Goal: Task Accomplishment & Management: Manage account settings

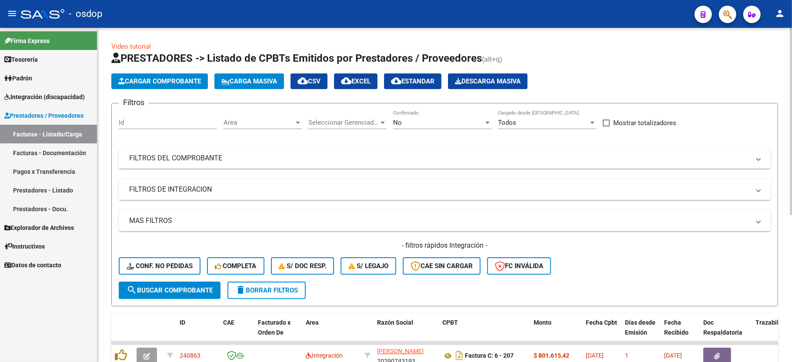
click at [159, 194] on mat-panel-title "FILTROS DE INTEGRACION" at bounding box center [439, 190] width 620 height 10
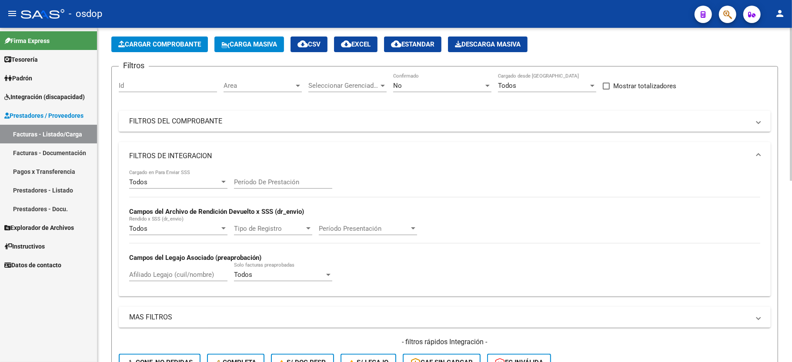
scroll to position [58, 0]
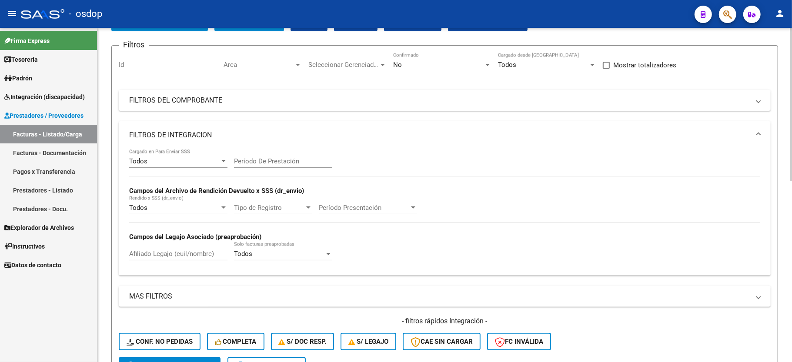
drag, startPoint x: 151, startPoint y: 261, endPoint x: 151, endPoint y: 257, distance: 4.8
click at [151, 259] on div "Afiliado Legajo (cuil/nombre)" at bounding box center [178, 255] width 98 height 27
click at [165, 251] on input "Afiliado Legajo (cuil/nombre)" at bounding box center [178, 254] width 98 height 8
paste input "20521450607"
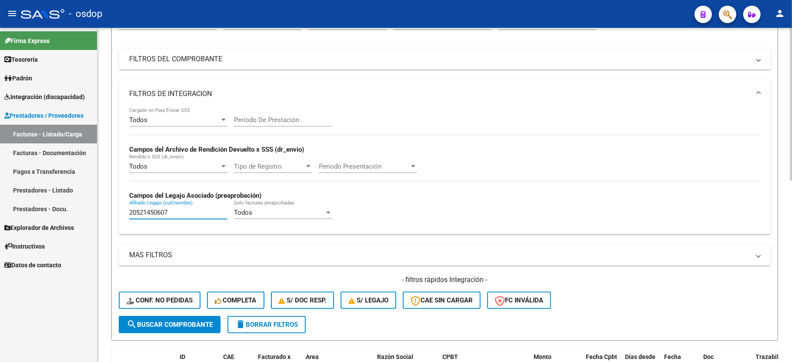
scroll to position [174, 0]
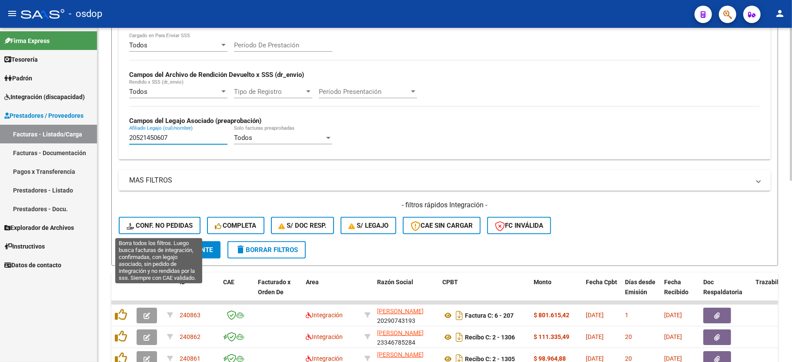
type input "20521450607"
click at [152, 225] on span "Conf. no pedidas" at bounding box center [160, 226] width 66 height 8
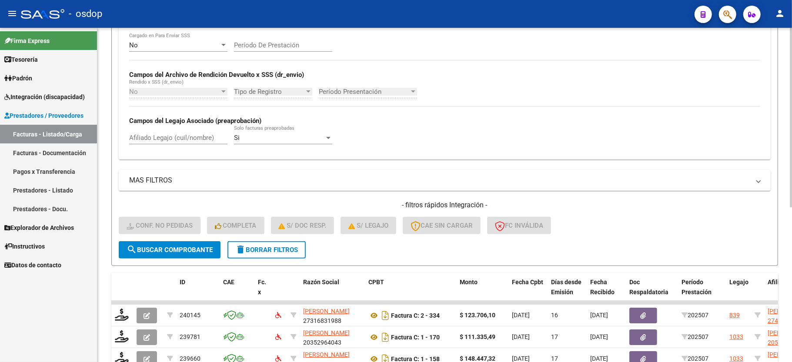
click at [268, 251] on span "delete Borrar Filtros" at bounding box center [266, 250] width 63 height 8
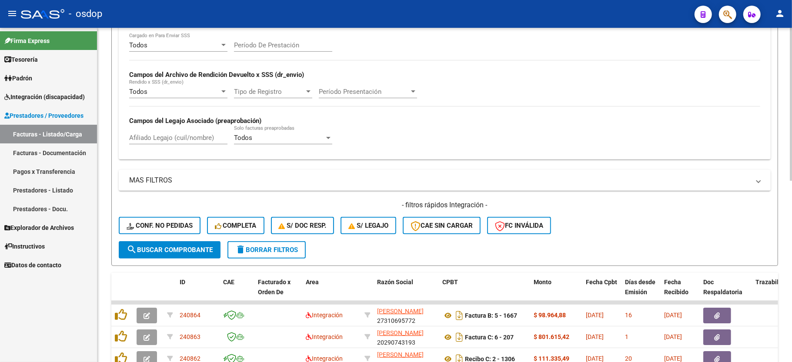
click at [160, 141] on input "Afiliado Legajo (cuil/nombre)" at bounding box center [178, 138] width 98 height 8
paste input "20521450607"
type input "20521450607"
click at [144, 260] on form "Filtros Id Area Area Seleccionar Gerenciador Seleccionar Gerenciador No Confirm…" at bounding box center [444, 97] width 667 height 337
click at [154, 260] on form "Filtros Id Area Area Seleccionar Gerenciador Seleccionar Gerenciador No Confirm…" at bounding box center [444, 97] width 667 height 337
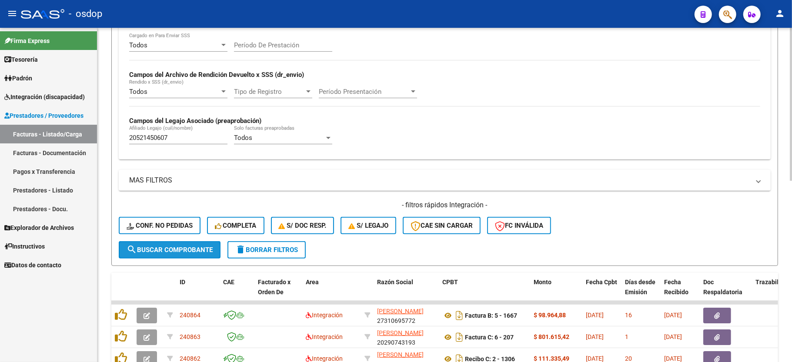
click at [159, 252] on span "search Buscar Comprobante" at bounding box center [170, 250] width 86 height 8
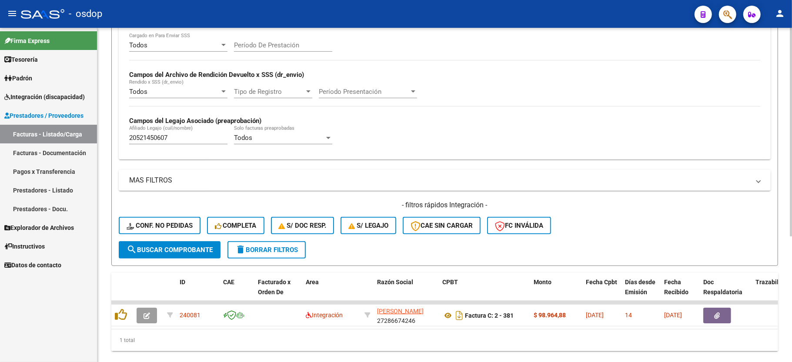
click at [609, 77] on div "Todos Cargado en Para Enviar SSS Período De Prestación Campos del Archivo de Re…" at bounding box center [444, 93] width 631 height 120
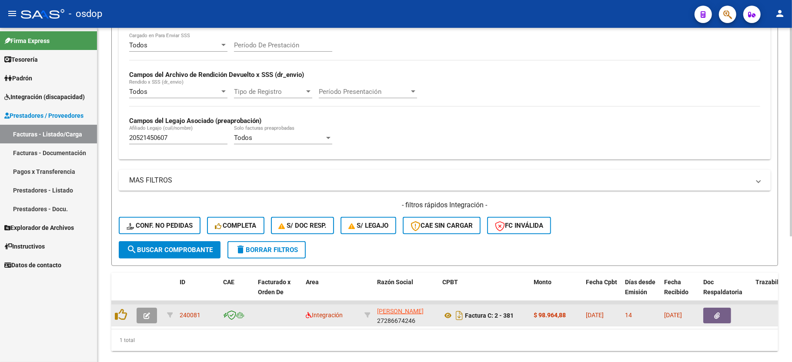
click at [148, 315] on icon "button" at bounding box center [146, 316] width 7 height 7
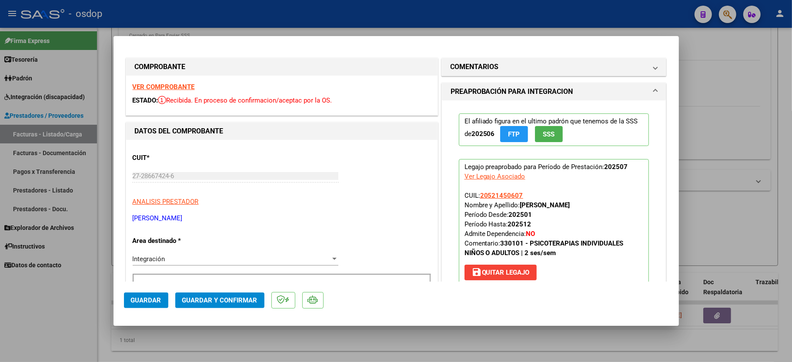
click at [164, 87] on strong "VER COMPROBANTE" at bounding box center [164, 87] width 62 height 8
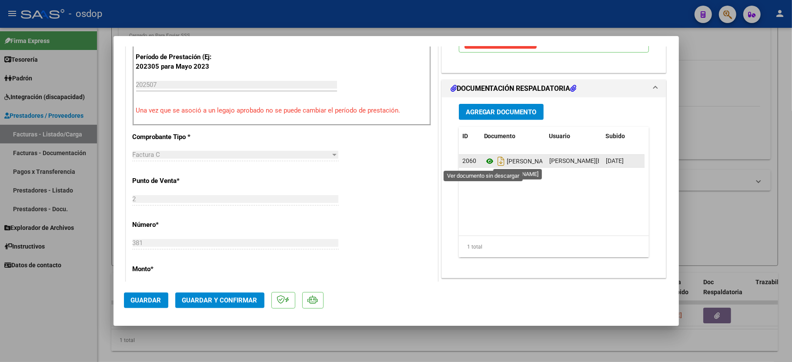
click at [484, 162] on icon at bounding box center [489, 161] width 11 height 10
click at [198, 307] on button "Guardar y Confirmar" at bounding box center [219, 301] width 89 height 16
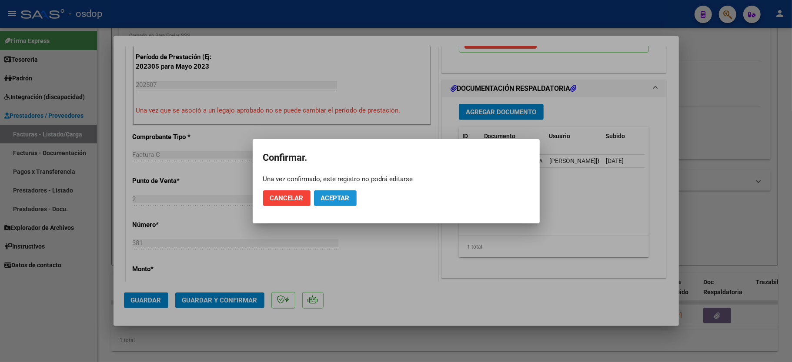
click at [337, 195] on span "Aceptar" at bounding box center [335, 198] width 29 height 8
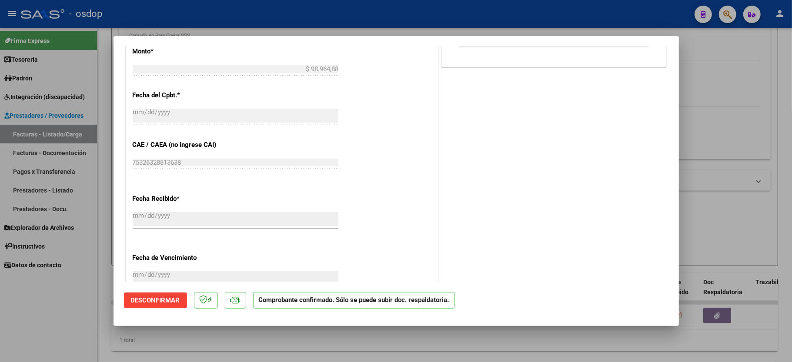
click at [98, 298] on div at bounding box center [396, 181] width 792 height 362
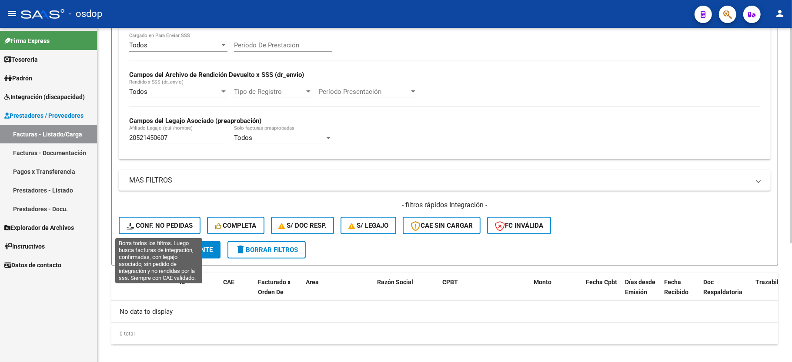
click at [151, 225] on span "Conf. no pedidas" at bounding box center [160, 226] width 66 height 8
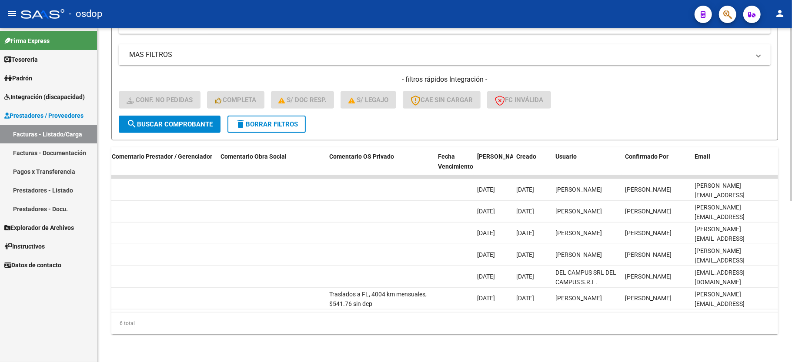
scroll to position [0, 0]
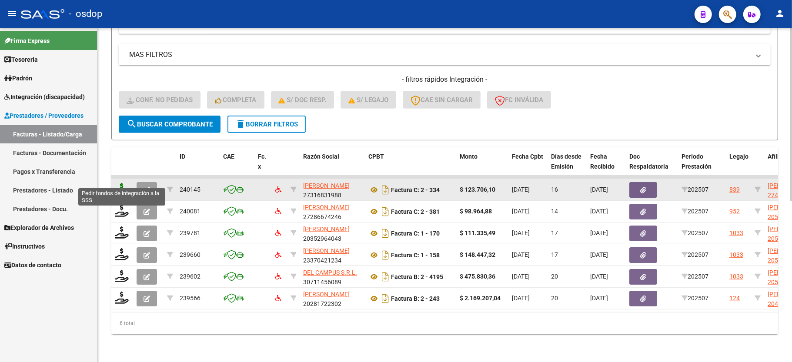
click at [119, 183] on icon at bounding box center [122, 189] width 14 height 12
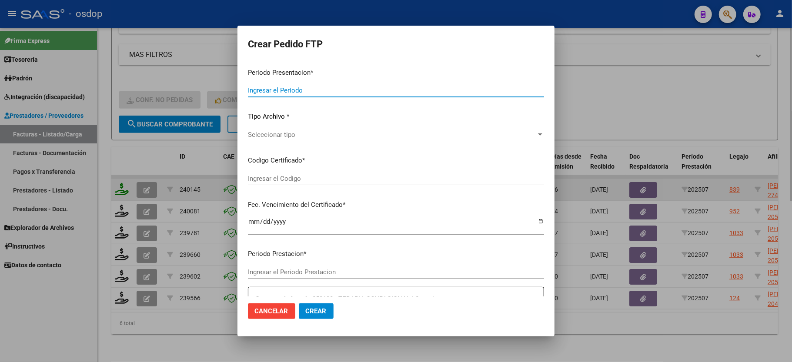
type input "202507"
type input "$ 123.706,10"
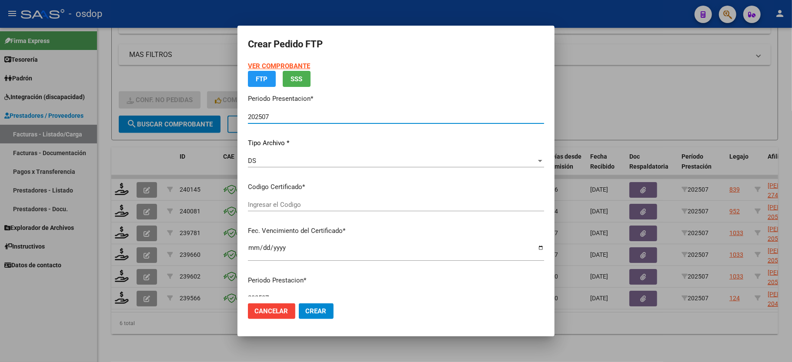
type input "6120717357"
type input "2028-12-27"
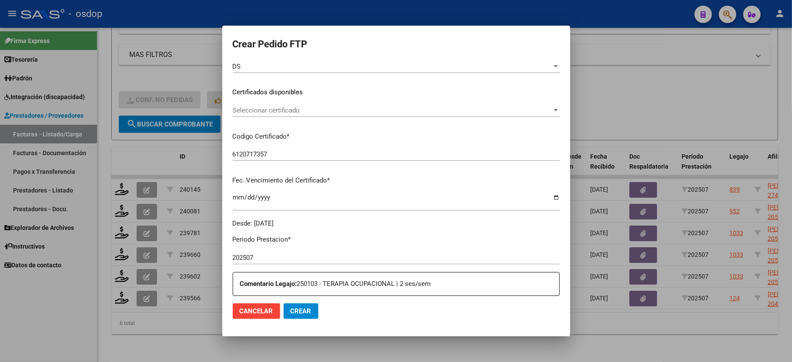
scroll to position [116, 0]
click at [260, 117] on div "Seleccionar certificado Seleccionar certificado" at bounding box center [396, 112] width 327 height 13
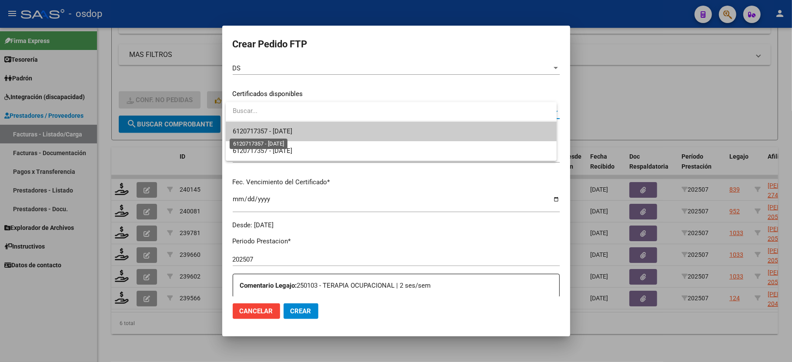
click at [251, 131] on span "6120717357 - 2028-12-27" at bounding box center [263, 131] width 60 height 8
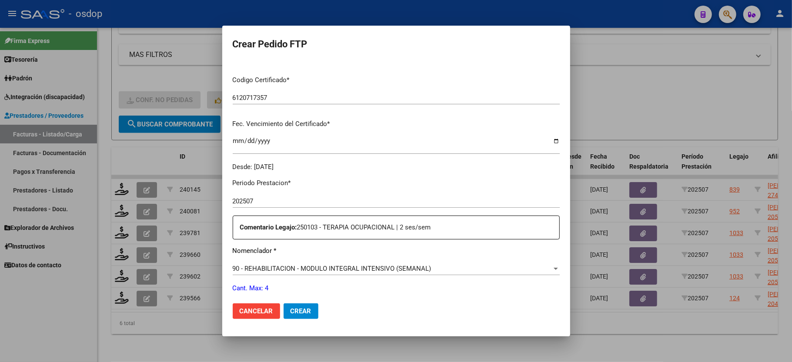
scroll to position [232, 0]
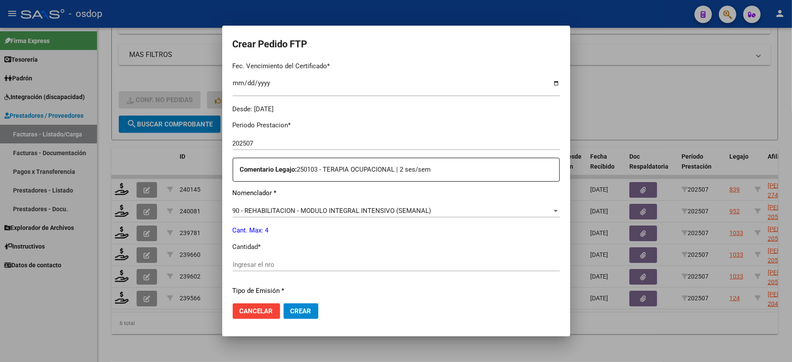
click at [268, 261] on input "Ingresar el nro" at bounding box center [396, 265] width 327 height 8
click at [291, 213] on div "90 - REHABILITACION - MODULO INTEGRAL INTENSIVO (SEMANAL) Seleccionar nomenclad…" at bounding box center [396, 214] width 327 height 21
click at [297, 208] on span "90 - REHABILITACION - MODULO INTEGRAL INTENSIVO (SEMANAL)" at bounding box center [332, 211] width 199 height 8
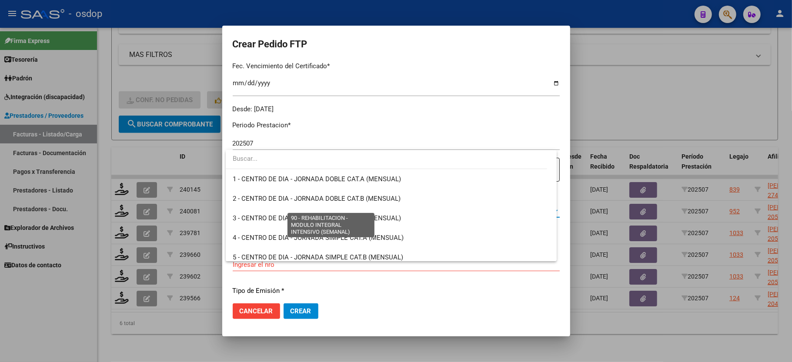
scroll to position [1715, 0]
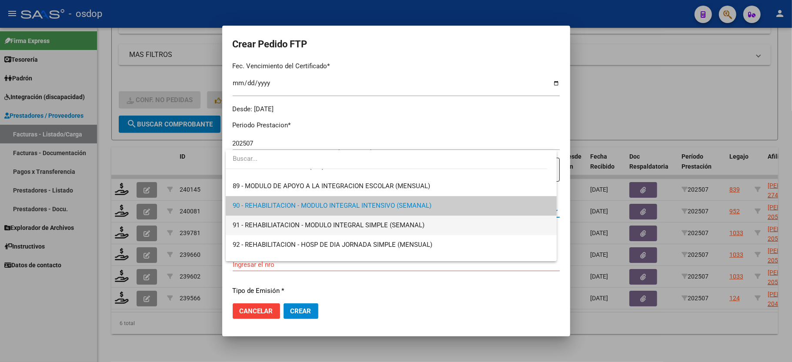
click at [333, 219] on span "91 - REHABILIATACION - MODULO INTEGRAL SIMPLE (SEMANAL)" at bounding box center [391, 226] width 317 height 20
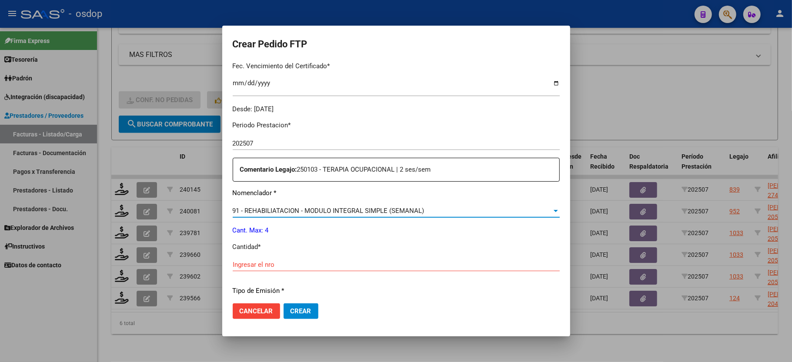
click at [289, 261] on input "Ingresar el nro" at bounding box center [396, 265] width 327 height 8
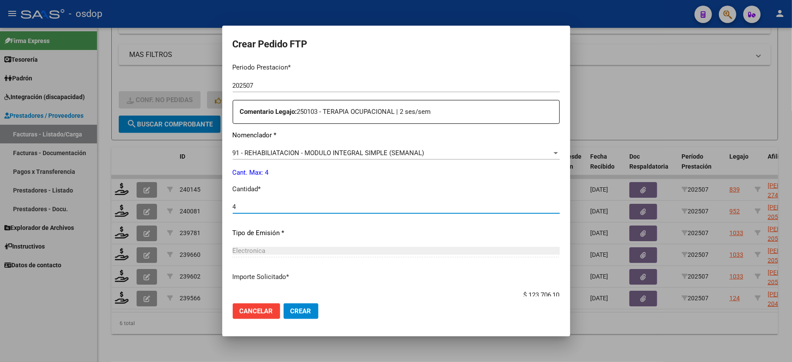
scroll to position [341, 0]
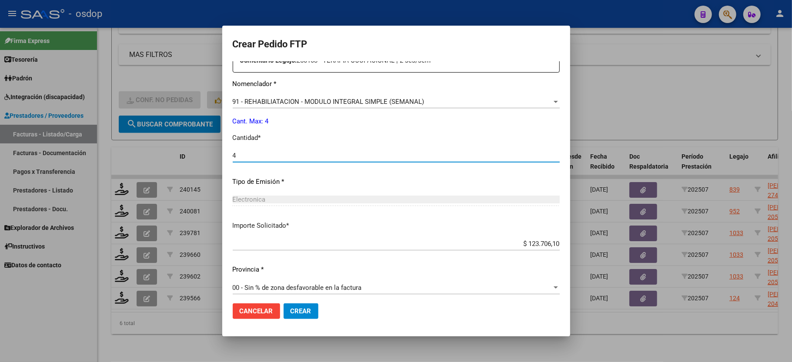
type input "4"
click at [296, 304] on button "Crear" at bounding box center [300, 311] width 35 height 16
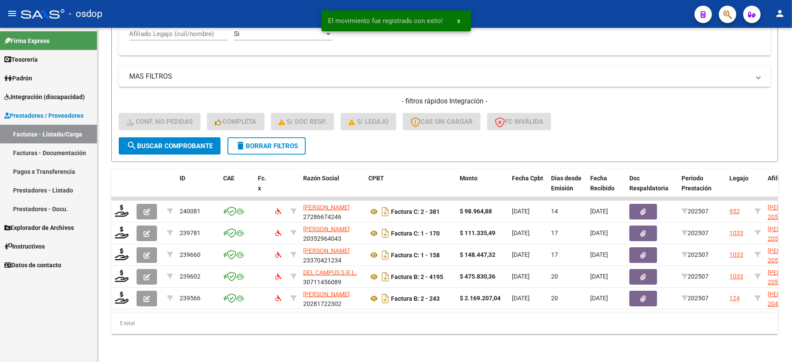
scroll to position [288, 0]
click at [30, 93] on span "Integración (discapacidad)" at bounding box center [44, 97] width 80 height 10
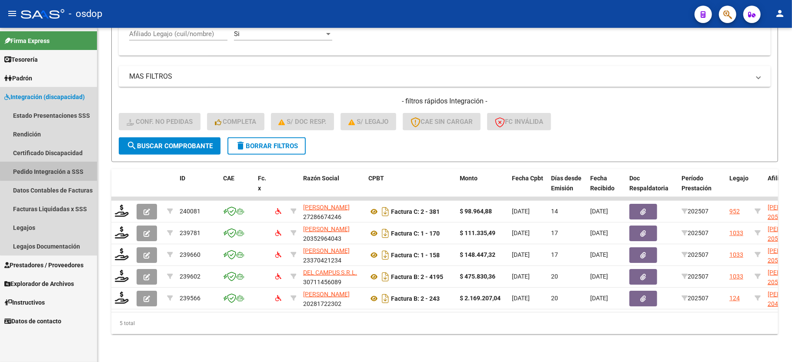
click at [50, 170] on link "Pedido Integración a SSS" at bounding box center [48, 171] width 97 height 19
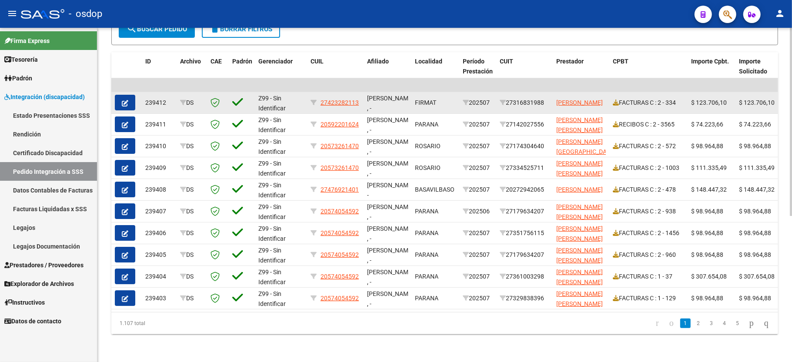
click at [124, 100] on icon "button" at bounding box center [125, 103] width 7 height 7
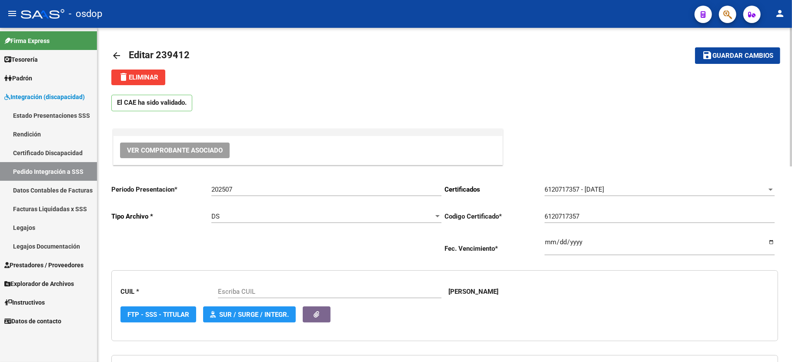
click at [134, 73] on button "delete Eliminar" at bounding box center [138, 78] width 54 height 16
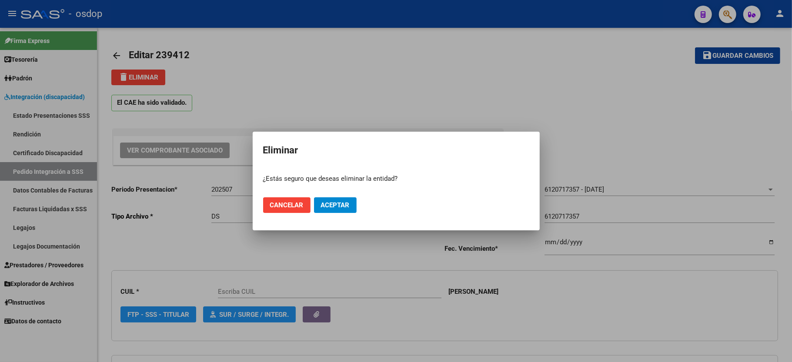
click at [352, 218] on mat-dialog-actions "Cancelar Aceptar" at bounding box center [396, 205] width 266 height 30
type input "27423282113"
click at [344, 207] on span "Aceptar" at bounding box center [335, 205] width 29 height 8
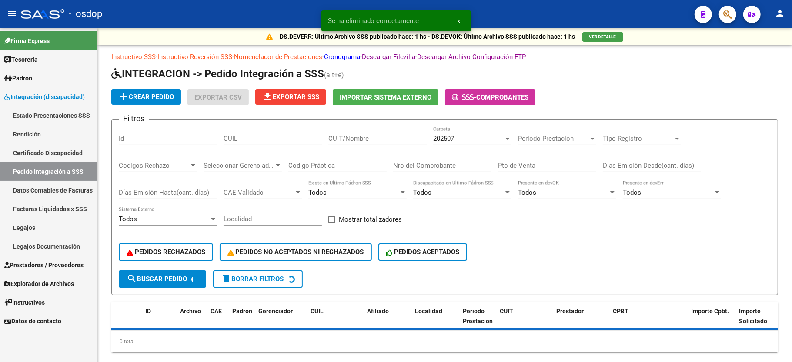
click at [49, 263] on span "Prestadores / Proveedores" at bounding box center [43, 265] width 79 height 10
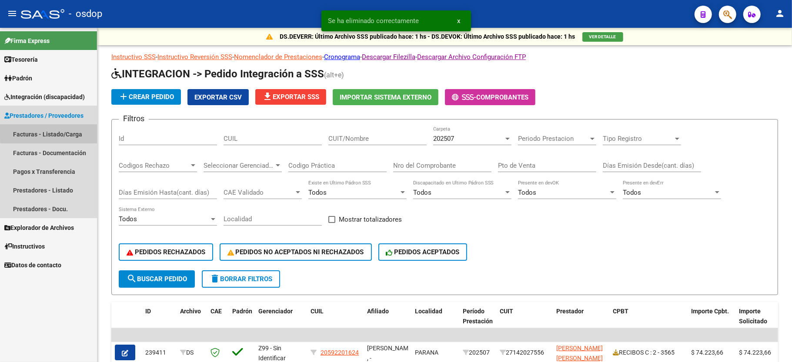
click at [63, 132] on link "Facturas - Listado/Carga" at bounding box center [48, 134] width 97 height 19
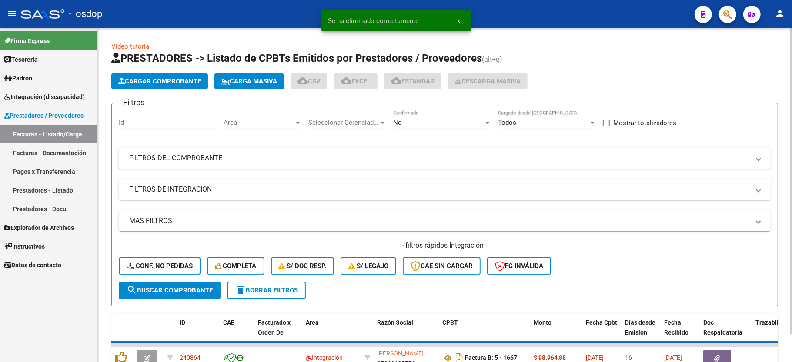
drag, startPoint x: 213, startPoint y: 192, endPoint x: 244, endPoint y: 238, distance: 55.5
click at [213, 192] on mat-panel-title "FILTROS DE INTEGRACION" at bounding box center [439, 190] width 620 height 10
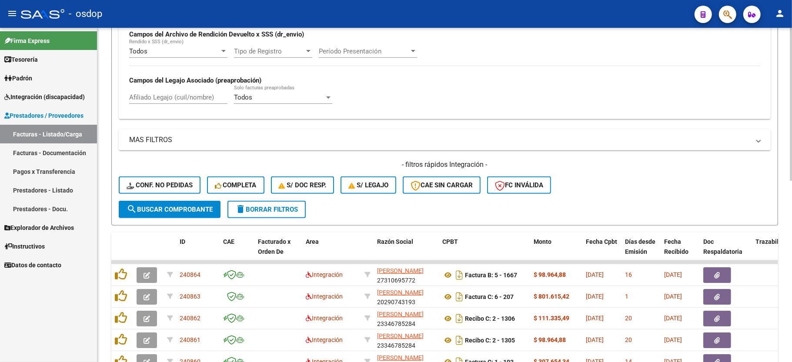
scroll to position [232, 0]
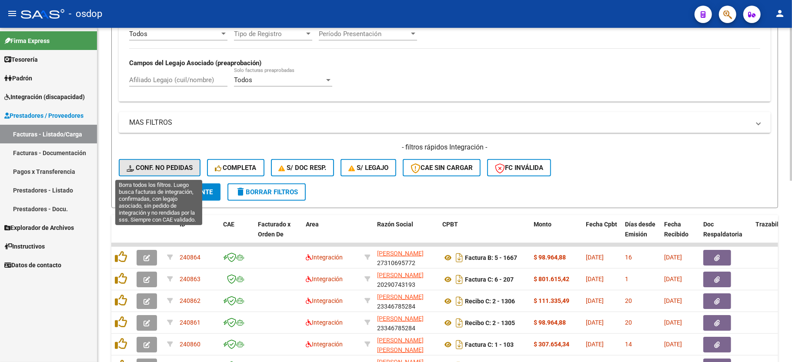
click at [162, 171] on span "Conf. no pedidas" at bounding box center [160, 168] width 66 height 8
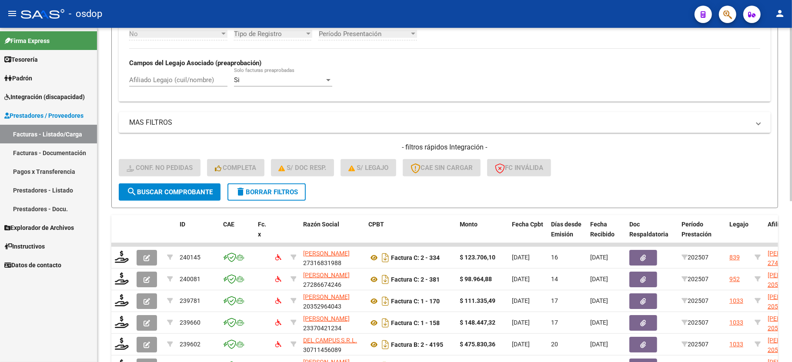
click at [147, 81] on input "Afiliado Legajo (cuil/nombre)" at bounding box center [178, 80] width 98 height 8
paste input "20521450607"
type input "20521450607"
click at [179, 187] on button "search Buscar Comprobante" at bounding box center [170, 191] width 102 height 17
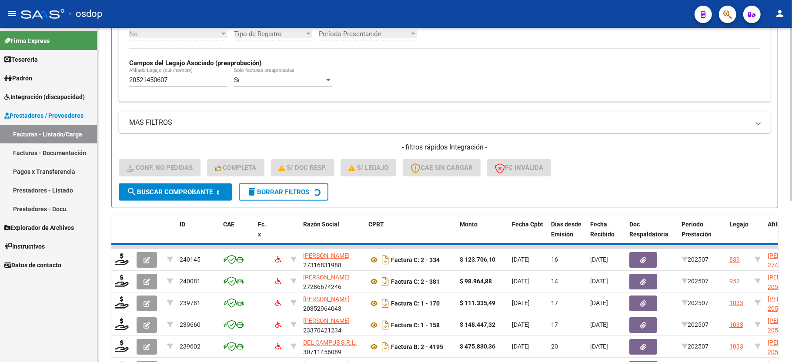
scroll to position [201, 0]
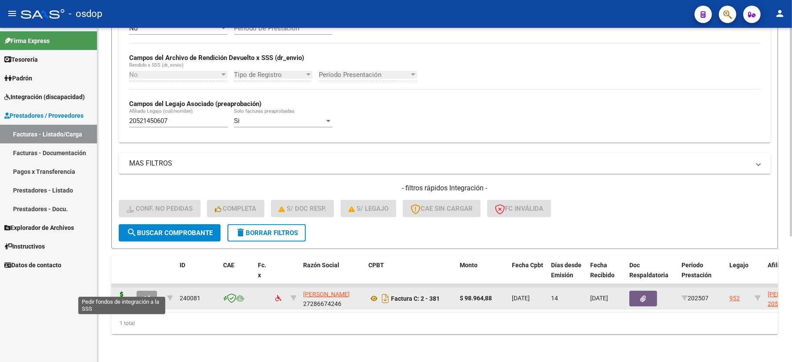
click at [121, 292] on icon at bounding box center [122, 298] width 14 height 12
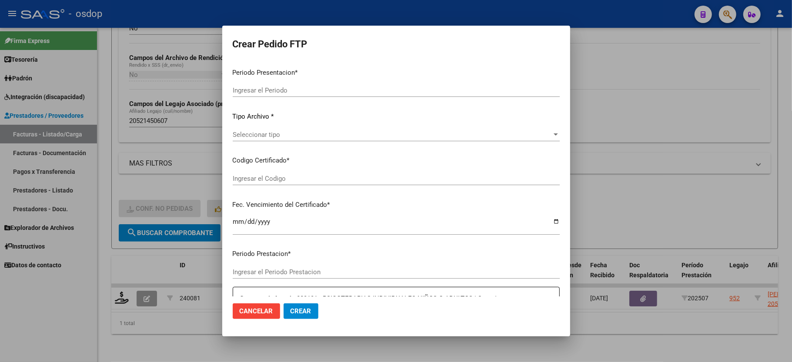
type input "202507"
type input "$ 98.964,88"
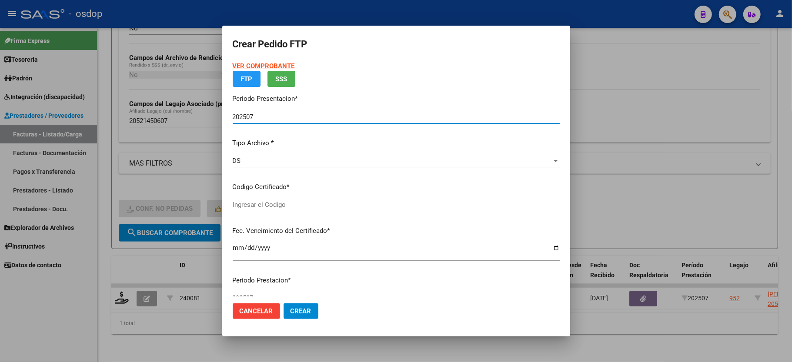
type input "6434143750"
type input "2027-05-04"
click at [277, 206] on span "Seleccionar certificado" at bounding box center [392, 205] width 319 height 8
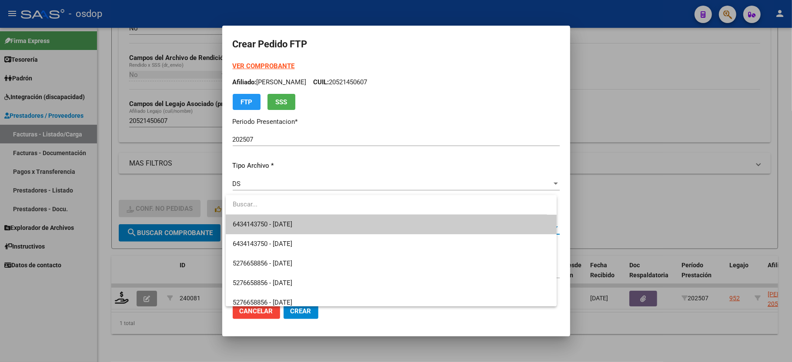
click at [276, 218] on span "6434143750 - 2027-05-04" at bounding box center [391, 225] width 317 height 20
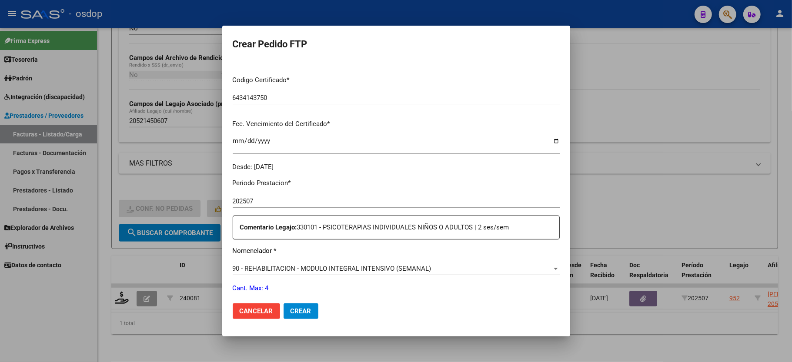
scroll to position [232, 0]
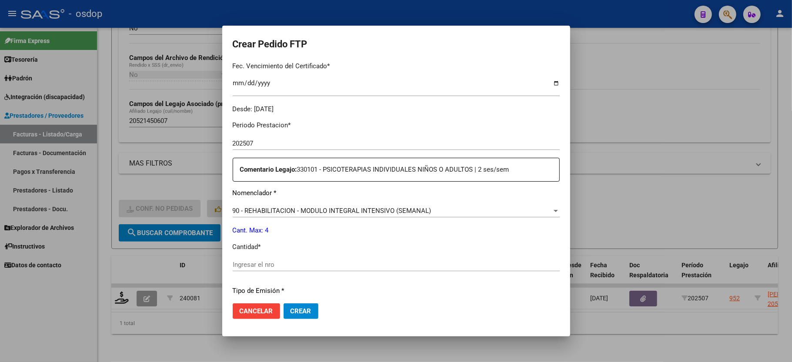
click at [277, 207] on span "90 - REHABILITACION - MODULO INTEGRAL INTENSIVO (SEMANAL)" at bounding box center [332, 211] width 199 height 8
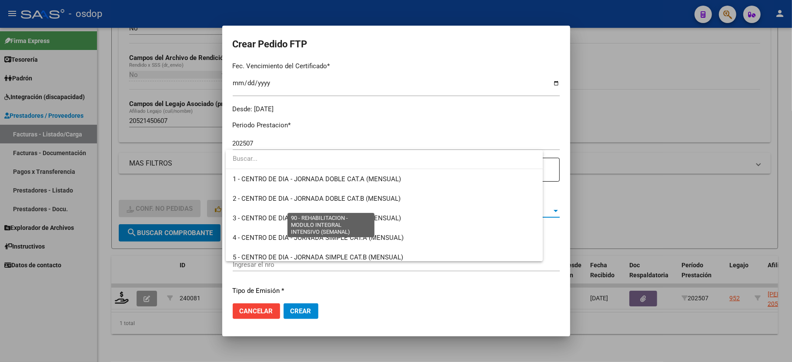
scroll to position [1715, 0]
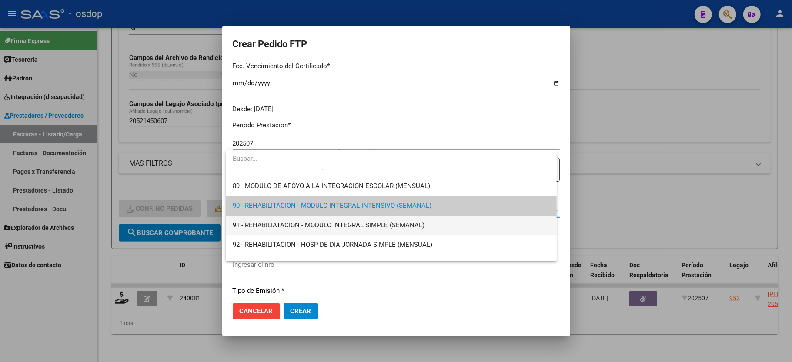
click at [272, 216] on span "91 - REHABILIATACION - MODULO INTEGRAL SIMPLE (SEMANAL)" at bounding box center [391, 226] width 317 height 20
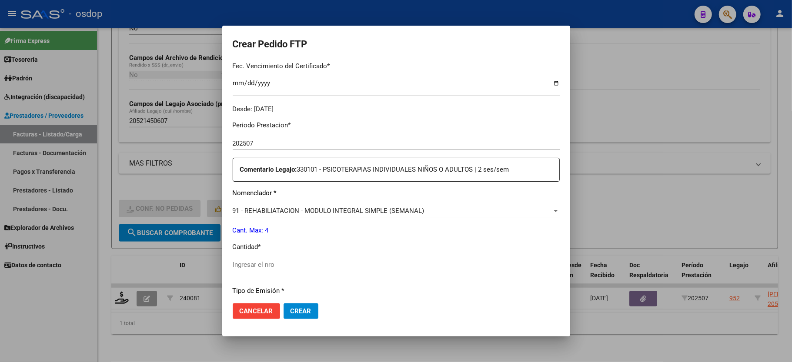
drag, startPoint x: 259, startPoint y: 252, endPoint x: 259, endPoint y: 261, distance: 8.7
click at [259, 257] on div "Periodo Prestacion * 202507 Ingresar el Periodo Prestacion Comentario Legajo: 3…" at bounding box center [396, 263] width 327 height 298
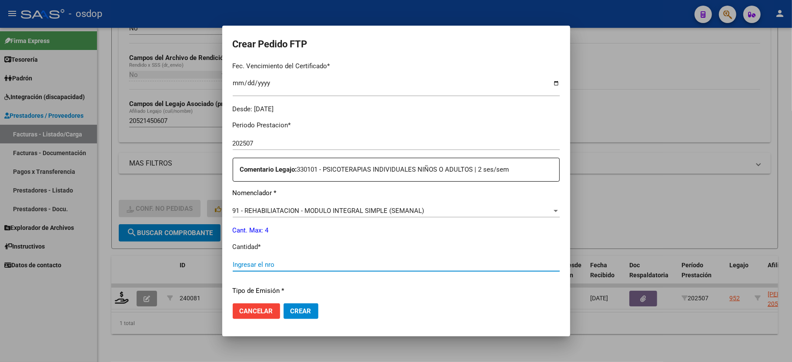
click at [257, 261] on input "Ingresar el nro" at bounding box center [396, 265] width 327 height 8
type input "4"
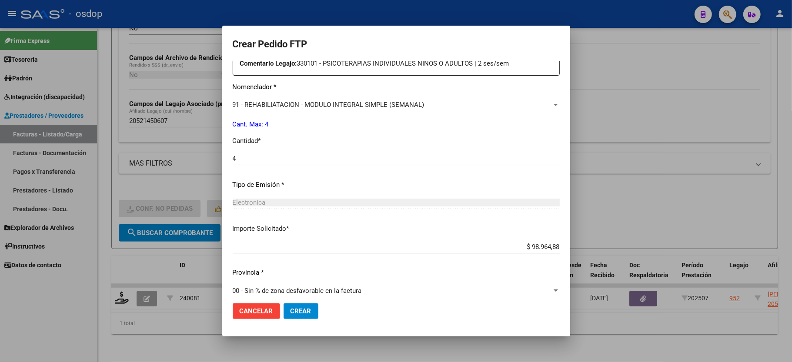
scroll to position [341, 0]
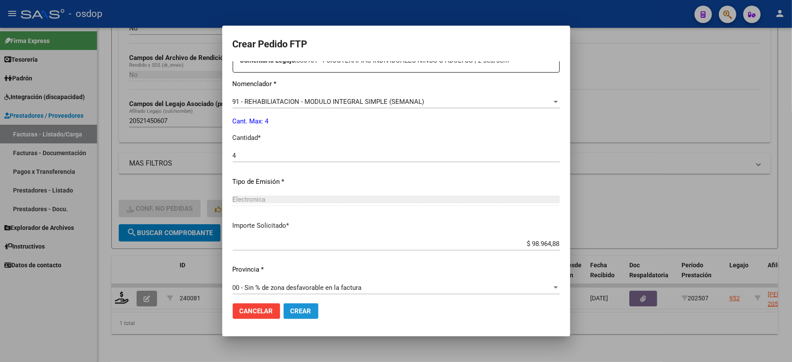
click at [302, 310] on span "Crear" at bounding box center [300, 311] width 21 height 8
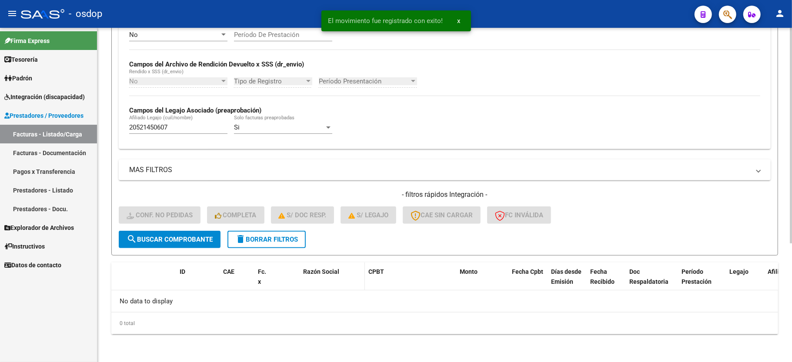
scroll to position [184, 0]
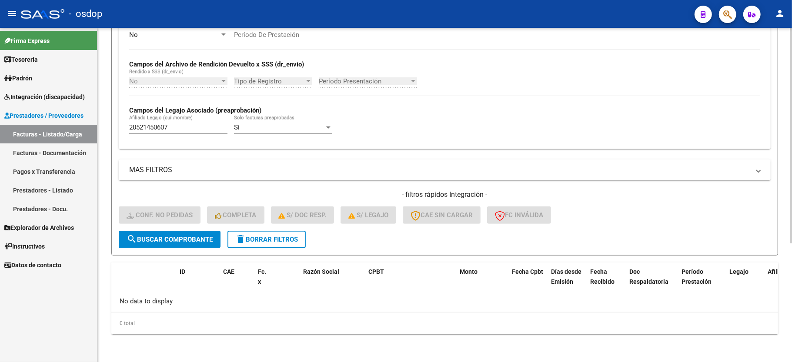
click at [263, 247] on button "delete Borrar Filtros" at bounding box center [266, 239] width 78 height 17
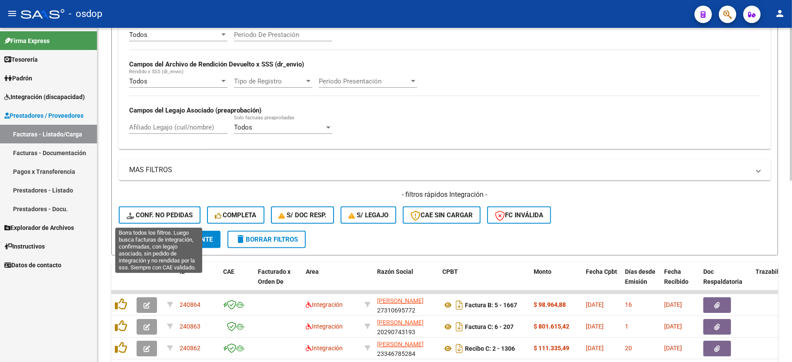
click at [155, 219] on span "Conf. no pedidas" at bounding box center [160, 215] width 66 height 8
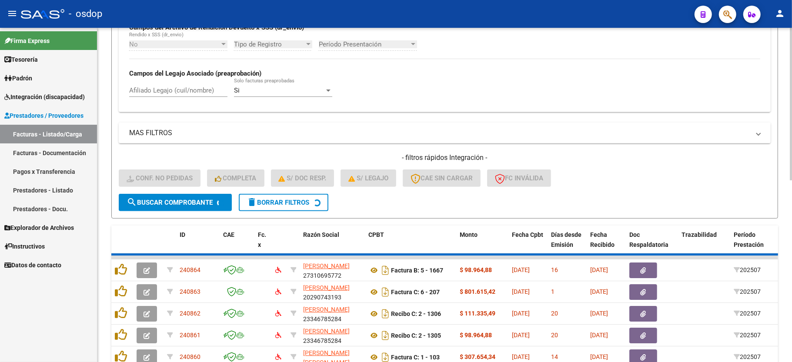
scroll to position [242, 0]
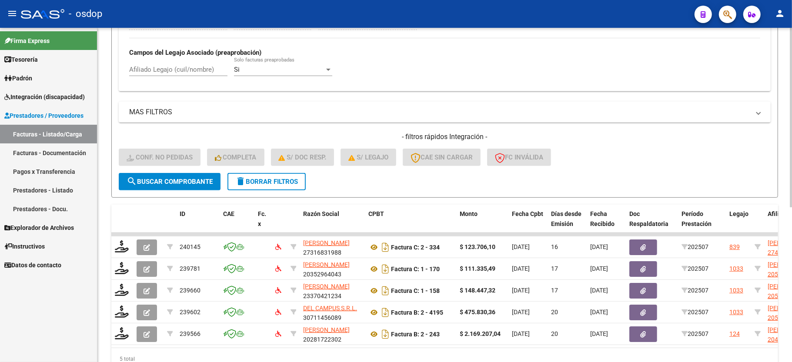
click at [282, 181] on span "delete Borrar Filtros" at bounding box center [266, 182] width 63 height 8
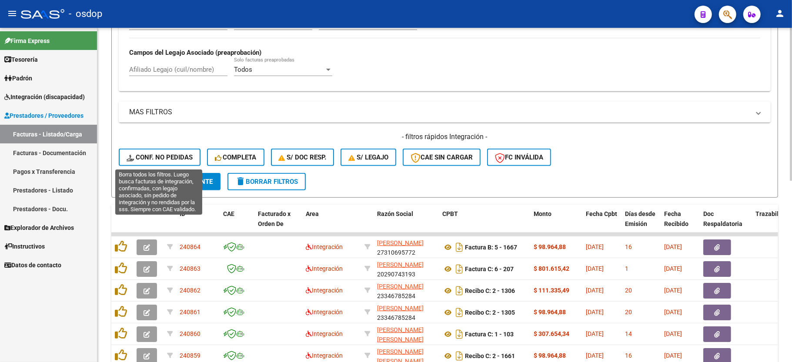
click at [169, 159] on span "Conf. no pedidas" at bounding box center [160, 157] width 66 height 8
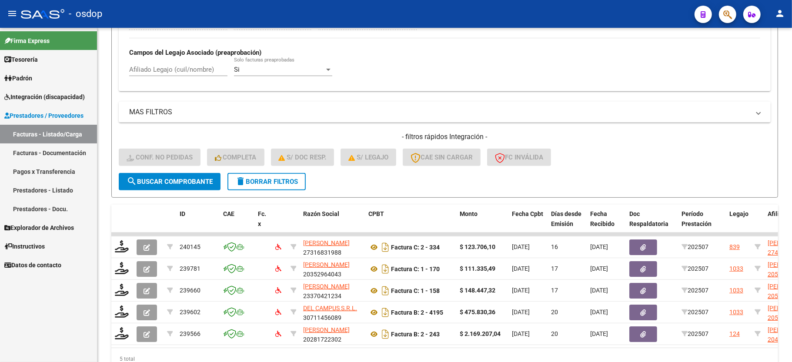
click at [45, 92] on span "Integración (discapacidad)" at bounding box center [44, 97] width 80 height 10
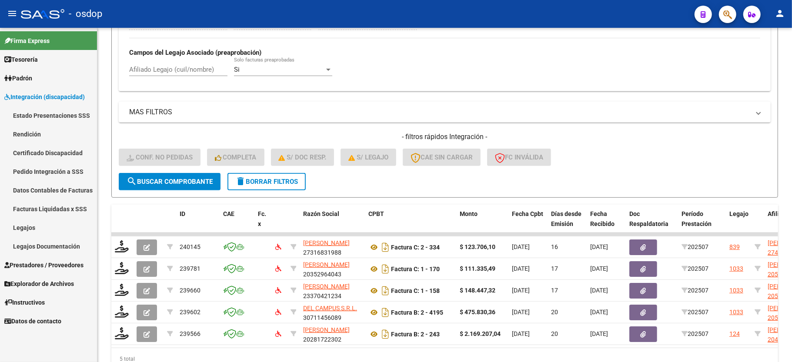
click at [54, 166] on link "Pedido Integración a SSS" at bounding box center [48, 171] width 97 height 19
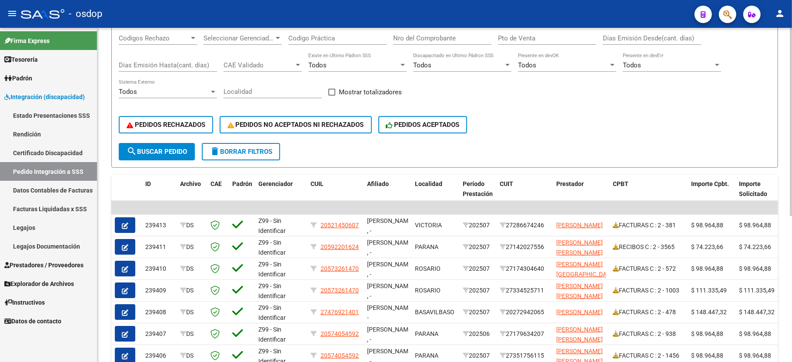
scroll to position [126, 0]
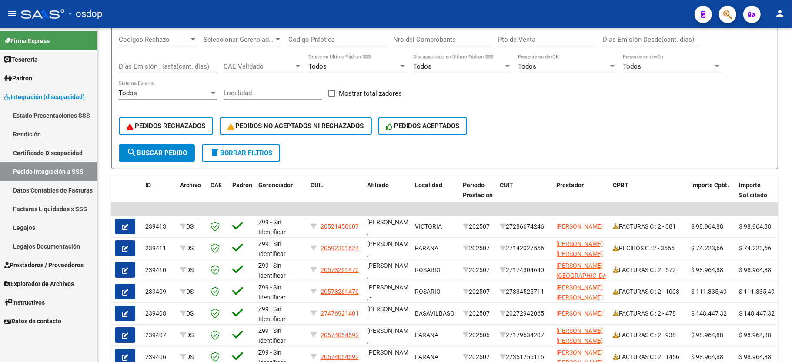
click at [32, 260] on span "Prestadores / Proveedores" at bounding box center [43, 265] width 79 height 10
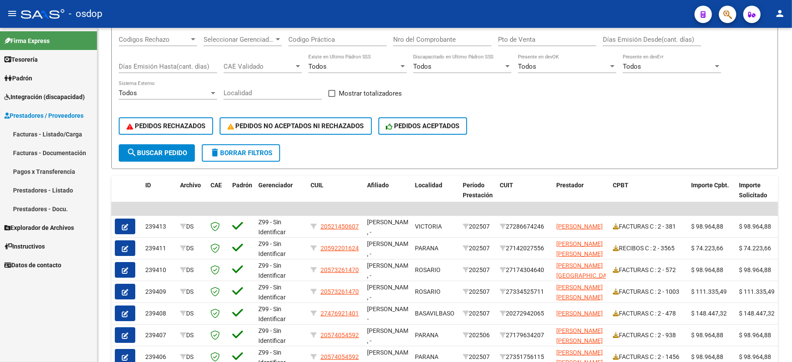
click at [51, 131] on link "Facturas - Listado/Carga" at bounding box center [48, 134] width 97 height 19
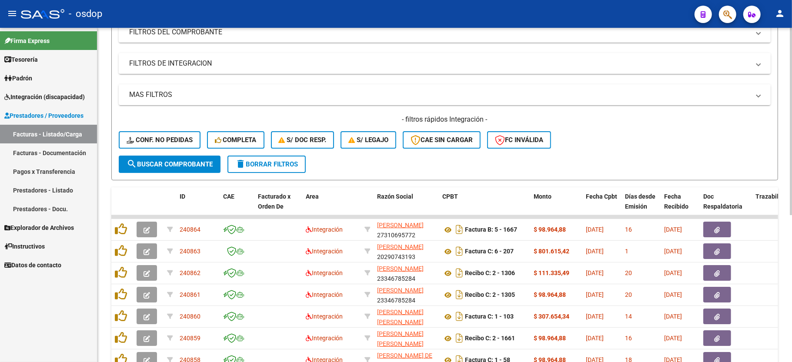
click at [180, 67] on mat-panel-title "FILTROS DE INTEGRACION" at bounding box center [439, 64] width 620 height 10
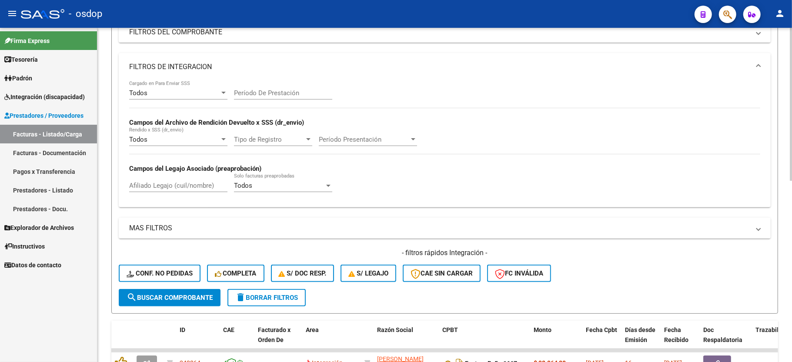
click at [171, 183] on input "Afiliado Legajo (cuil/nombre)" at bounding box center [178, 186] width 98 height 8
paste input "27276068771"
type input "27276068771"
click at [178, 295] on span "search Buscar Comprobante" at bounding box center [170, 298] width 86 height 8
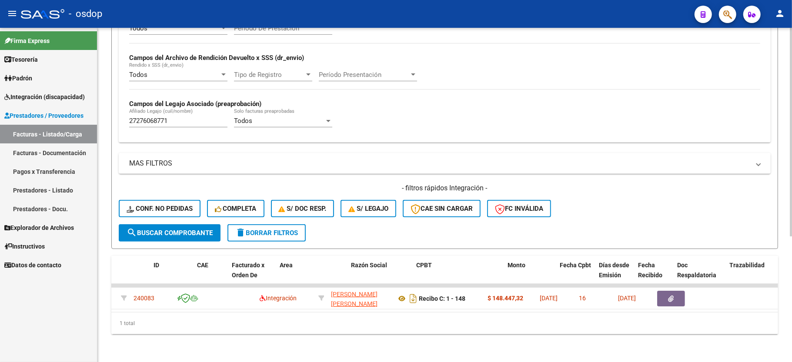
scroll to position [0, 0]
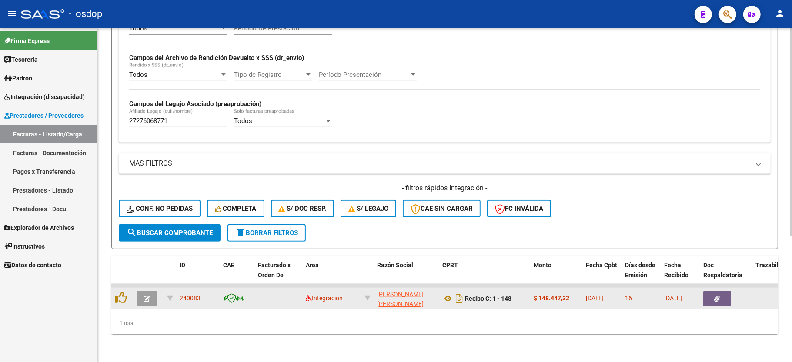
click at [146, 296] on icon "button" at bounding box center [146, 299] width 7 height 7
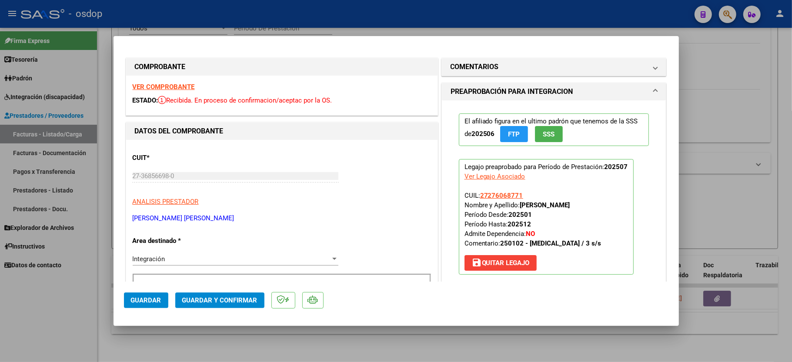
click at [162, 79] on div "VER COMPROBANTE ESTADO: Recibida. En proceso de confirmacion/aceptac por la OS." at bounding box center [281, 96] width 311 height 40
click at [159, 84] on strong "VER COMPROBANTE" at bounding box center [164, 87] width 62 height 8
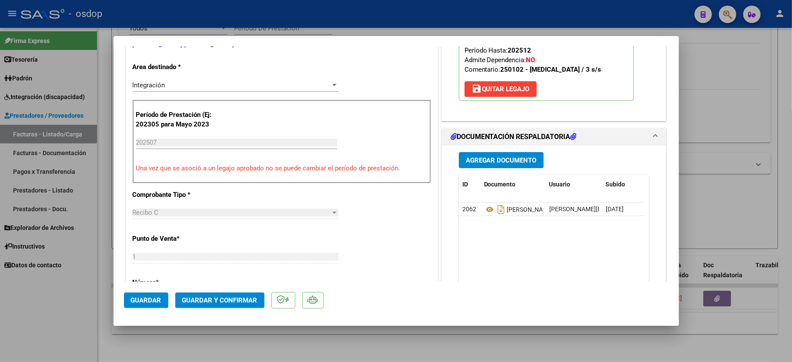
scroll to position [290, 0]
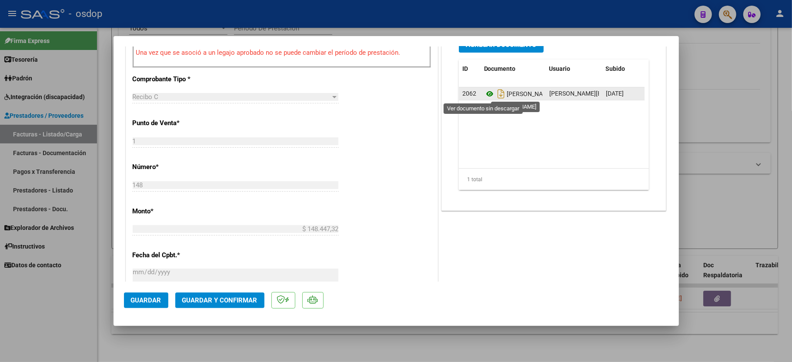
click at [484, 94] on icon at bounding box center [489, 94] width 11 height 10
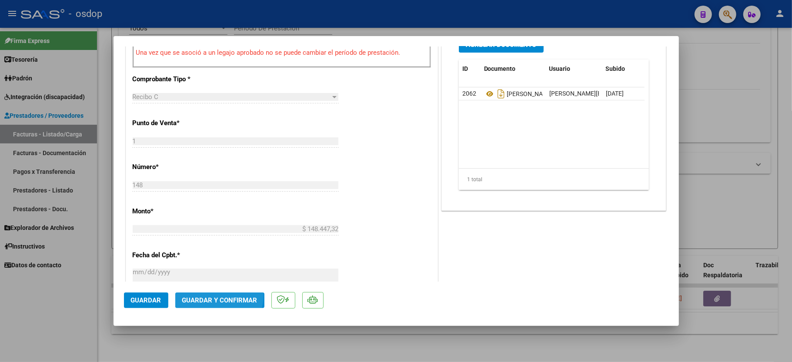
click at [202, 295] on button "Guardar y Confirmar" at bounding box center [219, 301] width 89 height 16
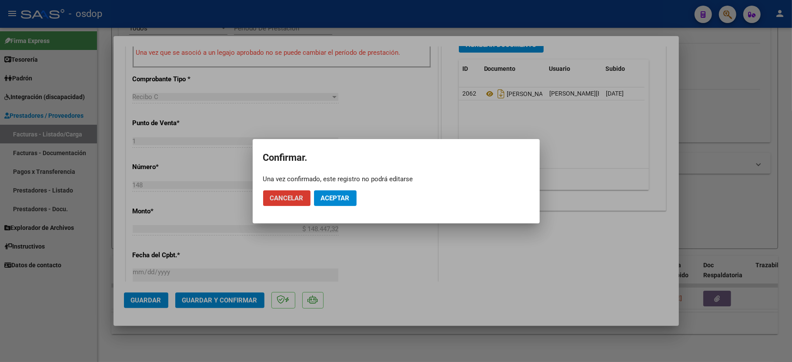
click at [338, 188] on mat-dialog-actions "Cancelar Aceptar" at bounding box center [396, 198] width 266 height 30
click at [337, 192] on button "Aceptar" at bounding box center [335, 198] width 43 height 16
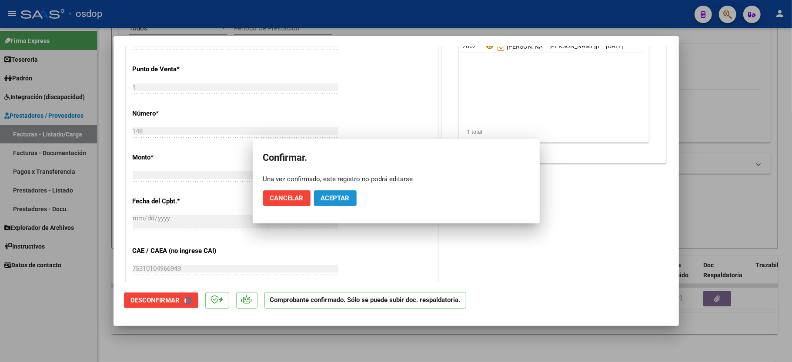
scroll to position [454, 0]
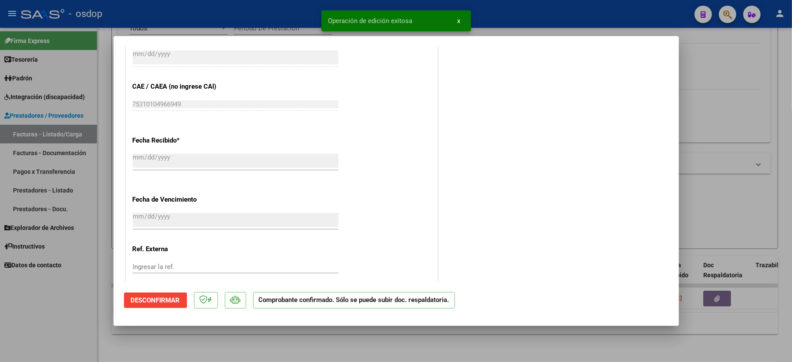
click at [67, 305] on div at bounding box center [396, 181] width 792 height 362
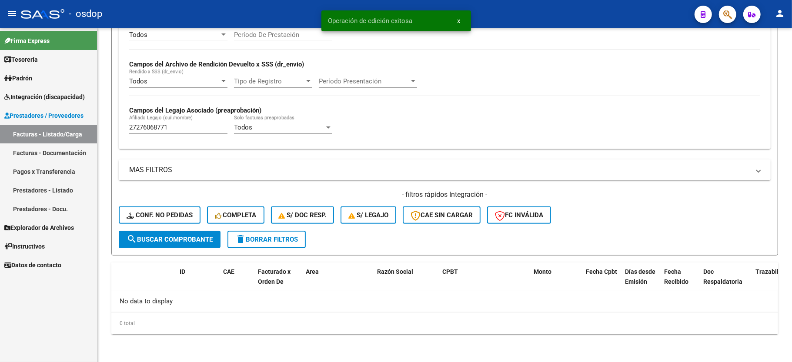
scroll to position [184, 0]
click at [160, 126] on input "27276068771" at bounding box center [178, 127] width 98 height 8
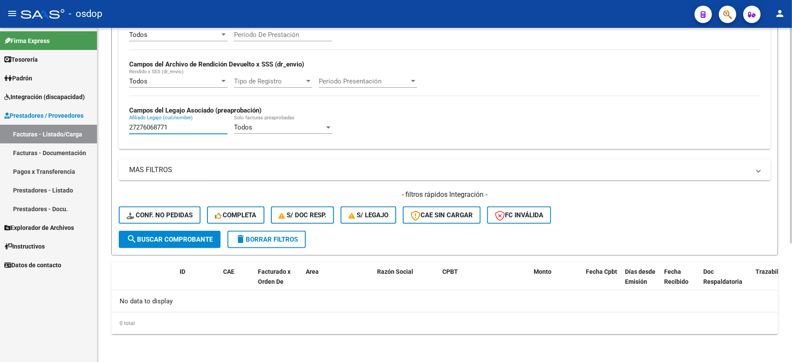
click at [159, 217] on span "Conf. no pedidas" at bounding box center [160, 215] width 66 height 8
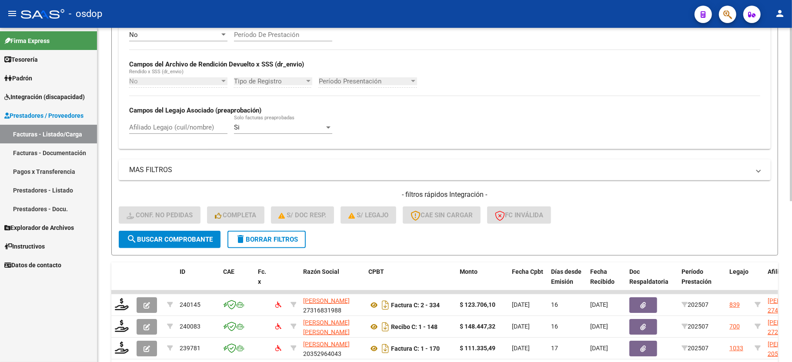
click at [170, 133] on div "Afiliado Legajo (cuil/nombre)" at bounding box center [178, 124] width 98 height 19
paste input "27276068771"
type input "27276068771"
click at [178, 236] on span "search Buscar Comprobante" at bounding box center [170, 240] width 86 height 8
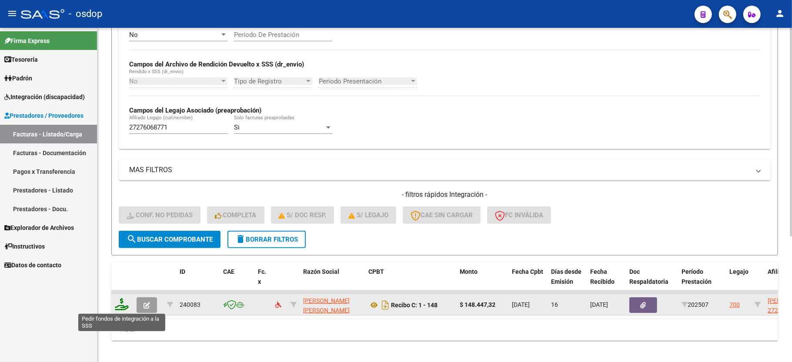
click at [117, 303] on icon at bounding box center [122, 304] width 14 height 12
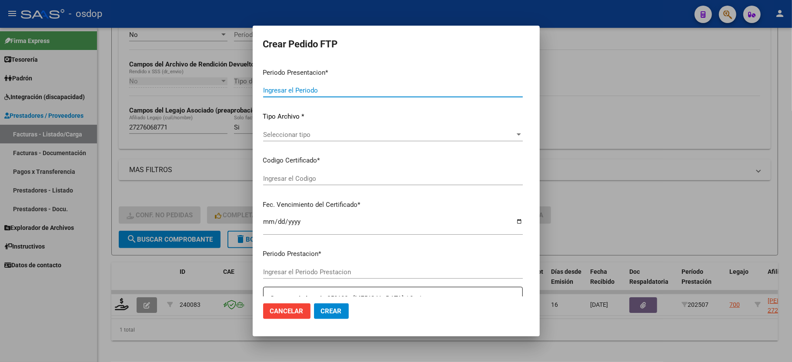
type input "202507"
type input "$ 148.447,32"
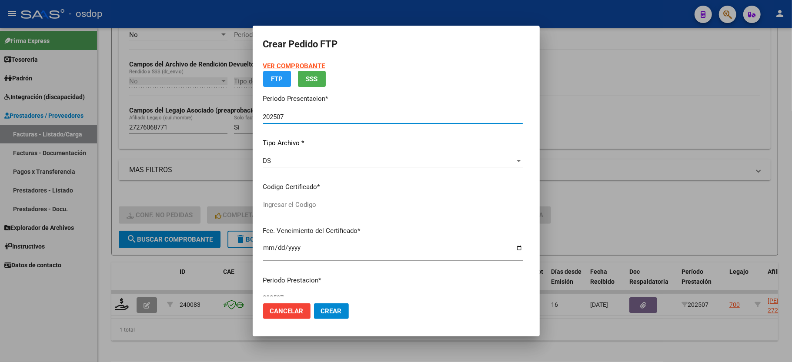
type input "4205146400"
type input "2033-04-13"
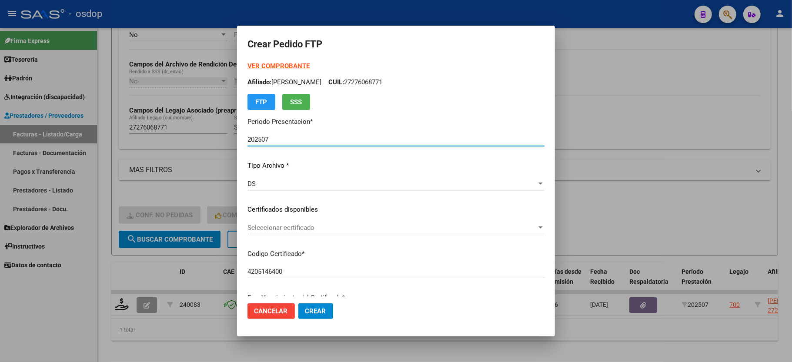
click at [270, 220] on div "VER COMPROBANTE ARCA Padrón Afiliado: ZAPATA ANDREA JACQUELINE CUIL: 2727606877…" at bounding box center [395, 203] width 297 height 284
click at [271, 230] on span "Seleccionar certificado" at bounding box center [391, 228] width 289 height 8
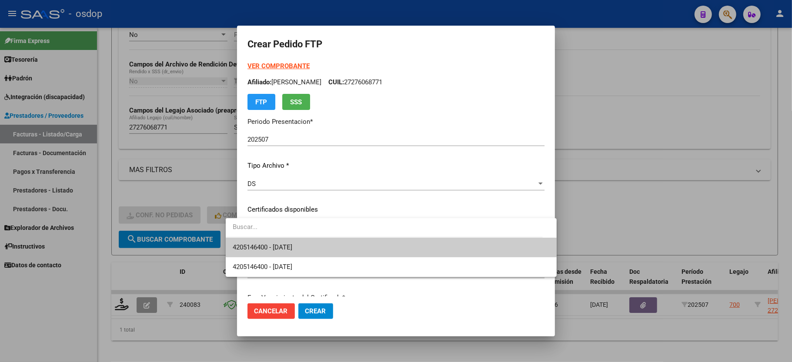
click at [274, 243] on span "4205146400 - 2033-04-13" at bounding box center [263, 247] width 60 height 8
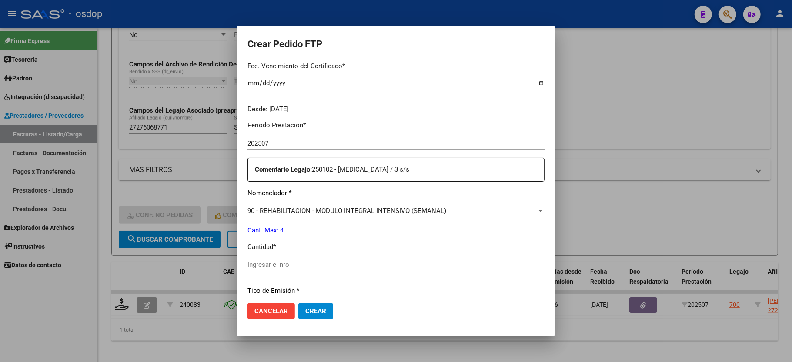
scroll to position [290, 0]
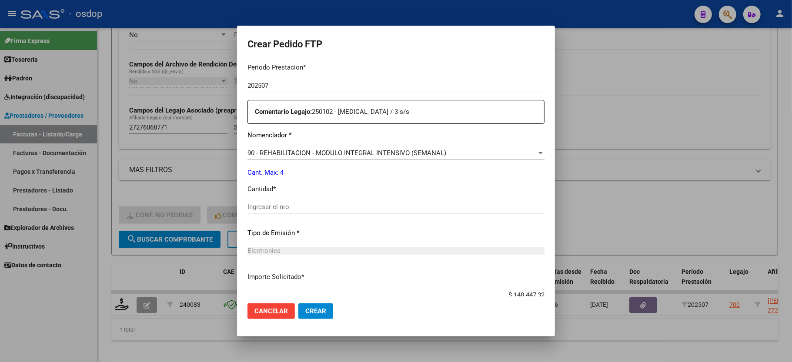
click at [272, 203] on input "Ingresar el nro" at bounding box center [395, 207] width 297 height 8
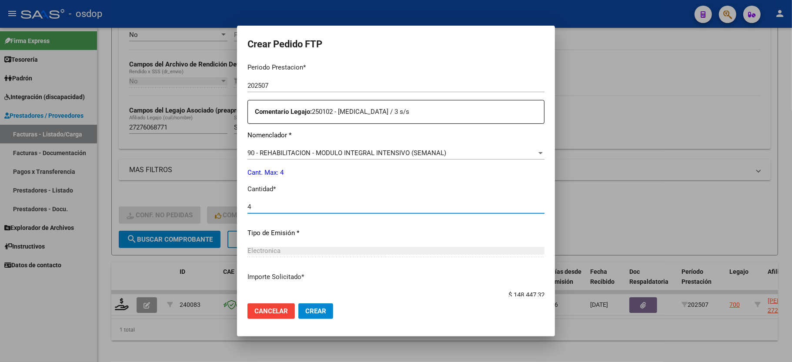
type input "4"
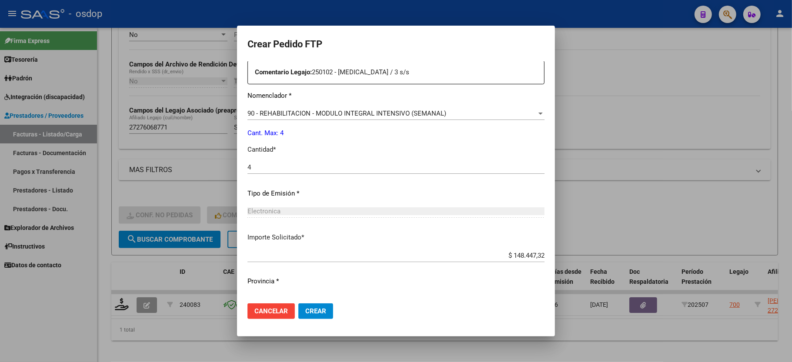
scroll to position [341, 0]
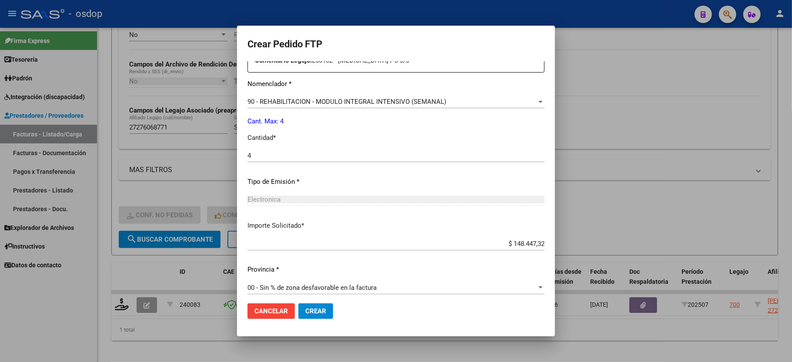
click at [307, 309] on span "Crear" at bounding box center [315, 311] width 21 height 8
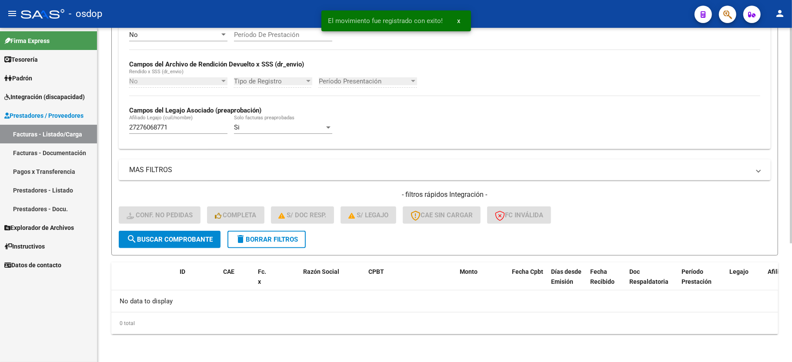
click at [250, 229] on div "- filtros rápidos Integración - Conf. no pedidas Completa S/ Doc Resp. S/ legaj…" at bounding box center [445, 210] width 652 height 41
drag, startPoint x: 252, startPoint y: 245, endPoint x: 270, endPoint y: 227, distance: 25.5
click at [253, 245] on button "delete Borrar Filtros" at bounding box center [266, 239] width 78 height 17
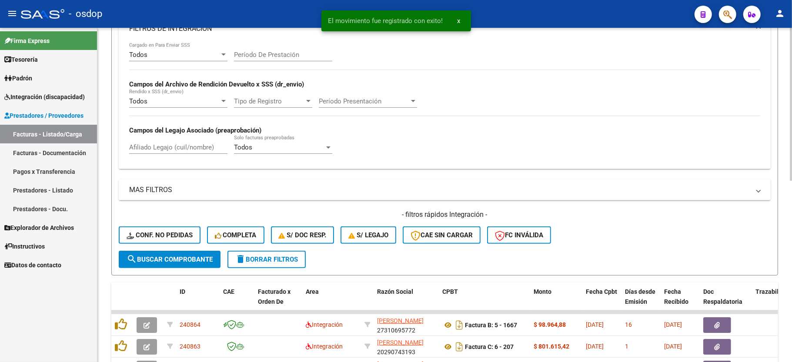
scroll to position [184, 0]
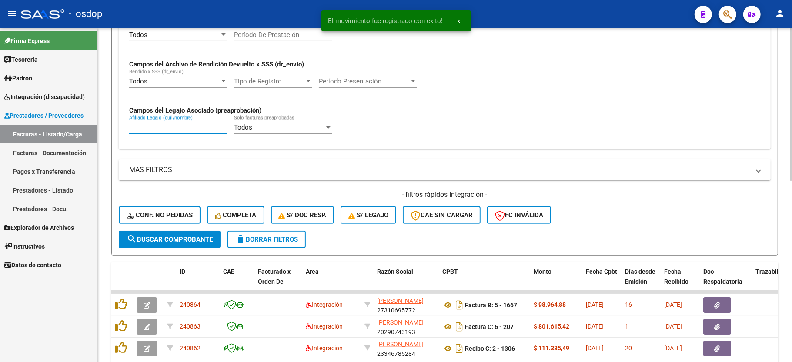
click at [180, 127] on input "Afiliado Legajo (cuil/nombre)" at bounding box center [178, 127] width 98 height 8
paste input "27283562919"
type input "27283562919"
drag, startPoint x: 172, startPoint y: 256, endPoint x: 171, endPoint y: 245, distance: 10.9
click at [172, 255] on div "Video tutorial PRESTADORES -> Listado de CPBTs Emitidos por Prestadores / Prove…" at bounding box center [444, 196] width 667 height 679
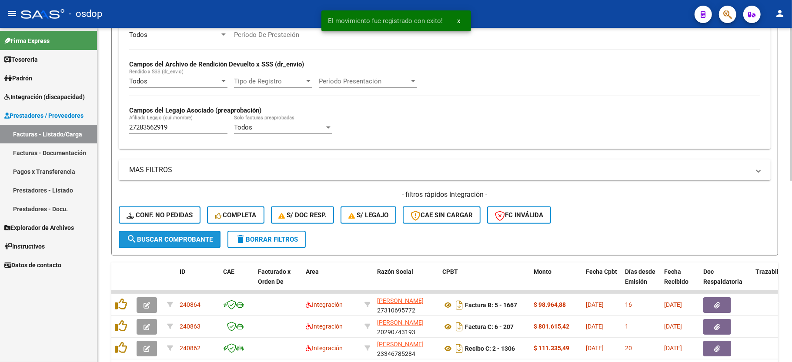
click at [171, 245] on button "search Buscar Comprobante" at bounding box center [170, 239] width 102 height 17
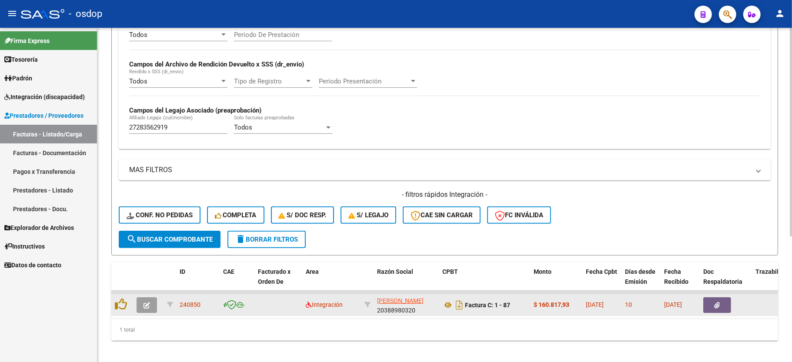
click at [150, 305] on button "button" at bounding box center [147, 305] width 20 height 16
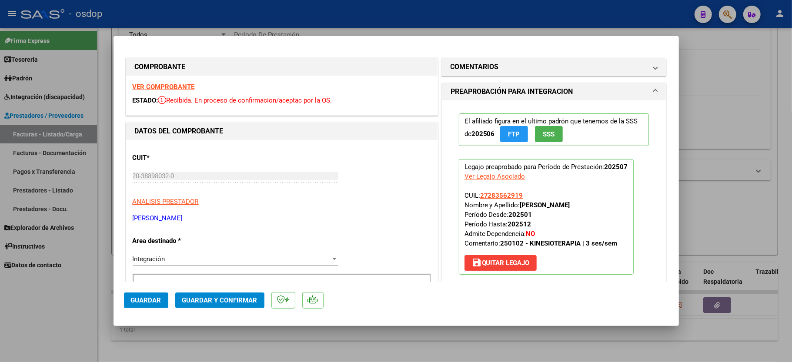
click at [163, 85] on strong "VER COMPROBANTE" at bounding box center [164, 87] width 62 height 8
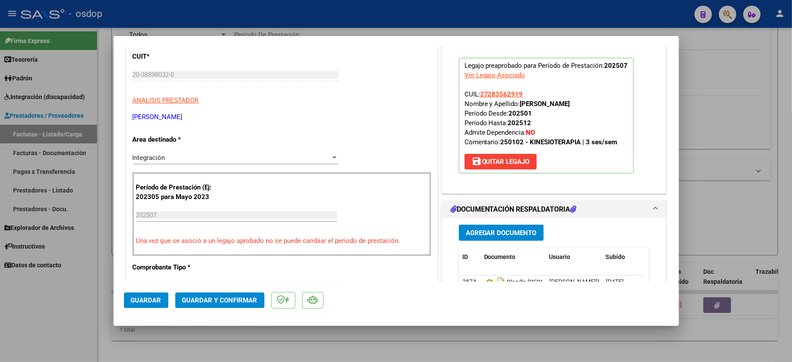
scroll to position [116, 0]
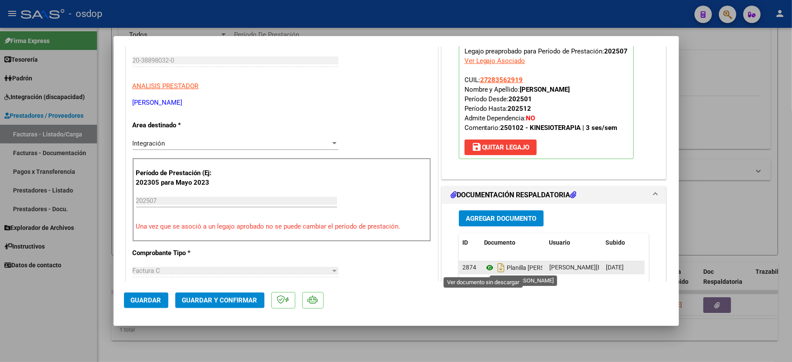
click at [484, 267] on icon at bounding box center [489, 268] width 11 height 10
click at [67, 307] on div at bounding box center [396, 181] width 792 height 362
type input "$ 0,00"
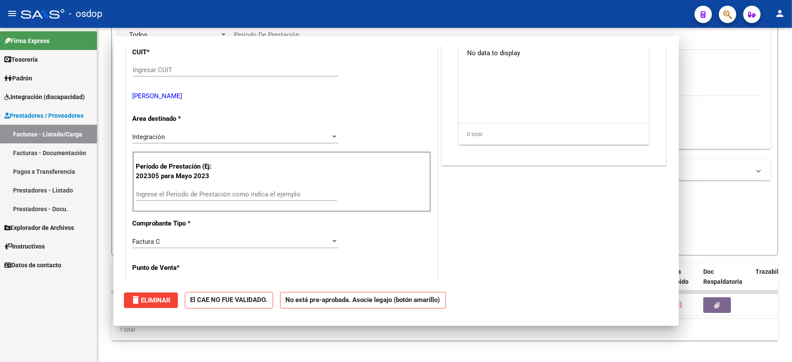
scroll to position [126, 0]
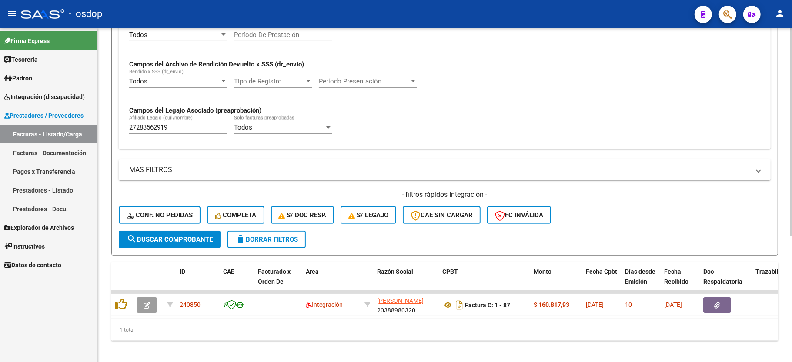
click at [275, 244] on button "delete Borrar Filtros" at bounding box center [266, 239] width 78 height 17
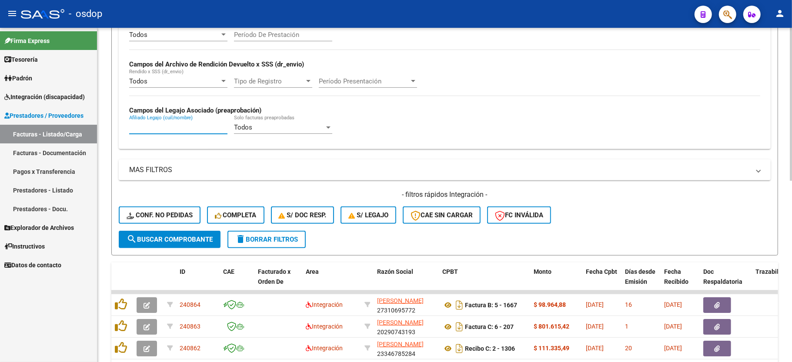
click at [145, 126] on input "Afiliado Legajo (cuil/nombre)" at bounding box center [178, 127] width 98 height 8
paste input "20570377095"
type input "20570377095"
click at [185, 239] on span "search Buscar Comprobante" at bounding box center [170, 240] width 86 height 8
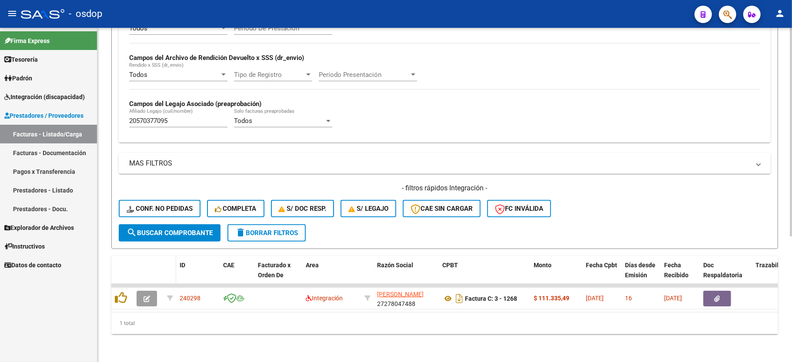
scroll to position [201, 0]
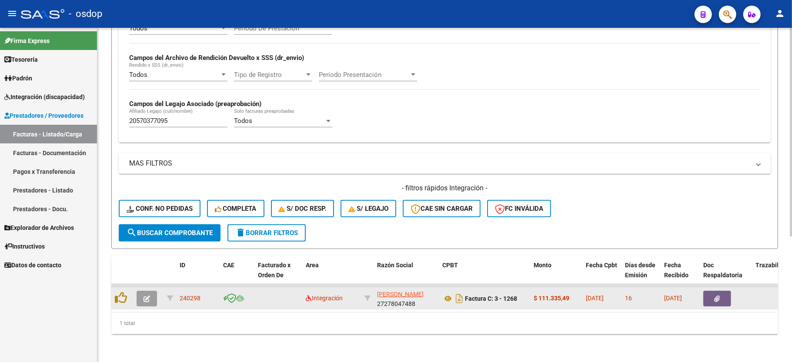
click at [150, 294] on button "button" at bounding box center [147, 299] width 20 height 16
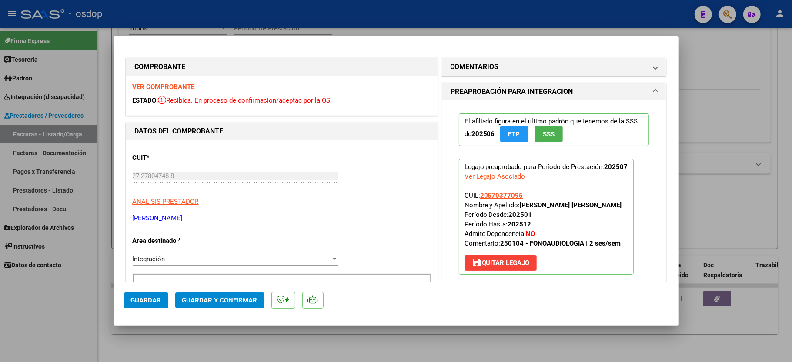
click at [154, 80] on div "VER COMPROBANTE ESTADO: Recibida. En proceso de confirmacion/aceptac por la OS." at bounding box center [281, 96] width 311 height 40
click at [160, 83] on strong "VER COMPROBANTE" at bounding box center [164, 87] width 62 height 8
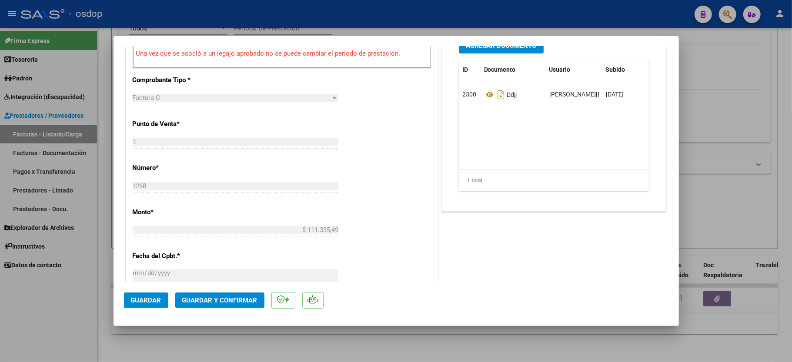
scroll to position [290, 0]
click at [484, 88] on div "Ddjj" at bounding box center [513, 94] width 58 height 14
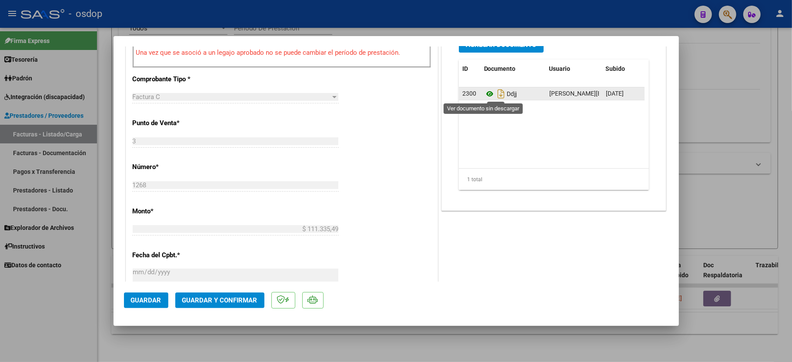
click at [485, 95] on icon at bounding box center [489, 94] width 11 height 10
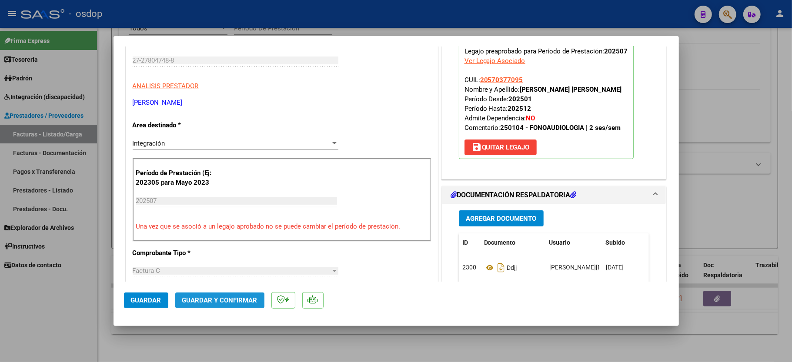
click at [225, 305] on button "Guardar y Confirmar" at bounding box center [219, 301] width 89 height 16
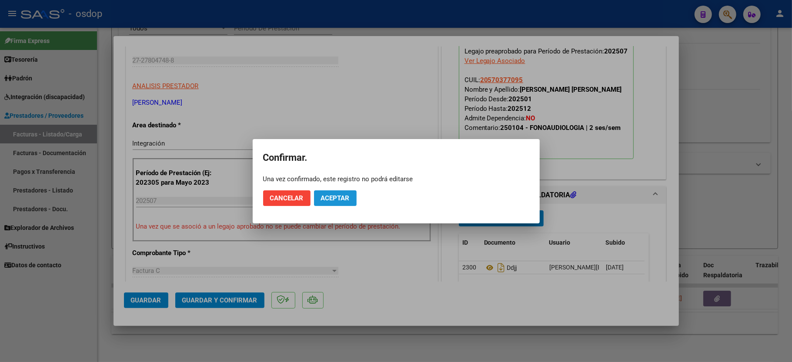
click at [344, 190] on button "Aceptar" at bounding box center [335, 198] width 43 height 16
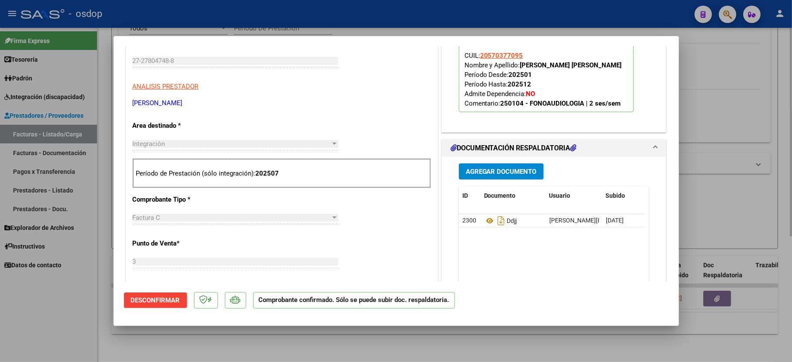
click at [104, 335] on div at bounding box center [396, 181] width 792 height 362
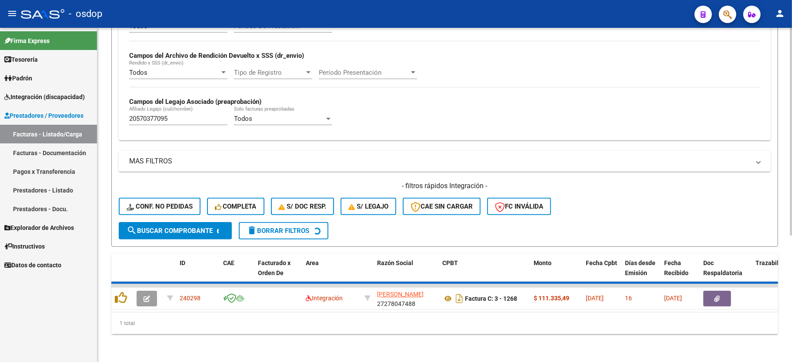
scroll to position [184, 0]
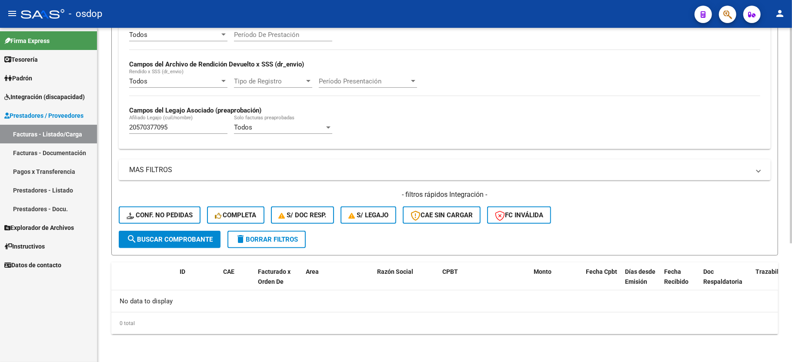
click at [152, 130] on input "20570377095" at bounding box center [178, 127] width 98 height 8
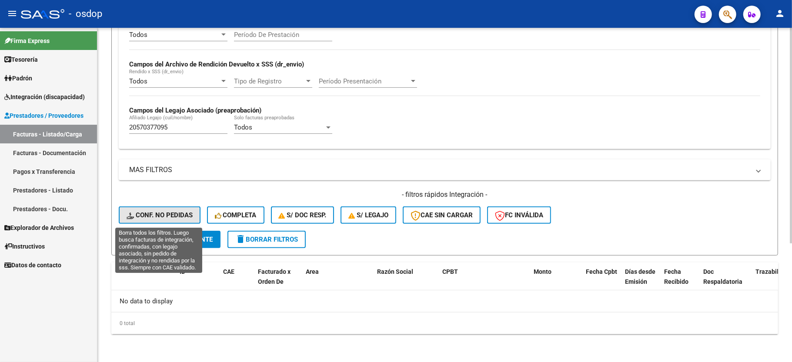
click at [174, 214] on span "Conf. no pedidas" at bounding box center [160, 215] width 66 height 8
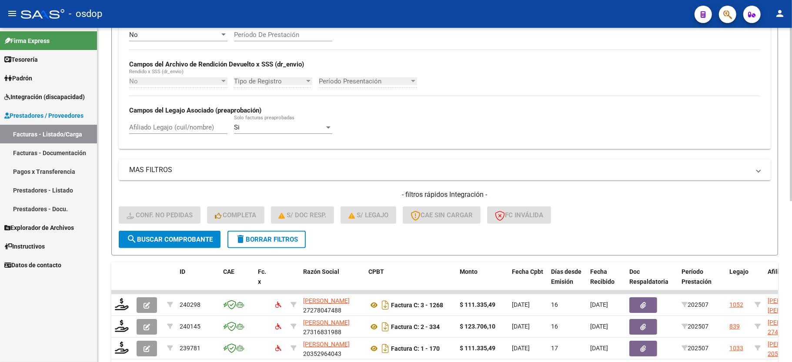
click at [176, 123] on div "Afiliado Legajo (cuil/nombre)" at bounding box center [178, 124] width 98 height 19
paste input "20570377095"
type input "20570377095"
click at [175, 243] on span "search Buscar Comprobante" at bounding box center [170, 240] width 86 height 8
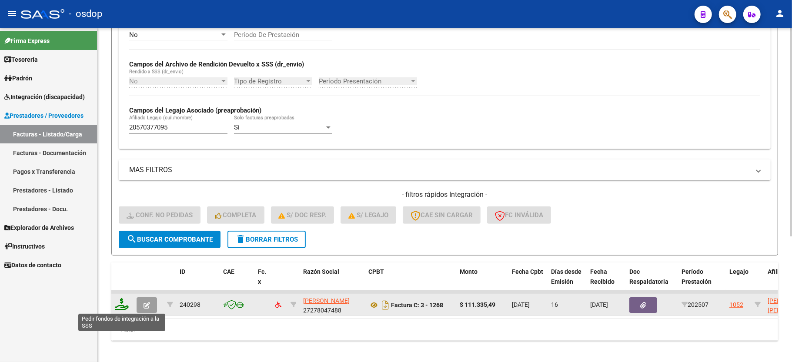
click at [117, 305] on icon at bounding box center [122, 304] width 14 height 12
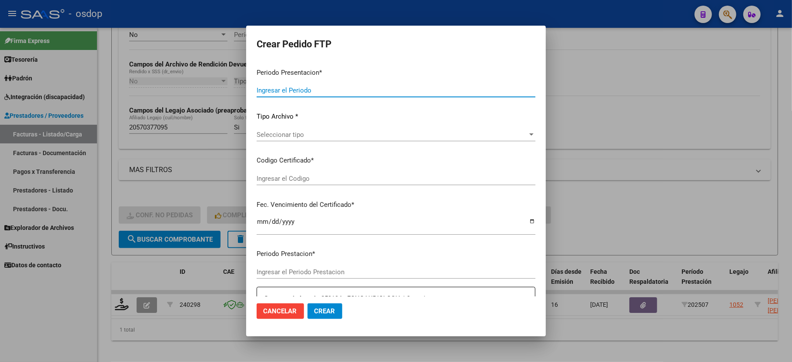
type input "202507"
type input "$ 111.335,49"
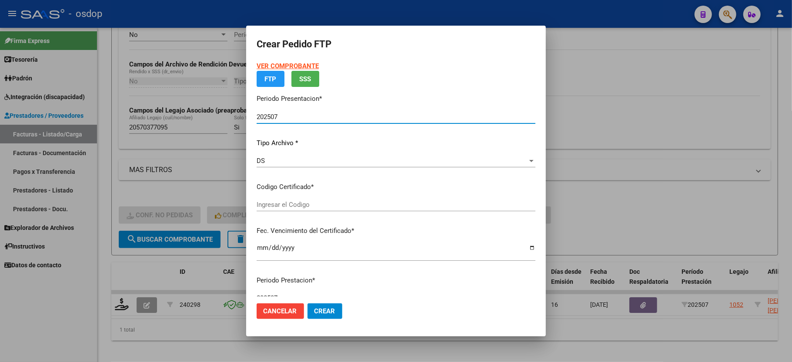
type input "8077653845"
type input "2028-06-13"
click at [280, 211] on div "Seleccionar certificado Seleccionar certificado" at bounding box center [396, 204] width 279 height 13
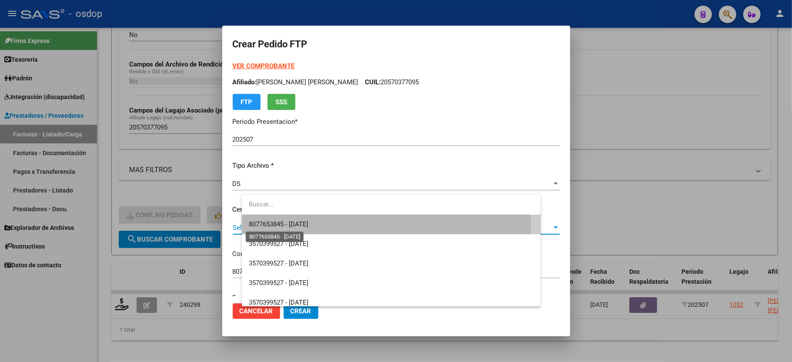
click at [284, 222] on span "8077653845 - 2028-06-13" at bounding box center [279, 224] width 60 height 8
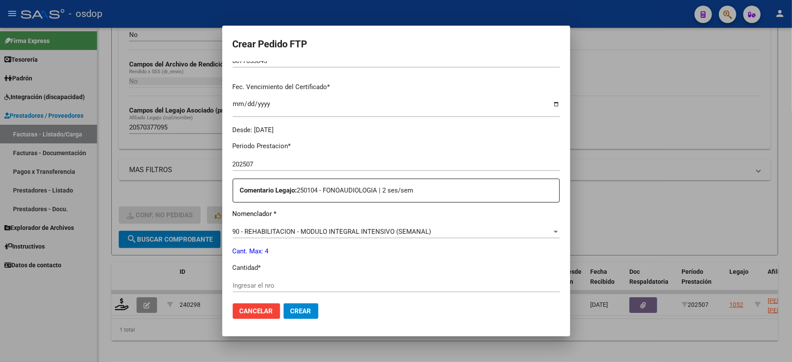
scroll to position [232, 0]
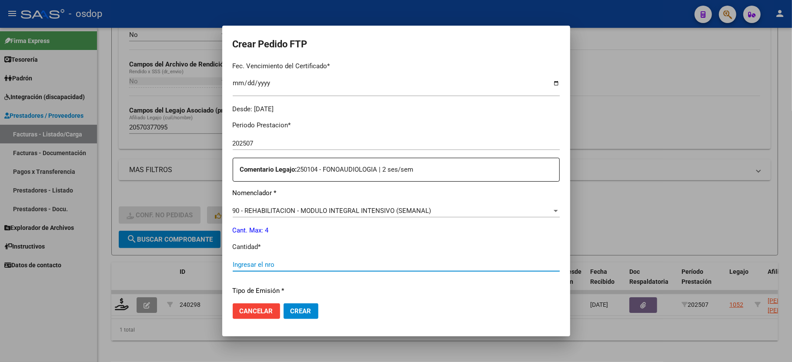
click at [277, 261] on input "Ingresar el nro" at bounding box center [396, 265] width 327 height 8
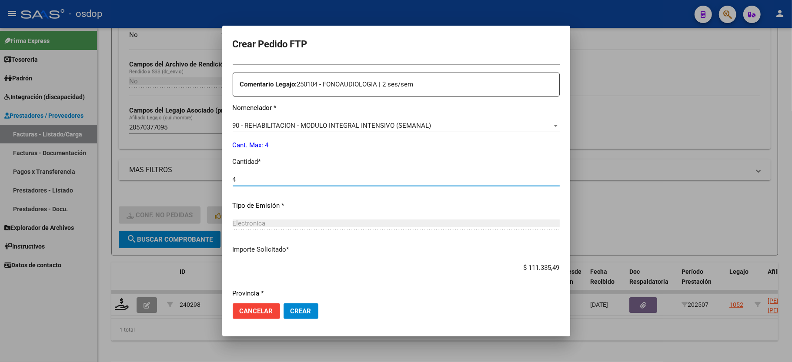
scroll to position [341, 0]
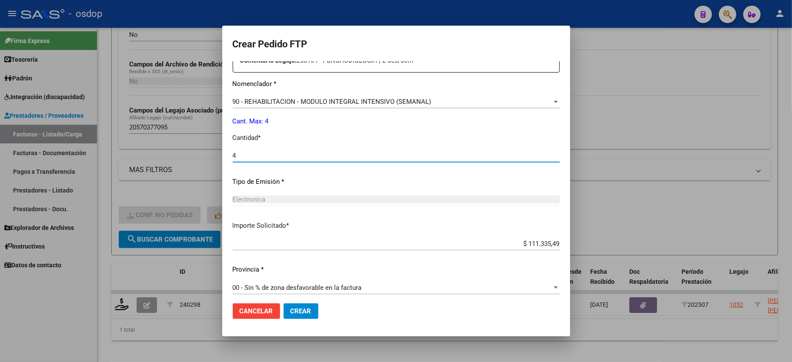
type input "4"
click at [297, 314] on span "Crear" at bounding box center [300, 311] width 21 height 8
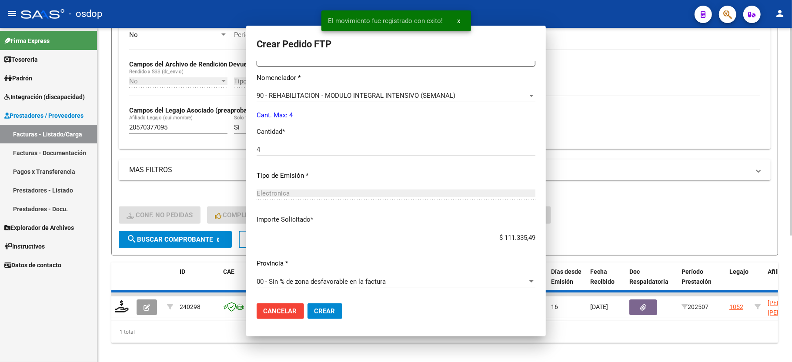
scroll to position [0, 0]
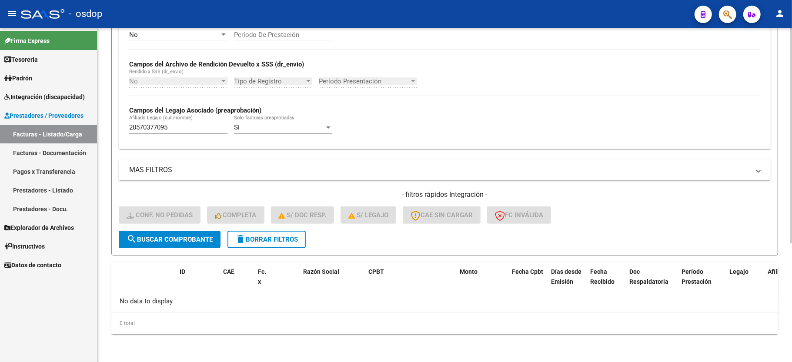
click at [263, 239] on span "delete Borrar Filtros" at bounding box center [266, 240] width 63 height 8
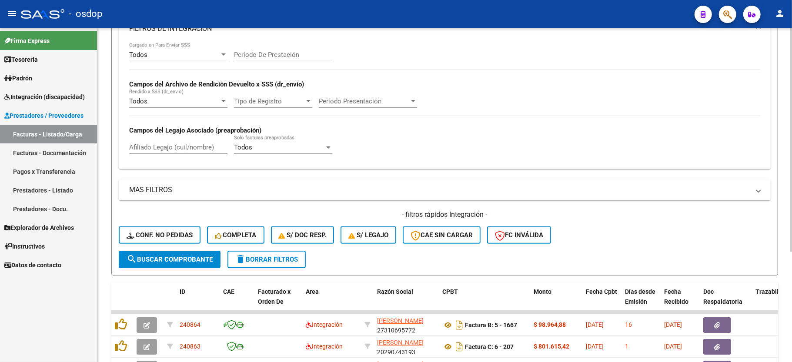
scroll to position [184, 0]
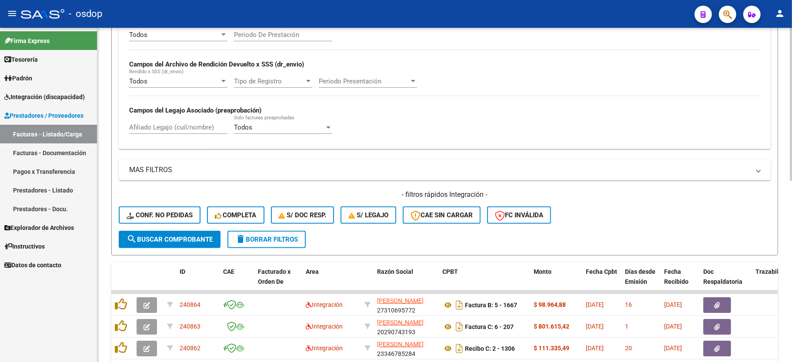
click at [162, 128] on input "Afiliado Legajo (cuil/nombre)" at bounding box center [178, 127] width 98 height 8
paste input "20578090801"
type input "20578090801"
click at [195, 246] on button "search Buscar Comprobante" at bounding box center [170, 239] width 102 height 17
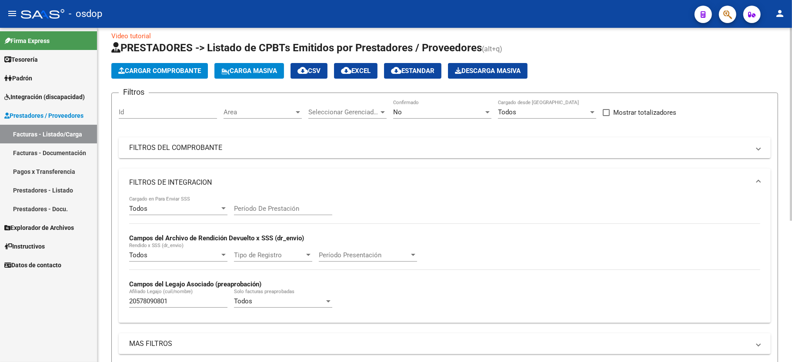
scroll to position [0, 0]
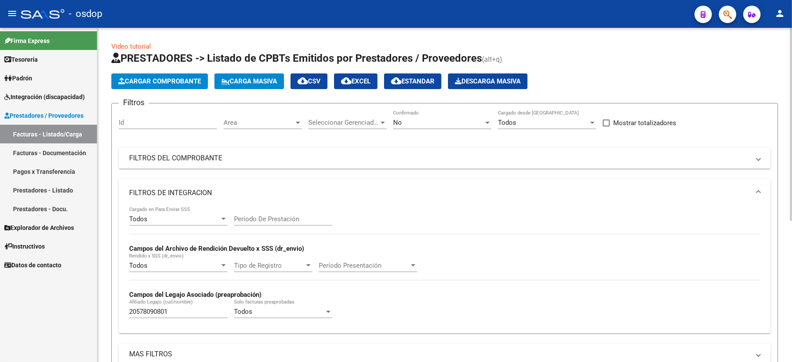
click at [156, 115] on div "Id" at bounding box center [168, 119] width 98 height 19
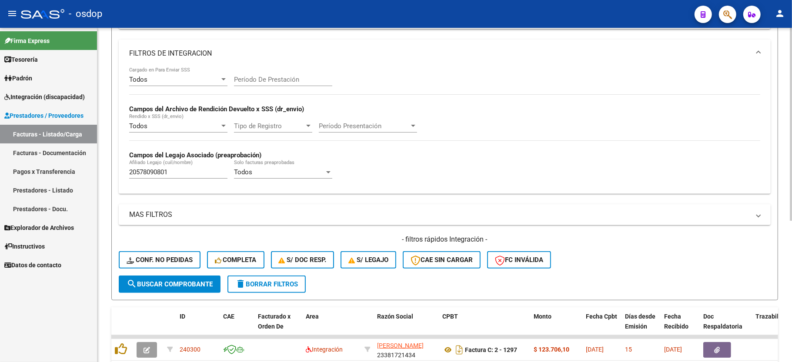
scroll to position [244, 0]
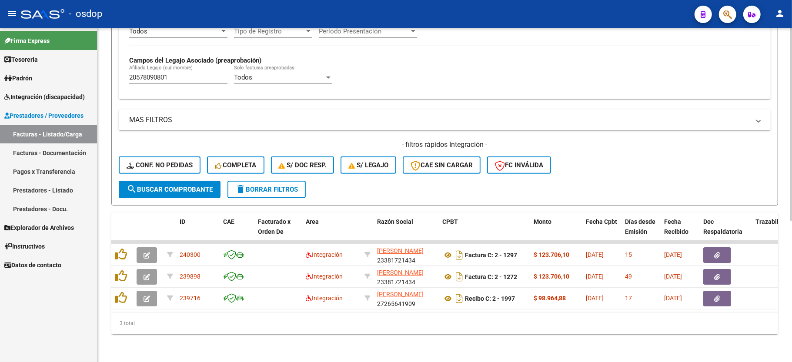
type input "232393"
click at [174, 74] on div "20578090801 Afiliado Legajo (cuil/nombre)" at bounding box center [178, 74] width 98 height 19
click at [177, 73] on input "20578090801" at bounding box center [178, 77] width 98 height 8
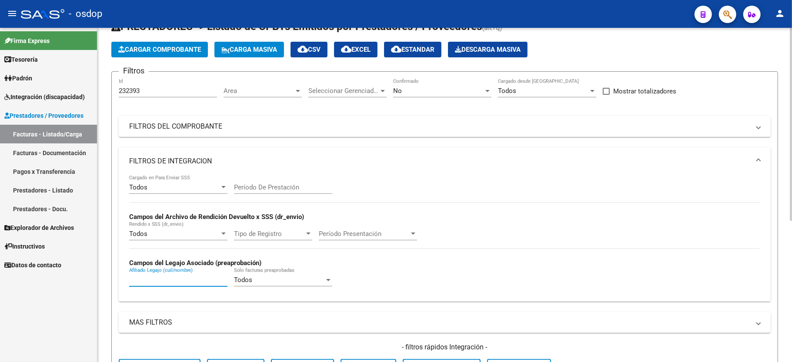
scroll to position [0, 0]
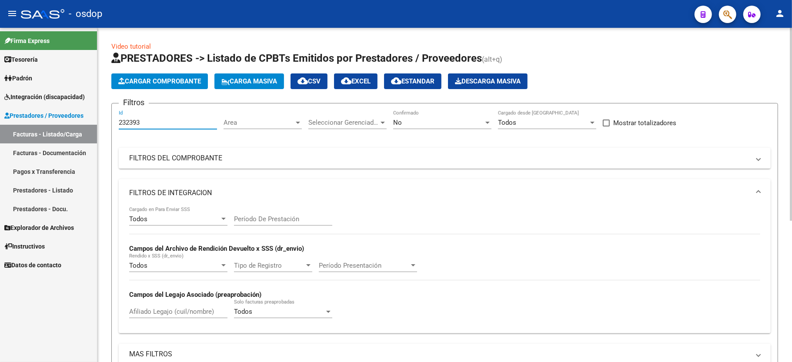
drag, startPoint x: 124, startPoint y: 122, endPoint x: 188, endPoint y: 122, distance: 63.5
click at [188, 122] on input "232393" at bounding box center [168, 123] width 98 height 8
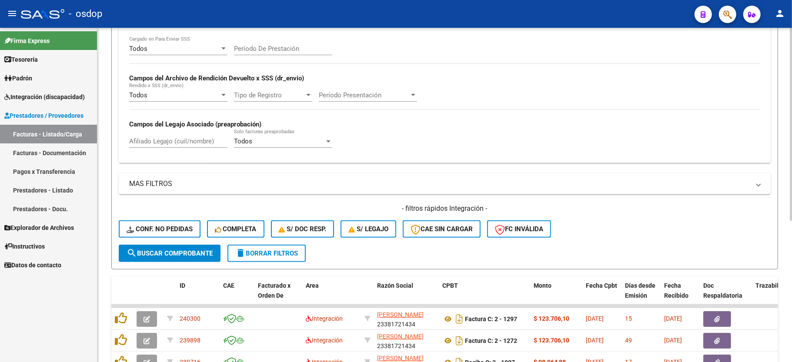
scroll to position [174, 0]
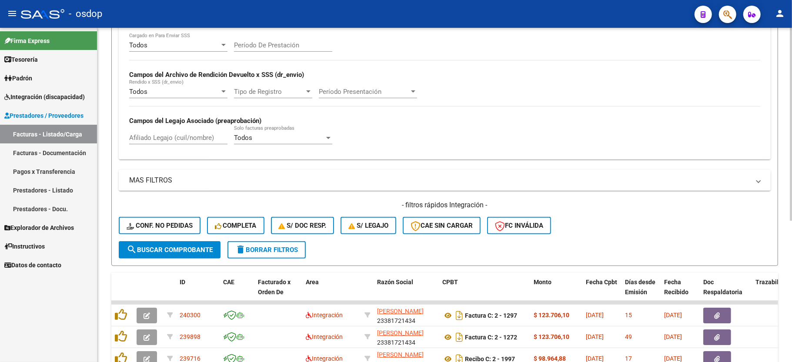
type input "239333"
click at [181, 256] on button "search Buscar Comprobante" at bounding box center [170, 249] width 102 height 17
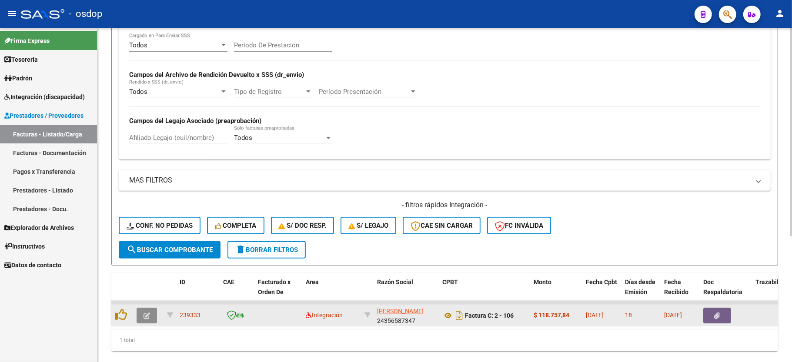
click at [147, 315] on icon "button" at bounding box center [146, 316] width 7 height 7
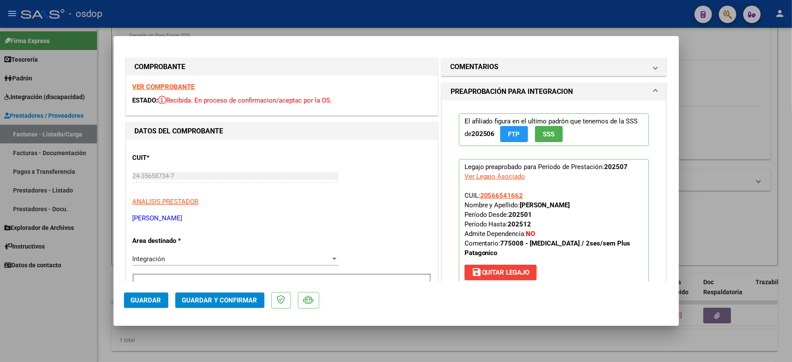
drag, startPoint x: 30, startPoint y: 319, endPoint x: 48, endPoint y: 317, distance: 17.9
click at [33, 319] on div at bounding box center [396, 181] width 792 height 362
type input "$ 0,00"
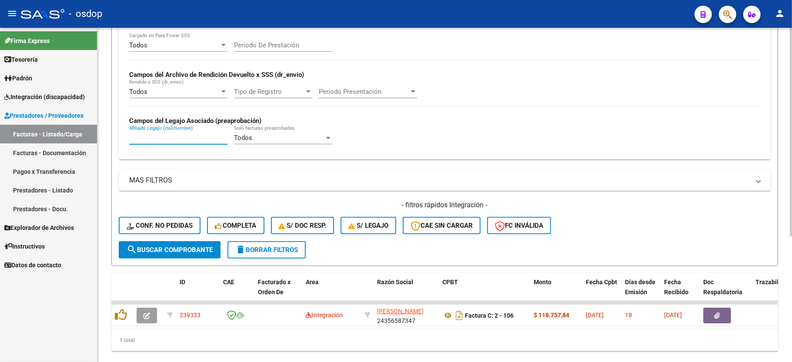
click at [177, 134] on input "Afiliado Legajo (cuil/nombre)" at bounding box center [178, 138] width 98 height 8
paste input "20566541662"
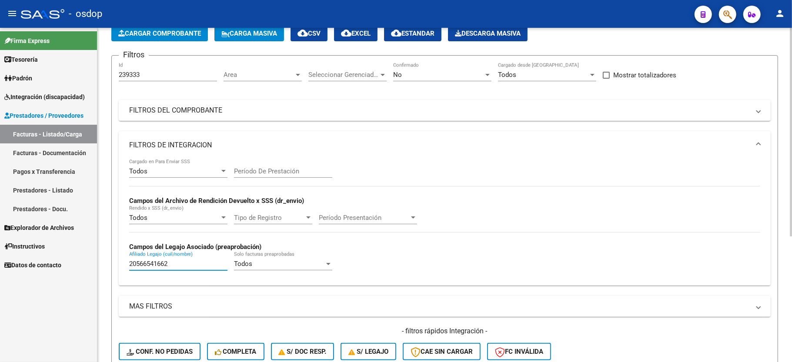
scroll to position [27, 0]
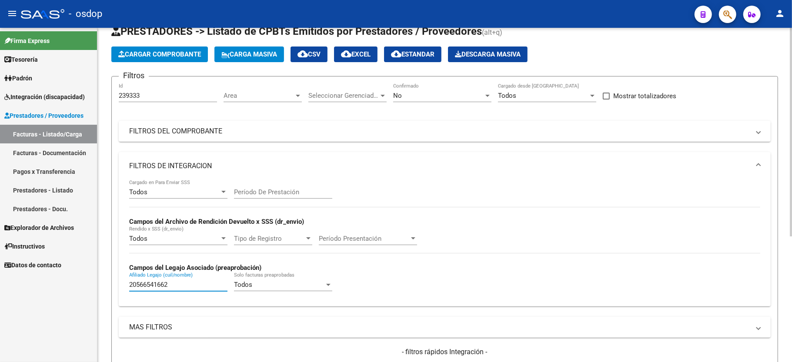
type input "20566541662"
click at [155, 91] on div "239333 Id" at bounding box center [168, 92] width 98 height 19
type input "23933"
click at [153, 93] on input "23933" at bounding box center [168, 96] width 98 height 8
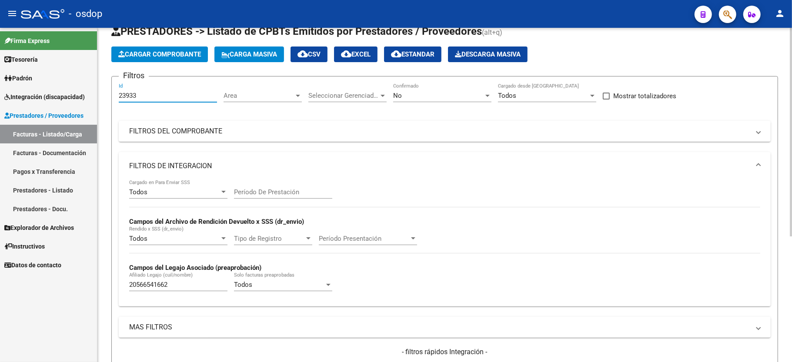
click at [153, 93] on input "23933" at bounding box center [168, 96] width 98 height 8
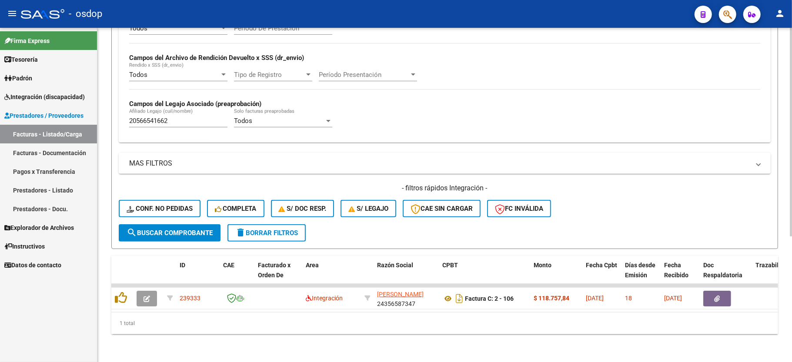
scroll to position [201, 0]
click at [174, 229] on span "search Buscar Comprobante" at bounding box center [170, 233] width 86 height 8
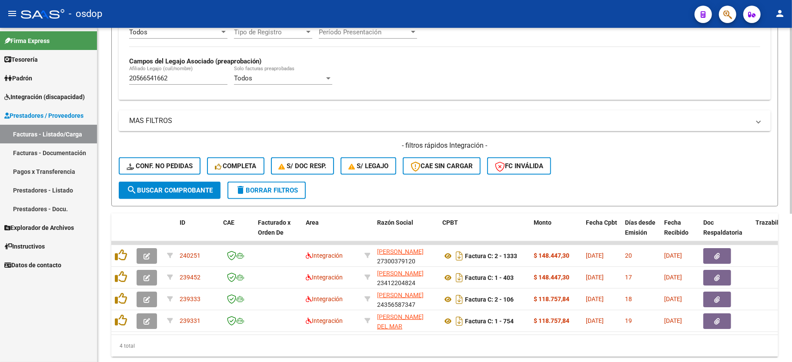
scroll to position [267, 0]
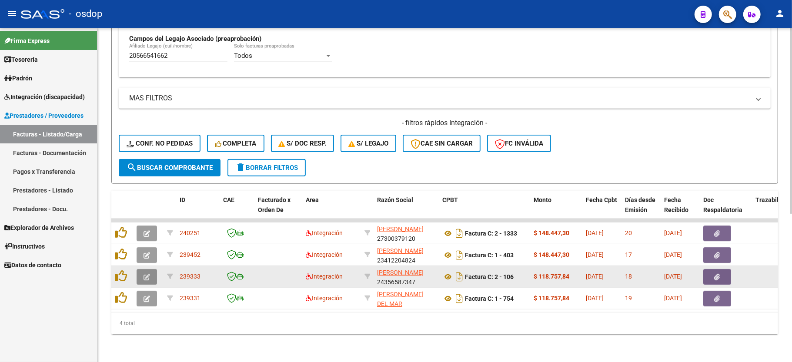
click at [147, 274] on icon "button" at bounding box center [146, 277] width 7 height 7
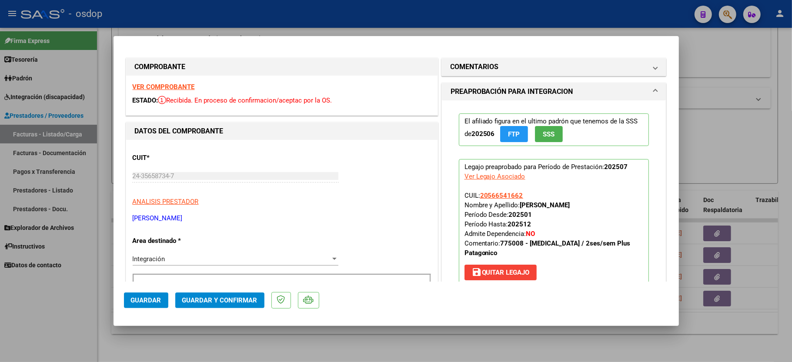
click at [166, 83] on strong "VER COMPROBANTE" at bounding box center [164, 87] width 62 height 8
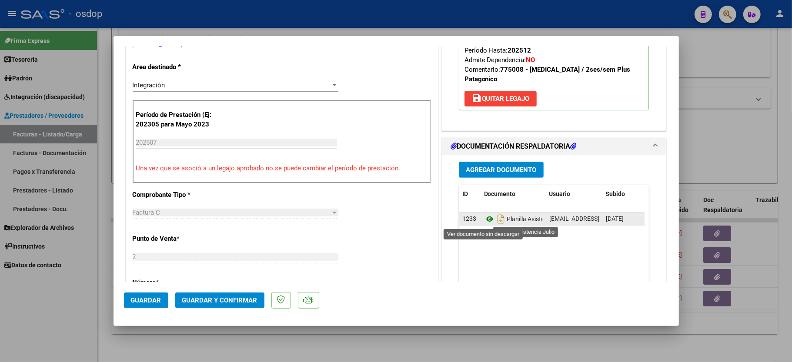
click at [486, 221] on icon at bounding box center [489, 219] width 11 height 10
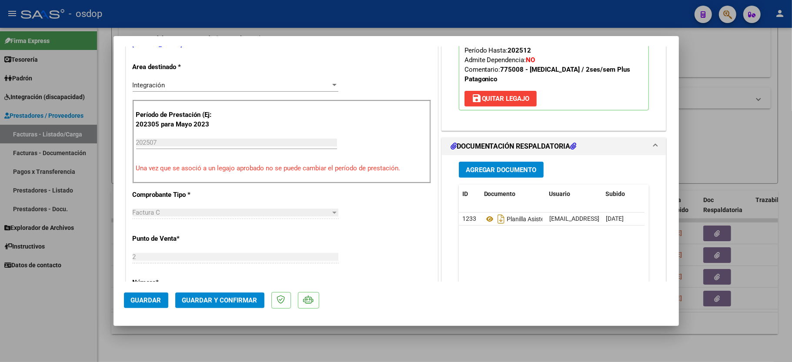
click at [184, 306] on button "Guardar y Confirmar" at bounding box center [219, 301] width 89 height 16
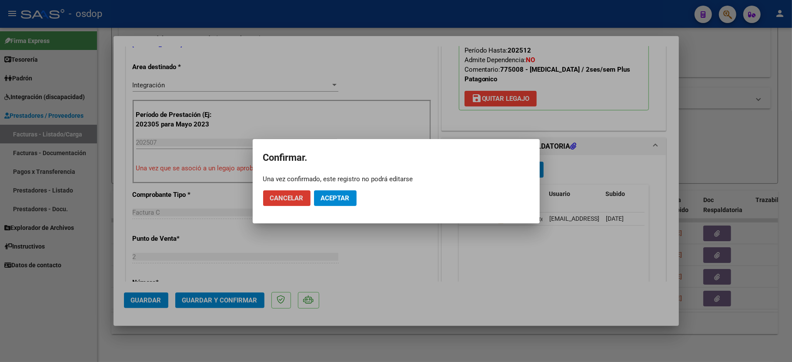
click at [330, 202] on span "Aceptar" at bounding box center [335, 198] width 29 height 8
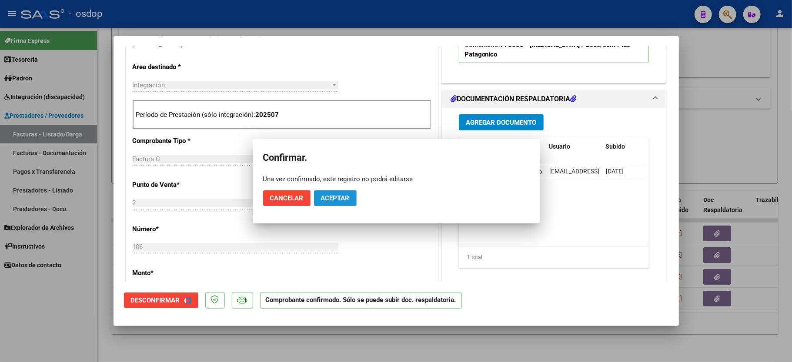
scroll to position [173, 0]
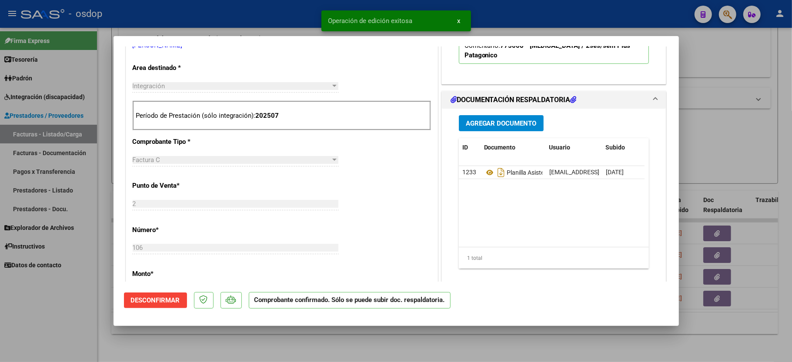
click at [88, 313] on div at bounding box center [396, 181] width 792 height 362
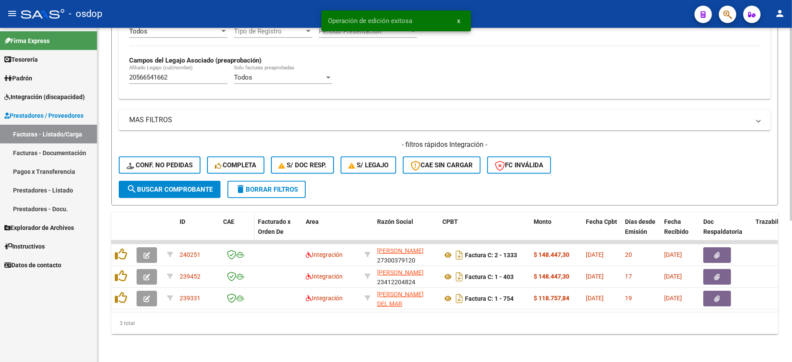
scroll to position [244, 0]
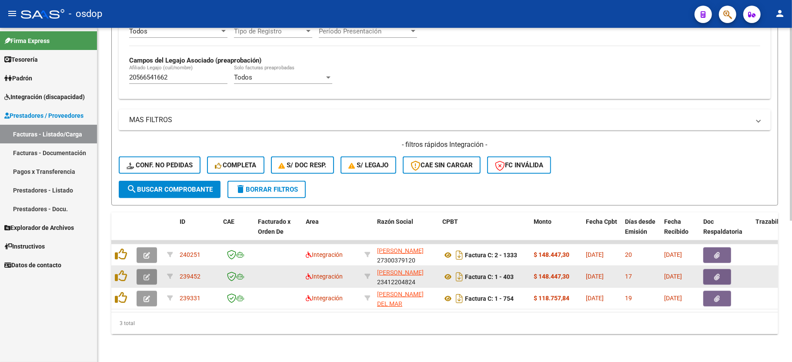
click at [146, 270] on button "button" at bounding box center [147, 277] width 20 height 16
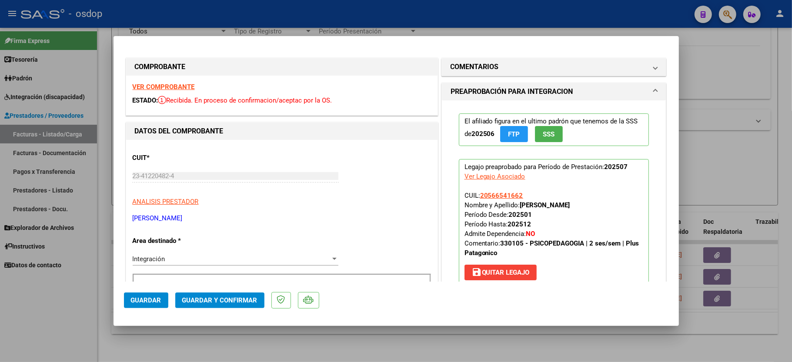
click at [171, 88] on strong "VER COMPROBANTE" at bounding box center [164, 87] width 62 height 8
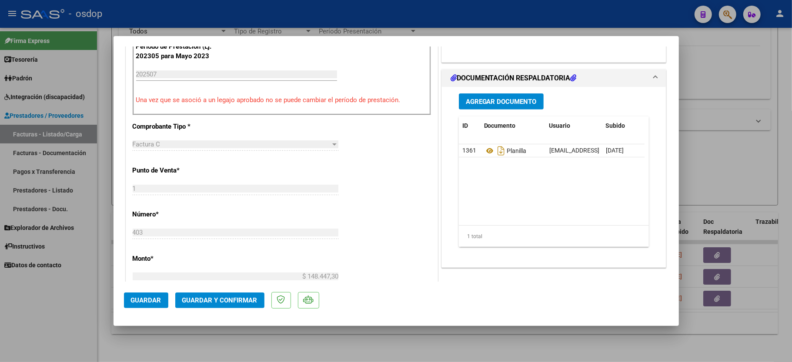
scroll to position [290, 0]
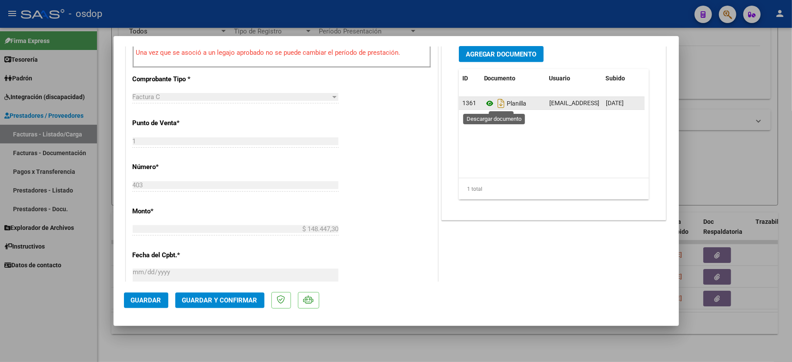
click at [486, 101] on icon at bounding box center [489, 103] width 11 height 10
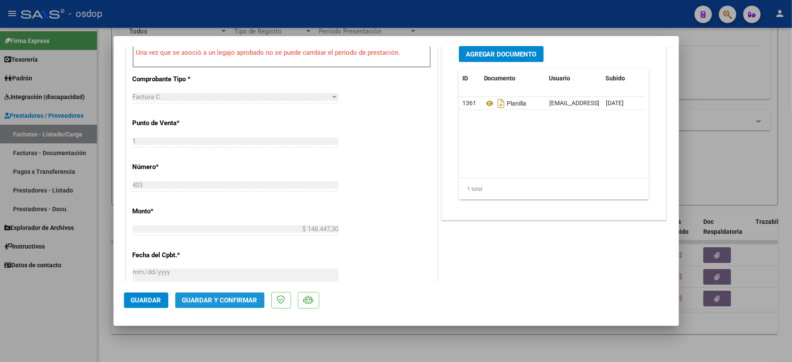
click at [229, 296] on button "Guardar y Confirmar" at bounding box center [219, 301] width 89 height 16
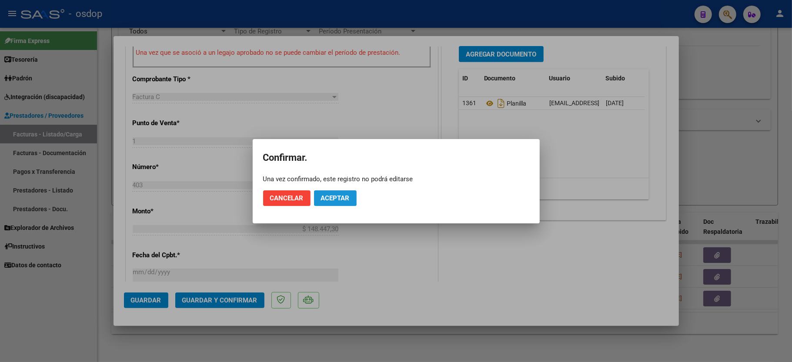
click at [331, 191] on button "Aceptar" at bounding box center [335, 198] width 43 height 16
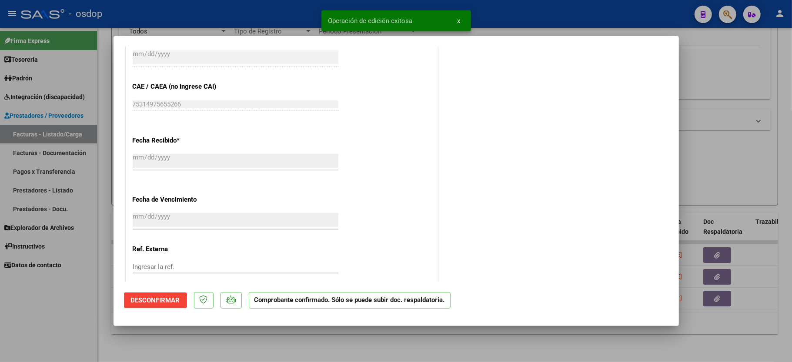
click at [74, 296] on div at bounding box center [396, 181] width 792 height 362
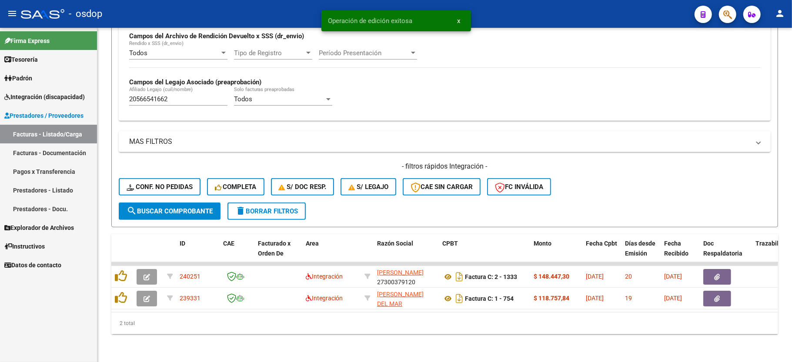
scroll to position [223, 0]
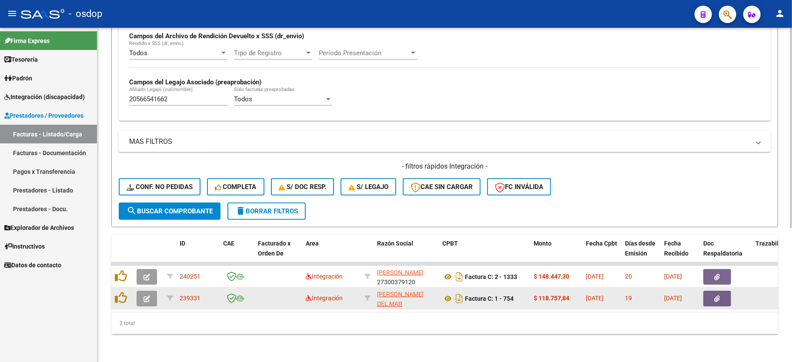
click at [147, 296] on icon "button" at bounding box center [146, 299] width 7 height 7
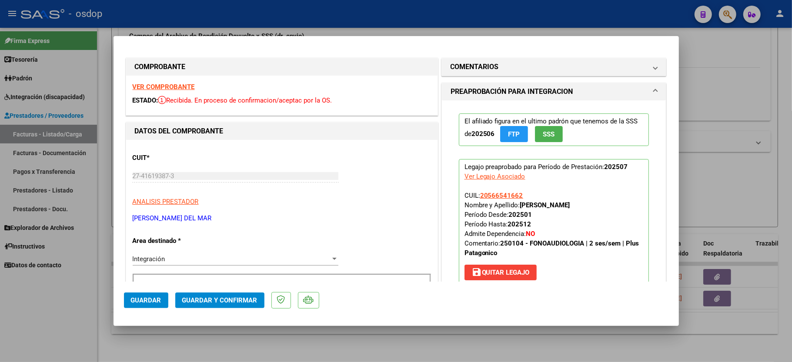
click at [181, 86] on strong "VER COMPROBANTE" at bounding box center [164, 87] width 62 height 8
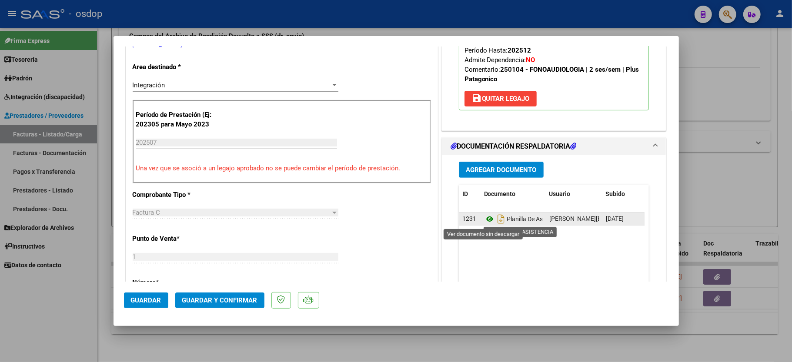
click at [484, 221] on icon at bounding box center [489, 219] width 11 height 10
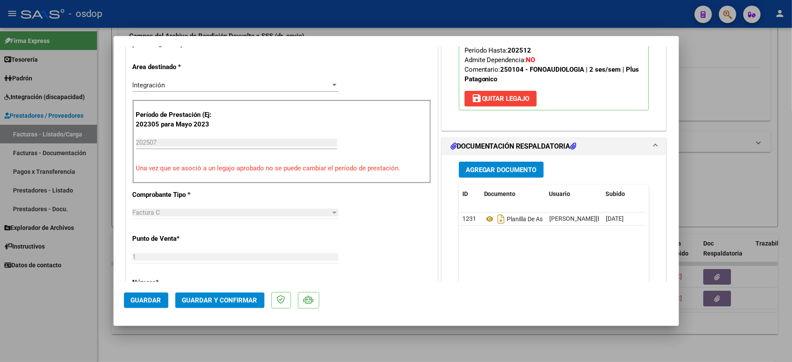
click at [202, 303] on span "Guardar y Confirmar" at bounding box center [219, 301] width 75 height 8
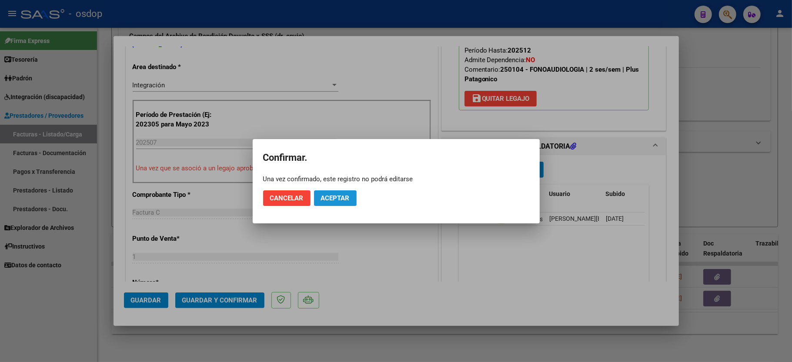
click at [331, 205] on button "Aceptar" at bounding box center [335, 198] width 43 height 16
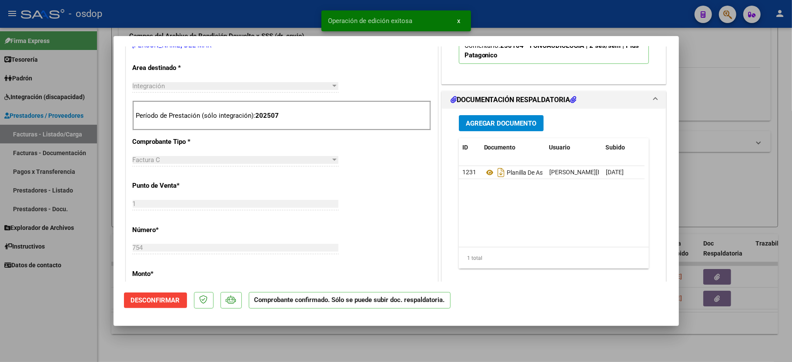
click at [40, 312] on div at bounding box center [396, 181] width 792 height 362
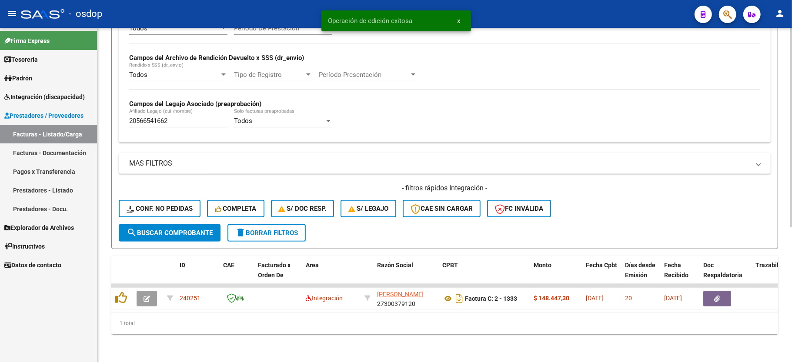
scroll to position [201, 0]
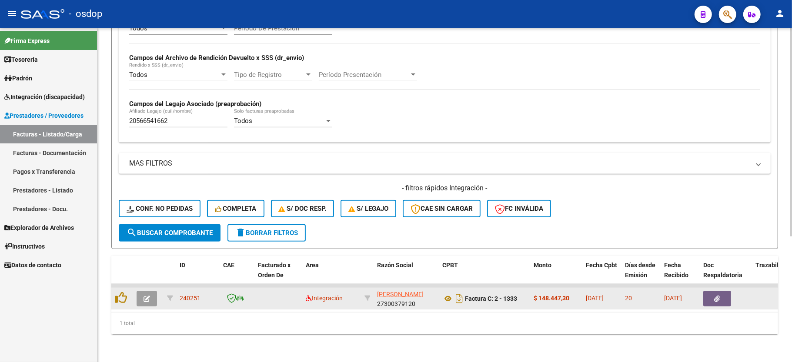
click at [149, 293] on button "button" at bounding box center [147, 299] width 20 height 16
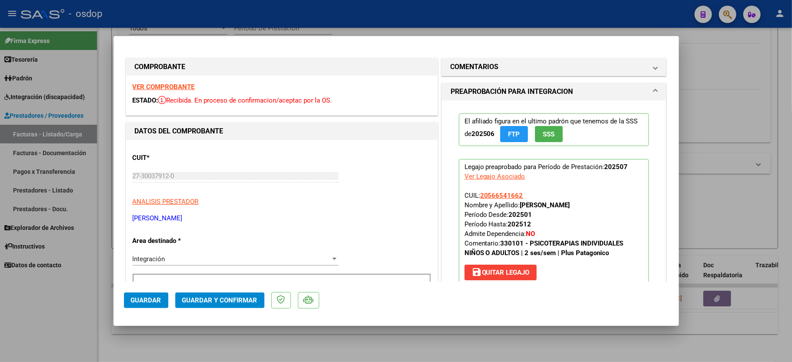
click at [149, 80] on div "VER COMPROBANTE ESTADO: Recibida. En proceso de confirmacion/aceptac por la OS." at bounding box center [281, 96] width 311 height 40
click at [150, 84] on strong "VER COMPROBANTE" at bounding box center [164, 87] width 62 height 8
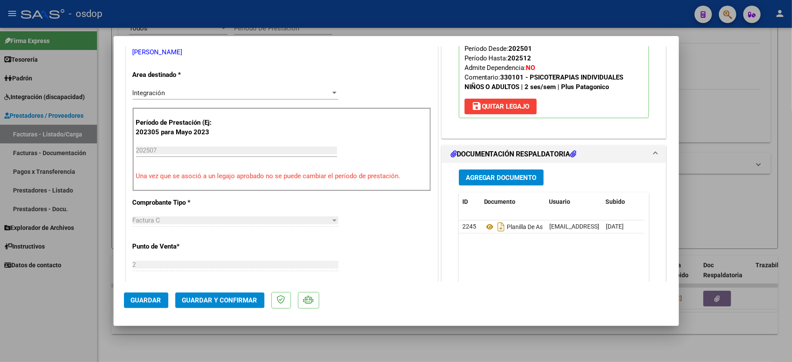
scroll to position [174, 0]
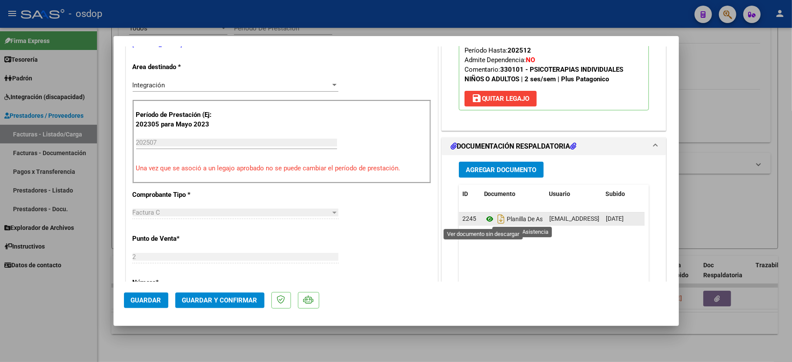
click at [484, 220] on icon at bounding box center [489, 219] width 11 height 10
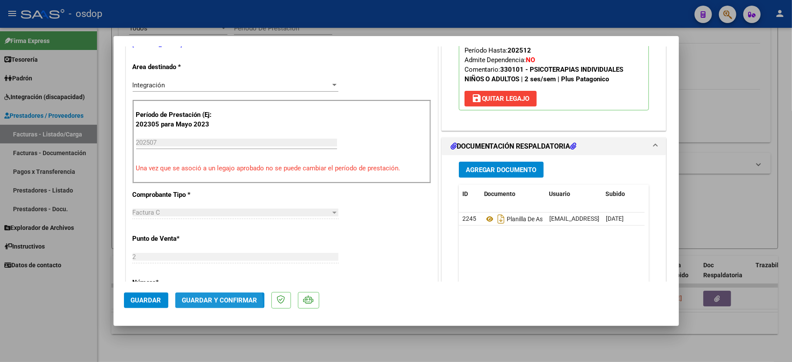
click at [199, 305] on button "Guardar y Confirmar" at bounding box center [219, 301] width 89 height 16
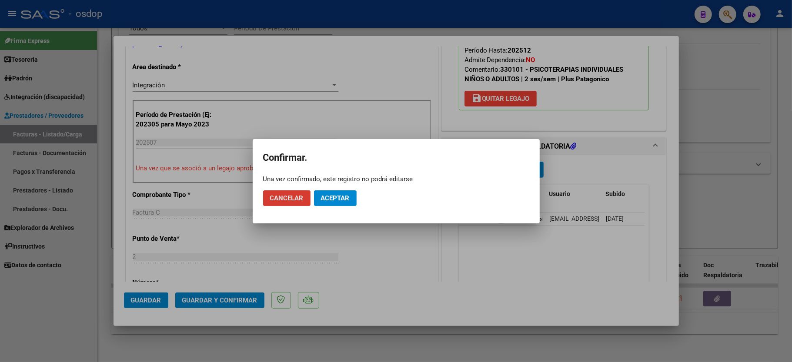
click at [330, 195] on span "Aceptar" at bounding box center [335, 198] width 29 height 8
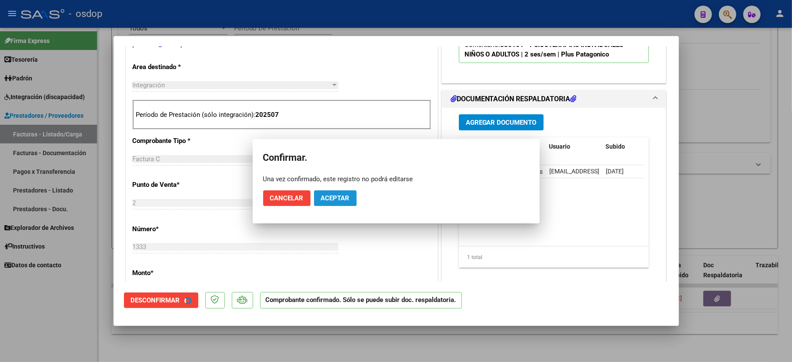
scroll to position [173, 0]
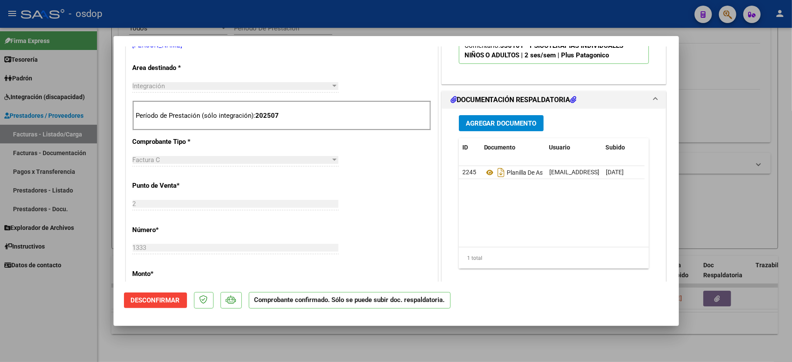
click at [56, 310] on div at bounding box center [396, 181] width 792 height 362
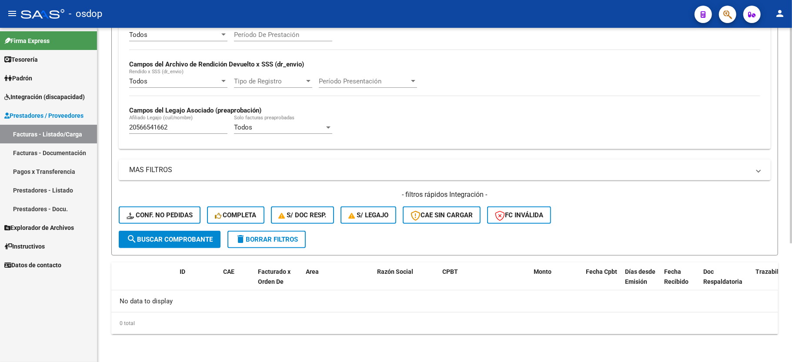
scroll to position [184, 0]
click at [160, 127] on input "20566541662" at bounding box center [178, 127] width 98 height 8
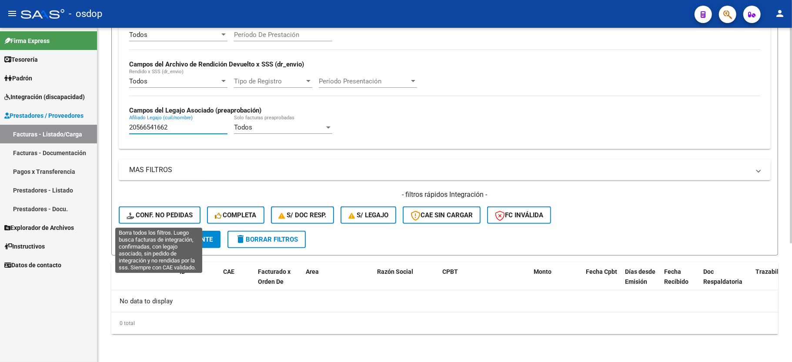
click at [162, 214] on span "Conf. no pedidas" at bounding box center [160, 215] width 66 height 8
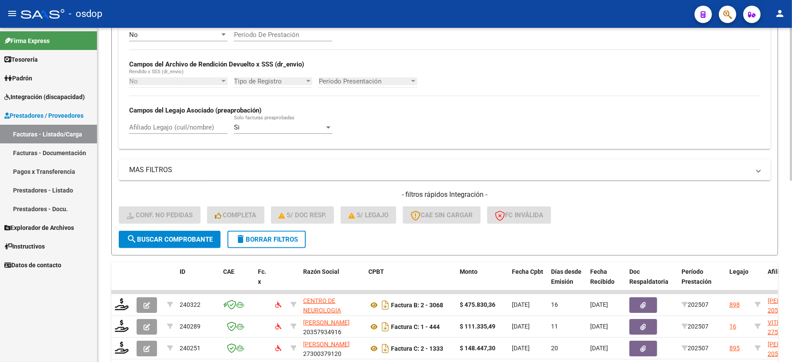
click at [170, 131] on input "Afiliado Legajo (cuil/nombre)" at bounding box center [178, 127] width 98 height 8
paste input "20566541662"
type input "20566541662"
click at [153, 242] on span "search Buscar Comprobante" at bounding box center [170, 240] width 86 height 8
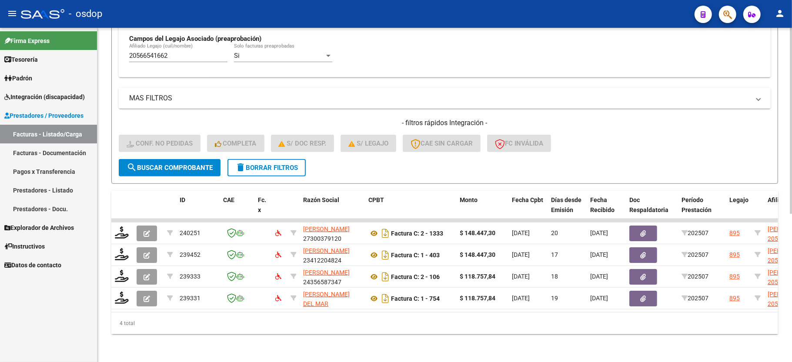
scroll to position [267, 0]
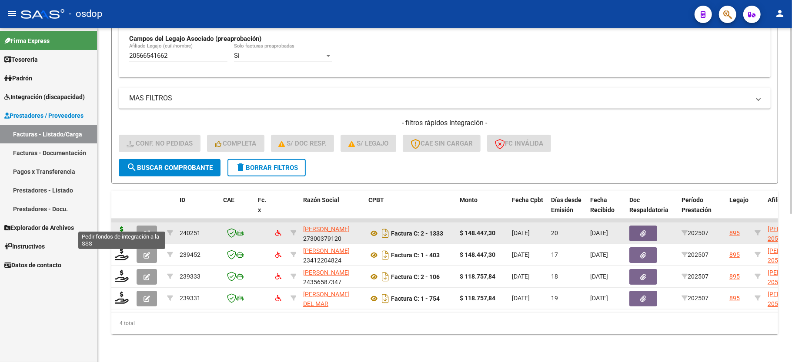
click at [124, 227] on icon at bounding box center [122, 233] width 14 height 12
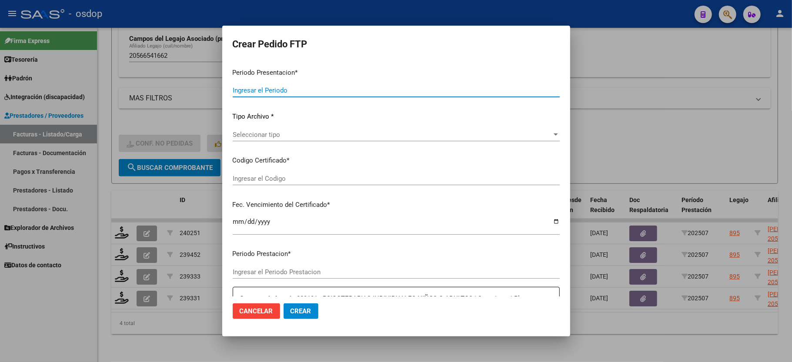
type input "202507"
type input "$ 148.447,30"
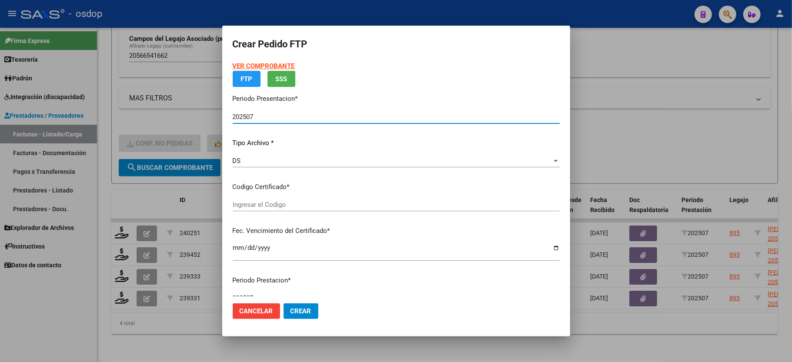
type input "6755255724"
type input "2027-04-21"
click at [282, 204] on span "Seleccionar certificado" at bounding box center [392, 205] width 319 height 8
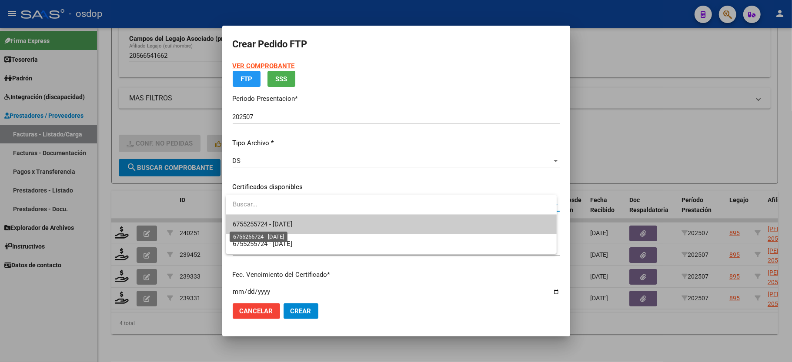
click at [280, 223] on span "6755255724 - 2027-04-21" at bounding box center [263, 224] width 60 height 8
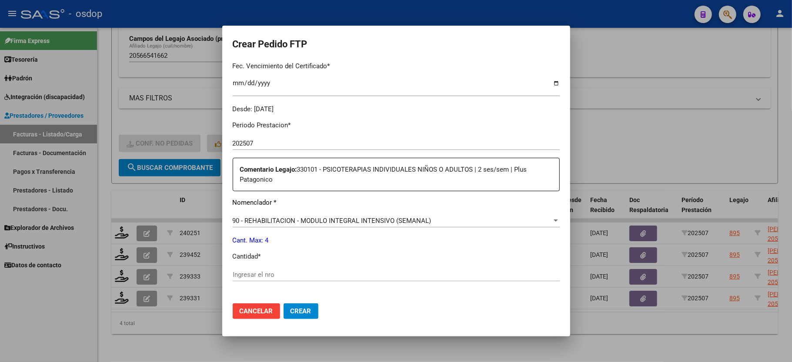
scroll to position [290, 0]
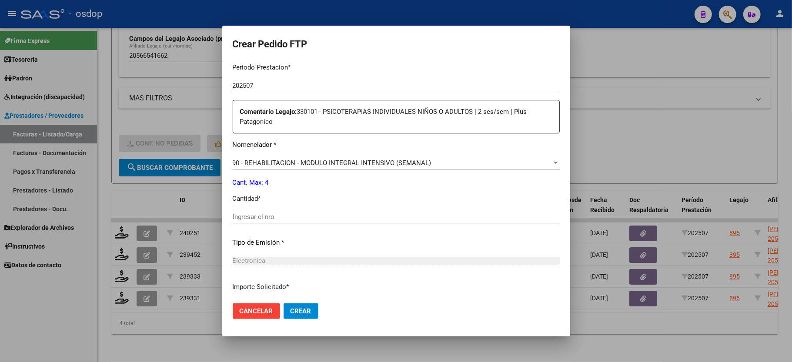
click at [273, 221] on div "Ingresar el nro" at bounding box center [396, 220] width 327 height 21
click at [274, 213] on input "Ingresar el nro" at bounding box center [396, 217] width 327 height 8
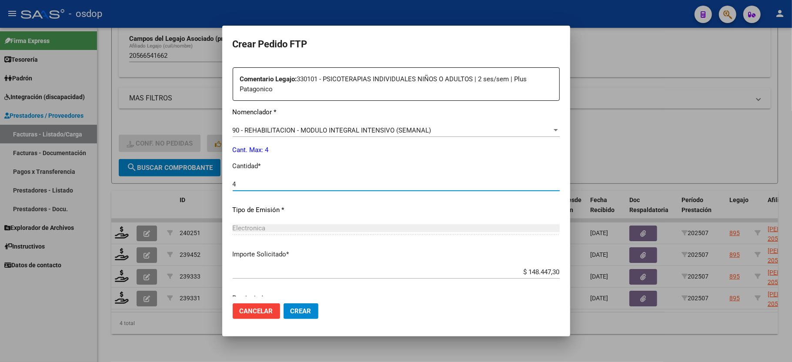
scroll to position [350, 0]
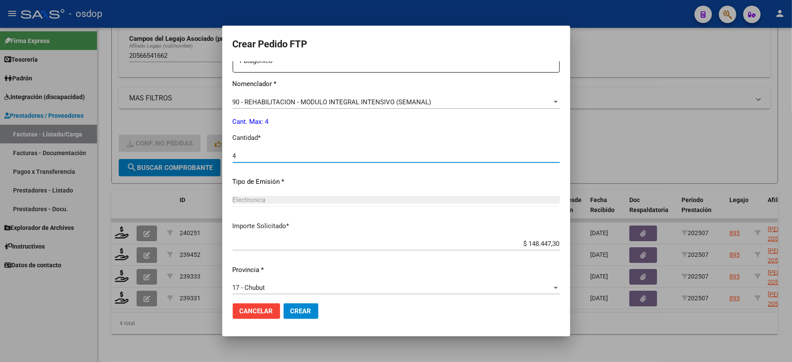
type input "4"
click at [294, 314] on span "Crear" at bounding box center [300, 311] width 21 height 8
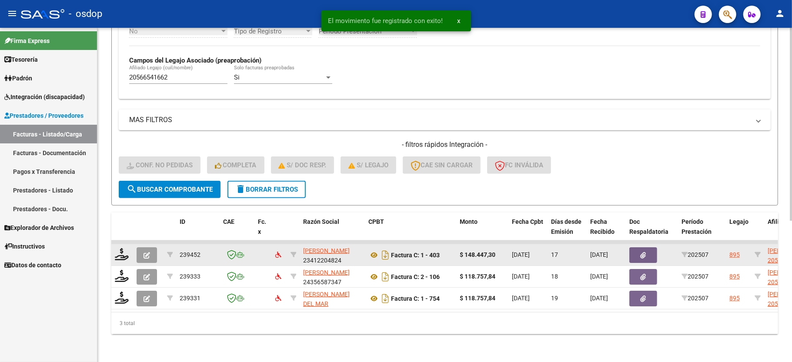
scroll to position [244, 0]
click at [120, 248] on icon at bounding box center [122, 254] width 14 height 12
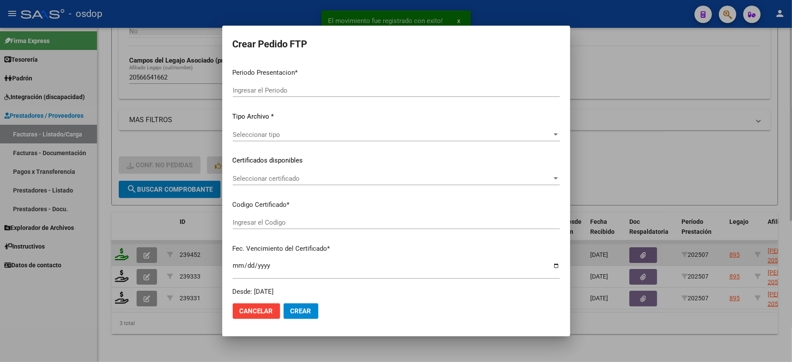
type input "202507"
type input "$ 148.447,30"
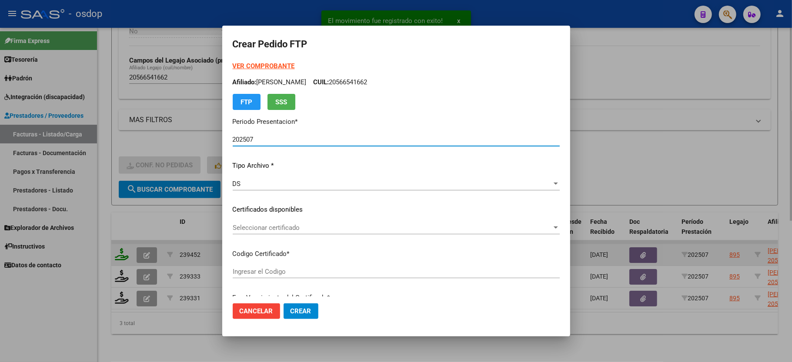
type input "6755255724"
type input "2027-04-21"
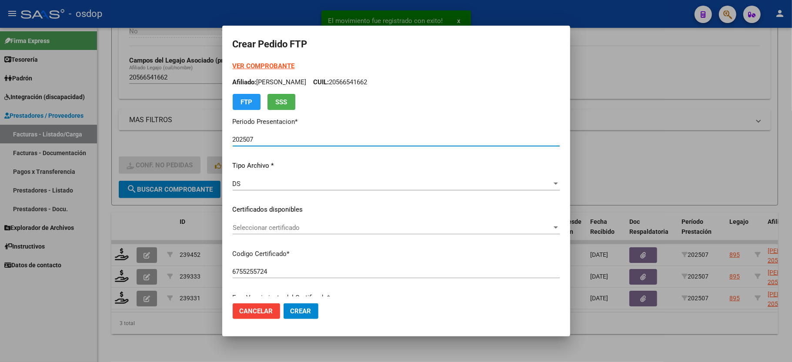
click at [292, 226] on span "Seleccionar certificado" at bounding box center [392, 228] width 319 height 8
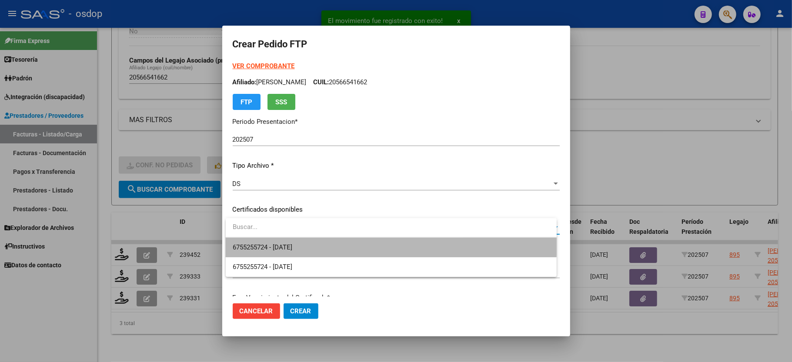
click at [289, 241] on span "6755255724 - 2027-04-21" at bounding box center [391, 248] width 317 height 20
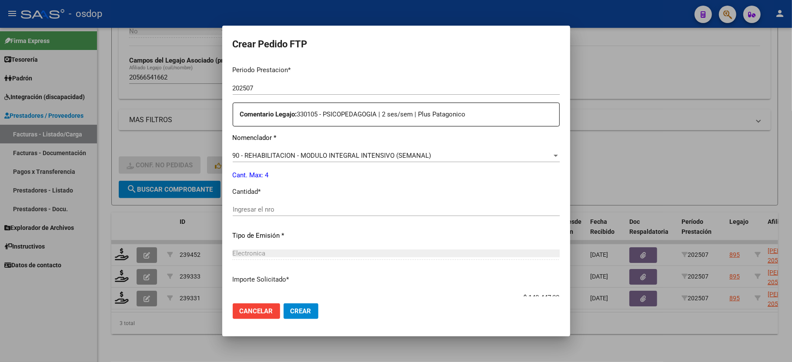
scroll to position [290, 0]
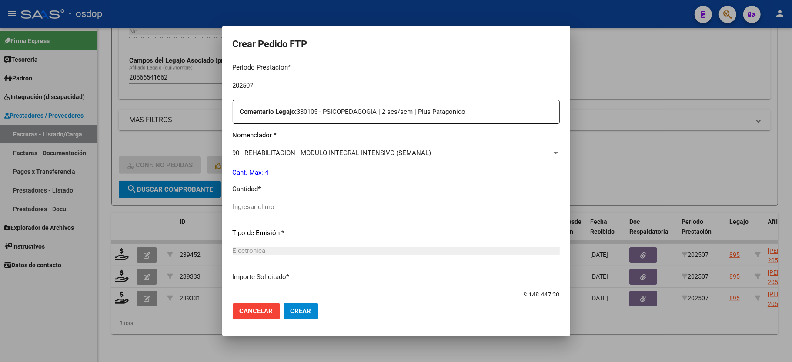
click at [280, 204] on input "Ingresar el nro" at bounding box center [396, 207] width 327 height 8
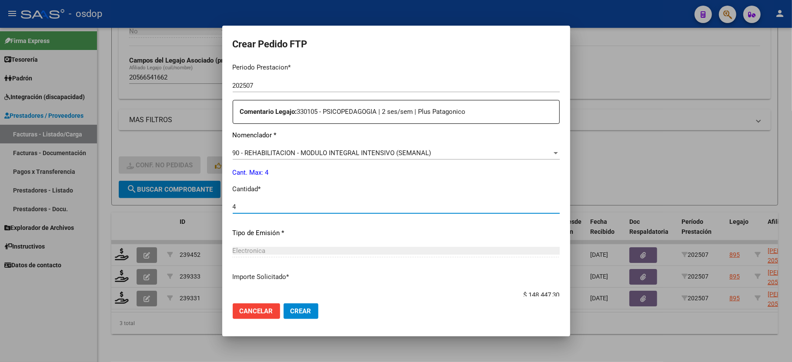
type input "4"
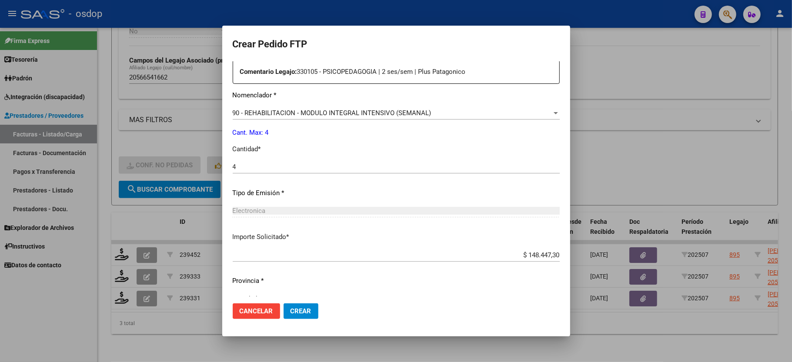
scroll to position [341, 0]
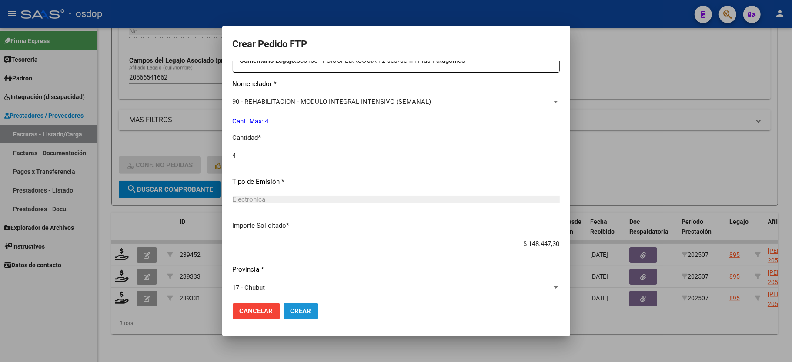
click at [297, 315] on button "Crear" at bounding box center [300, 311] width 35 height 16
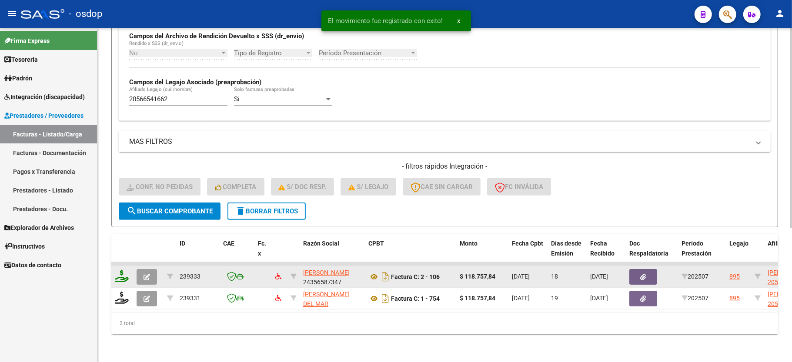
scroll to position [223, 0]
click at [122, 270] on icon at bounding box center [122, 276] width 14 height 12
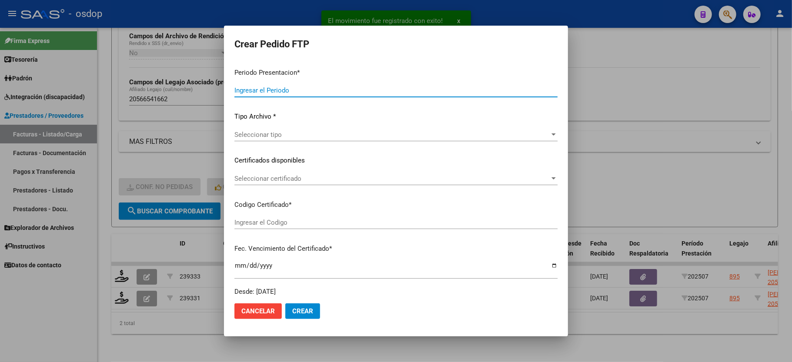
type input "202507"
type input "$ 118.757,84"
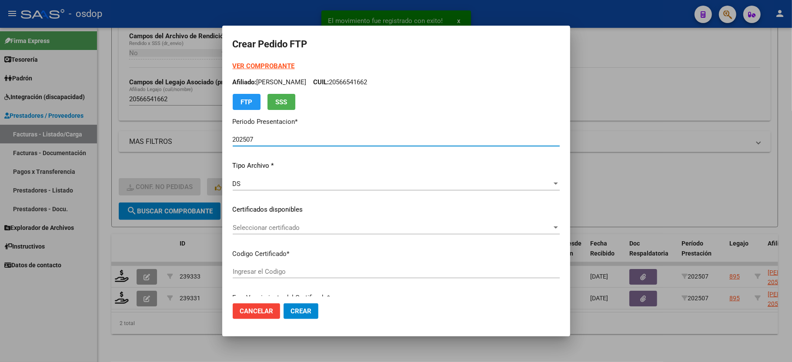
type input "6755255724"
type input "2027-04-21"
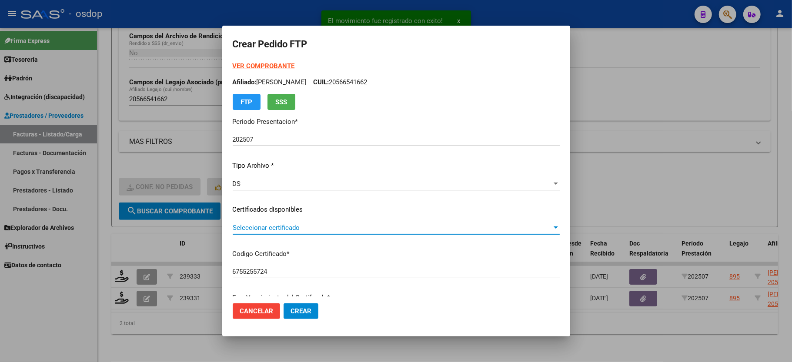
click at [252, 229] on span "Seleccionar certificado" at bounding box center [392, 228] width 319 height 8
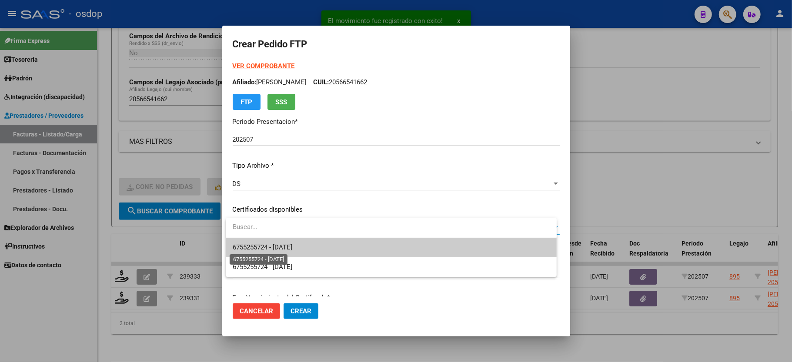
click at [277, 249] on span "6755255724 - 2027-04-21" at bounding box center [263, 247] width 60 height 8
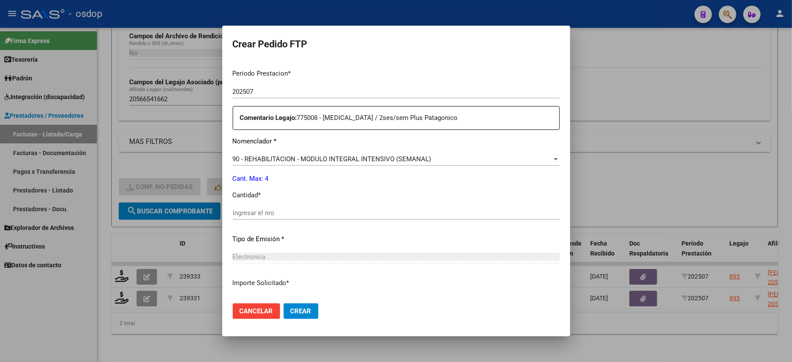
scroll to position [290, 0]
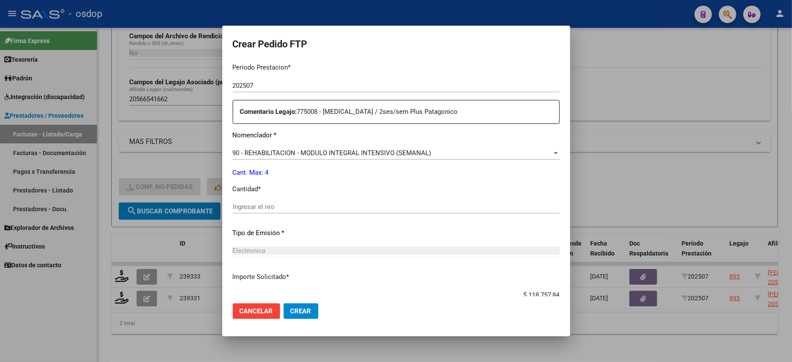
click at [268, 203] on input "Ingresar el nro" at bounding box center [396, 207] width 327 height 8
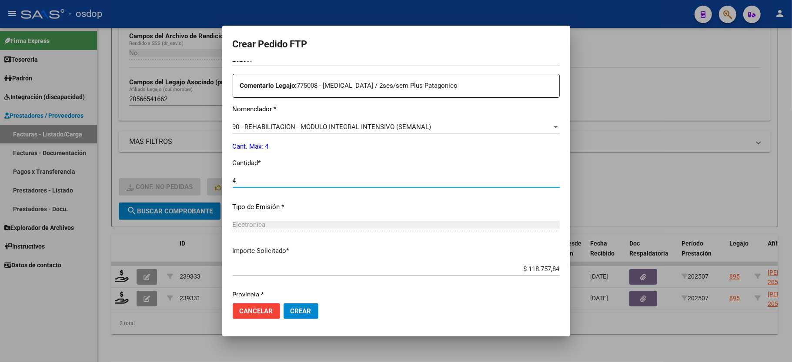
scroll to position [341, 0]
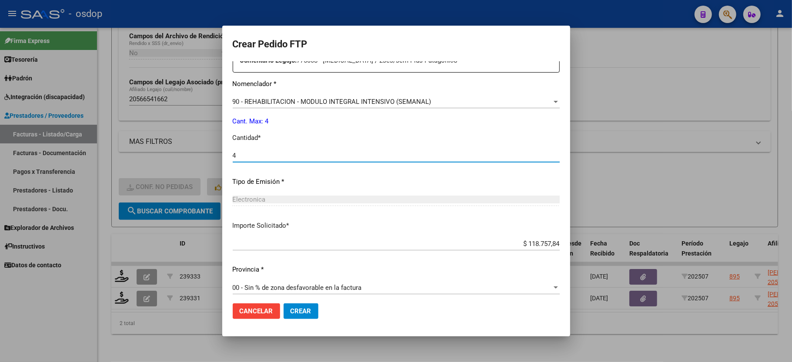
type input "4"
click at [286, 284] on span "00 - Sin % de zona desfavorable en la factura" at bounding box center [297, 288] width 129 height 8
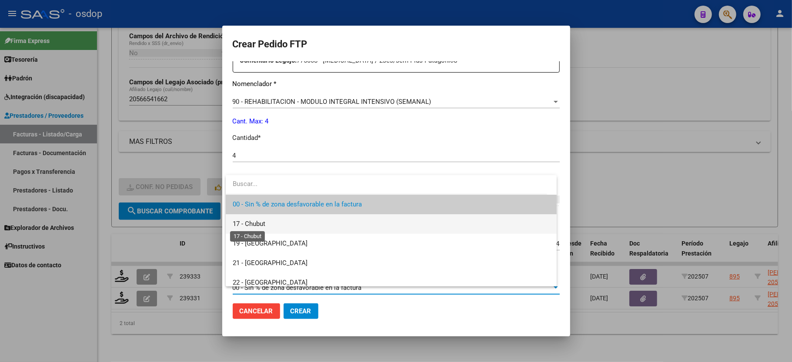
click at [260, 226] on span "17 - Chubut" at bounding box center [249, 224] width 33 height 8
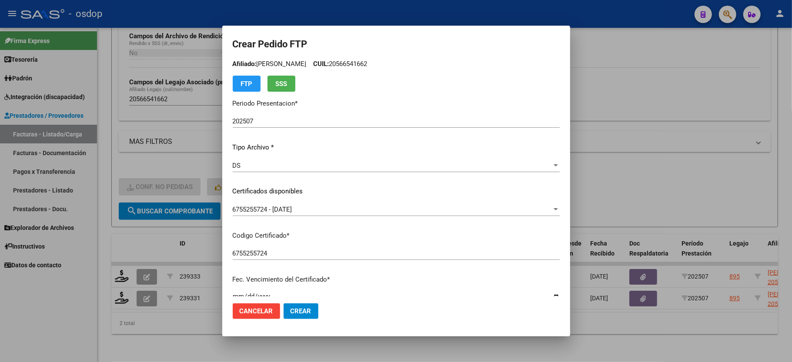
scroll to position [0, 0]
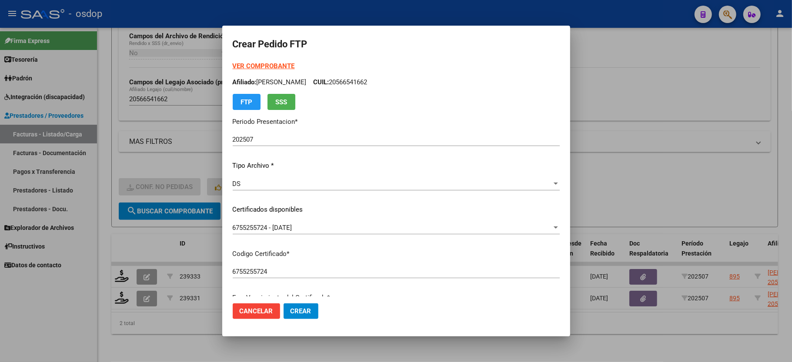
click at [270, 63] on strong "VER COMPROBANTE" at bounding box center [264, 66] width 62 height 8
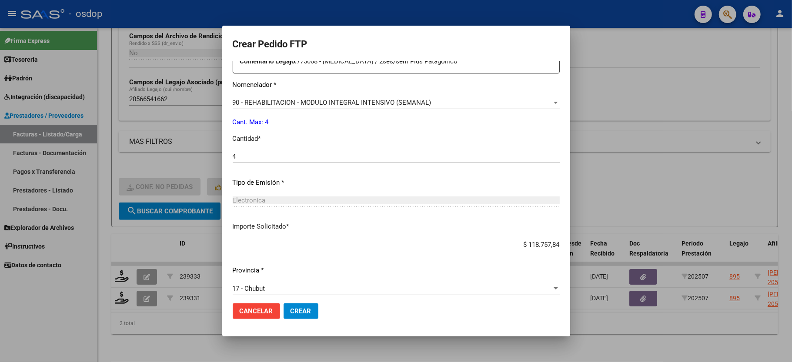
scroll to position [341, 0]
click at [290, 312] on span "Crear" at bounding box center [300, 311] width 21 height 8
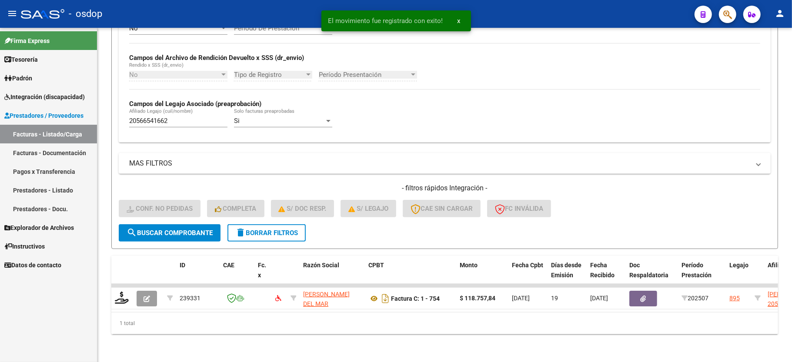
scroll to position [201, 0]
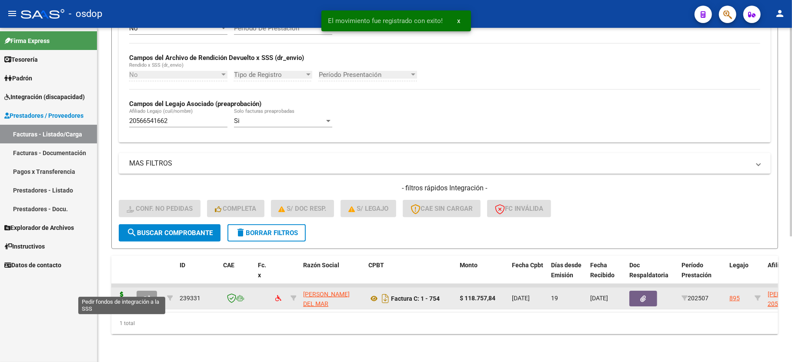
click at [122, 292] on icon at bounding box center [122, 298] width 14 height 12
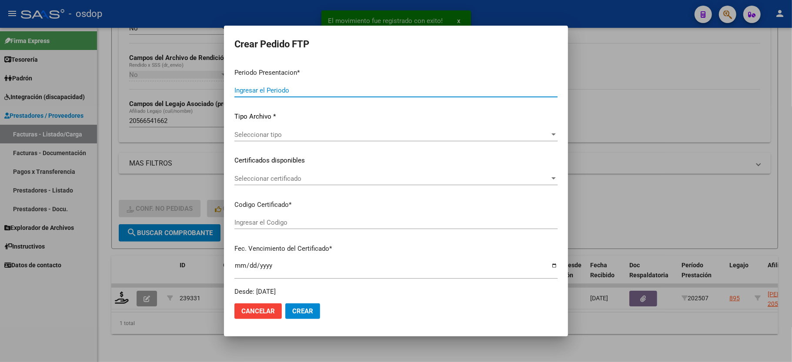
type input "202507"
type input "$ 118.757,84"
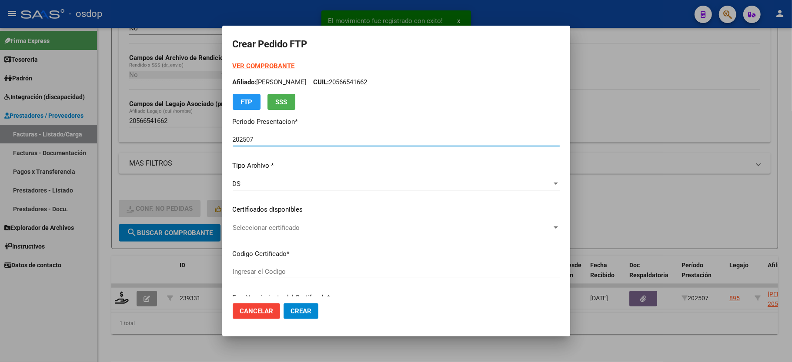
type input "6755255724"
type input "2027-04-21"
click at [270, 221] on div "Seleccionar certificado Seleccionar certificado" at bounding box center [396, 227] width 327 height 13
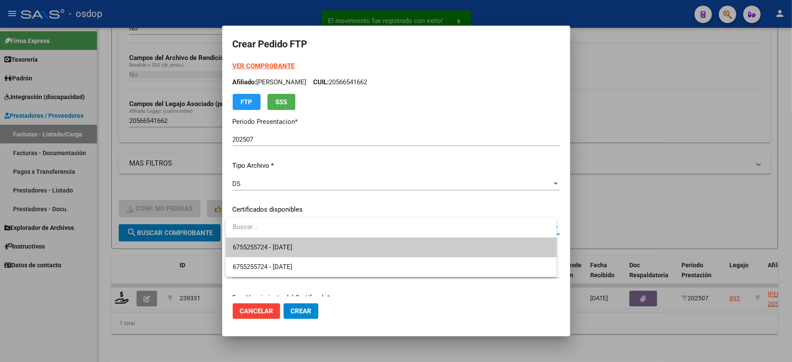
click at [272, 237] on input "dropdown search" at bounding box center [391, 227] width 331 height 20
click at [273, 239] on span "6755255724 - 2027-04-21" at bounding box center [391, 248] width 317 height 20
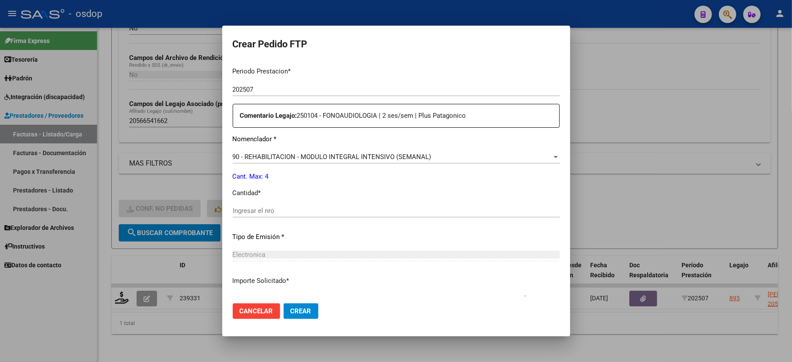
scroll to position [290, 0]
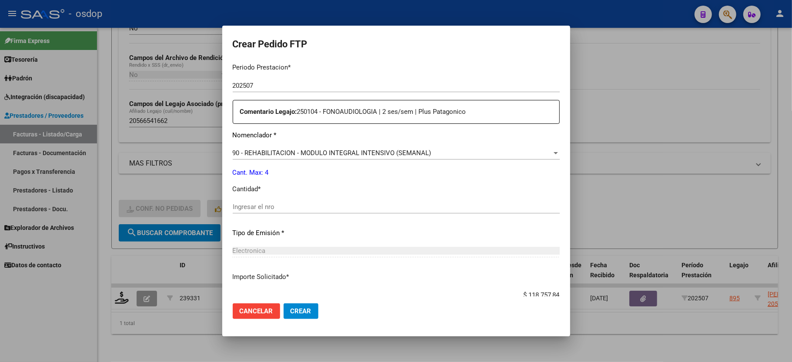
click at [272, 200] on div "Ingresar el nro" at bounding box center [396, 206] width 327 height 13
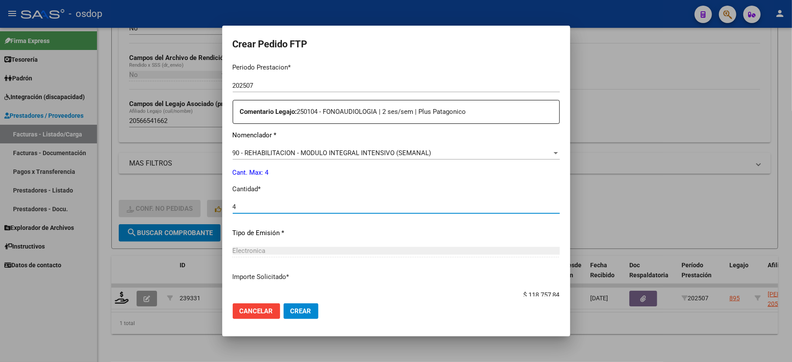
type input "4"
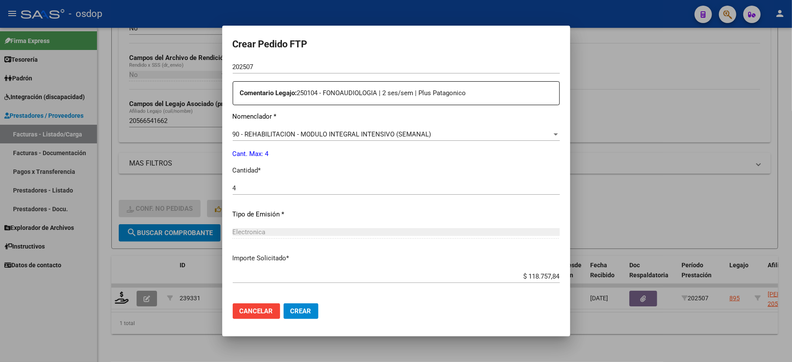
scroll to position [341, 0]
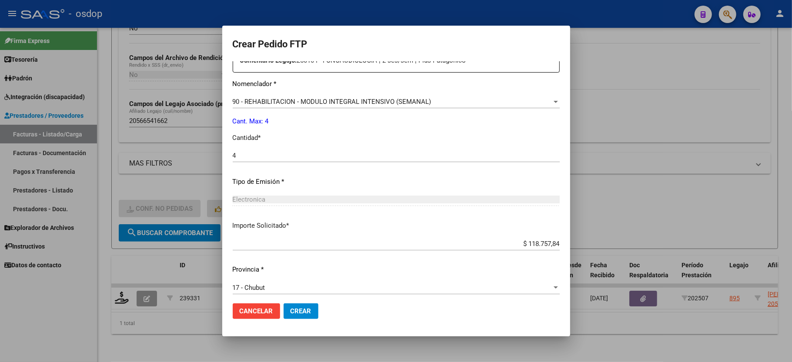
click at [300, 310] on span "Crear" at bounding box center [300, 311] width 21 height 8
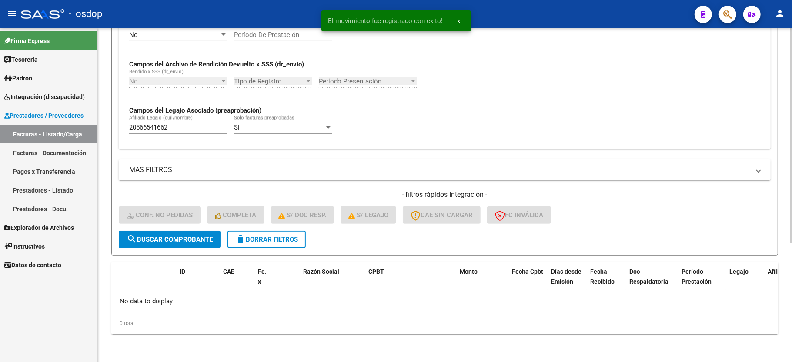
scroll to position [184, 0]
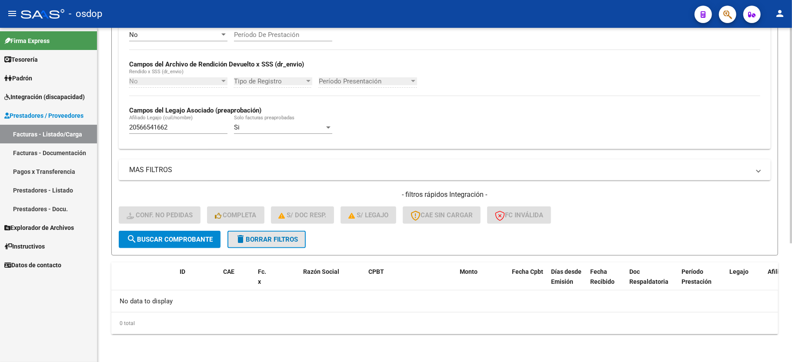
drag, startPoint x: 293, startPoint y: 239, endPoint x: 282, endPoint y: 237, distance: 10.7
click at [291, 239] on span "delete Borrar Filtros" at bounding box center [266, 240] width 63 height 8
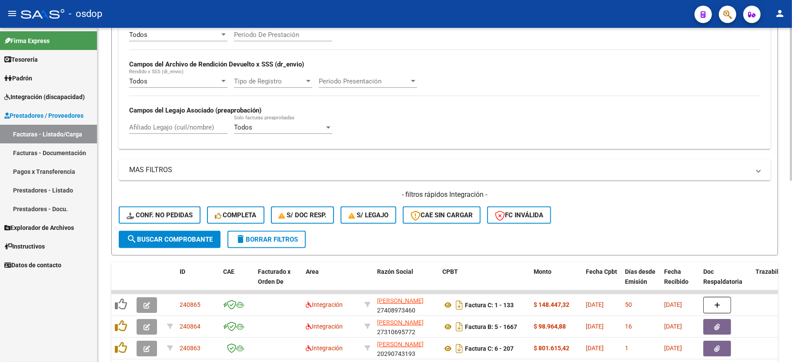
click at [169, 133] on div "Afiliado Legajo (cuil/nombre)" at bounding box center [178, 124] width 98 height 19
paste input "20578090801"
type input "20578090801"
click at [151, 236] on span "search Buscar Comprobante" at bounding box center [170, 240] width 86 height 8
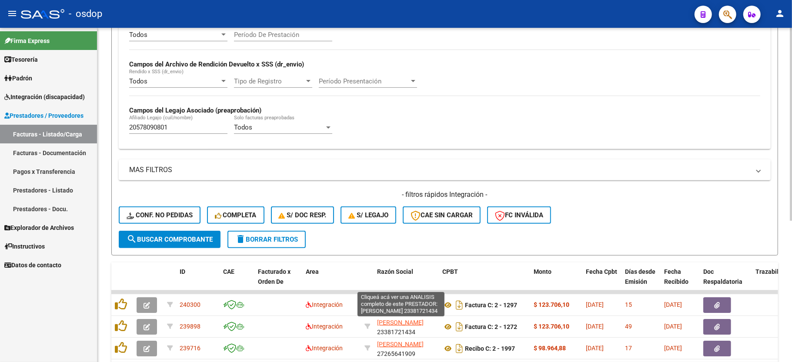
scroll to position [244, 0]
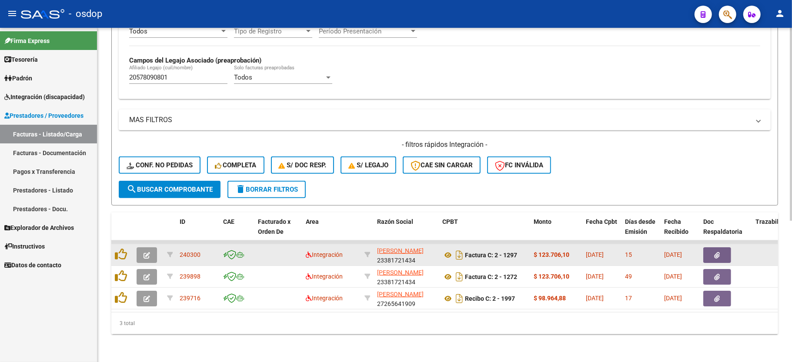
click at [148, 252] on icon "button" at bounding box center [146, 255] width 7 height 7
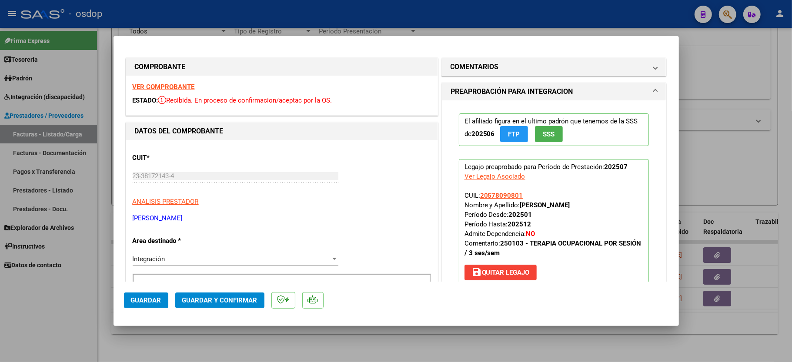
click at [154, 86] on strong "VER COMPROBANTE" at bounding box center [164, 87] width 62 height 8
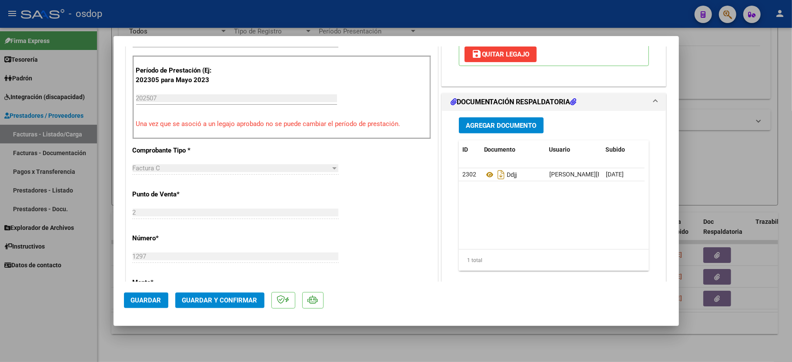
scroll to position [232, 0]
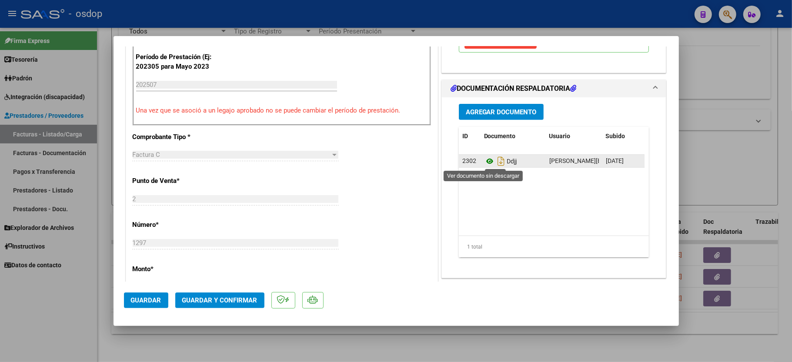
click at [484, 161] on icon at bounding box center [489, 161] width 11 height 10
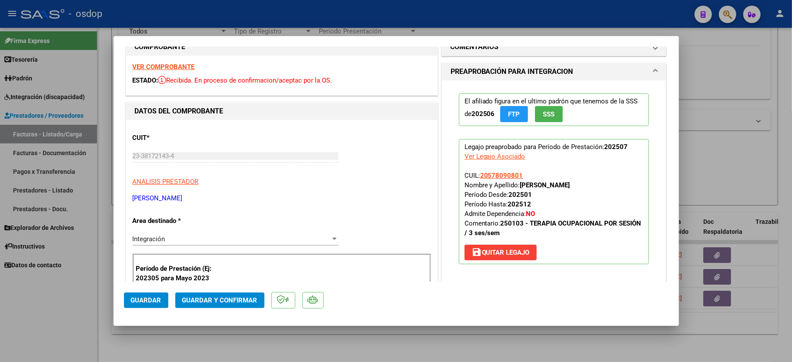
scroll to position [0, 0]
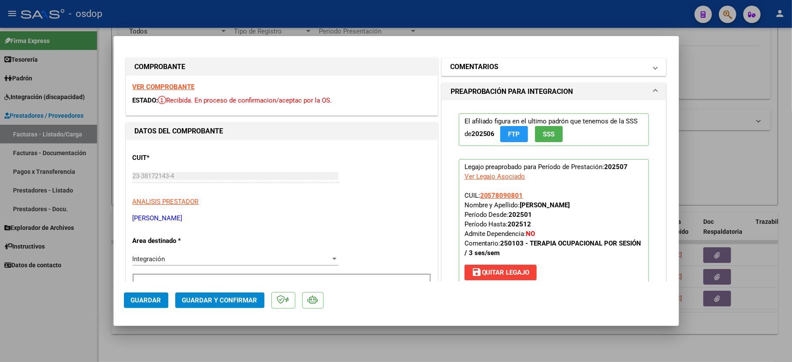
click at [455, 67] on h1 "COMENTARIOS" at bounding box center [474, 67] width 48 height 10
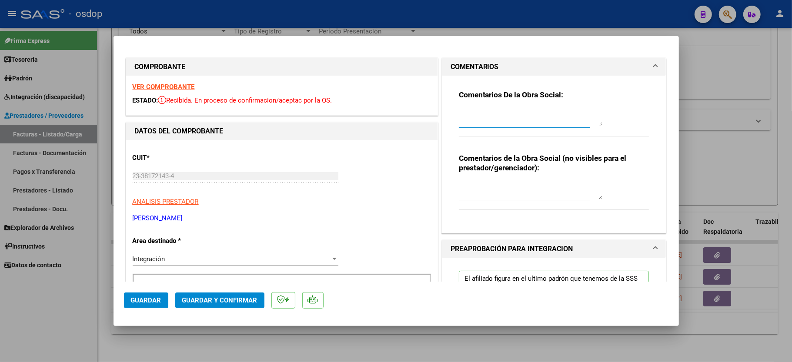
click at [468, 109] on textarea at bounding box center [530, 117] width 143 height 17
type textarea "Segun cronograma autorizado corresponde facturar máximo 9 sesiones"
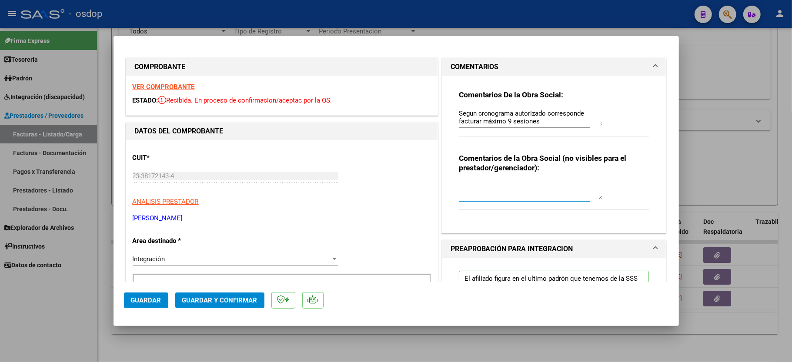
click at [487, 197] on textarea at bounding box center [530, 190] width 143 height 17
click at [489, 189] on textarea "Solicitar $" at bounding box center [530, 190] width 143 height 17
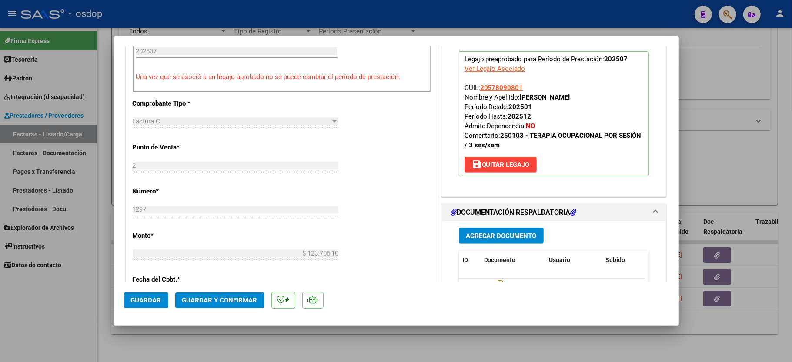
scroll to position [290, 0]
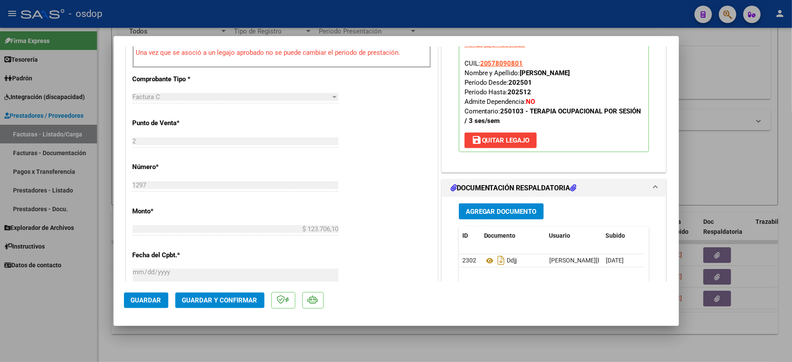
type textarea "Solicitar $111335.49"
click at [215, 297] on button "Guardar y Confirmar" at bounding box center [219, 301] width 89 height 16
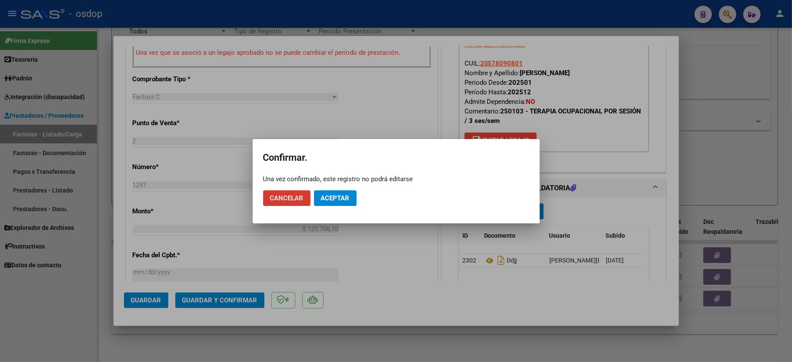
click at [330, 199] on span "Aceptar" at bounding box center [335, 198] width 29 height 8
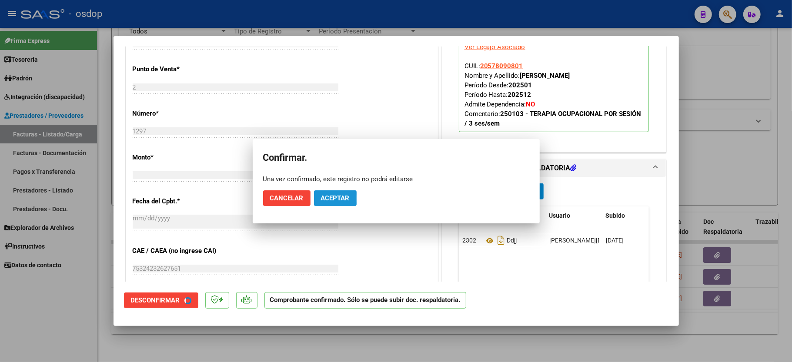
scroll to position [454, 0]
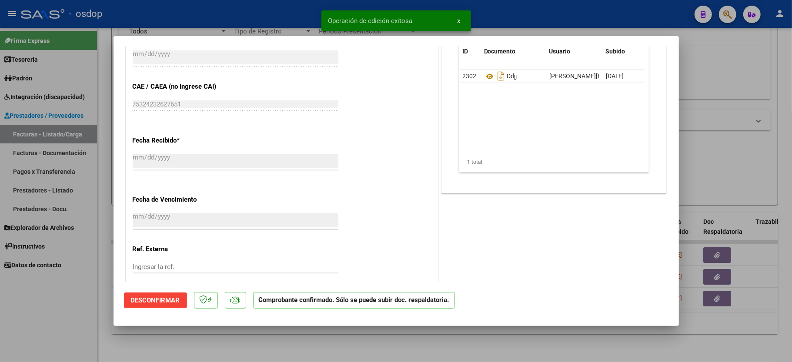
click at [51, 324] on div at bounding box center [396, 181] width 792 height 362
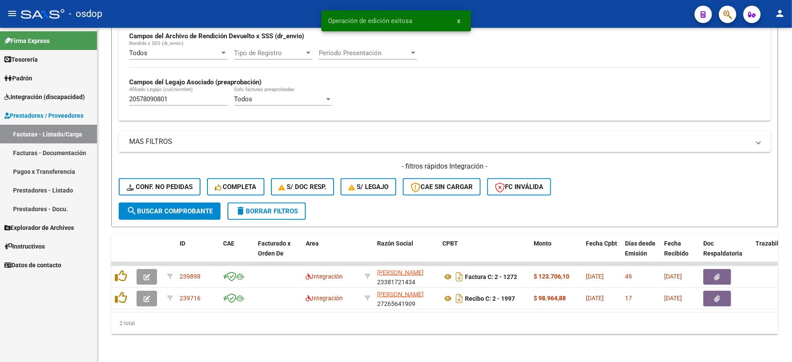
scroll to position [223, 0]
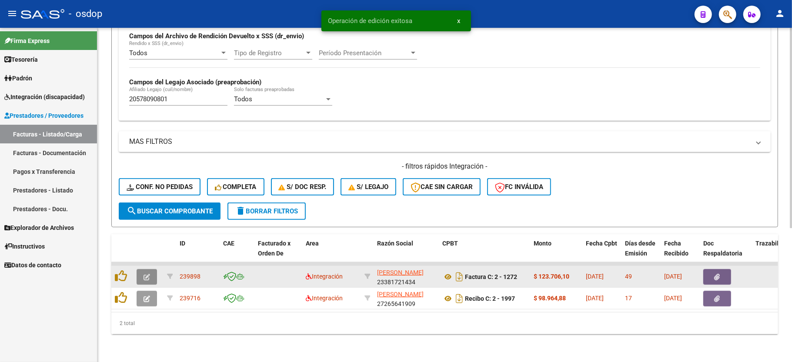
click at [153, 269] on button "button" at bounding box center [147, 277] width 20 height 16
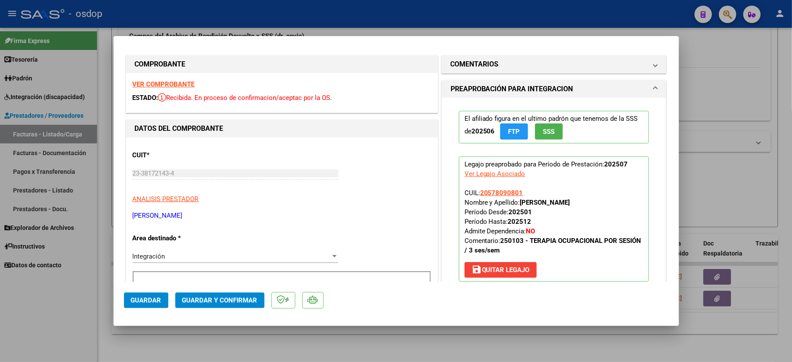
scroll to position [0, 0]
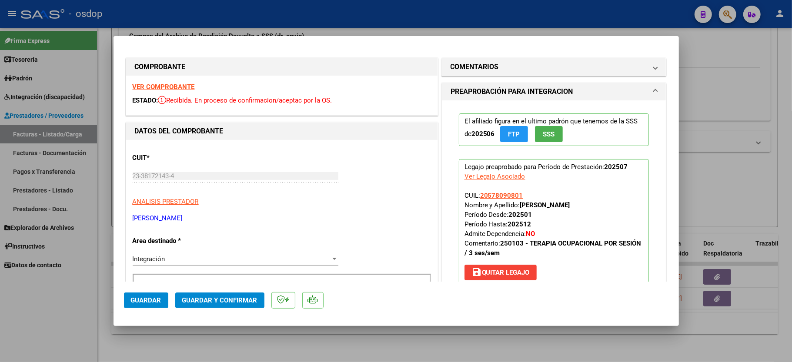
click at [161, 86] on strong "VER COMPROBANTE" at bounding box center [164, 87] width 62 height 8
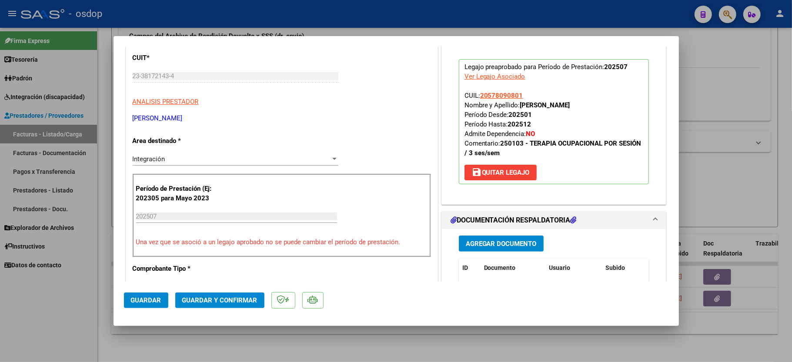
scroll to position [174, 0]
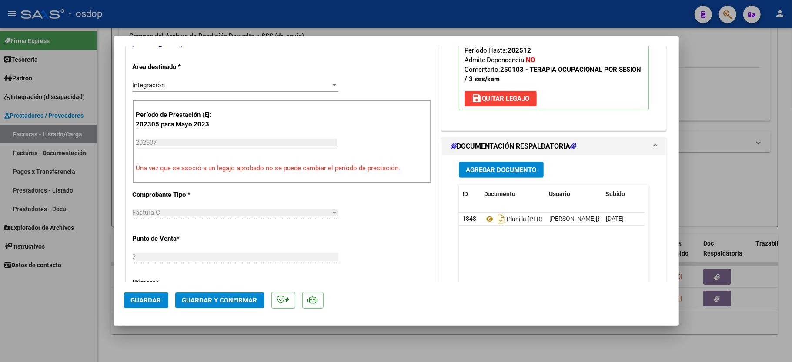
click at [160, 143] on input "202507" at bounding box center [236, 143] width 201 height 8
click at [187, 129] on p "Período de Prestación (Ej: 202305 para Mayo 2023" at bounding box center [179, 120] width 87 height 20
click at [187, 139] on input "202507" at bounding box center [236, 143] width 201 height 8
click at [190, 141] on input "202507" at bounding box center [236, 143] width 201 height 8
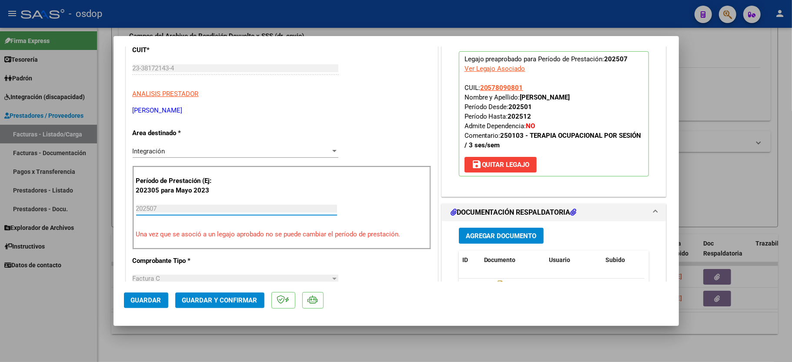
scroll to position [58, 0]
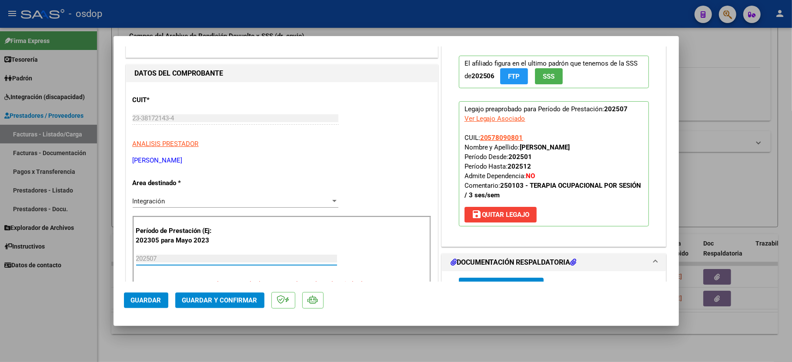
click at [489, 213] on span "save [PERSON_NAME]" at bounding box center [500, 215] width 58 height 8
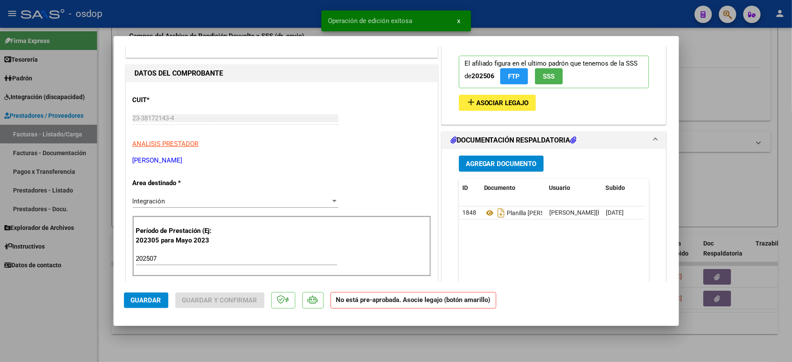
click at [484, 98] on button "add Asociar Legajo" at bounding box center [497, 103] width 77 height 16
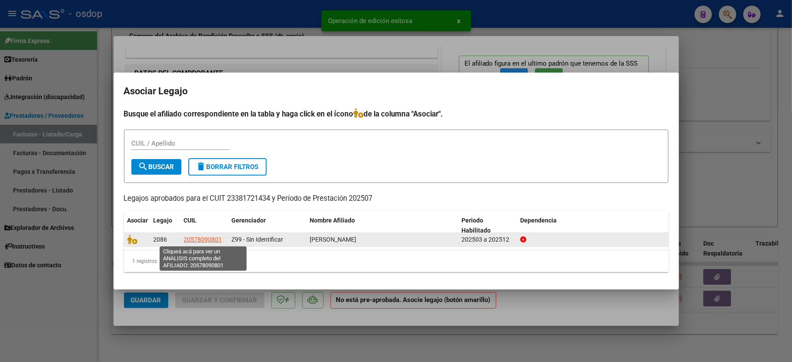
click at [205, 238] on span "20578090801" at bounding box center [203, 239] width 38 height 7
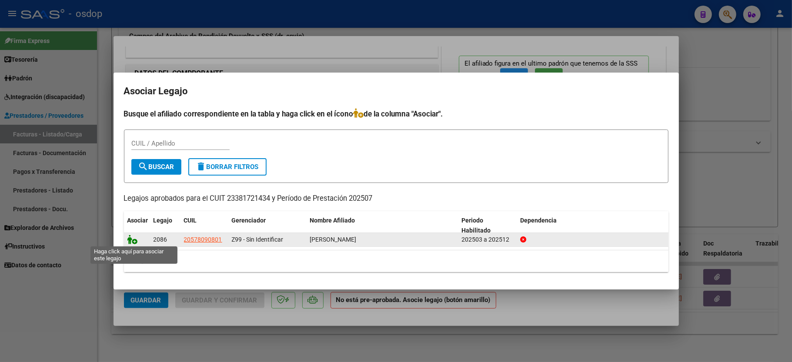
click at [131, 241] on icon at bounding box center [132, 240] width 10 height 10
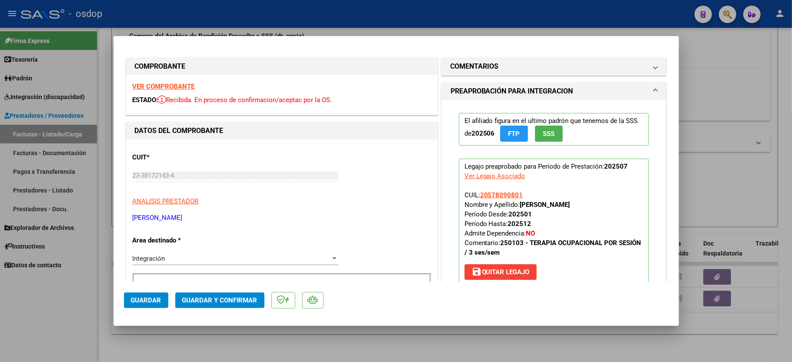
scroll to position [0, 0]
click at [491, 275] on span "save [PERSON_NAME]" at bounding box center [500, 273] width 58 height 8
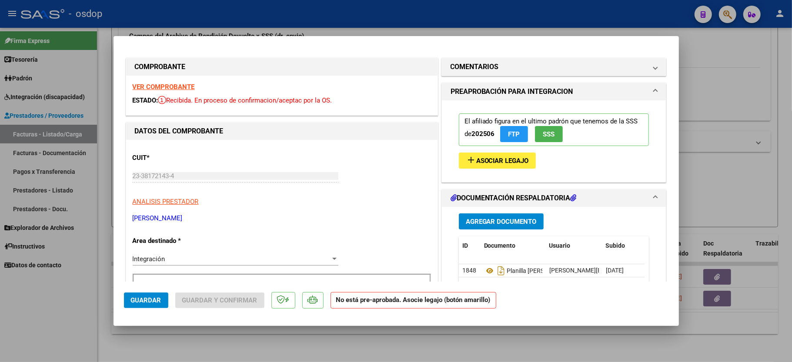
scroll to position [116, 0]
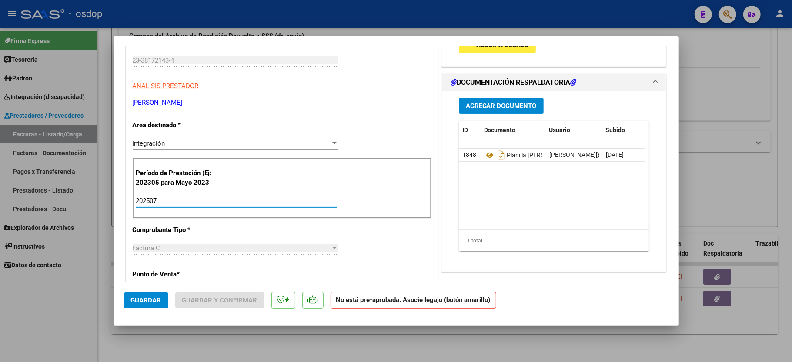
click at [169, 200] on input "202507" at bounding box center [236, 201] width 201 height 8
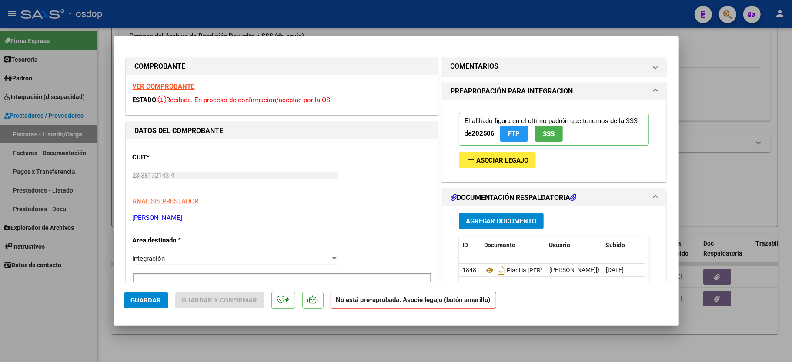
scroll to position [0, 0]
type input "202506"
click at [466, 161] on mat-icon "add" at bounding box center [471, 160] width 10 height 10
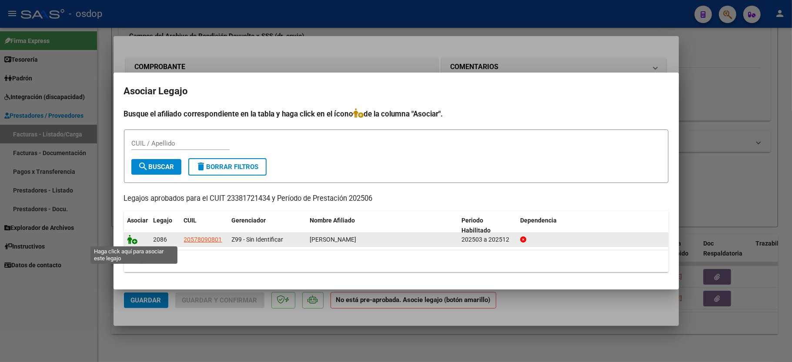
click at [135, 243] on icon at bounding box center [132, 240] width 10 height 10
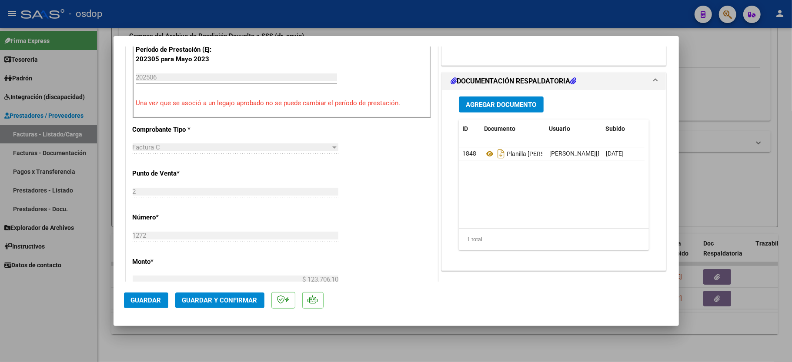
scroll to position [232, 0]
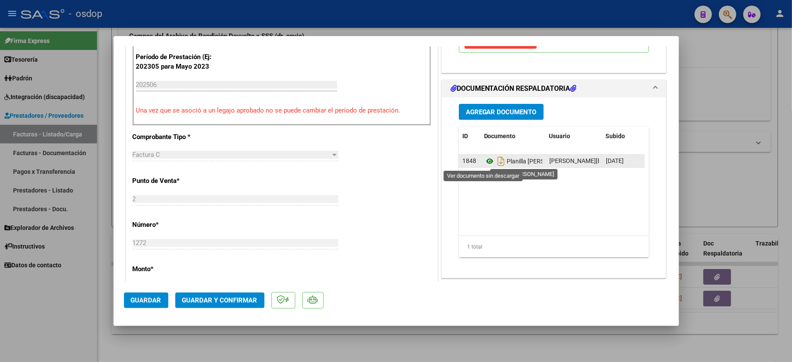
click at [485, 161] on icon at bounding box center [489, 161] width 11 height 10
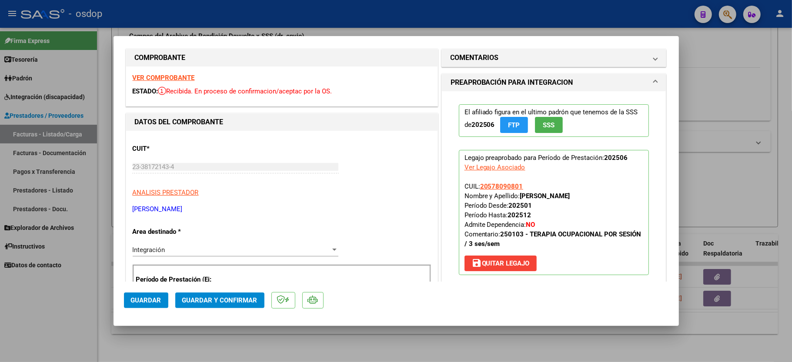
scroll to position [0, 0]
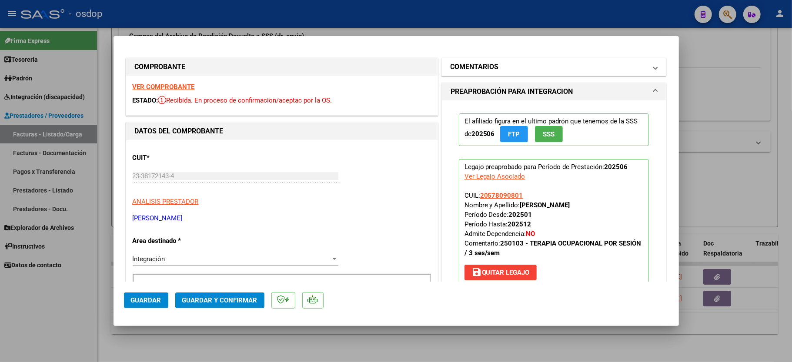
click at [489, 67] on h1 "COMENTARIOS" at bounding box center [474, 67] width 48 height 10
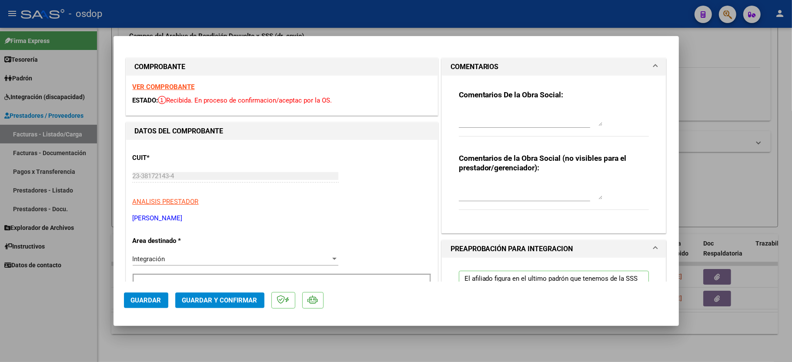
click at [477, 123] on textarea at bounding box center [530, 117] width 143 height 17
type textarea "Según cronograma autorizado corresponde facturar máximo 8 sesiones"
click at [555, 205] on div at bounding box center [524, 194] width 131 height 29
click at [554, 201] on div at bounding box center [530, 190] width 143 height 21
click at [514, 202] on div "Solicitar" at bounding box center [524, 194] width 131 height 29
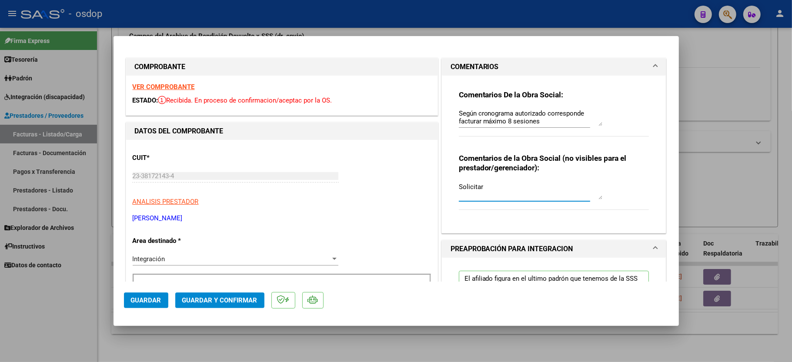
click at [517, 192] on textarea "Solicitar" at bounding box center [530, 190] width 143 height 17
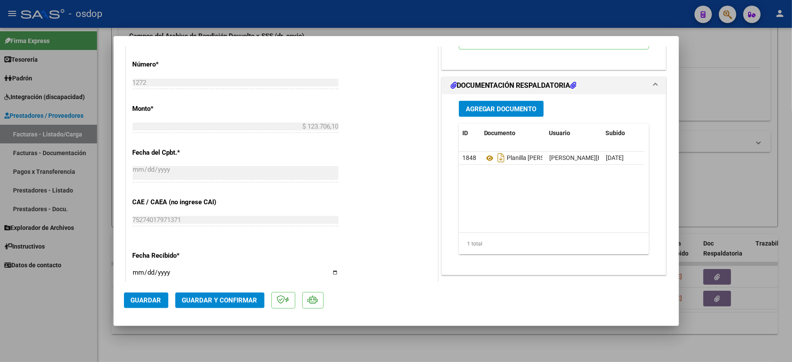
scroll to position [406, 0]
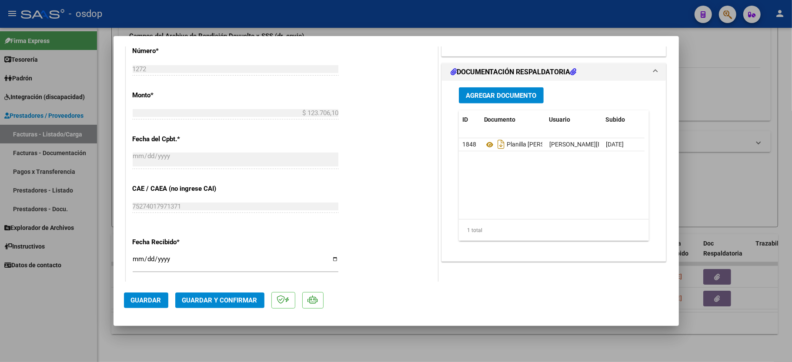
type textarea "Solicitar $98964.88"
click at [207, 297] on span "Guardar y Confirmar" at bounding box center [219, 301] width 75 height 8
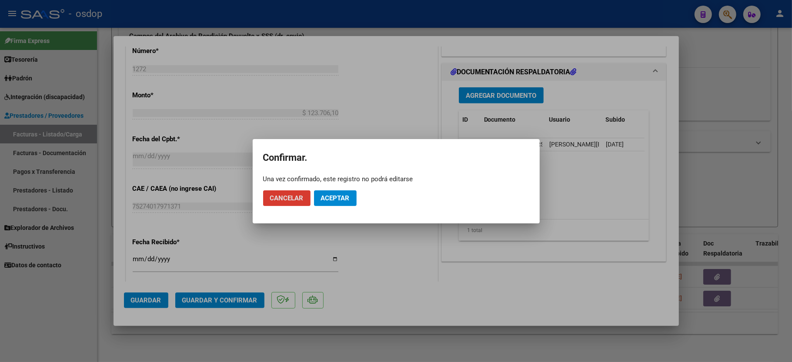
drag, startPoint x: 350, startPoint y: 199, endPoint x: 359, endPoint y: 197, distance: 8.4
click at [350, 199] on button "Aceptar" at bounding box center [335, 198] width 43 height 16
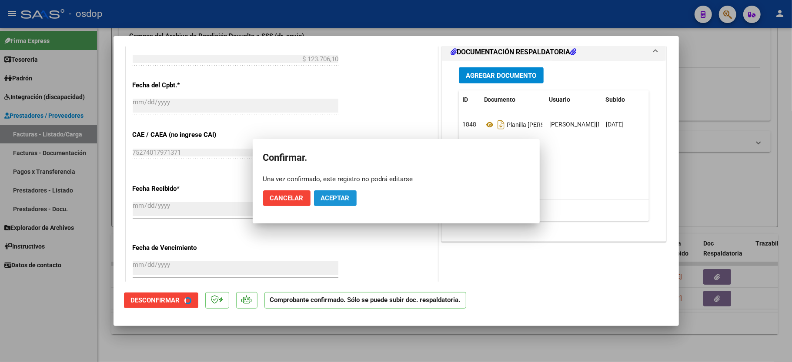
scroll to position [351, 0]
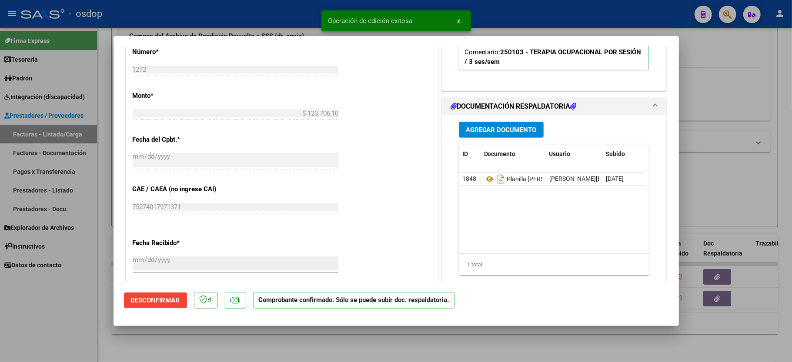
click at [53, 284] on div at bounding box center [396, 181] width 792 height 362
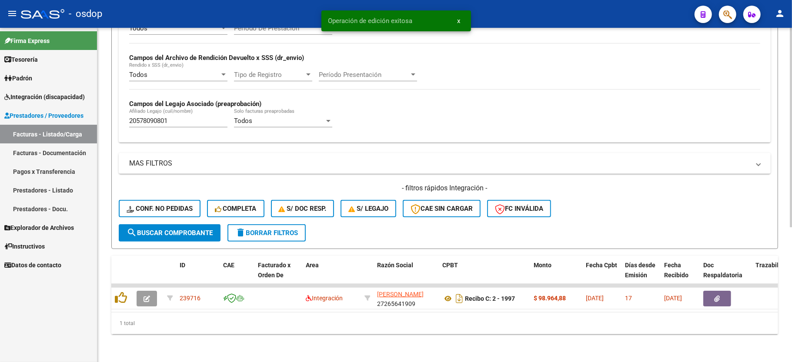
scroll to position [201, 0]
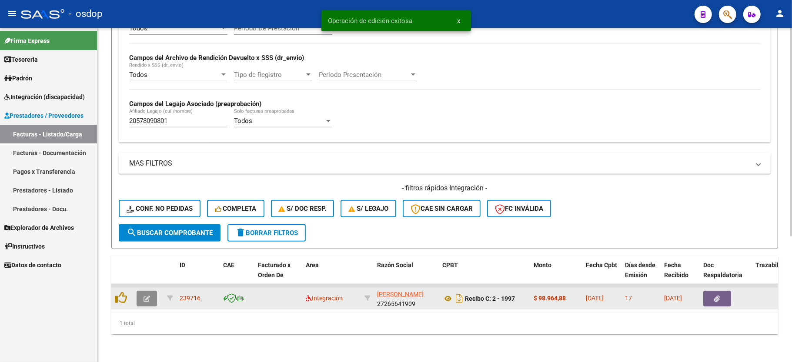
click at [143, 296] on icon "button" at bounding box center [146, 299] width 7 height 7
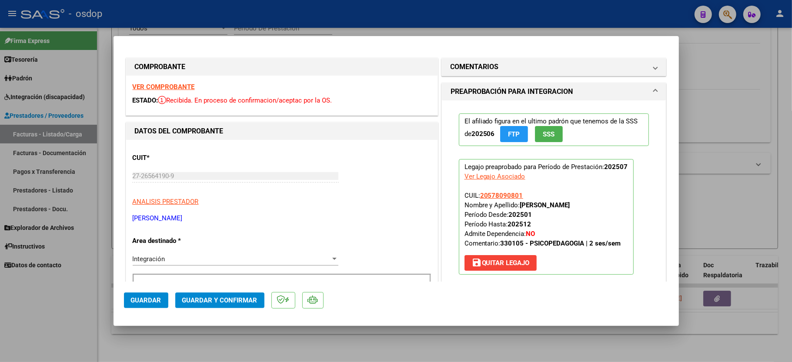
click at [170, 85] on strong "VER COMPROBANTE" at bounding box center [164, 87] width 62 height 8
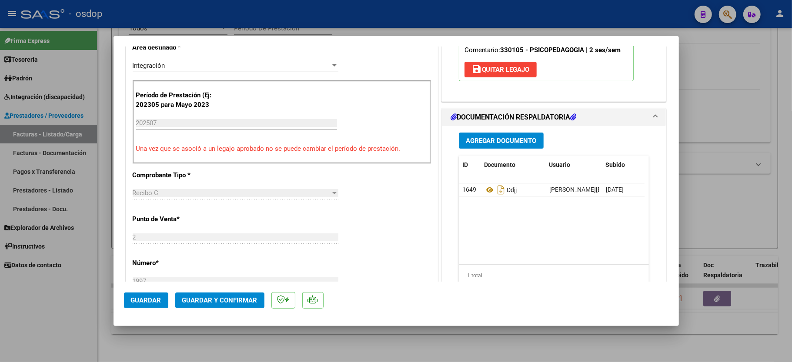
scroll to position [232, 0]
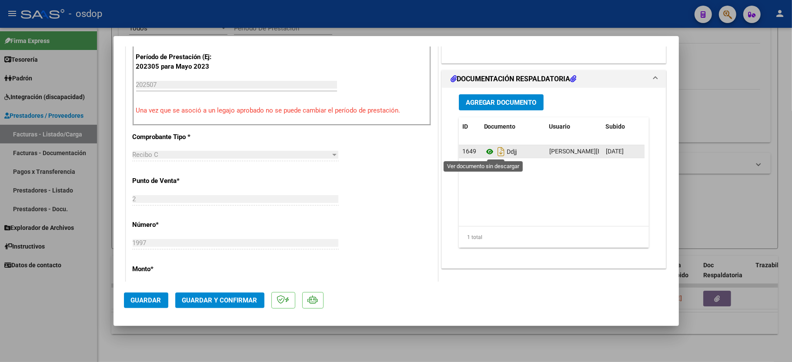
click at [484, 150] on icon at bounding box center [489, 152] width 11 height 10
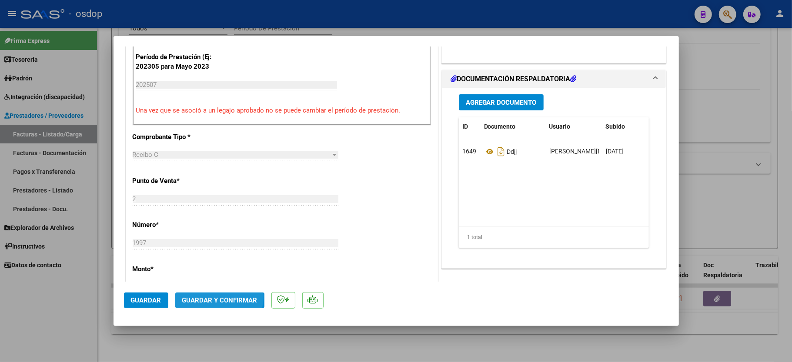
click at [207, 296] on button "Guardar y Confirmar" at bounding box center [219, 301] width 89 height 16
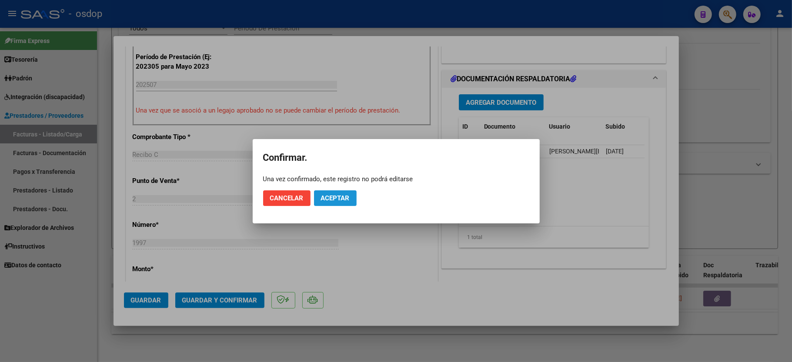
click at [343, 190] on button "Aceptar" at bounding box center [335, 198] width 43 height 16
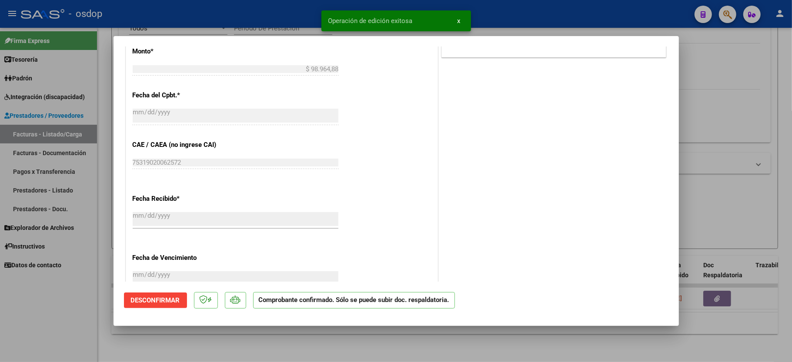
click at [82, 315] on div at bounding box center [396, 181] width 792 height 362
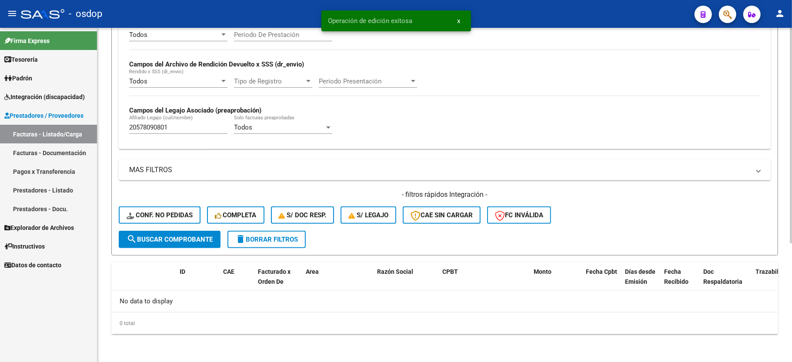
scroll to position [184, 0]
click at [151, 130] on input "20578090801" at bounding box center [178, 127] width 98 height 8
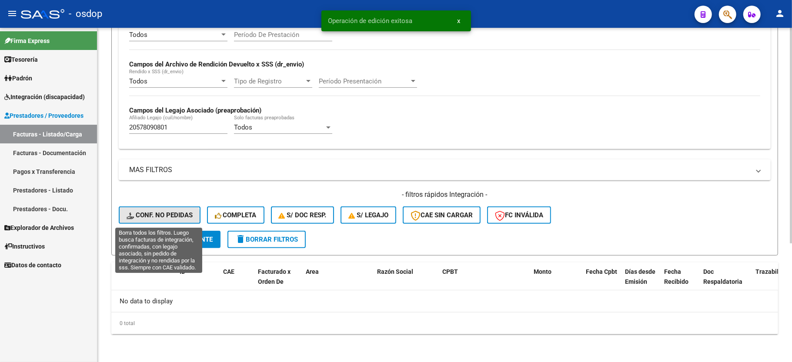
click at [154, 223] on button "Conf. no pedidas" at bounding box center [160, 215] width 82 height 17
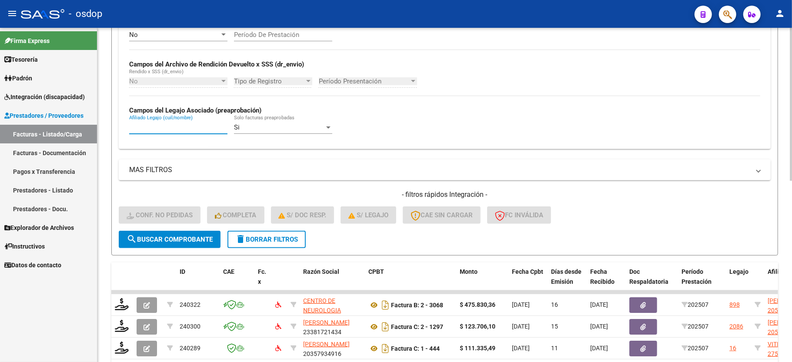
click at [159, 131] on input "Afiliado Legajo (cuil/nombre)" at bounding box center [178, 127] width 98 height 8
paste input "20578090801"
type input "20578090801"
click at [152, 239] on span "search Buscar Comprobante" at bounding box center [170, 240] width 86 height 8
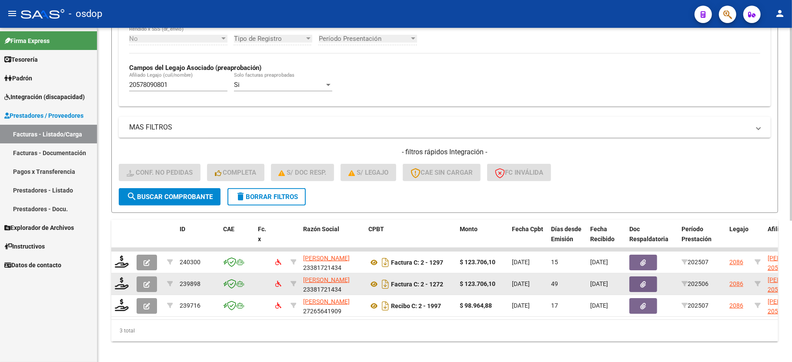
scroll to position [244, 0]
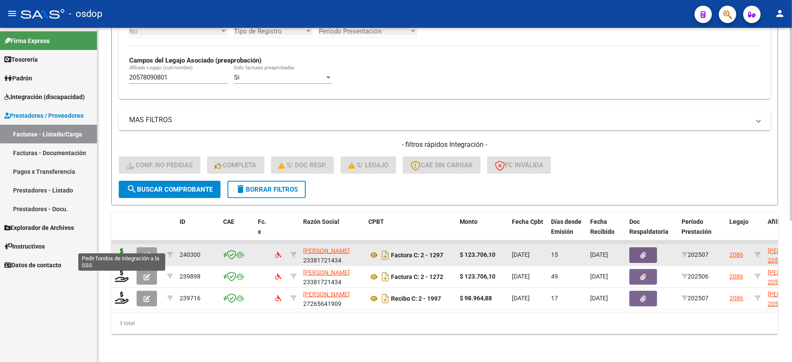
click at [122, 248] on icon at bounding box center [122, 254] width 14 height 12
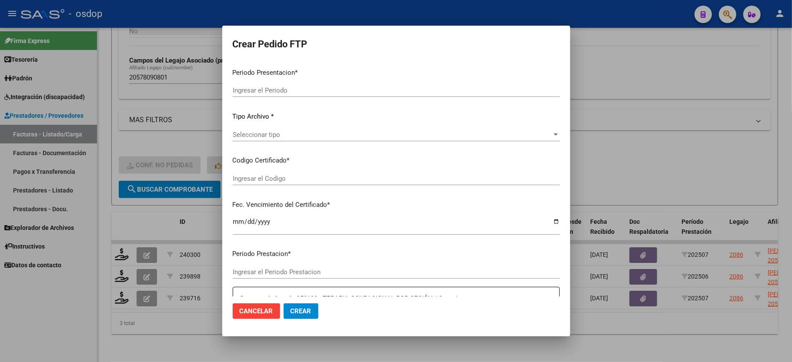
type input "202507"
type input "$ 123.706,10"
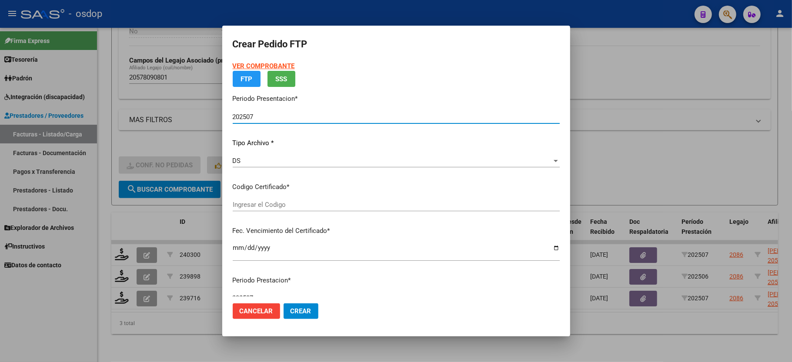
type input "411005982"
type input "2027-09-17"
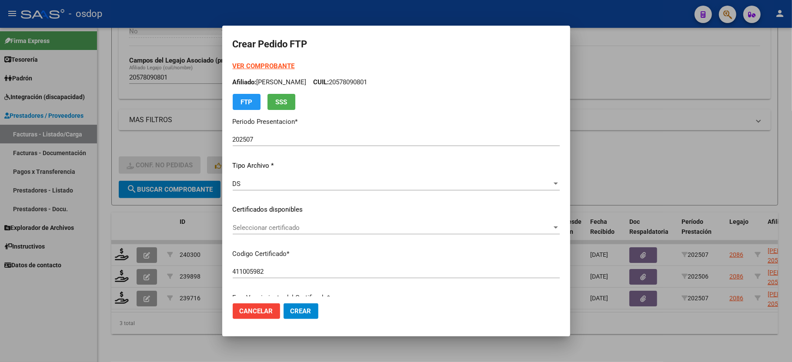
click at [264, 217] on div "VER COMPROBANTE ARCA Padrón Afiliado: RIGO VIDAL VALENTIN CUIL: 20578090801 FTP…" at bounding box center [396, 203] width 327 height 284
click at [260, 228] on span "Seleccionar certificado" at bounding box center [392, 228] width 319 height 8
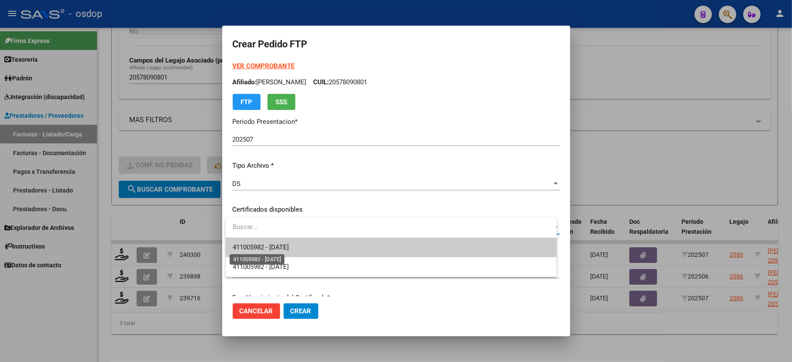
click at [261, 248] on span "411005982 - 2027-09-17" at bounding box center [261, 247] width 56 height 8
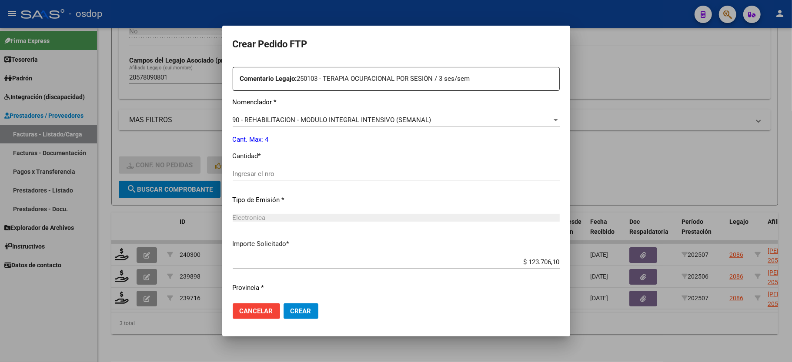
scroll to position [341, 0]
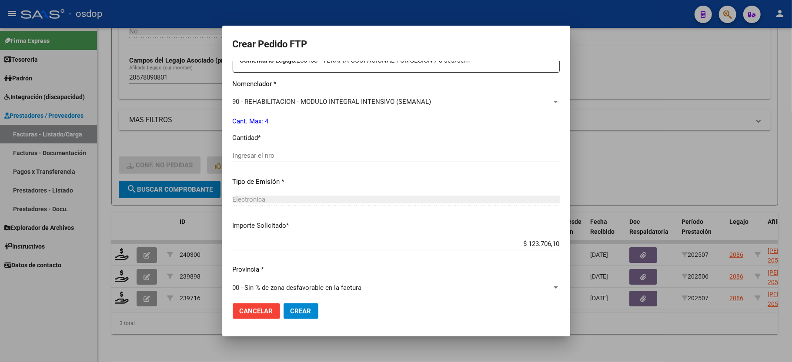
click at [242, 152] on input "Ingresar el nro" at bounding box center [396, 156] width 327 height 8
type input "4"
click at [303, 312] on span "Crear" at bounding box center [300, 311] width 21 height 8
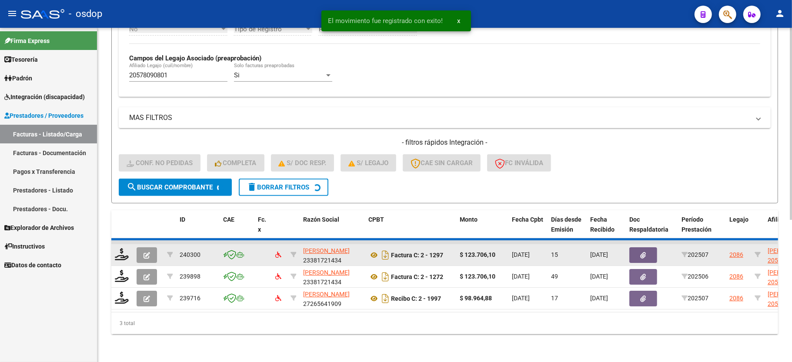
scroll to position [223, 0]
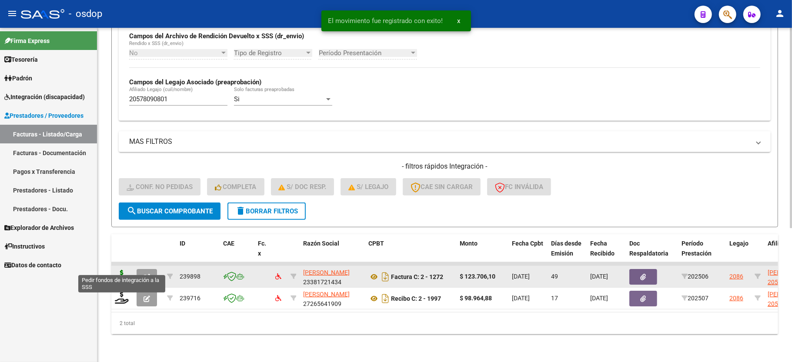
click at [122, 270] on icon at bounding box center [122, 276] width 14 height 12
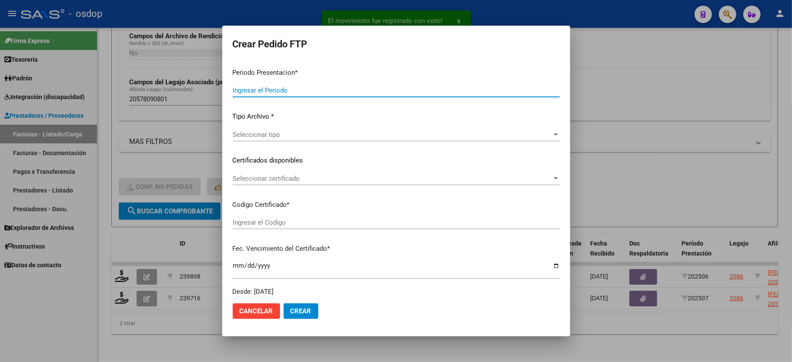
type input "202507"
type input "202506"
type input "$ 123.706,10"
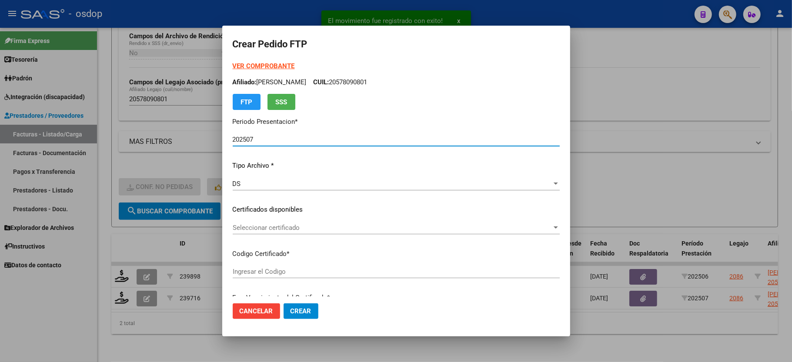
type input "411005982"
type input "2027-09-17"
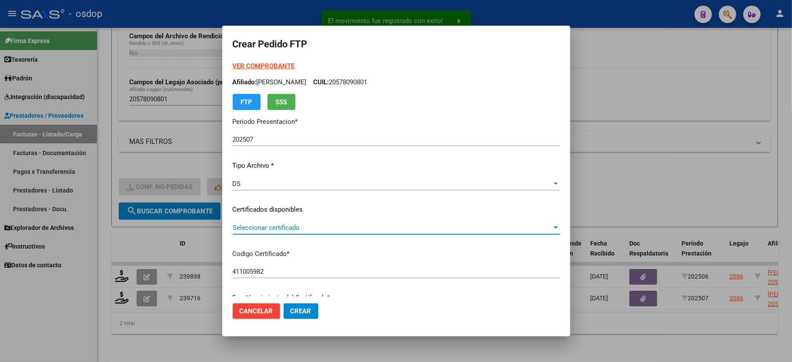
click at [282, 225] on span "Seleccionar certificado" at bounding box center [392, 228] width 319 height 8
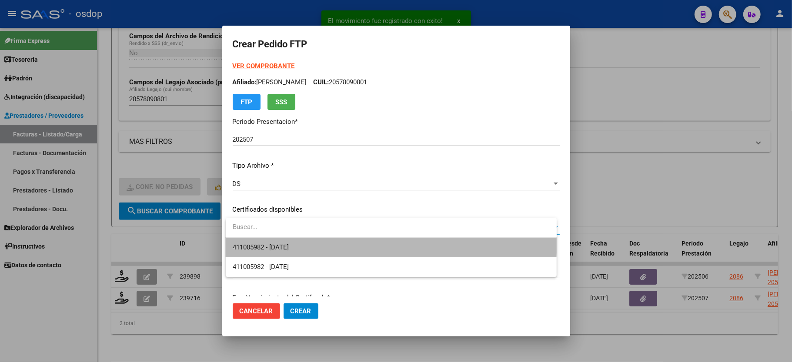
click at [282, 239] on span "411005982 - 2027-09-17" at bounding box center [391, 248] width 317 height 20
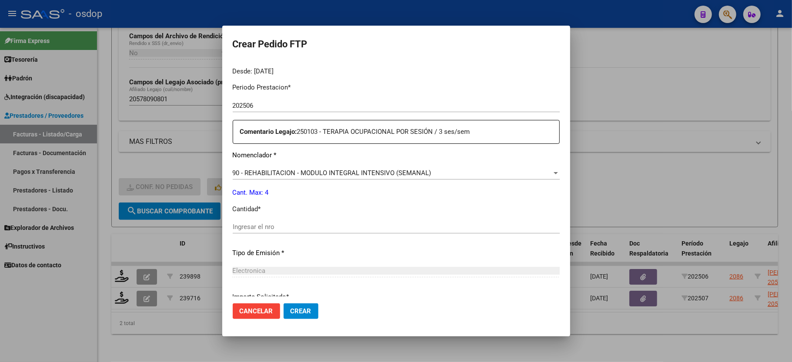
scroll to position [341, 0]
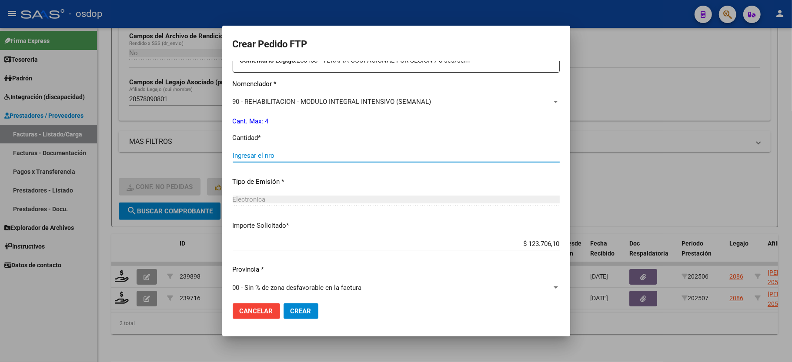
click at [286, 152] on input "Ingresar el nro" at bounding box center [396, 156] width 327 height 8
type input "4"
click at [305, 312] on span "Crear" at bounding box center [300, 311] width 21 height 8
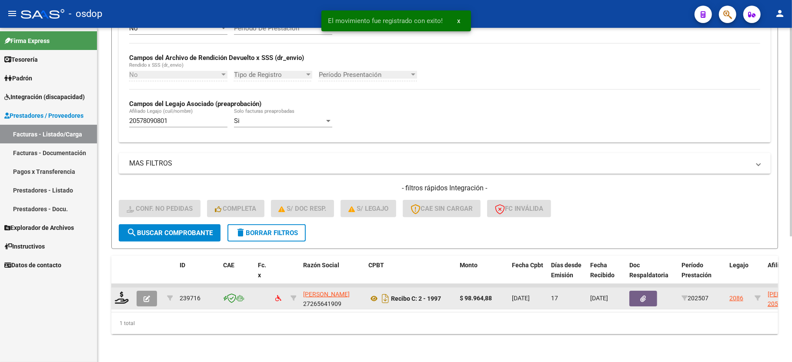
scroll to position [201, 0]
click at [119, 292] on icon at bounding box center [122, 298] width 14 height 12
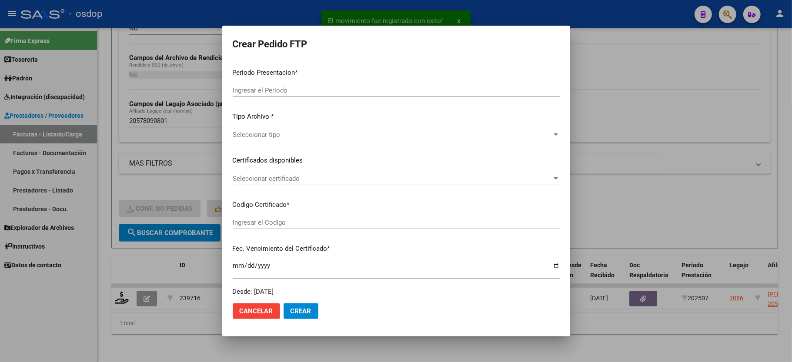
type input "202507"
type input "$ 98.964,88"
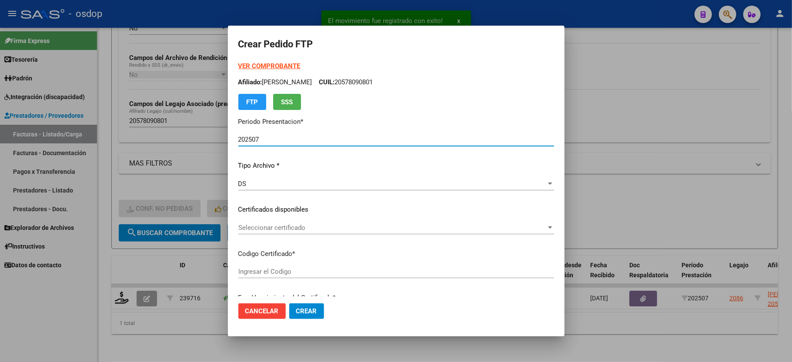
type input "411005982"
type input "2027-09-17"
click at [250, 224] on span "Seleccionar certificado" at bounding box center [392, 228] width 308 height 8
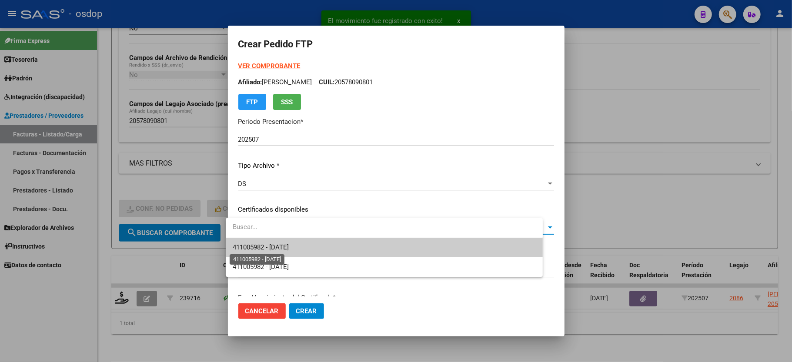
click at [261, 244] on span "411005982 - 2027-09-17" at bounding box center [261, 247] width 56 height 8
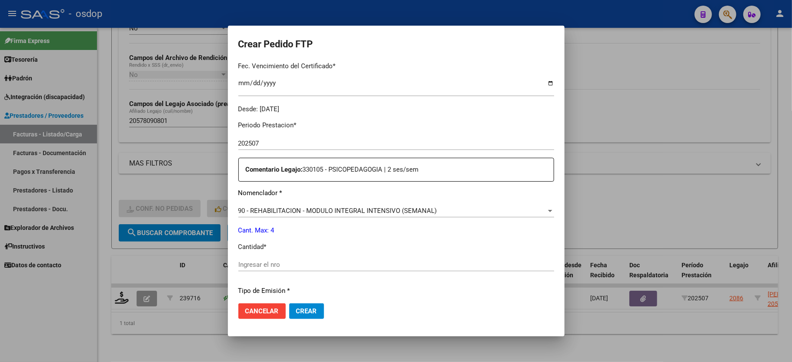
scroll to position [290, 0]
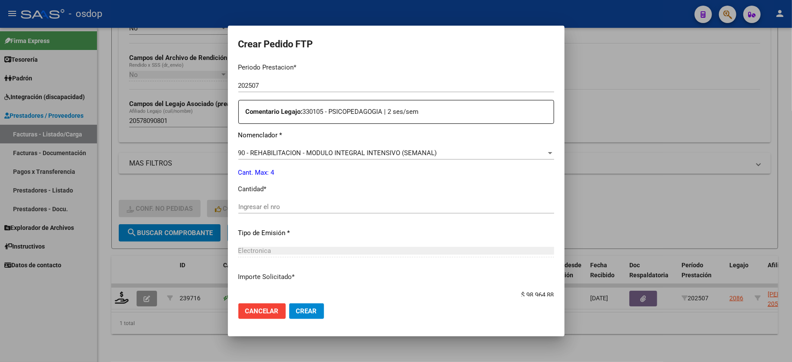
click at [277, 207] on div "Ingresar el nro" at bounding box center [396, 206] width 316 height 13
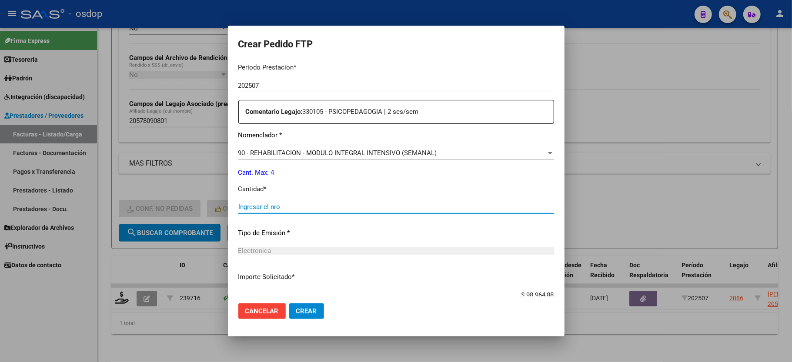
click at [277, 203] on input "Ingresar el nro" at bounding box center [396, 207] width 316 height 8
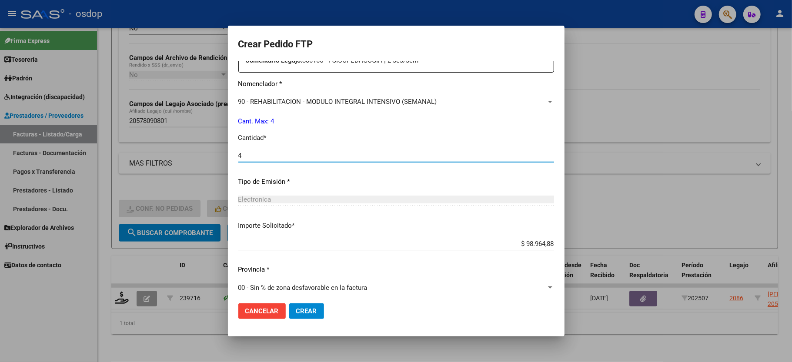
type input "4"
click at [297, 312] on span "Crear" at bounding box center [306, 311] width 21 height 8
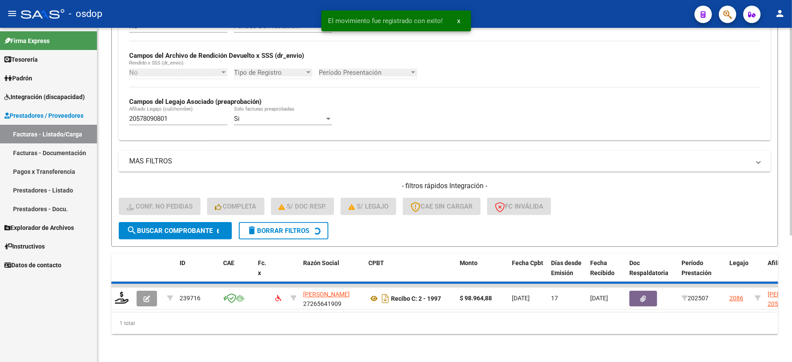
scroll to position [184, 0]
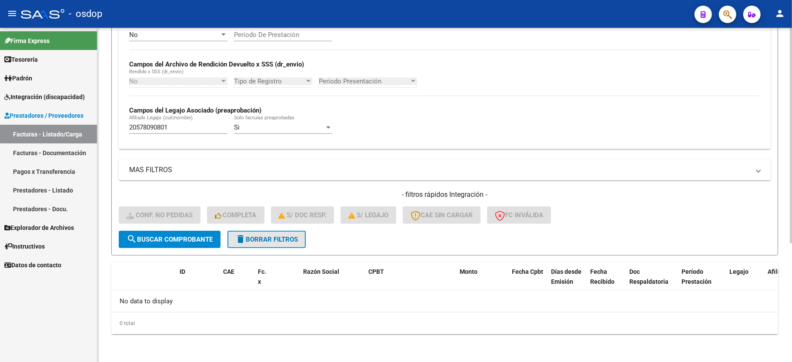
click at [272, 233] on button "delete Borrar Filtros" at bounding box center [266, 239] width 78 height 17
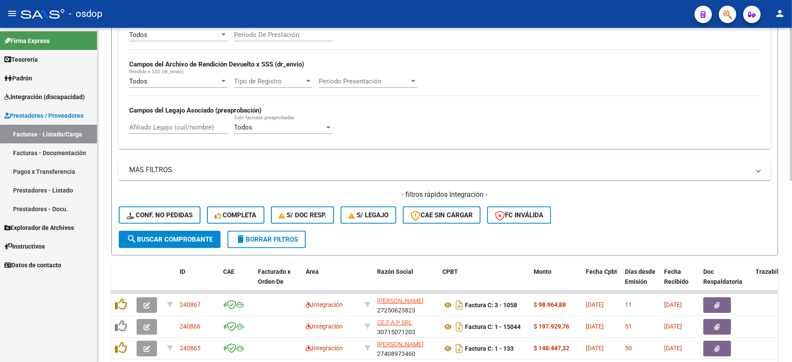
click at [144, 126] on input "Afiliado Legajo (cuil/nombre)" at bounding box center [178, 127] width 98 height 8
paste input "20569009503"
type input "20569009503"
click at [156, 239] on span "search Buscar Comprobante" at bounding box center [170, 240] width 86 height 8
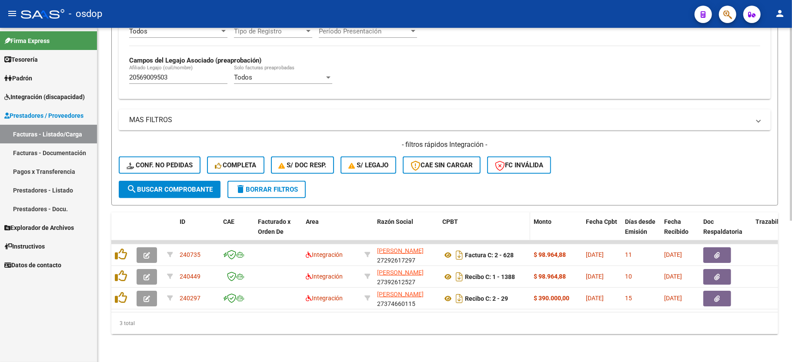
scroll to position [244, 0]
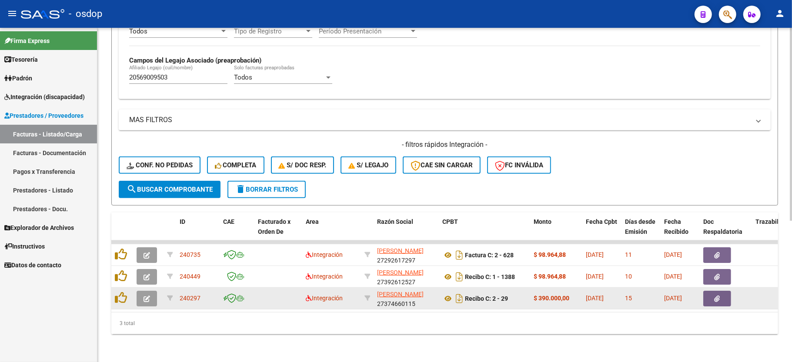
click at [141, 291] on button "button" at bounding box center [147, 299] width 20 height 16
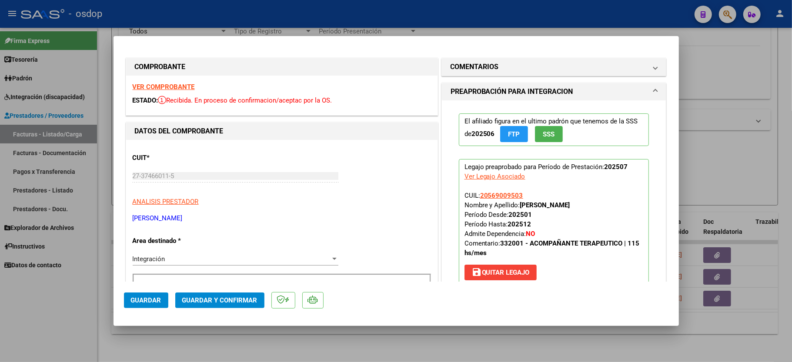
click at [185, 84] on strong "VER COMPROBANTE" at bounding box center [164, 87] width 62 height 8
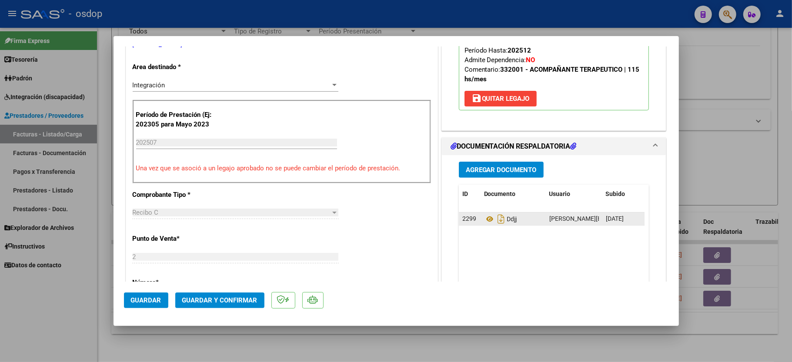
scroll to position [232, 0]
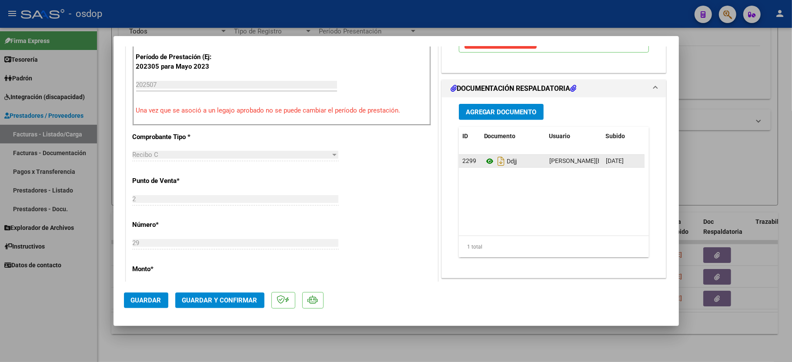
click at [484, 159] on icon at bounding box center [489, 161] width 11 height 10
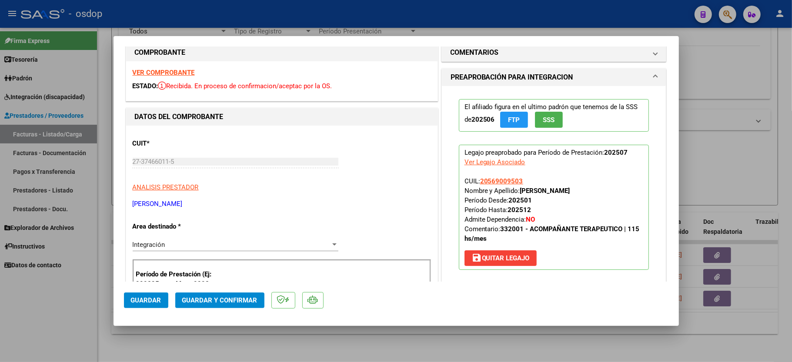
scroll to position [0, 0]
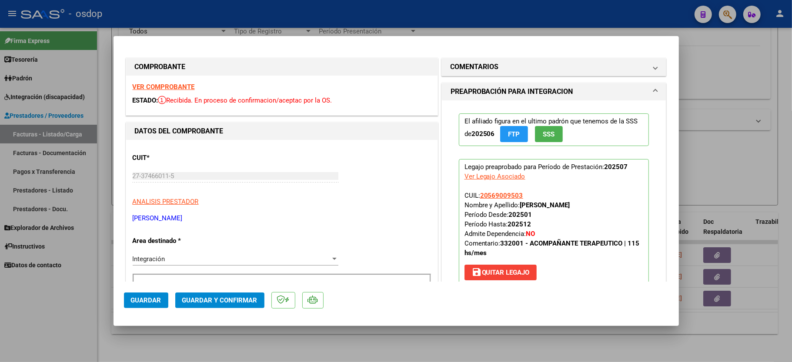
click at [507, 83] on mat-expansion-panel "PREAPROBACIÓN PARA INTEGRACION El afiliado figura en el ultimo padrón que tenem…" at bounding box center [553, 194] width 225 height 222
click at [506, 63] on mat-panel-title "COMENTARIOS" at bounding box center [548, 67] width 197 height 10
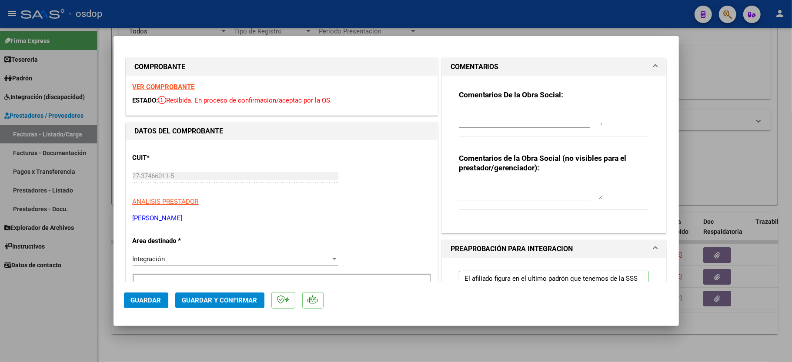
drag, startPoint x: 494, startPoint y: 179, endPoint x: 494, endPoint y: 199, distance: 19.6
click at [494, 180] on div "Comentarios de la Obra Social (no visibles para el prestador/gerenciador):" at bounding box center [554, 186] width 190 height 66
click at [498, 199] on div at bounding box center [530, 190] width 143 height 21
type textarea "ACO"
click at [453, 228] on div "Comentarios De la Obra Social: Comentarios de la Obra Social (no visibles para …" at bounding box center [554, 154] width 224 height 157
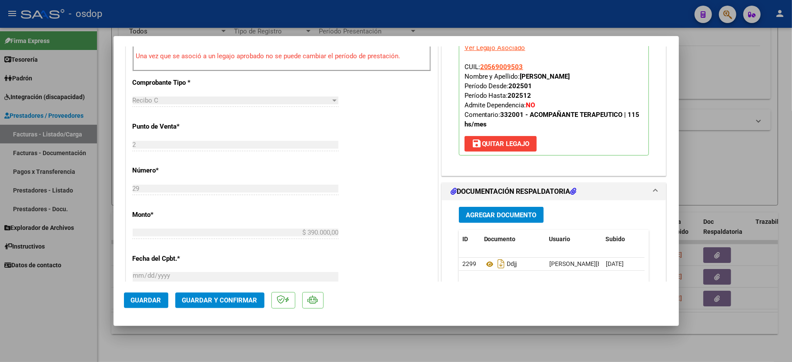
scroll to position [348, 0]
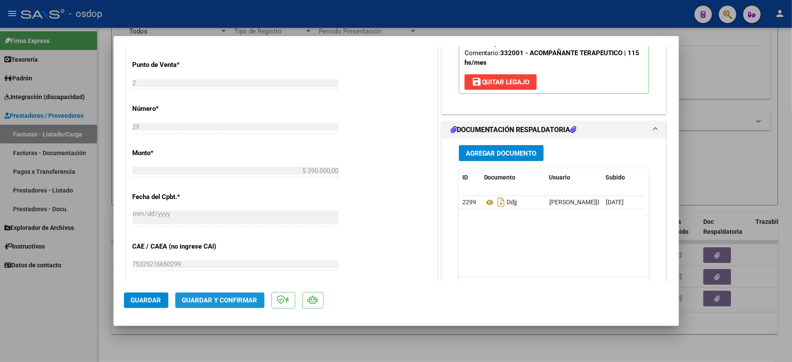
click at [218, 305] on button "Guardar y Confirmar" at bounding box center [219, 301] width 89 height 16
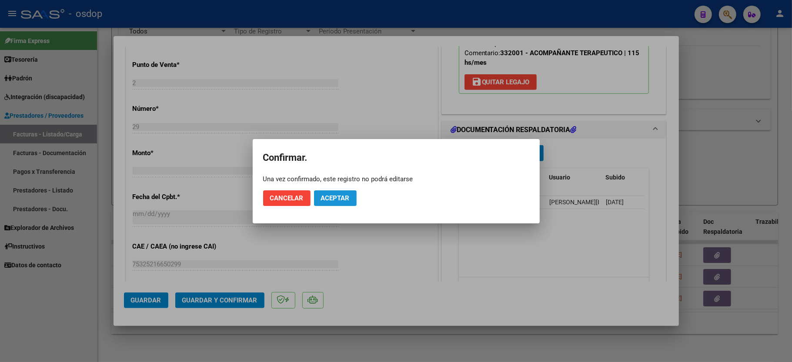
click at [340, 190] on button "Aceptar" at bounding box center [335, 198] width 43 height 16
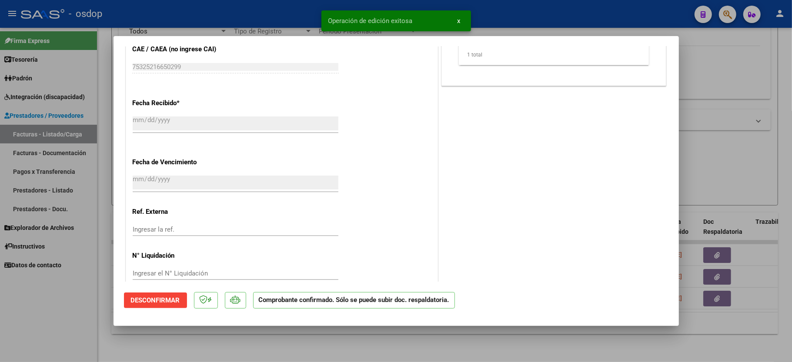
click at [63, 324] on div at bounding box center [396, 181] width 792 height 362
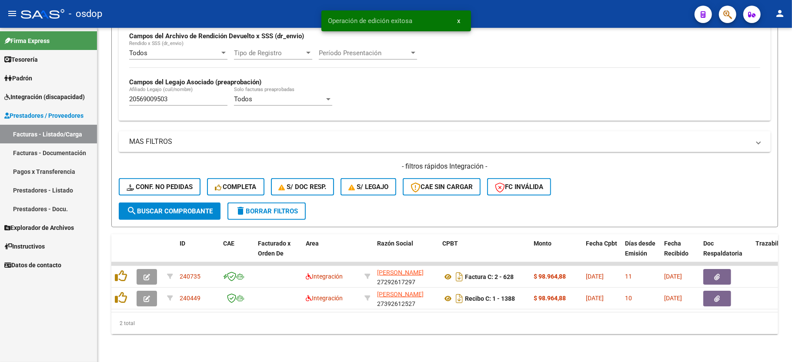
scroll to position [223, 0]
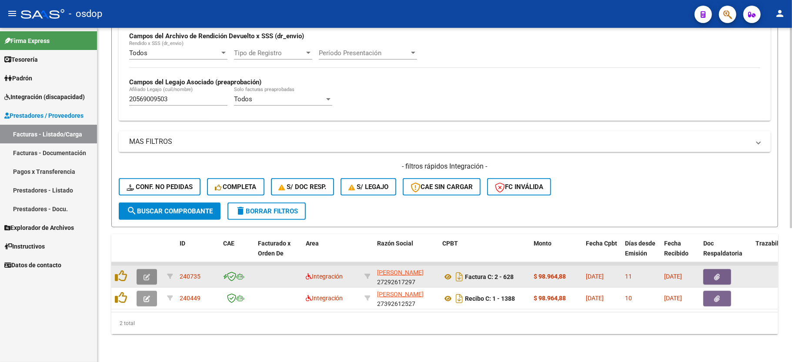
click at [150, 274] on icon "button" at bounding box center [146, 277] width 7 height 7
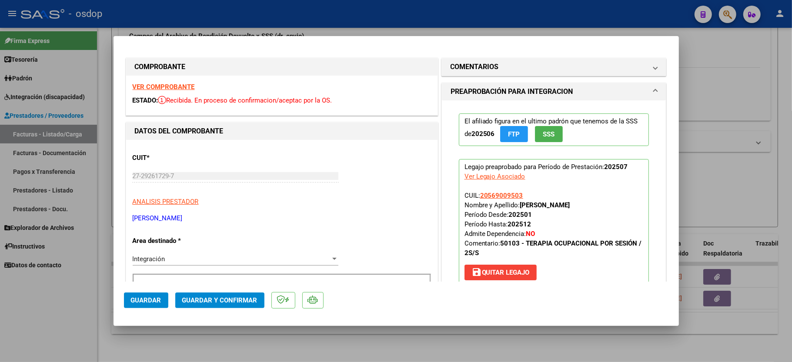
click at [156, 85] on strong "VER COMPROBANTE" at bounding box center [164, 87] width 62 height 8
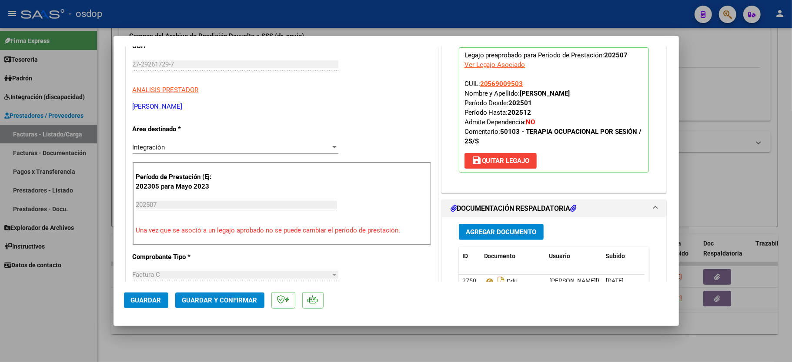
scroll to position [174, 0]
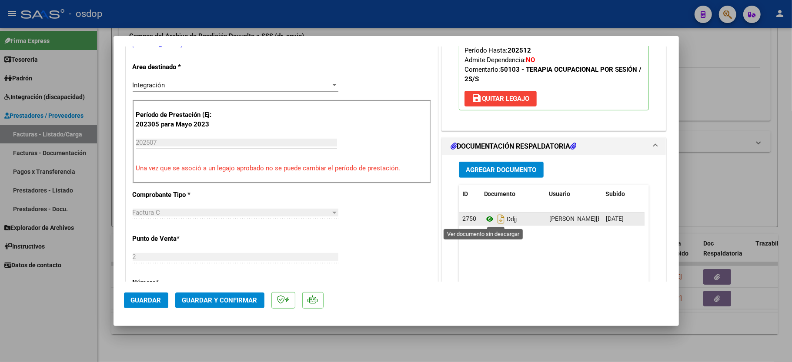
click at [484, 219] on icon at bounding box center [489, 219] width 11 height 10
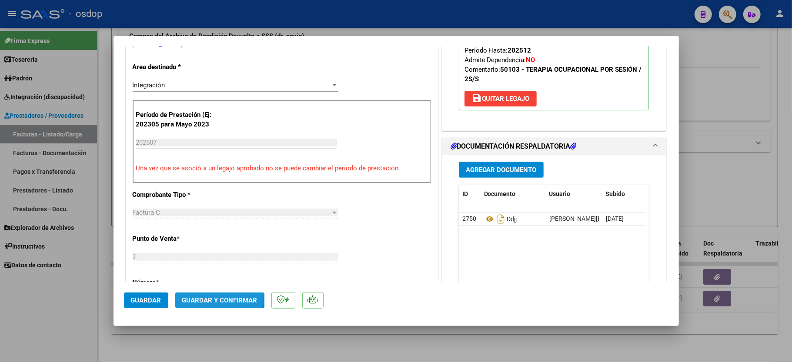
click at [209, 295] on button "Guardar y Confirmar" at bounding box center [219, 301] width 89 height 16
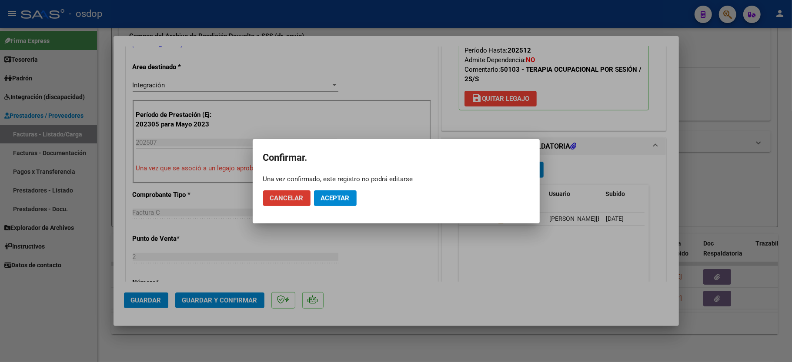
click at [347, 199] on button "Aceptar" at bounding box center [335, 198] width 43 height 16
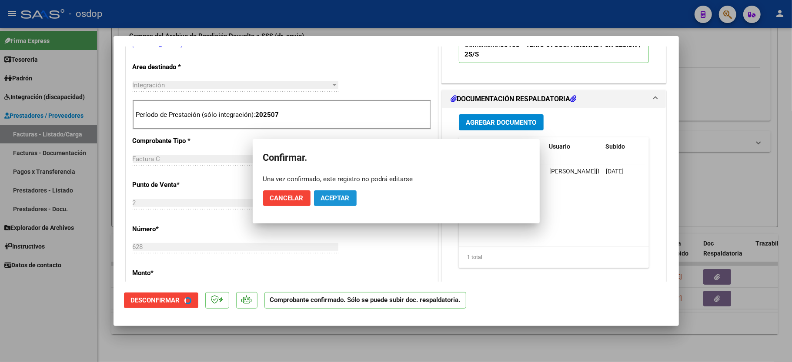
scroll to position [173, 0]
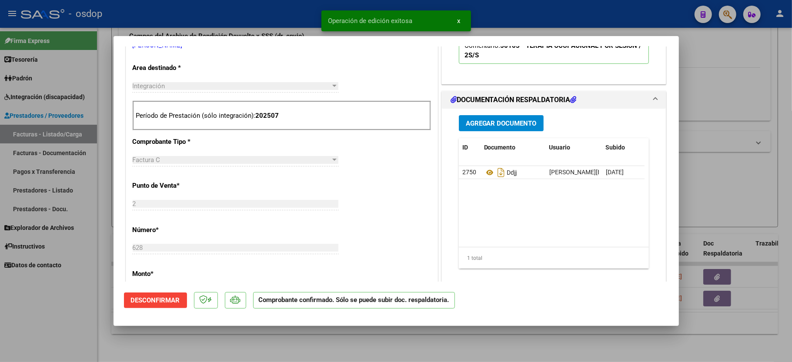
drag, startPoint x: 54, startPoint y: 346, endPoint x: 53, endPoint y: 340, distance: 6.6
click at [53, 345] on div at bounding box center [396, 181] width 792 height 362
type input "$ 0,00"
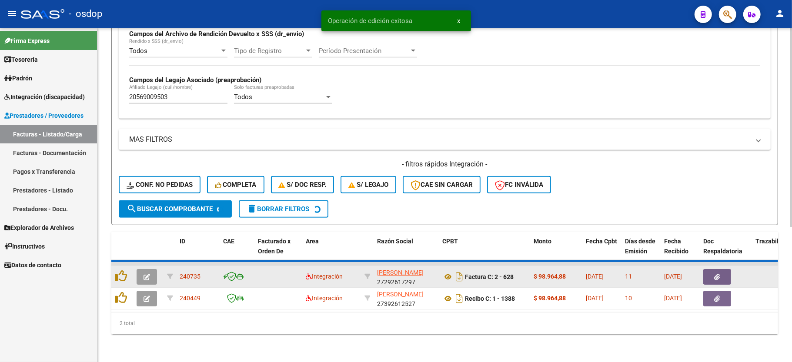
scroll to position [201, 0]
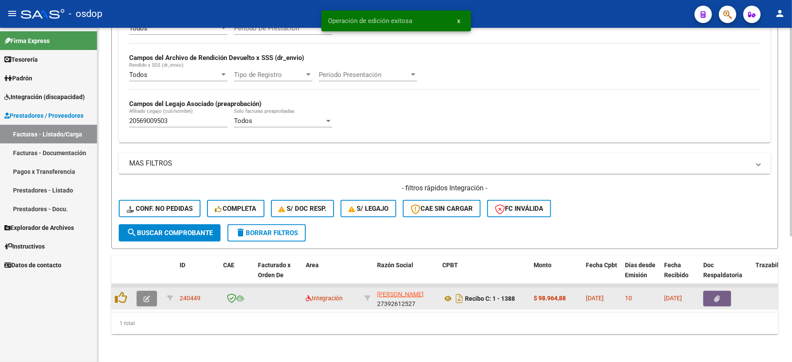
click at [143, 291] on button "button" at bounding box center [147, 299] width 20 height 16
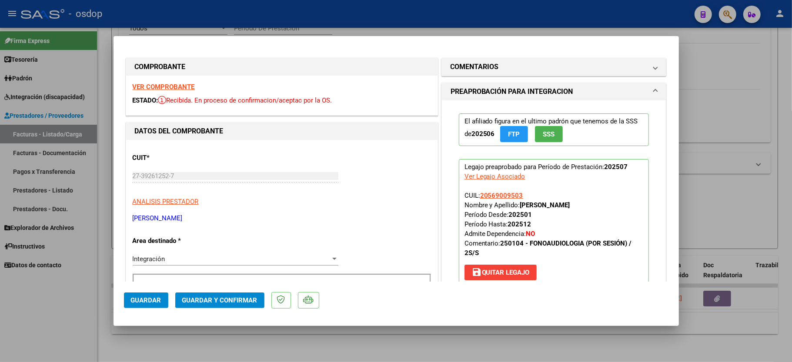
click at [170, 90] on div "VER COMPROBANTE ESTADO: Recibida. En proceso de confirmacion/aceptac por la OS." at bounding box center [281, 96] width 311 height 40
click at [170, 89] on strong "VER COMPROBANTE" at bounding box center [164, 87] width 62 height 8
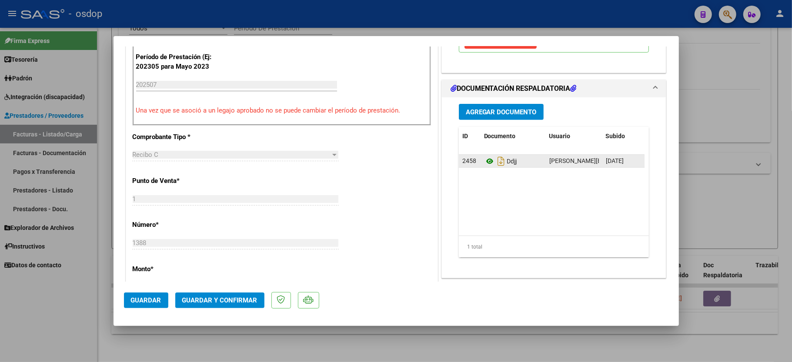
click at [484, 163] on icon at bounding box center [489, 161] width 11 height 10
click at [221, 303] on span "Guardar y Confirmar" at bounding box center [219, 301] width 75 height 8
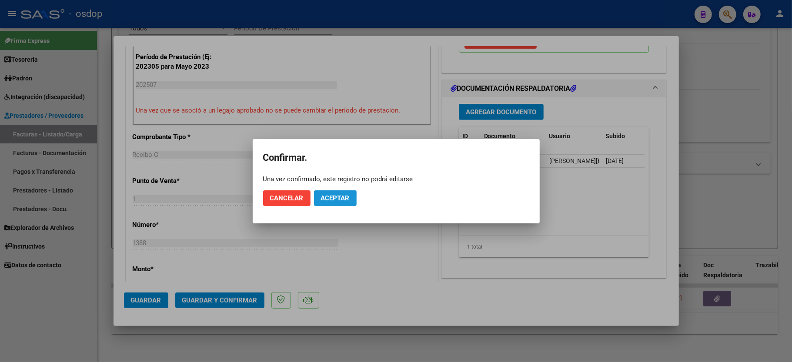
click at [331, 200] on span "Aceptar" at bounding box center [335, 198] width 29 height 8
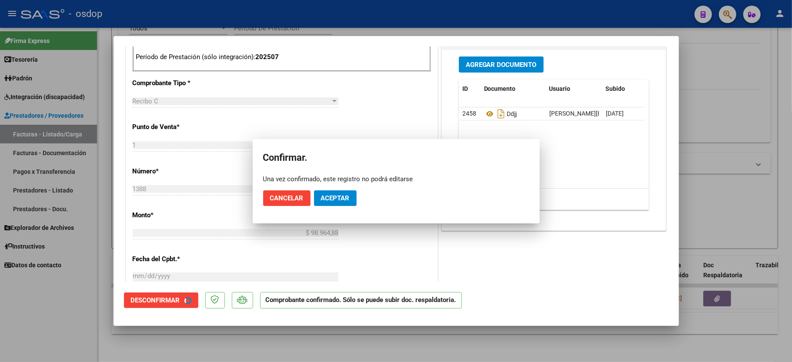
scroll to position [396, 0]
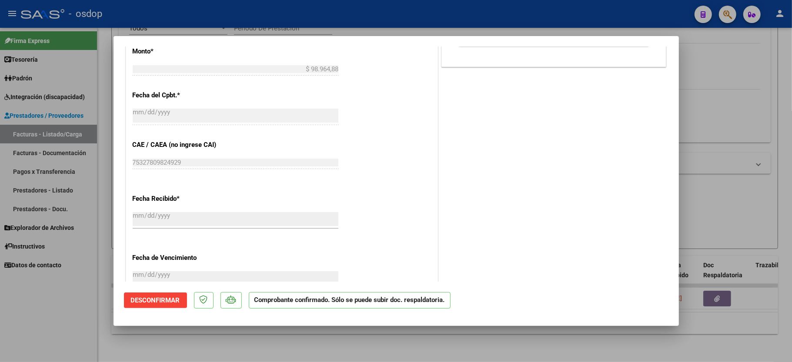
click at [70, 313] on div at bounding box center [396, 181] width 792 height 362
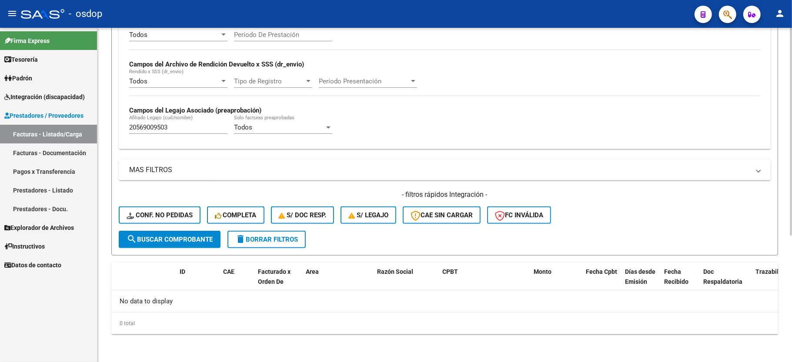
scroll to position [184, 0]
click at [158, 137] on div "20569009503 Afiliado Legajo (cuil/nombre)" at bounding box center [178, 128] width 98 height 27
click at [159, 134] on div "20569009503 Afiliado Legajo (cuil/nombre)" at bounding box center [178, 124] width 98 height 19
click at [162, 130] on input "20569009503" at bounding box center [178, 127] width 98 height 8
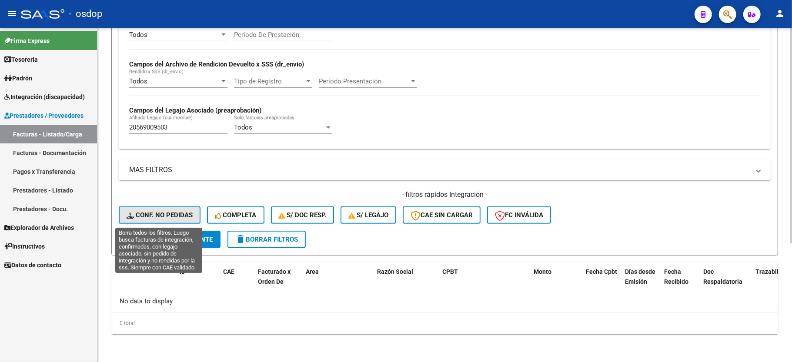
click at [167, 208] on button "Conf. no pedidas" at bounding box center [160, 215] width 82 height 17
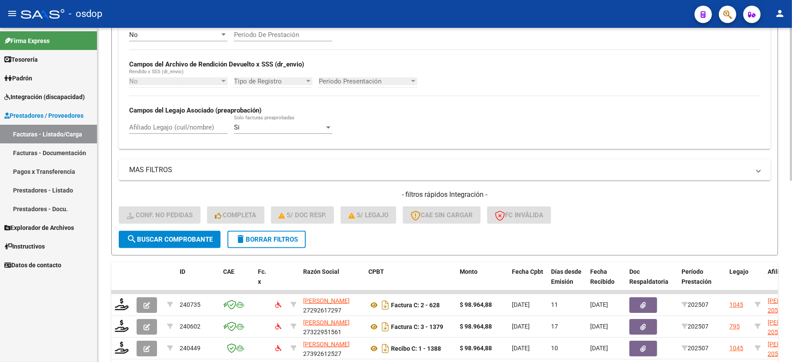
click at [181, 127] on input "Afiliado Legajo (cuil/nombre)" at bounding box center [178, 127] width 98 height 8
paste input "20569009503"
type input "20569009503"
click at [183, 239] on span "search Buscar Comprobante" at bounding box center [170, 240] width 86 height 8
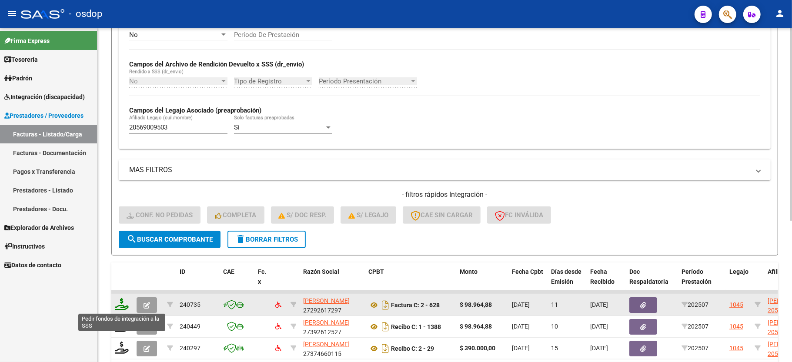
click at [117, 305] on icon at bounding box center [122, 304] width 14 height 12
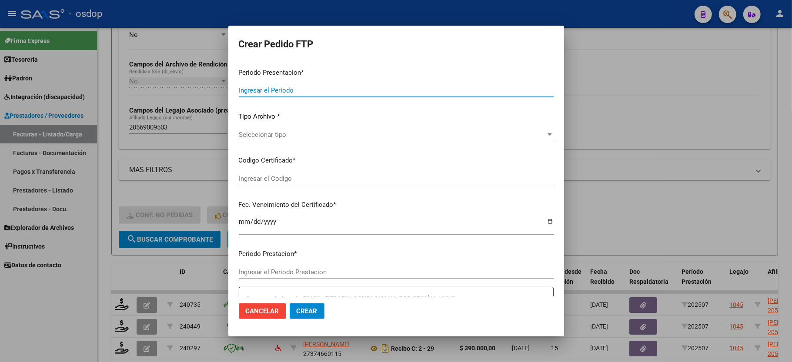
type input "202507"
type input "$ 98.964,88"
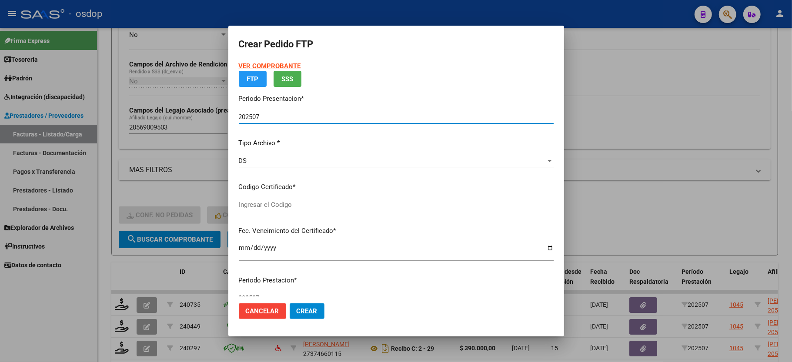
type input "5097752822"
type input "2027-01-23"
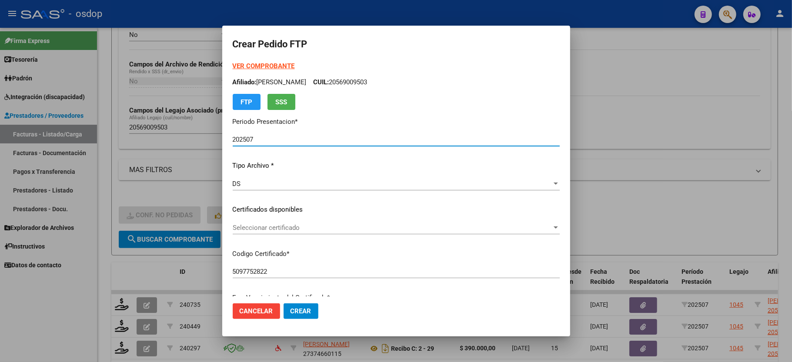
click at [259, 224] on span "Seleccionar certificado" at bounding box center [392, 228] width 319 height 8
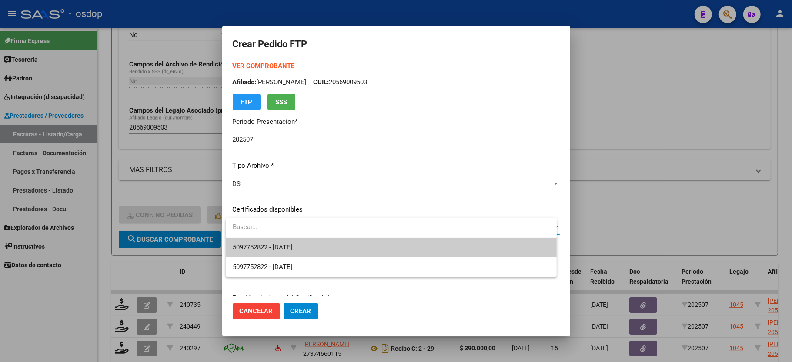
click at [270, 242] on span "5097752822 - 2027-01-23" at bounding box center [391, 248] width 317 height 20
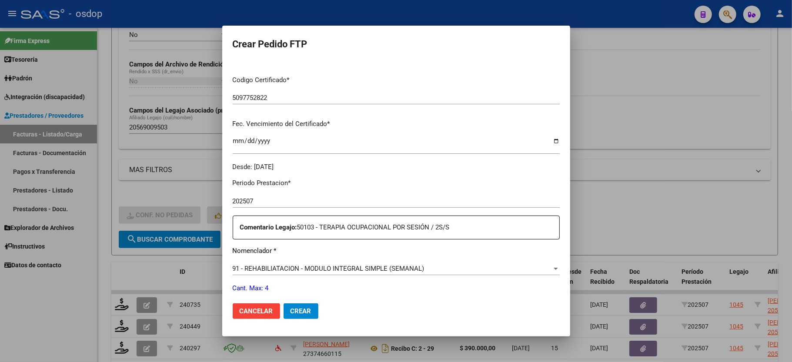
scroll to position [232, 0]
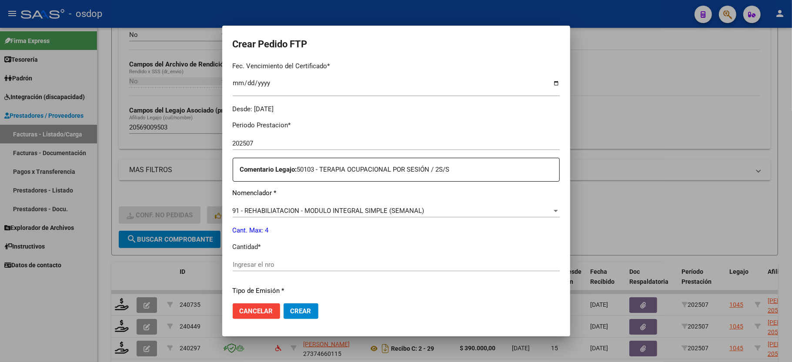
click at [319, 207] on span "91 - REHABILIATACION - MODULO INTEGRAL SIMPLE (SEMANAL)" at bounding box center [329, 211] width 192 height 8
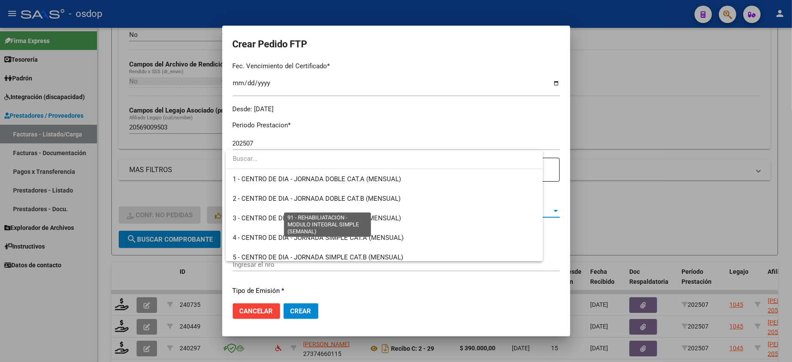
scroll to position [1734, 0]
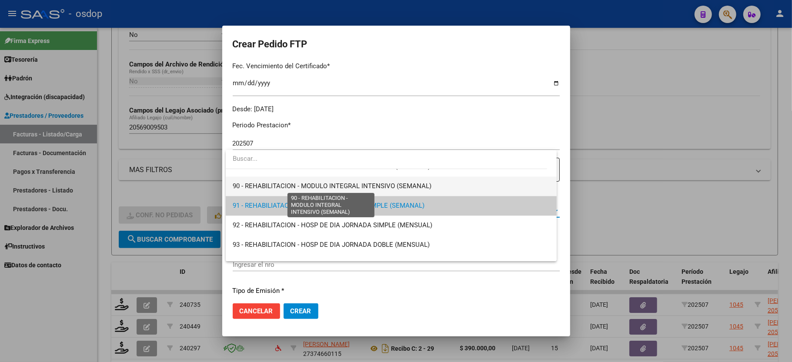
click at [319, 189] on span "90 - REHABILITACION - MODULO INTEGRAL INTENSIVO (SEMANAL)" at bounding box center [332, 186] width 199 height 8
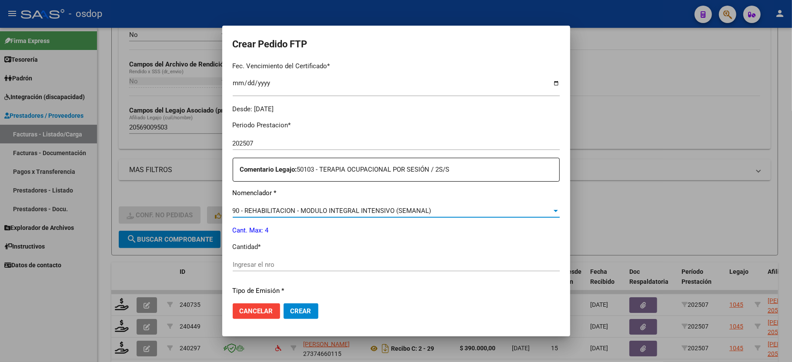
scroll to position [290, 0]
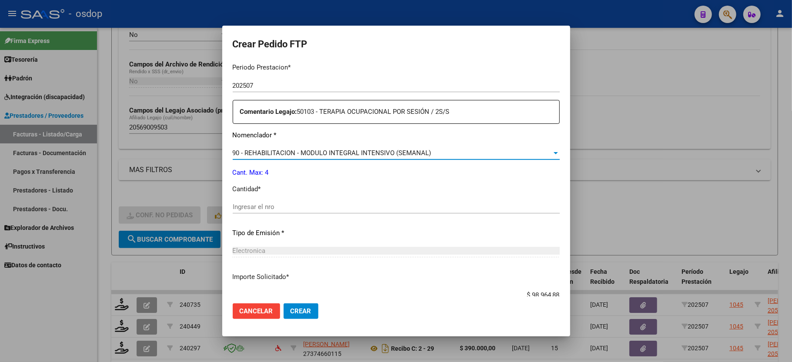
click at [258, 210] on div "Ingresar el nro" at bounding box center [396, 210] width 327 height 21
click at [259, 204] on input "Ingresar el nro" at bounding box center [396, 207] width 327 height 8
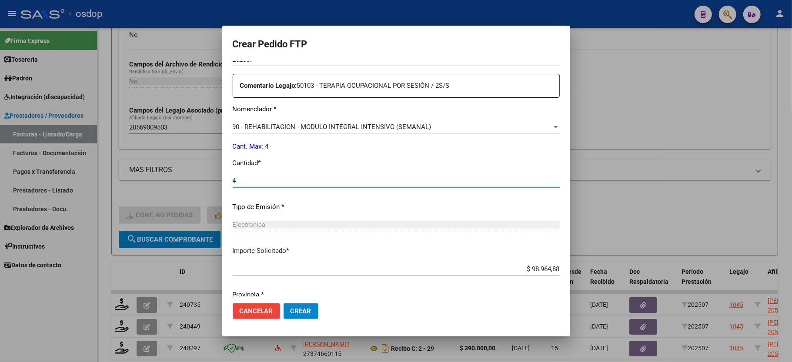
scroll to position [341, 0]
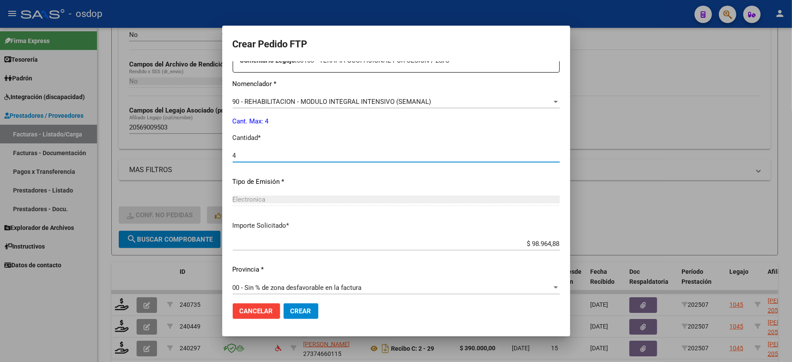
type input "4"
click at [292, 310] on span "Crear" at bounding box center [300, 311] width 21 height 8
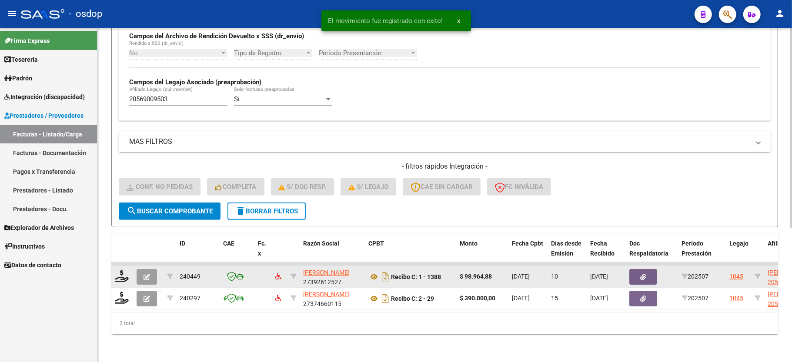
scroll to position [210, 0]
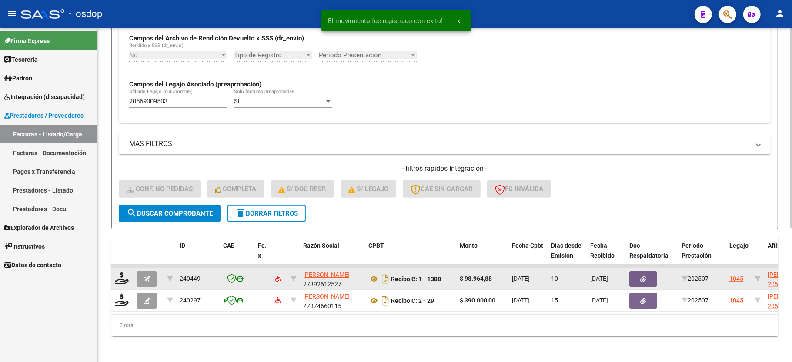
click at [126, 286] on datatable-body-cell at bounding box center [122, 278] width 22 height 21
click at [123, 282] on icon at bounding box center [122, 278] width 14 height 12
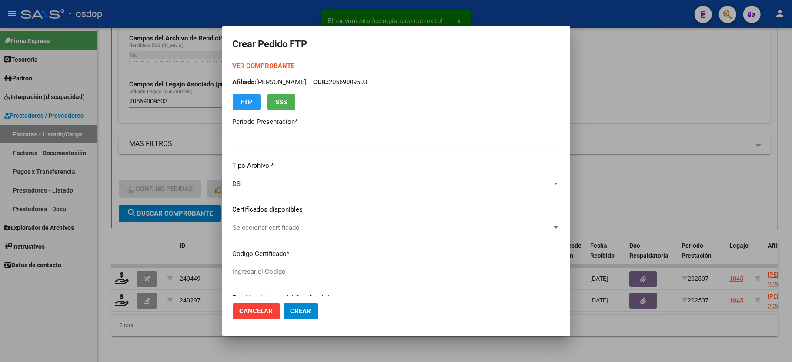
type input "202507"
type input "$ 98.964,88"
type input "5097752822"
type input "2027-01-23"
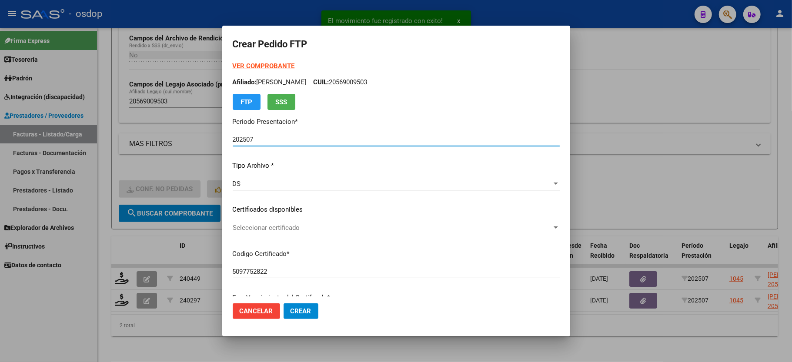
click at [250, 230] on span "Seleccionar certificado" at bounding box center [392, 228] width 319 height 8
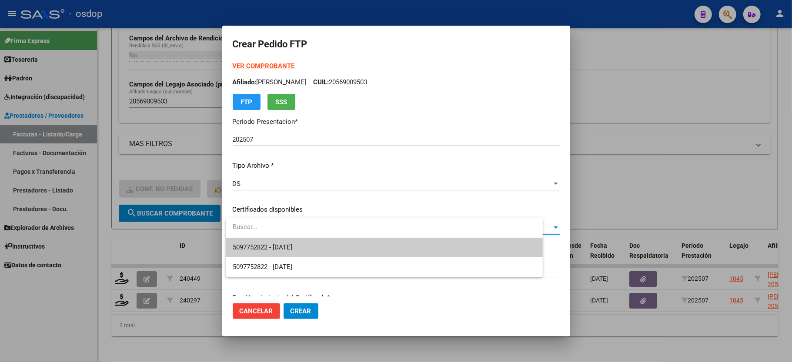
click at [260, 242] on span "5097752822 - 2027-01-23" at bounding box center [384, 248] width 303 height 20
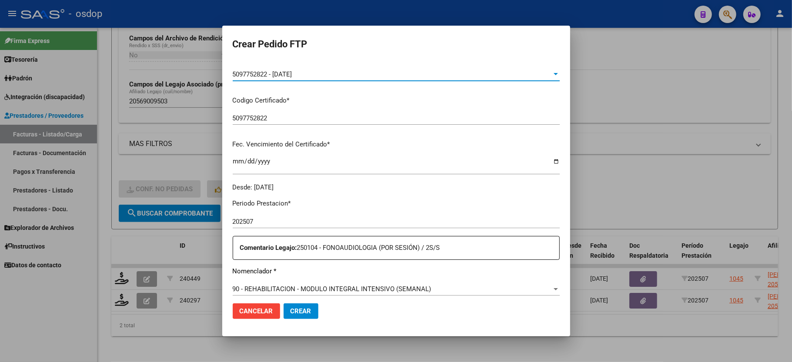
scroll to position [232, 0]
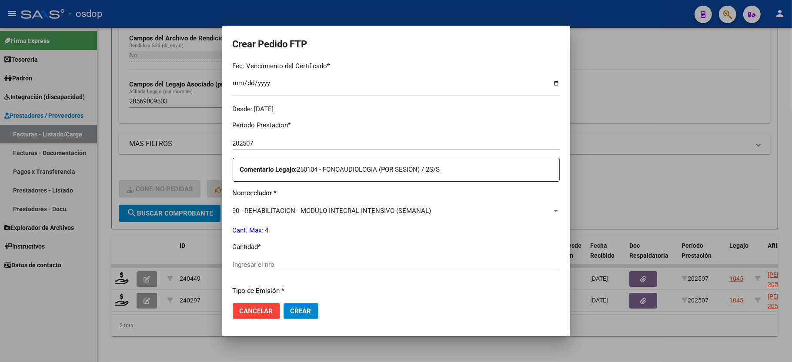
click at [270, 258] on div "Ingresar el nro" at bounding box center [396, 264] width 327 height 13
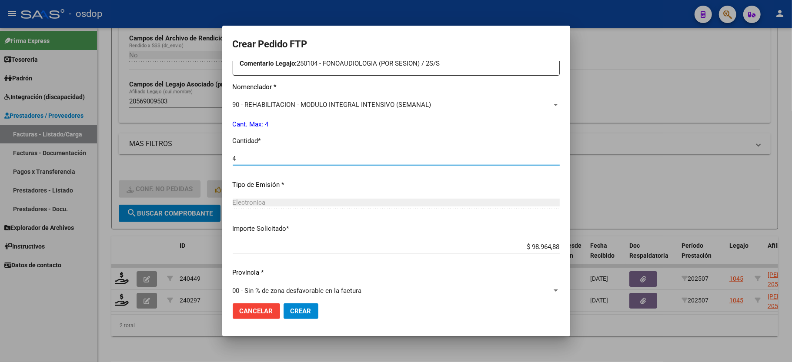
scroll to position [341, 0]
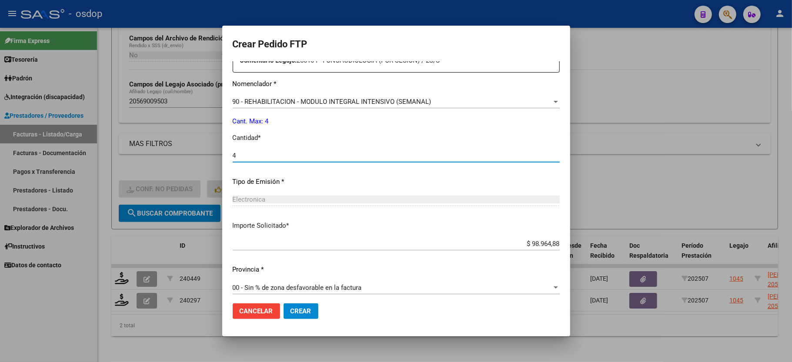
type input "4"
click at [297, 303] on button "Crear" at bounding box center [300, 311] width 35 height 16
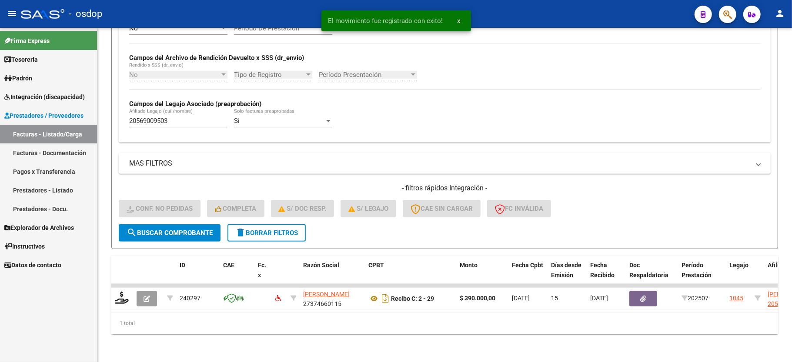
scroll to position [201, 0]
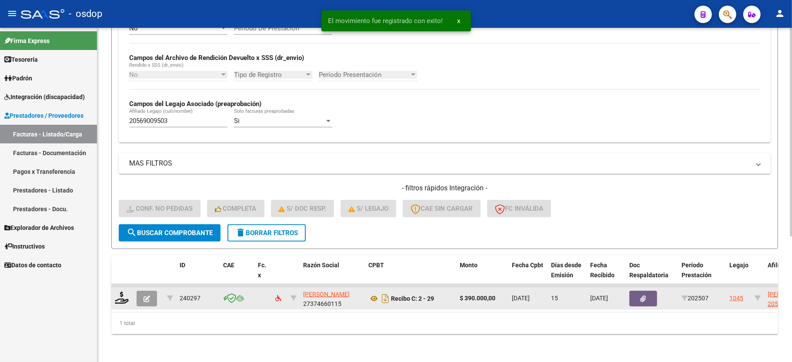
click at [120, 288] on datatable-body-cell at bounding box center [122, 298] width 22 height 21
click at [120, 292] on icon at bounding box center [122, 298] width 14 height 12
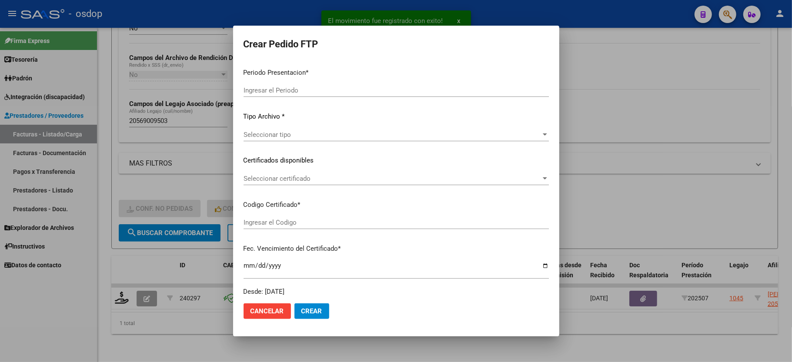
type input "202507"
type input "$ 390.000,00"
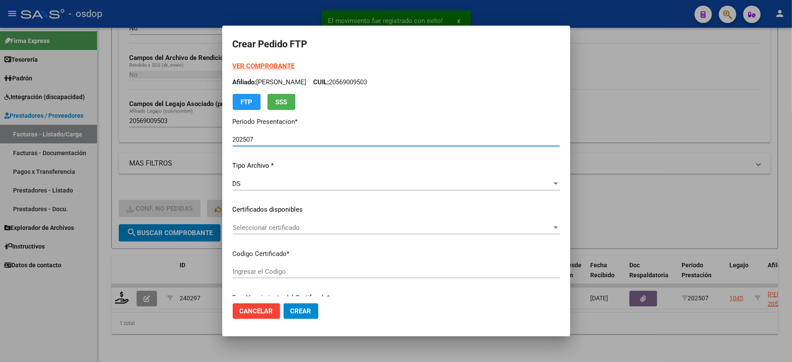
type input "5097752822"
type input "2027-01-23"
click at [248, 225] on span "Seleccionar certificado" at bounding box center [392, 228] width 319 height 8
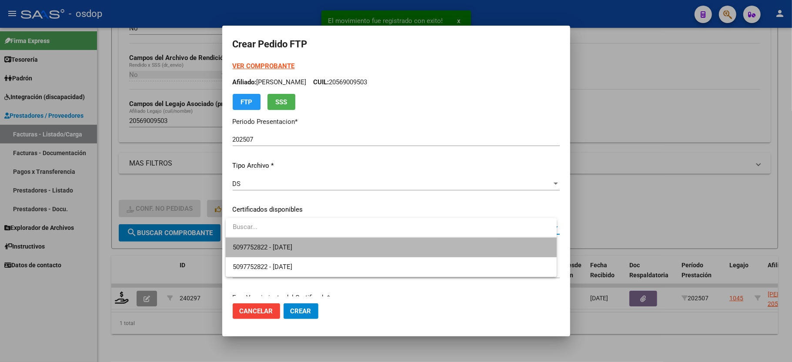
click at [251, 242] on span "5097752822 - 2027-01-23" at bounding box center [391, 248] width 317 height 20
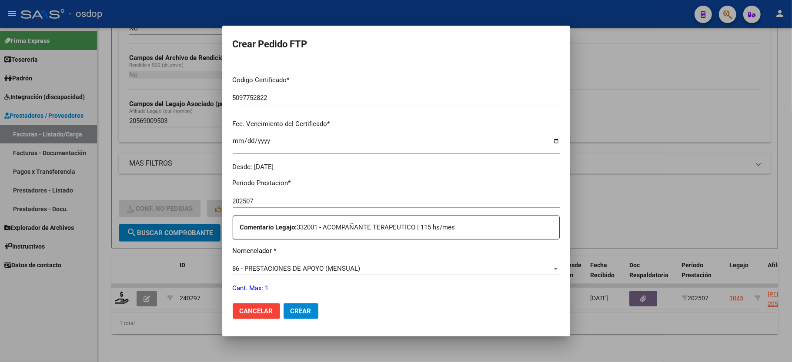
scroll to position [232, 0]
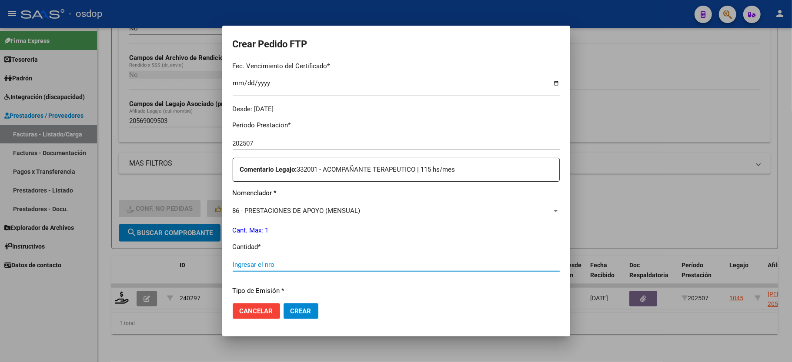
click at [260, 261] on input "Ingresar el nro" at bounding box center [396, 265] width 327 height 8
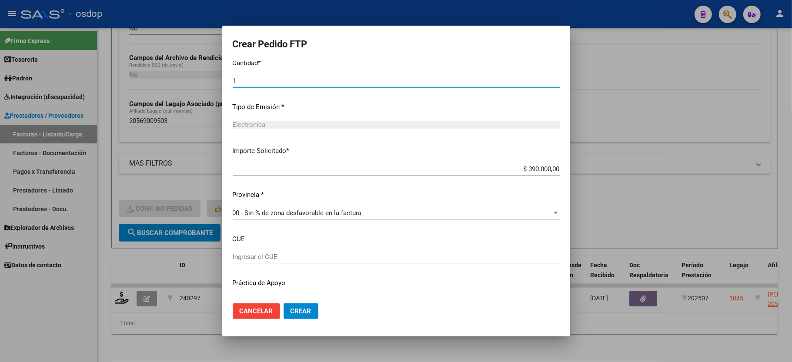
scroll to position [429, 0]
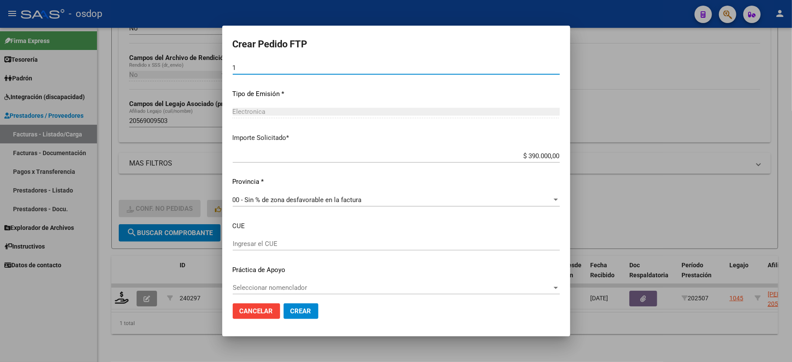
type input "1"
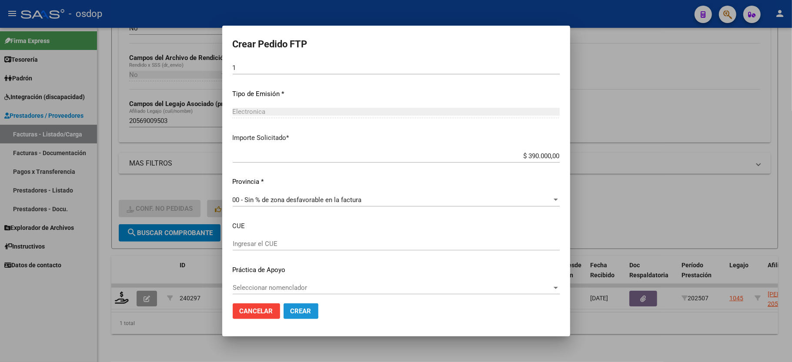
click at [297, 311] on span "Crear" at bounding box center [300, 311] width 21 height 8
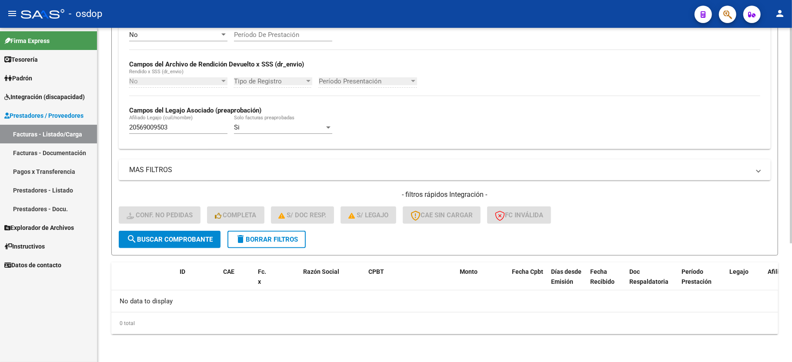
scroll to position [184, 0]
click at [257, 237] on span "delete Borrar Filtros" at bounding box center [266, 240] width 63 height 8
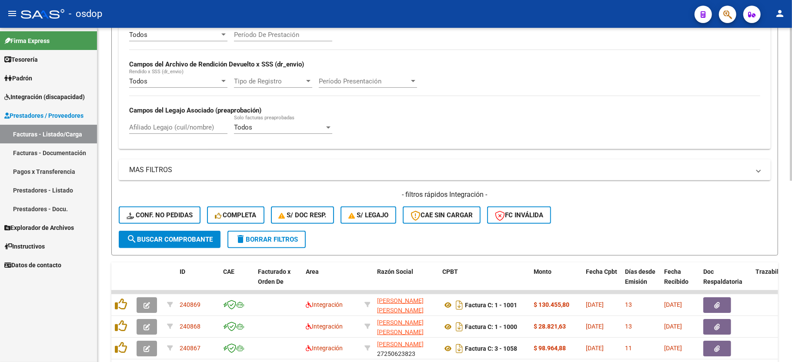
click at [187, 126] on input "Afiliado Legajo (cuil/nombre)" at bounding box center [178, 127] width 98 height 8
paste input "20468609097"
type input "20468609097"
click at [190, 240] on span "search Buscar Comprobante" at bounding box center [170, 240] width 86 height 8
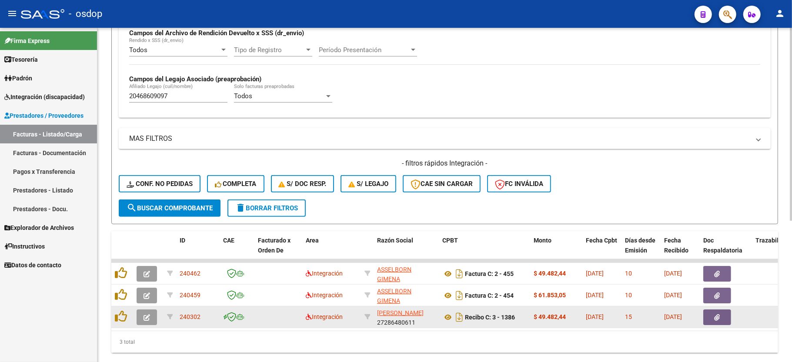
scroll to position [244, 0]
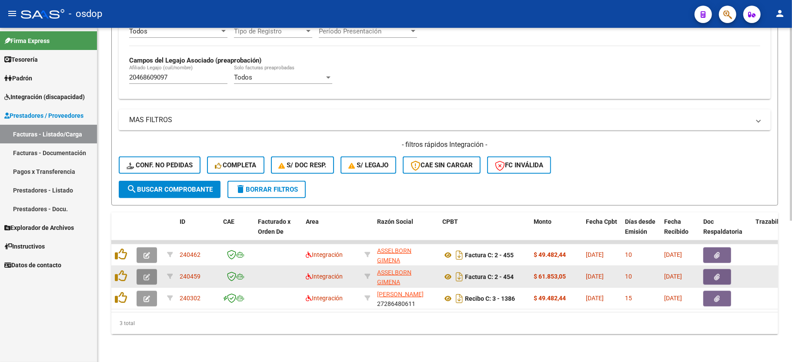
click at [148, 274] on icon "button" at bounding box center [146, 277] width 7 height 7
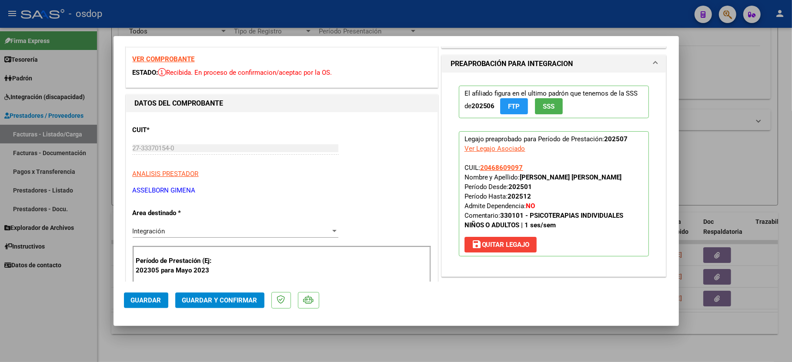
scroll to position [0, 0]
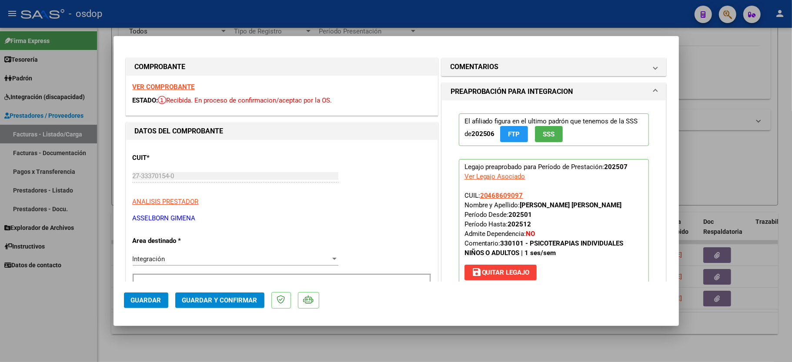
click at [171, 86] on strong "VER COMPROBANTE" at bounding box center [164, 87] width 62 height 8
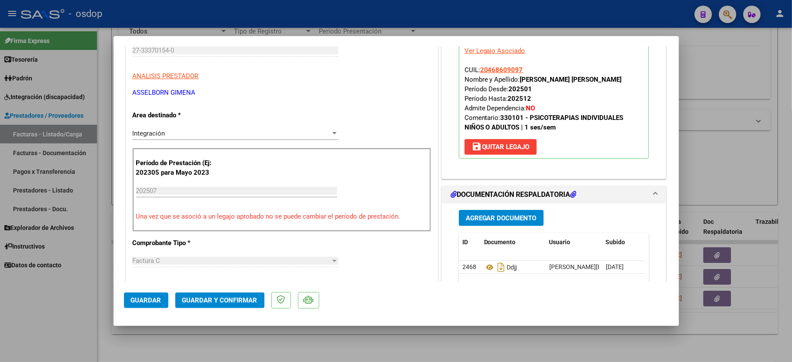
scroll to position [232, 0]
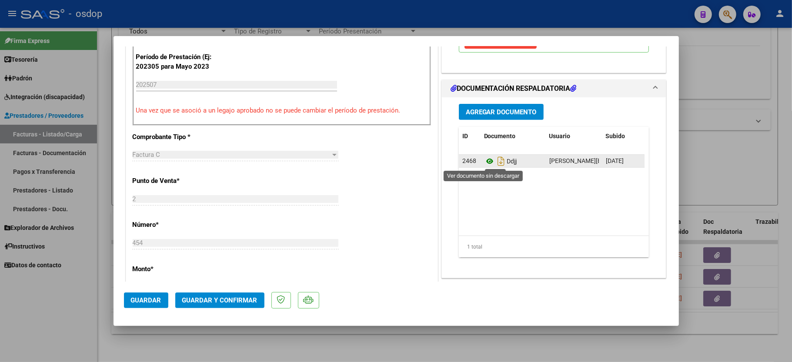
click at [484, 160] on icon at bounding box center [489, 161] width 11 height 10
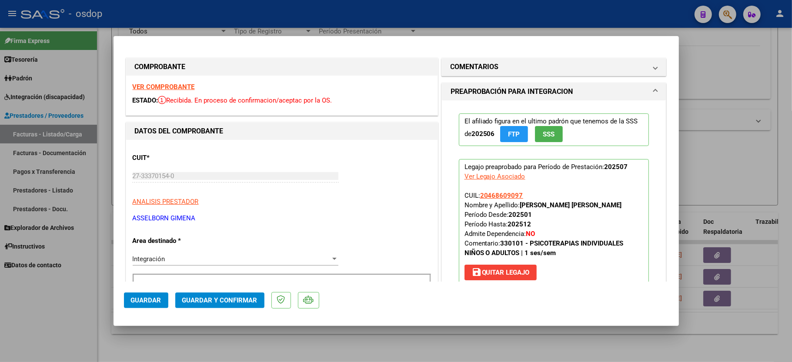
scroll to position [58, 0]
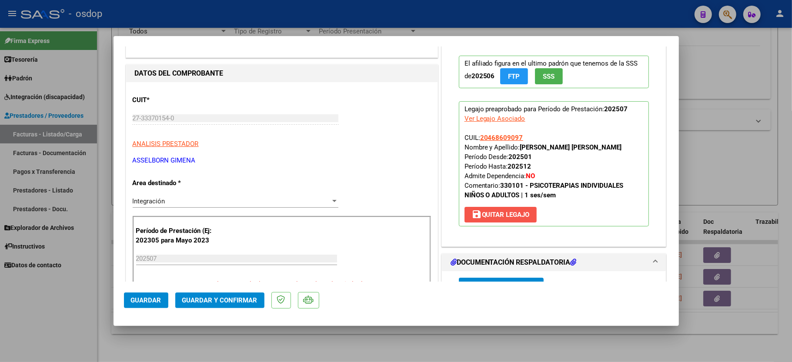
click at [483, 216] on span "save [PERSON_NAME]" at bounding box center [500, 215] width 58 height 8
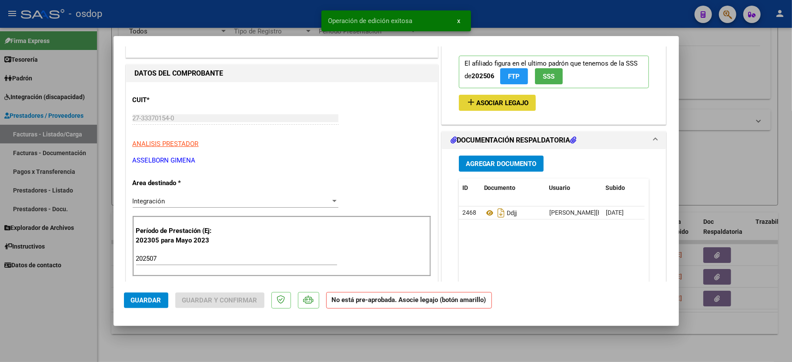
click at [487, 105] on span "Asociar Legajo" at bounding box center [502, 103] width 53 height 8
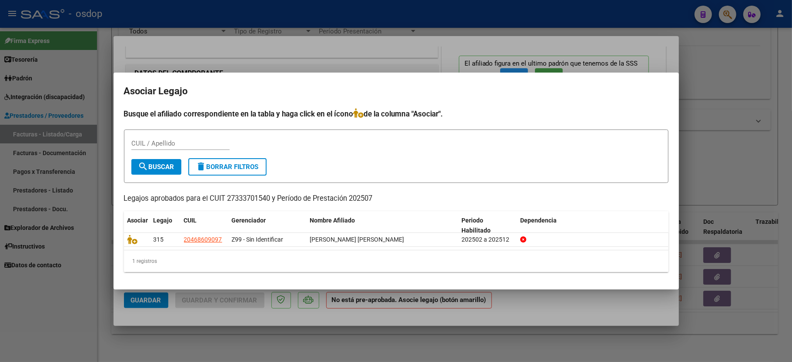
click at [39, 330] on div at bounding box center [396, 181] width 792 height 362
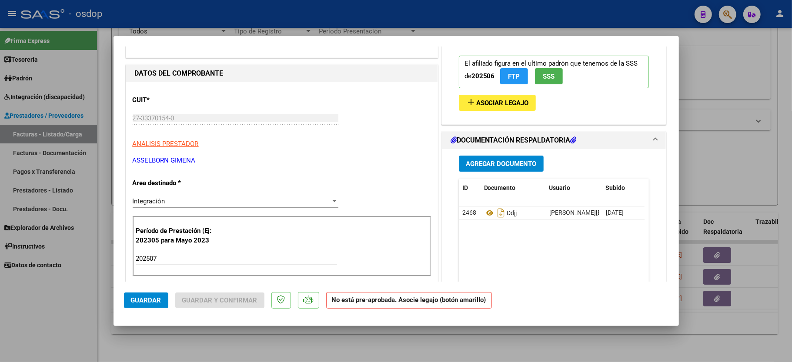
click at [50, 331] on div at bounding box center [396, 181] width 792 height 362
type input "$ 0,00"
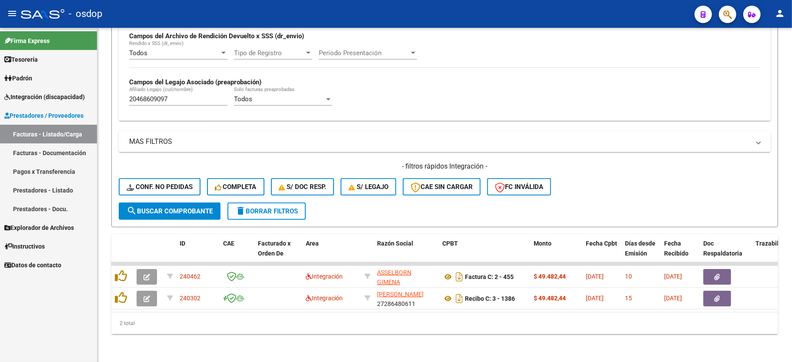
scroll to position [223, 0]
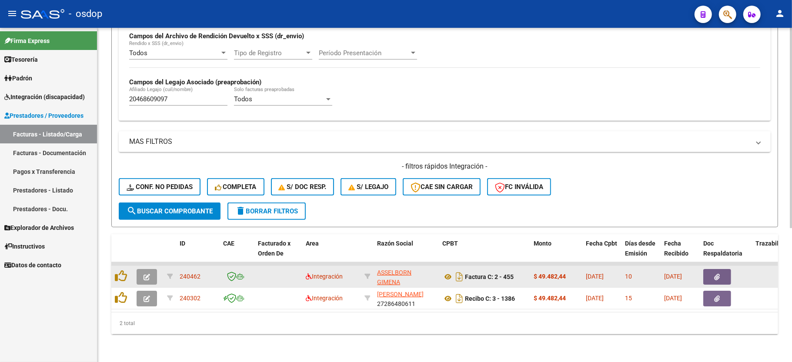
click at [143, 271] on button "button" at bounding box center [147, 277] width 20 height 16
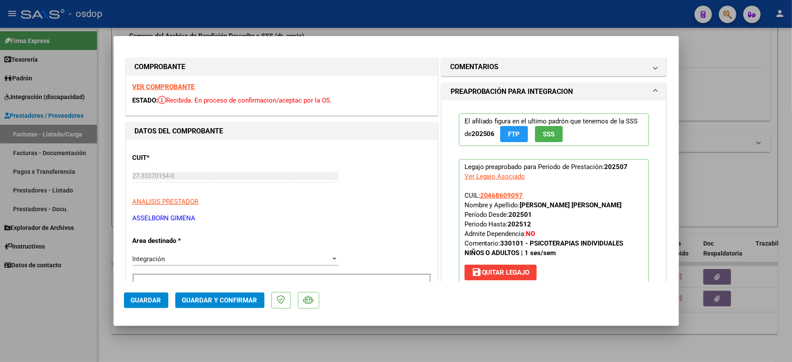
click at [167, 88] on strong "VER COMPROBANTE" at bounding box center [164, 87] width 62 height 8
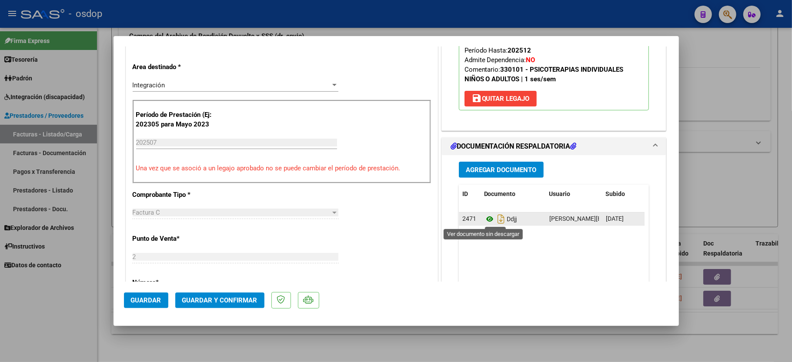
click at [484, 220] on icon at bounding box center [489, 219] width 11 height 10
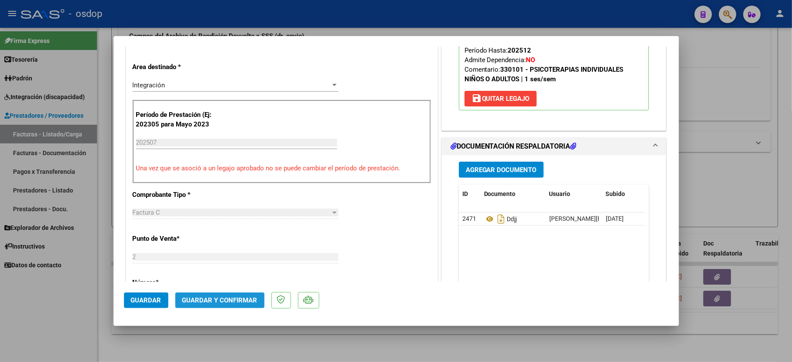
click at [228, 300] on span "Guardar y Confirmar" at bounding box center [219, 301] width 75 height 8
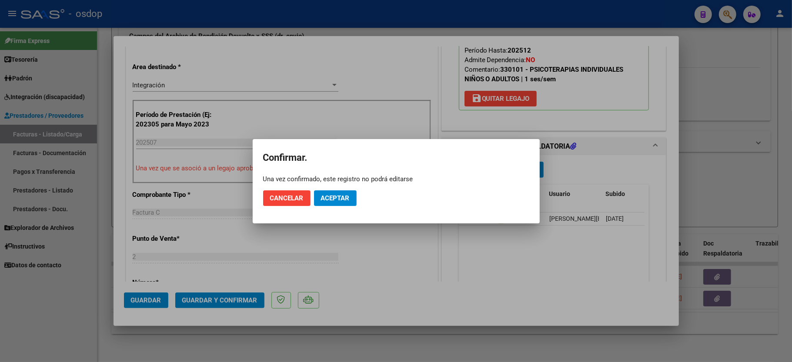
drag, startPoint x: 337, startPoint y: 199, endPoint x: 249, endPoint y: 248, distance: 101.0
click at [338, 199] on span "Aceptar" at bounding box center [335, 198] width 29 height 8
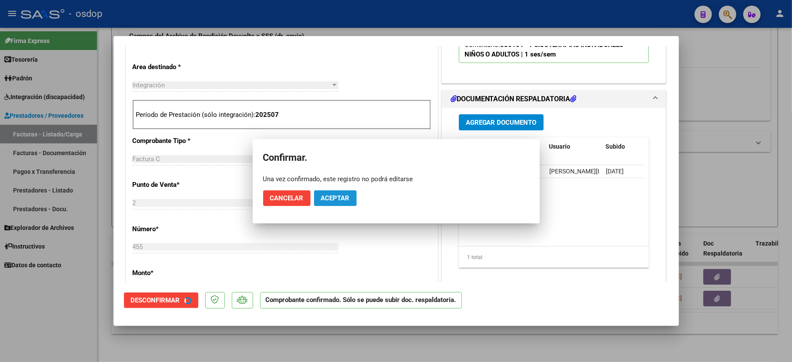
scroll to position [173, 0]
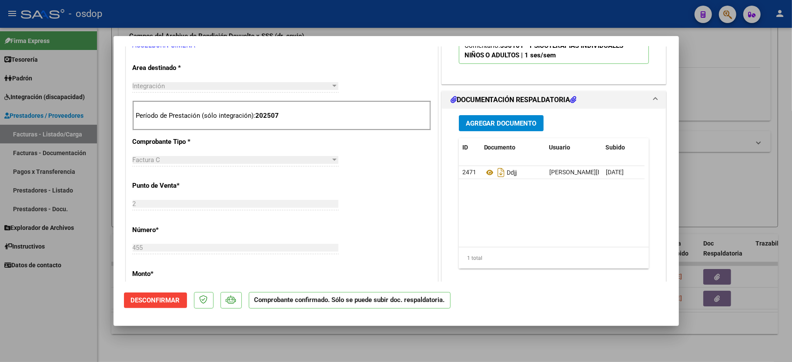
drag, startPoint x: 43, startPoint y: 337, endPoint x: 51, endPoint y: 324, distance: 14.5
click at [44, 334] on div at bounding box center [396, 181] width 792 height 362
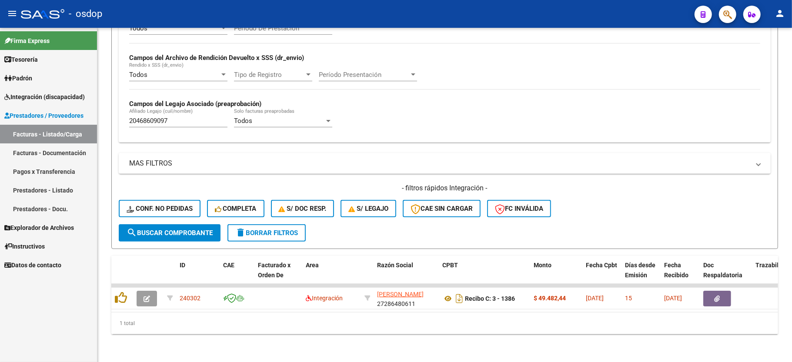
scroll to position [201, 0]
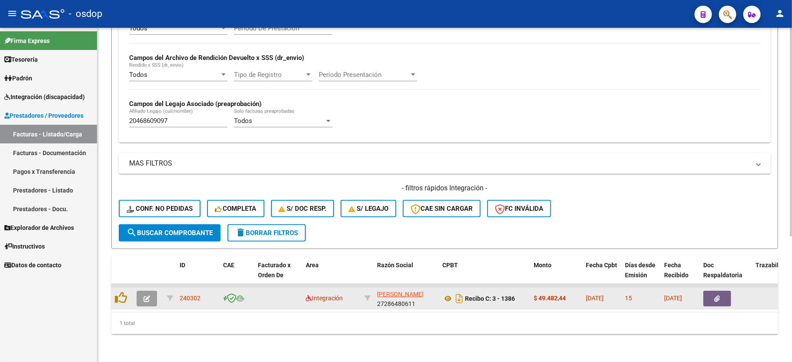
click at [147, 295] on button "button" at bounding box center [147, 299] width 20 height 16
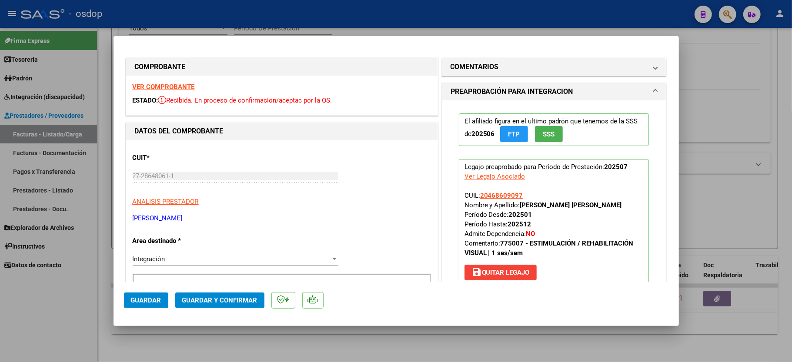
click at [173, 83] on strong "VER COMPROBANTE" at bounding box center [164, 87] width 62 height 8
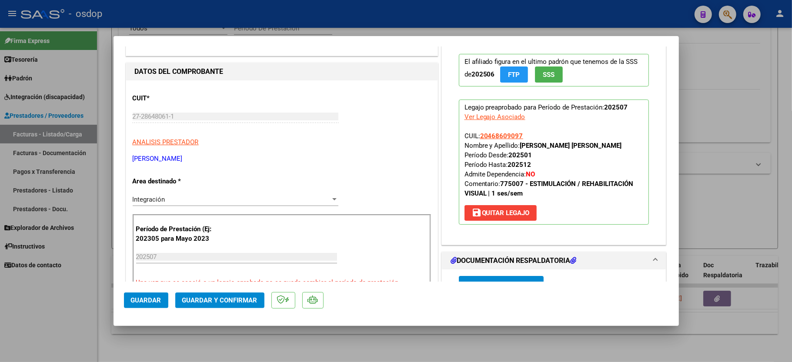
scroll to position [116, 0]
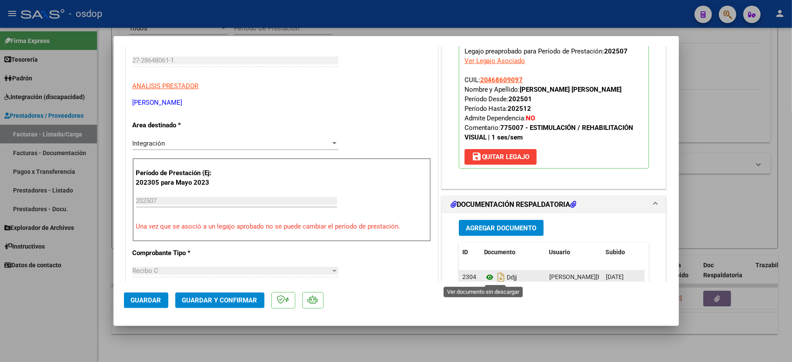
click at [484, 278] on icon at bounding box center [489, 277] width 11 height 10
click at [223, 297] on span "Guardar y Confirmar" at bounding box center [219, 301] width 75 height 8
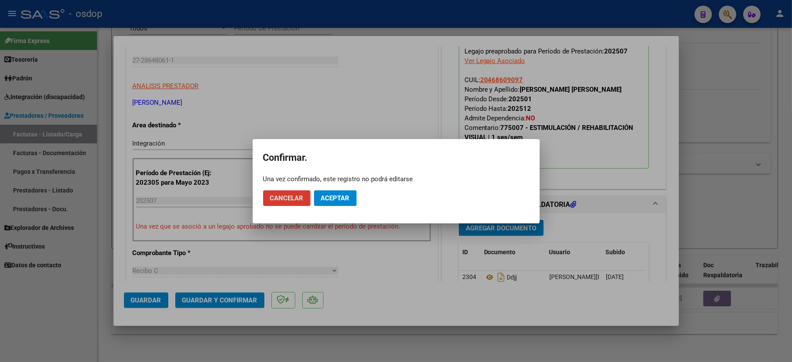
click at [333, 199] on span "Aceptar" at bounding box center [335, 198] width 29 height 8
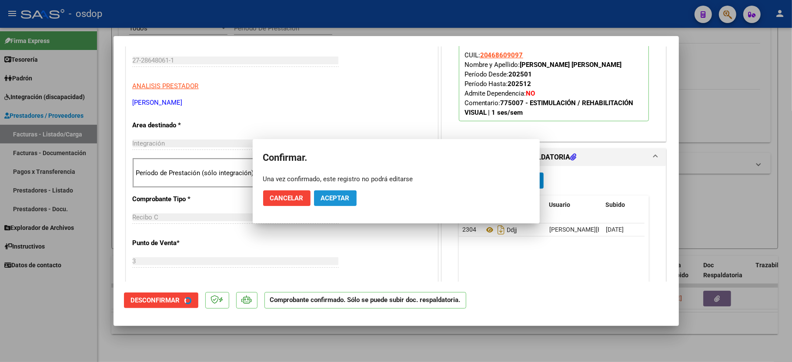
scroll to position [115, 0]
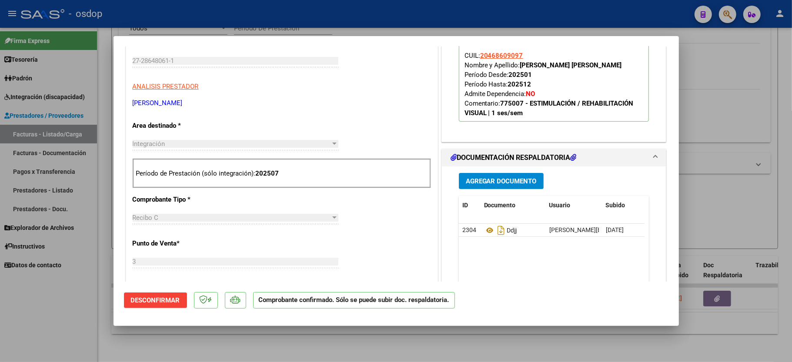
click at [44, 317] on div at bounding box center [396, 181] width 792 height 362
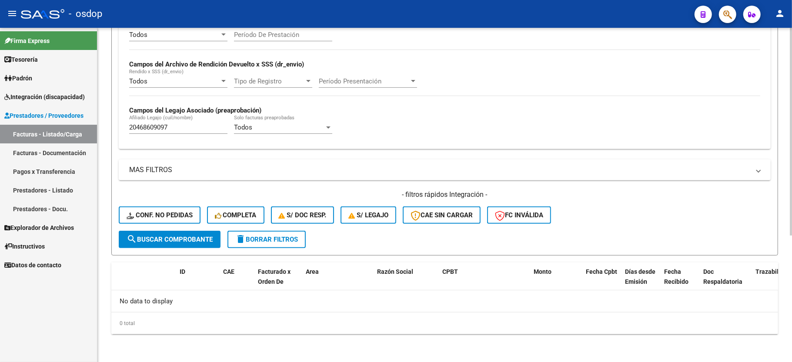
scroll to position [184, 0]
click at [147, 131] on input "20468609097" at bounding box center [178, 127] width 98 height 8
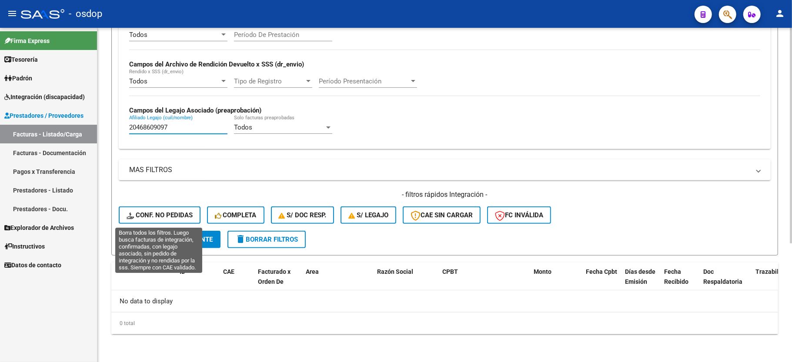
click at [171, 216] on span "Conf. no pedidas" at bounding box center [160, 215] width 66 height 8
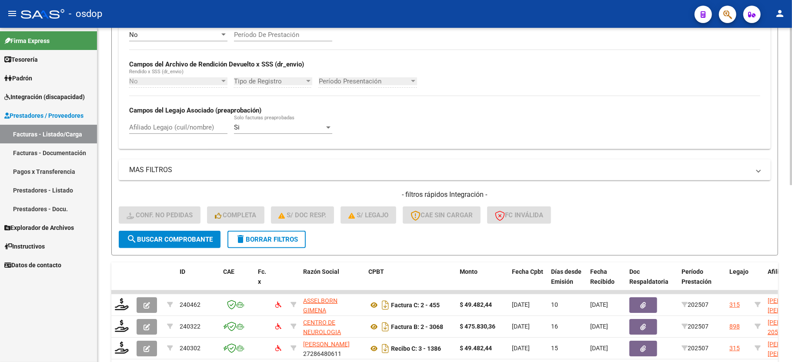
click at [145, 133] on div "Afiliado Legajo (cuil/nombre)" at bounding box center [178, 124] width 98 height 19
paste input "20468609097"
type input "20468609097"
click at [141, 233] on button "search Buscar Comprobante" at bounding box center [170, 239] width 102 height 17
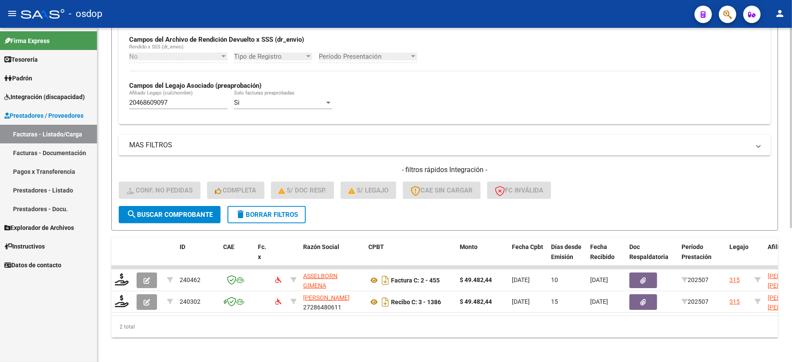
scroll to position [223, 0]
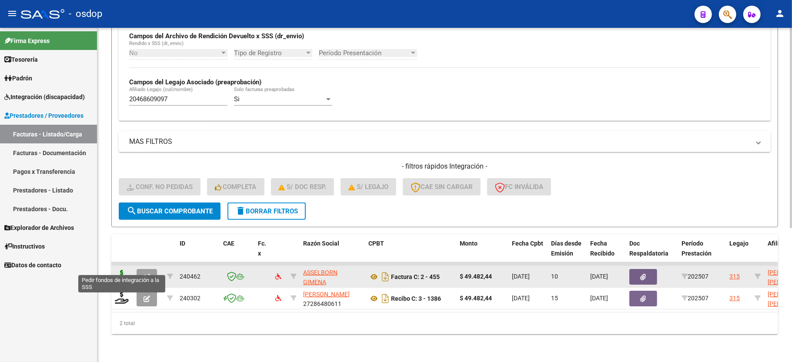
click at [117, 270] on icon at bounding box center [122, 276] width 14 height 12
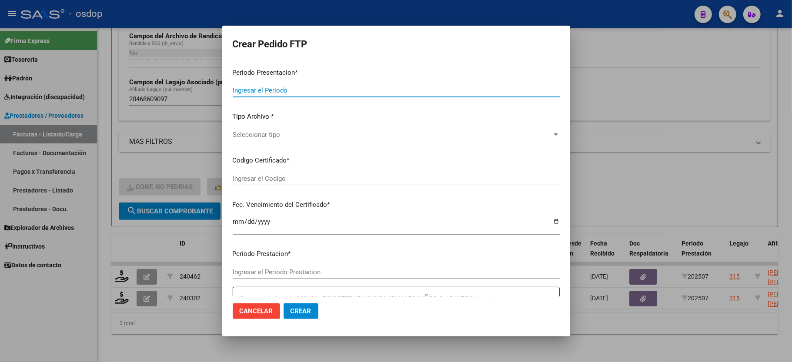
type input "202507"
type input "$ 49.482,44"
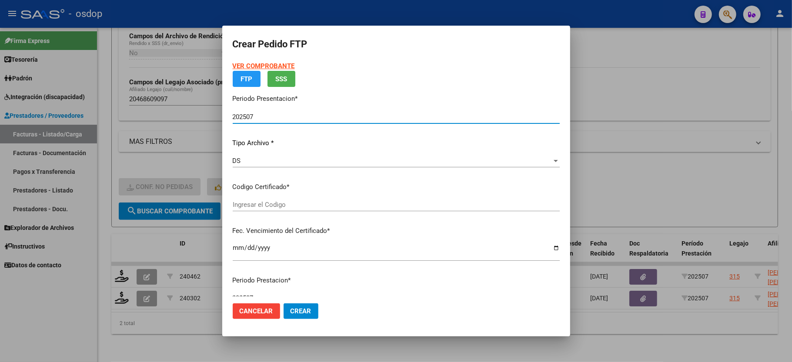
type input "9135899130"
type input "2026-12-02"
click at [266, 204] on span "Seleccionar certificado" at bounding box center [392, 205] width 319 height 8
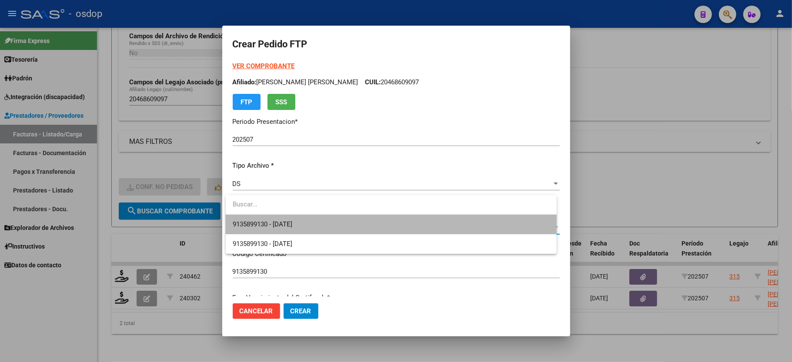
click at [267, 218] on span "9135899130 - 2026-12-02" at bounding box center [391, 225] width 317 height 20
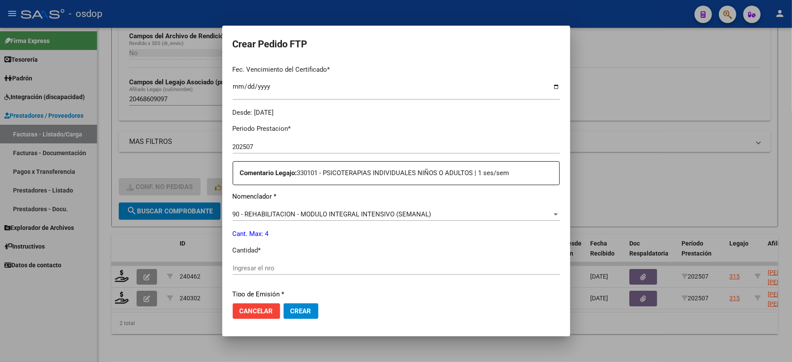
scroll to position [232, 0]
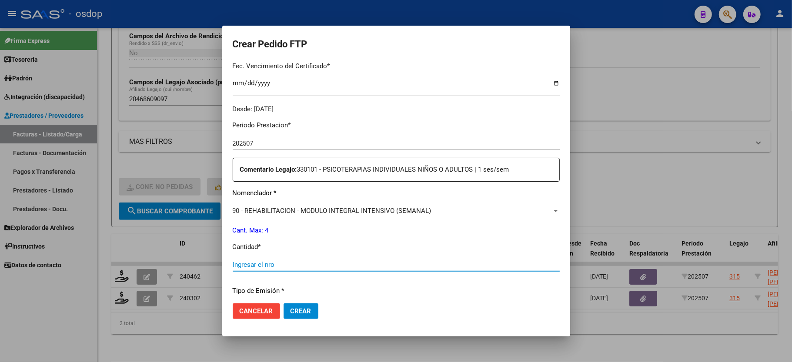
click at [267, 261] on input "Ingresar el nro" at bounding box center [396, 265] width 327 height 8
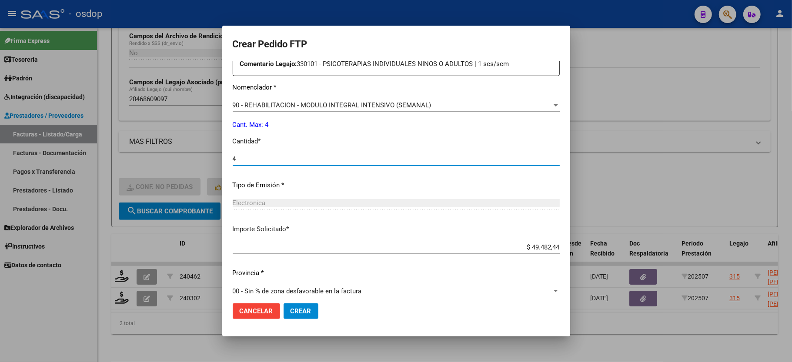
scroll to position [341, 0]
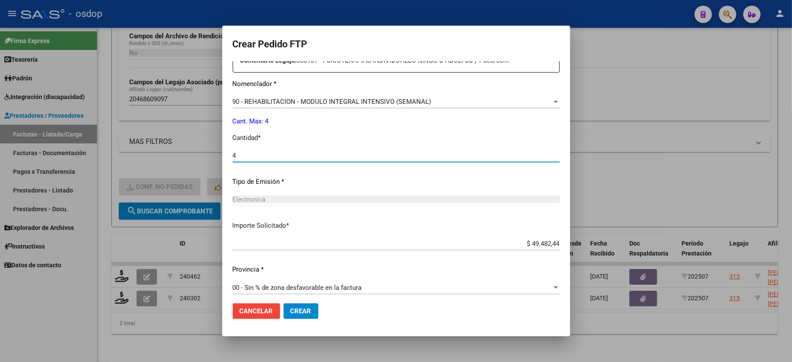
type input "4"
click at [303, 312] on span "Crear" at bounding box center [300, 311] width 21 height 8
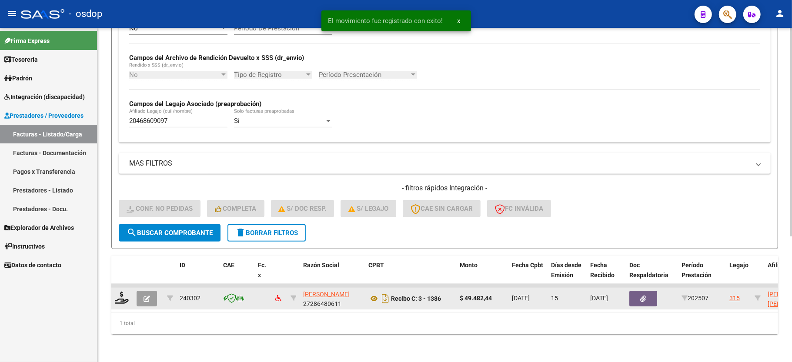
scroll to position [201, 0]
click at [123, 292] on icon at bounding box center [122, 298] width 14 height 12
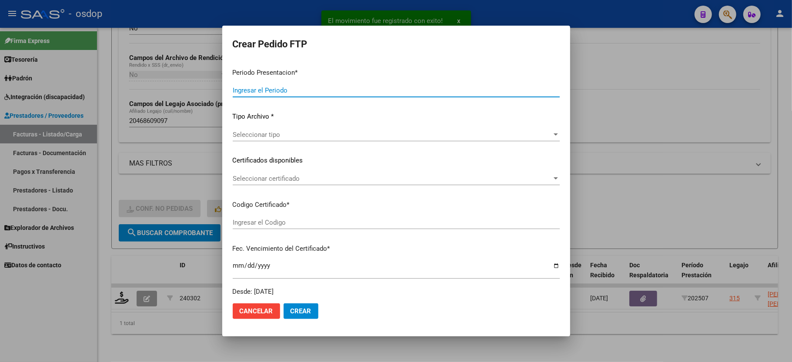
type input "202507"
type input "$ 49.482,44"
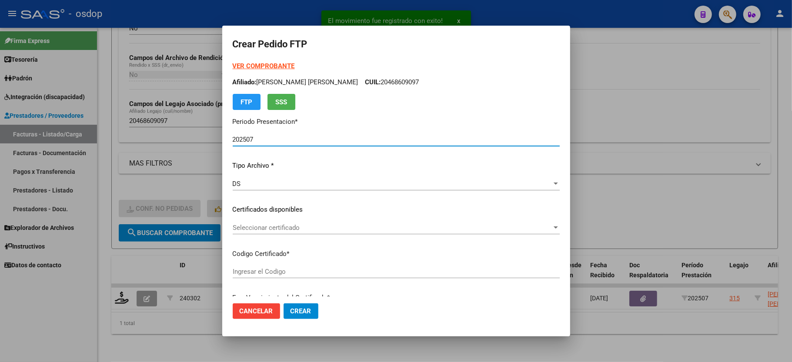
type input "9135899130"
type input "2026-12-02"
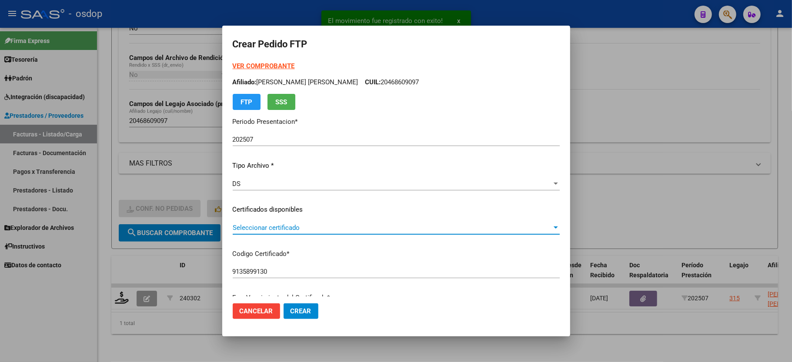
click at [277, 231] on span "Seleccionar certificado" at bounding box center [392, 228] width 319 height 8
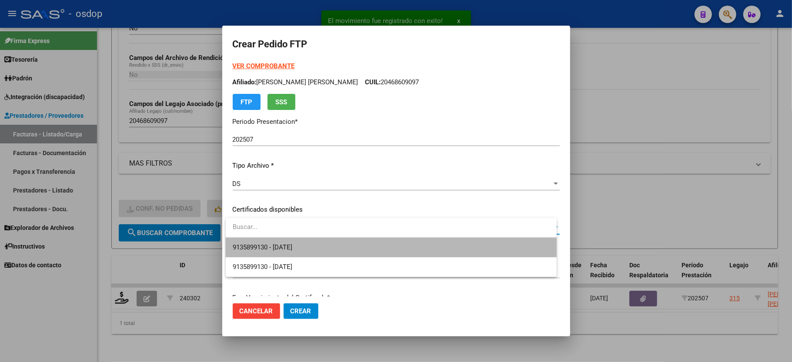
click at [278, 242] on span "9135899130 - 2026-12-02" at bounding box center [391, 248] width 317 height 20
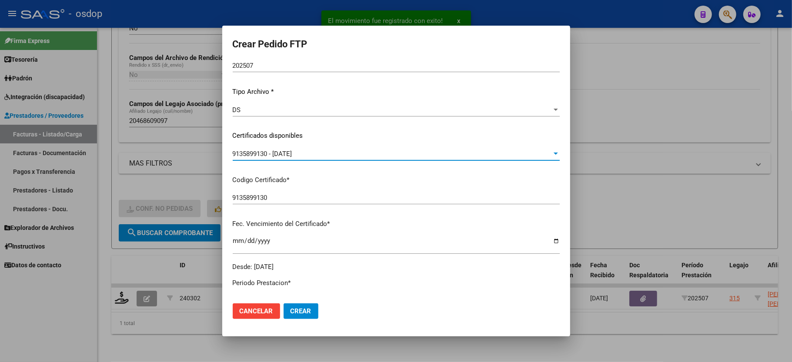
scroll to position [232, 0]
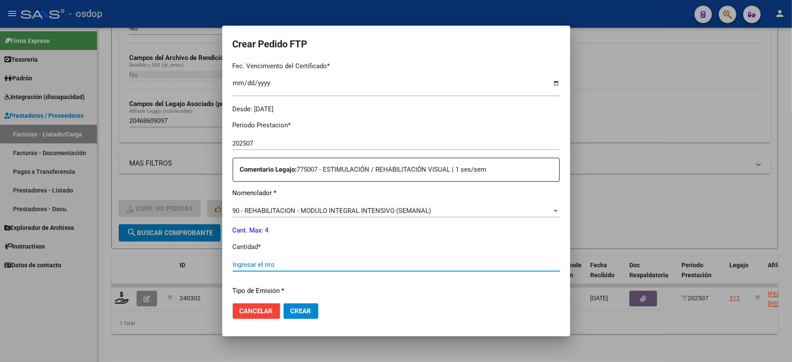
click at [268, 261] on input "Ingresar el nro" at bounding box center [396, 265] width 327 height 8
type input "4"
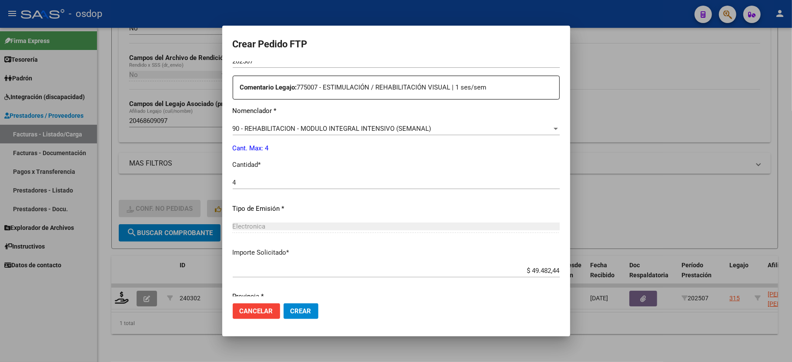
scroll to position [341, 0]
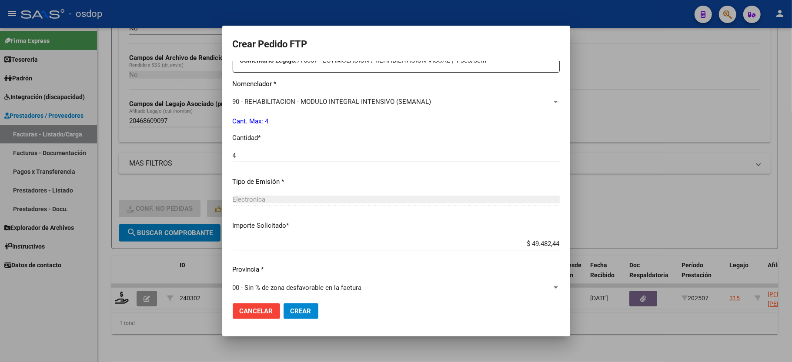
click at [293, 301] on mat-dialog-actions "Cancelar Crear" at bounding box center [396, 312] width 327 height 30
click at [294, 305] on button "Crear" at bounding box center [300, 311] width 35 height 16
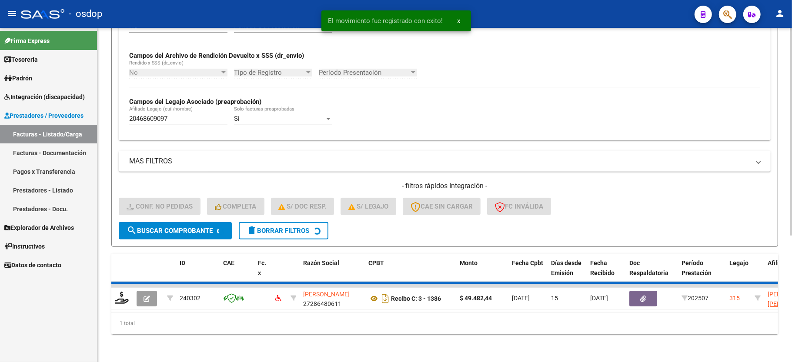
scroll to position [184, 0]
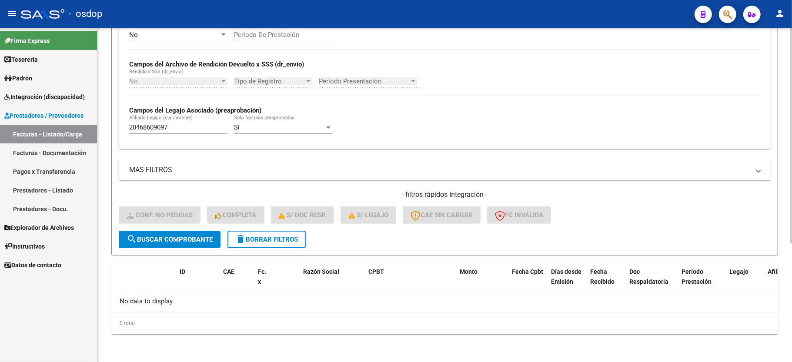
drag, startPoint x: 256, startPoint y: 241, endPoint x: 276, endPoint y: 239, distance: 19.7
click at [256, 241] on span "delete Borrar Filtros" at bounding box center [266, 240] width 63 height 8
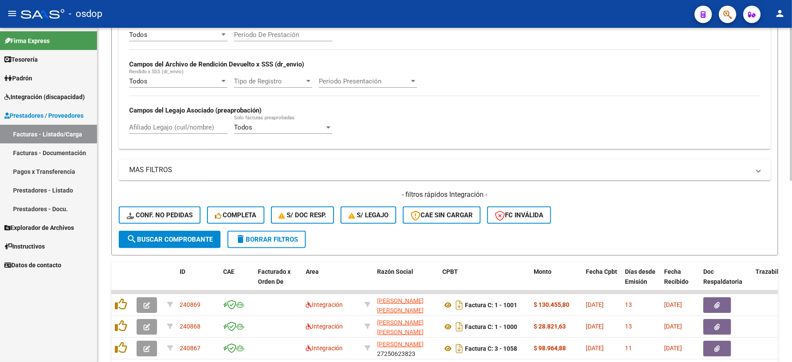
click at [163, 131] on input "Afiliado Legajo (cuil/nombre)" at bounding box center [178, 127] width 98 height 8
paste input "27545448276"
type input "27545448276"
click at [149, 240] on span "search Buscar Comprobante" at bounding box center [170, 240] width 86 height 8
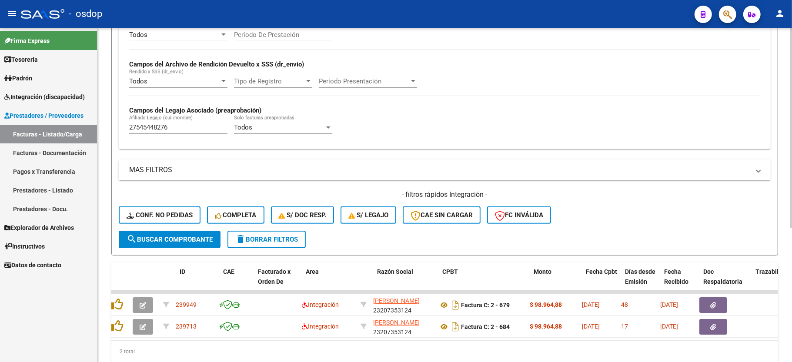
scroll to position [0, 0]
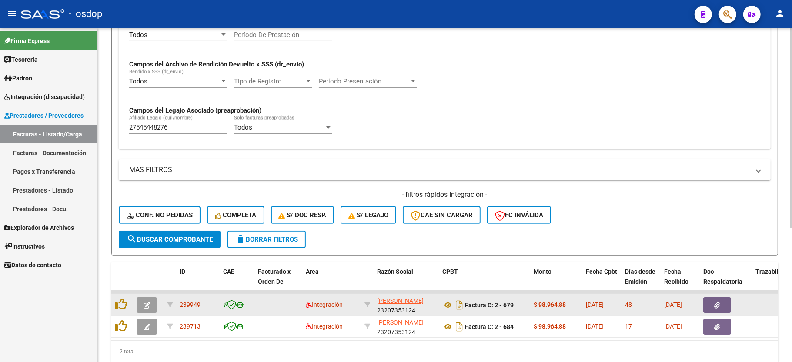
click at [145, 303] on icon "button" at bounding box center [146, 305] width 7 height 7
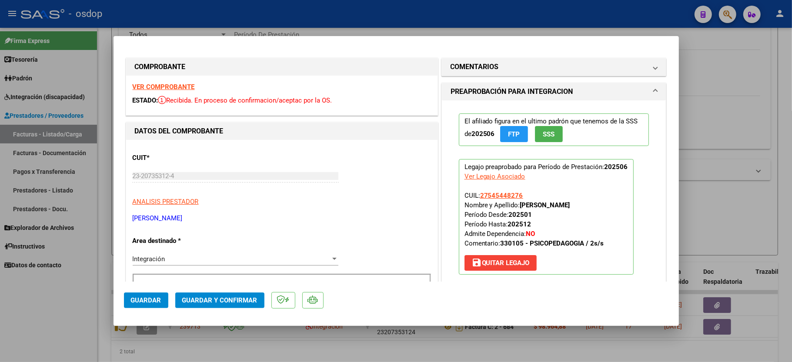
click at [175, 86] on strong "VER COMPROBANTE" at bounding box center [164, 87] width 62 height 8
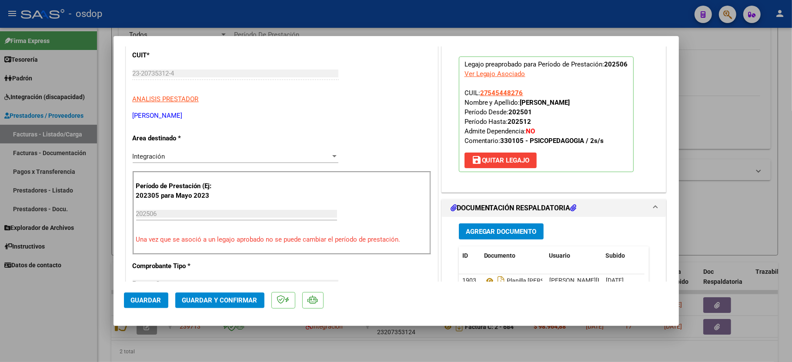
scroll to position [174, 0]
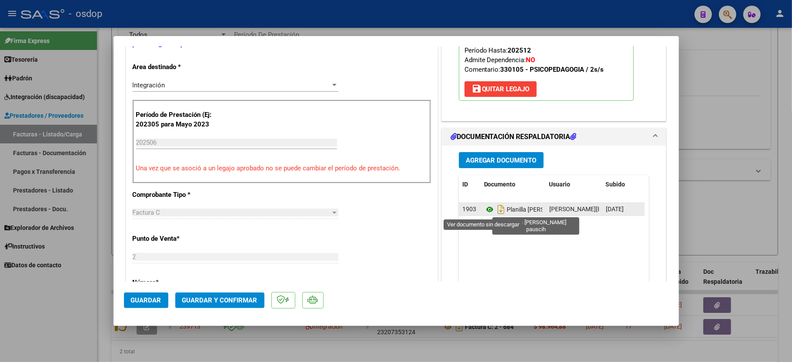
click at [484, 210] on icon at bounding box center [489, 209] width 11 height 10
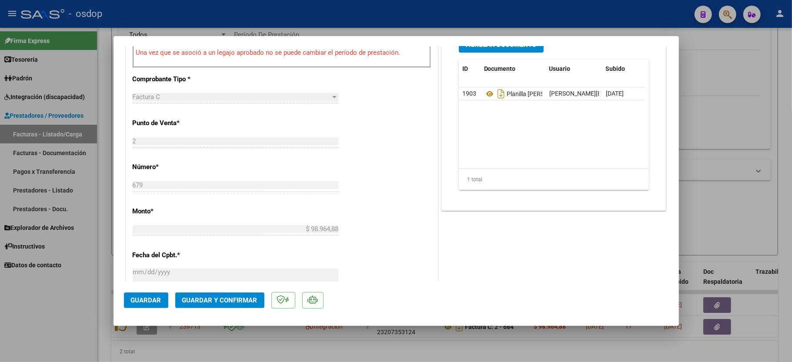
scroll to position [116, 0]
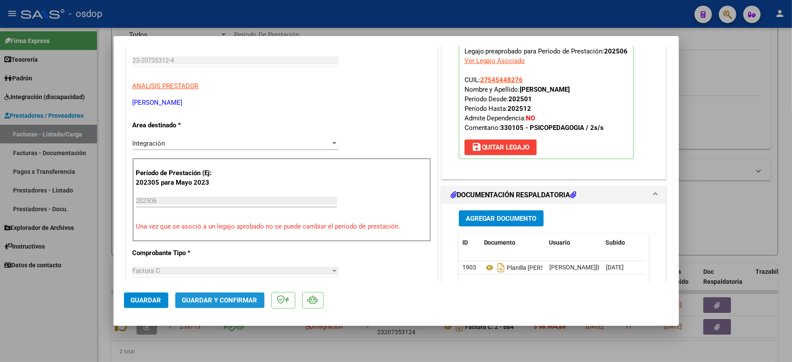
click at [235, 300] on span "Guardar y Confirmar" at bounding box center [219, 301] width 75 height 8
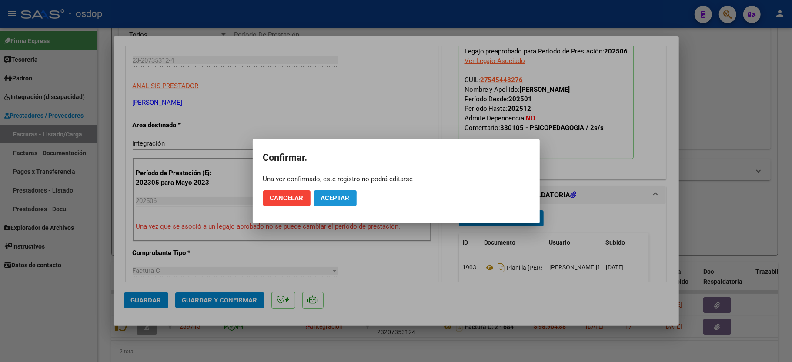
click at [329, 197] on span "Aceptar" at bounding box center [335, 198] width 29 height 8
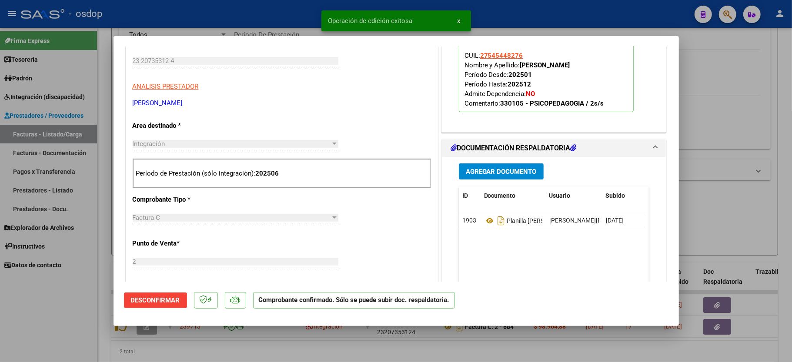
drag, startPoint x: 53, startPoint y: 315, endPoint x: 57, endPoint y: 307, distance: 9.3
click at [53, 314] on div at bounding box center [396, 181] width 792 height 362
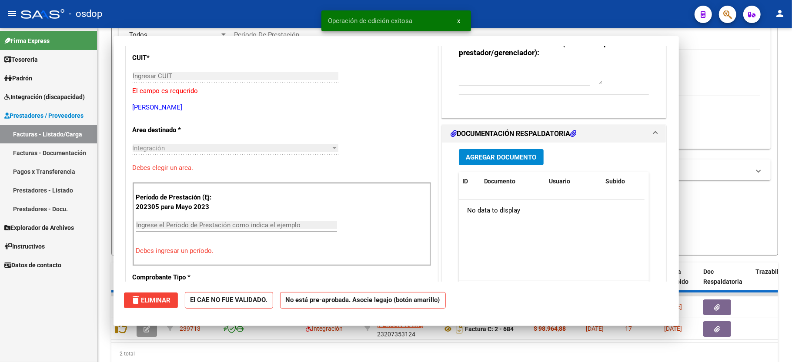
scroll to position [0, 0]
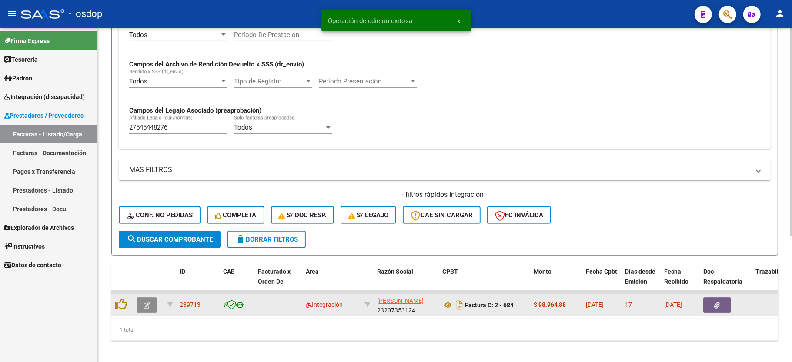
click at [140, 308] on button "button" at bounding box center [147, 305] width 20 height 16
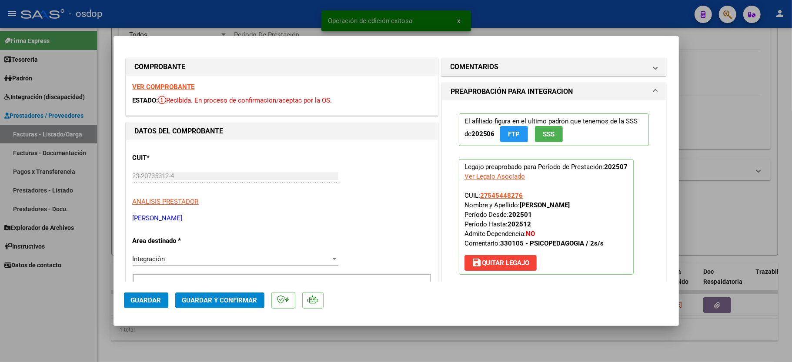
click at [170, 83] on strong "VER COMPROBANTE" at bounding box center [164, 87] width 62 height 8
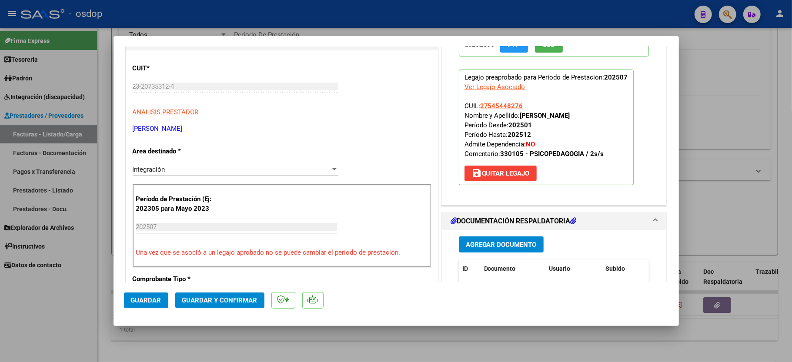
scroll to position [174, 0]
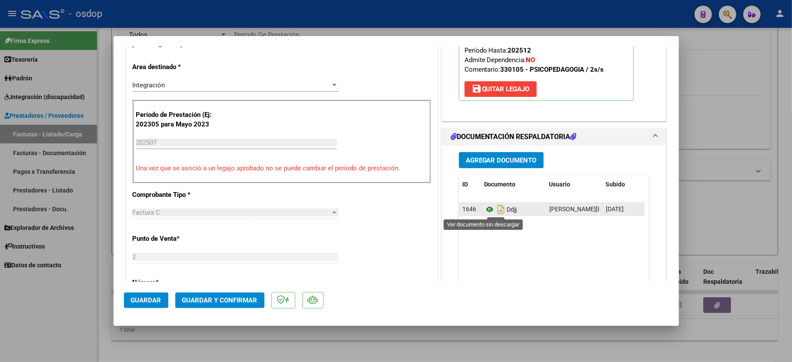
click at [484, 209] on icon at bounding box center [489, 209] width 11 height 10
drag, startPoint x: 200, startPoint y: 290, endPoint x: 197, endPoint y: 305, distance: 15.9
click at [198, 291] on mat-dialog-actions "Guardar Guardar y Confirmar" at bounding box center [396, 299] width 544 height 34
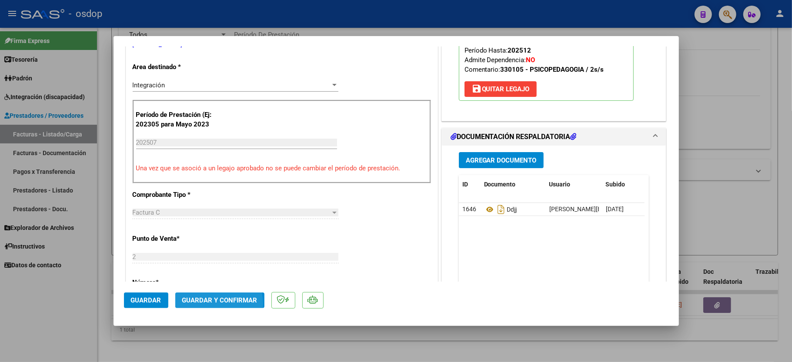
click at [197, 305] on button "Guardar y Confirmar" at bounding box center [219, 301] width 89 height 16
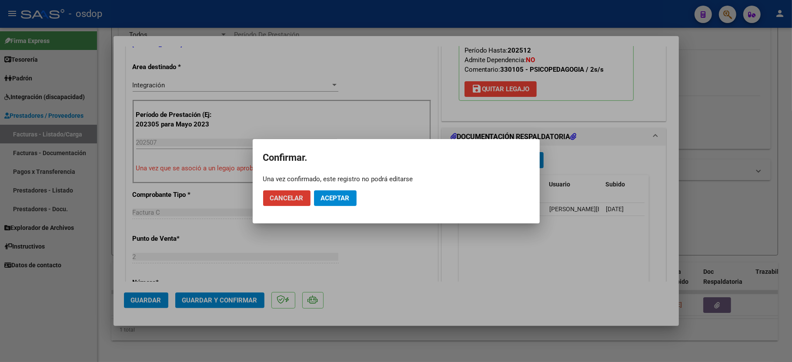
click at [334, 206] on mat-dialog-actions "Cancelar Aceptar" at bounding box center [396, 198] width 266 height 30
click at [337, 200] on span "Aceptar" at bounding box center [335, 198] width 29 height 8
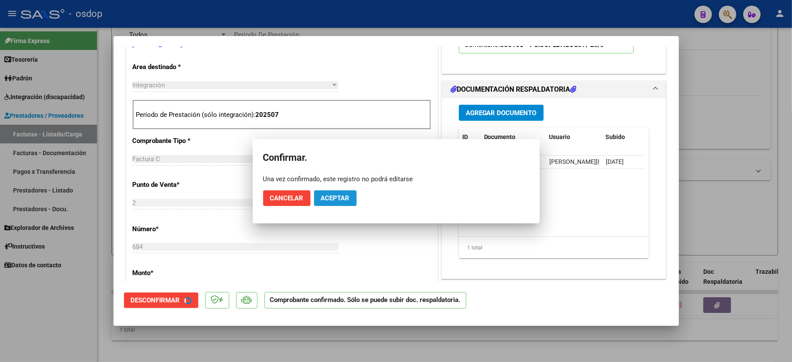
scroll to position [173, 0]
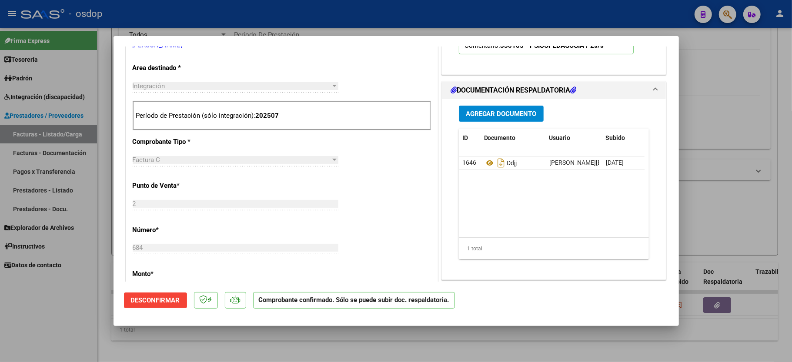
click at [71, 326] on div at bounding box center [396, 181] width 792 height 362
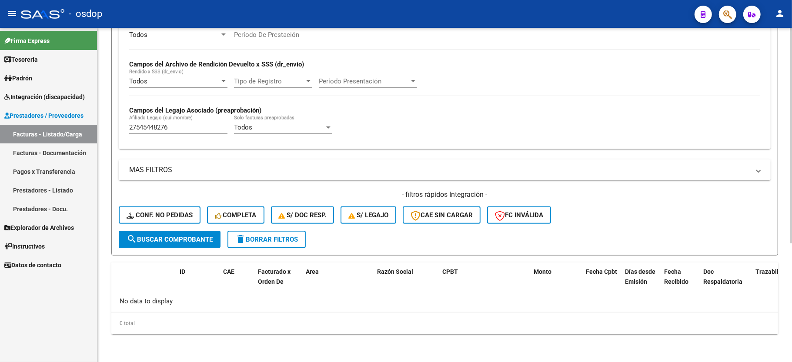
click at [170, 127] on input "27545448276" at bounding box center [178, 127] width 98 height 8
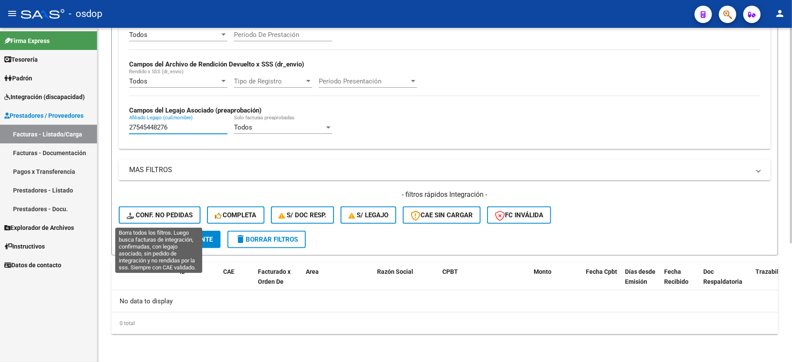
click at [149, 210] on button "Conf. no pedidas" at bounding box center [160, 215] width 82 height 17
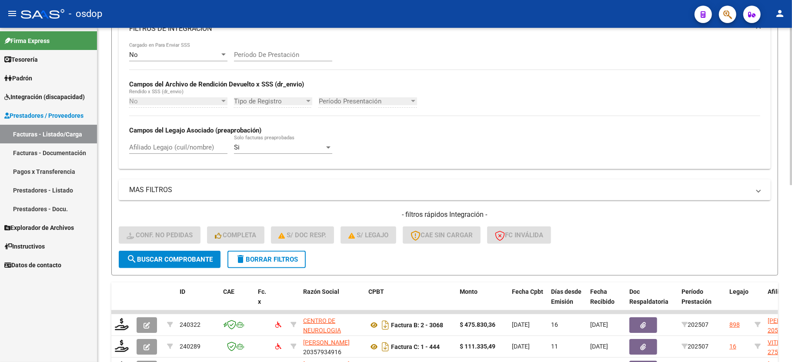
scroll to position [184, 0]
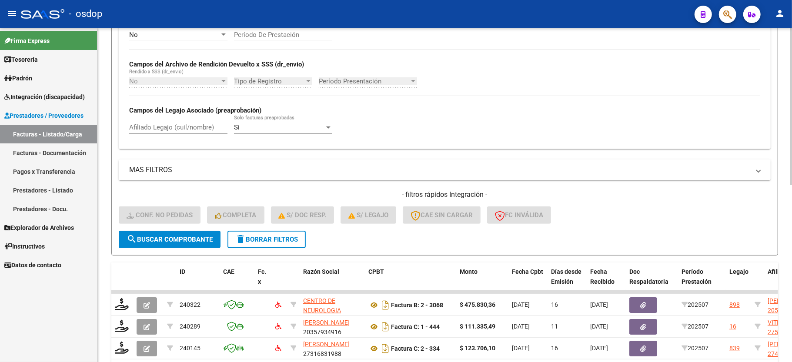
click at [182, 133] on div "Afiliado Legajo (cuil/nombre)" at bounding box center [178, 124] width 98 height 19
paste input "27545448276"
type input "27545448276"
click at [174, 248] on form "Filtros Id Integración Area Seleccionar Gerenciador Seleccionar Gerenciador Si …" at bounding box center [444, 87] width 667 height 337
click at [174, 244] on button "search Buscar Comprobante" at bounding box center [170, 239] width 102 height 17
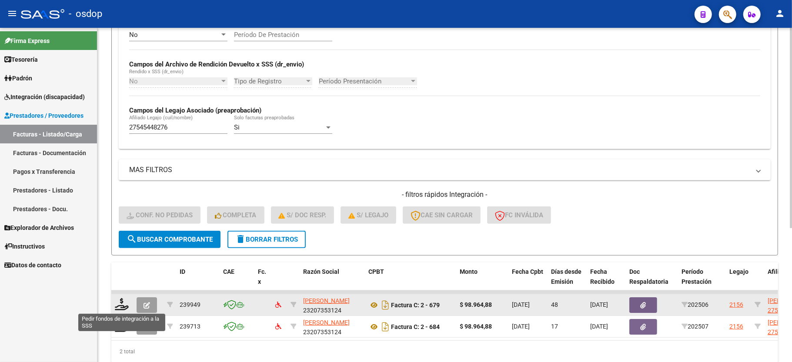
click at [113, 310] on datatable-body-cell at bounding box center [122, 304] width 22 height 21
click at [119, 305] on icon at bounding box center [122, 304] width 14 height 12
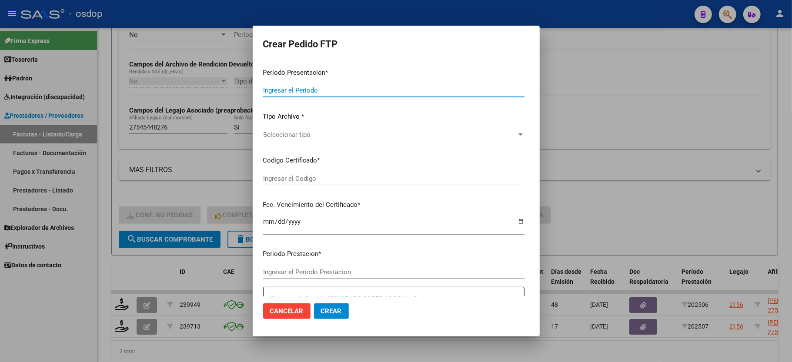
type input "202507"
type input "202506"
type input "$ 98.964,88"
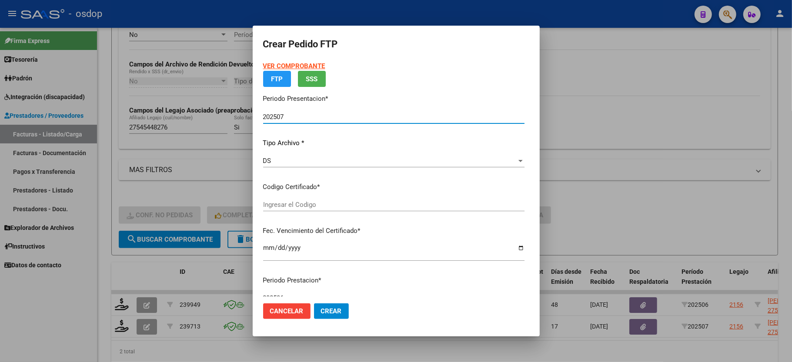
type input "5503690761"
type input "2026-06-08"
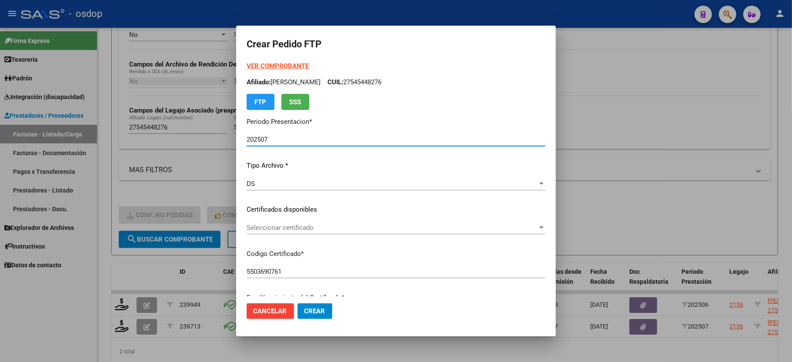
click at [277, 233] on div "Seleccionar certificado Seleccionar certificado" at bounding box center [396, 227] width 299 height 13
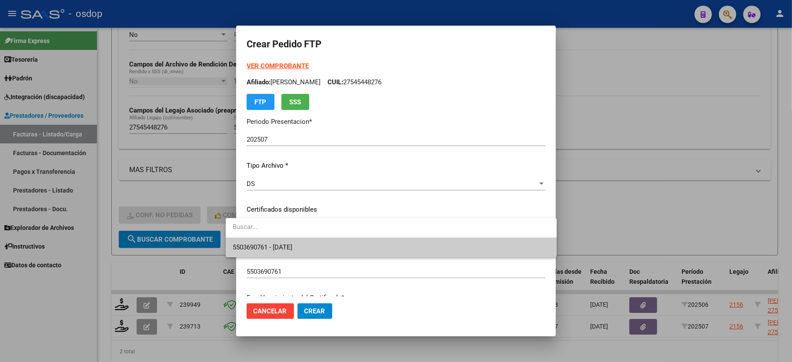
click at [279, 247] on span "5503690761 - 2026-06-08" at bounding box center [263, 247] width 60 height 8
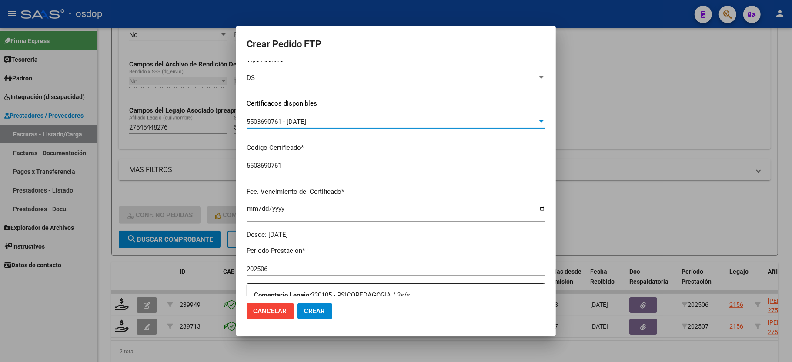
scroll to position [174, 0]
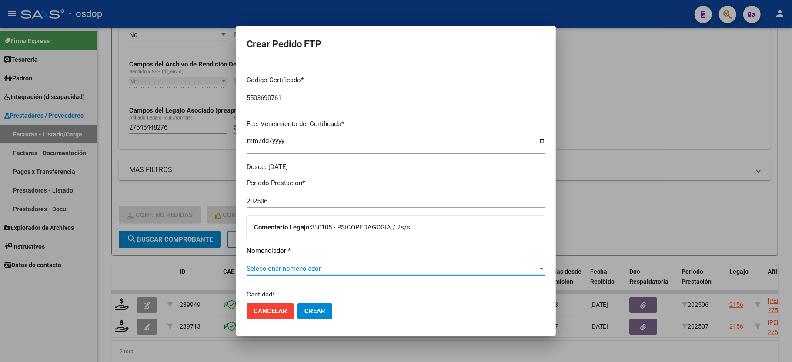
click at [269, 265] on span "Seleccionar nomenclador" at bounding box center [392, 269] width 291 height 8
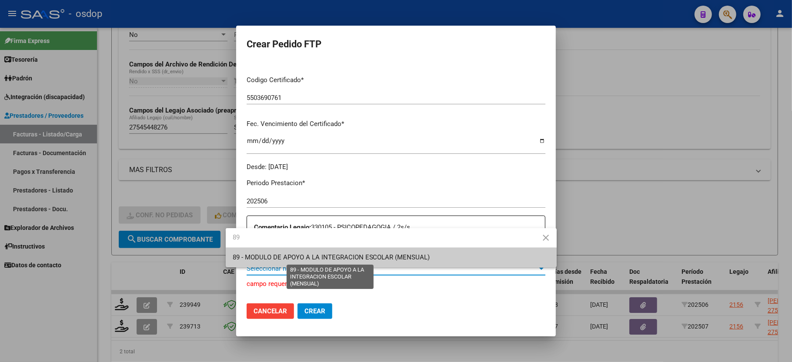
type input "8"
type input "91"
click at [362, 262] on span "91 - REHABILIATACION - MODULO INTEGRAL SIMPLE (SEMANAL)" at bounding box center [391, 258] width 317 height 20
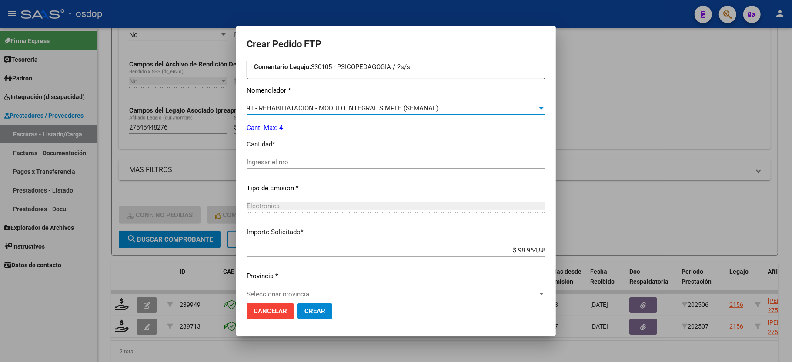
scroll to position [341, 0]
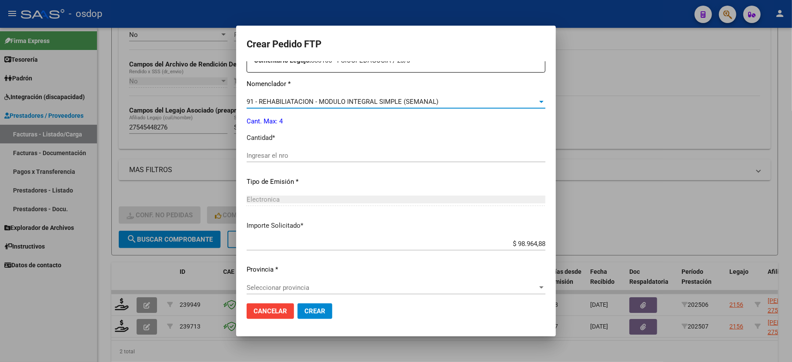
click at [290, 157] on div "Ingresar el nro" at bounding box center [396, 159] width 299 height 21
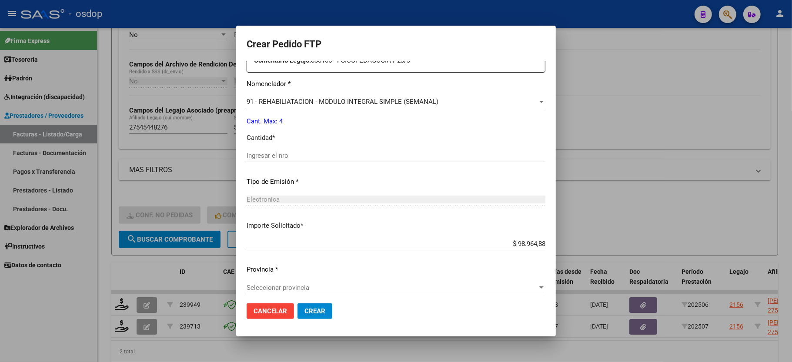
click at [290, 153] on input "Ingresar el nro" at bounding box center [396, 156] width 299 height 8
type input "4"
click at [260, 273] on div "Periodo Prestacion * 202506 Ingresar el Periodo Prestacion Comentario Legajo: 3…" at bounding box center [396, 154] width 299 height 298
click at [266, 286] on span "Seleccionar provincia" at bounding box center [392, 288] width 291 height 8
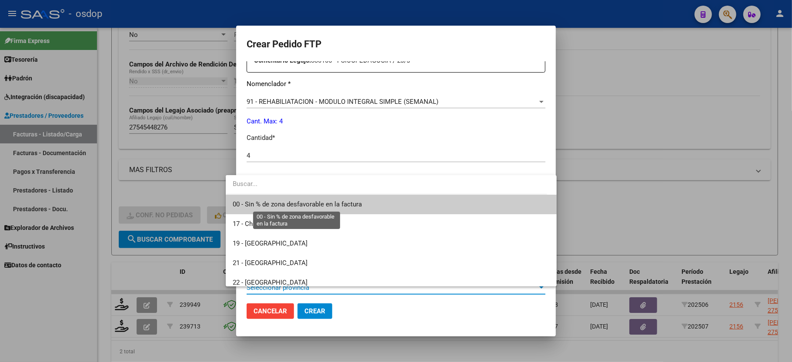
click at [286, 205] on span "00 - Sin % de zona desfavorable en la factura" at bounding box center [297, 204] width 129 height 8
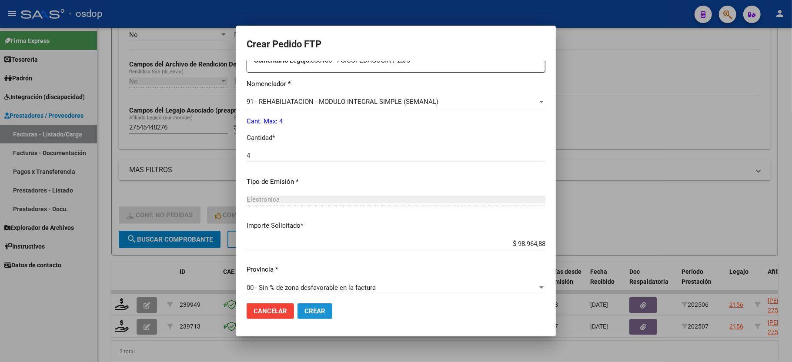
click at [307, 314] on span "Crear" at bounding box center [314, 311] width 21 height 8
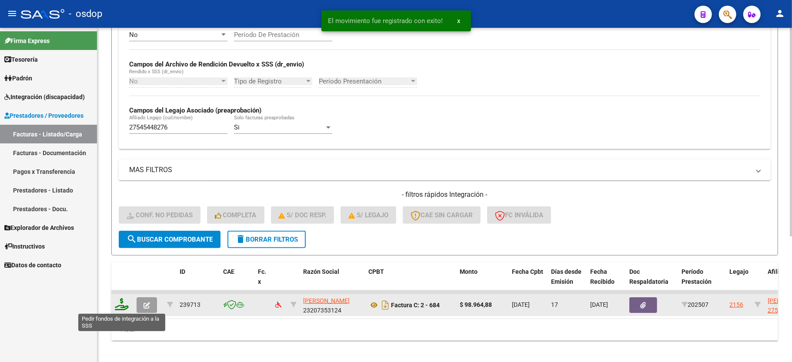
click at [123, 306] on icon at bounding box center [122, 304] width 14 height 12
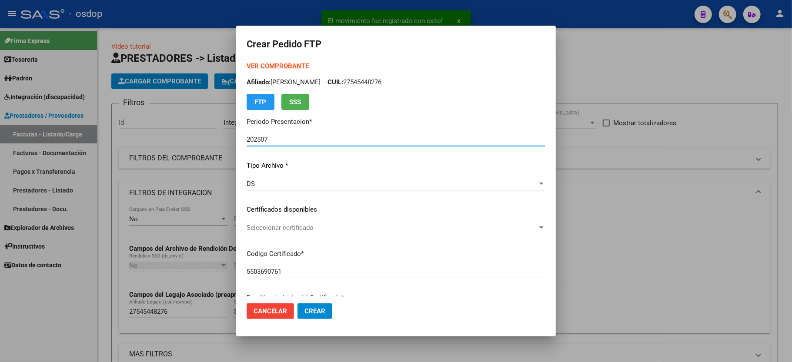
scroll to position [184, 0]
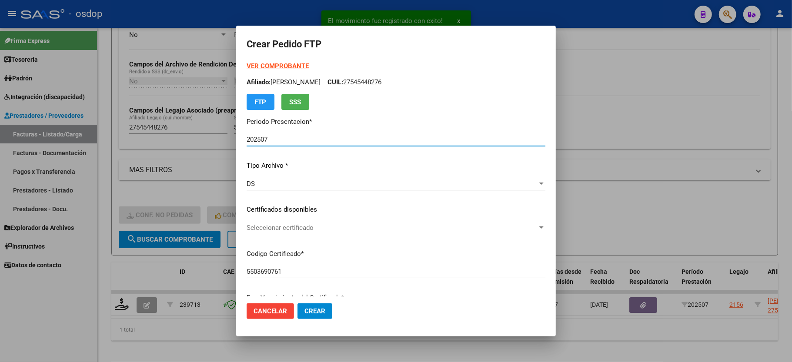
click at [254, 230] on span "Seleccionar certificado" at bounding box center [392, 228] width 291 height 8
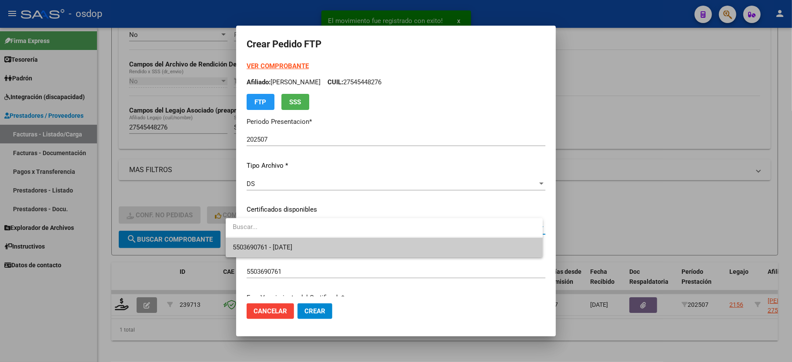
click at [253, 244] on span "5503690761 - 2026-06-08" at bounding box center [263, 247] width 60 height 8
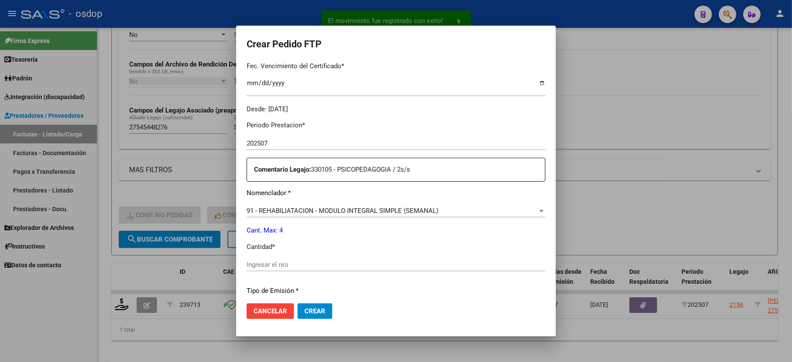
scroll to position [290, 0]
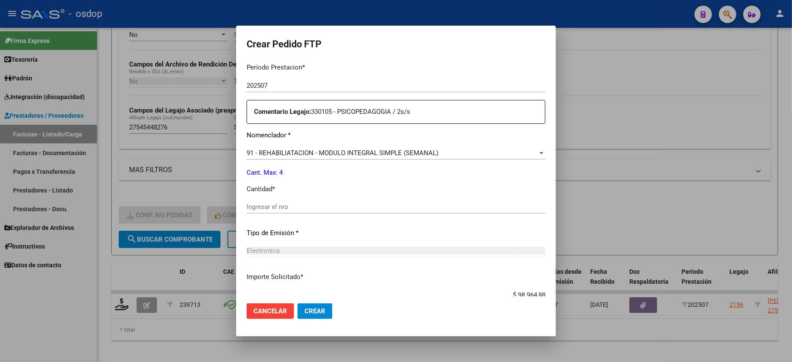
click at [263, 203] on input "Ingresar el nro" at bounding box center [396, 207] width 299 height 8
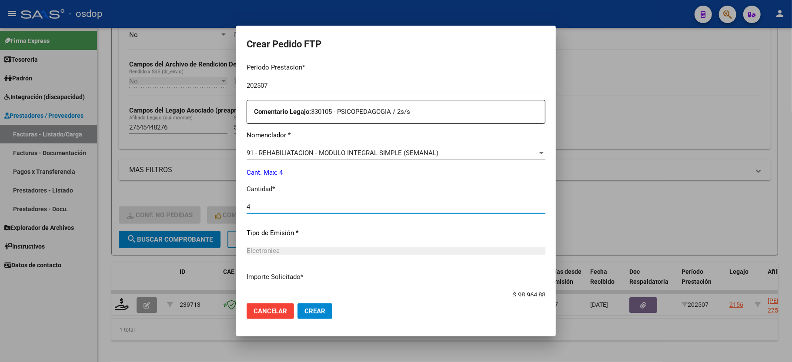
type input "4"
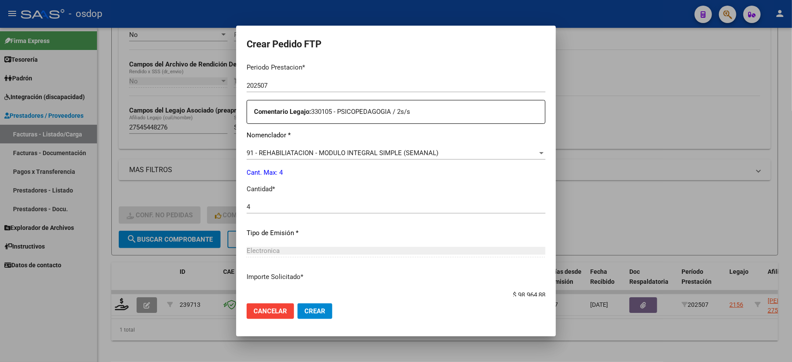
scroll to position [341, 0]
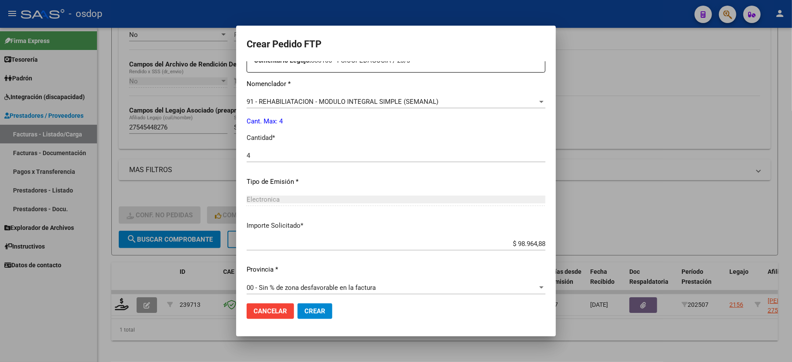
click at [301, 307] on button "Crear" at bounding box center [314, 311] width 35 height 16
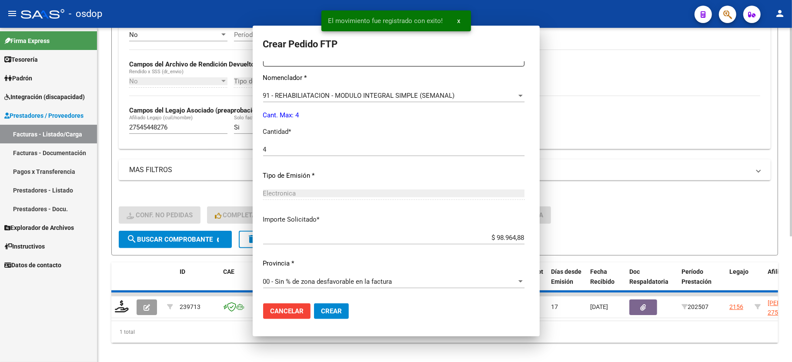
scroll to position [0, 0]
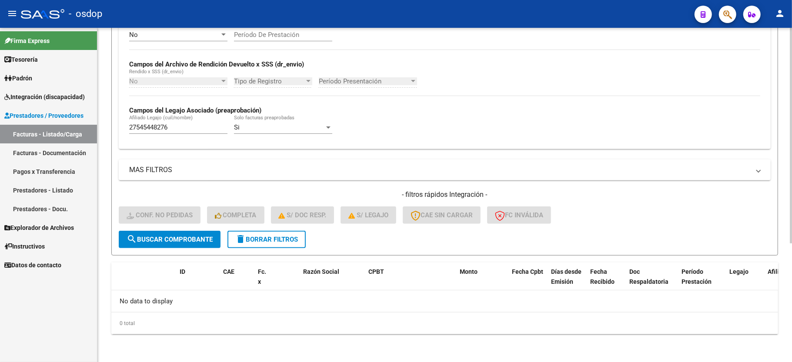
click at [279, 228] on div "- filtros rápidos Integración - Conf. no pedidas Completa S/ Doc Resp. S/ legaj…" at bounding box center [445, 210] width 652 height 41
click at [277, 231] on button "delete Borrar Filtros" at bounding box center [266, 239] width 78 height 17
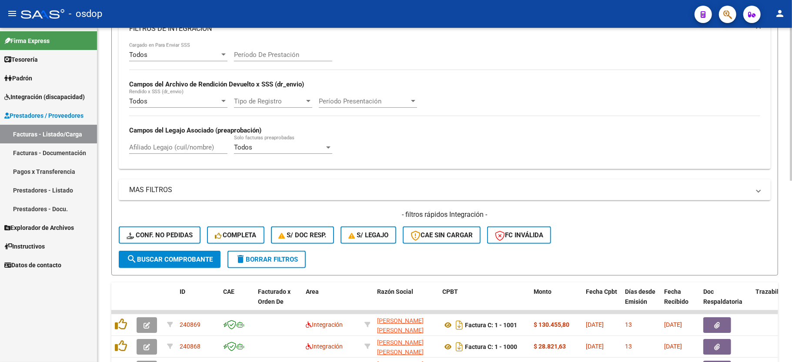
scroll to position [184, 0]
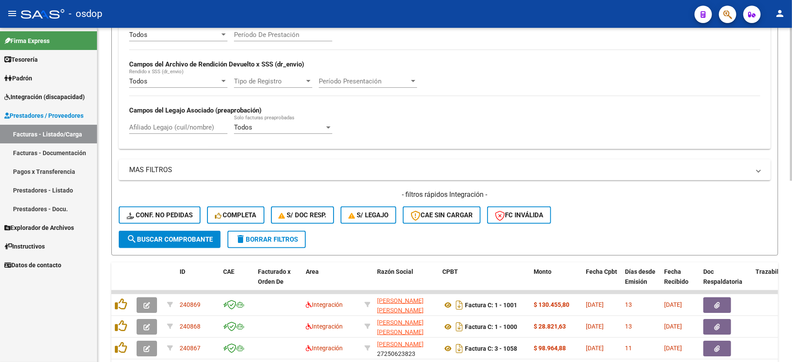
click at [174, 130] on input "Afiliado Legajo (cuil/nombre)" at bounding box center [178, 127] width 98 height 8
paste input "20540093521"
type input "20540093521"
click at [164, 245] on button "search Buscar Comprobante" at bounding box center [170, 239] width 102 height 17
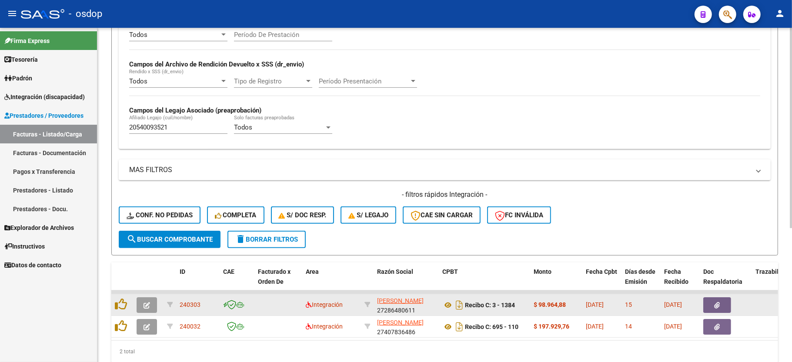
click at [153, 307] on button "button" at bounding box center [147, 305] width 20 height 16
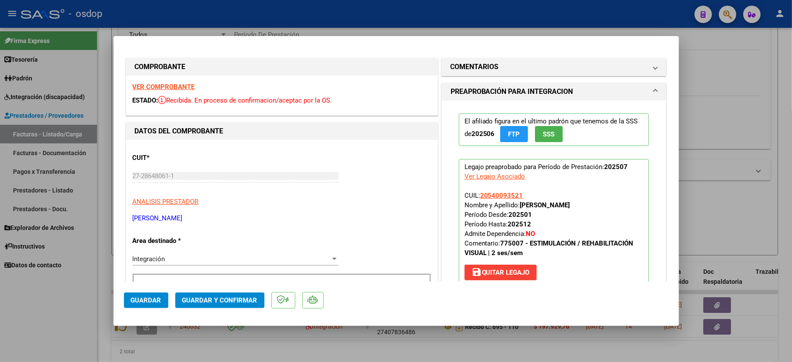
click at [173, 85] on strong "VER COMPROBANTE" at bounding box center [164, 87] width 62 height 8
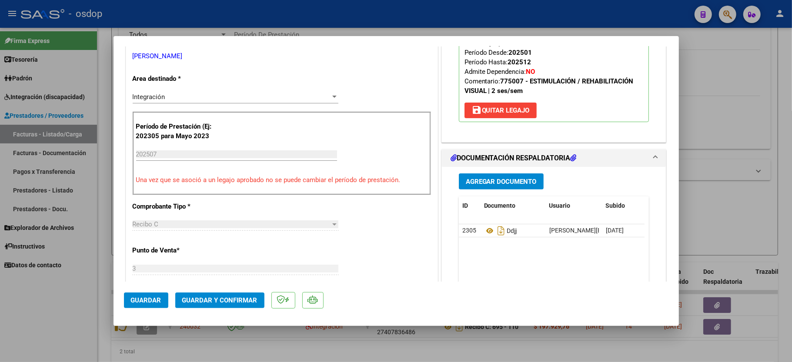
scroll to position [174, 0]
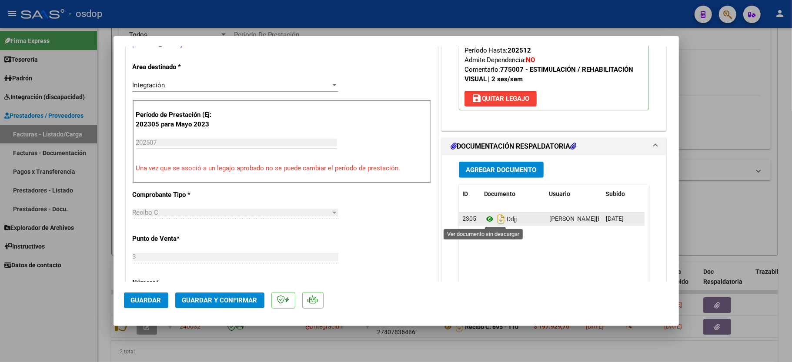
click at [484, 219] on icon at bounding box center [489, 219] width 11 height 10
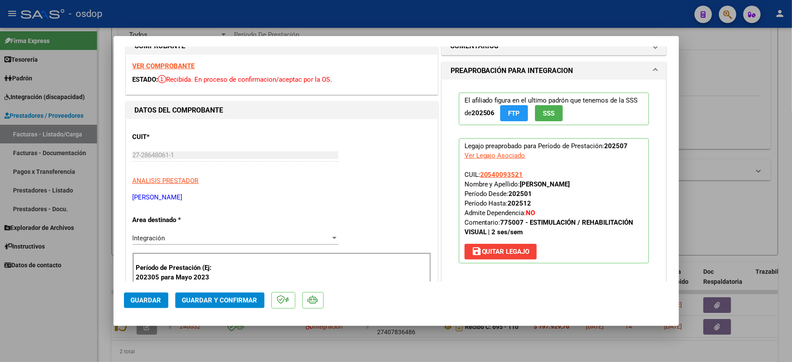
scroll to position [0, 0]
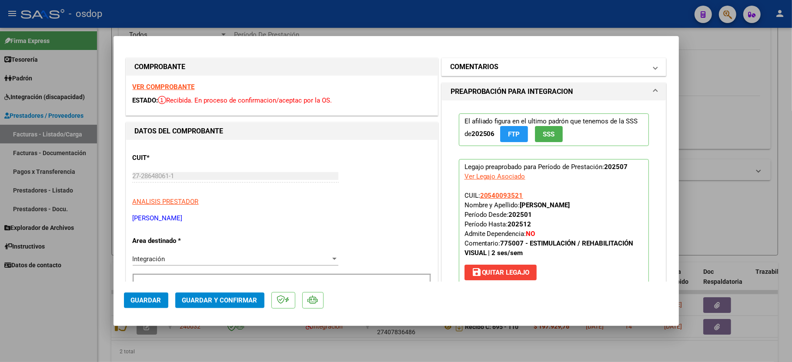
click at [496, 65] on mat-panel-title "COMENTARIOS" at bounding box center [548, 67] width 197 height 10
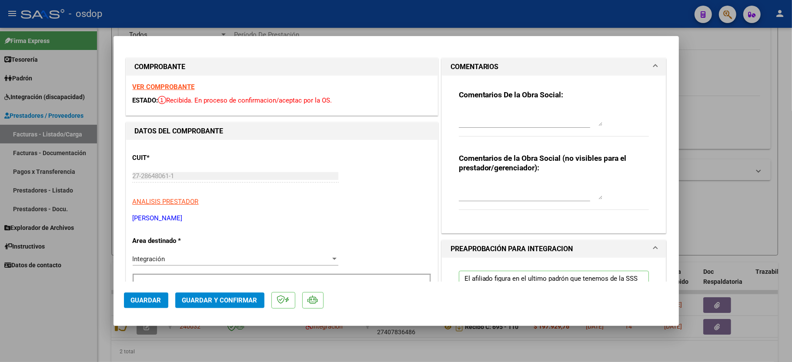
drag, startPoint x: 477, startPoint y: 183, endPoint x: 476, endPoint y: 195, distance: 11.8
click at [476, 189] on textarea at bounding box center [530, 190] width 143 height 17
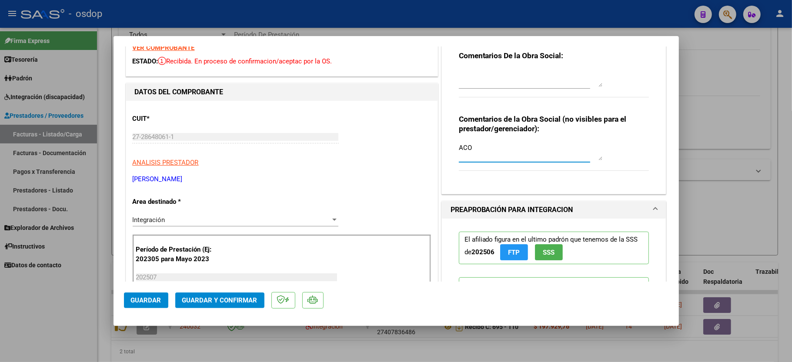
scroll to position [116, 0]
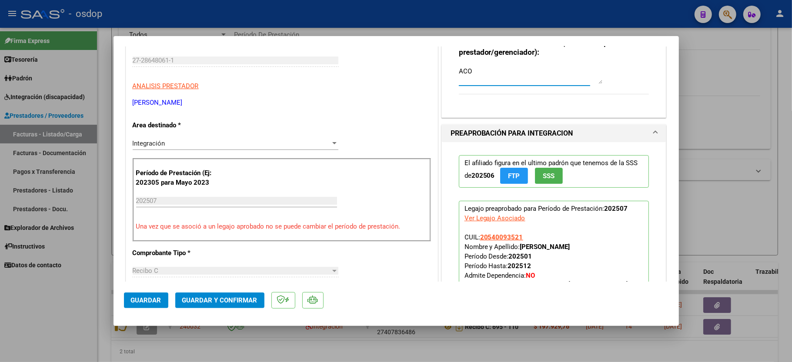
type textarea "ACO"
click at [221, 298] on button "Guardar y Confirmar" at bounding box center [219, 301] width 89 height 16
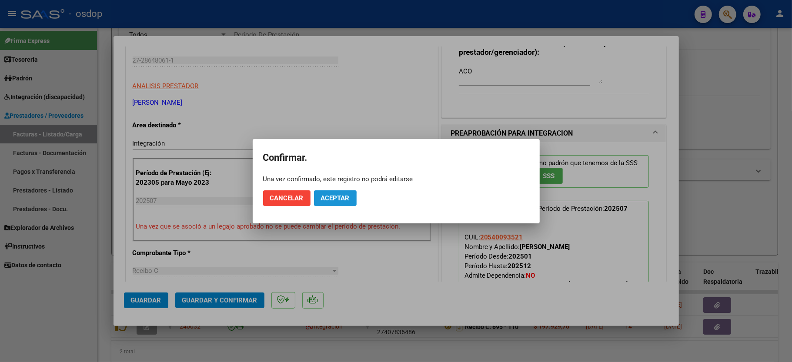
click at [333, 200] on span "Aceptar" at bounding box center [335, 198] width 29 height 8
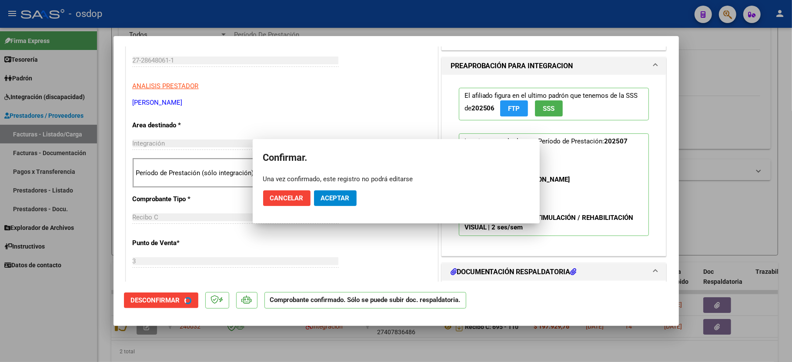
scroll to position [115, 0]
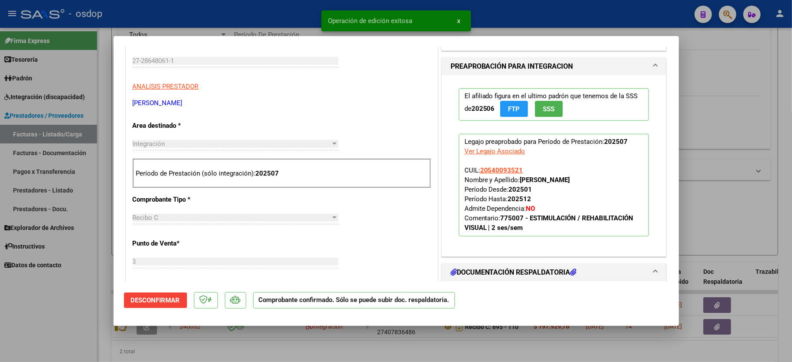
click at [58, 318] on div at bounding box center [396, 181] width 792 height 362
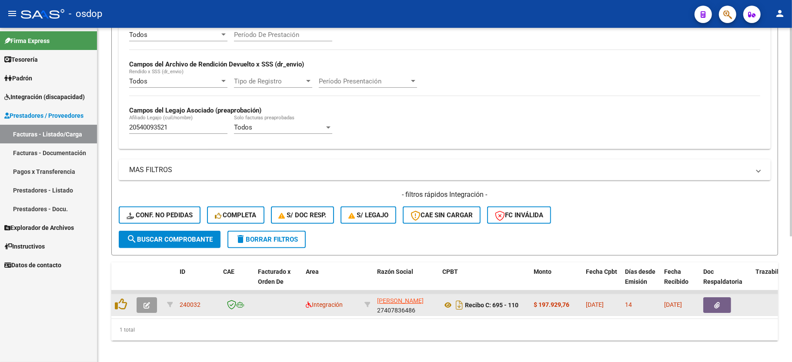
click at [145, 305] on icon "button" at bounding box center [146, 305] width 7 height 7
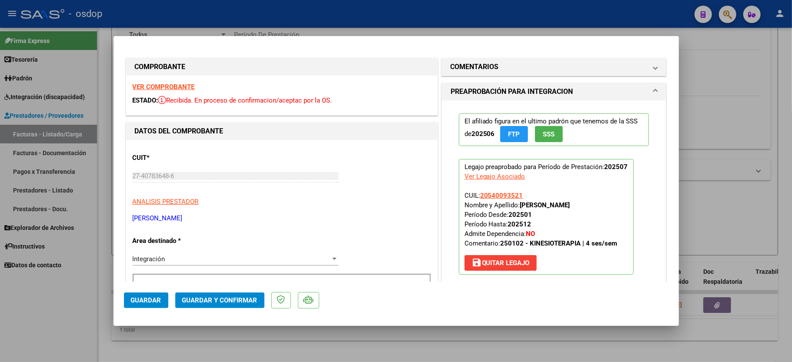
click at [147, 90] on strong "VER COMPROBANTE" at bounding box center [164, 87] width 62 height 8
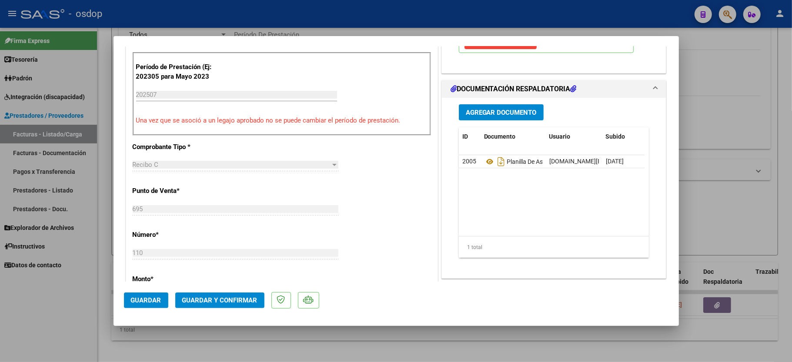
scroll to position [232, 0]
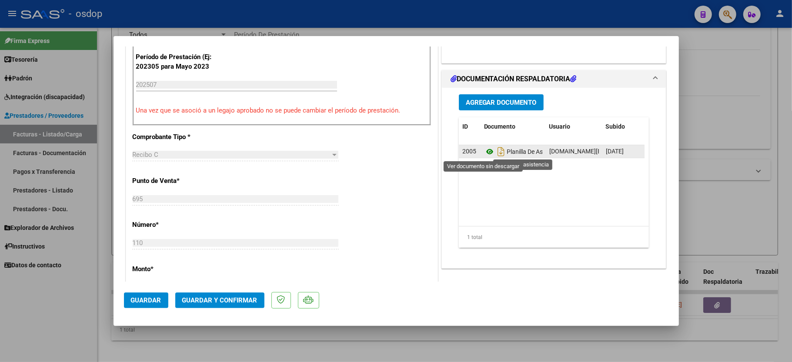
click at [484, 152] on icon at bounding box center [489, 152] width 11 height 10
click at [226, 299] on span "Guardar y Confirmar" at bounding box center [219, 301] width 75 height 8
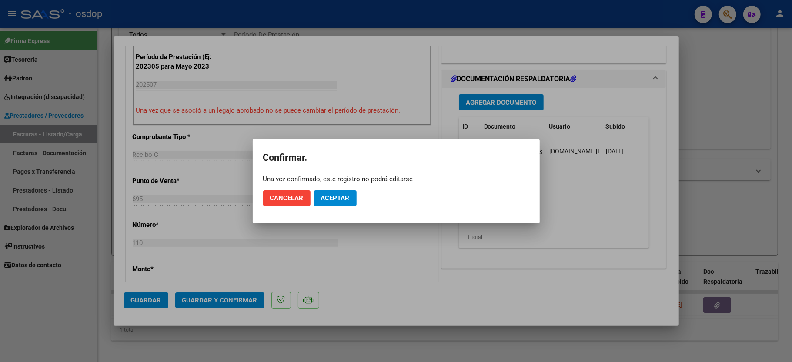
click at [341, 189] on mat-dialog-actions "Cancelar Aceptar" at bounding box center [396, 198] width 266 height 30
click at [336, 204] on button "Aceptar" at bounding box center [335, 198] width 43 height 16
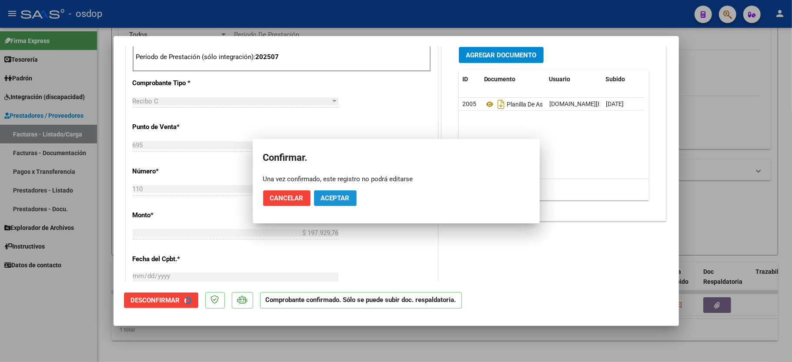
scroll to position [396, 0]
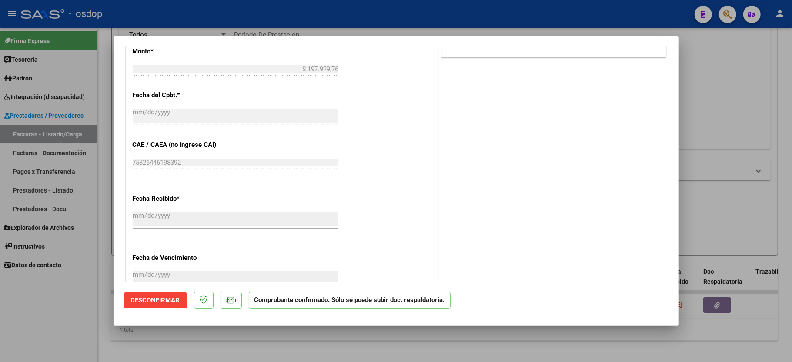
click at [73, 328] on div at bounding box center [396, 181] width 792 height 362
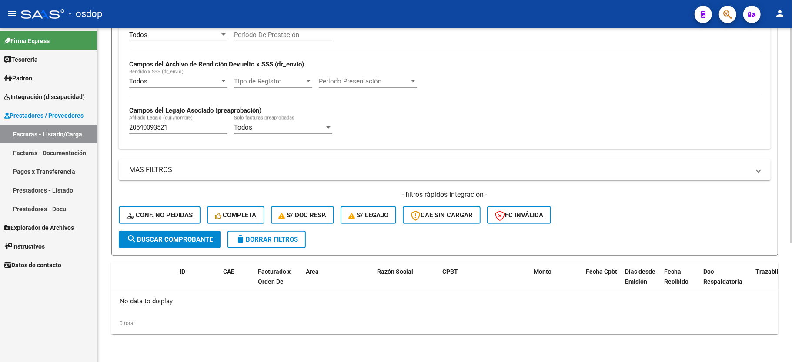
click at [154, 125] on input "20540093521" at bounding box center [178, 127] width 98 height 8
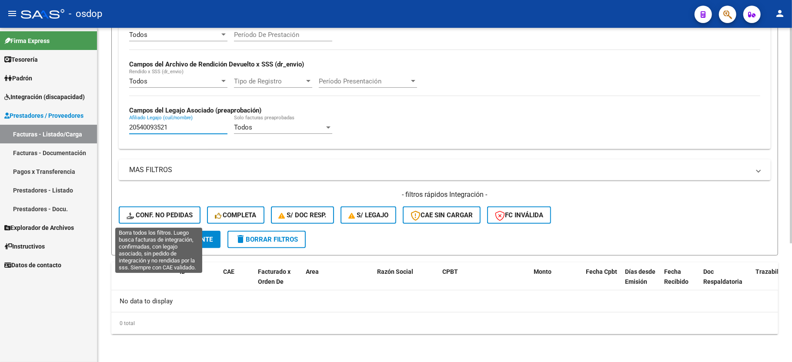
click at [165, 218] on span "Conf. no pedidas" at bounding box center [160, 215] width 66 height 8
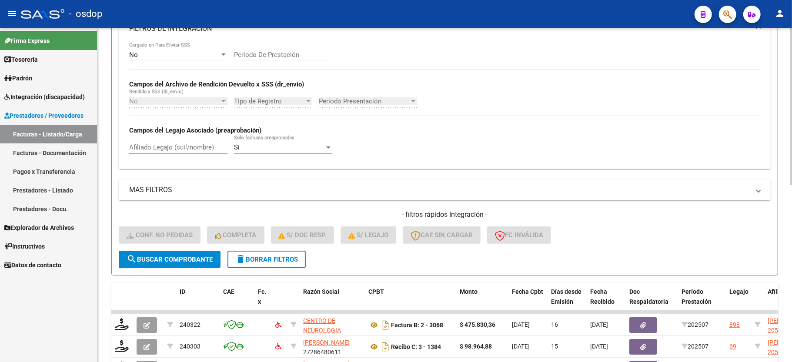
scroll to position [184, 0]
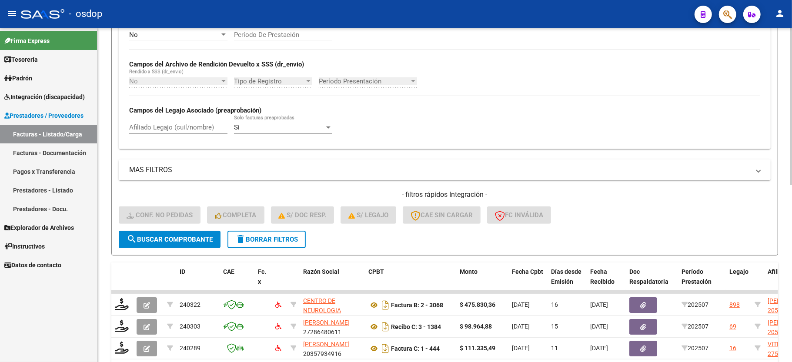
click at [155, 117] on div "Afiliado Legajo (cuil/nombre)" at bounding box center [178, 124] width 98 height 19
paste input "20540093521"
type input "20540093521"
click at [165, 241] on span "search Buscar Comprobante" at bounding box center [170, 240] width 86 height 8
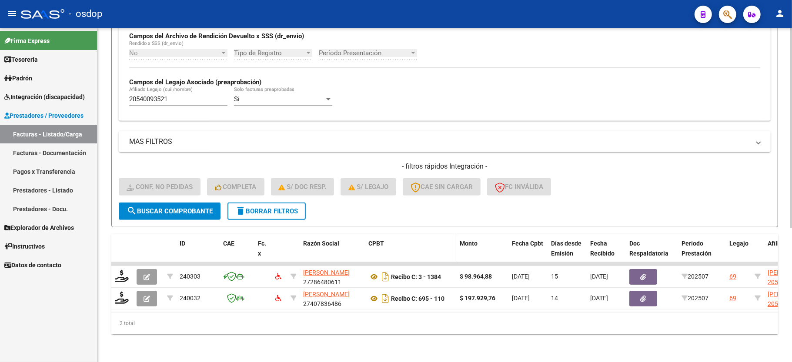
scroll to position [223, 0]
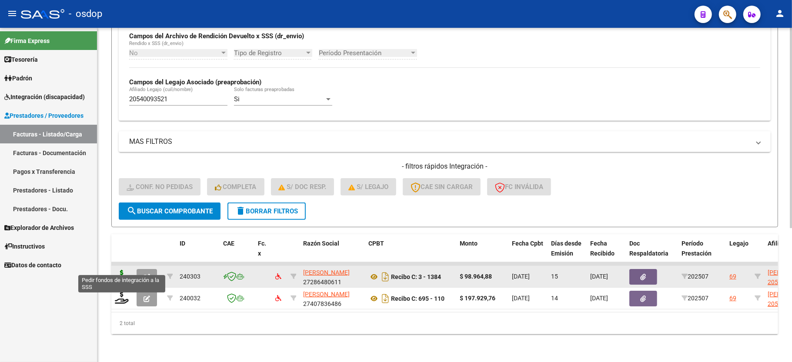
click at [121, 270] on icon at bounding box center [122, 276] width 14 height 12
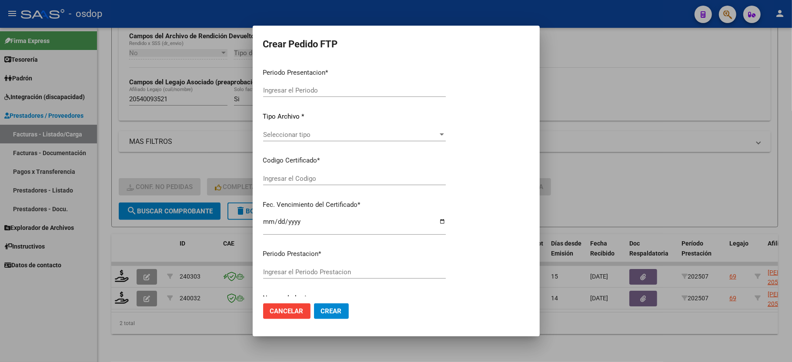
type input "202507"
type input "$ 98.964,88"
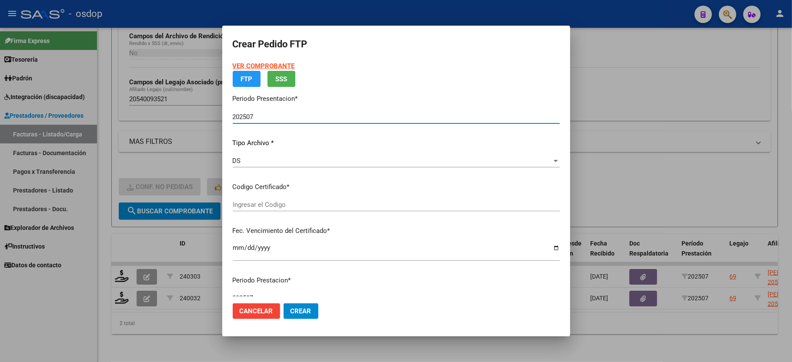
type input "7152418250"
type input "2029-02-21"
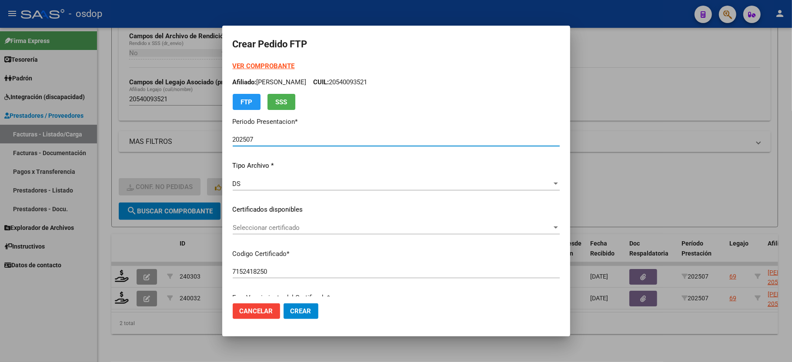
click at [251, 226] on span "Seleccionar certificado" at bounding box center [392, 228] width 319 height 8
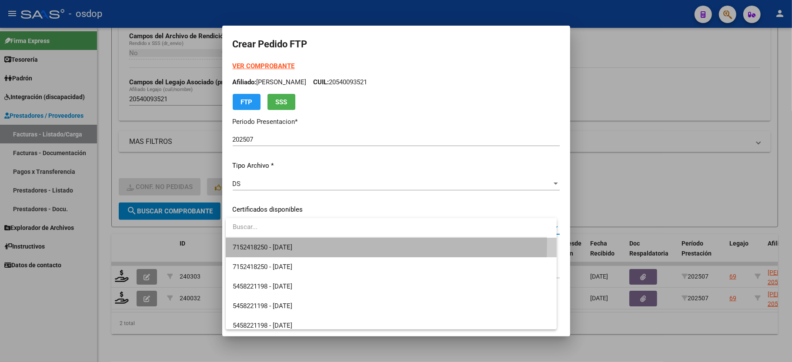
click at [257, 242] on span "7152418250 - 2029-02-21" at bounding box center [391, 248] width 317 height 20
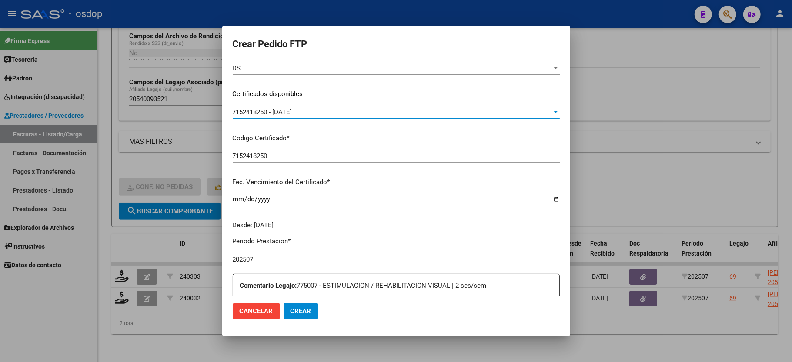
scroll to position [174, 0]
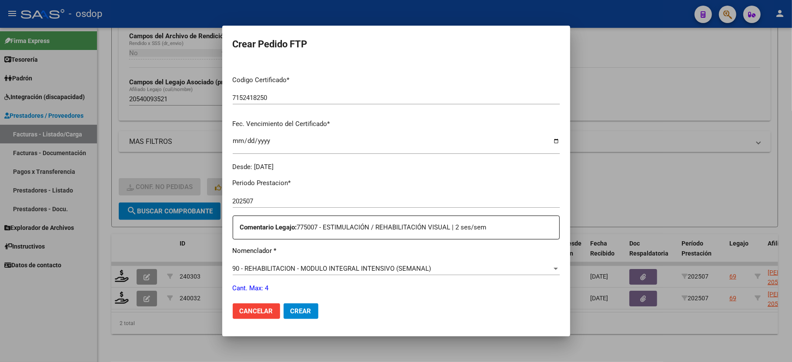
click at [255, 265] on span "90 - REHABILITACION - MODULO INTEGRAL INTENSIVO (SEMANAL)" at bounding box center [332, 269] width 199 height 8
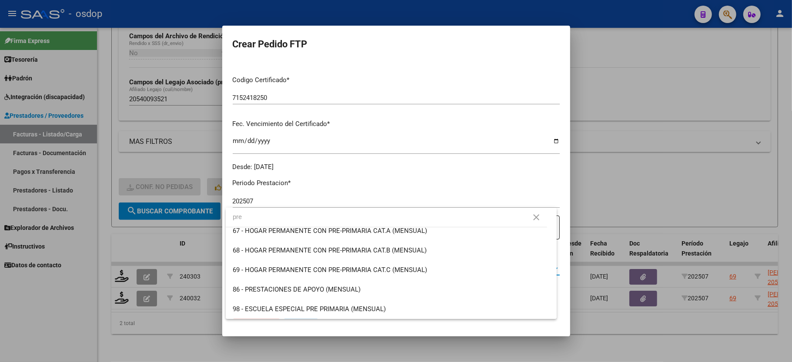
scroll to position [0, 0]
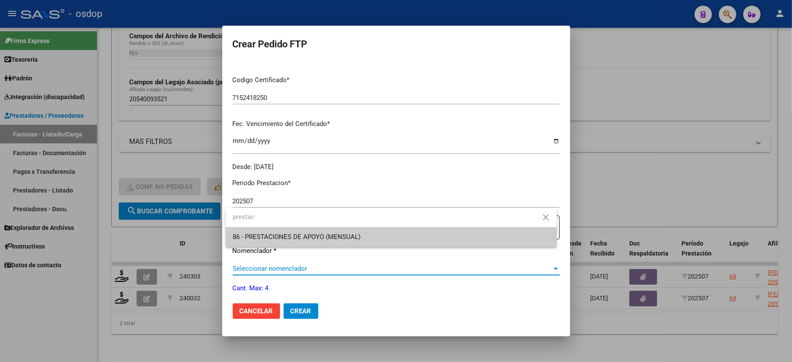
type input "prestac"
click at [275, 238] on span "86 - PRESTACIONES DE APOYO (MENSUAL)" at bounding box center [297, 237] width 128 height 8
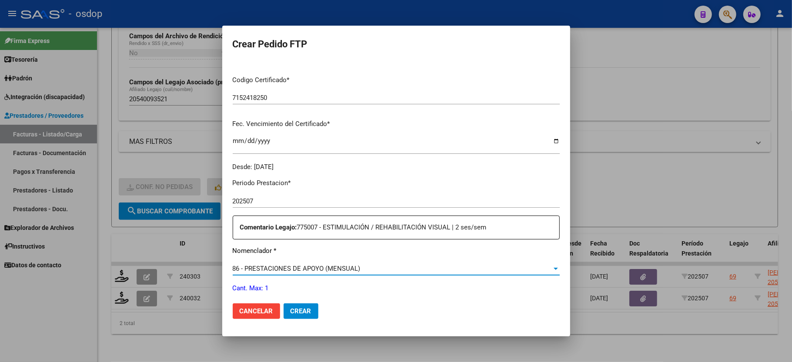
click at [275, 265] on span "86 - PRESTACIONES DE APOYO (MENSUAL)" at bounding box center [297, 269] width 128 height 8
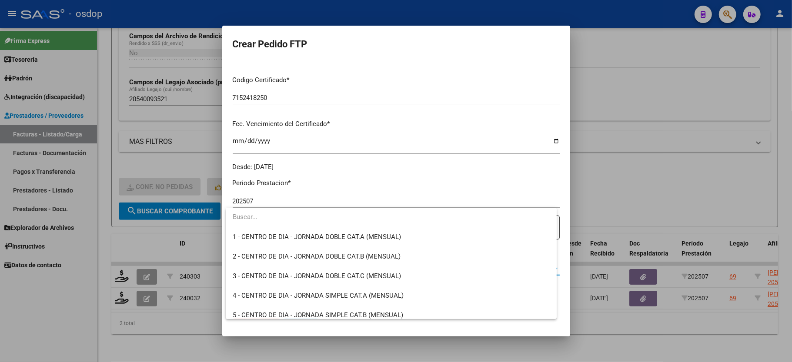
scroll to position [1637, 0]
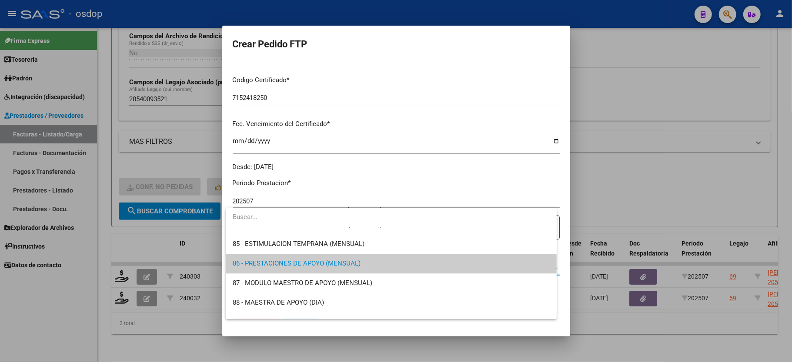
click at [379, 54] on div at bounding box center [396, 181] width 792 height 362
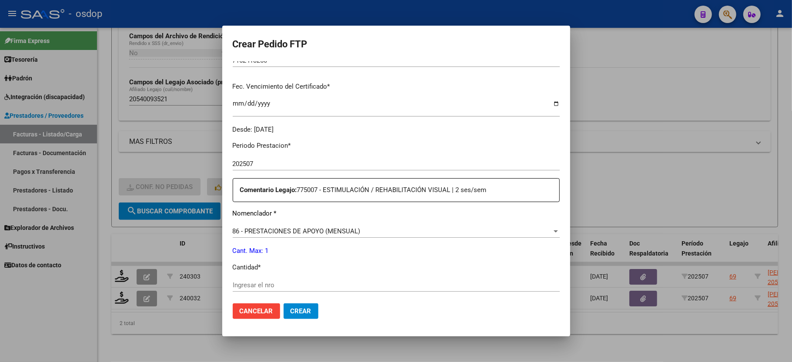
scroll to position [232, 0]
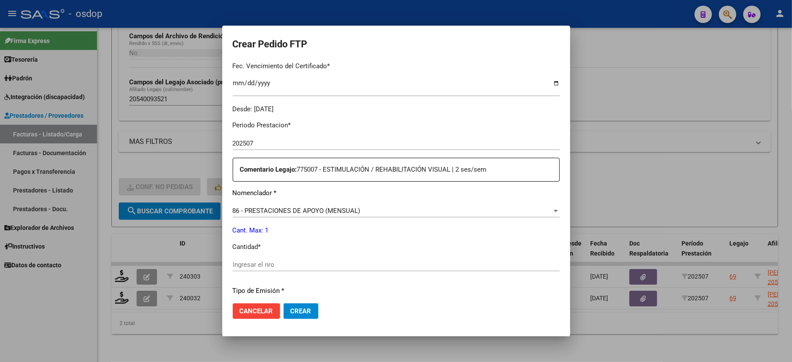
click at [273, 263] on div "Ingresar el nro" at bounding box center [396, 264] width 327 height 13
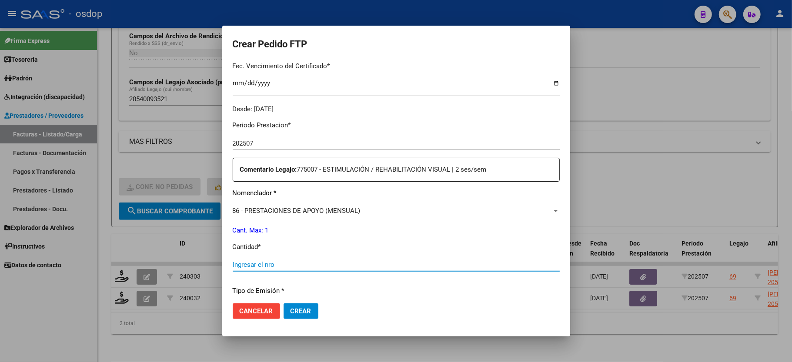
click at [271, 263] on input "Ingresar el nro" at bounding box center [396, 265] width 327 height 8
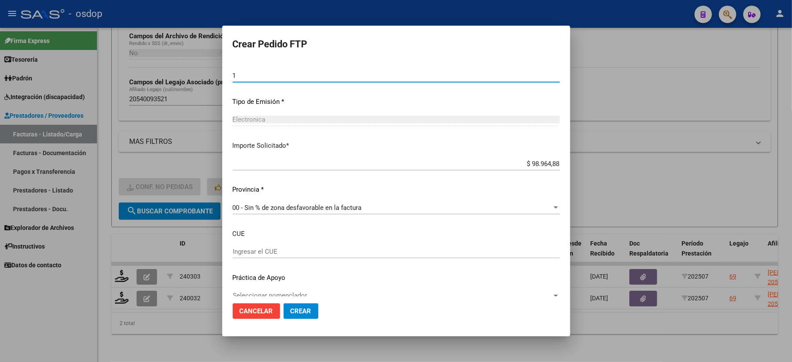
scroll to position [429, 0]
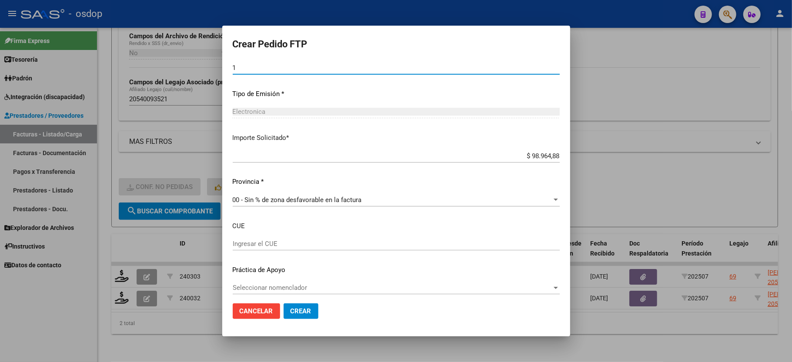
type input "1"
click at [288, 311] on button "Crear" at bounding box center [300, 311] width 35 height 16
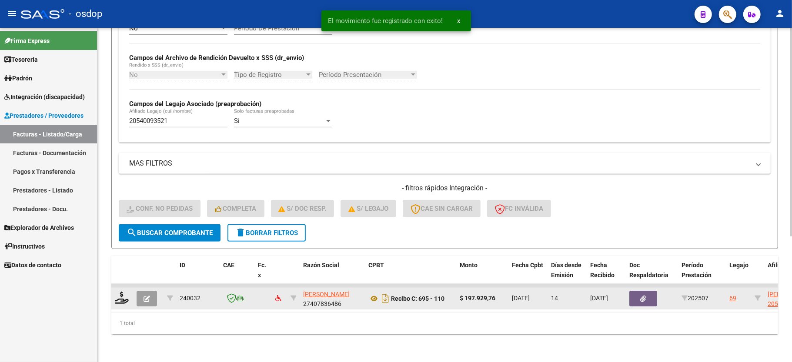
scroll to position [201, 0]
click at [122, 292] on icon at bounding box center [122, 298] width 14 height 12
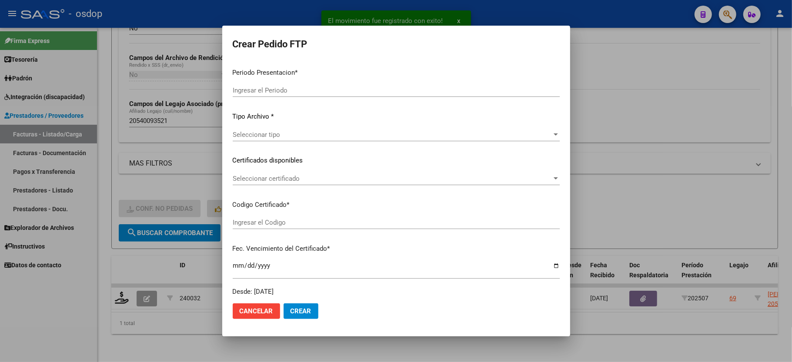
type input "202507"
type input "$ 197.929,76"
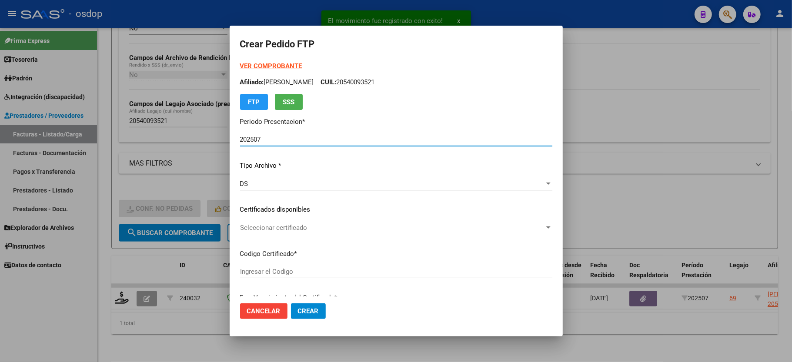
type input "7152418250"
type input "2029-02-21"
click at [247, 310] on span "Cancelar" at bounding box center [263, 311] width 33 height 8
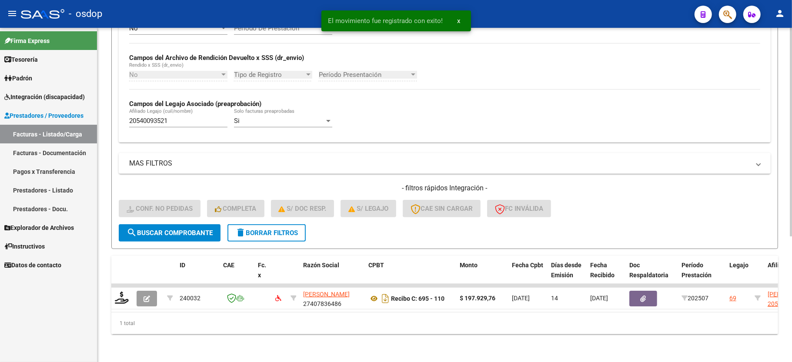
click at [170, 330] on div "1 total" at bounding box center [444, 324] width 667 height 22
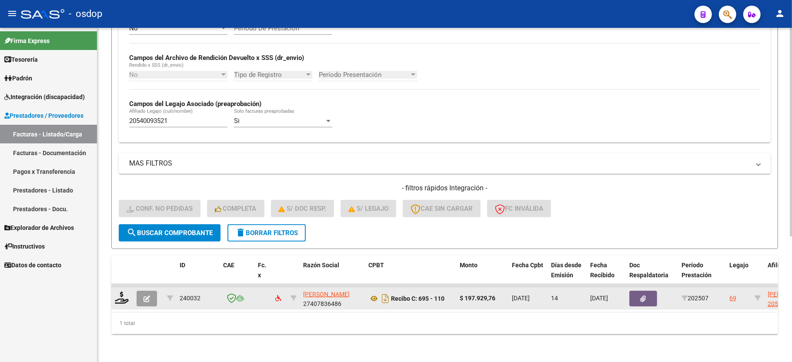
click at [145, 296] on icon "button" at bounding box center [146, 299] width 7 height 7
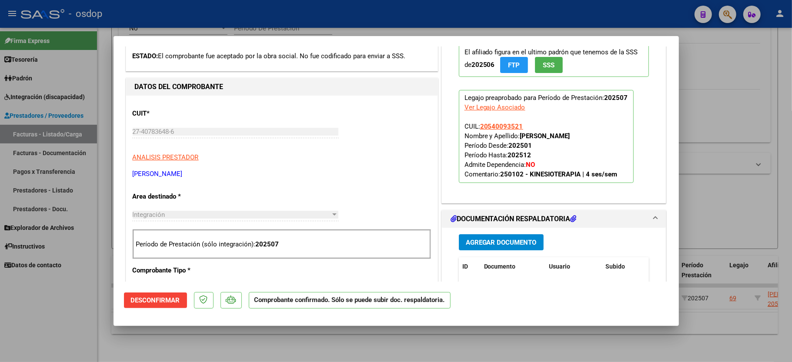
scroll to position [58, 0]
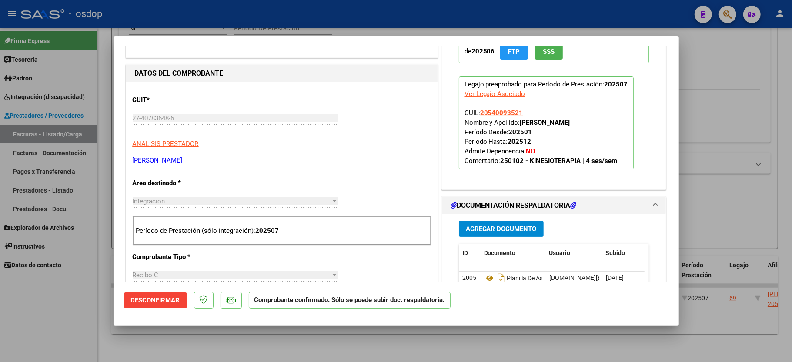
click at [500, 90] on div "Ver Legajo Asociado" at bounding box center [494, 94] width 61 height 10
type input "$ 0,00"
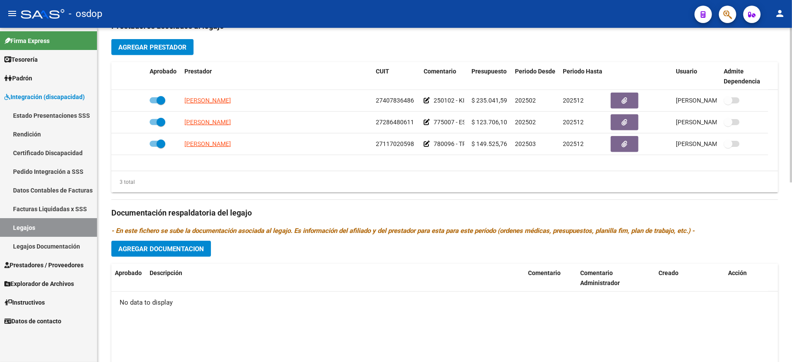
scroll to position [329, 0]
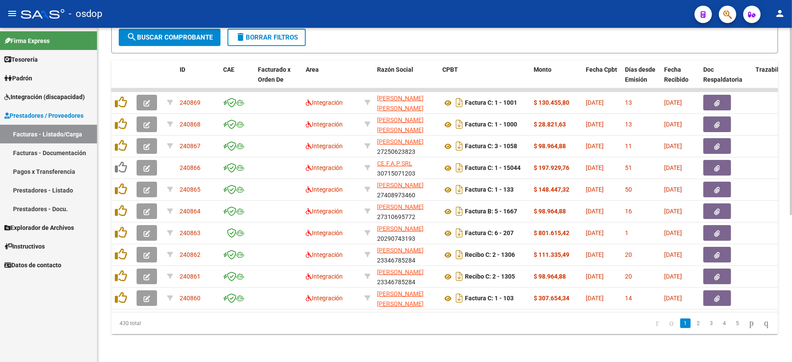
scroll to position [147, 0]
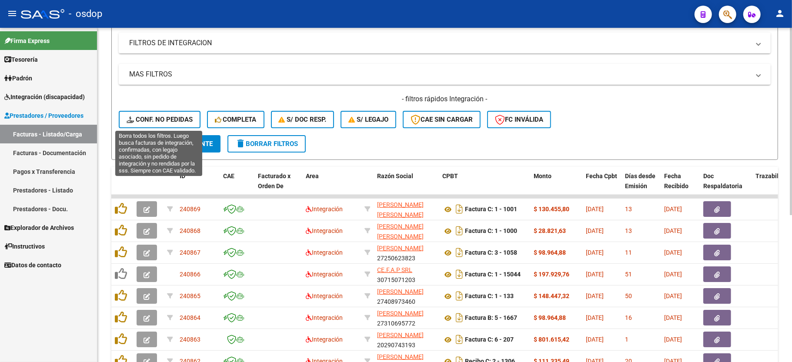
click at [151, 107] on div "- filtros rápidos Integración - Conf. no pedidas Completa S/ Doc Resp. S/ legaj…" at bounding box center [445, 114] width 652 height 41
click at [148, 115] on button "Conf. no pedidas" at bounding box center [160, 119] width 82 height 17
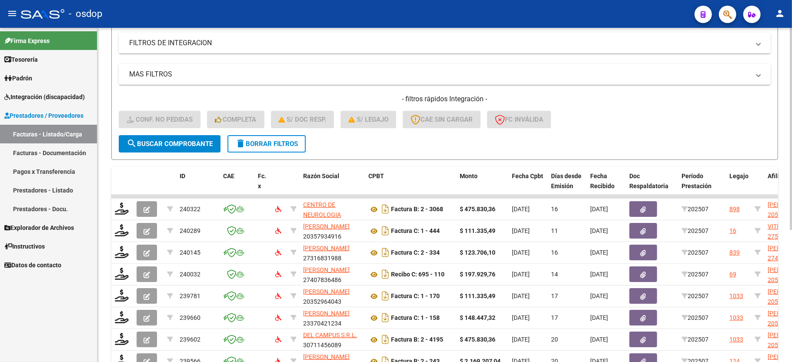
click at [183, 46] on mat-panel-title "FILTROS DE INTEGRACION" at bounding box center [439, 43] width 620 height 10
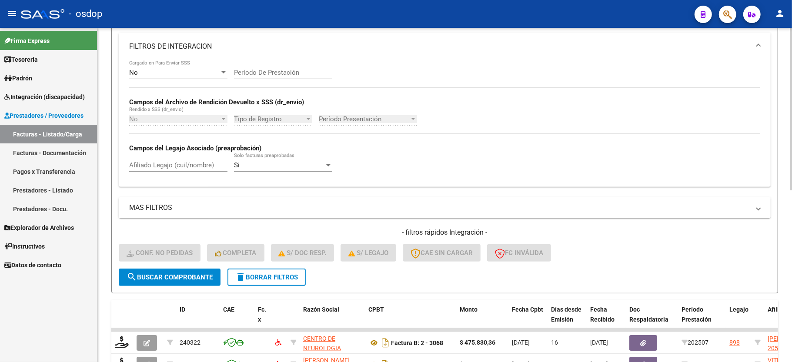
click at [166, 166] on input "Afiliado Legajo (cuil/nombre)" at bounding box center [178, 165] width 98 height 8
paste input "20540093521"
type input "20540093521"
click at [172, 283] on button "search Buscar Comprobante" at bounding box center [170, 277] width 102 height 17
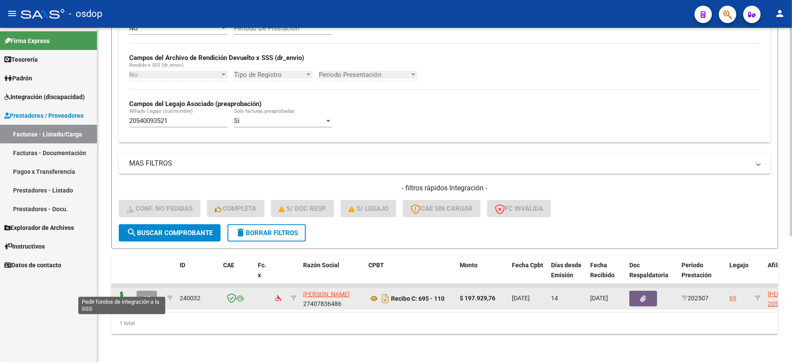
click at [119, 292] on icon at bounding box center [122, 298] width 14 height 12
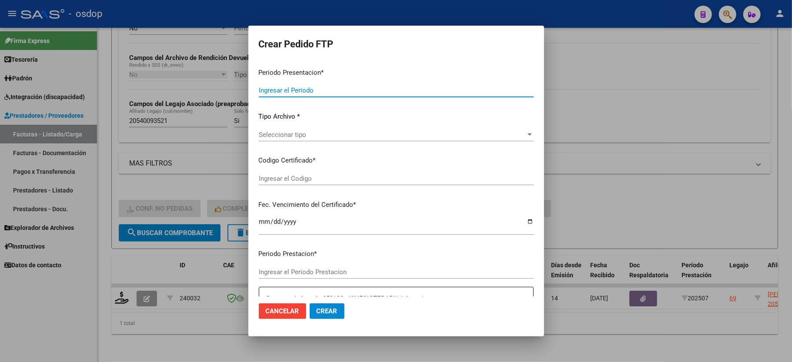
type input "202507"
type input "$ 197.929,76"
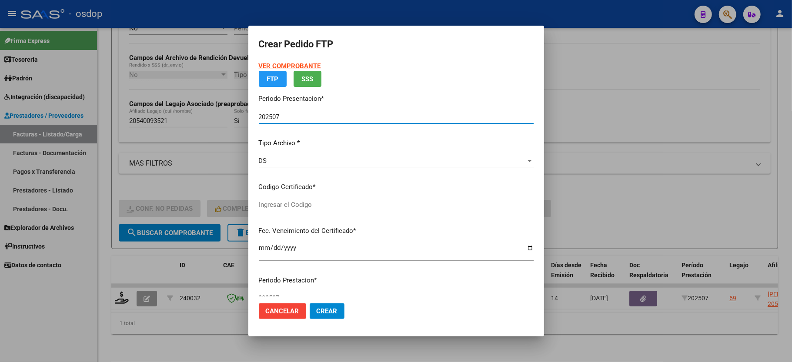
type input "7152418250"
type input "2029-02-21"
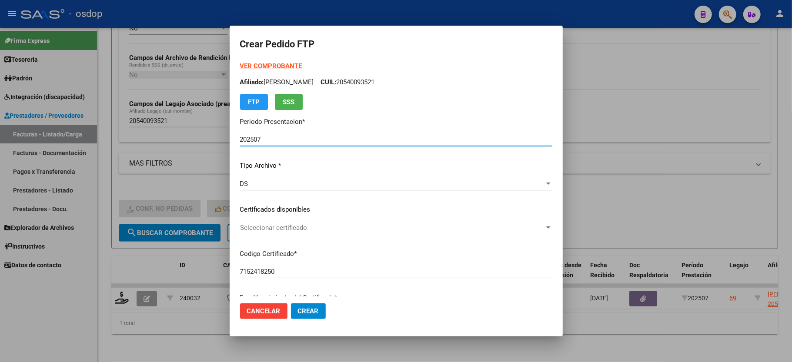
click at [249, 233] on div "Seleccionar certificado Seleccionar certificado" at bounding box center [396, 231] width 312 height 21
click at [247, 228] on span "Seleccionar certificado" at bounding box center [392, 228] width 304 height 8
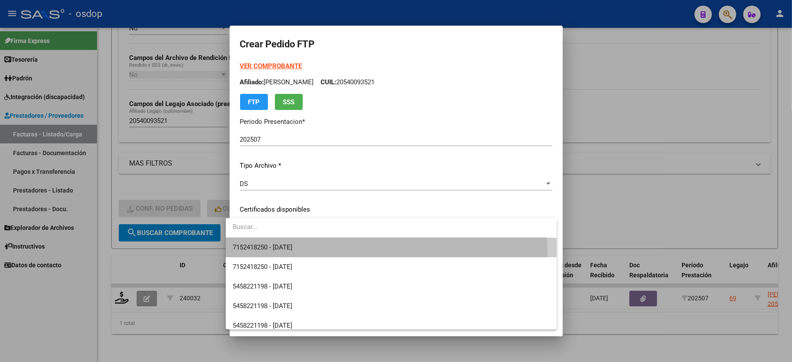
click at [258, 256] on span "7152418250 - 2029-02-21" at bounding box center [391, 248] width 317 height 20
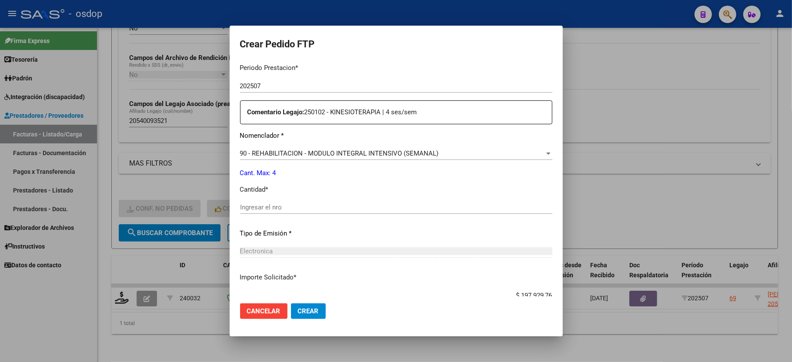
scroll to position [290, 0]
click at [305, 140] on div "Periodo Prestacion * 202507 Ingresar el Periodo Prestacion Comentario Legajo: 2…" at bounding box center [396, 205] width 312 height 298
click at [306, 149] on span "90 - REHABILITACION - MODULO INTEGRAL INTENSIVO (SEMANAL)" at bounding box center [339, 153] width 199 height 8
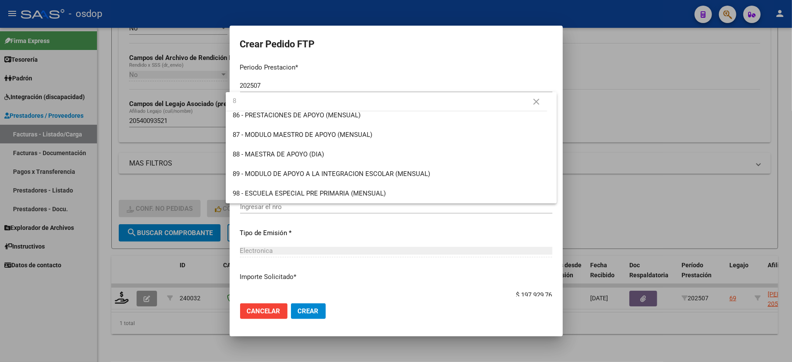
scroll to position [0, 0]
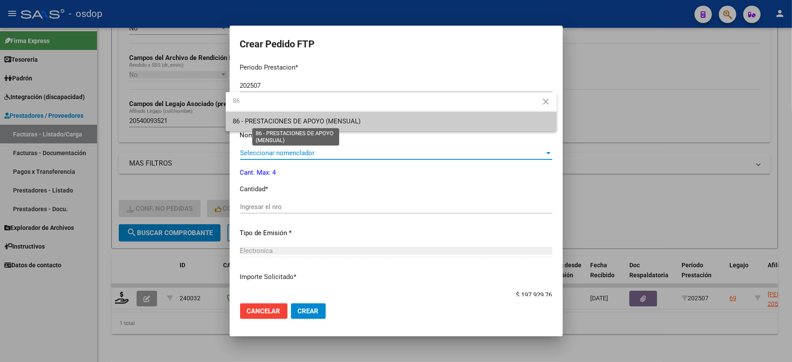
type input "86"
click at [331, 120] on span "86 - PRESTACIONES DE APOYO (MENSUAL)" at bounding box center [297, 121] width 128 height 8
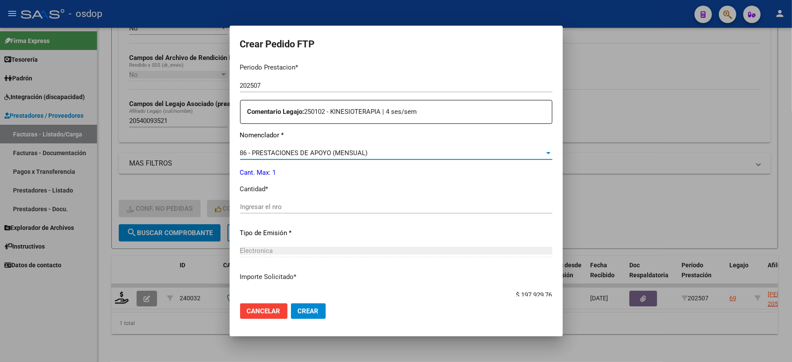
click at [271, 203] on input "Ingresar el nro" at bounding box center [396, 207] width 312 height 8
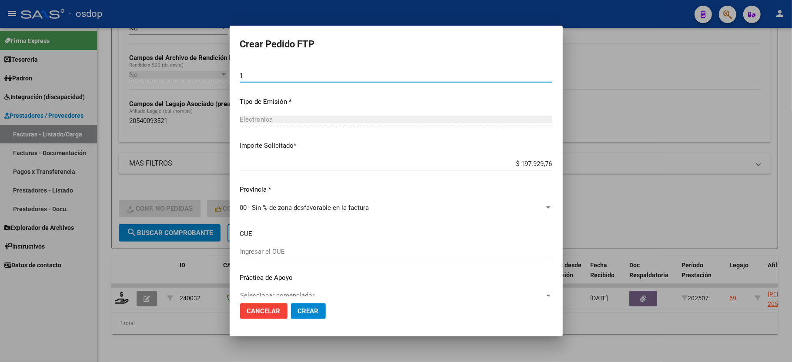
scroll to position [429, 0]
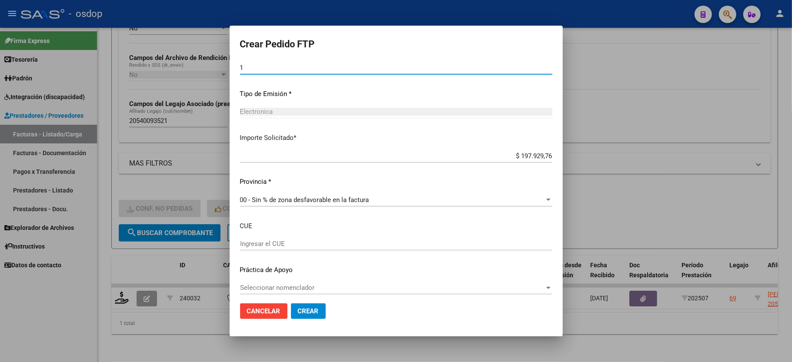
type input "1"
click at [263, 240] on input "Ingresar el CUE" at bounding box center [396, 244] width 312 height 8
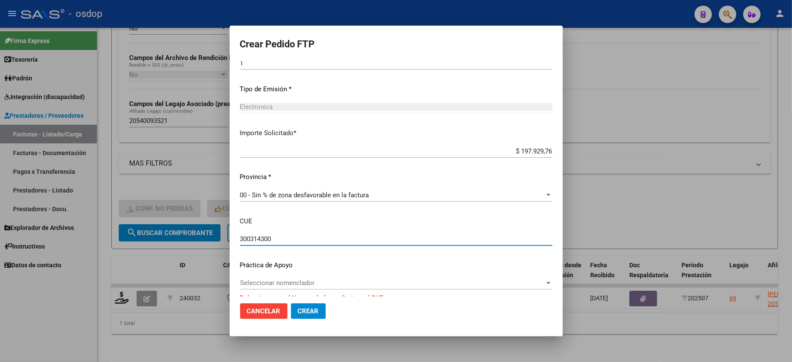
scroll to position [435, 0]
type input "300314300"
click at [270, 278] on span "Seleccionar nomenclador" at bounding box center [392, 282] width 304 height 8
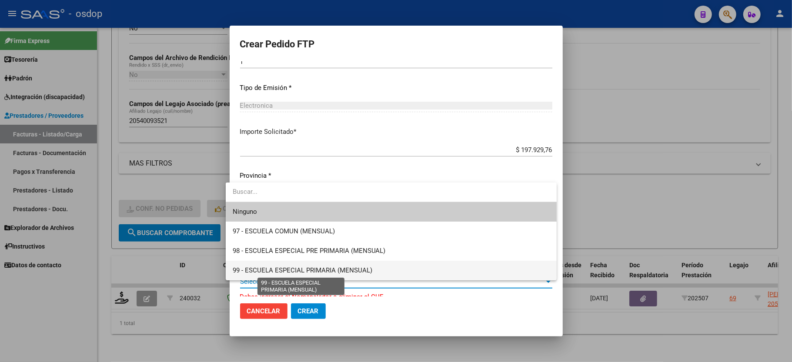
click at [317, 267] on span "99 - ESCUELA ESPECIAL PRIMARIA (MENSUAL)" at bounding box center [303, 271] width 140 height 8
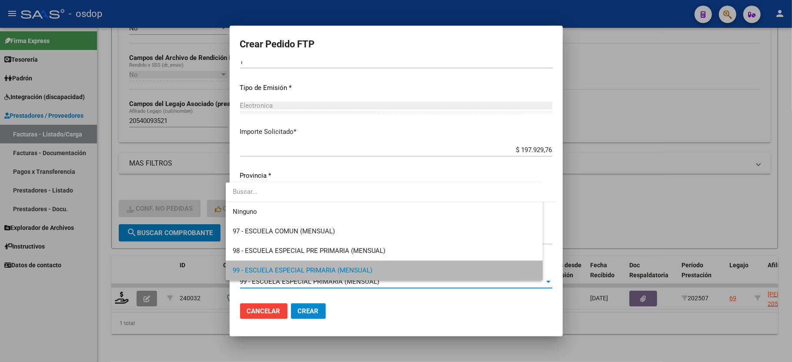
scroll to position [429, 0]
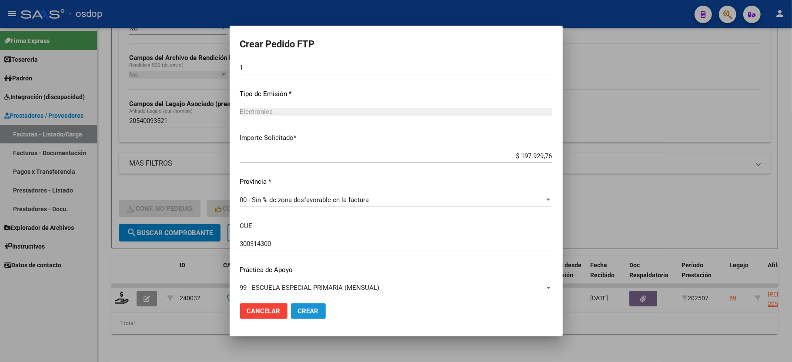
click at [300, 311] on span "Crear" at bounding box center [308, 311] width 21 height 8
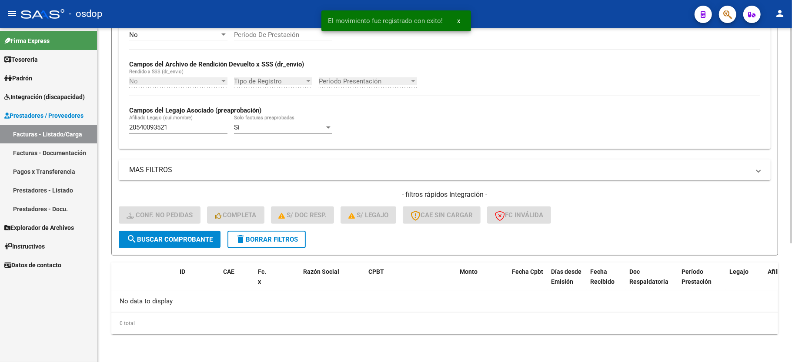
scroll to position [184, 0]
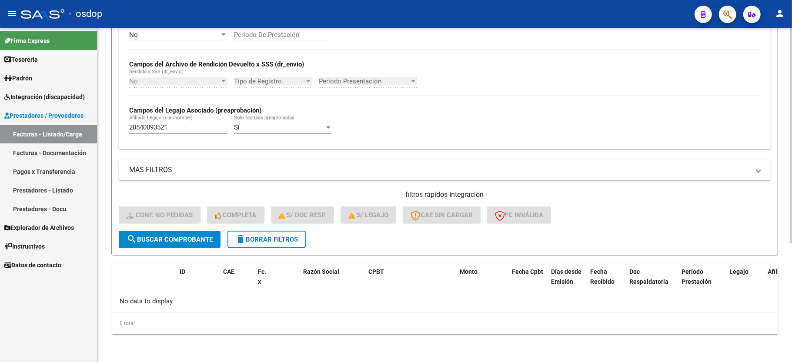
click at [254, 240] on span "delete Borrar Filtros" at bounding box center [266, 240] width 63 height 8
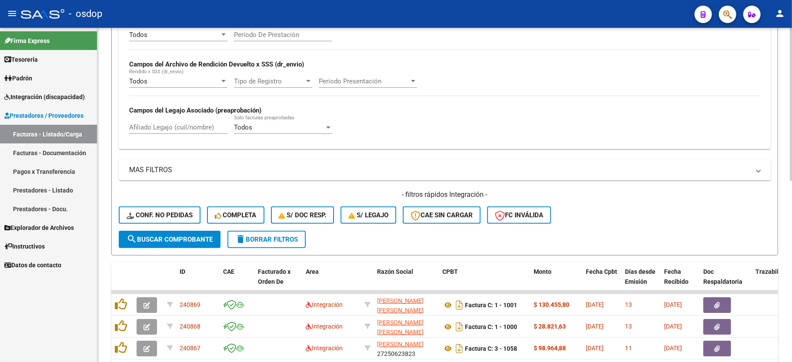
click at [157, 133] on div "Afiliado Legajo (cuil/nombre)" at bounding box center [178, 124] width 98 height 19
paste input "27554755076"
type input "27554755076"
click at [168, 232] on button "search Buscar Comprobante" at bounding box center [170, 239] width 102 height 17
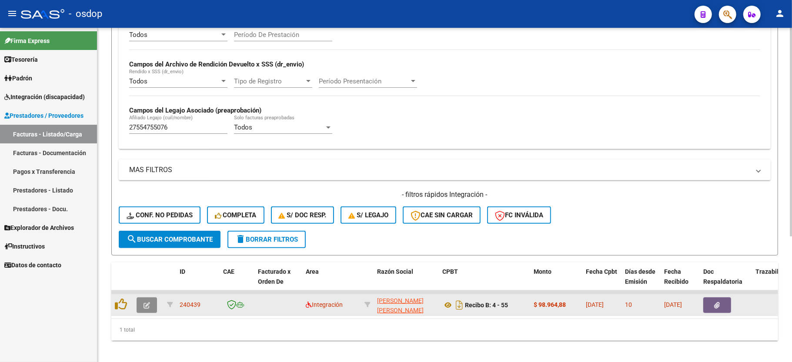
click at [151, 308] on button "button" at bounding box center [147, 305] width 20 height 16
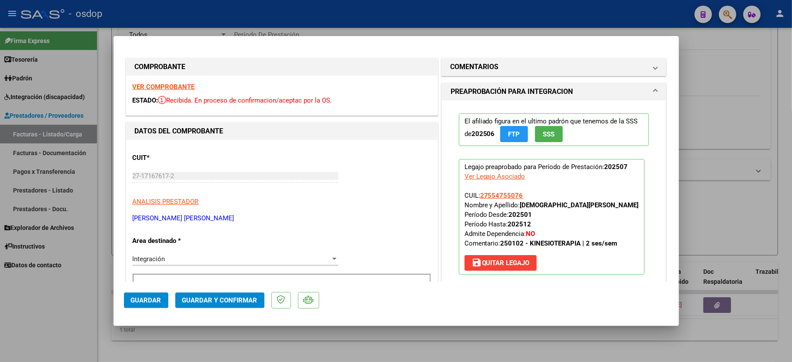
click at [140, 80] on div "VER COMPROBANTE ESTADO: Recibida. En proceso de confirmacion/aceptac por la OS." at bounding box center [281, 96] width 311 height 40
click at [147, 84] on strong "VER COMPROBANTE" at bounding box center [164, 87] width 62 height 8
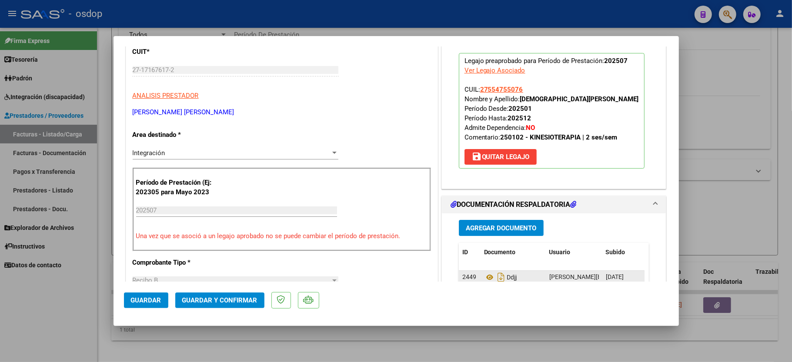
scroll to position [174, 0]
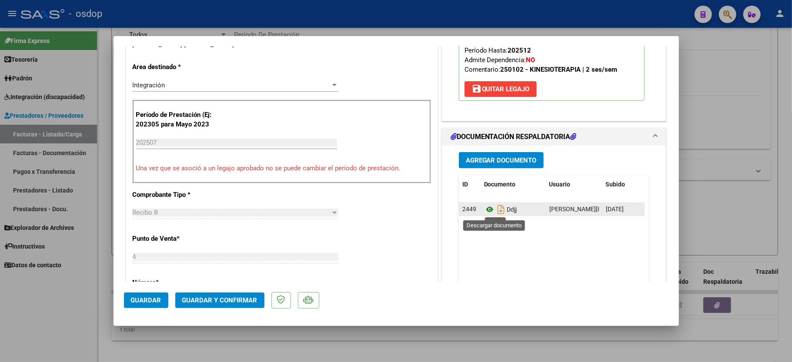
click at [484, 211] on icon at bounding box center [489, 209] width 11 height 10
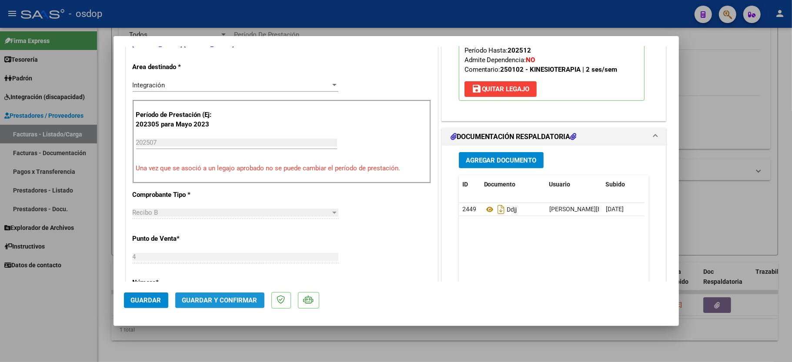
click at [230, 302] on span "Guardar y Confirmar" at bounding box center [219, 301] width 75 height 8
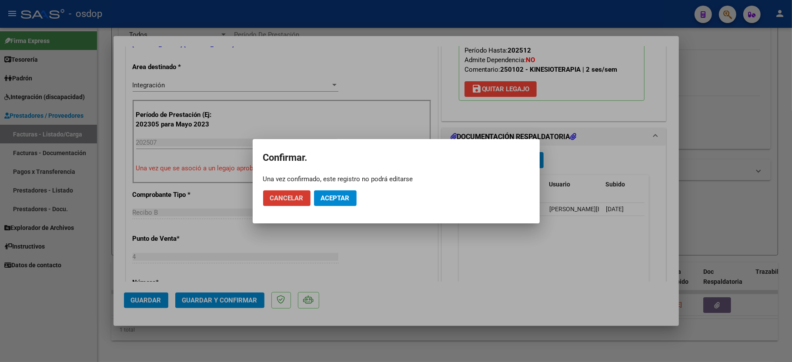
click at [339, 198] on span "Aceptar" at bounding box center [335, 198] width 29 height 8
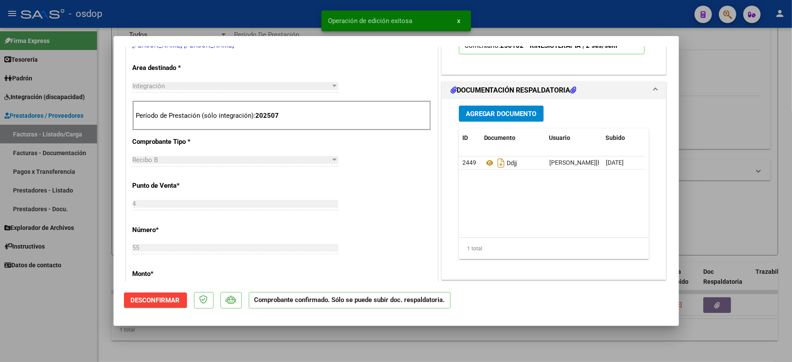
click at [54, 305] on div at bounding box center [396, 181] width 792 height 362
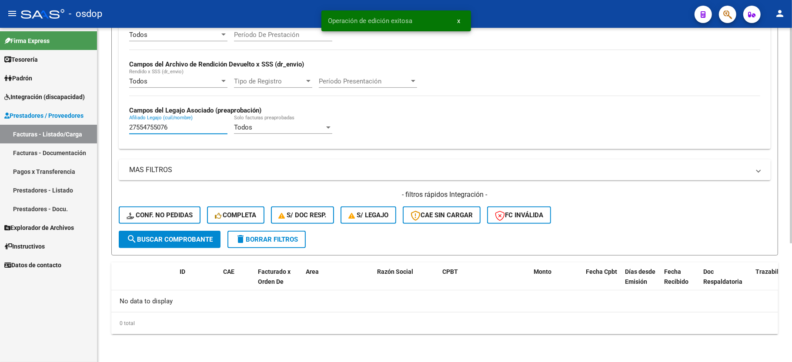
click at [150, 131] on input "27554755076" at bounding box center [178, 127] width 98 height 8
click at [149, 131] on input "27554755076" at bounding box center [178, 127] width 98 height 8
click at [183, 225] on div "- filtros rápidos Integración - Conf. no pedidas Completa S/ Doc Resp. S/ legaj…" at bounding box center [445, 210] width 652 height 41
click at [174, 229] on div "- filtros rápidos Integración - Conf. no pedidas Completa S/ Doc Resp. S/ legaj…" at bounding box center [445, 210] width 652 height 41
click at [176, 216] on span "Conf. no pedidas" at bounding box center [160, 215] width 66 height 8
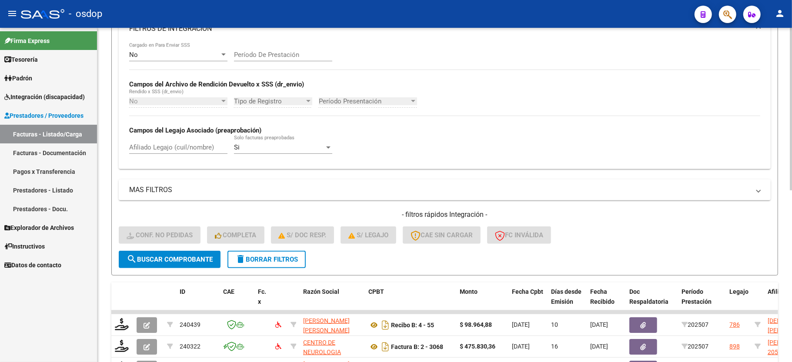
scroll to position [184, 0]
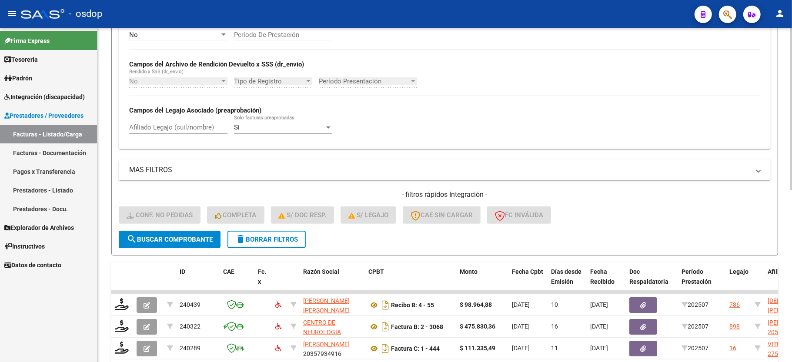
click at [187, 133] on div "Afiliado Legajo (cuil/nombre)" at bounding box center [178, 124] width 98 height 19
paste input "27554755076"
type input "27554755076"
click at [179, 249] on form "Filtros Id Integración Area Seleccionar Gerenciador Seleccionar Gerenciador Si …" at bounding box center [444, 87] width 667 height 337
click at [178, 243] on button "search Buscar Comprobante" at bounding box center [170, 239] width 102 height 17
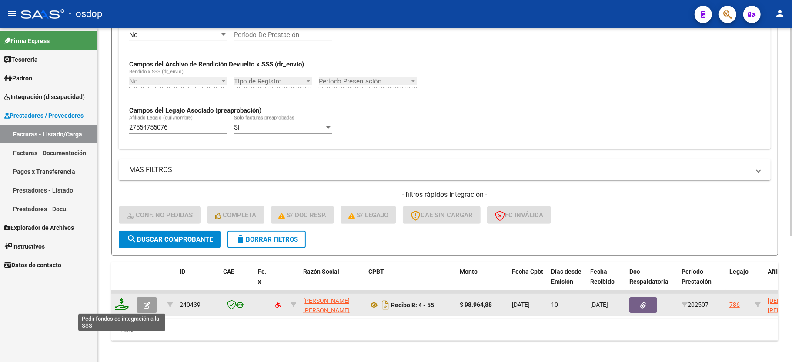
click at [122, 303] on icon at bounding box center [122, 304] width 14 height 12
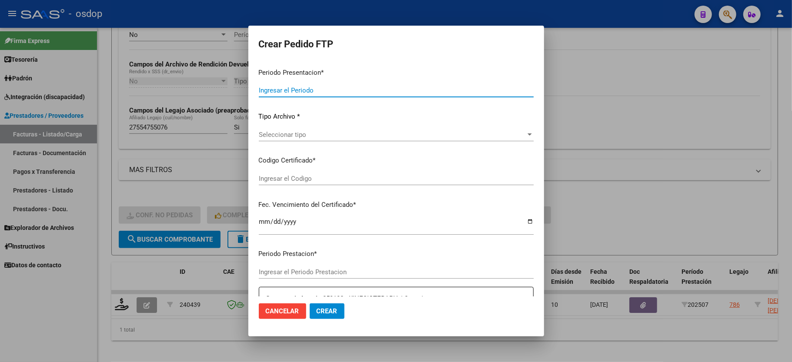
type input "202507"
type input "$ 98.964,88"
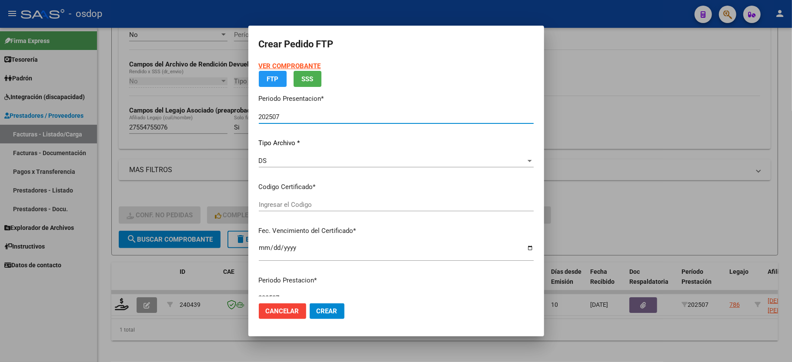
type input "6881423271"
type input "2025-07-29"
click at [279, 199] on div "Seleccionar certificado Seleccionar certificado" at bounding box center [396, 204] width 275 height 13
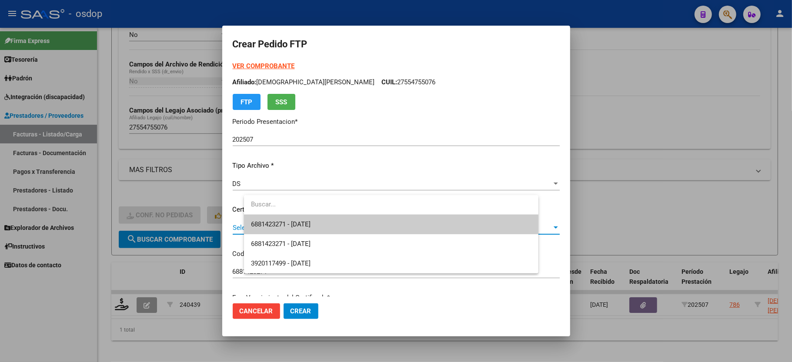
click at [280, 218] on span "6881423271 - 2025-07-29" at bounding box center [391, 225] width 280 height 20
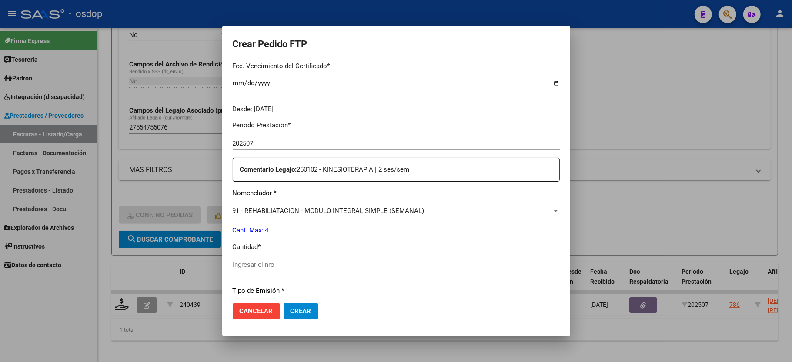
scroll to position [290, 0]
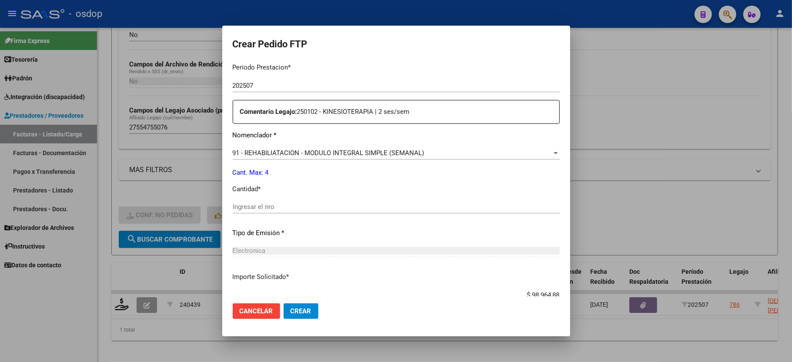
click at [258, 203] on input "Ingresar el nro" at bounding box center [396, 207] width 327 height 8
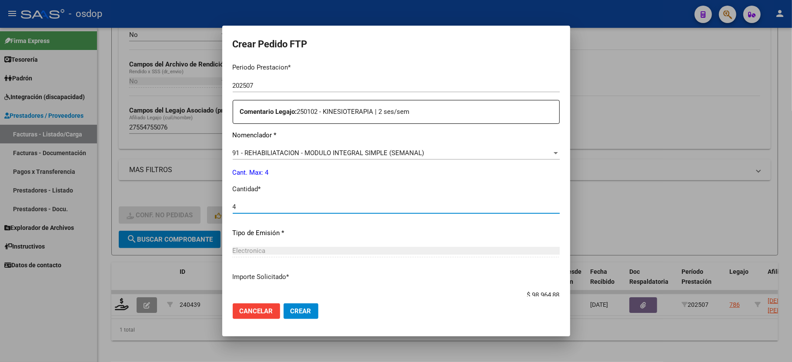
type input "4"
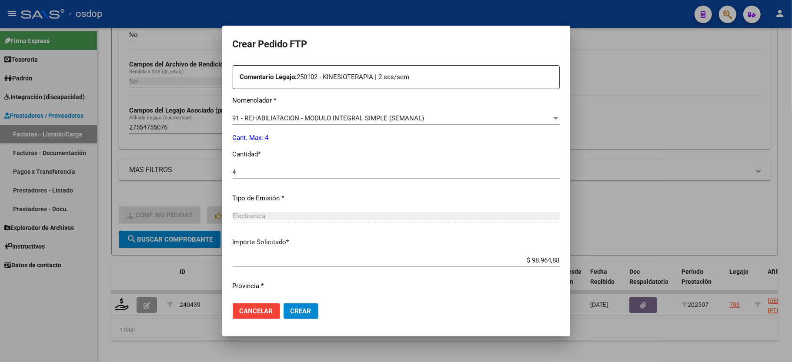
scroll to position [341, 0]
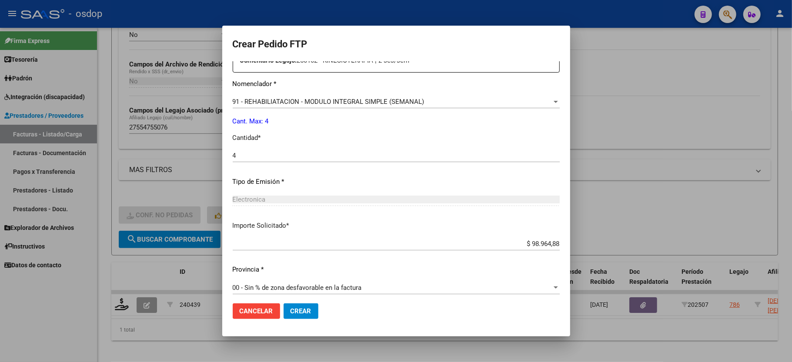
click at [291, 309] on span "Crear" at bounding box center [300, 311] width 21 height 8
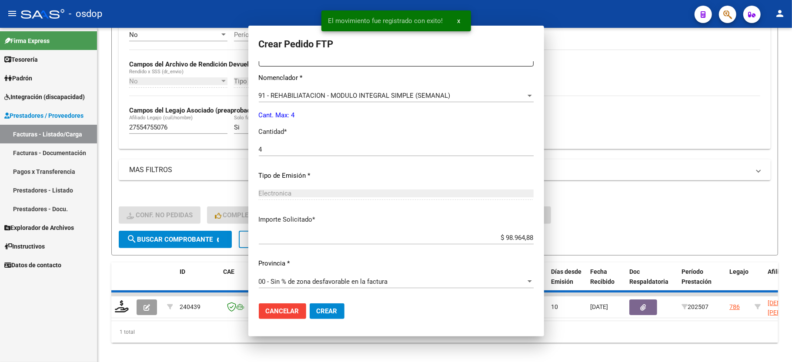
scroll to position [0, 0]
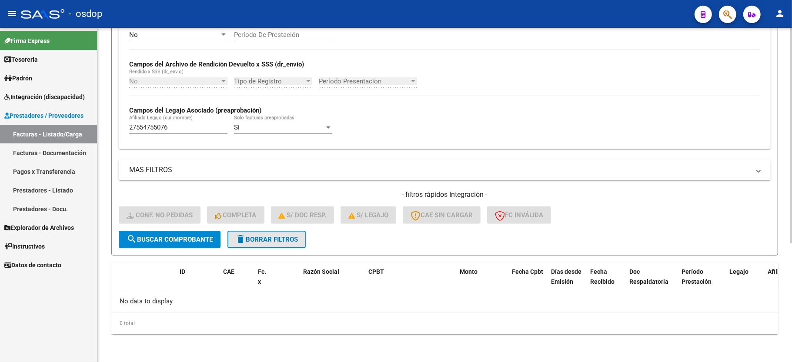
click at [260, 238] on span "delete Borrar Filtros" at bounding box center [266, 240] width 63 height 8
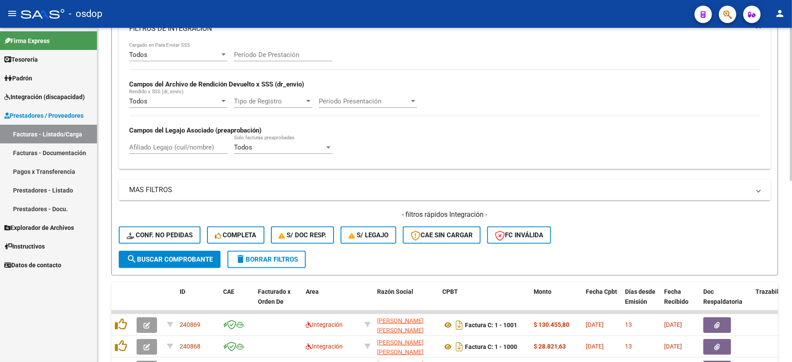
scroll to position [184, 0]
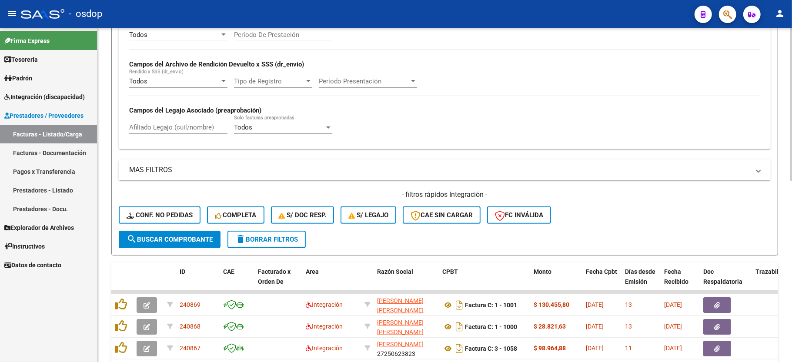
click at [152, 128] on input "Afiliado Legajo (cuil/nombre)" at bounding box center [178, 127] width 98 height 8
paste input "20565988450"
type input "20565988450"
click at [177, 246] on button "search Buscar Comprobante" at bounding box center [170, 239] width 102 height 17
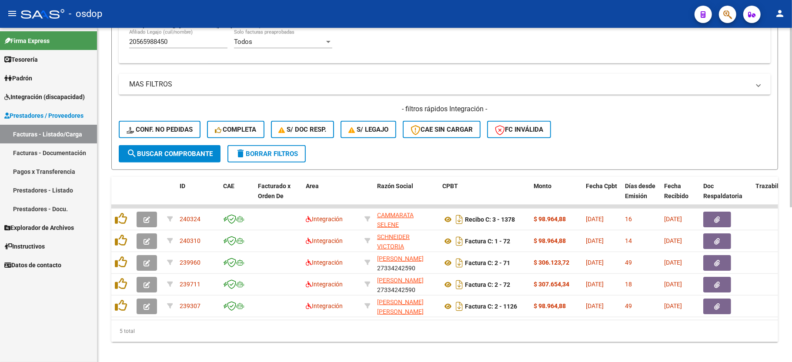
scroll to position [288, 0]
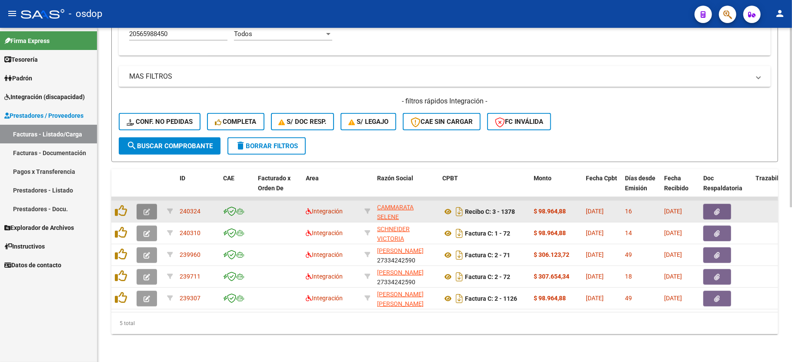
click at [143, 209] on icon "button" at bounding box center [146, 212] width 7 height 7
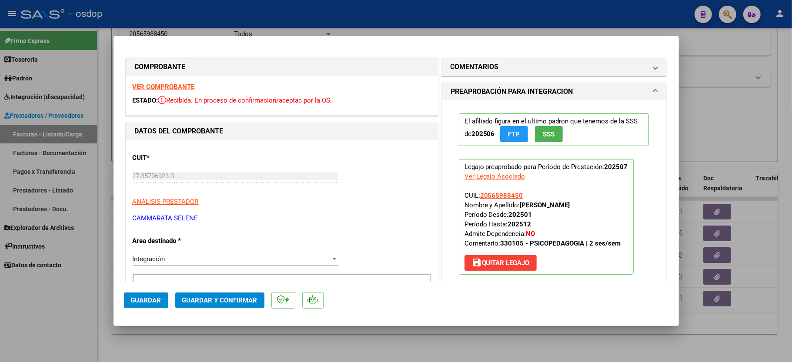
click at [161, 84] on strong "VER COMPROBANTE" at bounding box center [164, 87] width 62 height 8
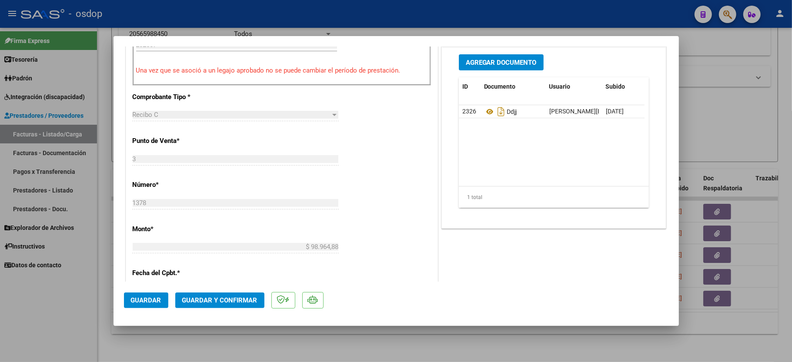
scroll to position [116, 0]
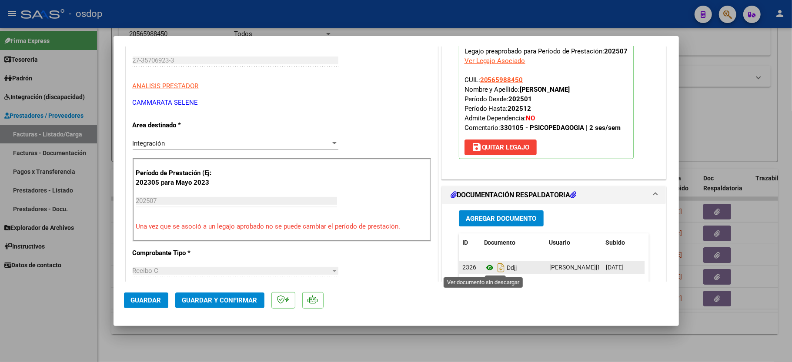
click at [484, 267] on icon at bounding box center [489, 268] width 11 height 10
click at [196, 306] on button "Guardar y Confirmar" at bounding box center [219, 301] width 89 height 16
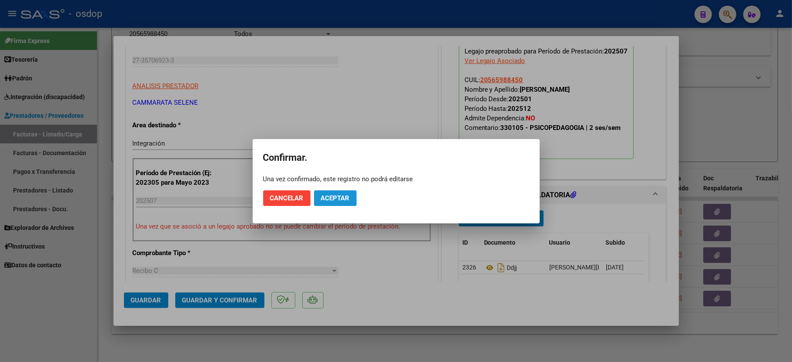
click at [328, 193] on button "Aceptar" at bounding box center [335, 198] width 43 height 16
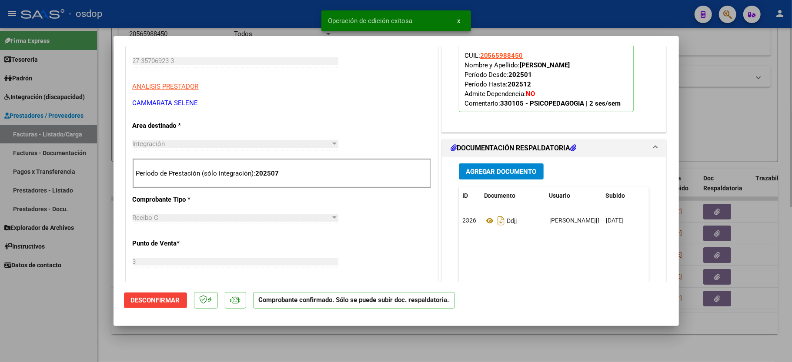
click at [199, 360] on div at bounding box center [396, 181] width 792 height 362
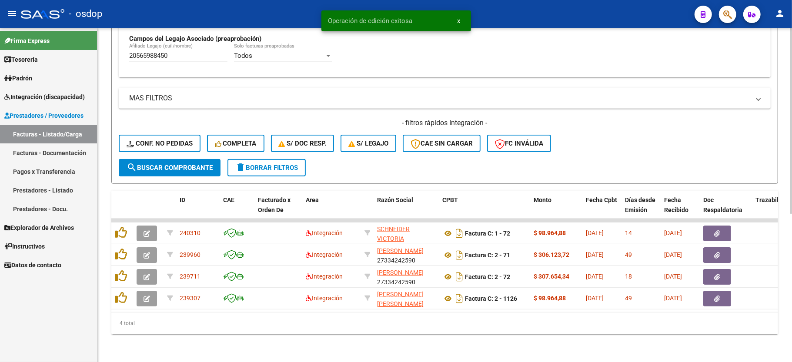
scroll to position [267, 0]
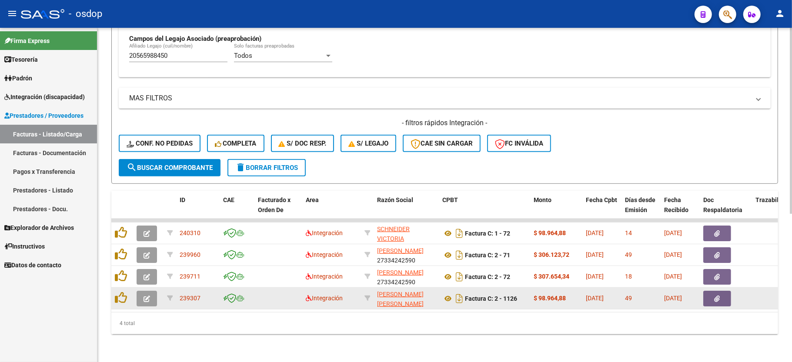
click at [136, 288] on datatable-body-cell at bounding box center [148, 298] width 30 height 21
click at [140, 291] on button "button" at bounding box center [147, 299] width 20 height 16
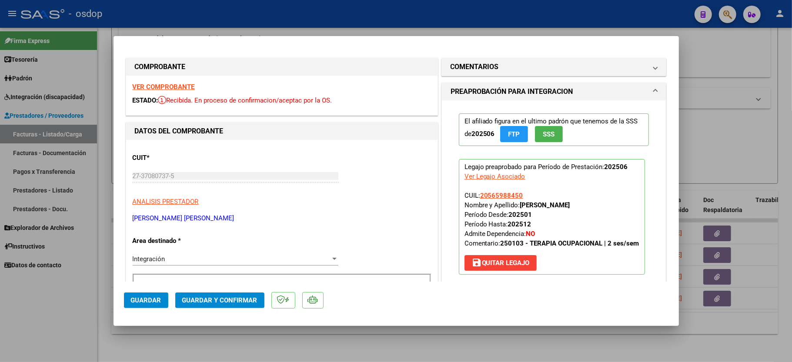
click at [166, 83] on strong "VER COMPROBANTE" at bounding box center [164, 87] width 62 height 8
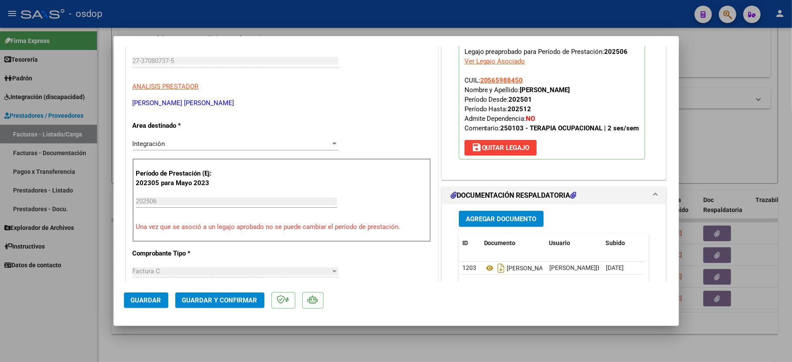
scroll to position [116, 0]
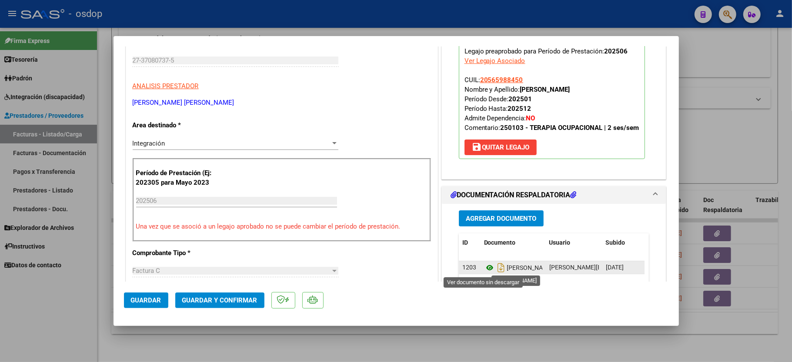
click at [484, 270] on icon at bounding box center [489, 268] width 11 height 10
click at [211, 298] on span "Guardar y Confirmar" at bounding box center [219, 301] width 75 height 8
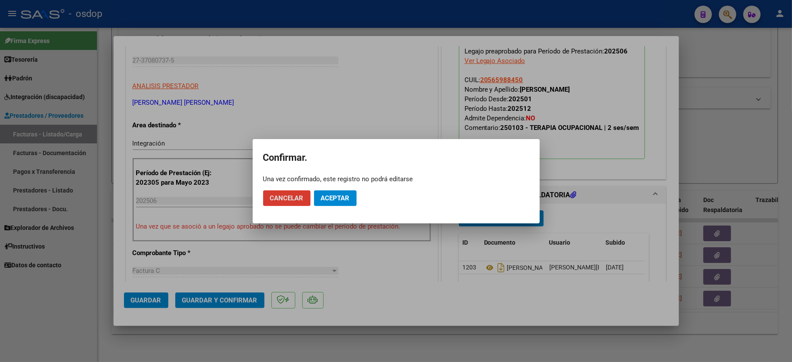
click at [342, 197] on span "Aceptar" at bounding box center [335, 198] width 29 height 8
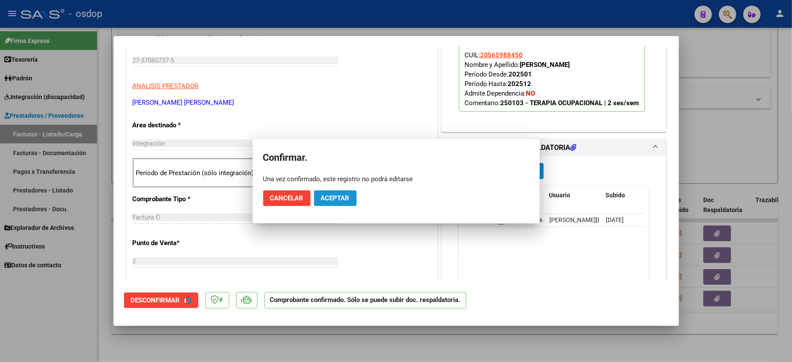
scroll to position [115, 0]
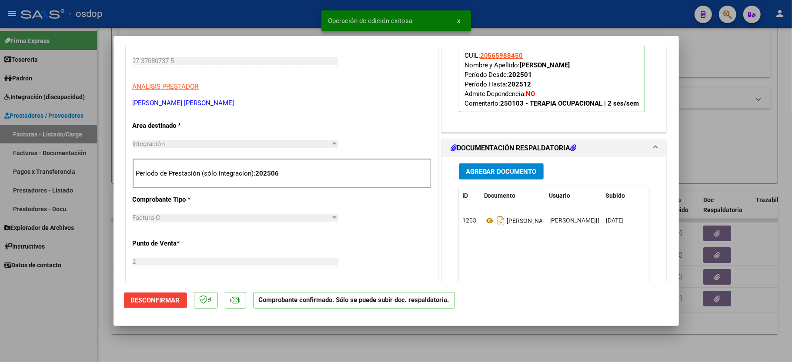
click at [42, 330] on div at bounding box center [396, 181] width 792 height 362
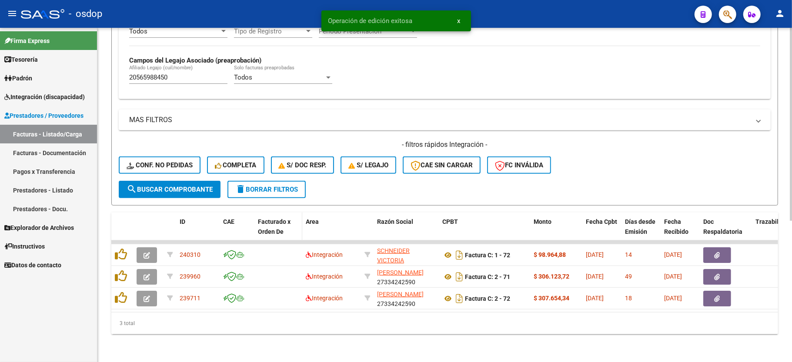
scroll to position [244, 0]
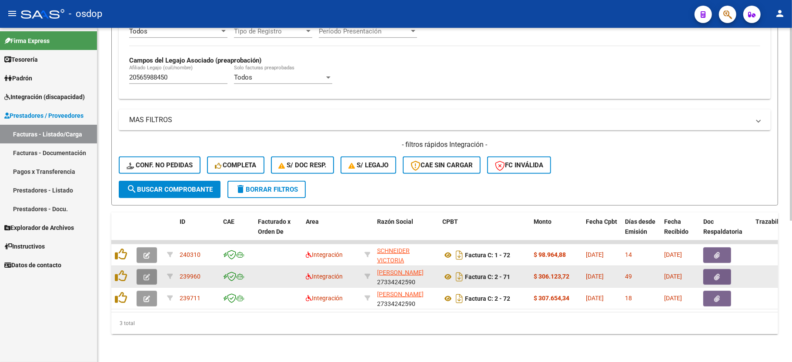
click at [145, 274] on icon "button" at bounding box center [146, 277] width 7 height 7
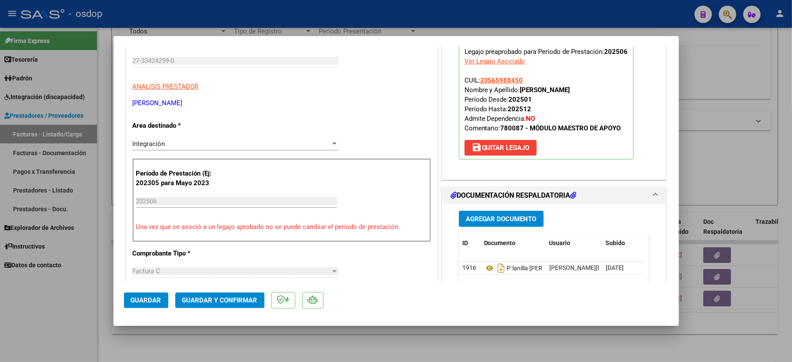
scroll to position [116, 0]
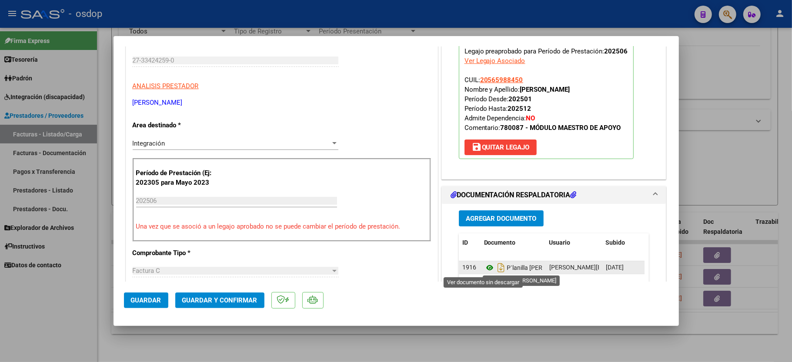
click at [484, 265] on icon at bounding box center [489, 268] width 11 height 10
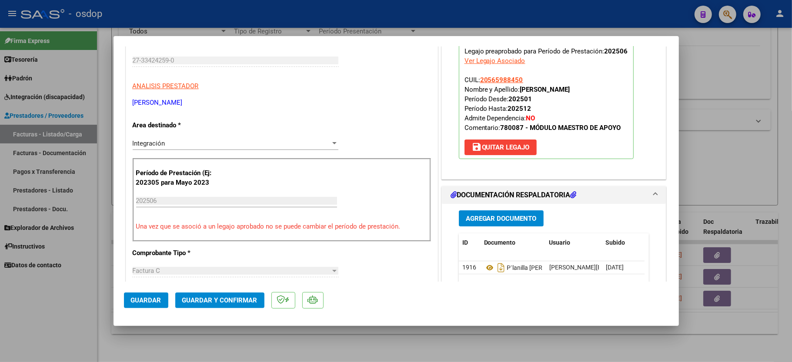
scroll to position [0, 0]
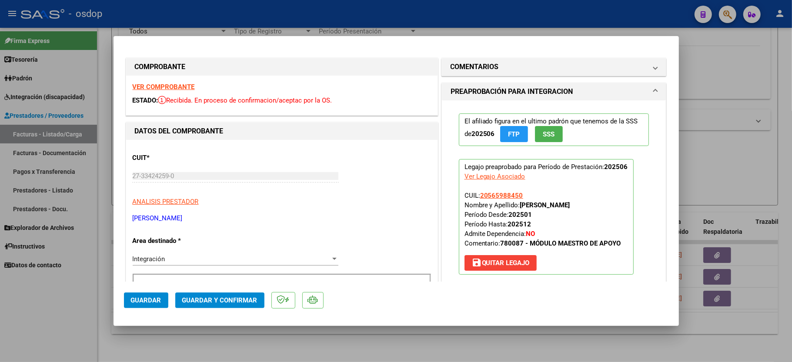
click at [166, 87] on strong "VER COMPROBANTE" at bounding box center [164, 87] width 62 height 8
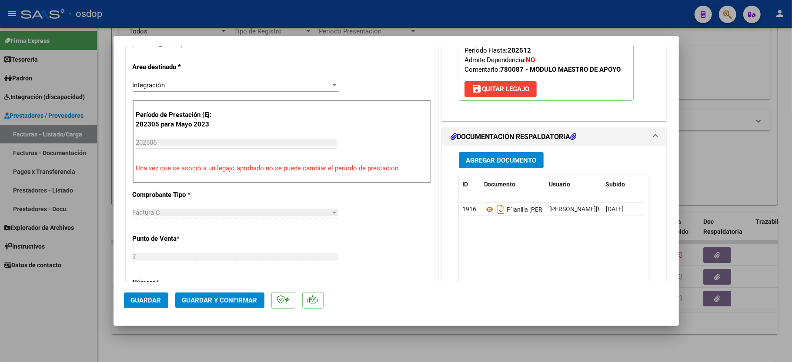
scroll to position [232, 0]
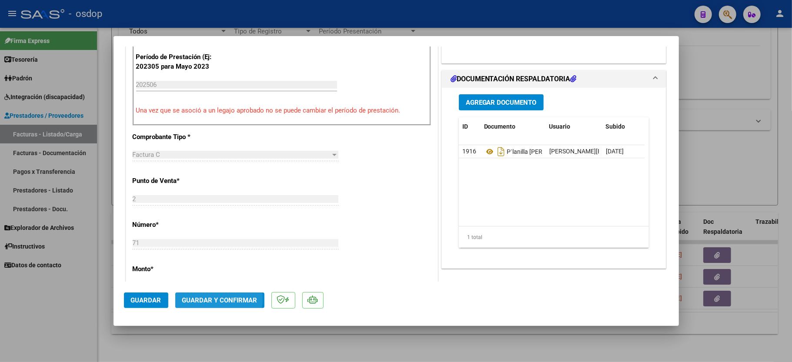
click at [206, 299] on span "Guardar y Confirmar" at bounding box center [219, 301] width 75 height 8
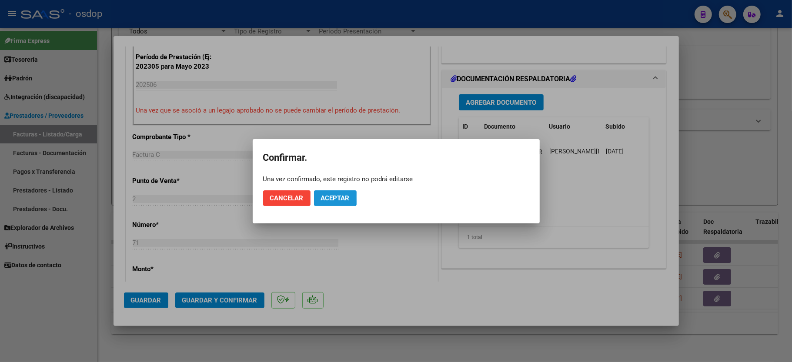
click at [321, 197] on span "Aceptar" at bounding box center [335, 198] width 29 height 8
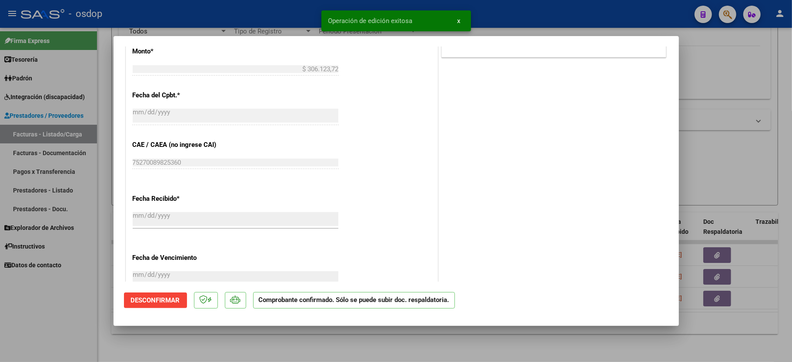
click at [90, 315] on div at bounding box center [396, 181] width 792 height 362
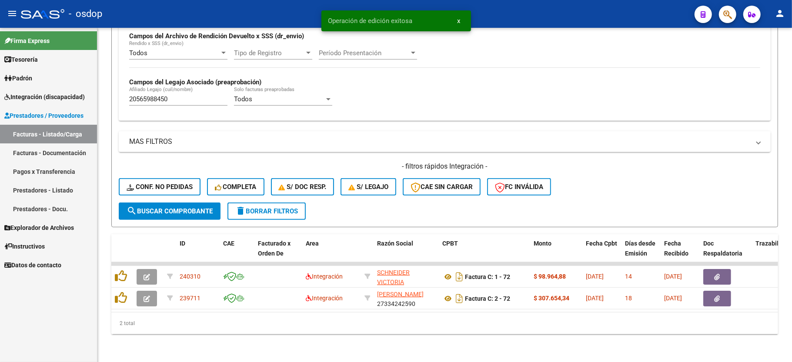
scroll to position [223, 0]
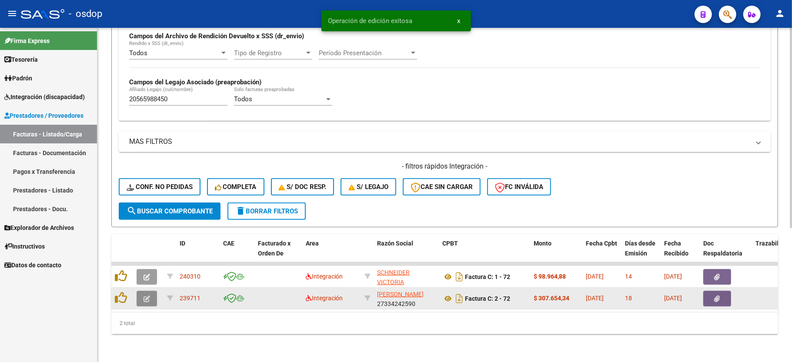
click at [145, 296] on icon "button" at bounding box center [146, 299] width 7 height 7
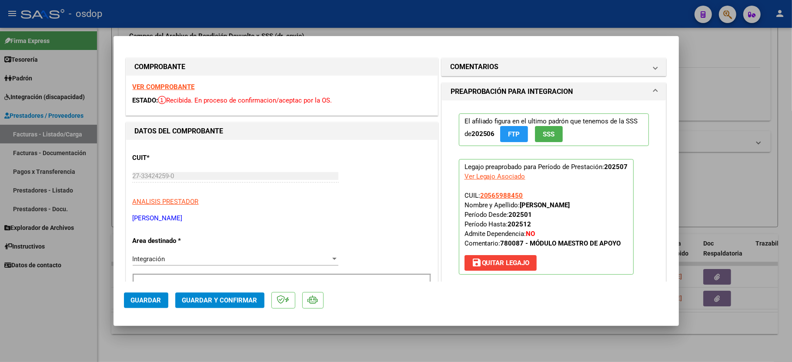
click at [184, 84] on strong "VER COMPROBANTE" at bounding box center [164, 87] width 62 height 8
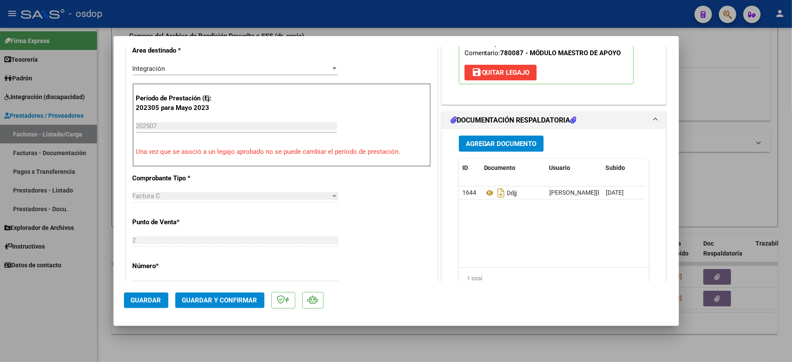
scroll to position [290, 0]
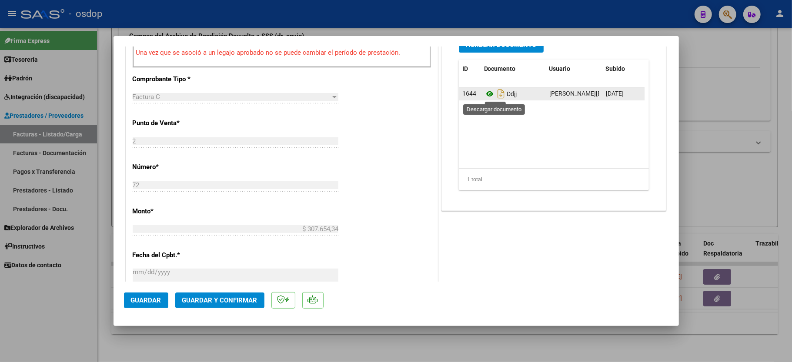
click at [484, 93] on icon at bounding box center [489, 94] width 11 height 10
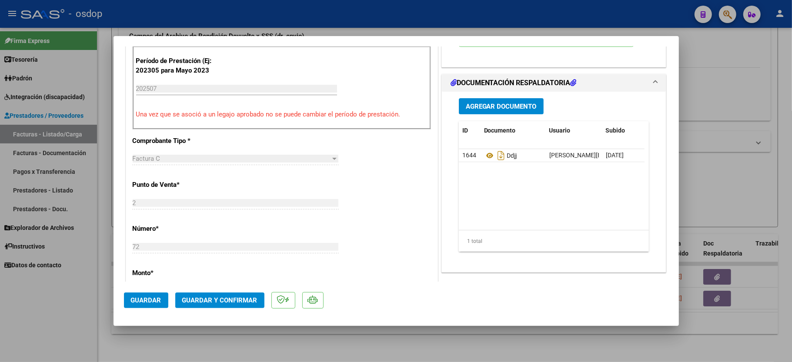
scroll to position [174, 0]
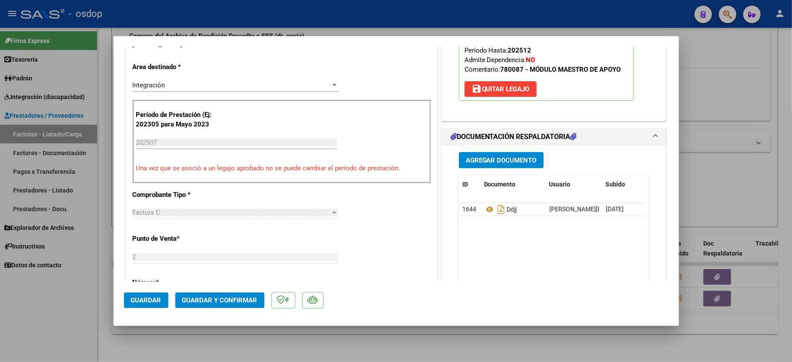
click at [211, 286] on mat-dialog-actions "Guardar Guardar y Confirmar" at bounding box center [396, 299] width 544 height 34
click at [204, 300] on span "Guardar y Confirmar" at bounding box center [219, 301] width 75 height 8
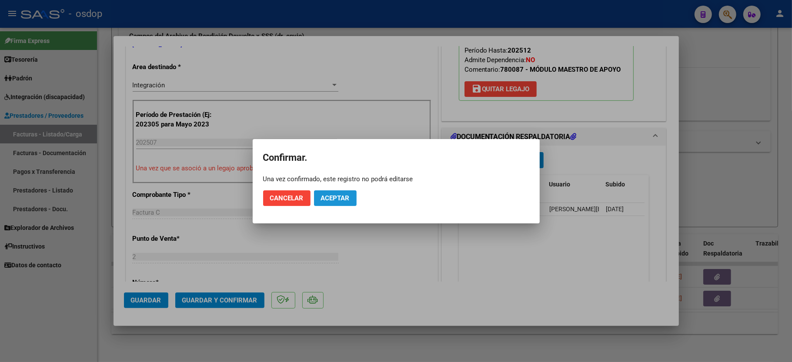
click at [335, 199] on span "Aceptar" at bounding box center [335, 198] width 29 height 8
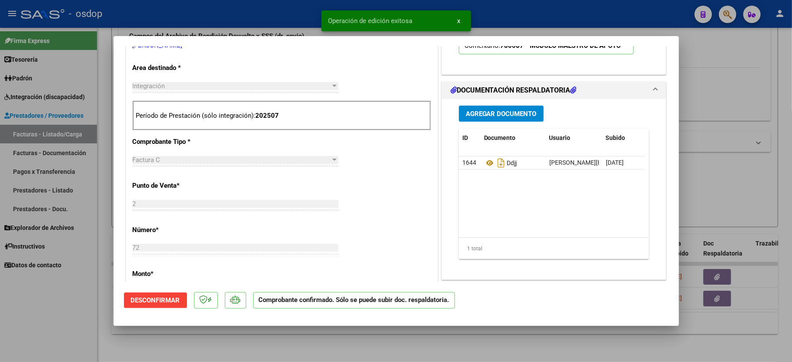
click at [71, 299] on div at bounding box center [396, 181] width 792 height 362
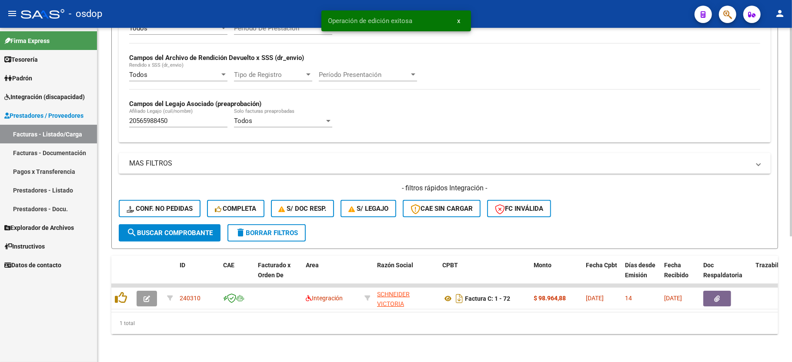
scroll to position [201, 0]
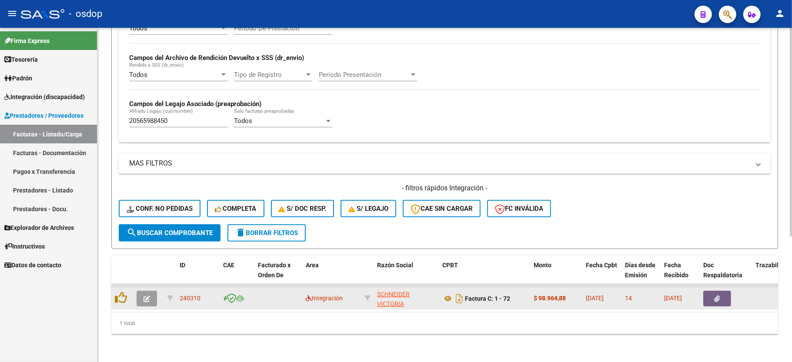
click at [151, 291] on button "button" at bounding box center [147, 299] width 20 height 16
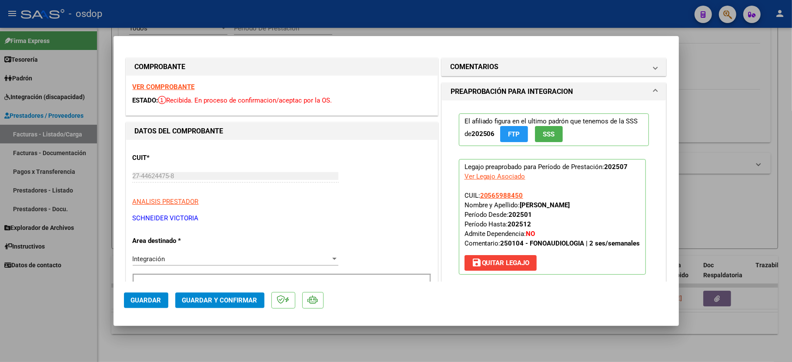
click at [147, 83] on strong "VER COMPROBANTE" at bounding box center [164, 87] width 62 height 8
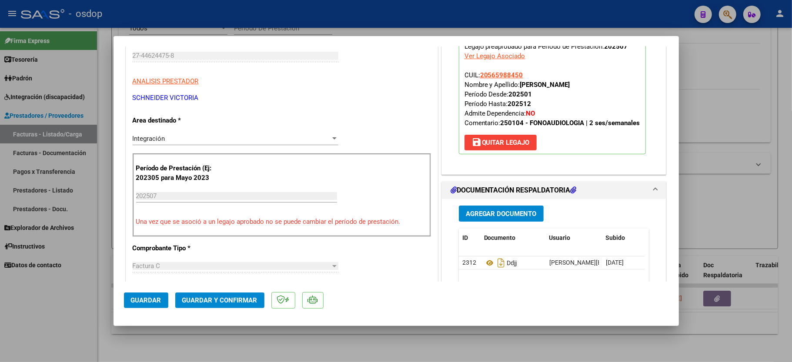
scroll to position [232, 0]
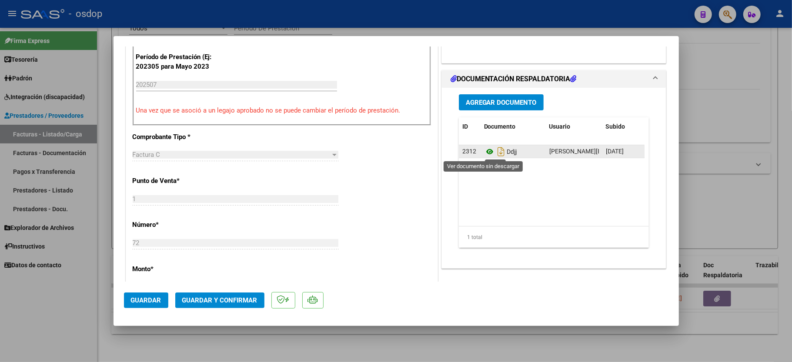
click at [484, 148] on icon at bounding box center [489, 152] width 11 height 10
click at [214, 297] on span "Guardar y Confirmar" at bounding box center [219, 301] width 75 height 8
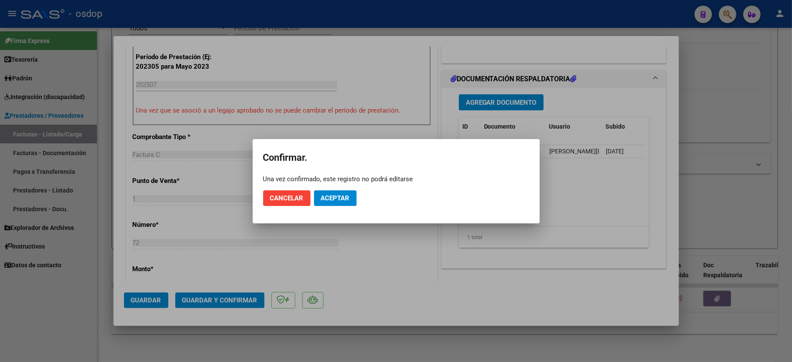
drag, startPoint x: 353, startPoint y: 204, endPoint x: 341, endPoint y: 204, distance: 12.6
click at [353, 204] on mat-dialog-actions "Cancelar Aceptar" at bounding box center [396, 198] width 266 height 30
click at [340, 204] on button "Aceptar" at bounding box center [335, 198] width 43 height 16
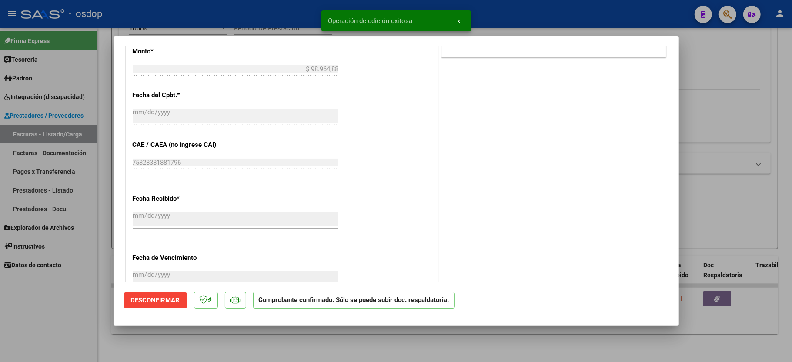
click at [105, 312] on div at bounding box center [396, 181] width 792 height 362
type input "$ 0,00"
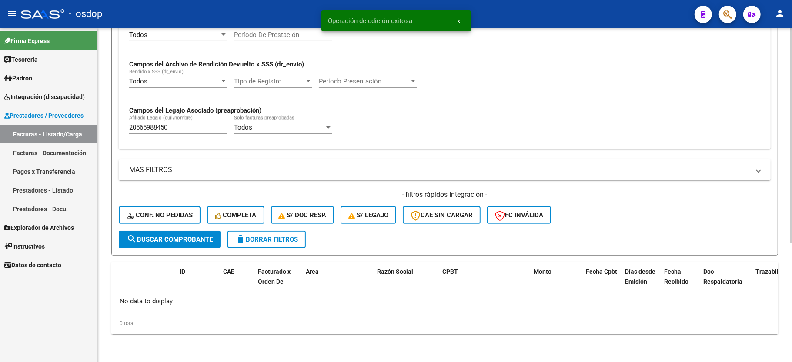
scroll to position [184, 0]
click at [150, 127] on input "20565988450" at bounding box center [178, 127] width 98 height 8
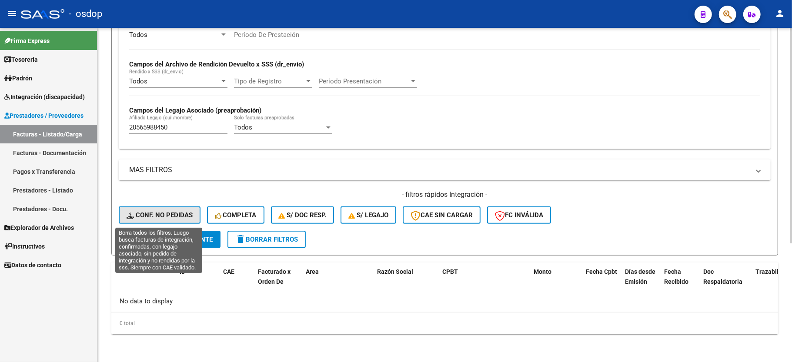
drag, startPoint x: 163, startPoint y: 217, endPoint x: 158, endPoint y: 210, distance: 9.0
click at [161, 218] on span "Conf. no pedidas" at bounding box center [160, 215] width 66 height 8
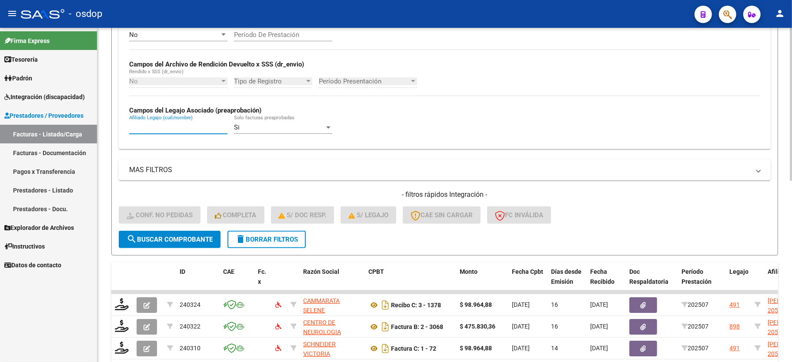
click at [155, 131] on input "Afiliado Legajo (cuil/nombre)" at bounding box center [178, 127] width 98 height 8
paste input "20565988450"
type input "20565988450"
click at [183, 247] on button "search Buscar Comprobante" at bounding box center [170, 239] width 102 height 17
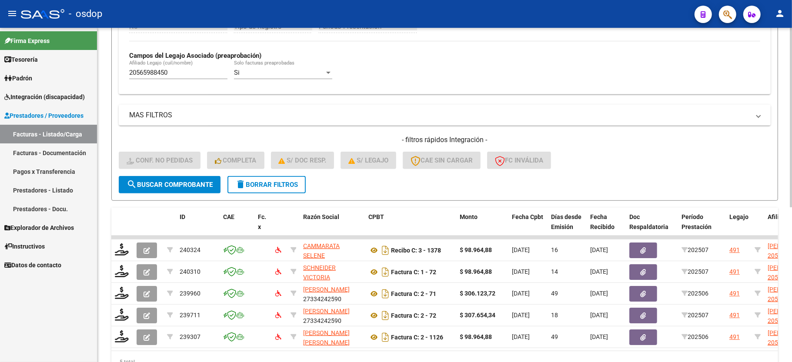
scroll to position [288, 0]
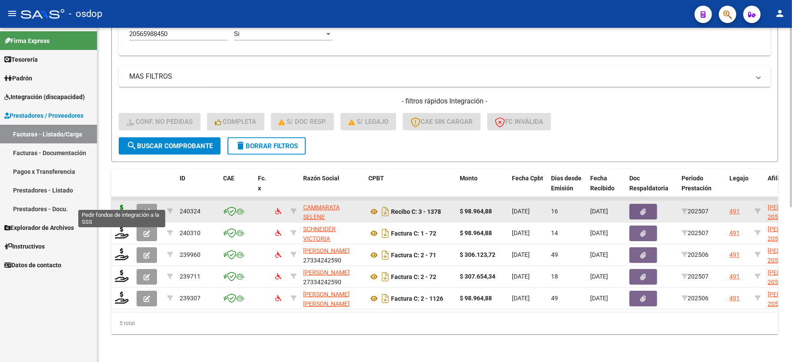
click at [117, 205] on icon at bounding box center [122, 211] width 14 height 12
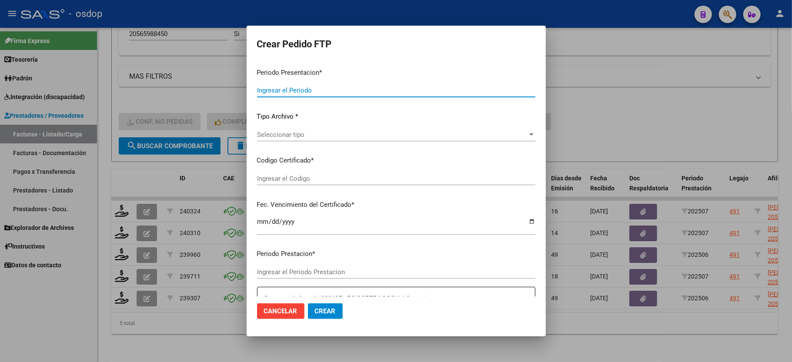
type input "202507"
type input "$ 98.964,88"
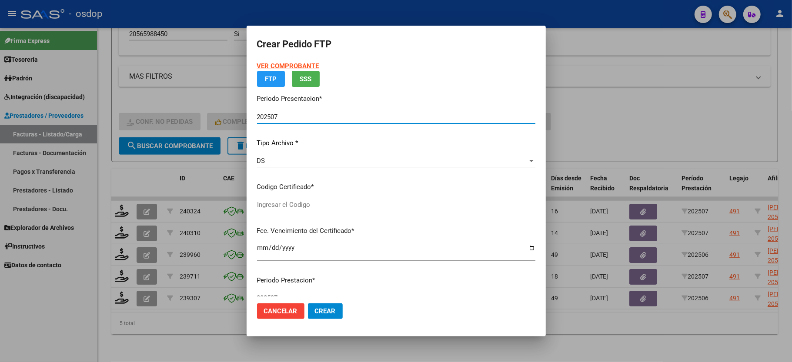
type input "5797131859"
type input "2026-12-07"
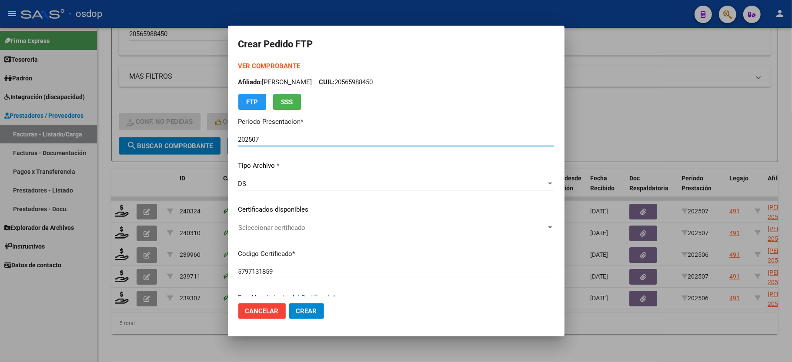
click at [279, 224] on span "Seleccionar certificado" at bounding box center [392, 228] width 308 height 8
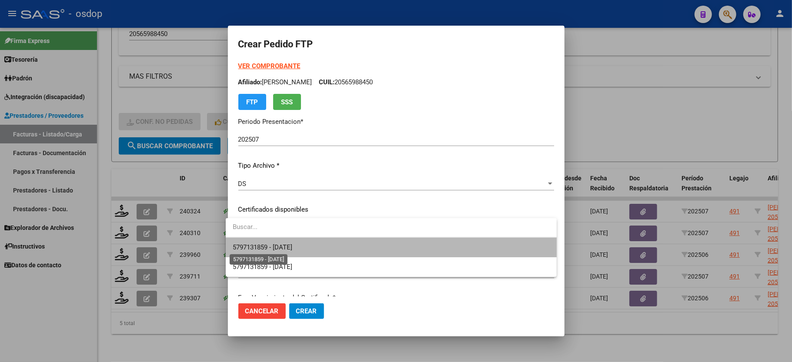
click at [286, 250] on span "5797131859 - 2026-12-07" at bounding box center [263, 247] width 60 height 8
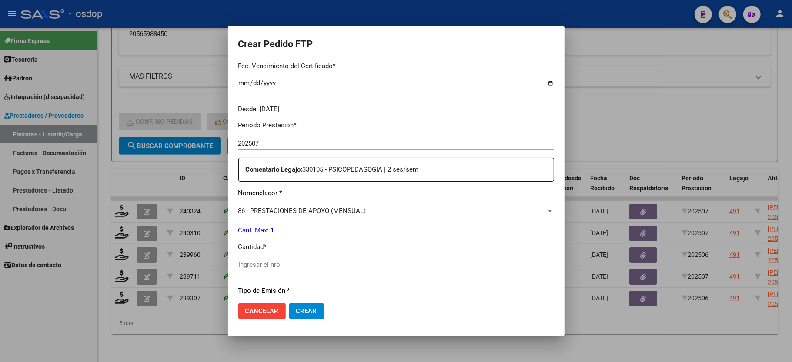
scroll to position [290, 0]
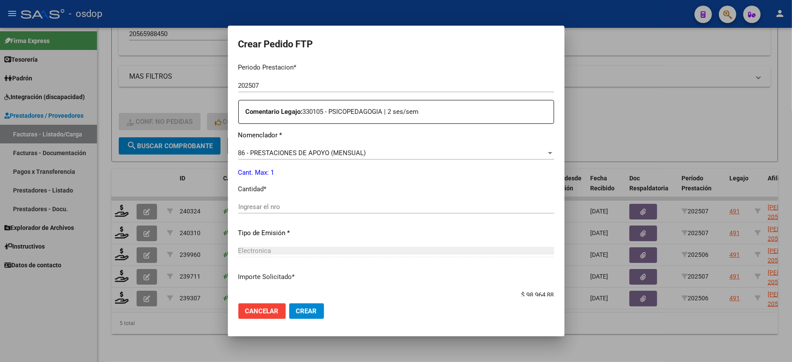
click at [293, 149] on span "86 - PRESTACIONES DE APOYO (MENSUAL)" at bounding box center [302, 153] width 128 height 8
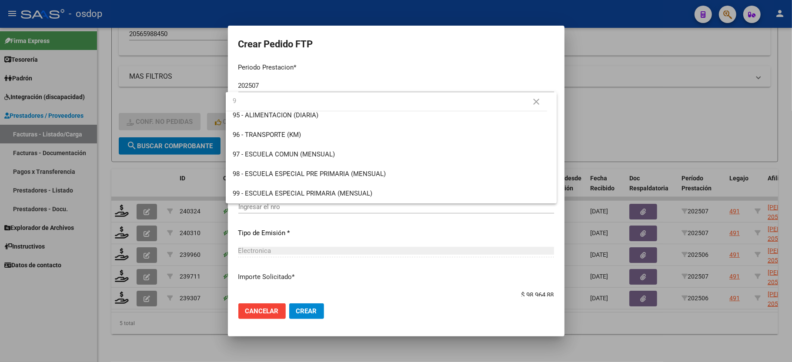
scroll to position [0, 0]
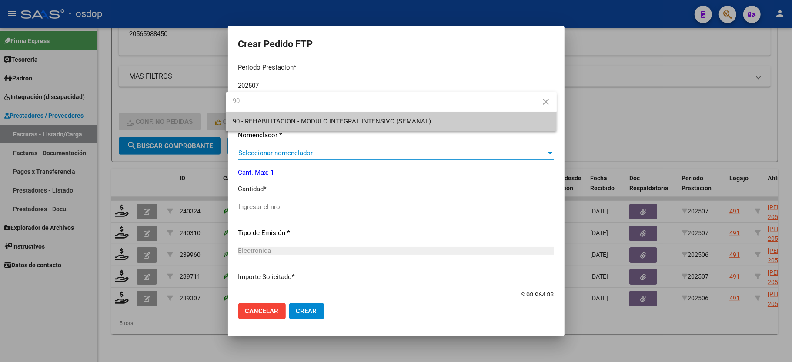
type input "90"
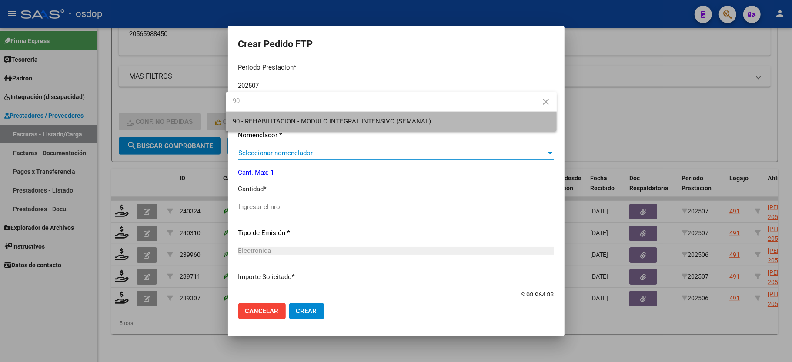
click at [356, 125] on span "90 - REHABILITACION - MODULO INTEGRAL INTENSIVO (SEMANAL)" at bounding box center [391, 122] width 317 height 20
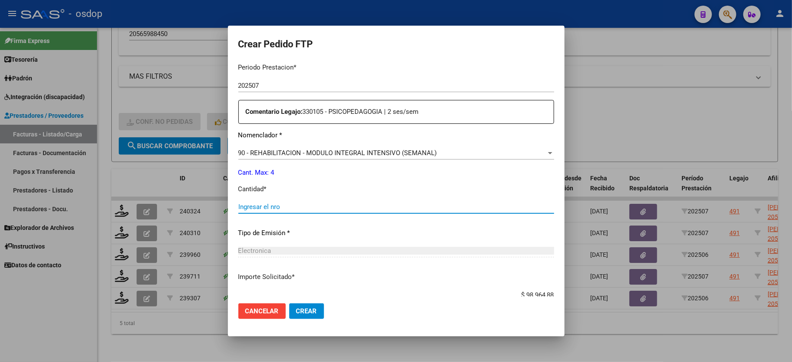
click at [300, 205] on input "Ingresar el nro" at bounding box center [396, 207] width 316 height 8
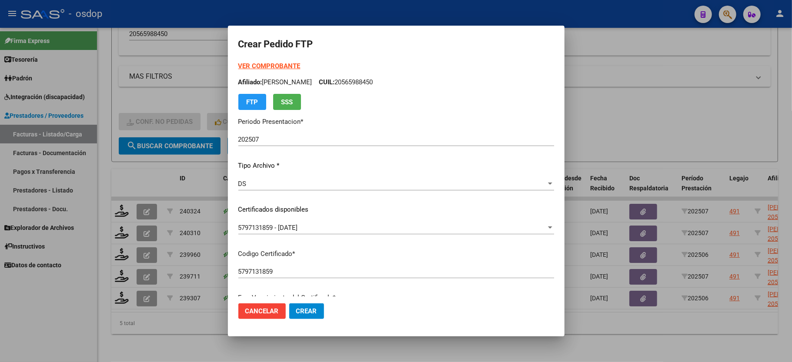
type input "4"
click at [296, 309] on span "Crear" at bounding box center [306, 311] width 21 height 8
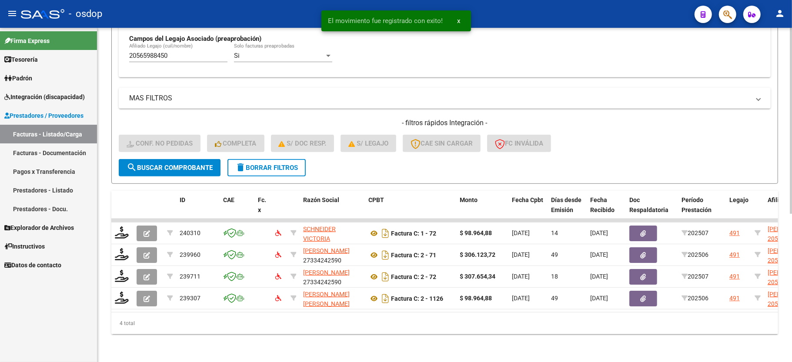
scroll to position [267, 0]
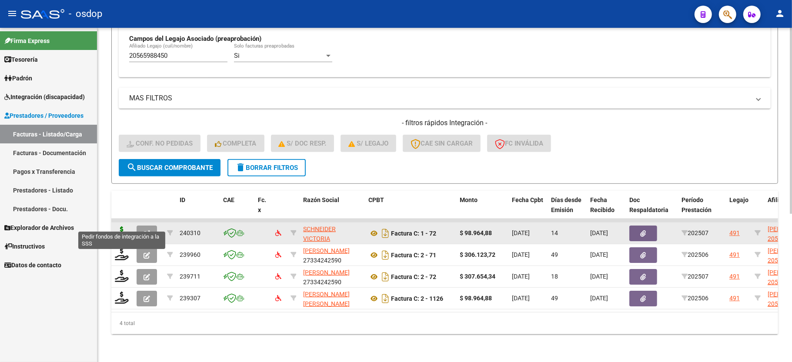
click at [121, 227] on icon at bounding box center [122, 233] width 14 height 12
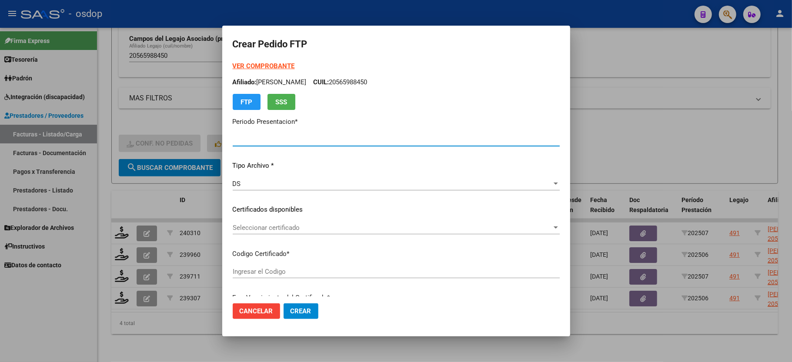
type input "202507"
type input "$ 98.964,88"
type input "5797131859"
type input "2026-12-07"
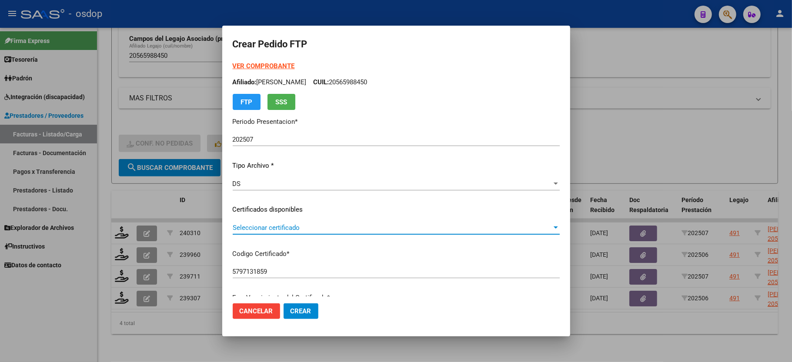
click at [287, 227] on span "Seleccionar certificado" at bounding box center [392, 228] width 319 height 8
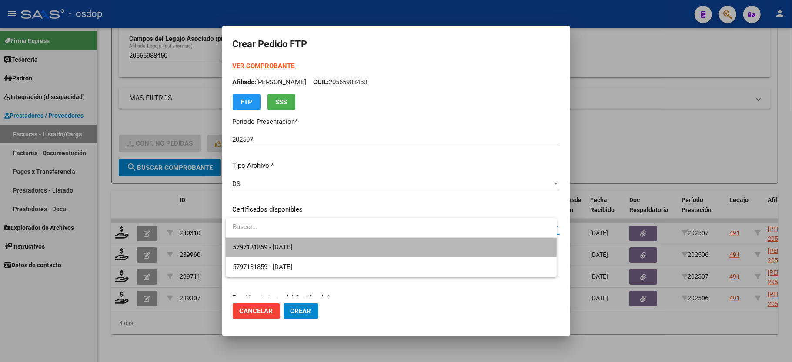
click at [289, 240] on span "5797131859 - 2026-12-07" at bounding box center [391, 248] width 317 height 20
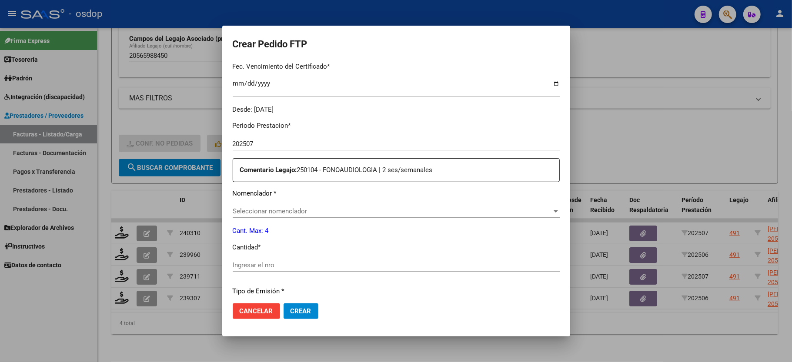
scroll to position [232, 0]
click at [300, 211] on div "Seleccionar nomenclador Seleccionar nomenclador" at bounding box center [396, 210] width 327 height 13
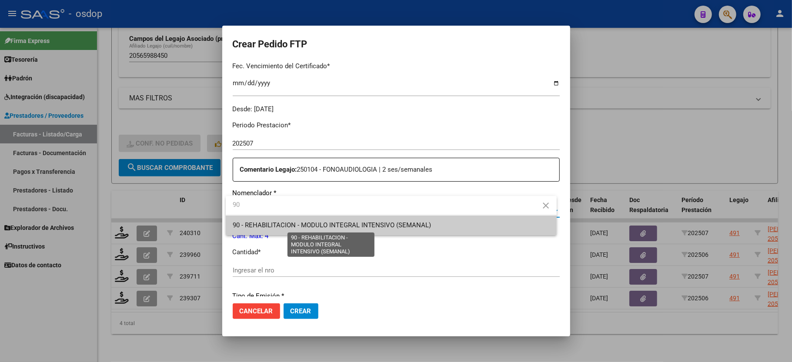
type input "90"
click at [296, 226] on span "90 - REHABILITACION - MODULO INTEGRAL INTENSIVO (SEMANAL)" at bounding box center [332, 225] width 199 height 8
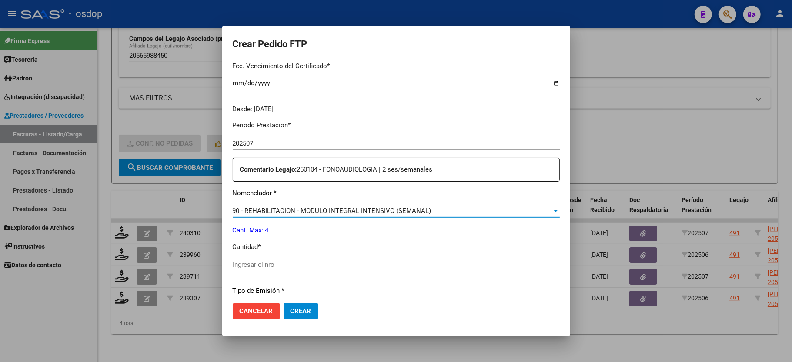
click at [285, 258] on div "Ingresar el nro" at bounding box center [396, 264] width 327 height 13
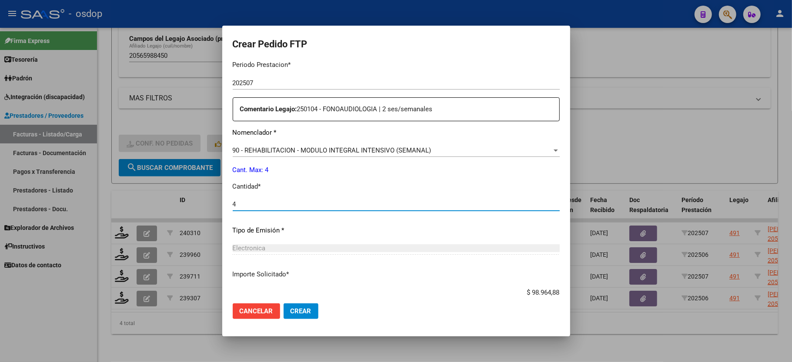
scroll to position [341, 0]
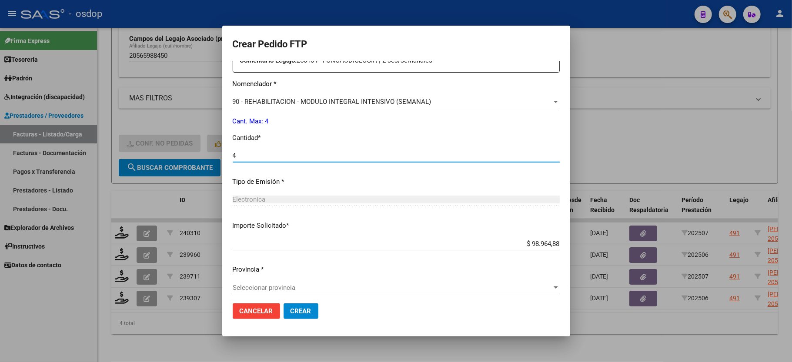
type input "4"
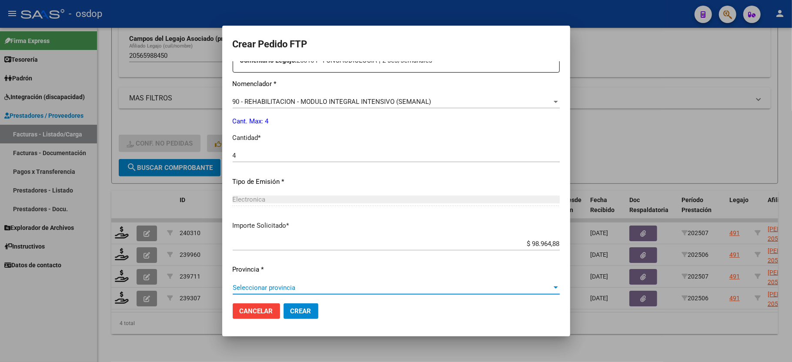
click at [257, 286] on span "Seleccionar provincia" at bounding box center [392, 288] width 319 height 8
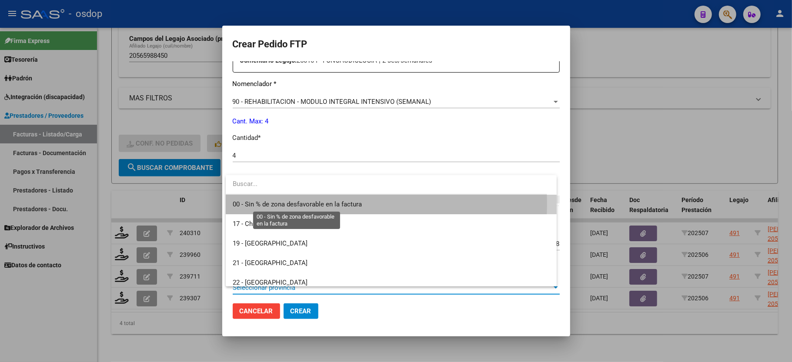
click at [275, 204] on span "00 - Sin % de zona desfavorable en la factura" at bounding box center [297, 204] width 129 height 8
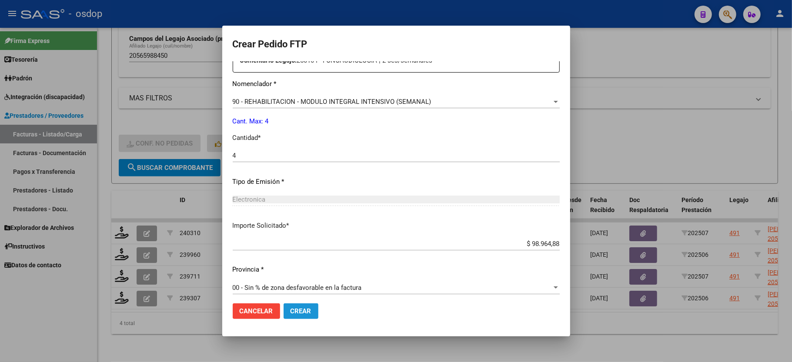
click at [302, 308] on span "Crear" at bounding box center [300, 311] width 21 height 8
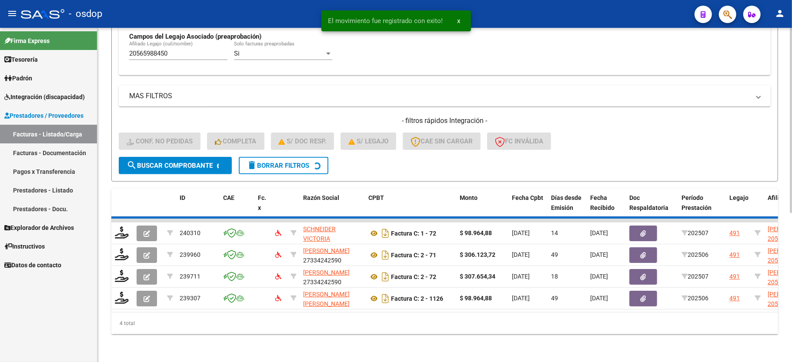
scroll to position [244, 0]
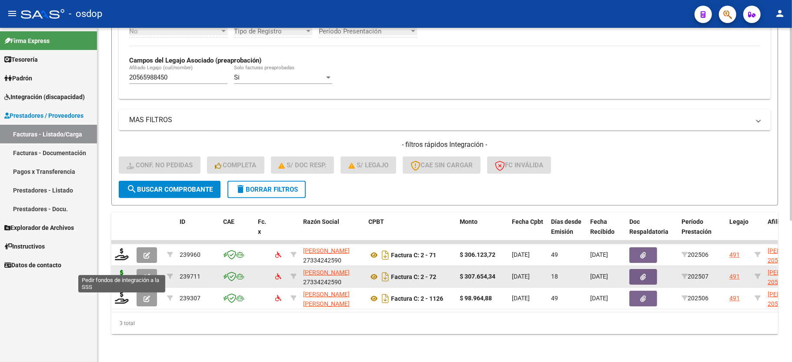
click at [126, 270] on icon at bounding box center [122, 276] width 14 height 12
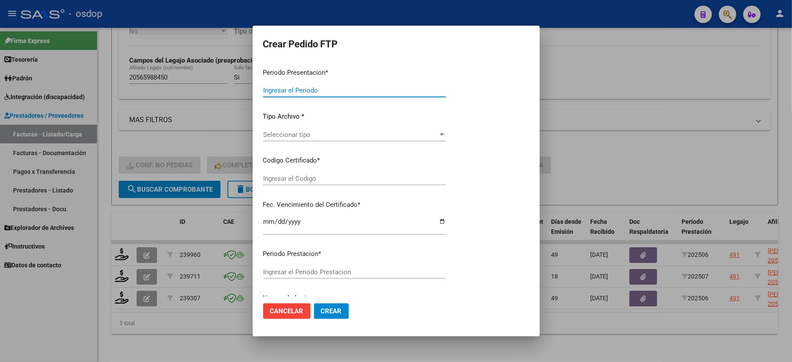
type input "202507"
type input "$ 307.654,34"
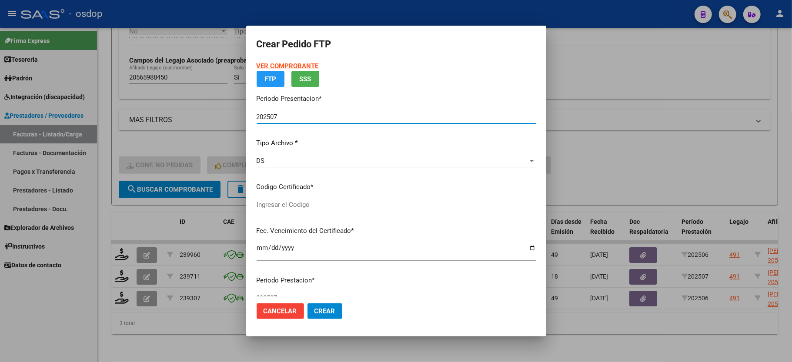
type input "5797131859"
type input "2026-12-07"
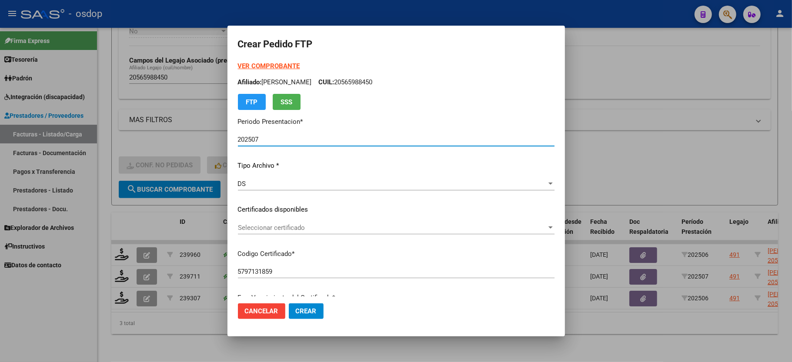
click at [268, 232] on div "Seleccionar certificado Seleccionar certificado" at bounding box center [396, 227] width 317 height 13
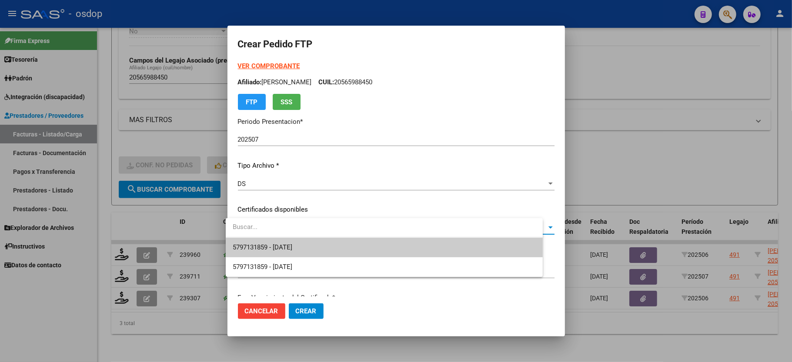
click at [270, 243] on span "5797131859 - 2026-12-07" at bounding box center [263, 247] width 60 height 8
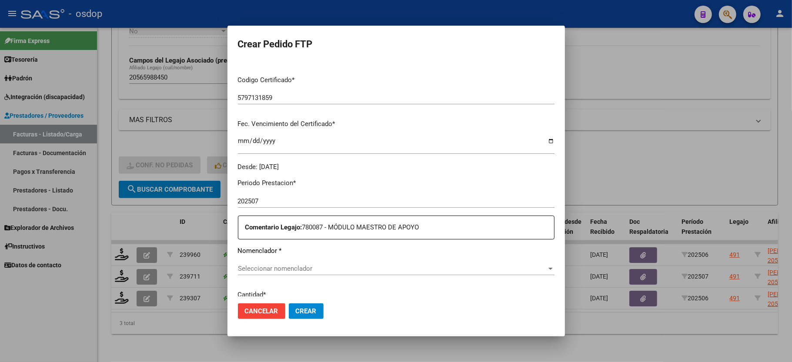
scroll to position [232, 0]
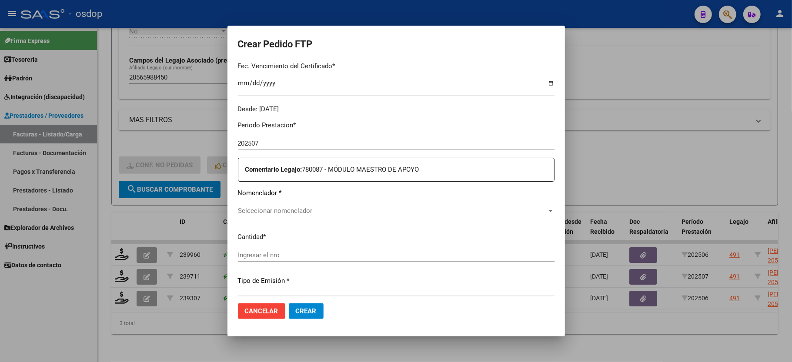
click at [256, 207] on span "Seleccionar nomenclador" at bounding box center [392, 211] width 309 height 8
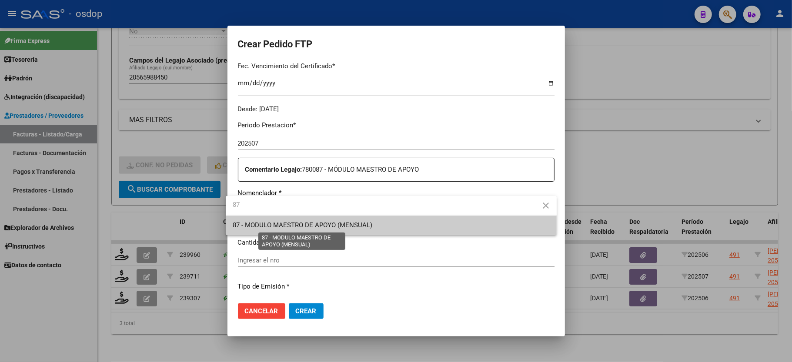
type input "87"
click at [277, 223] on span "87 - MODULO MAESTRO DE APOYO (MENSUAL)" at bounding box center [303, 225] width 140 height 8
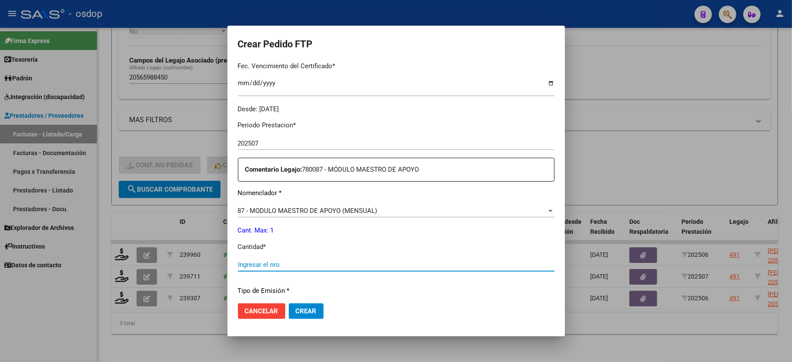
click at [294, 261] on input "Ingresar el nro" at bounding box center [396, 265] width 317 height 8
type input "1"
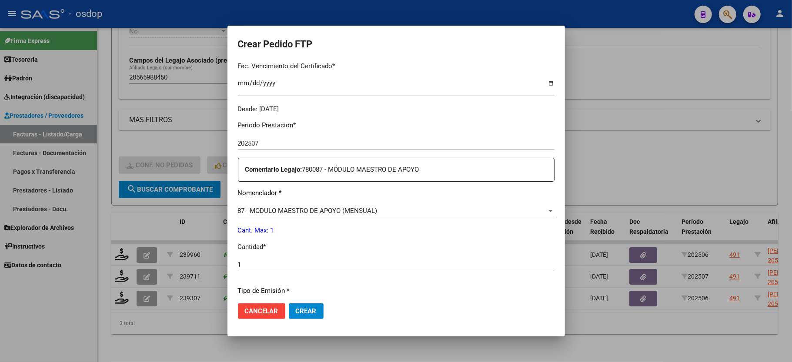
scroll to position [341, 0]
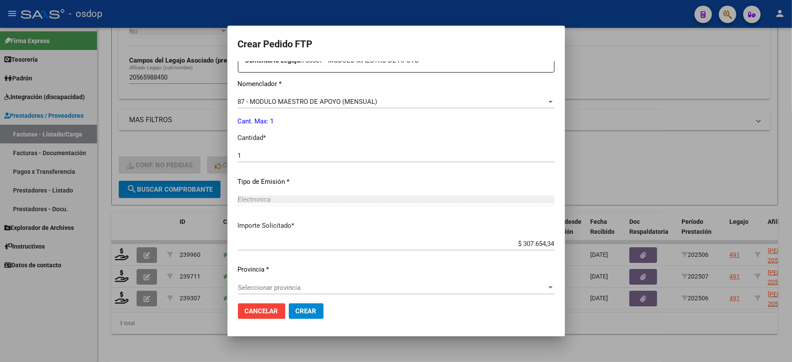
click at [268, 284] on span "Seleccionar provincia" at bounding box center [392, 288] width 309 height 8
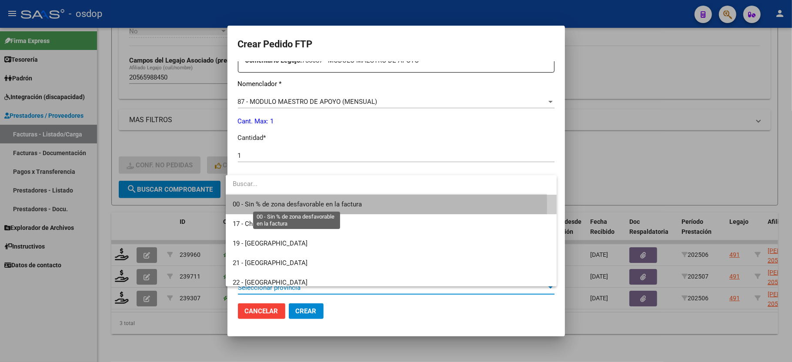
click at [295, 206] on span "00 - Sin % de zona desfavorable en la factura" at bounding box center [297, 204] width 129 height 8
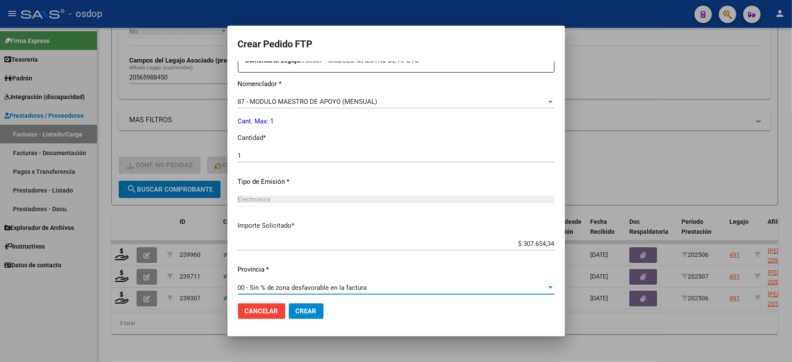
click at [304, 308] on span "Crear" at bounding box center [306, 311] width 21 height 8
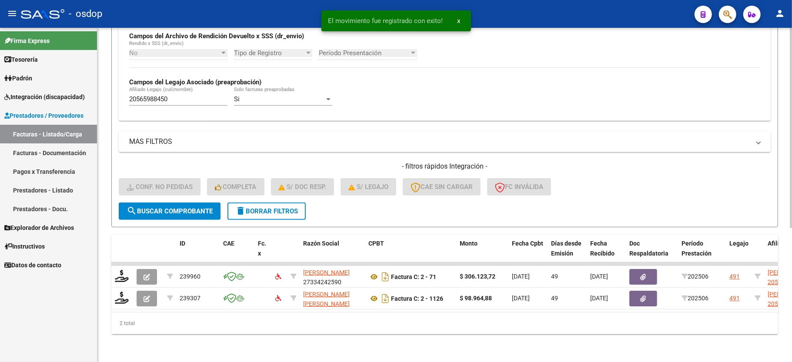
scroll to position [223, 0]
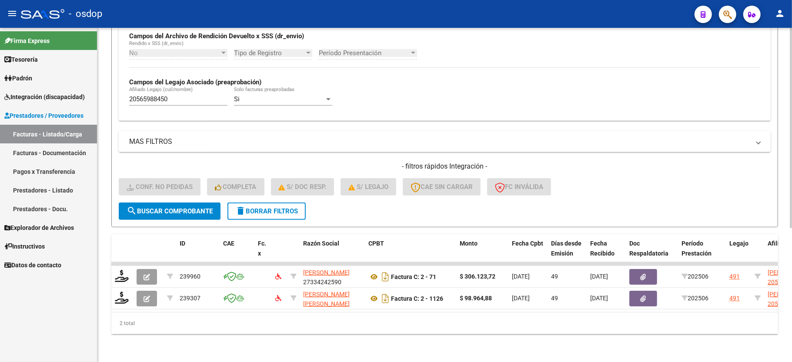
click at [340, 317] on div "2 total" at bounding box center [444, 324] width 667 height 22
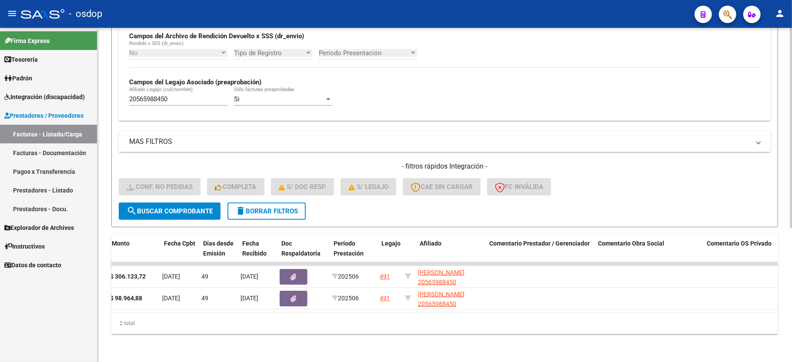
scroll to position [0, 0]
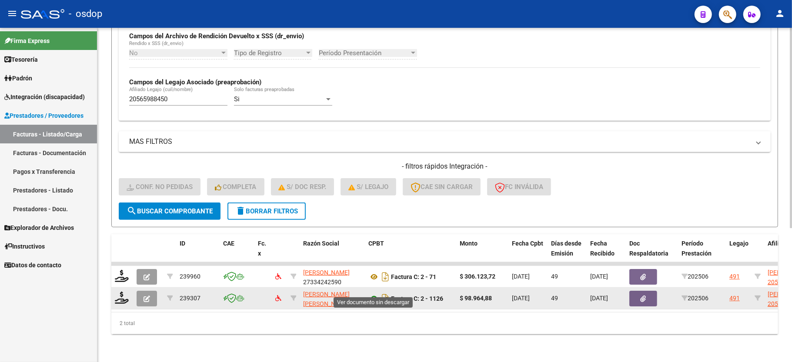
click at [371, 293] on icon at bounding box center [373, 298] width 11 height 10
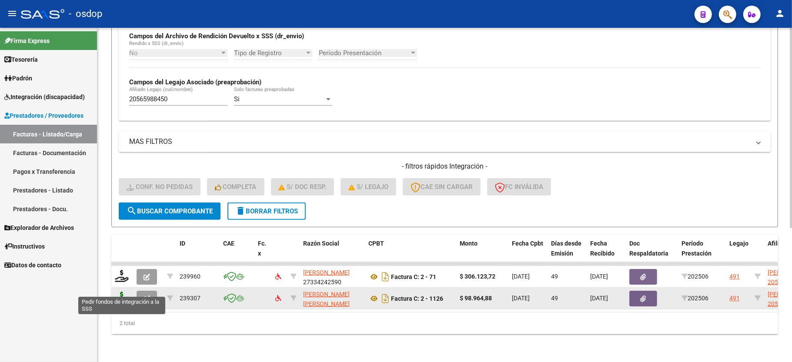
click at [126, 292] on icon at bounding box center [122, 298] width 14 height 12
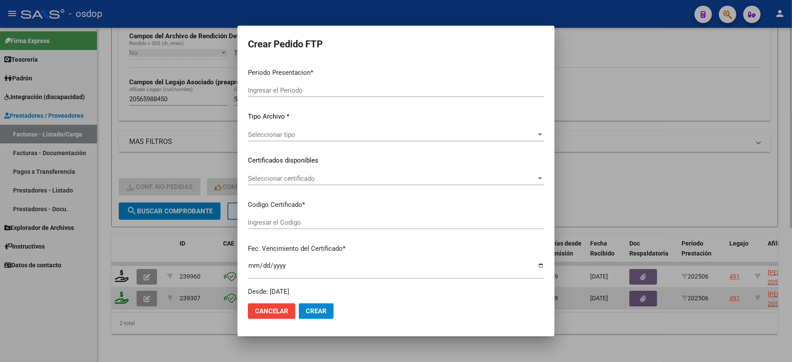
type input "202507"
type input "202506"
type input "$ 98.964,88"
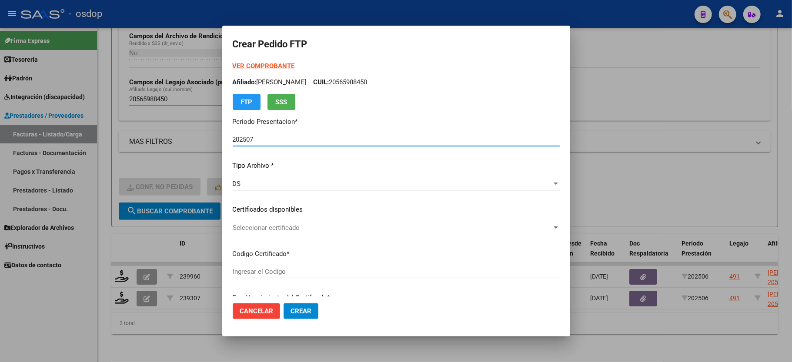
type input "5797131859"
type input "2026-12-07"
click at [251, 223] on div "Seleccionar certificado Seleccionar certificado" at bounding box center [396, 227] width 327 height 13
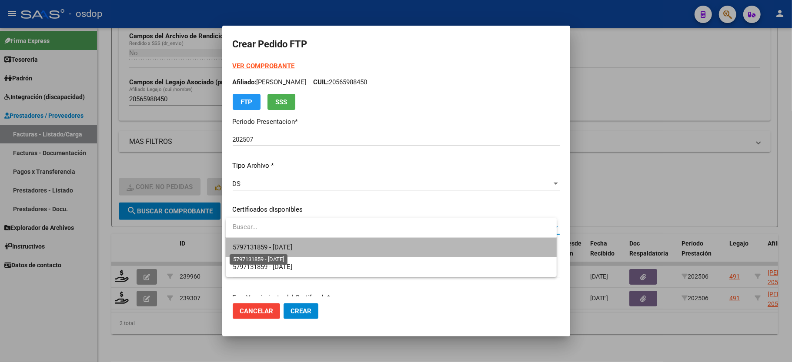
click at [252, 244] on span "5797131859 - 2026-12-07" at bounding box center [263, 247] width 60 height 8
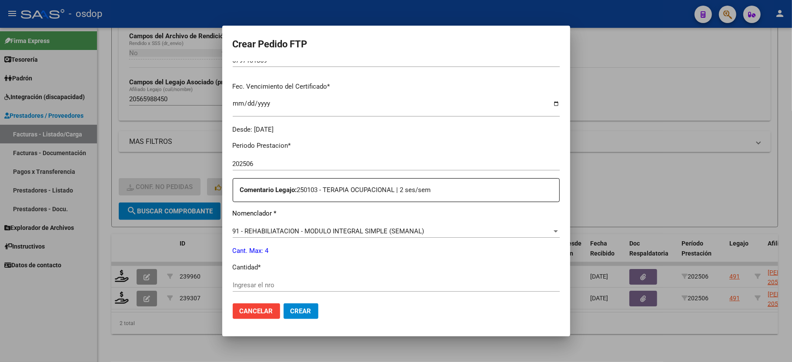
scroll to position [232, 0]
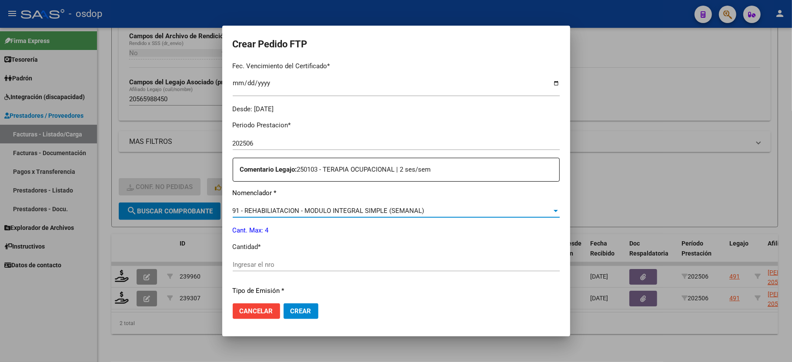
click at [282, 207] on span "91 - REHABILIATACION - MODULO INTEGRAL SIMPLE (SEMANAL)" at bounding box center [329, 211] width 192 height 8
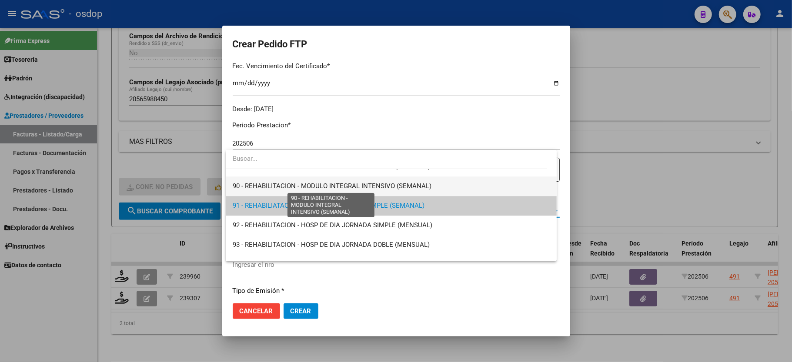
click at [289, 180] on span "90 - REHABILITACION - MODULO INTEGRAL INTENSIVO (SEMANAL)" at bounding box center [391, 187] width 317 height 20
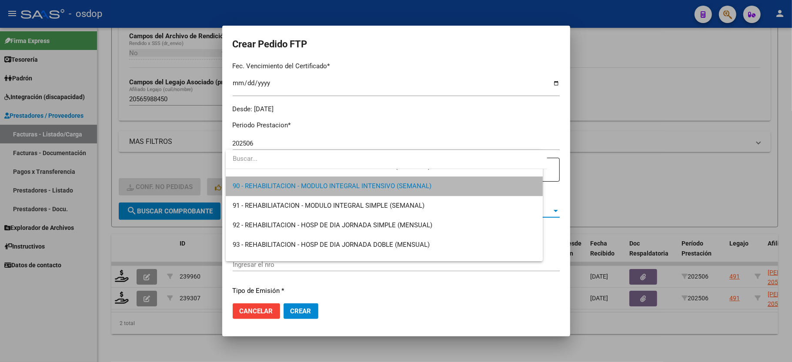
scroll to position [1741, 0]
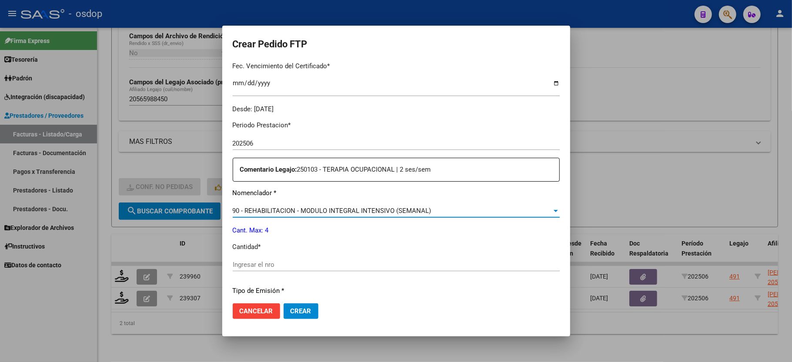
click at [282, 268] on div "Ingresar el nro" at bounding box center [396, 268] width 327 height 21
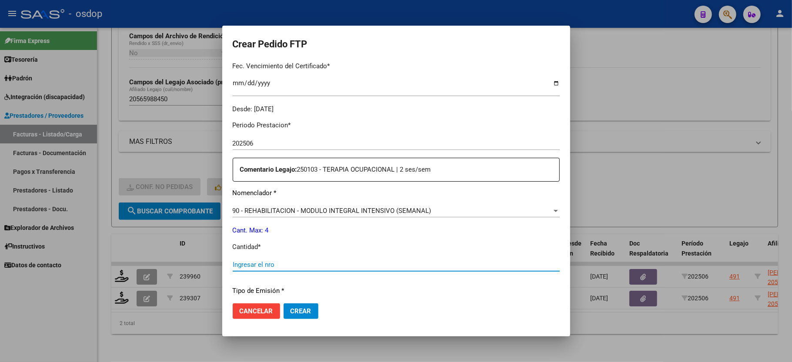
drag, startPoint x: 279, startPoint y: 263, endPoint x: 280, endPoint y: 249, distance: 13.9
click at [279, 263] on input "Ingresar el nro" at bounding box center [396, 265] width 327 height 8
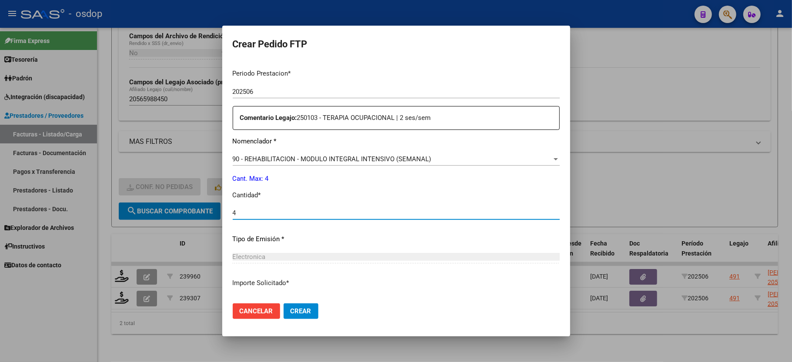
scroll to position [341, 0]
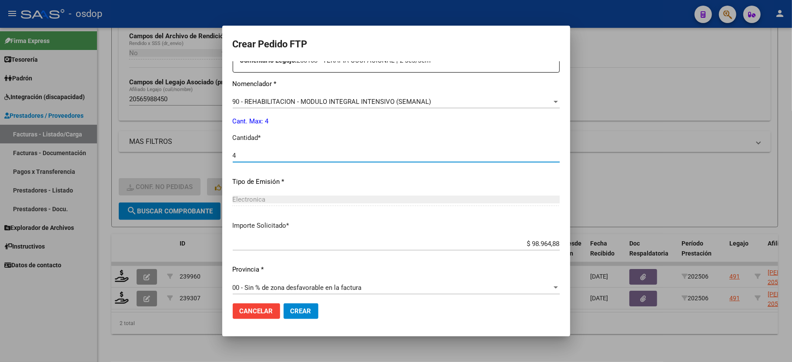
type input "4"
click at [290, 310] on span "Crear" at bounding box center [300, 311] width 21 height 8
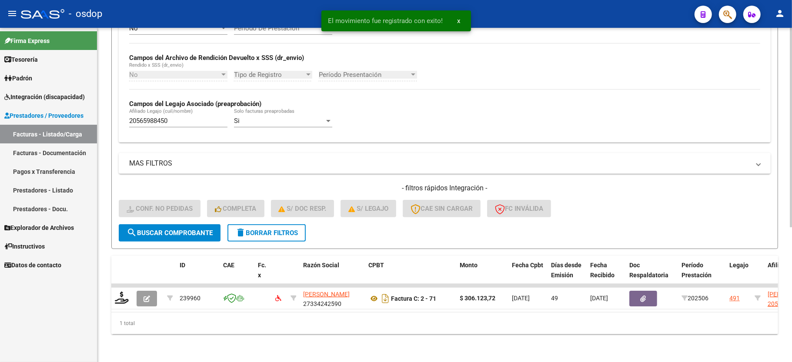
scroll to position [201, 0]
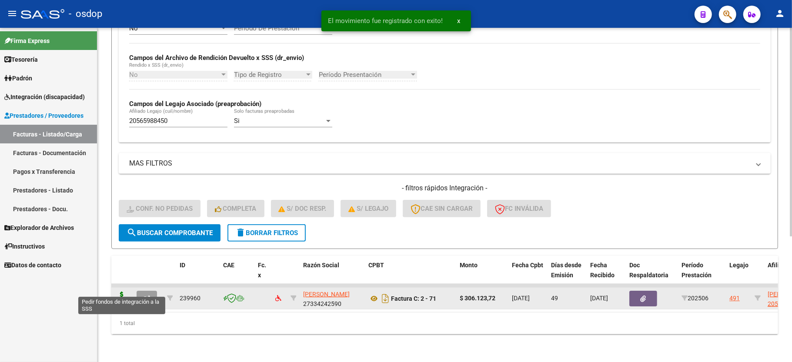
click at [118, 292] on icon at bounding box center [122, 298] width 14 height 12
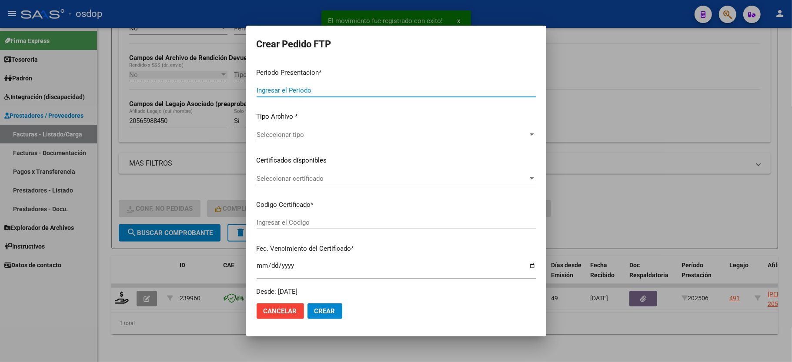
type input "202507"
type input "202506"
type input "$ 306.123,72"
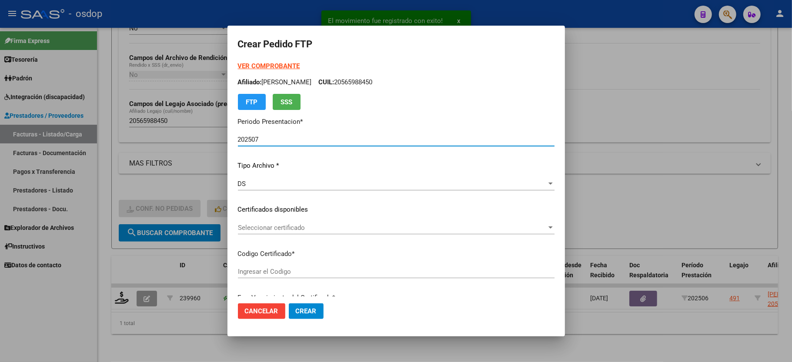
type input "5797131859"
type input "2026-12-07"
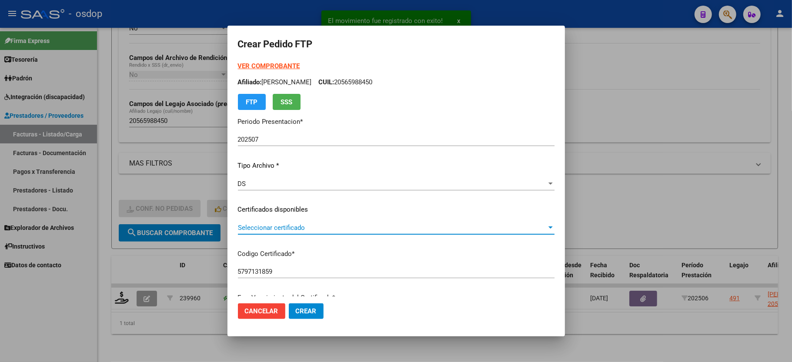
click at [261, 230] on span "Seleccionar certificado" at bounding box center [392, 228] width 309 height 8
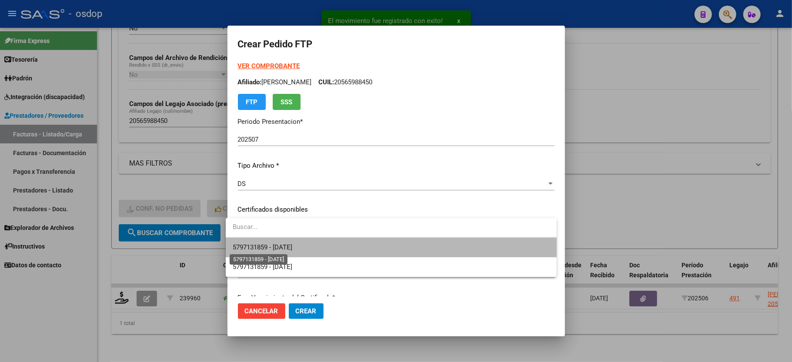
click at [266, 244] on span "5797131859 - 2026-12-07" at bounding box center [263, 247] width 60 height 8
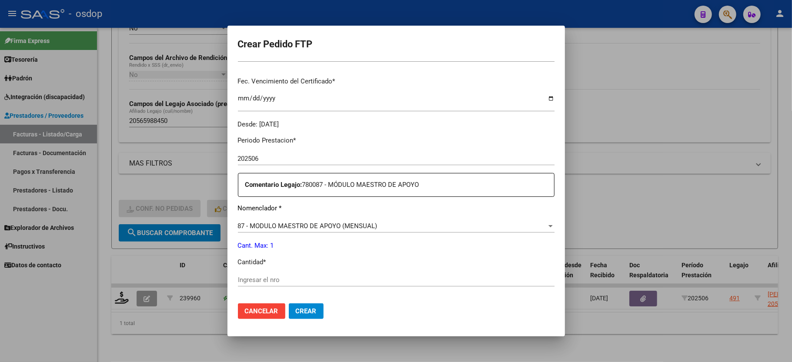
scroll to position [290, 0]
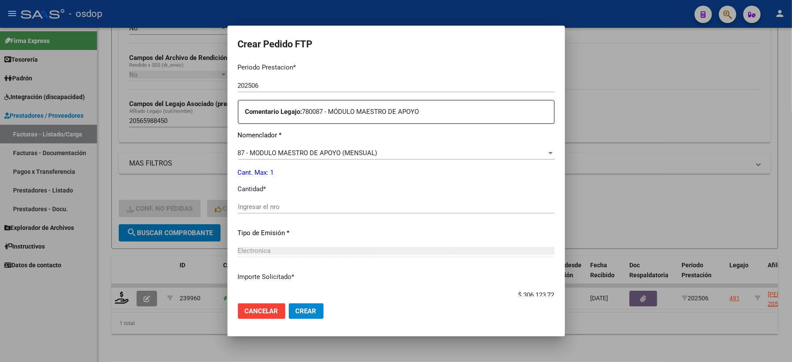
click at [272, 207] on div "Ingresar el nro" at bounding box center [396, 206] width 317 height 13
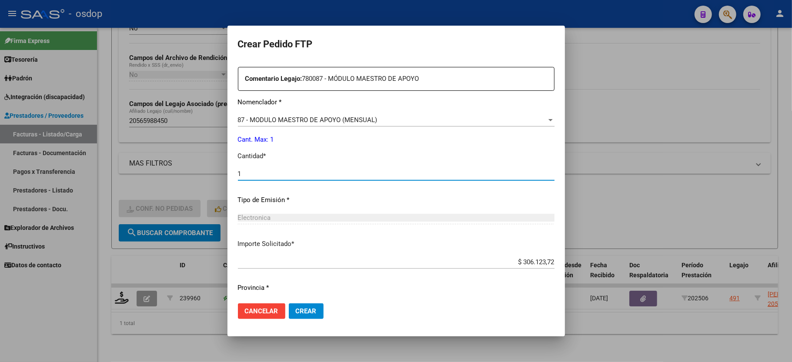
scroll to position [341, 0]
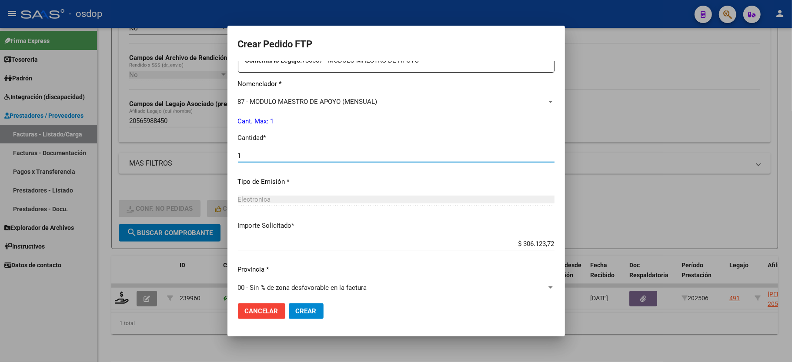
type input "1"
click at [297, 312] on span "Crear" at bounding box center [306, 311] width 21 height 8
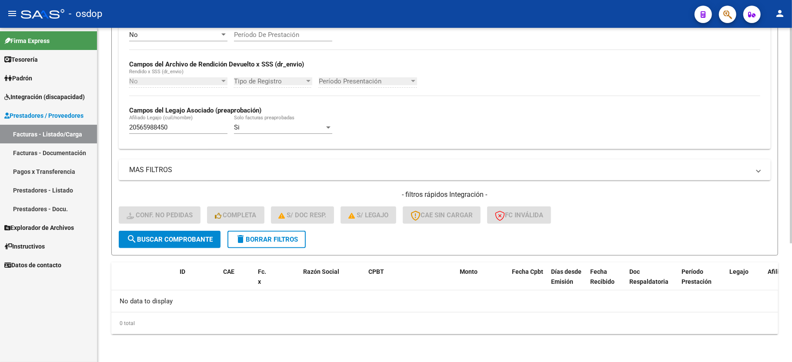
scroll to position [184, 0]
click at [263, 235] on button "delete Borrar Filtros" at bounding box center [266, 239] width 78 height 17
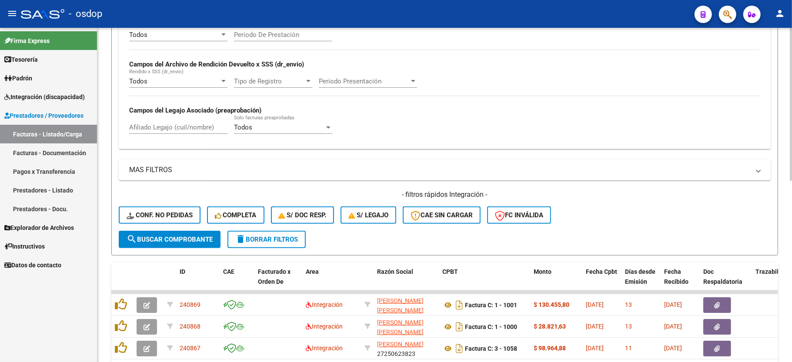
click at [147, 134] on div "Afiliado Legajo (cuil/nombre)" at bounding box center [178, 124] width 98 height 19
click at [155, 130] on input "Afiliado Legajo (cuil/nombre)" at bounding box center [178, 127] width 98 height 8
paste input "20554473734"
type input "20554473734"
click at [168, 246] on button "search Buscar Comprobante" at bounding box center [170, 239] width 102 height 17
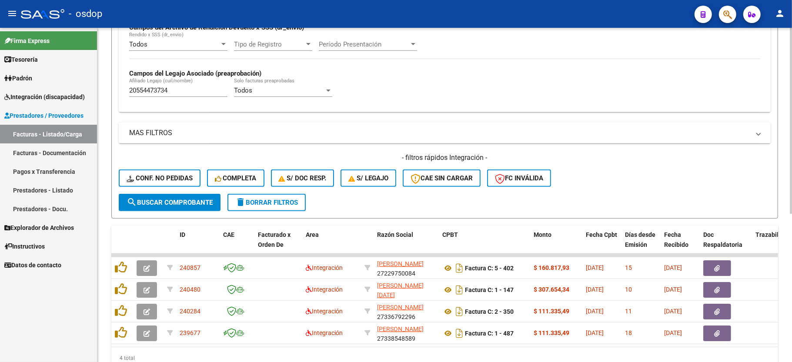
scroll to position [267, 0]
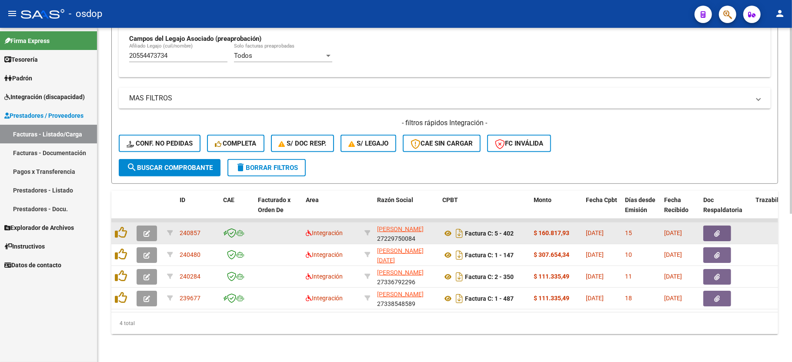
click at [148, 230] on icon "button" at bounding box center [146, 233] width 7 height 7
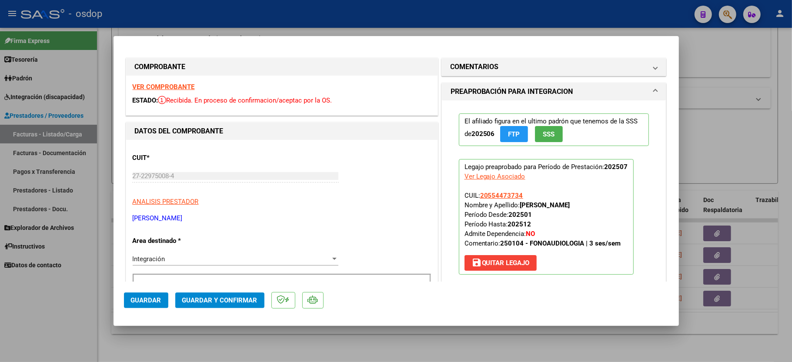
click at [154, 89] on strong "VER COMPROBANTE" at bounding box center [164, 87] width 62 height 8
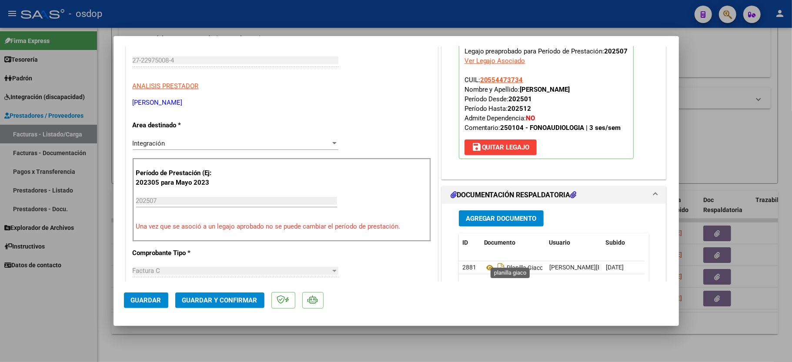
scroll to position [174, 0]
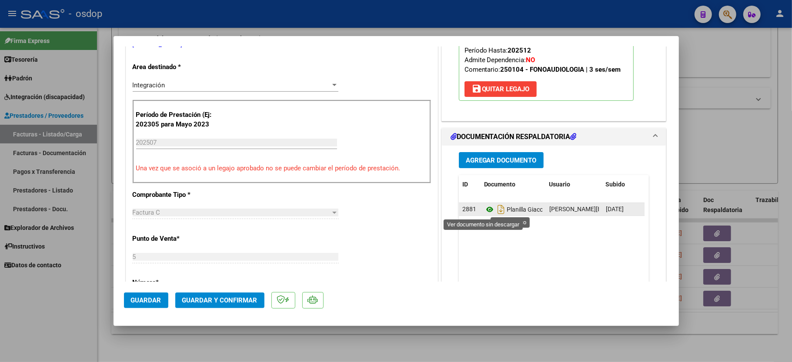
click at [486, 210] on icon at bounding box center [489, 209] width 11 height 10
click at [225, 309] on mat-dialog-actions "Guardar Guardar y Confirmar" at bounding box center [396, 299] width 544 height 34
click at [227, 298] on span "Guardar y Confirmar" at bounding box center [219, 301] width 75 height 8
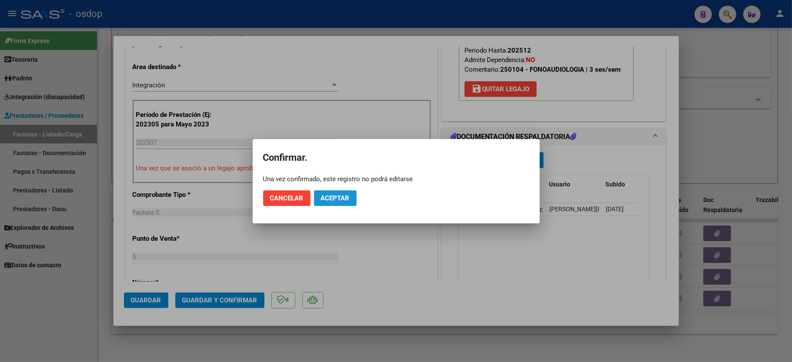
click at [343, 197] on span "Aceptar" at bounding box center [335, 198] width 29 height 8
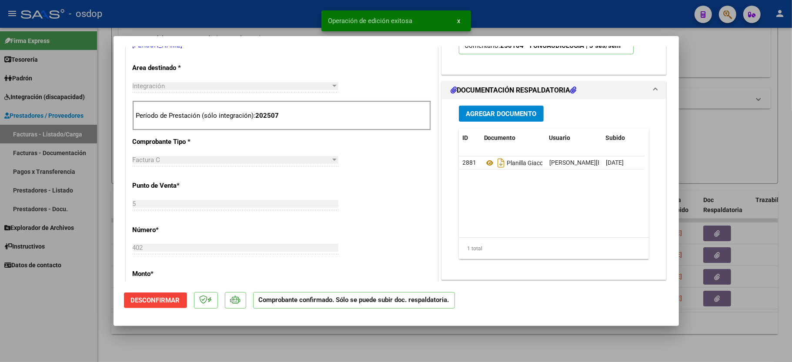
click at [80, 335] on div at bounding box center [396, 181] width 792 height 362
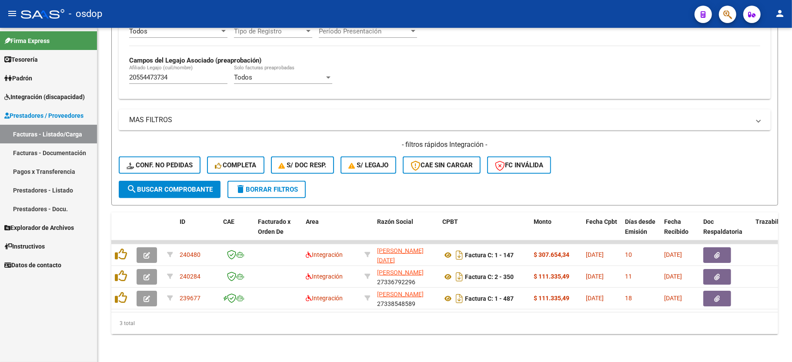
scroll to position [244, 0]
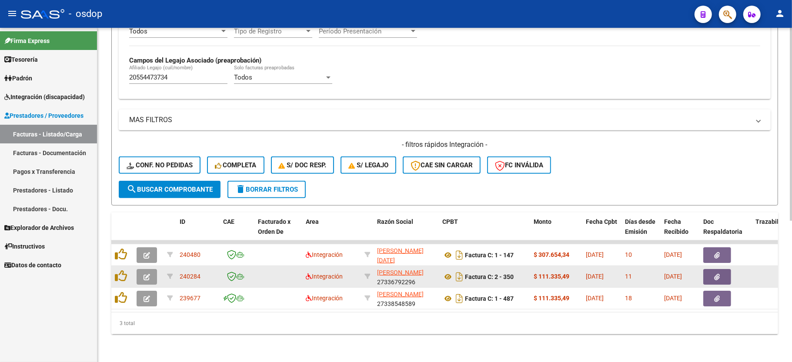
click at [147, 274] on icon "button" at bounding box center [146, 277] width 7 height 7
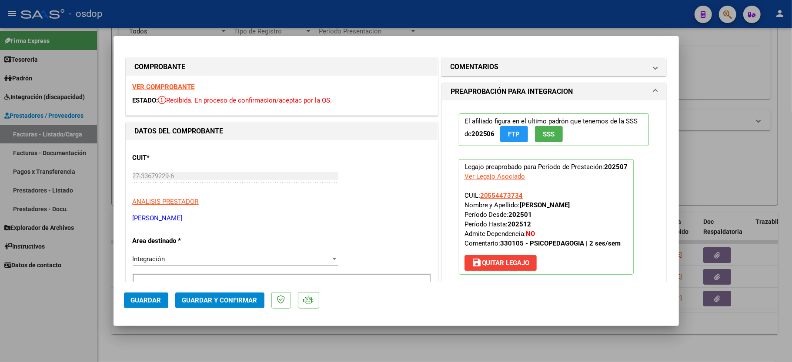
click at [152, 80] on div "VER COMPROBANTE ESTADO: Recibida. En proceso de confirmacion/aceptac por la OS." at bounding box center [281, 96] width 311 height 40
click at [145, 84] on strong "VER COMPROBANTE" at bounding box center [164, 87] width 62 height 8
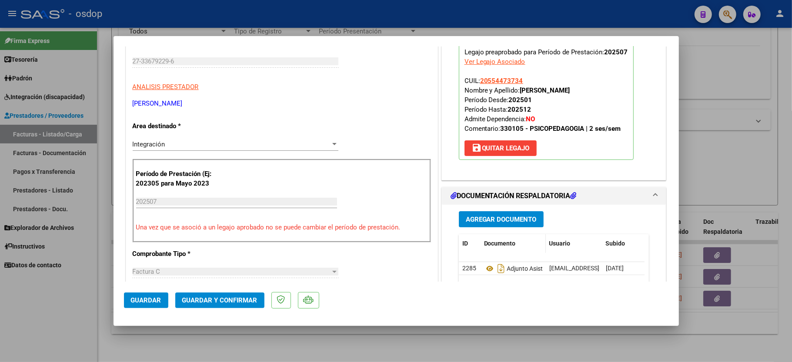
scroll to position [116, 0]
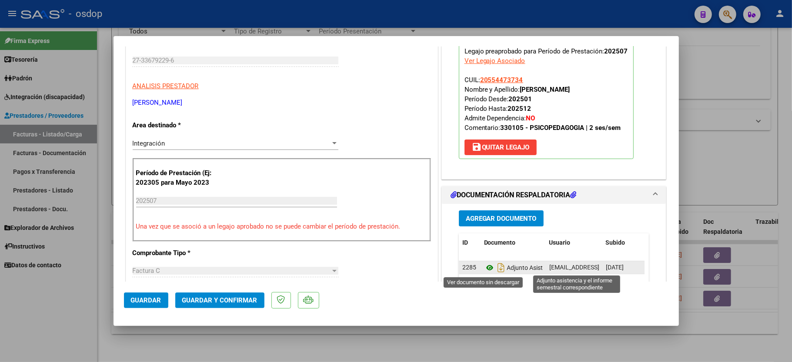
click at [484, 268] on icon at bounding box center [489, 268] width 11 height 10
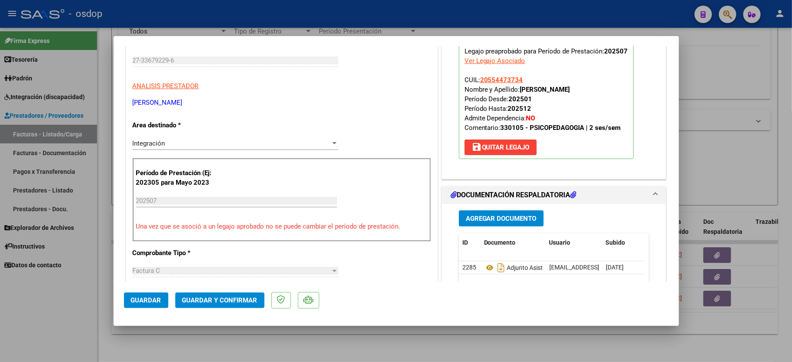
click at [226, 300] on span "Guardar y Confirmar" at bounding box center [219, 301] width 75 height 8
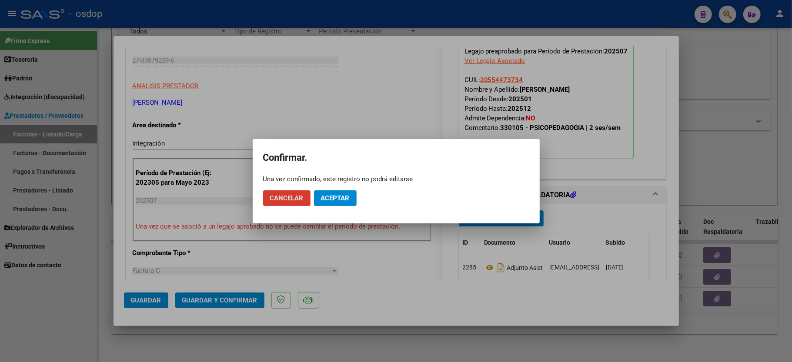
click at [340, 202] on span "Aceptar" at bounding box center [335, 198] width 29 height 8
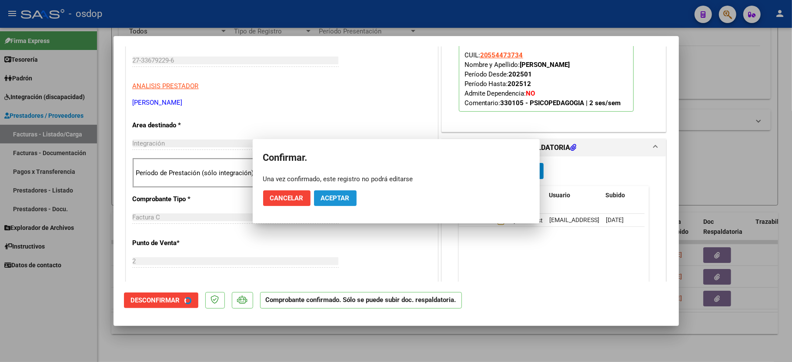
scroll to position [115, 0]
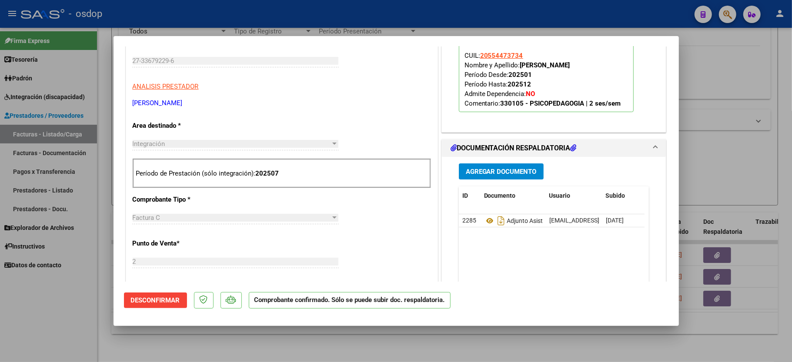
drag, startPoint x: 82, startPoint y: 333, endPoint x: 89, endPoint y: 323, distance: 11.2
click at [82, 331] on div at bounding box center [396, 181] width 792 height 362
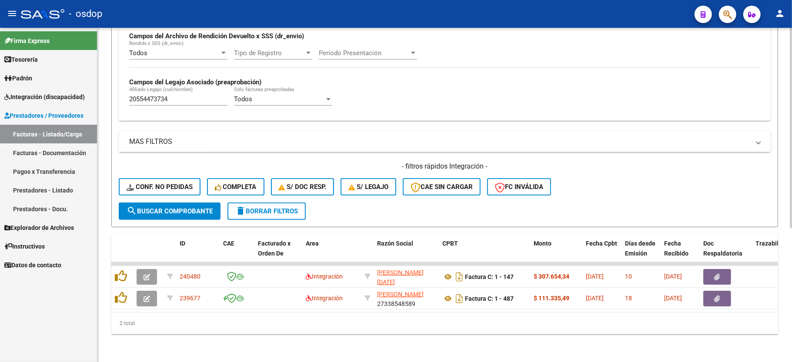
scroll to position [223, 0]
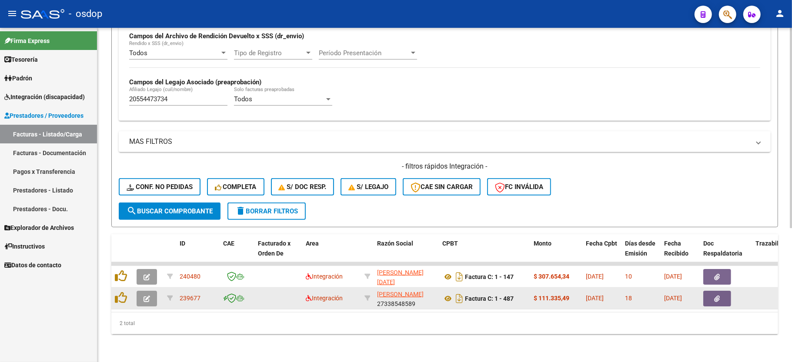
click at [150, 291] on button "button" at bounding box center [147, 299] width 20 height 16
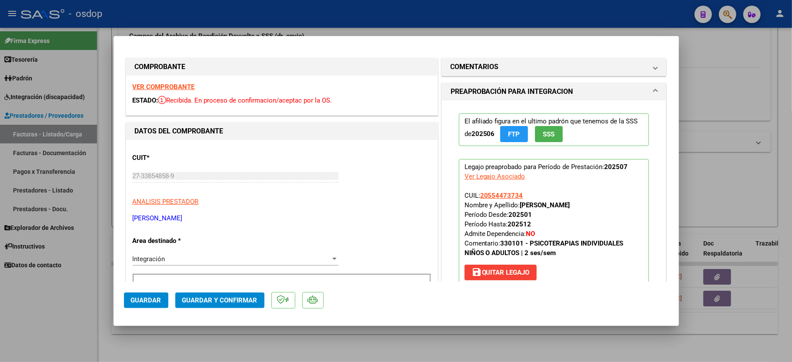
click at [164, 83] on strong "VER COMPROBANTE" at bounding box center [164, 87] width 62 height 8
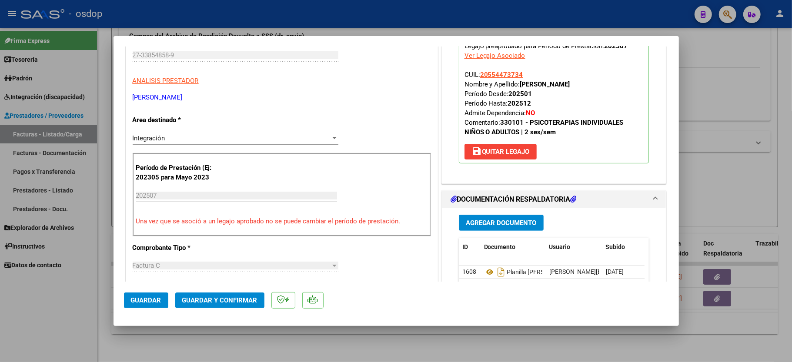
scroll to position [174, 0]
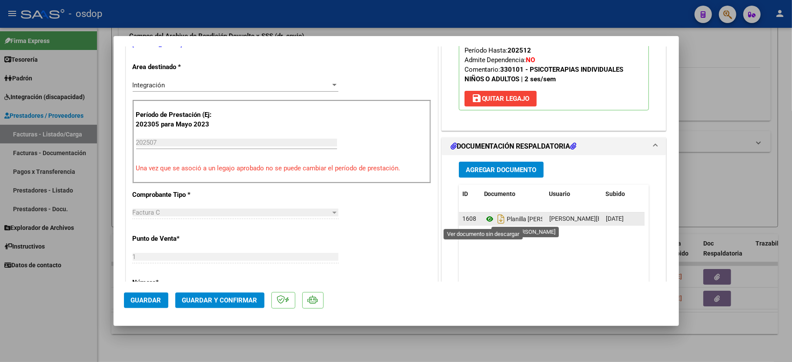
click at [484, 219] on icon at bounding box center [489, 219] width 11 height 10
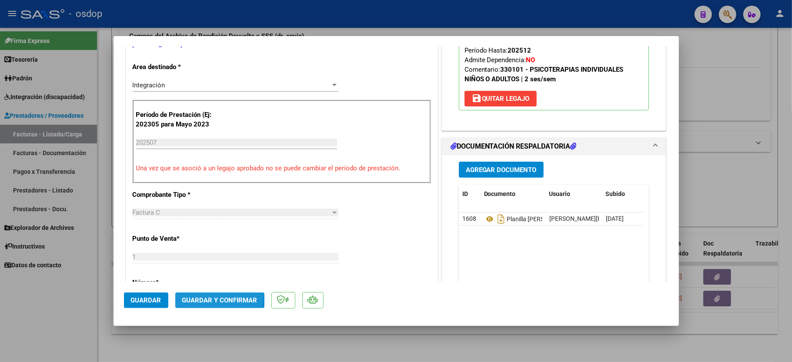
click at [213, 296] on button "Guardar y Confirmar" at bounding box center [219, 301] width 89 height 16
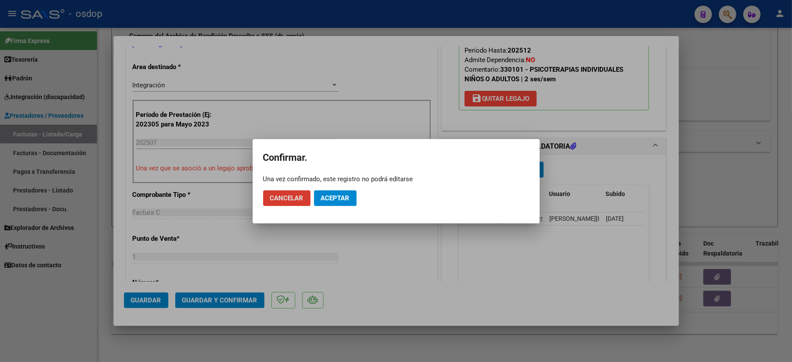
click at [340, 190] on button "Aceptar" at bounding box center [335, 198] width 43 height 16
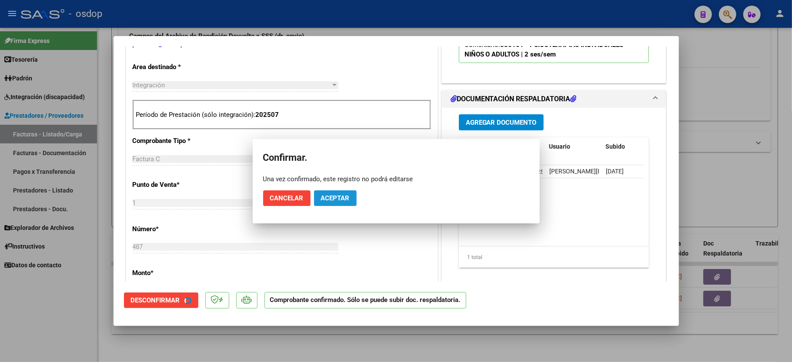
scroll to position [173, 0]
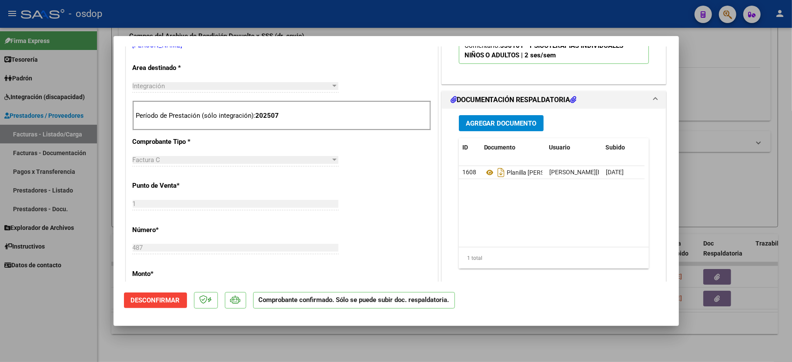
click at [113, 310] on mat-dialog-container "COMPROBANTE VER COMPROBANTE ESTADO: El comprobante fue aceptado por la obra soc…" at bounding box center [395, 181] width 565 height 290
click at [66, 324] on div at bounding box center [396, 181] width 792 height 362
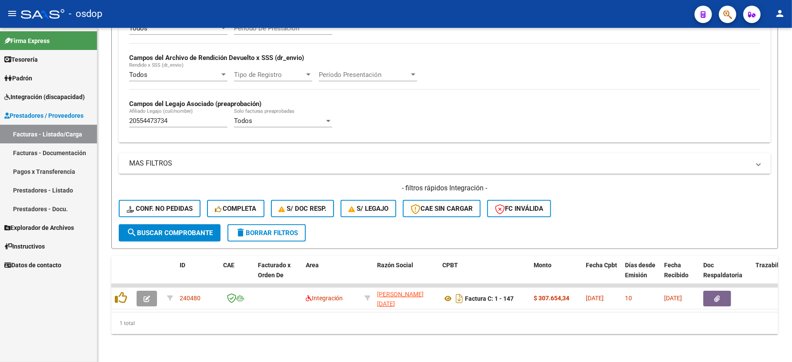
scroll to position [201, 0]
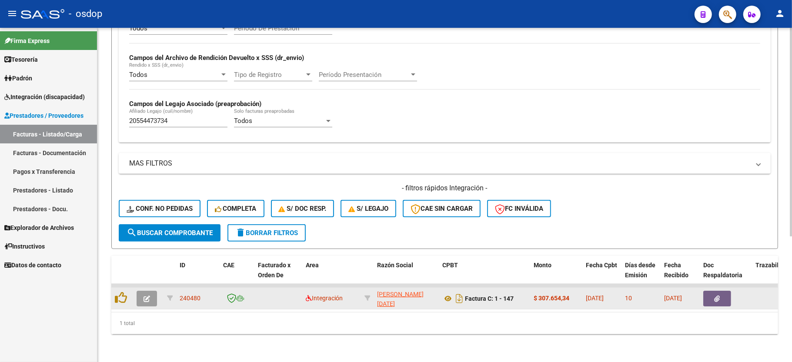
click at [141, 291] on button "button" at bounding box center [147, 299] width 20 height 16
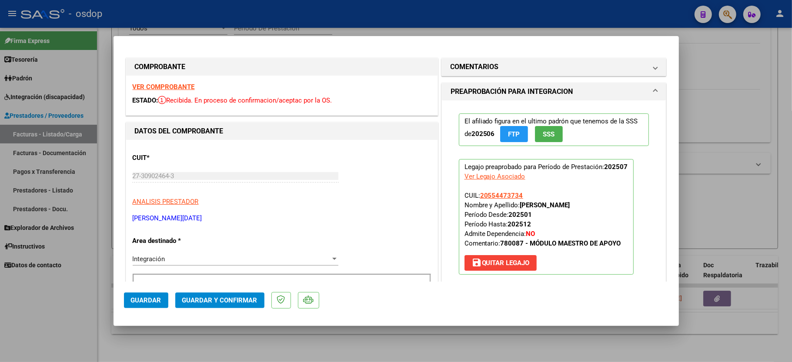
click at [154, 83] on strong "VER COMPROBANTE" at bounding box center [164, 87] width 62 height 8
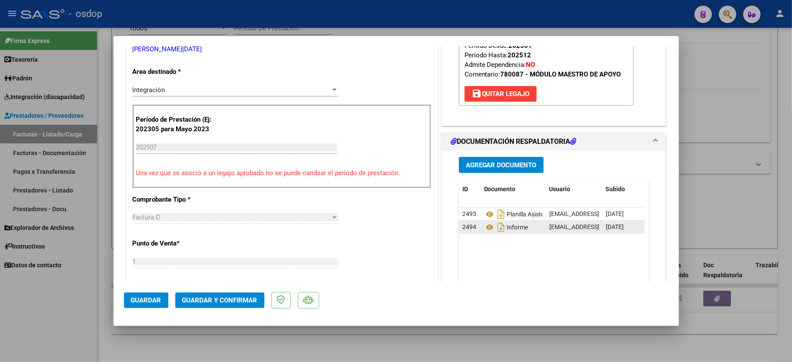
scroll to position [174, 0]
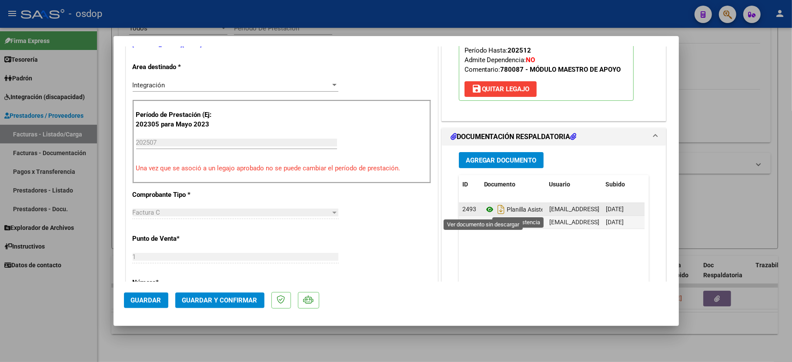
click at [485, 211] on icon at bounding box center [489, 209] width 11 height 10
click at [207, 294] on button "Guardar y Confirmar" at bounding box center [219, 301] width 89 height 16
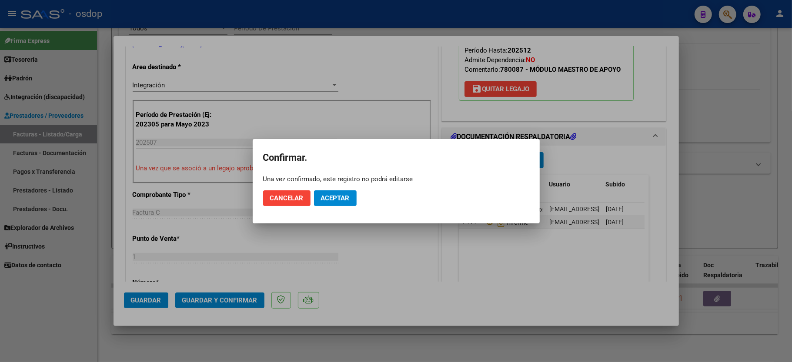
drag, startPoint x: 357, startPoint y: 201, endPoint x: 345, endPoint y: 197, distance: 12.4
click at [353, 200] on mat-dialog-actions "Cancelar Aceptar" at bounding box center [396, 198] width 266 height 30
click at [345, 197] on span "Aceptar" at bounding box center [335, 198] width 29 height 8
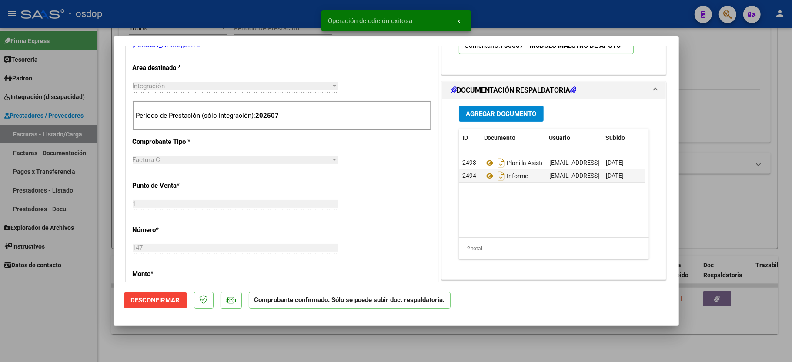
click at [16, 330] on div at bounding box center [396, 181] width 792 height 362
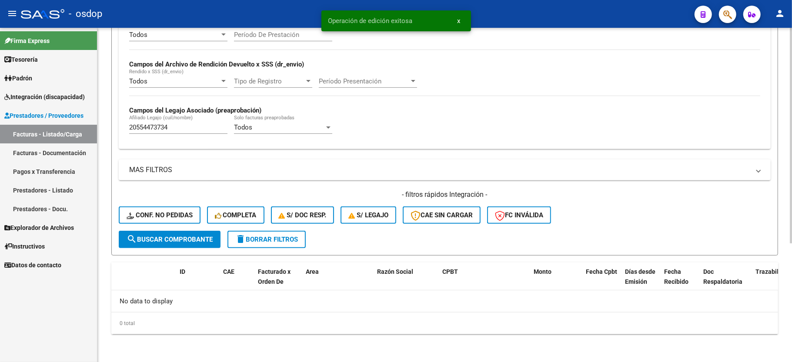
scroll to position [184, 0]
click at [163, 130] on input "20554473734" at bounding box center [178, 127] width 98 height 8
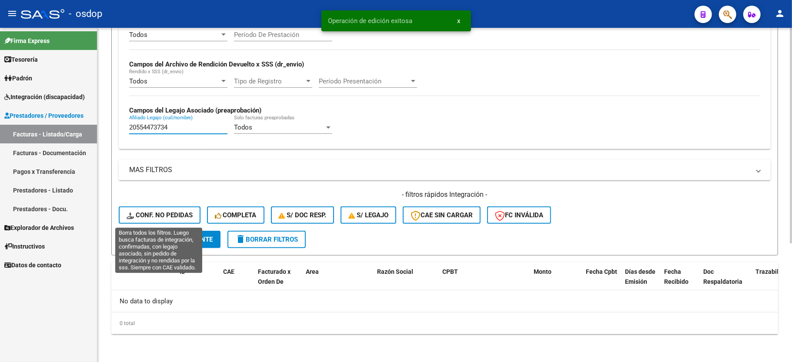
click at [153, 213] on span "Conf. no pedidas" at bounding box center [160, 215] width 66 height 8
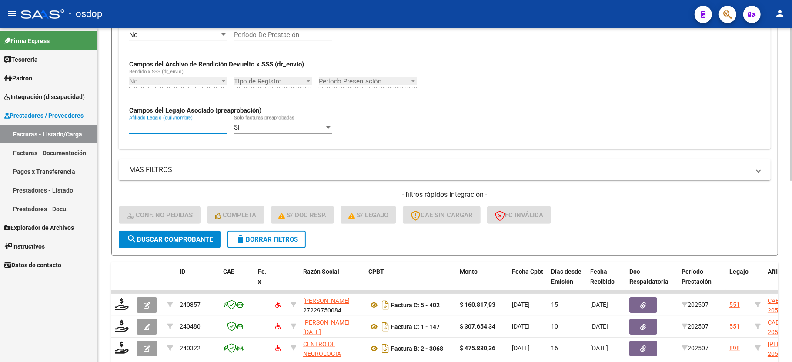
click at [150, 127] on input "Afiliado Legajo (cuil/nombre)" at bounding box center [178, 127] width 98 height 8
paste input "20554473734"
type input "20554473734"
click at [160, 244] on button "search Buscar Comprobante" at bounding box center [170, 239] width 102 height 17
click at [434, 120] on div "No Cargado en Para Enviar SSS Período De Prestación Campos del Archivo de Rendi…" at bounding box center [444, 83] width 631 height 120
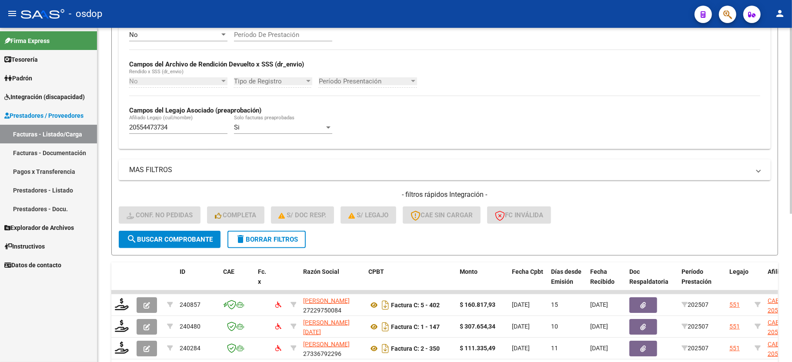
scroll to position [242, 0]
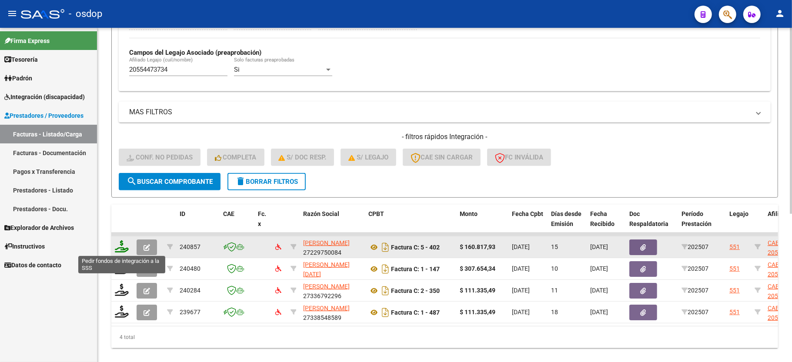
click at [121, 245] on icon at bounding box center [122, 246] width 14 height 12
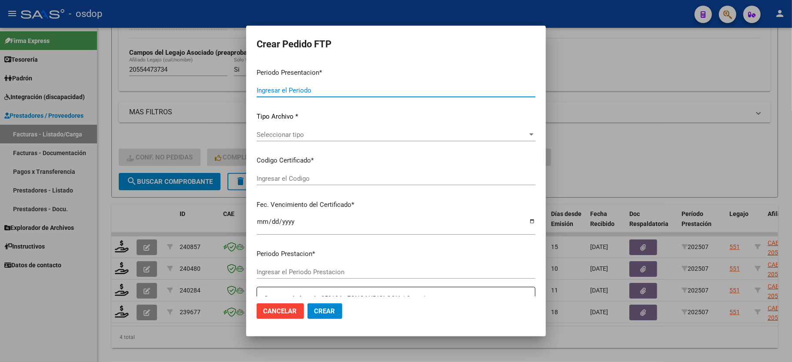
type input "202507"
type input "$ 160.817,93"
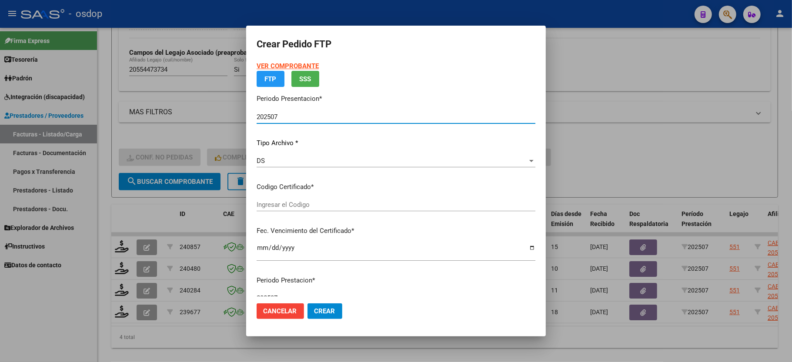
type input "8448057877"
type input "2025-09-09"
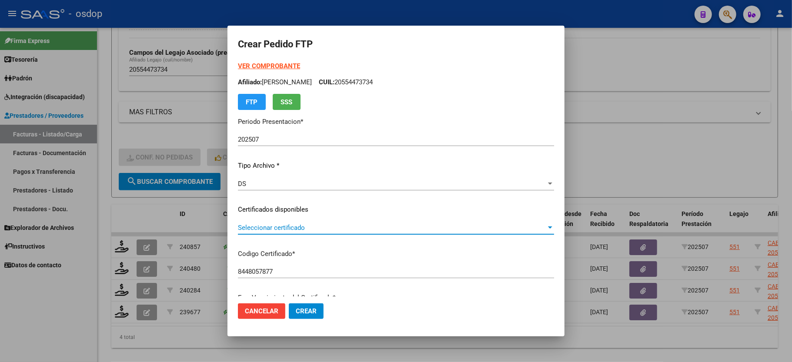
click at [250, 227] on span "Seleccionar certificado" at bounding box center [392, 228] width 308 height 8
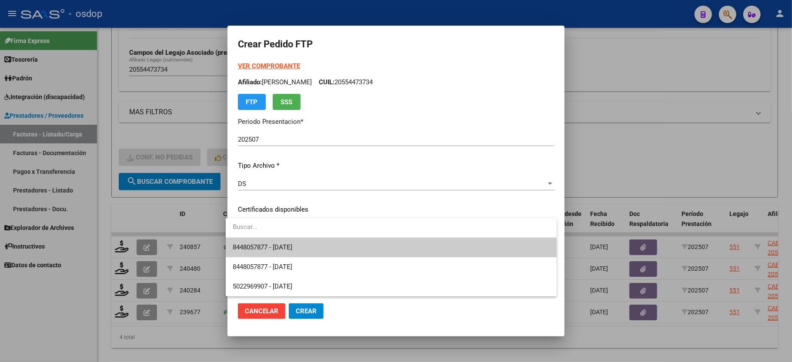
click at [253, 236] on input "dropdown search" at bounding box center [391, 227] width 331 height 20
click at [253, 239] on span "8448057877 - 2025-09-09" at bounding box center [391, 248] width 317 height 20
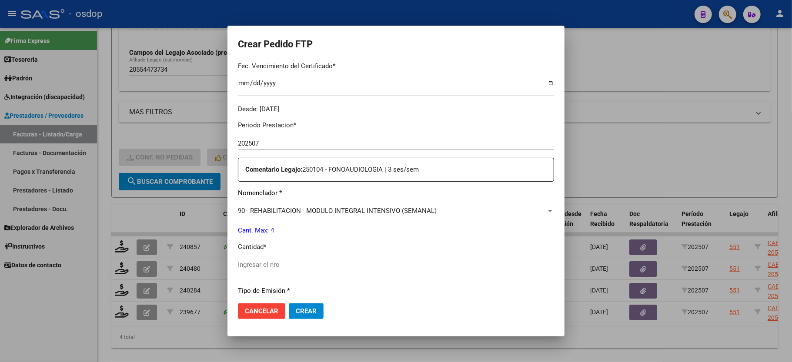
scroll to position [290, 0]
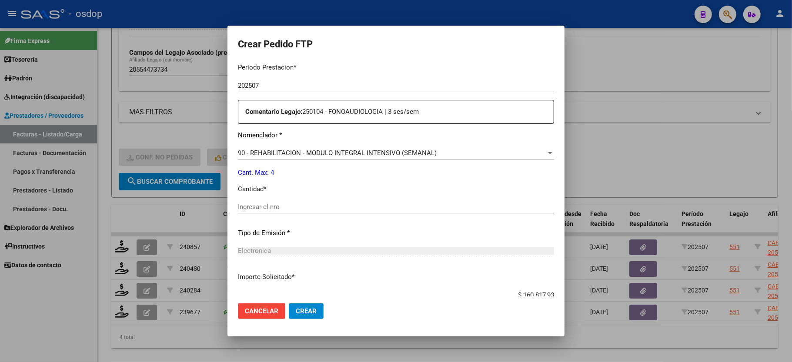
click at [258, 203] on input "Ingresar el nro" at bounding box center [396, 207] width 316 height 8
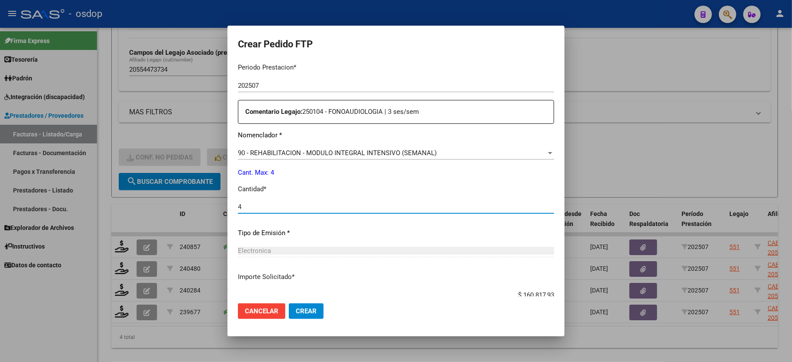
type input "4"
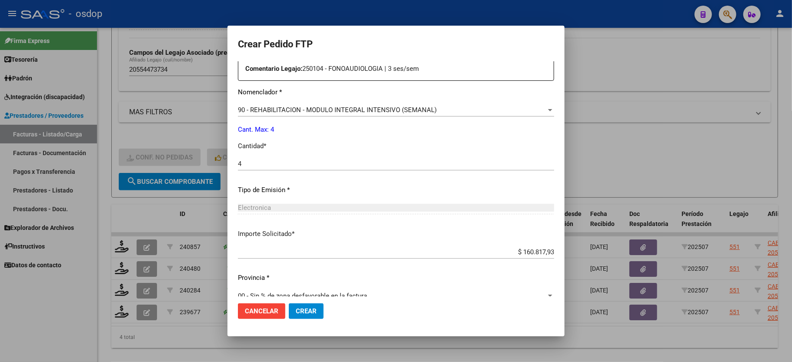
scroll to position [341, 0]
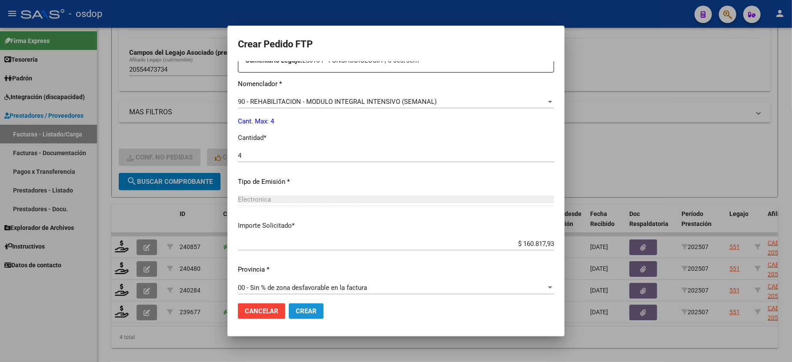
click at [296, 309] on span "Crear" at bounding box center [306, 311] width 21 height 8
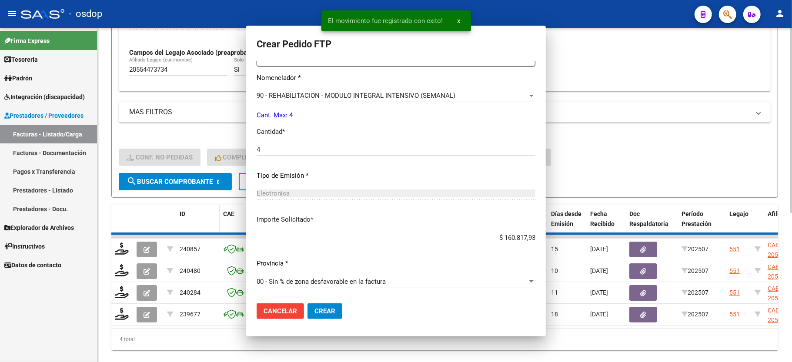
scroll to position [0, 0]
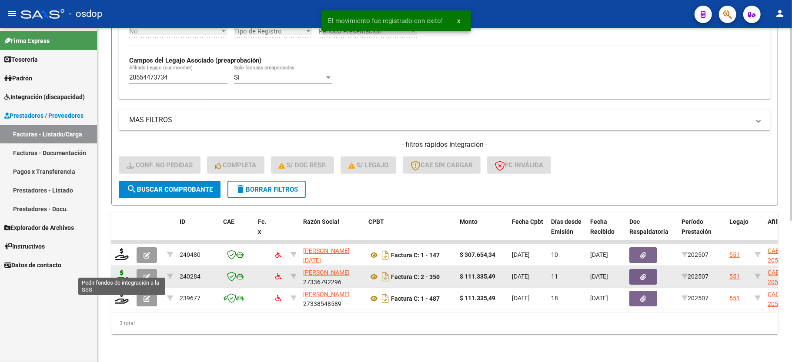
click at [120, 270] on icon at bounding box center [122, 276] width 14 height 12
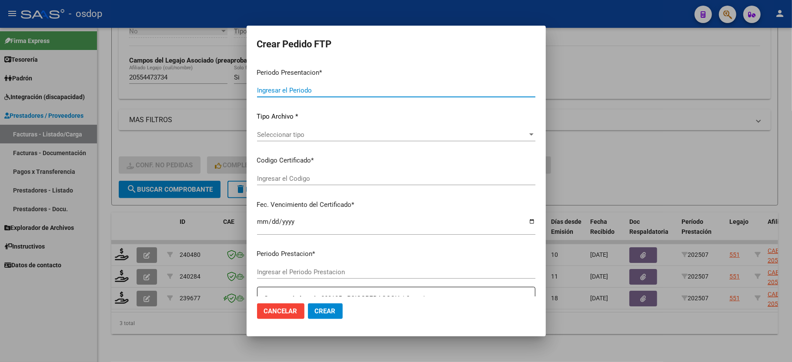
type input "202507"
type input "$ 111.335,49"
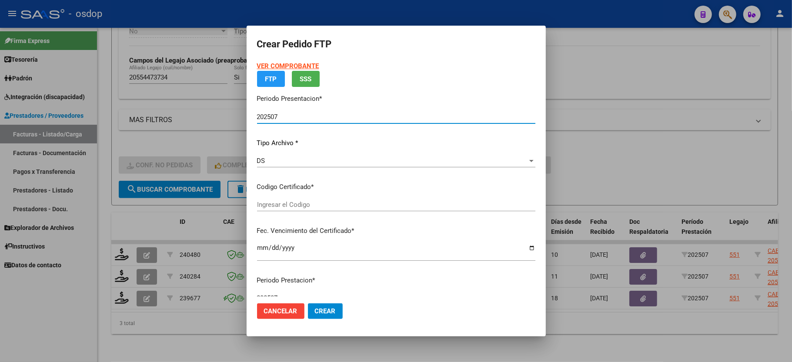
type input "8448057877"
type input "2025-09-09"
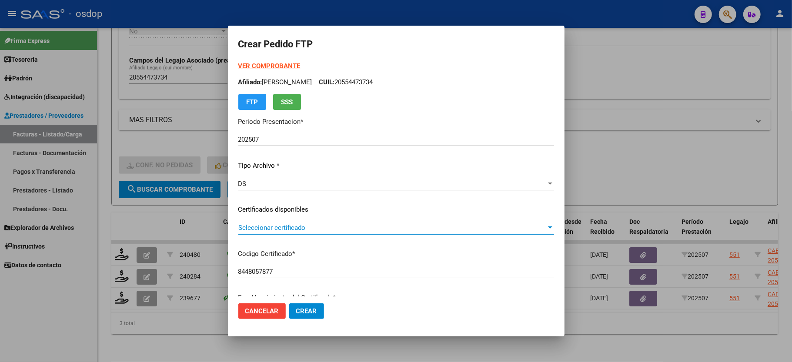
click at [286, 227] on span "Seleccionar certificado" at bounding box center [392, 228] width 308 height 8
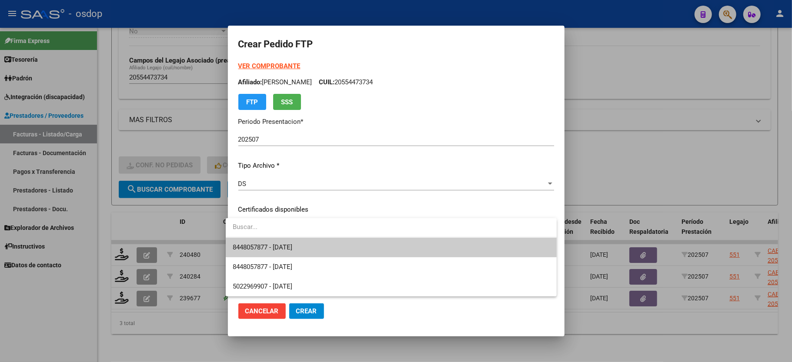
click at [286, 238] on span "8448057877 - 2025-09-09" at bounding box center [391, 248] width 317 height 20
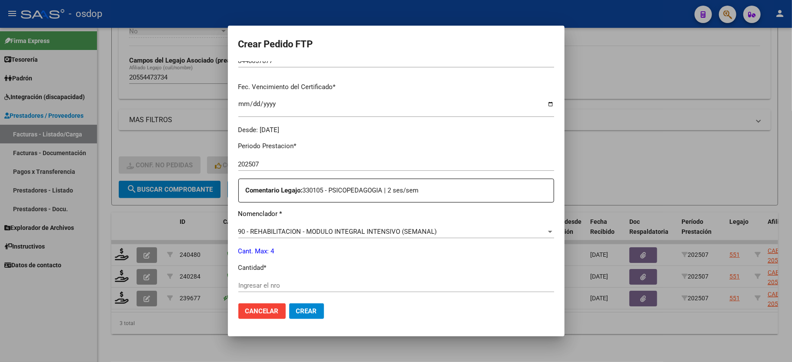
scroll to position [232, 0]
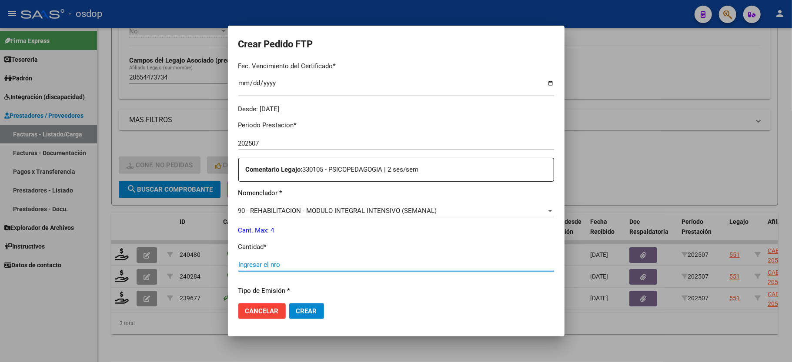
click at [256, 261] on input "Ingresar el nro" at bounding box center [396, 265] width 316 height 8
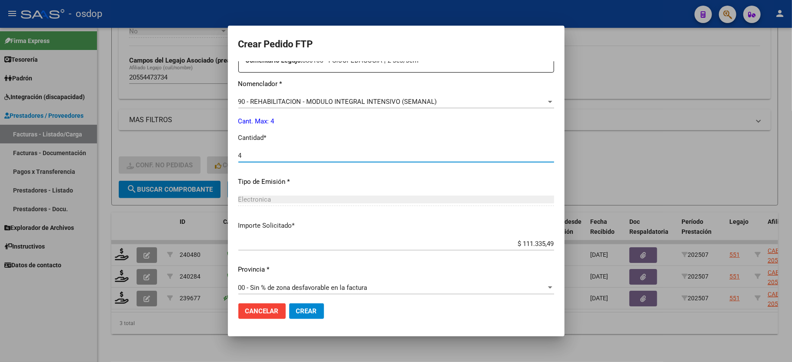
type input "4"
click at [301, 312] on span "Crear" at bounding box center [306, 311] width 21 height 8
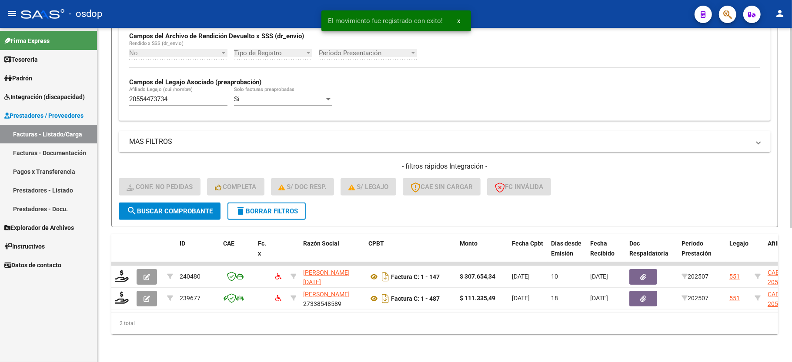
scroll to position [223, 0]
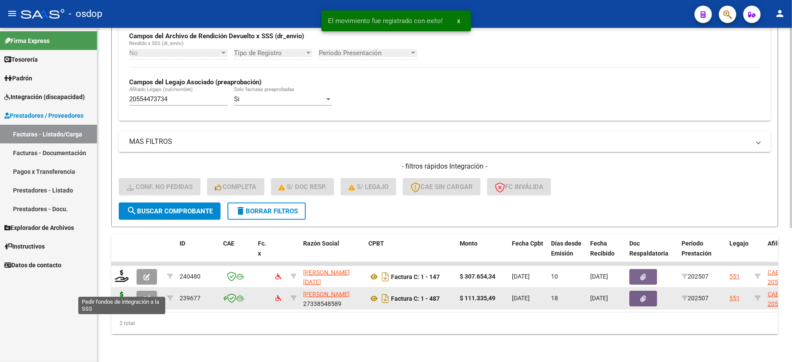
click at [124, 292] on icon at bounding box center [122, 298] width 14 height 12
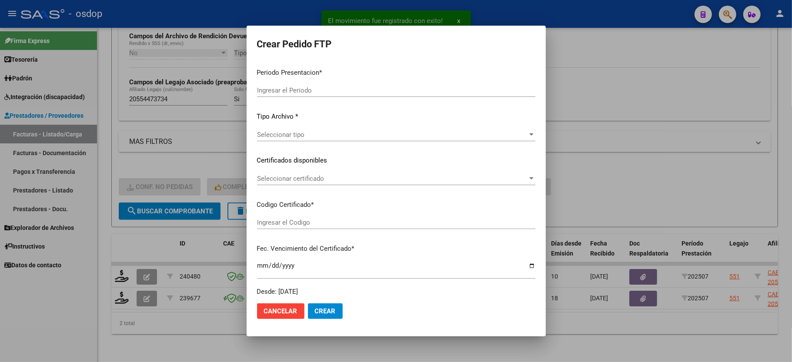
type input "202507"
type input "$ 111.335,49"
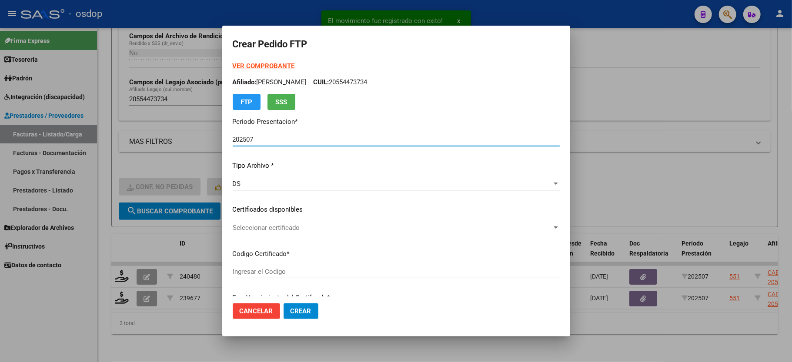
type input "8448057877"
type input "2025-09-09"
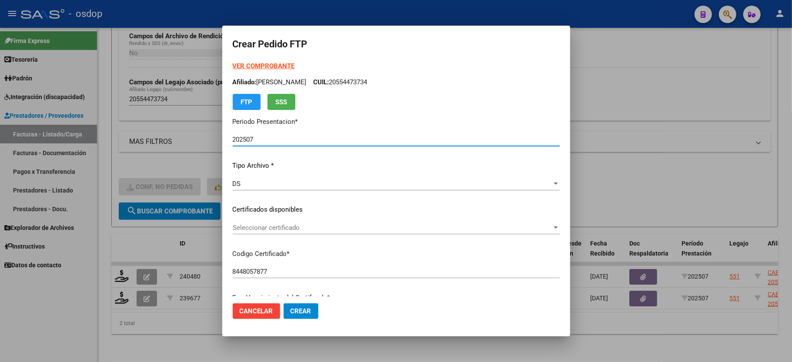
click at [250, 228] on span "Seleccionar certificado" at bounding box center [392, 228] width 319 height 8
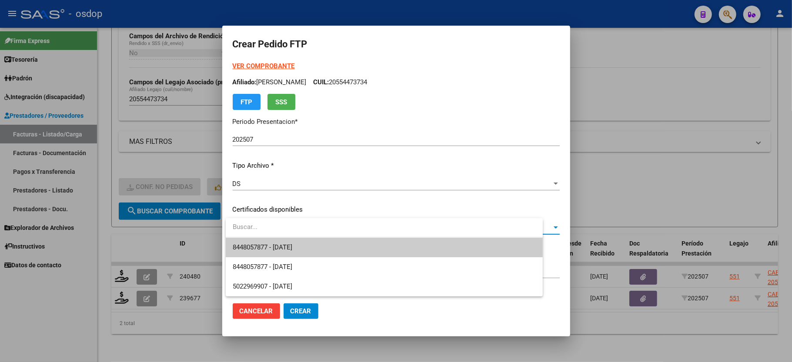
click at [250, 243] on span "8448057877 - 2025-09-09" at bounding box center [263, 247] width 60 height 8
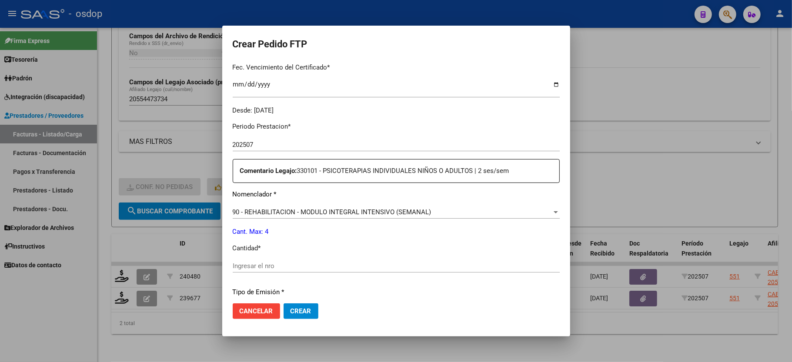
scroll to position [232, 0]
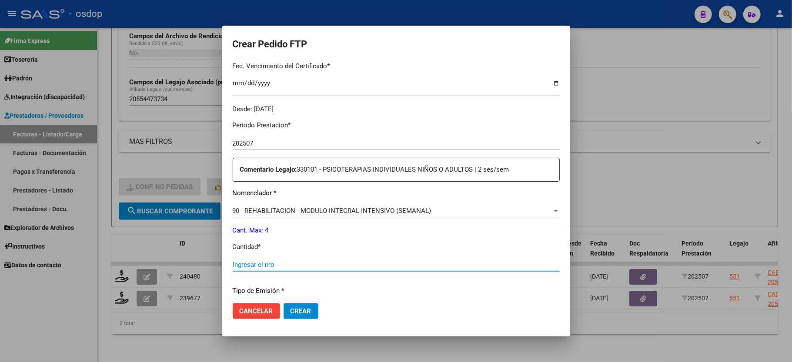
click at [270, 261] on input "Ingresar el nro" at bounding box center [396, 265] width 327 height 8
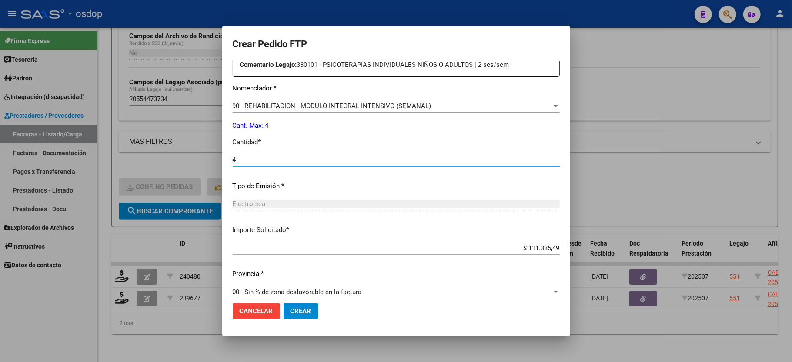
scroll to position [341, 0]
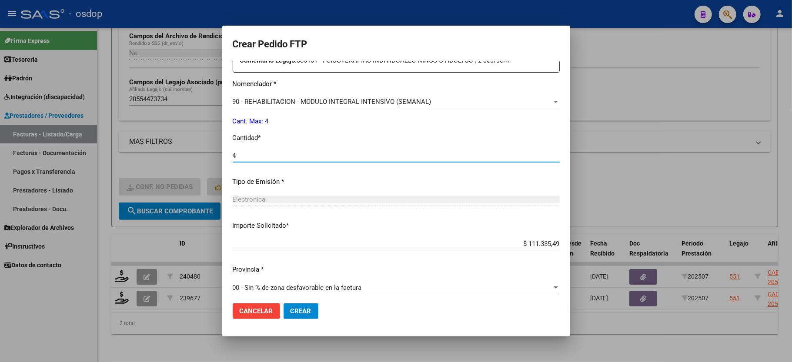
type input "4"
click at [290, 319] on mat-dialog-actions "Cancelar Crear" at bounding box center [396, 312] width 327 height 30
click at [293, 308] on span "Crear" at bounding box center [300, 311] width 21 height 8
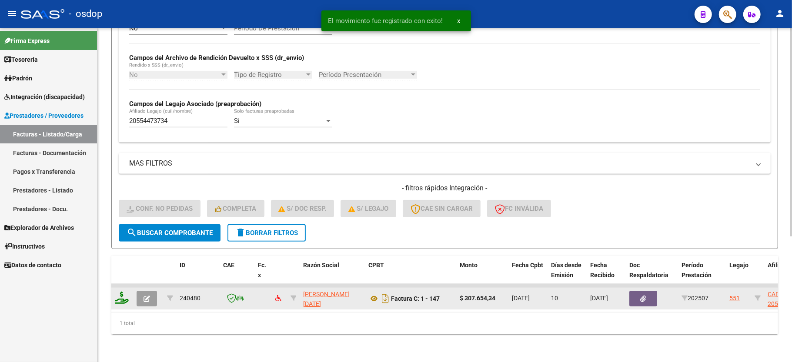
scroll to position [201, 0]
click at [115, 292] on icon at bounding box center [122, 298] width 14 height 12
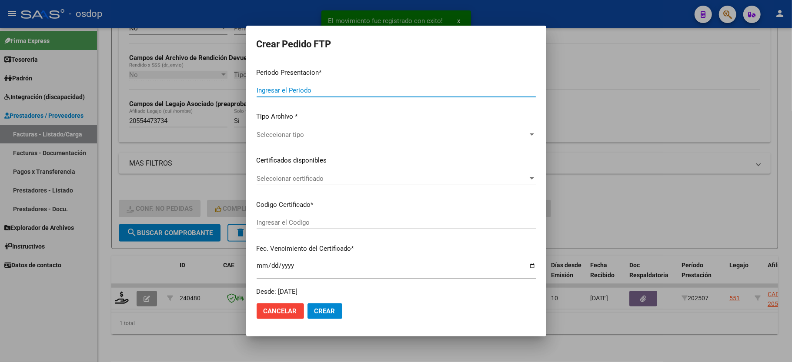
type input "202507"
type input "$ 307.654,34"
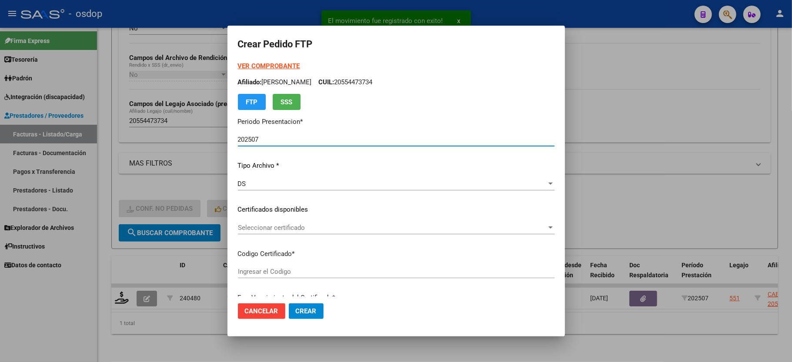
type input "8448057877"
type input "2025-09-09"
click at [257, 229] on span "Seleccionar certificado" at bounding box center [392, 228] width 309 height 8
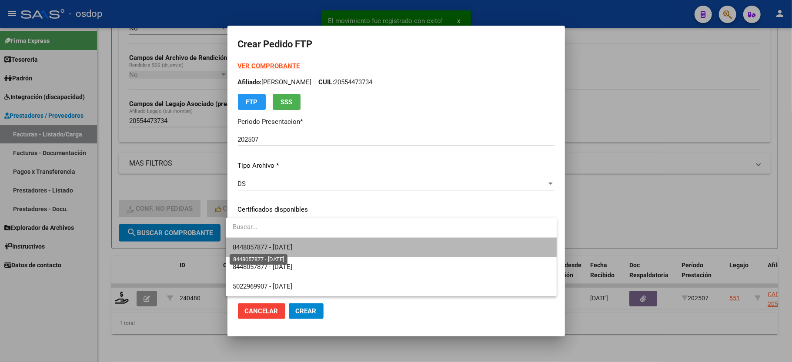
click at [263, 244] on span "8448057877 - 2025-09-09" at bounding box center [263, 247] width 60 height 8
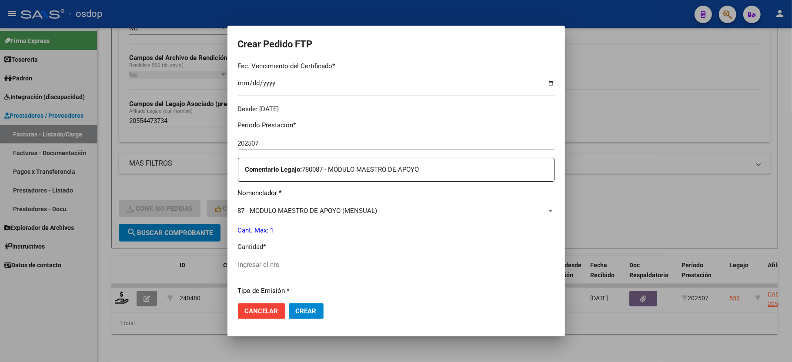
scroll to position [290, 0]
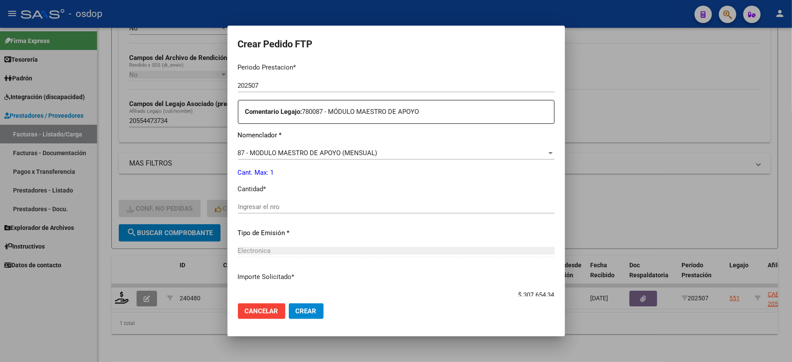
click at [265, 204] on input "Ingresar el nro" at bounding box center [396, 207] width 317 height 8
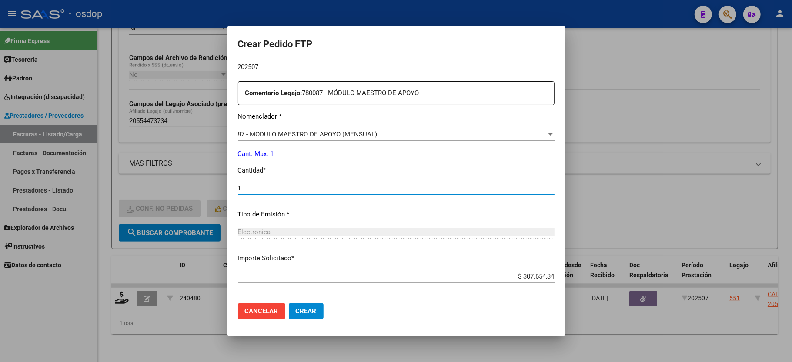
scroll to position [341, 0]
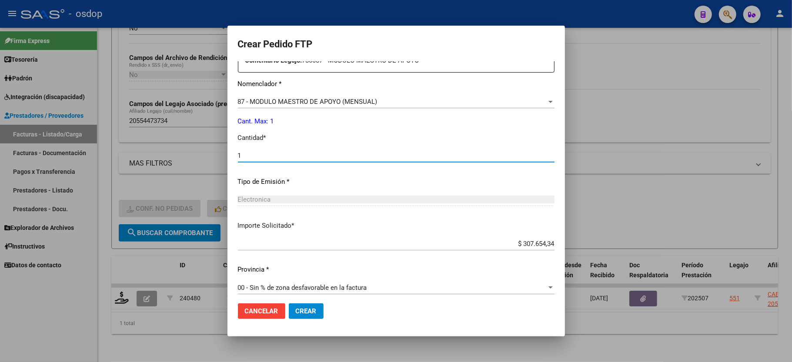
type input "1"
click at [302, 303] on button "Crear" at bounding box center [306, 311] width 35 height 16
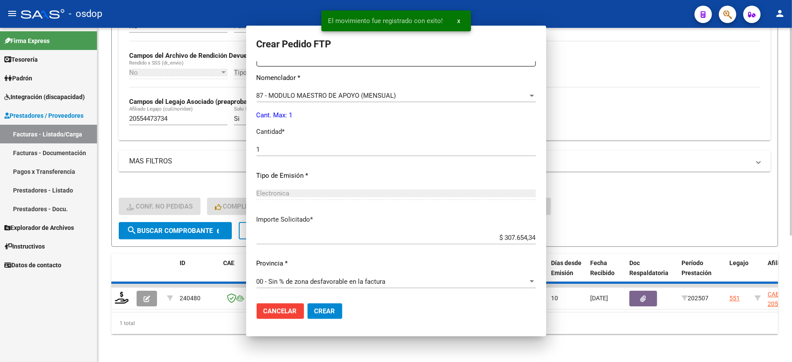
scroll to position [0, 0]
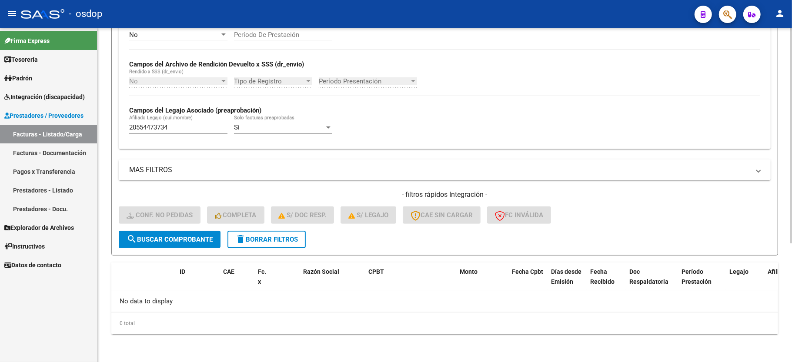
drag, startPoint x: 296, startPoint y: 240, endPoint x: 276, endPoint y: 169, distance: 73.8
click at [296, 240] on span "delete Borrar Filtros" at bounding box center [266, 240] width 63 height 8
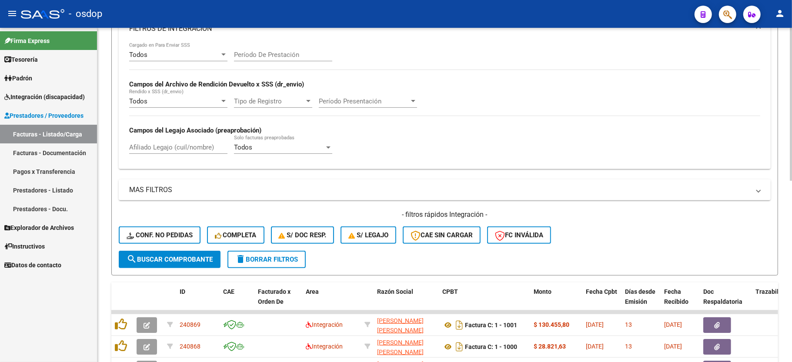
scroll to position [184, 0]
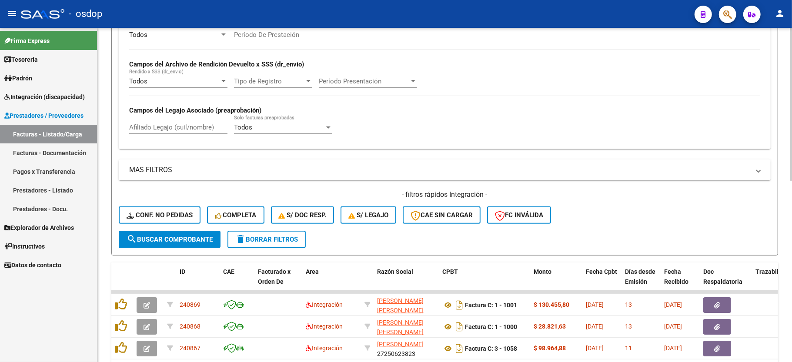
click at [167, 134] on div "Afiliado Legajo (cuil/nombre)" at bounding box center [178, 124] width 98 height 19
click at [167, 130] on input "Afiliado Legajo (cuil/nombre)" at bounding box center [178, 127] width 98 height 8
paste input "20589101260"
type input "20589101260"
click at [168, 237] on span "search Buscar Comprobante" at bounding box center [170, 240] width 86 height 8
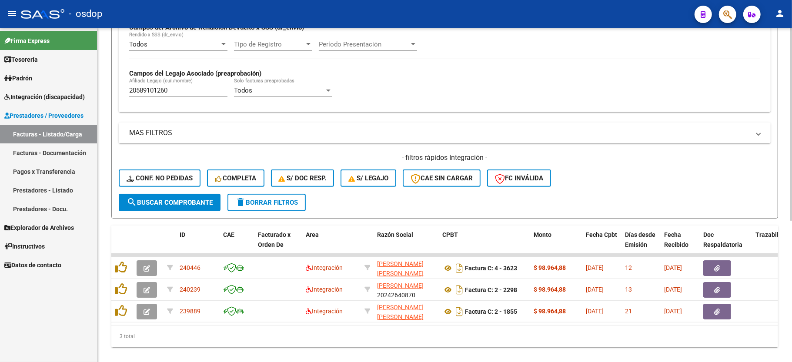
scroll to position [242, 0]
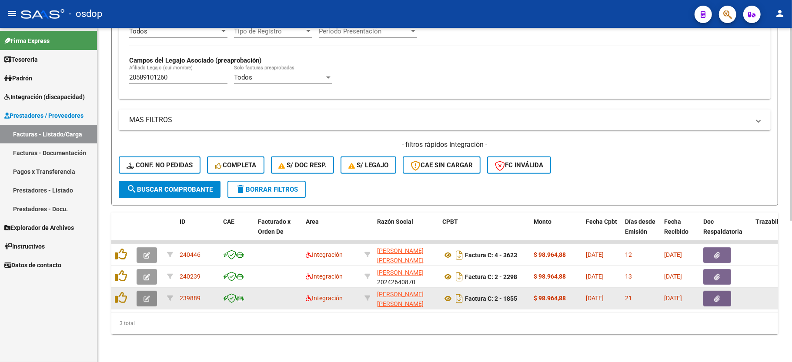
click at [140, 293] on button "button" at bounding box center [147, 299] width 20 height 16
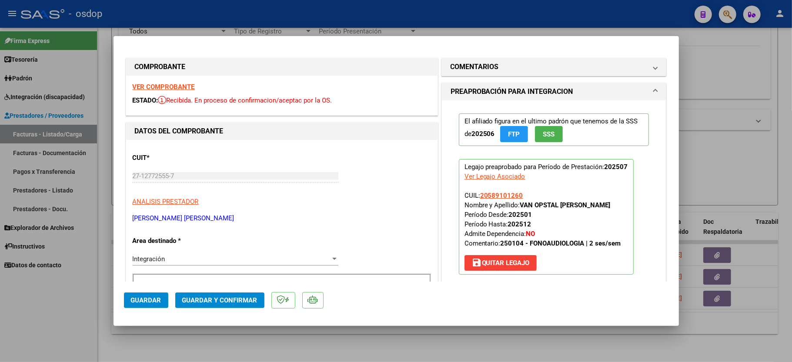
click at [157, 84] on strong "VER COMPROBANTE" at bounding box center [164, 87] width 62 height 8
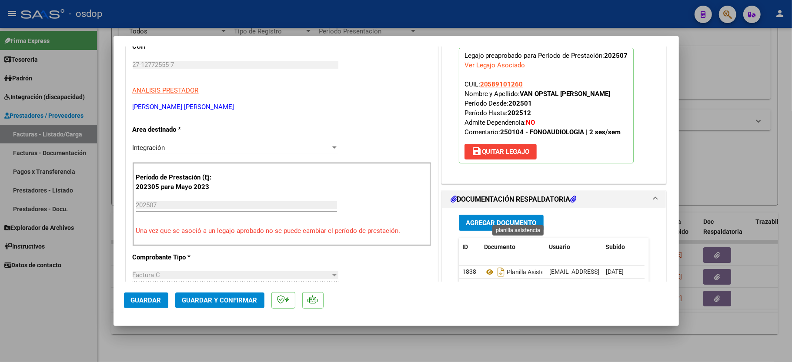
scroll to position [174, 0]
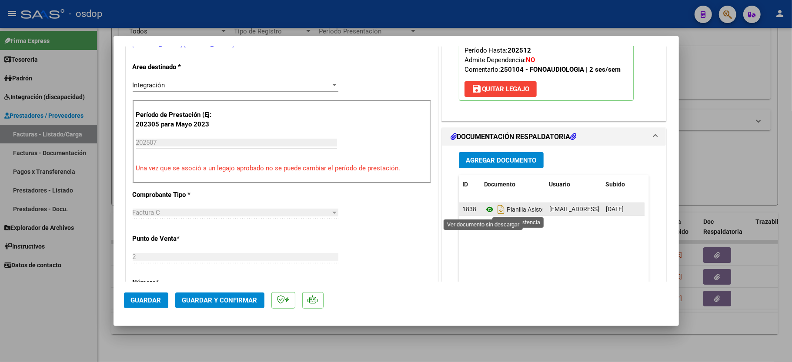
click at [484, 207] on icon at bounding box center [489, 209] width 11 height 10
click at [200, 297] on span "Guardar y Confirmar" at bounding box center [219, 301] width 75 height 8
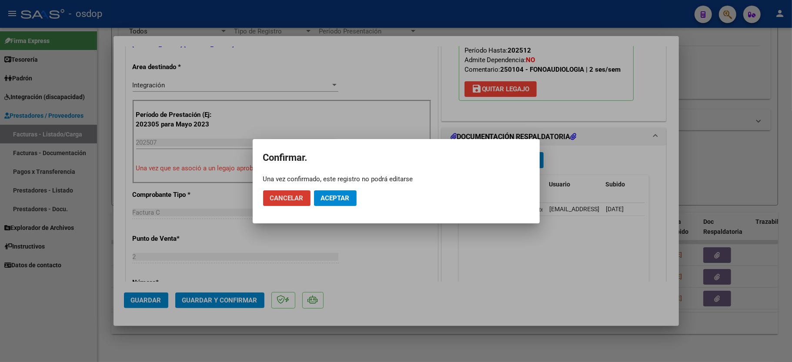
click at [339, 192] on button "Aceptar" at bounding box center [335, 198] width 43 height 16
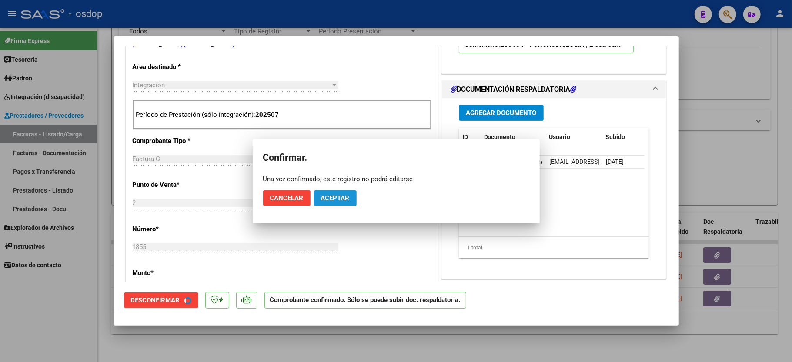
scroll to position [173, 0]
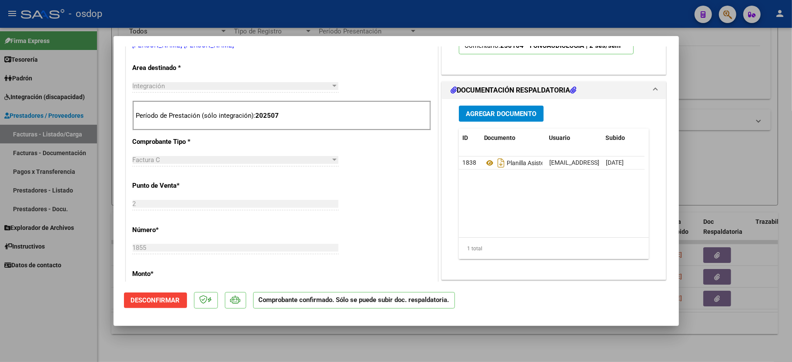
click at [69, 335] on div at bounding box center [396, 181] width 792 height 362
type input "$ 0,00"
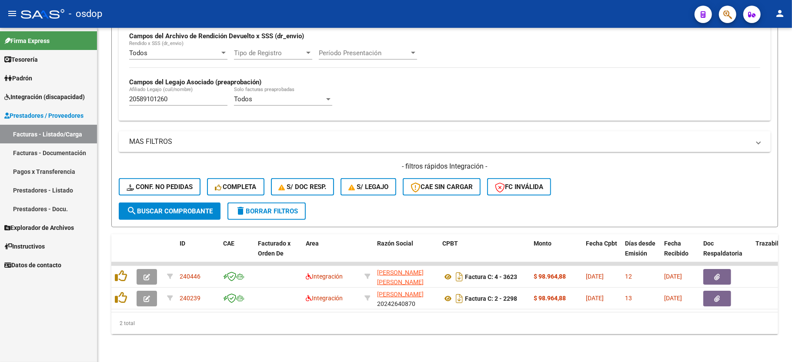
scroll to position [223, 0]
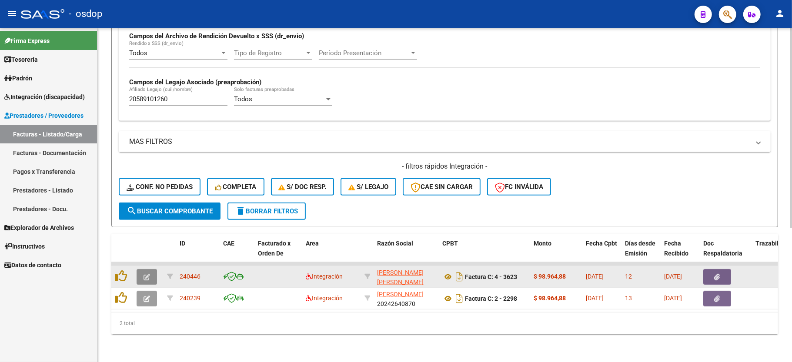
click at [146, 274] on icon "button" at bounding box center [146, 277] width 7 height 7
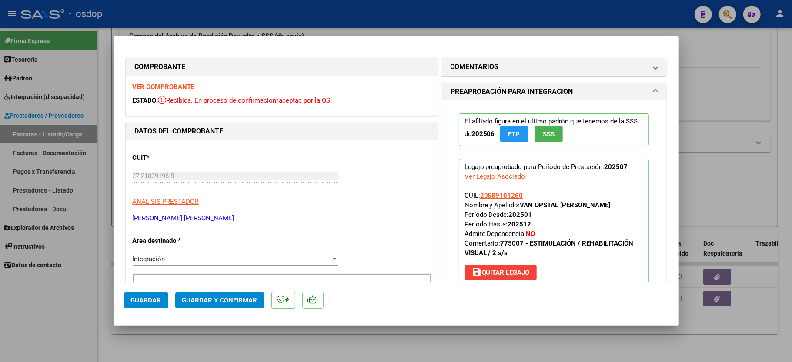
click at [153, 84] on strong "VER COMPROBANTE" at bounding box center [164, 87] width 62 height 8
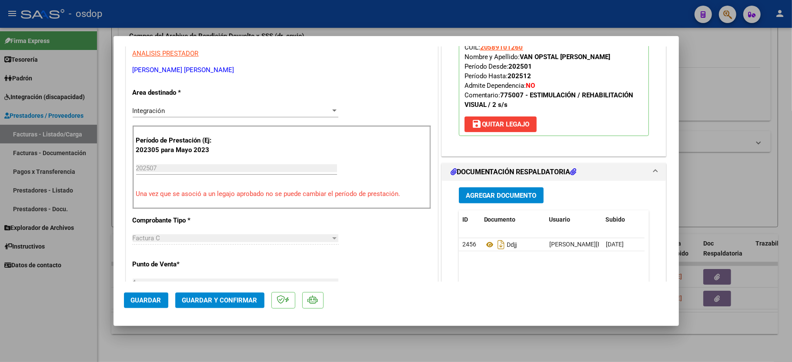
scroll to position [174, 0]
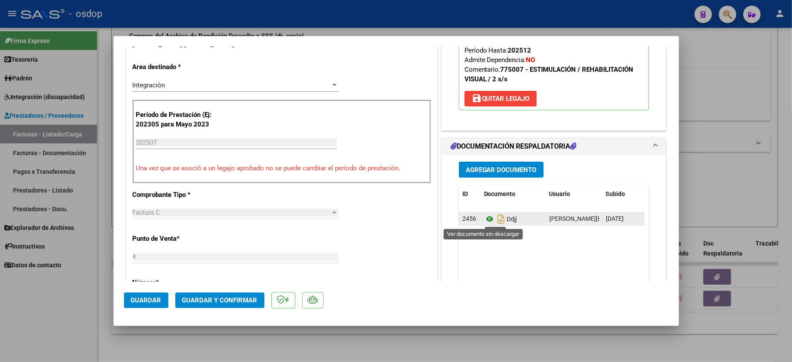
click at [484, 216] on icon at bounding box center [489, 219] width 11 height 10
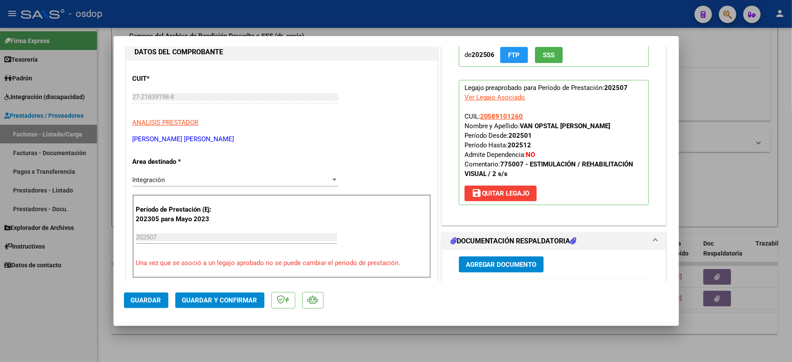
scroll to position [0, 0]
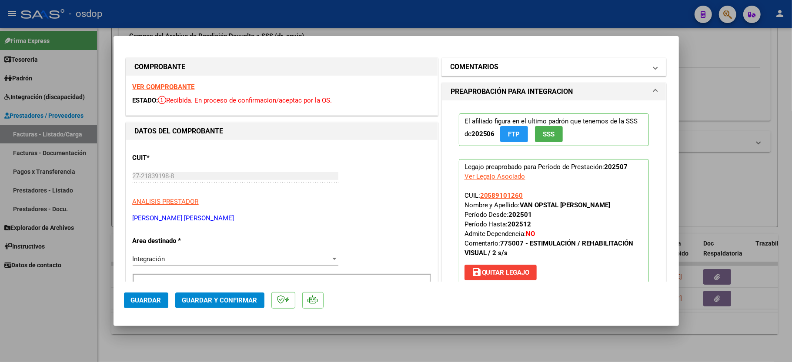
click at [497, 63] on mat-panel-title "COMENTARIOS" at bounding box center [548, 67] width 197 height 10
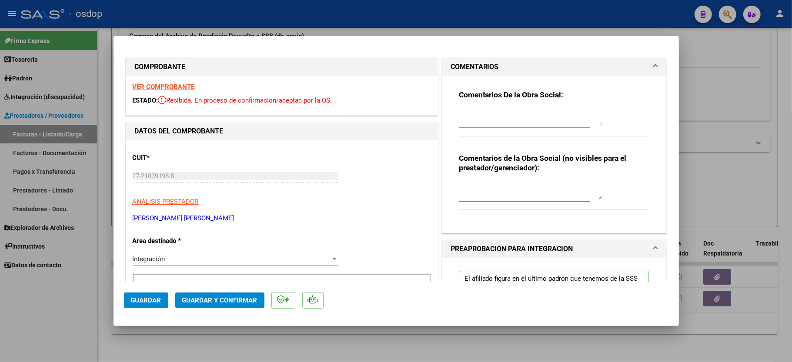
click at [470, 192] on textarea at bounding box center [530, 190] width 143 height 17
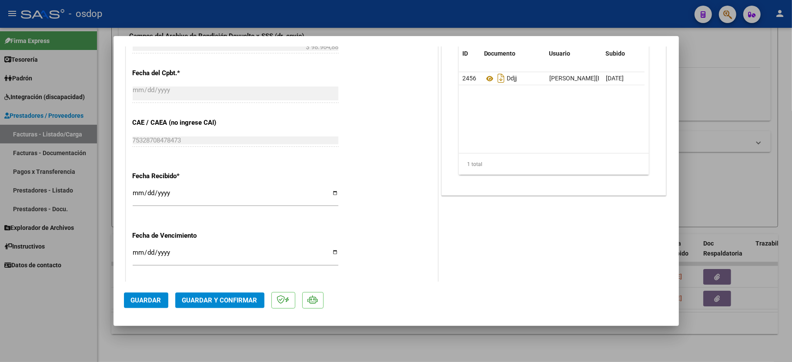
scroll to position [522, 0]
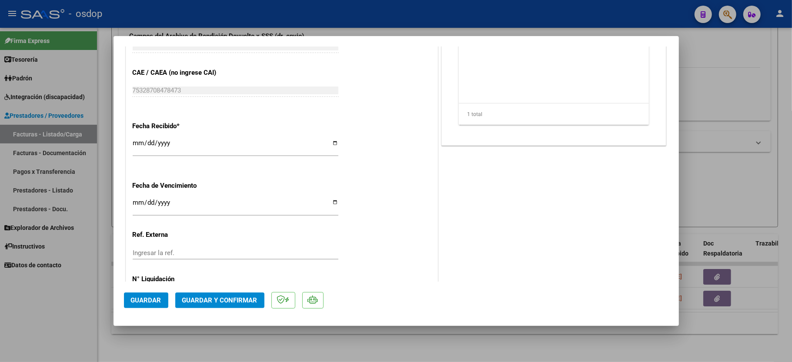
type textarea "ACO"
click at [214, 303] on span "Guardar y Confirmar" at bounding box center [219, 301] width 75 height 8
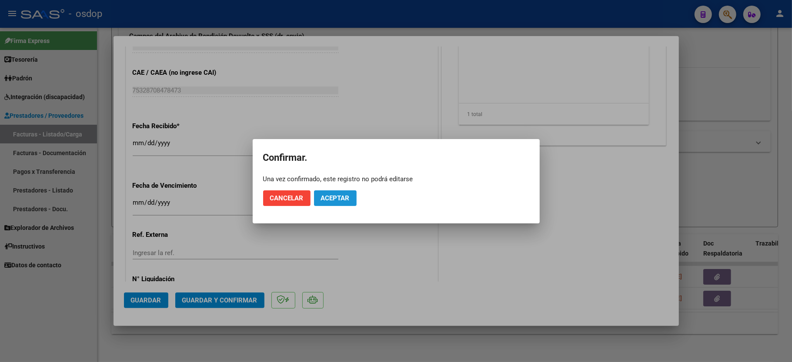
click at [351, 197] on button "Aceptar" at bounding box center [335, 198] width 43 height 16
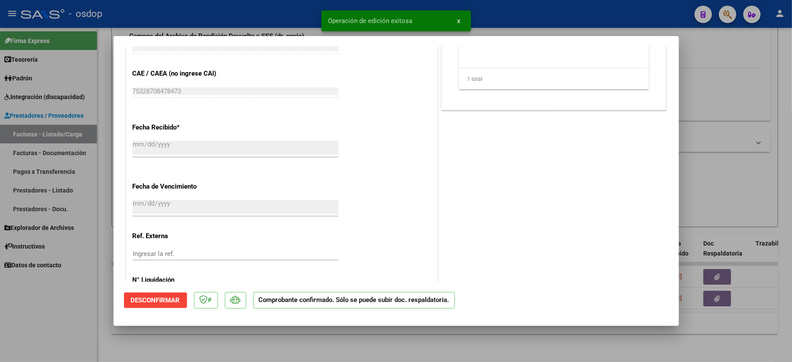
click at [72, 315] on div at bounding box center [396, 181] width 792 height 362
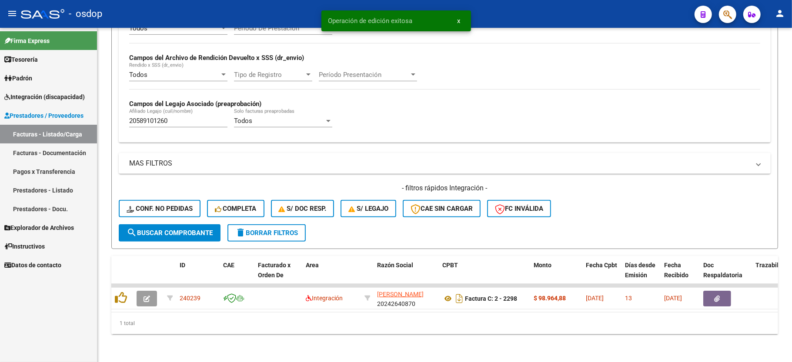
scroll to position [201, 0]
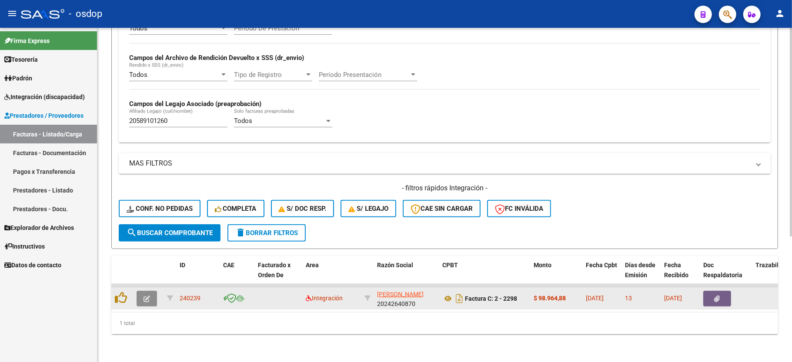
click at [147, 296] on icon "button" at bounding box center [146, 299] width 7 height 7
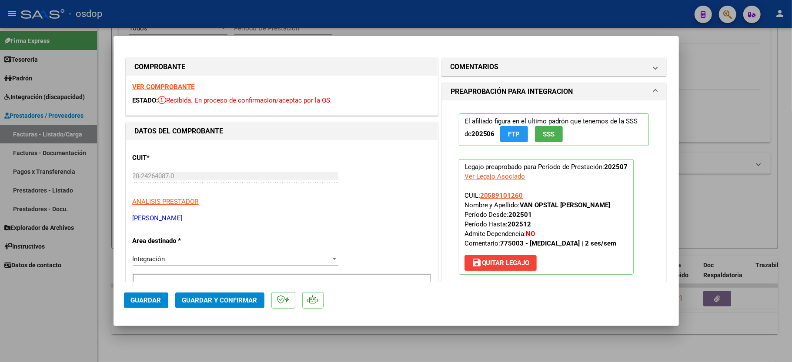
click at [155, 84] on strong "VER COMPROBANTE" at bounding box center [164, 87] width 62 height 8
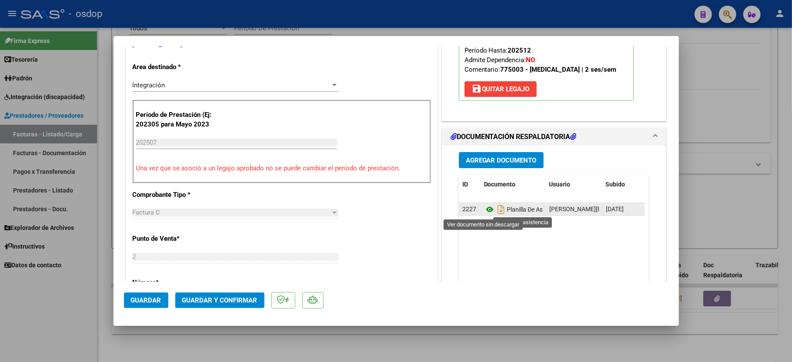
click at [484, 213] on icon at bounding box center [489, 209] width 11 height 10
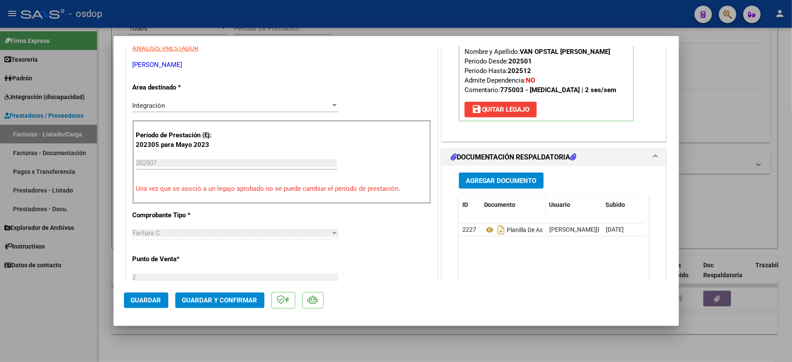
scroll to position [0, 0]
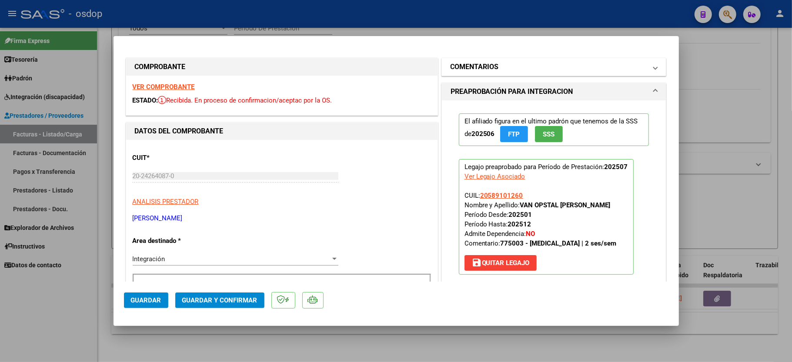
click at [485, 60] on mat-expansion-panel-header "COMENTARIOS" at bounding box center [554, 66] width 224 height 17
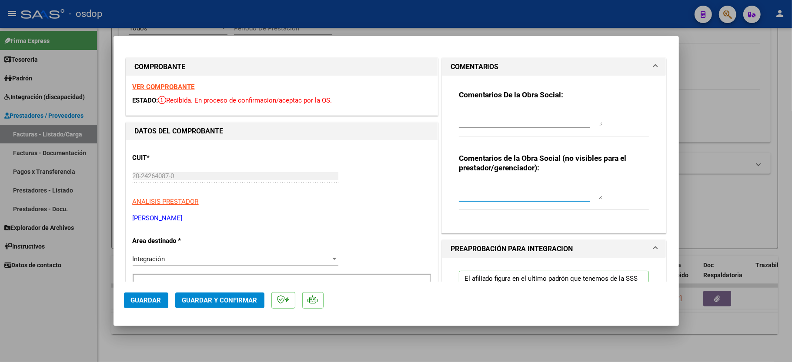
click at [488, 193] on textarea at bounding box center [530, 190] width 143 height 17
type textarea "ACO"
click at [391, 156] on div "CUIT * 20-24264087-0 Ingresar CUIT ANALISIS PRESTADOR IBAQUEZ GONZALO MIGUEL AR…" at bounding box center [282, 185] width 298 height 77
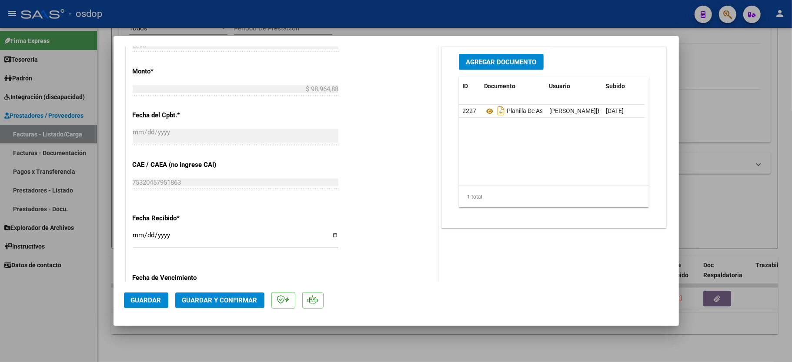
scroll to position [464, 0]
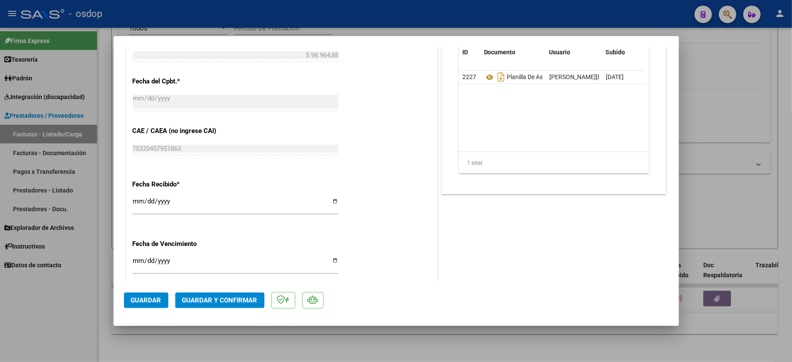
click at [230, 304] on span "Guardar y Confirmar" at bounding box center [219, 301] width 75 height 8
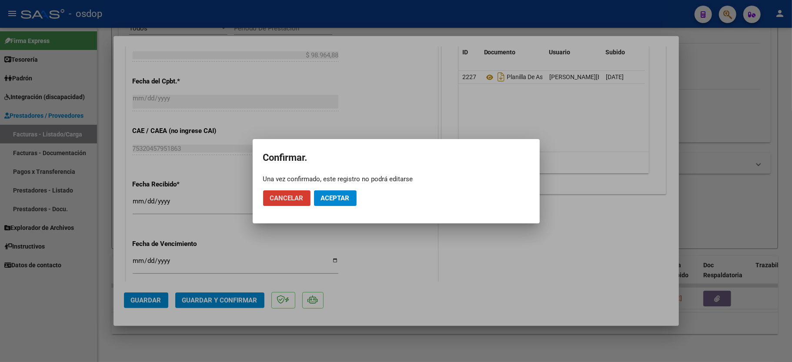
click at [331, 199] on span "Aceptar" at bounding box center [335, 198] width 29 height 8
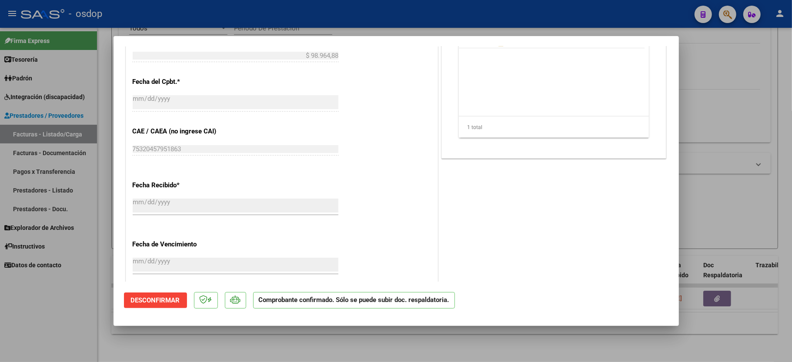
drag, startPoint x: 58, startPoint y: 357, endPoint x: 57, endPoint y: 350, distance: 6.6
click at [58, 357] on div at bounding box center [396, 181] width 792 height 362
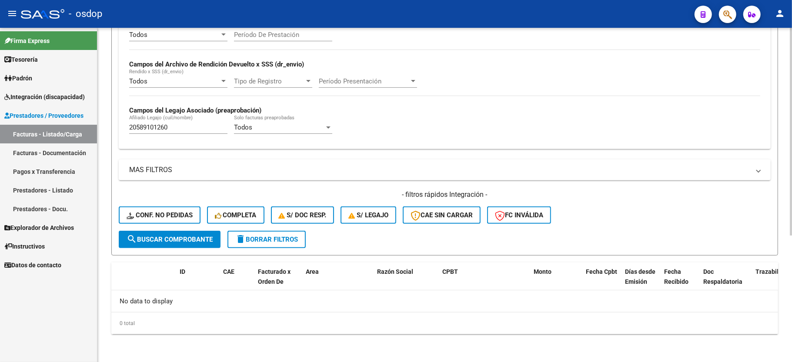
scroll to position [184, 0]
click at [143, 130] on input "20589101260" at bounding box center [178, 127] width 98 height 8
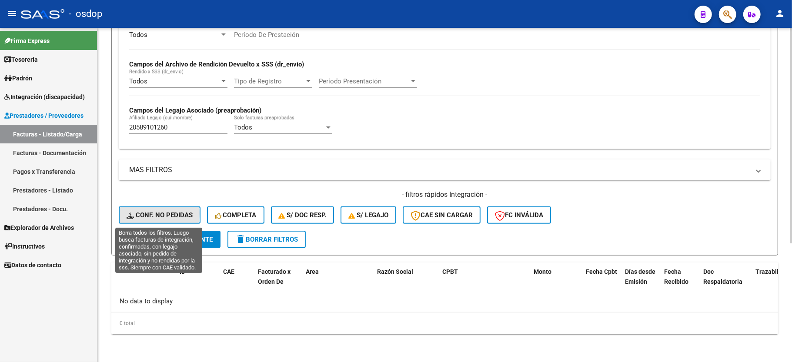
click at [152, 214] on span "Conf. no pedidas" at bounding box center [160, 215] width 66 height 8
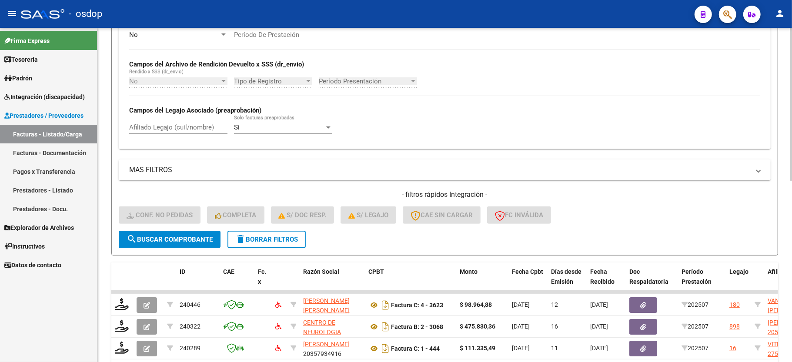
click at [168, 134] on div "Afiliado Legajo (cuil/nombre)" at bounding box center [178, 124] width 98 height 19
click at [168, 130] on input "Afiliado Legajo (cuil/nombre)" at bounding box center [178, 127] width 98 height 8
paste input "20589101260"
type input "20589101260"
click at [175, 249] on form "Filtros Id Integración Area Seleccionar Gerenciador Seleccionar Gerenciador Si …" at bounding box center [444, 87] width 667 height 337
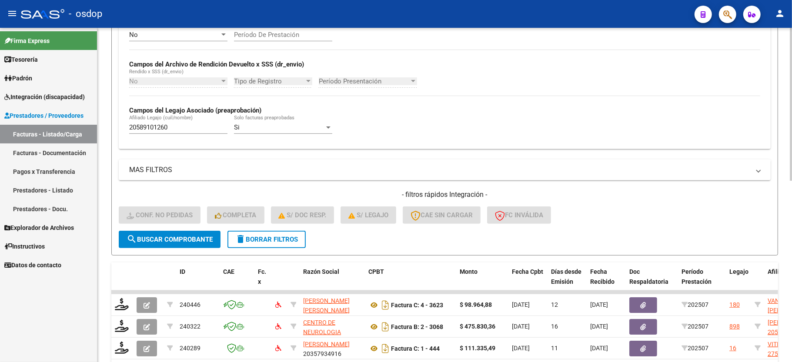
click at [175, 244] on button "search Buscar Comprobante" at bounding box center [170, 239] width 102 height 17
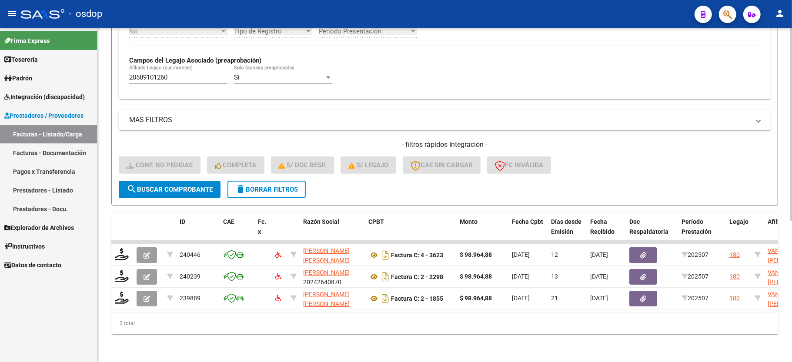
scroll to position [244, 0]
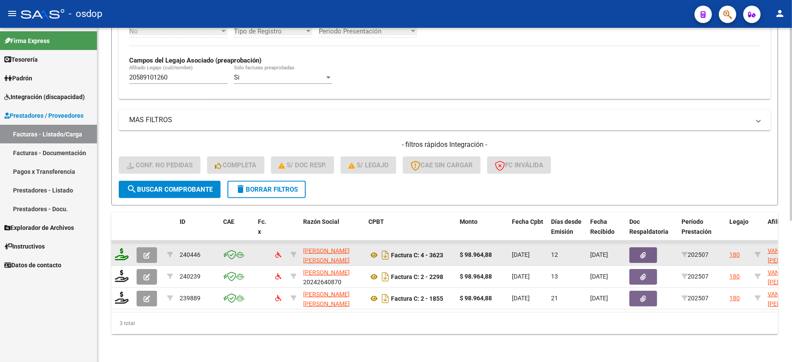
click at [112, 245] on datatable-body-cell at bounding box center [122, 254] width 22 height 21
click at [120, 248] on icon at bounding box center [122, 254] width 14 height 12
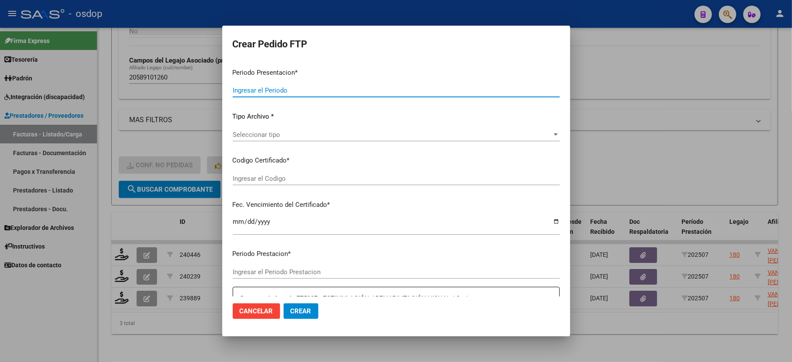
type input "202507"
type input "$ 98.964,88"
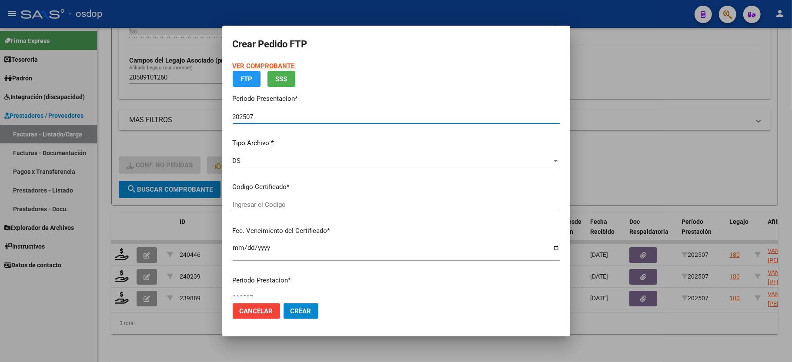
type input "6827386970"
type input "2026-04-26"
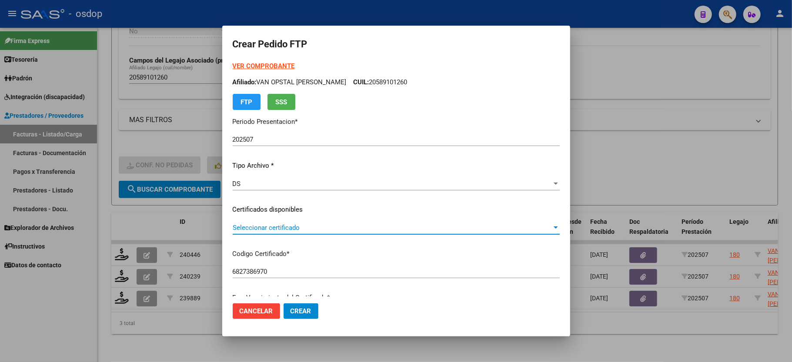
click at [257, 229] on span "Seleccionar certificado" at bounding box center [392, 228] width 319 height 8
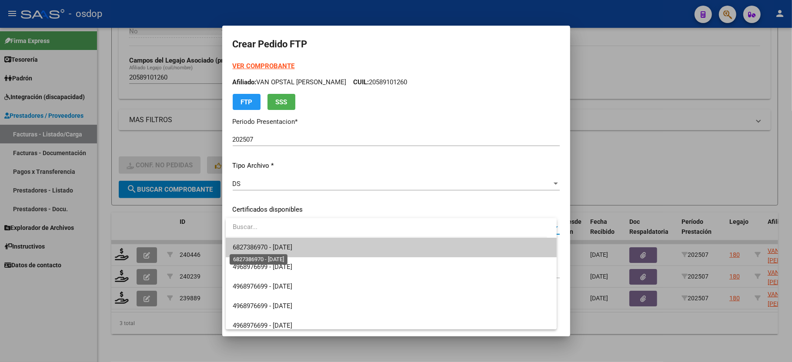
click at [259, 244] on span "6827386970 - 2026-04-26" at bounding box center [263, 247] width 60 height 8
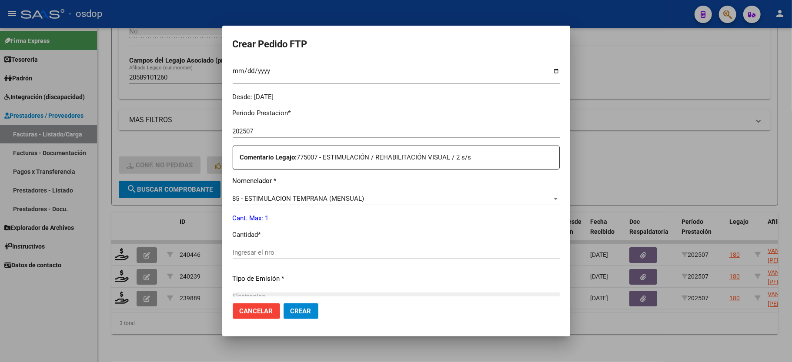
scroll to position [290, 0]
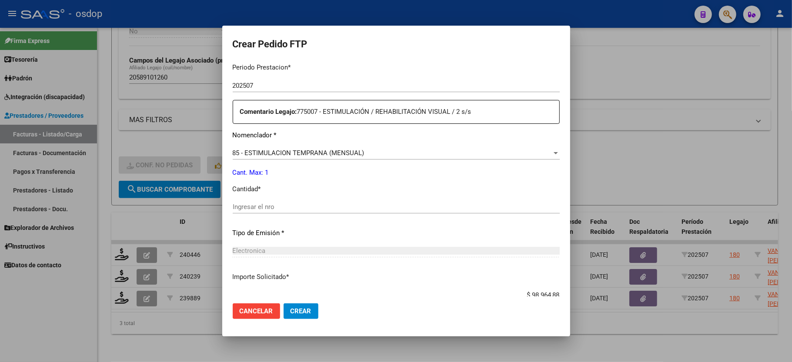
click at [305, 149] on span "85 - ESTIMULACION TEMPRANA (MENSUAL)" at bounding box center [299, 153] width 132 height 8
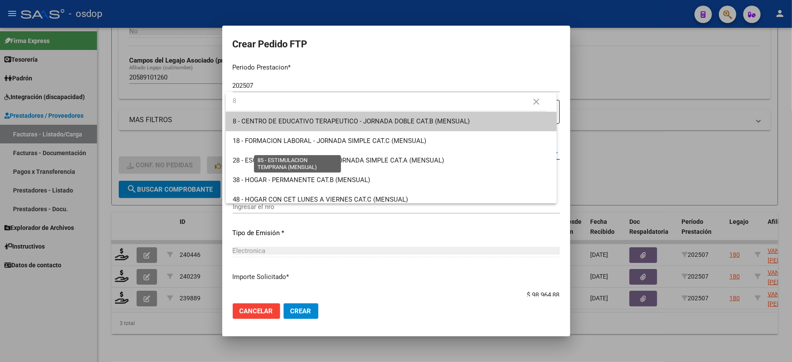
scroll to position [0, 0]
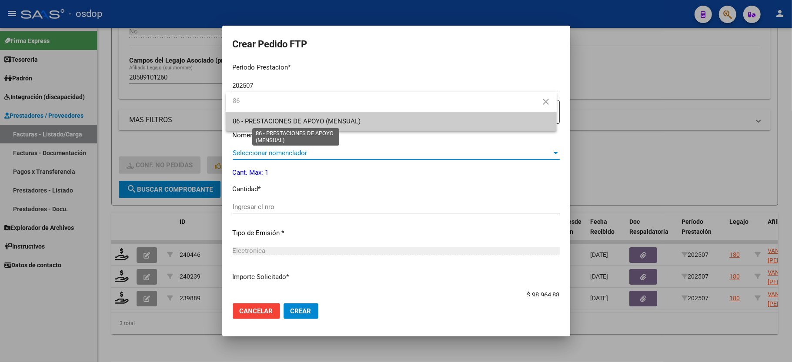
type input "86"
click at [290, 116] on span "86 - PRESTACIONES DE APOYO (MENSUAL)" at bounding box center [391, 122] width 317 height 20
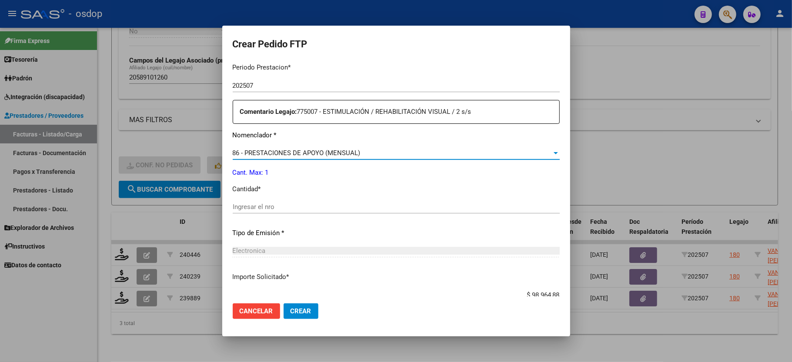
click at [280, 150] on span "86 - PRESTACIONES DE APOYO (MENSUAL)" at bounding box center [297, 153] width 128 height 8
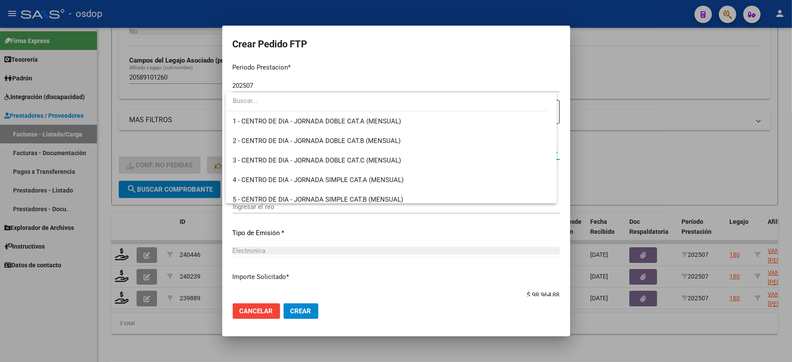
scroll to position [1637, 0]
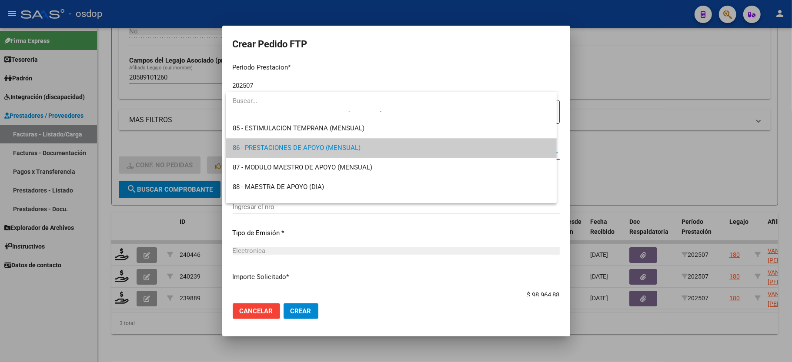
drag, startPoint x: 374, startPoint y: 47, endPoint x: 362, endPoint y: 75, distance: 30.6
click at [375, 47] on div at bounding box center [396, 181] width 792 height 362
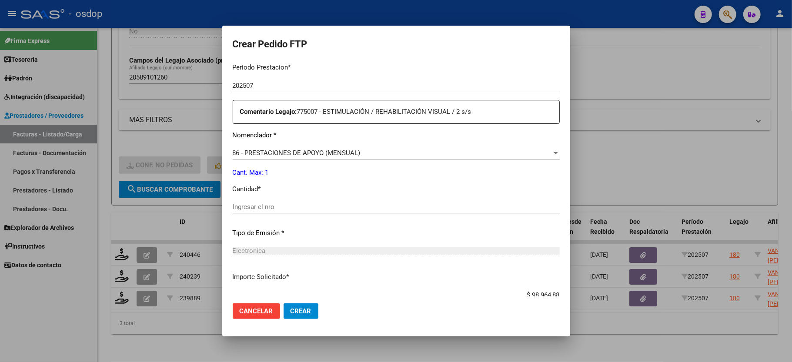
click at [275, 206] on div "Ingresar el nro" at bounding box center [396, 206] width 327 height 13
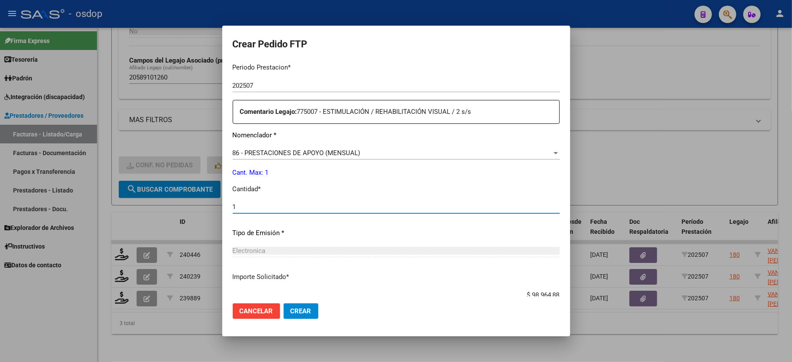
type input "1"
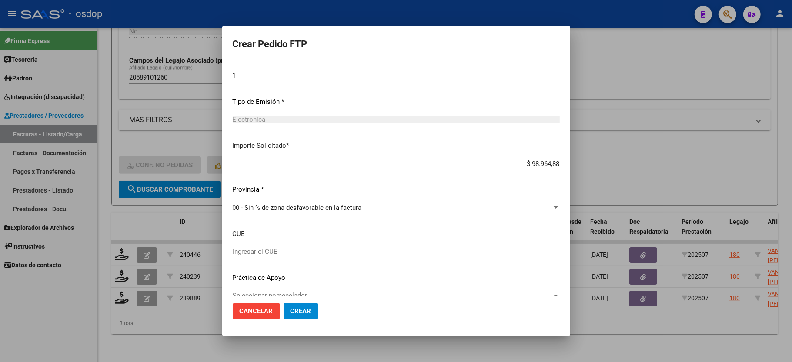
scroll to position [429, 0]
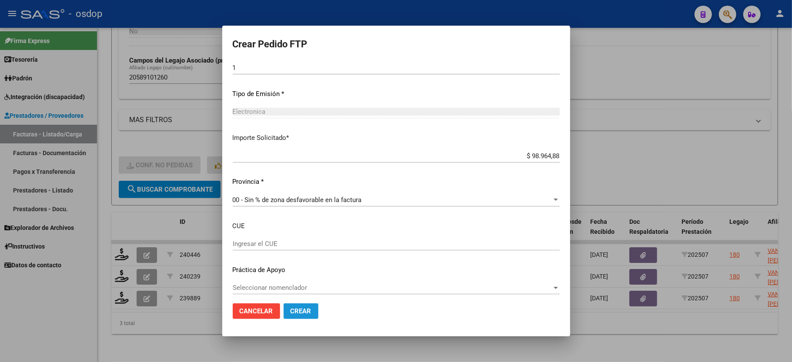
click at [301, 310] on span "Crear" at bounding box center [300, 311] width 21 height 8
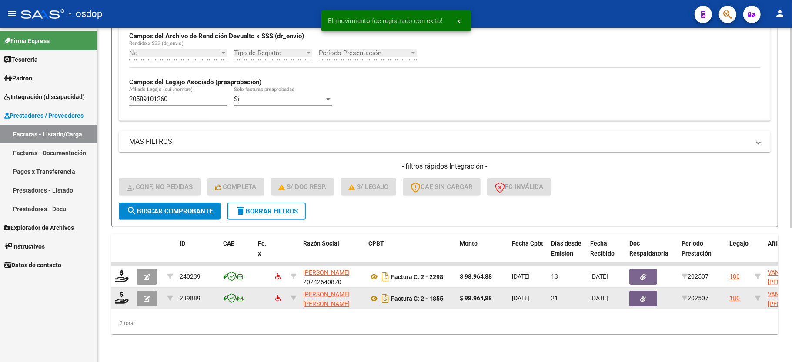
scroll to position [223, 0]
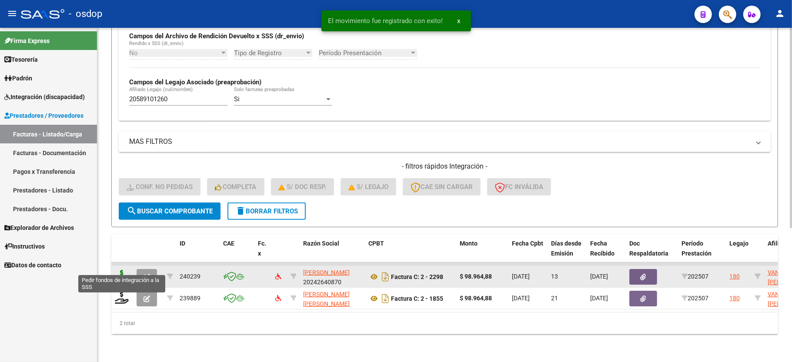
click at [117, 270] on icon at bounding box center [122, 276] width 14 height 12
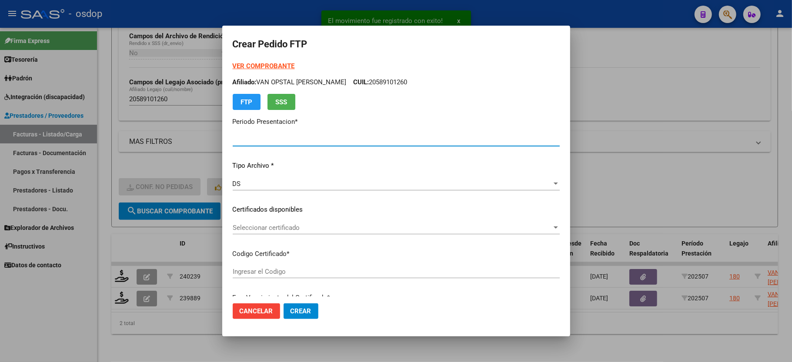
type input "202507"
type input "$ 98.964,88"
type input "6827386970"
type input "2026-04-26"
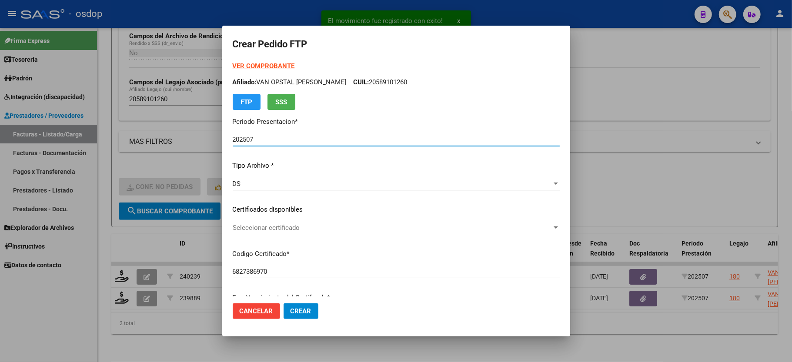
click at [242, 232] on div "Seleccionar certificado Seleccionar certificado" at bounding box center [396, 227] width 327 height 13
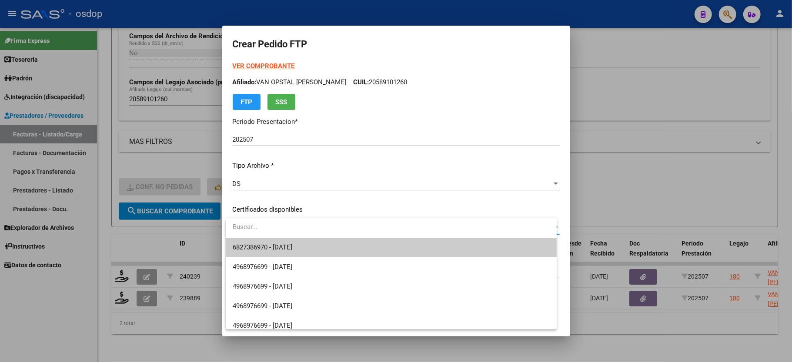
click at [251, 251] on span "6827386970 - 2026-04-26" at bounding box center [391, 248] width 317 height 20
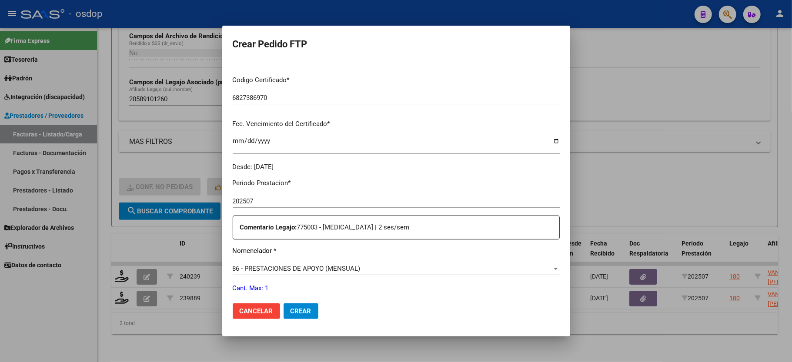
scroll to position [232, 0]
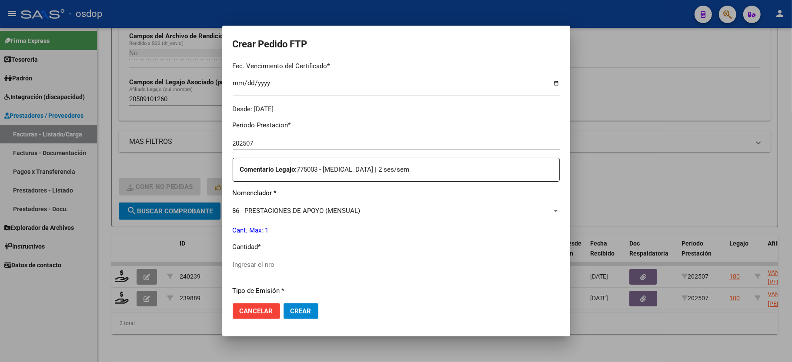
click at [268, 261] on input "Ingresar el nro" at bounding box center [396, 265] width 327 height 8
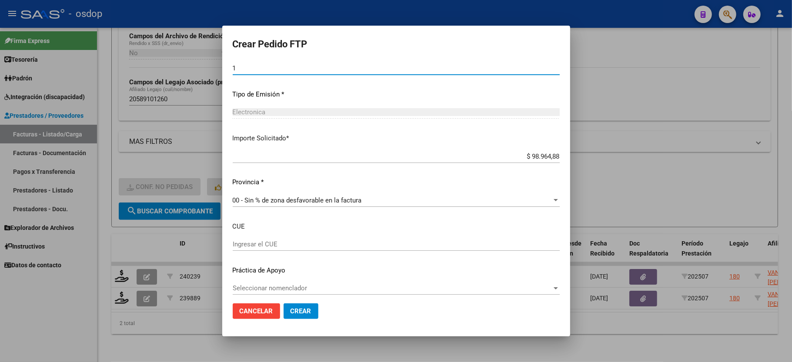
scroll to position [429, 0]
type input "1"
click at [291, 307] on span "Crear" at bounding box center [300, 311] width 21 height 8
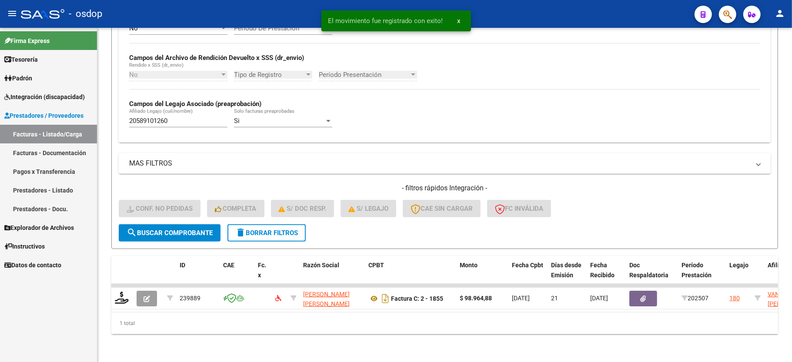
scroll to position [201, 0]
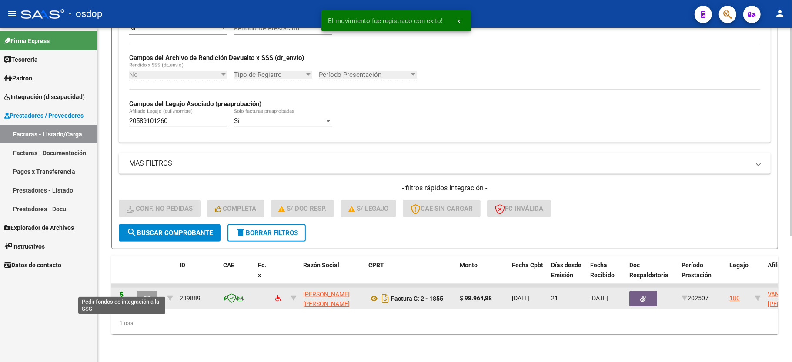
click at [124, 292] on icon at bounding box center [122, 298] width 14 height 12
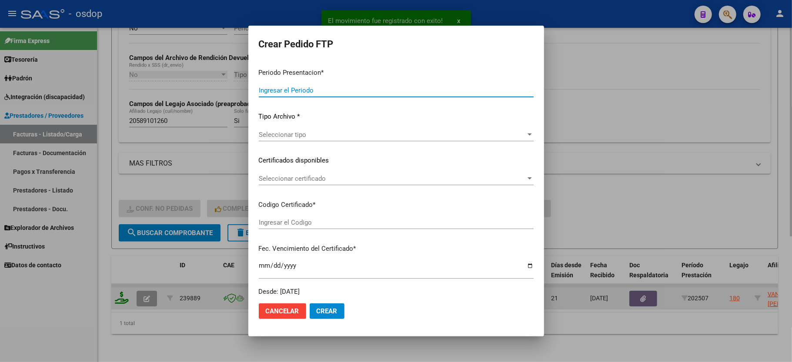
type input "202507"
type input "$ 98.964,88"
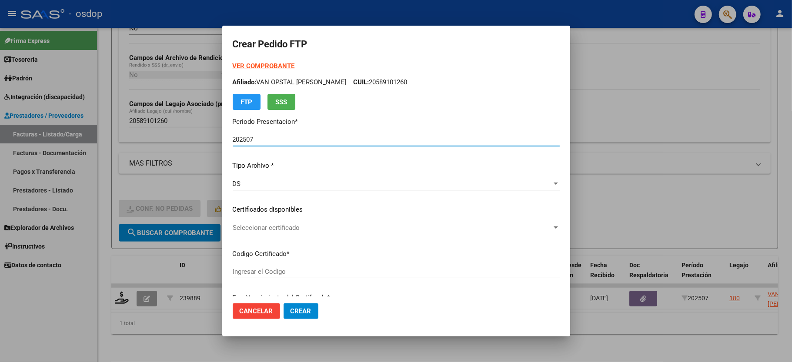
type input "6827386970"
type input "2026-04-26"
click at [267, 225] on span "Seleccionar certificado" at bounding box center [392, 228] width 319 height 8
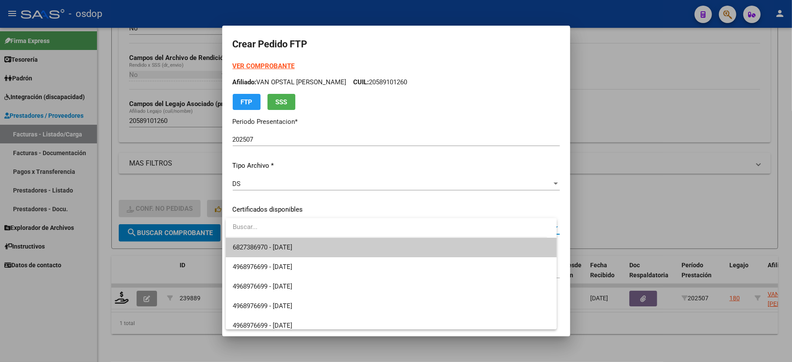
click at [274, 242] on span "6827386970 - 2026-04-26" at bounding box center [391, 248] width 317 height 20
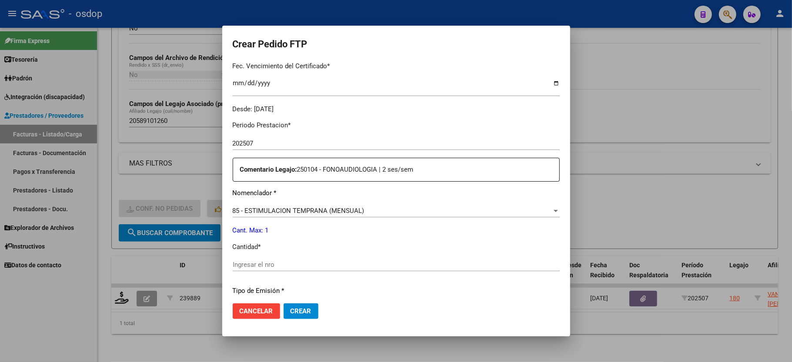
scroll to position [290, 0]
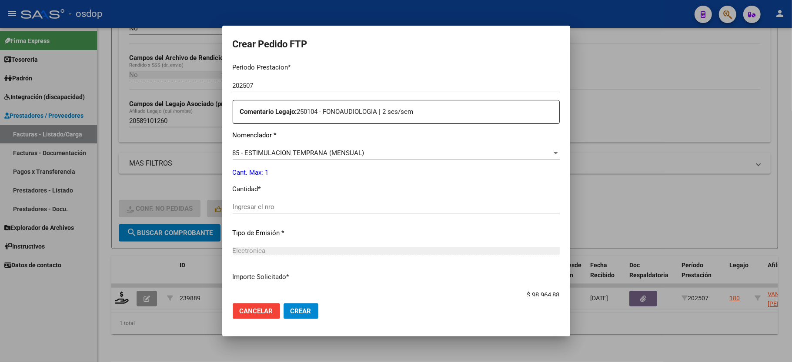
click at [292, 149] on span "85 - ESTIMULACION TEMPRANA (MENSUAL)" at bounding box center [299, 153] width 132 height 8
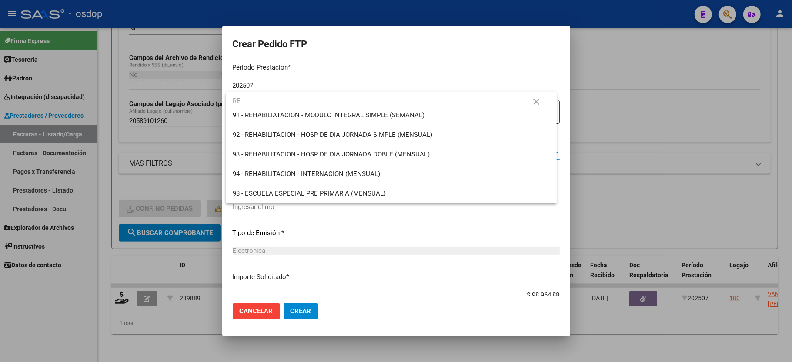
scroll to position [0, 0]
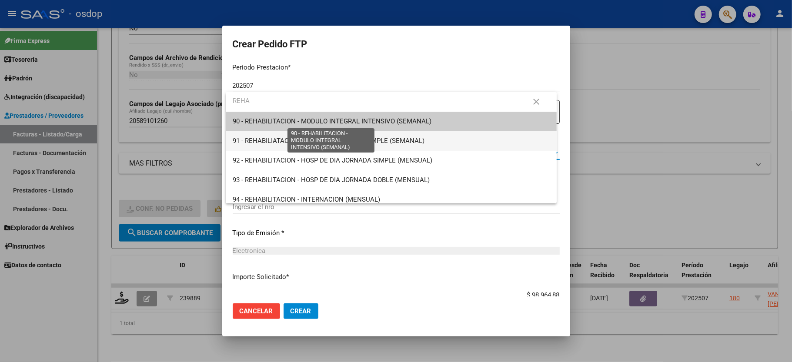
type input "REHA"
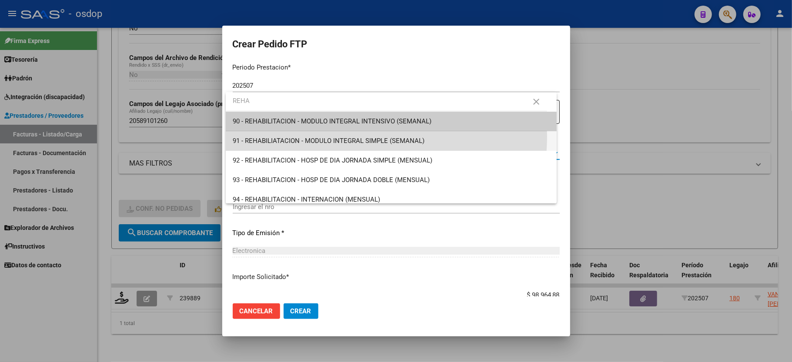
click at [334, 136] on span "91 - REHABILIATACION - MODULO INTEGRAL SIMPLE (SEMANAL)" at bounding box center [391, 141] width 317 height 20
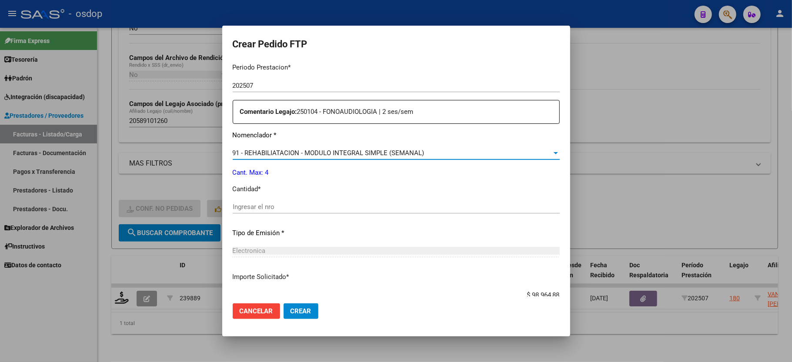
click at [357, 155] on div "91 - REHABILIATACION - MODULO INTEGRAL SIMPLE (SEMANAL) Seleccionar nomenclador" at bounding box center [396, 157] width 327 height 21
click at [357, 150] on span "91 - REHABILIATACION - MODULO INTEGRAL SIMPLE (SEMANAL)" at bounding box center [329, 153] width 192 height 8
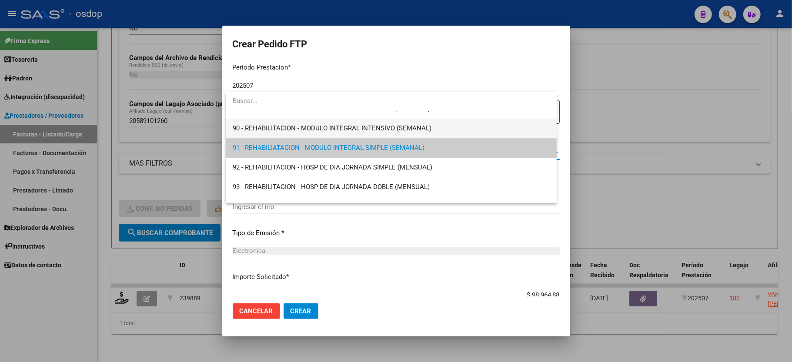
click at [362, 133] on span "90 - REHABILITACION - MODULO INTEGRAL INTENSIVO (SEMANAL)" at bounding box center [391, 129] width 317 height 20
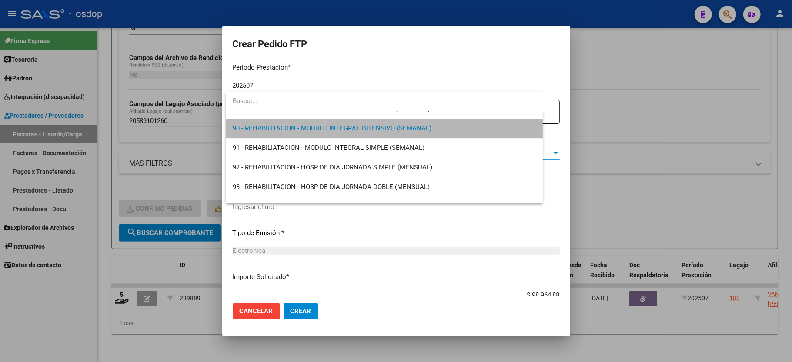
scroll to position [1741, 0]
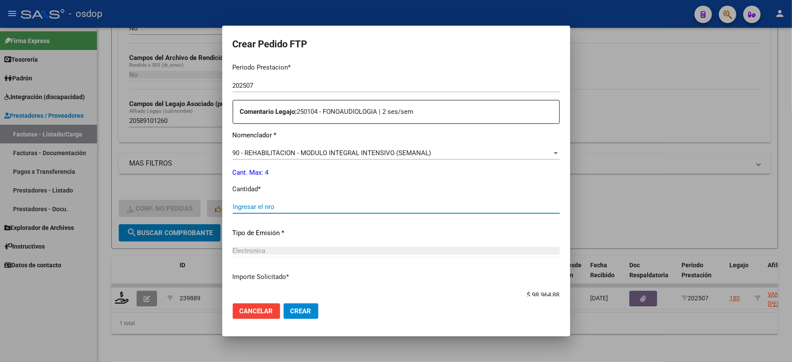
click at [289, 203] on input "Ingresar el nro" at bounding box center [396, 207] width 327 height 8
type input "4"
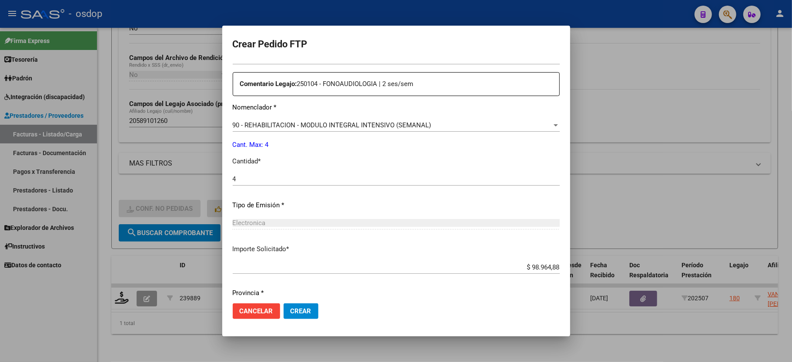
scroll to position [341, 0]
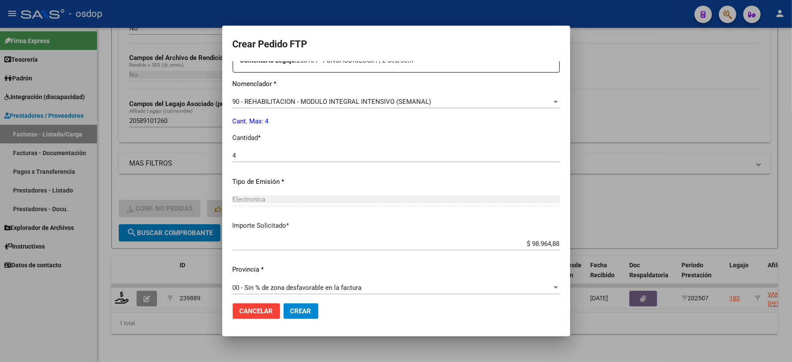
click at [301, 313] on span "Crear" at bounding box center [300, 311] width 21 height 8
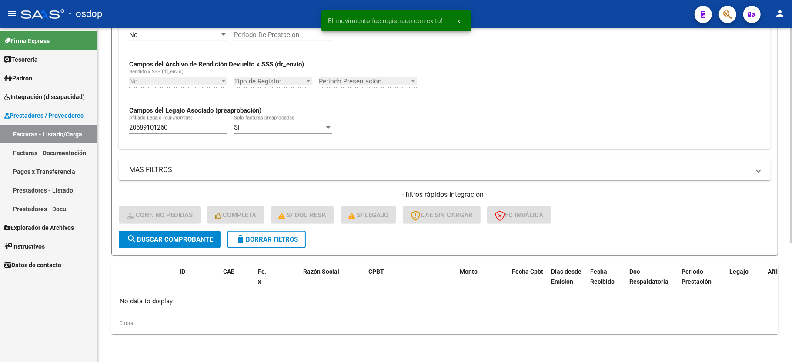
scroll to position [184, 0]
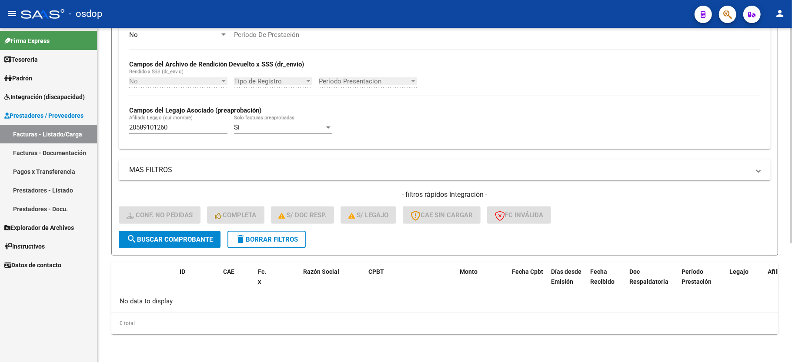
click at [279, 246] on button "delete Borrar Filtros" at bounding box center [266, 239] width 78 height 17
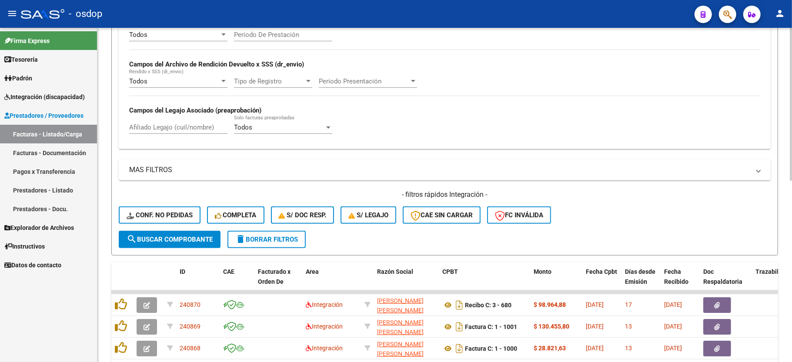
click at [180, 131] on input "Afiliado Legajo (cuil/nombre)" at bounding box center [178, 127] width 98 height 8
paste input "20577019453"
type input "20577019453"
click at [148, 235] on button "search Buscar Comprobante" at bounding box center [170, 239] width 102 height 17
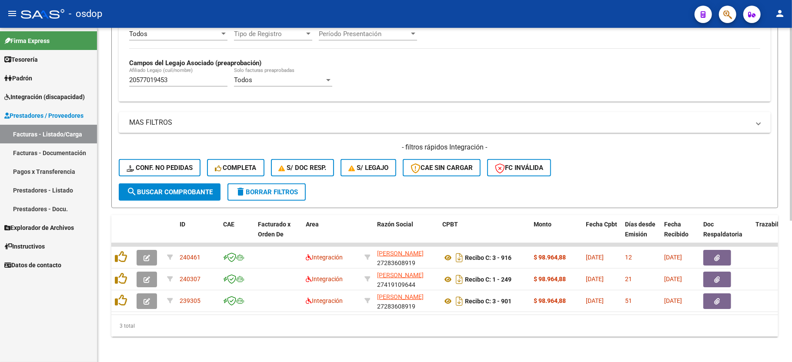
scroll to position [244, 0]
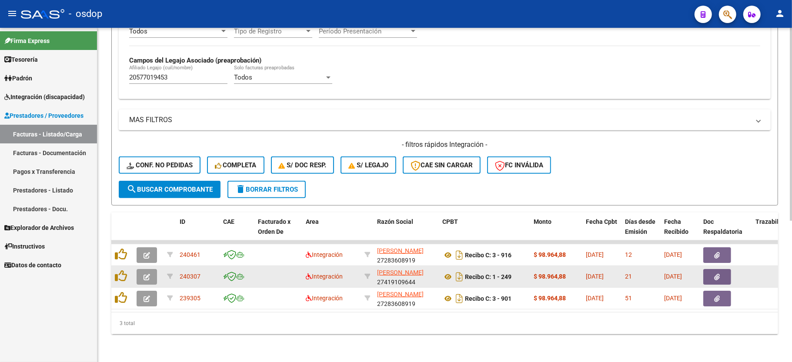
click at [141, 269] on button "button" at bounding box center [147, 277] width 20 height 16
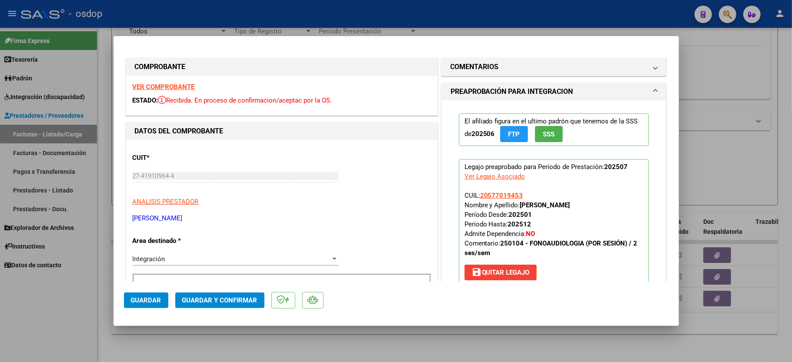
click at [164, 87] on strong "VER COMPROBANTE" at bounding box center [164, 87] width 62 height 8
type input "$ 0,00"
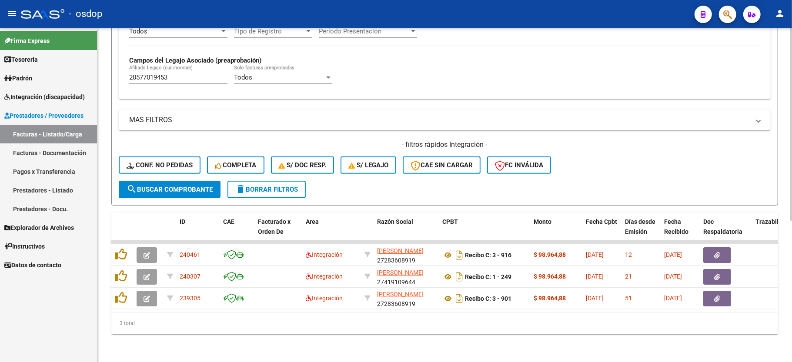
click at [362, 334] on div "3 total" at bounding box center [444, 324] width 667 height 22
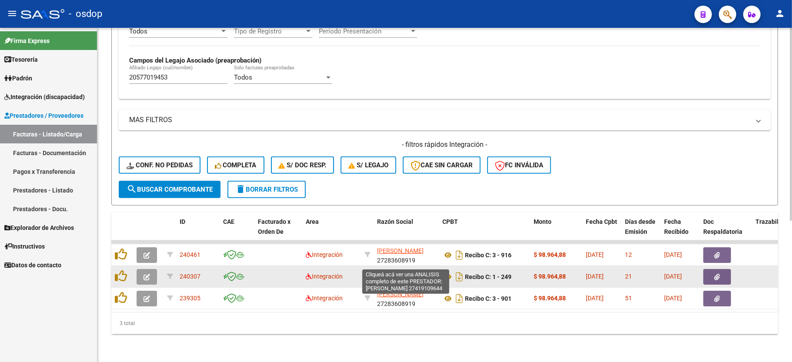
click at [408, 269] on span "MENTASTI YAZMIN" at bounding box center [400, 272] width 47 height 7
type textarea "27419109644"
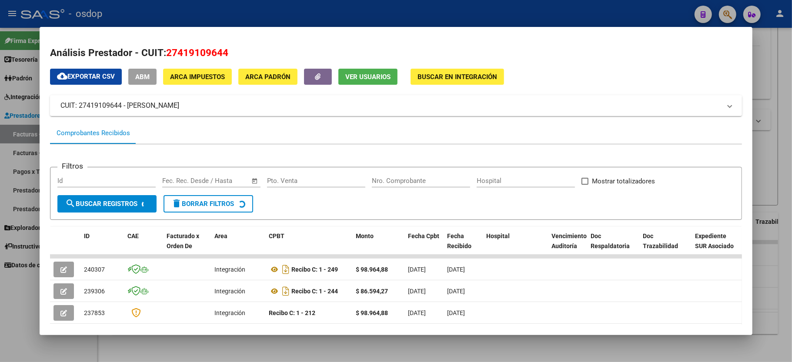
scroll to position [58, 0]
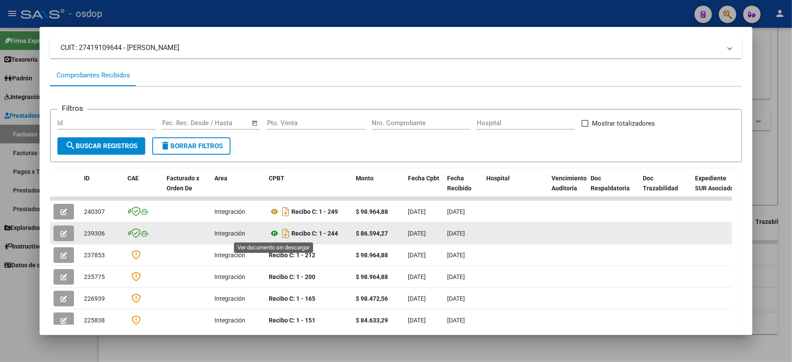
click at [273, 233] on icon at bounding box center [274, 233] width 11 height 10
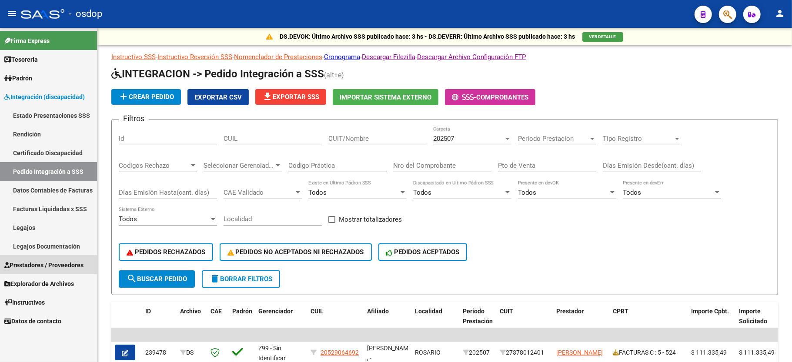
click at [65, 272] on link "Prestadores / Proveedores" at bounding box center [48, 265] width 97 height 19
click at [64, 261] on span "Prestadores / Proveedores" at bounding box center [43, 265] width 79 height 10
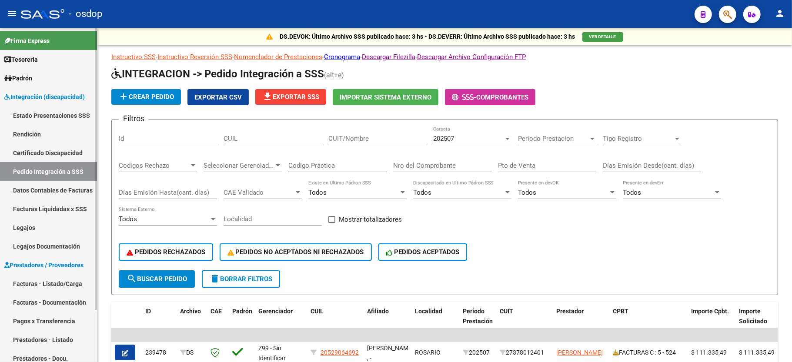
click at [44, 277] on link "Facturas - Listado/Carga" at bounding box center [48, 283] width 97 height 19
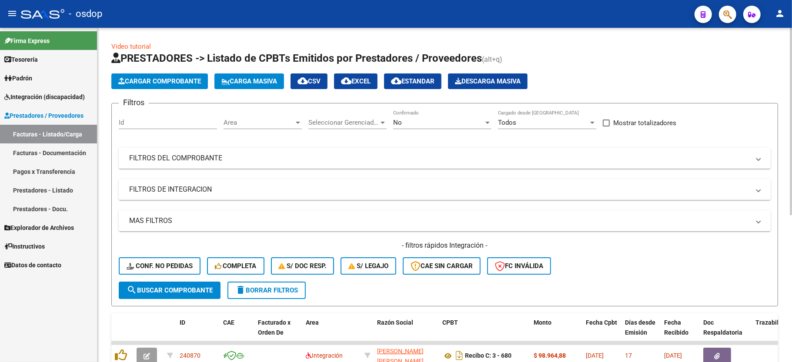
click at [196, 190] on mat-panel-title "FILTROS DE INTEGRACION" at bounding box center [439, 190] width 620 height 10
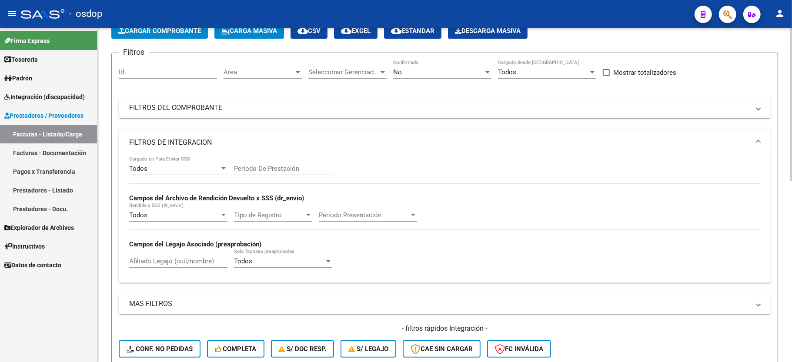
scroll to position [58, 0]
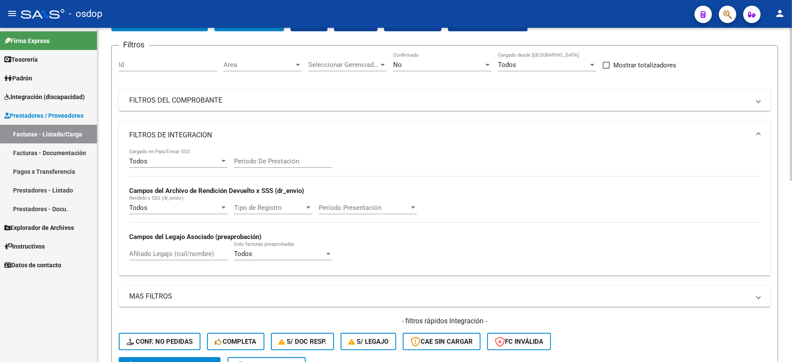
click at [149, 250] on div "Afiliado Legajo (cuil/nombre)" at bounding box center [178, 251] width 98 height 19
paste input "20577019453"
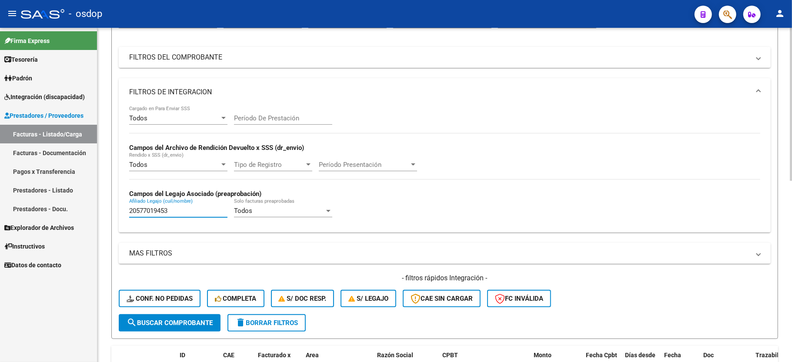
scroll to position [174, 0]
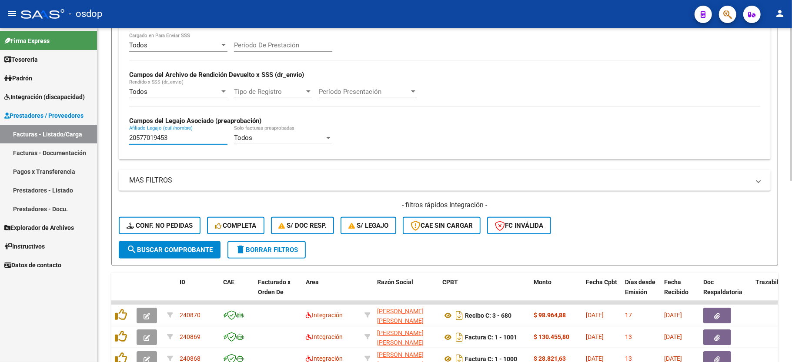
type input "20577019453"
click at [138, 237] on div "- filtros rápidos Integración - Conf. no pedidas Completa S/ Doc Resp. S/ legaj…" at bounding box center [445, 220] width 652 height 41
click at [139, 251] on span "search Buscar Comprobante" at bounding box center [170, 250] width 86 height 8
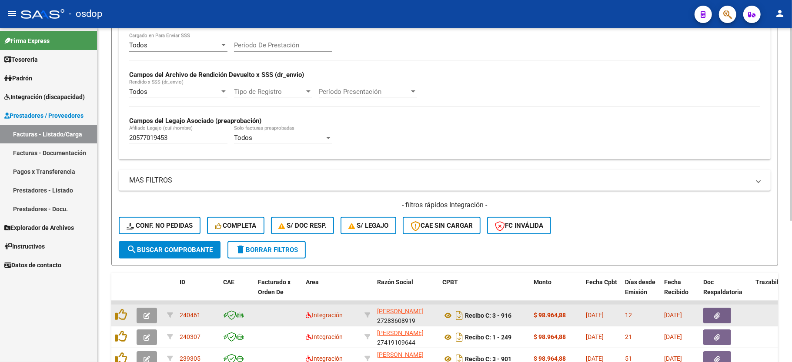
scroll to position [232, 0]
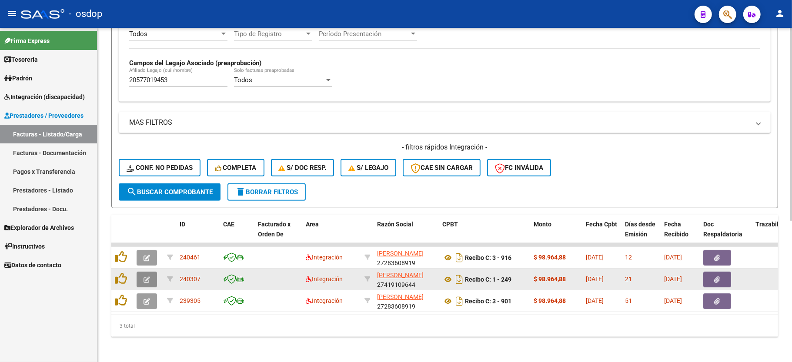
click at [148, 279] on icon "button" at bounding box center [146, 280] width 7 height 7
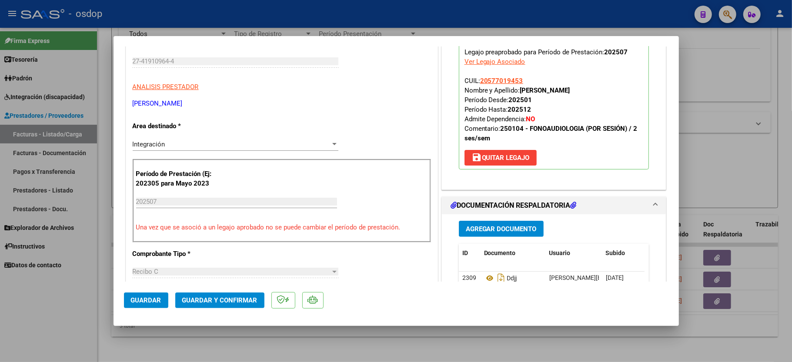
scroll to position [116, 0]
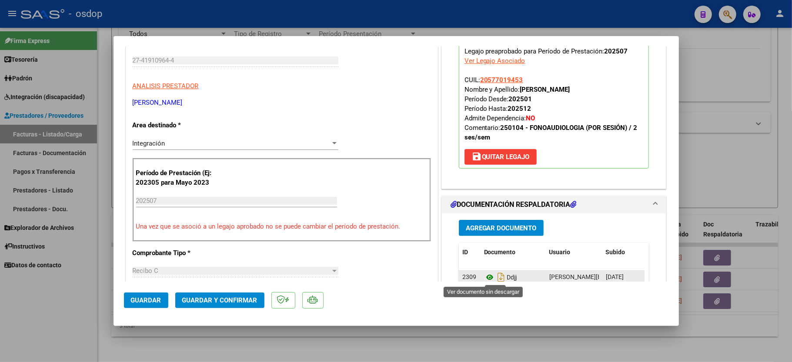
click at [484, 279] on icon at bounding box center [489, 277] width 11 height 10
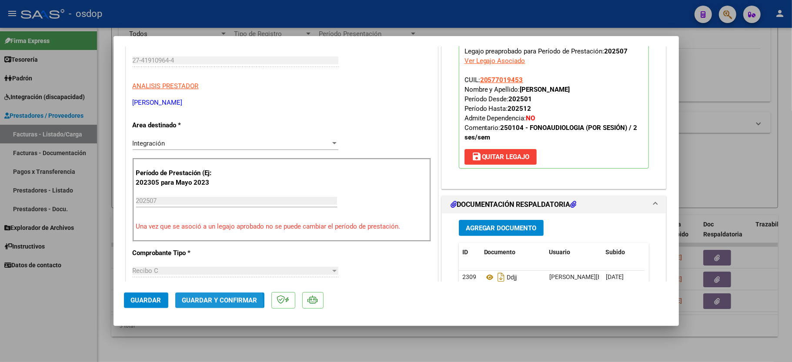
click at [201, 303] on span "Guardar y Confirmar" at bounding box center [219, 301] width 75 height 8
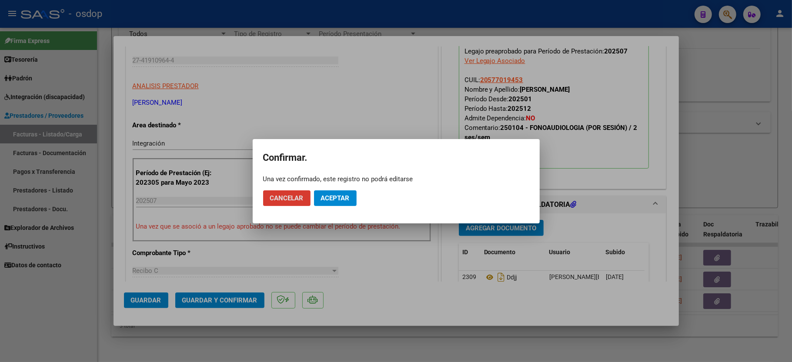
click at [339, 202] on span "Aceptar" at bounding box center [335, 198] width 29 height 8
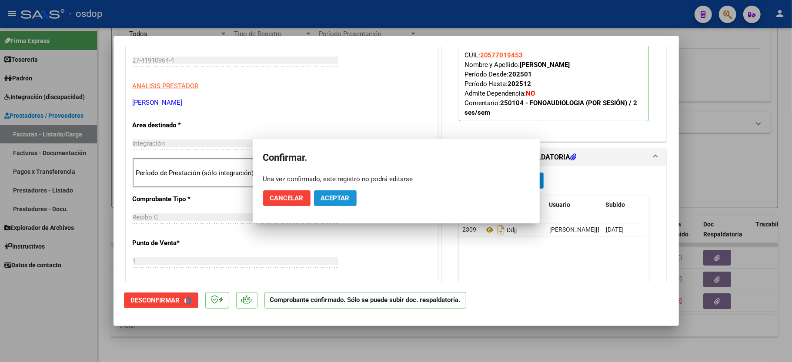
scroll to position [115, 0]
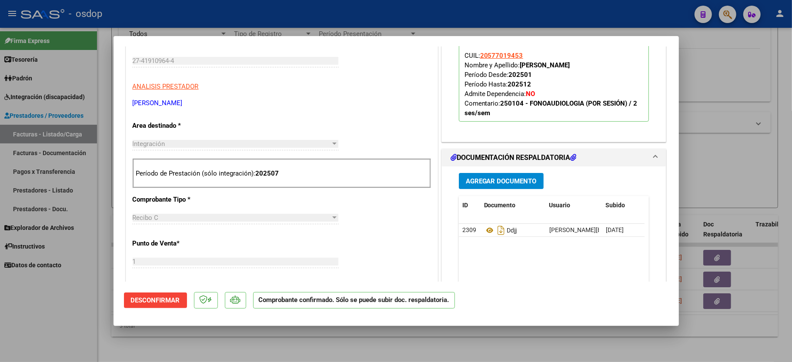
click at [100, 287] on div at bounding box center [396, 181] width 792 height 362
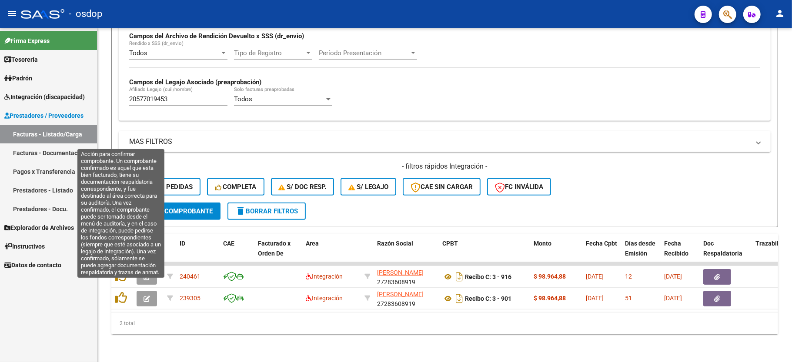
scroll to position [223, 0]
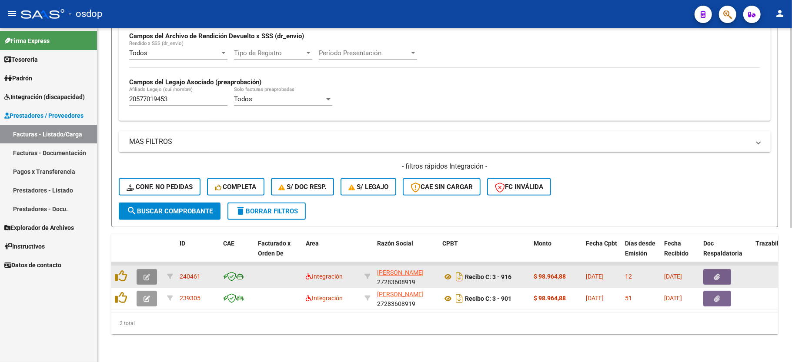
click at [141, 269] on button "button" at bounding box center [147, 277] width 20 height 16
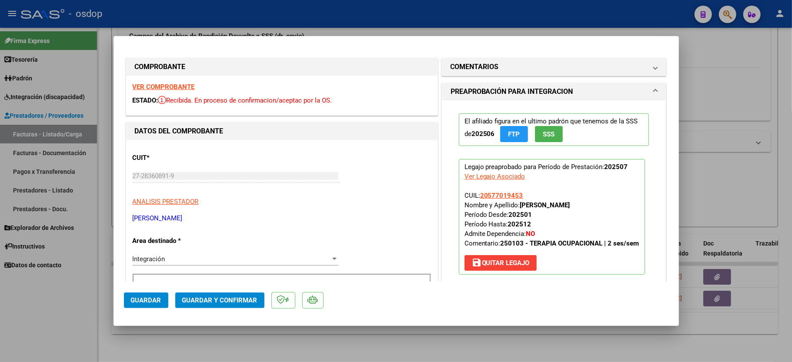
click at [176, 87] on strong "VER COMPROBANTE" at bounding box center [164, 87] width 62 height 8
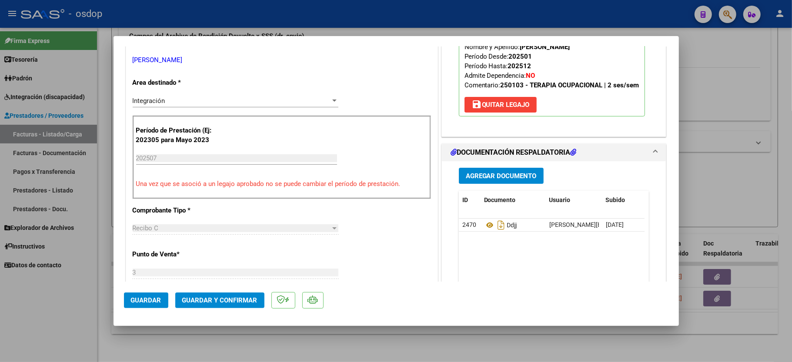
scroll to position [174, 0]
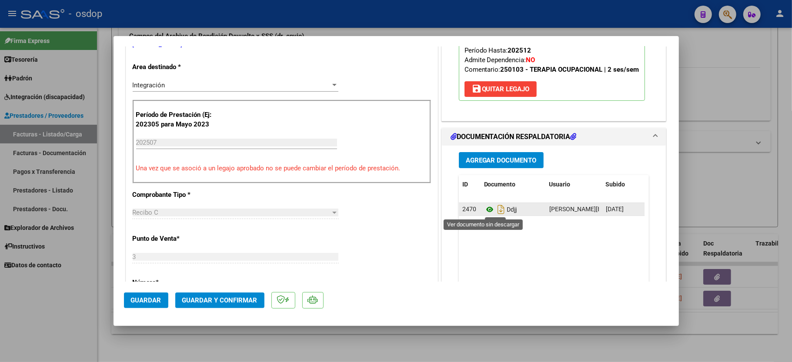
click at [484, 213] on icon at bounding box center [489, 209] width 11 height 10
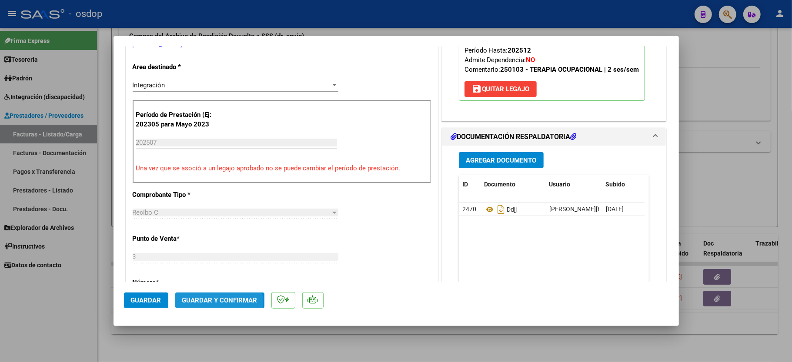
click at [212, 303] on span "Guardar y Confirmar" at bounding box center [219, 301] width 75 height 8
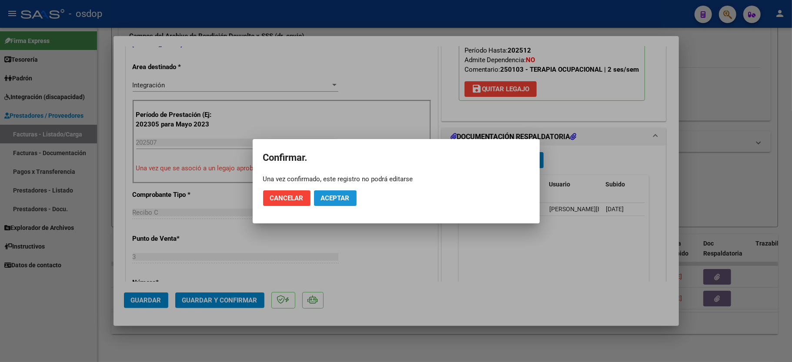
click at [333, 204] on button "Aceptar" at bounding box center [335, 198] width 43 height 16
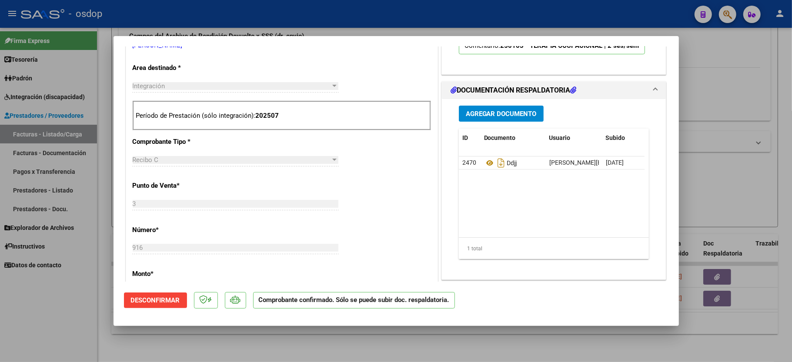
click at [33, 301] on div at bounding box center [396, 181] width 792 height 362
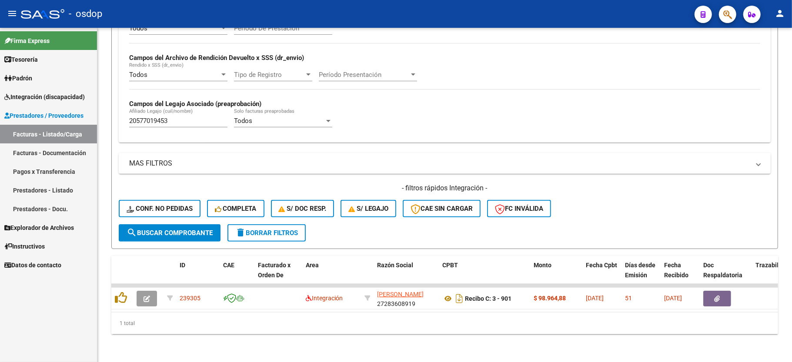
scroll to position [201, 0]
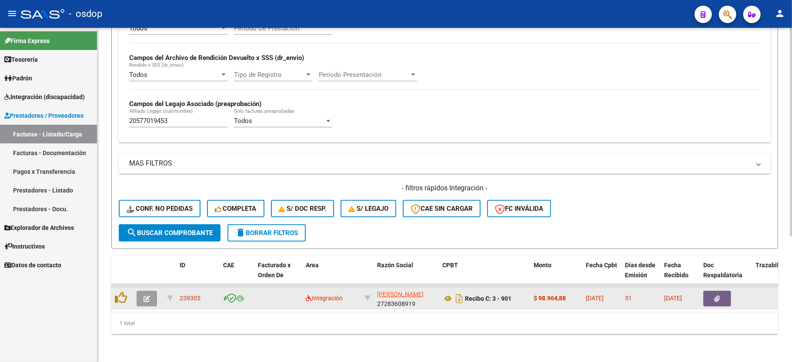
click at [154, 291] on button "button" at bounding box center [147, 299] width 20 height 16
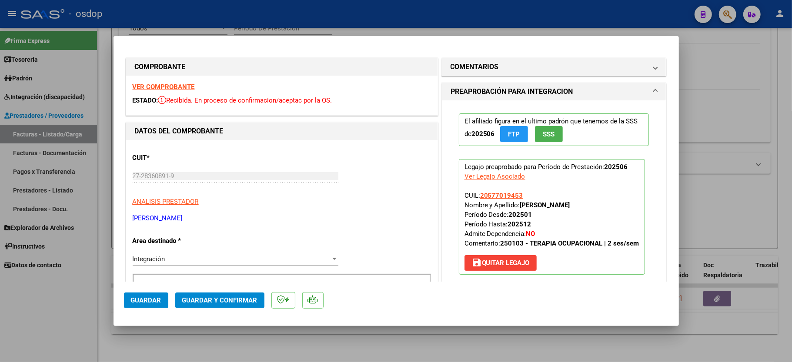
click at [177, 85] on strong "VER COMPROBANTE" at bounding box center [164, 87] width 62 height 8
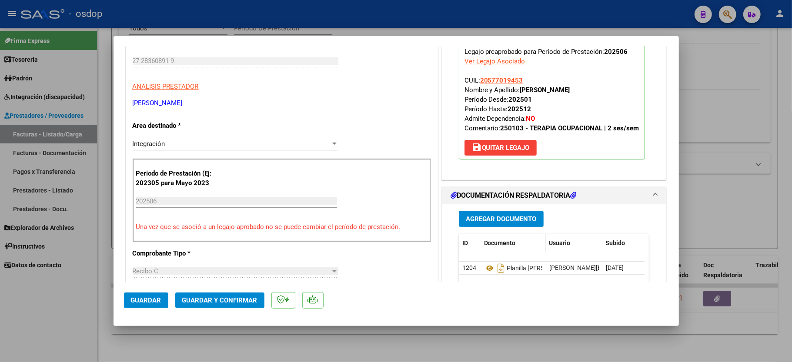
scroll to position [116, 0]
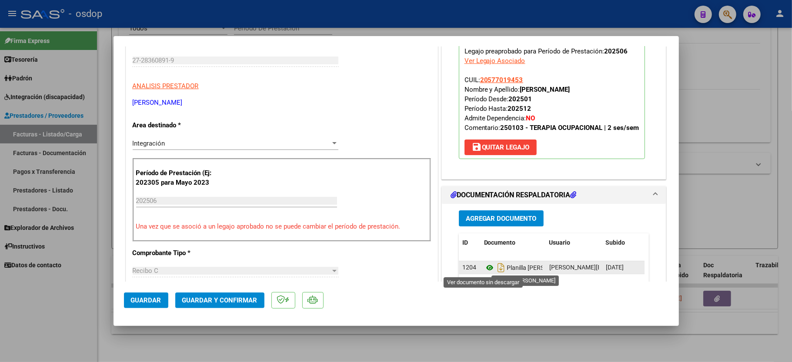
click at [484, 268] on icon at bounding box center [489, 268] width 11 height 10
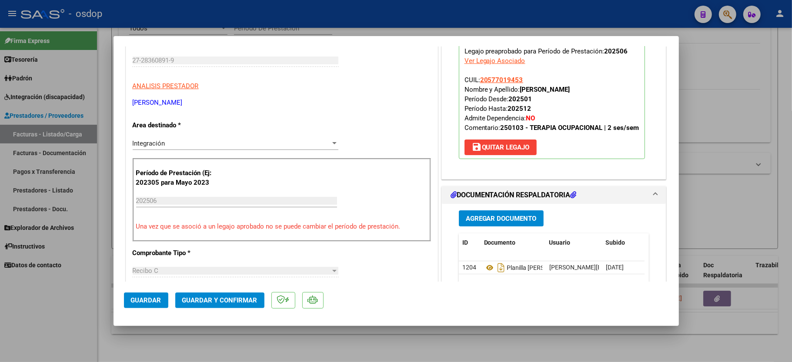
click at [228, 301] on span "Guardar y Confirmar" at bounding box center [219, 301] width 75 height 8
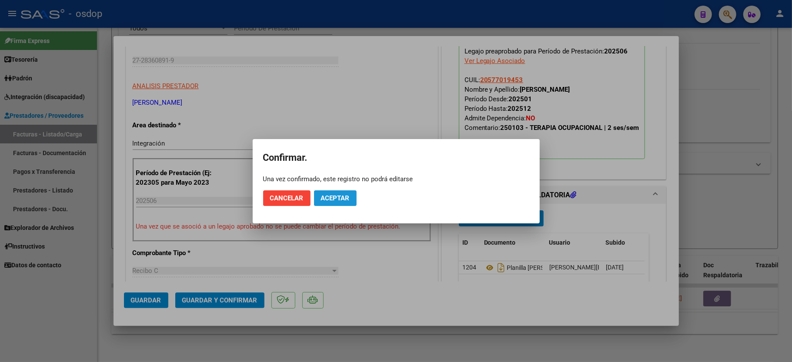
click at [334, 203] on button "Aceptar" at bounding box center [335, 198] width 43 height 16
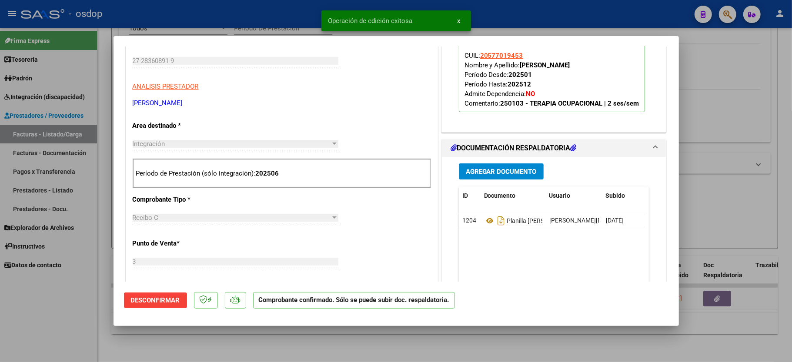
click at [70, 299] on div at bounding box center [396, 181] width 792 height 362
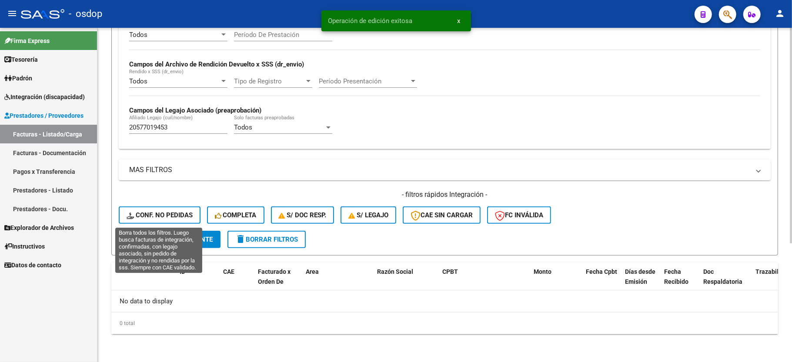
scroll to position [184, 0]
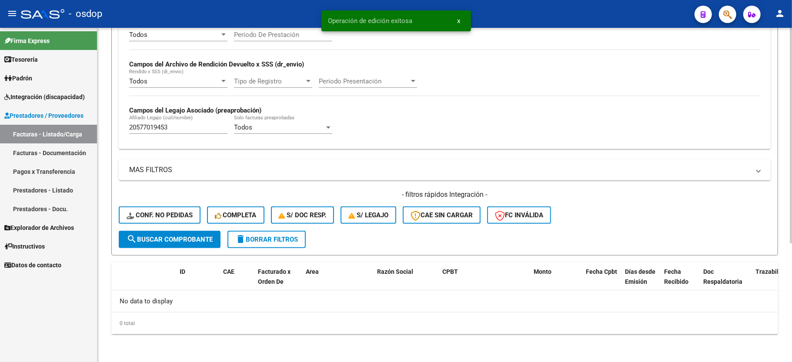
click at [150, 122] on div "20577019453 Afiliado Legajo (cuil/nombre)" at bounding box center [178, 124] width 98 height 19
click at [145, 125] on input "20577019453" at bounding box center [178, 127] width 98 height 8
click at [155, 223] on button "Conf. no pedidas" at bounding box center [160, 215] width 82 height 17
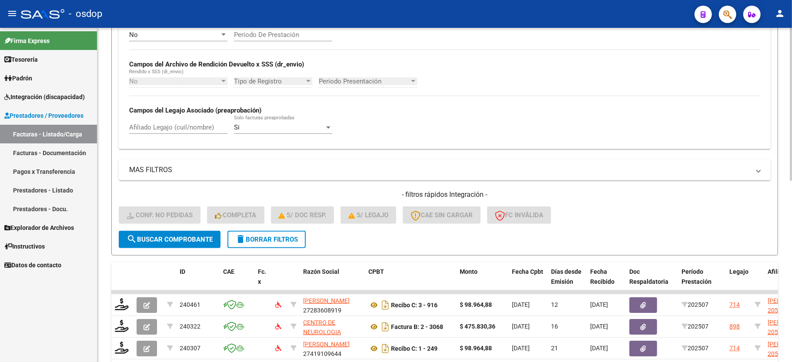
click at [148, 133] on div "Afiliado Legajo (cuil/nombre)" at bounding box center [178, 124] width 98 height 19
paste input "20577019453"
type input "20577019453"
click at [145, 236] on span "search Buscar Comprobante" at bounding box center [170, 240] width 86 height 8
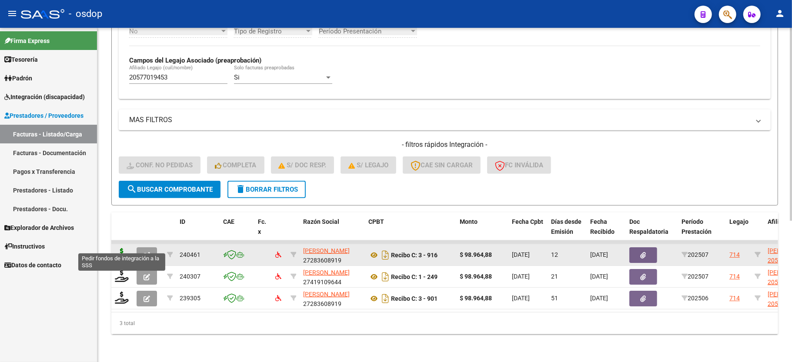
click at [122, 248] on icon at bounding box center [122, 254] width 14 height 12
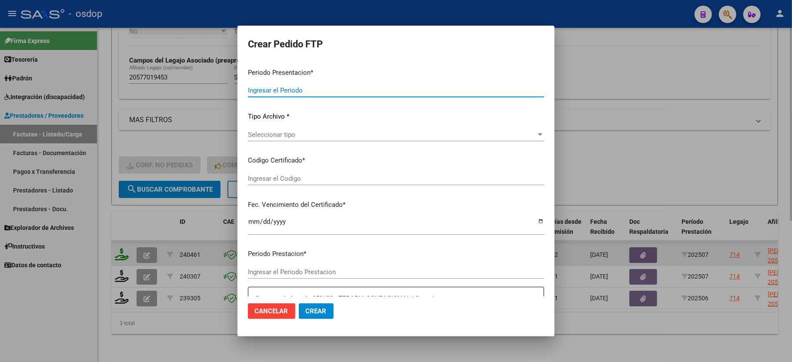
type input "202507"
type input "$ 98.964,88"
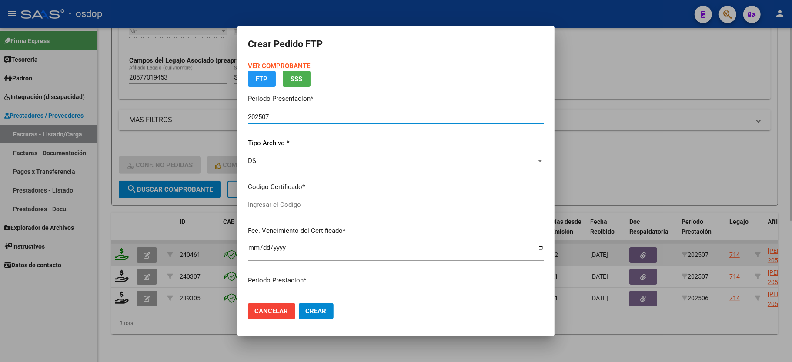
type input "8302811173"
type input "2026-06-30"
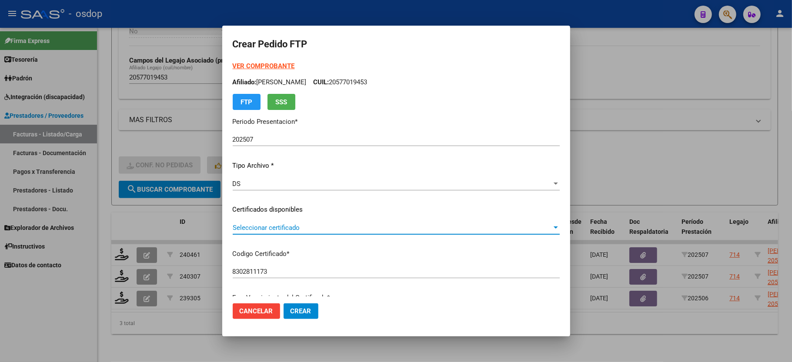
click at [261, 229] on span "Seleccionar certificado" at bounding box center [392, 228] width 319 height 8
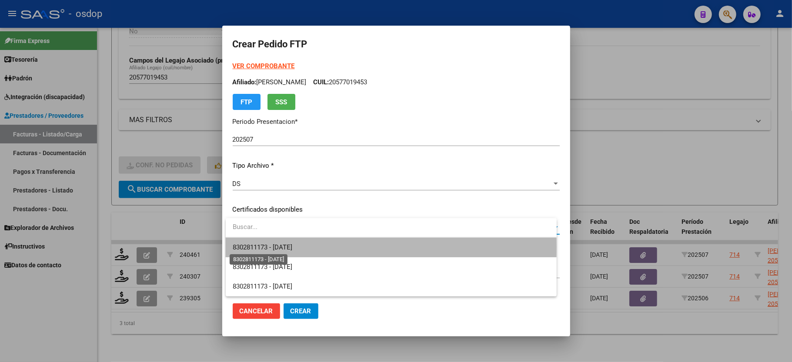
click at [268, 247] on span "8302811173 - 2026-06-30" at bounding box center [263, 247] width 60 height 8
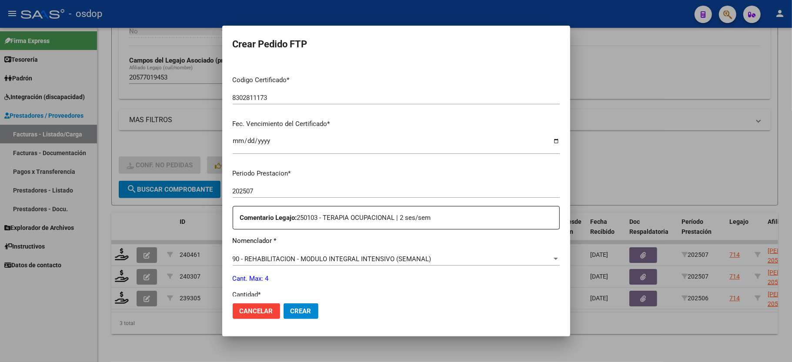
scroll to position [232, 0]
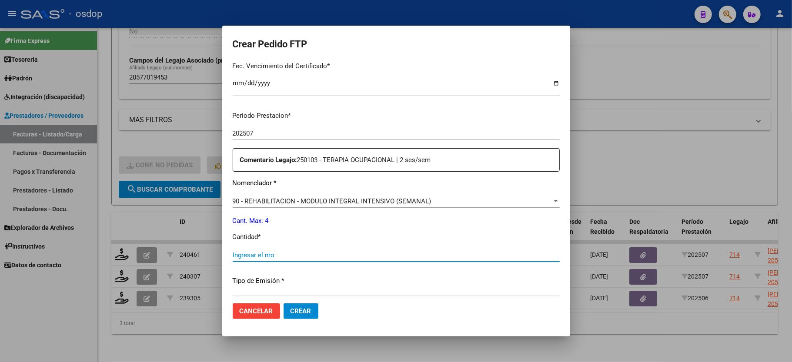
click at [268, 251] on input "Ingresar el nro" at bounding box center [396, 255] width 327 height 8
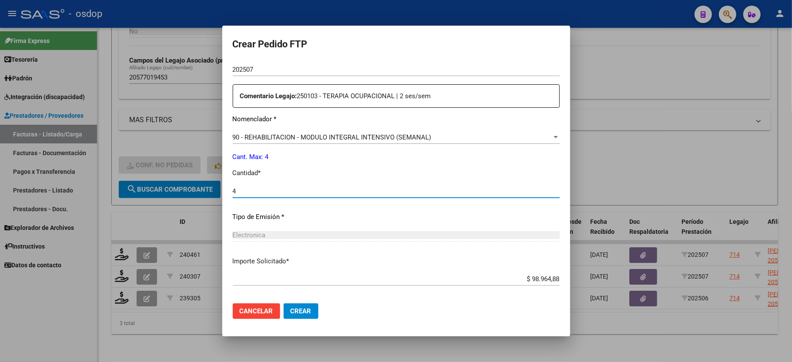
scroll to position [331, 0]
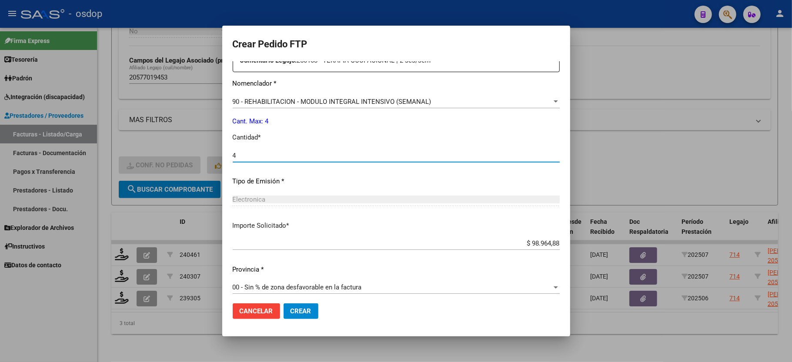
type input "4"
click at [294, 309] on span "Crear" at bounding box center [300, 311] width 21 height 8
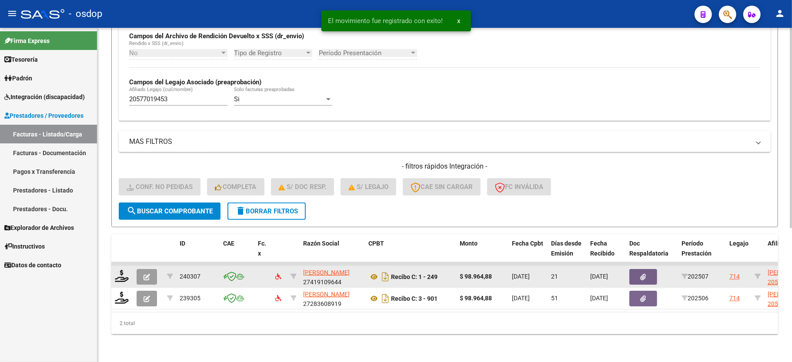
scroll to position [223, 0]
click at [120, 270] on icon at bounding box center [122, 276] width 14 height 12
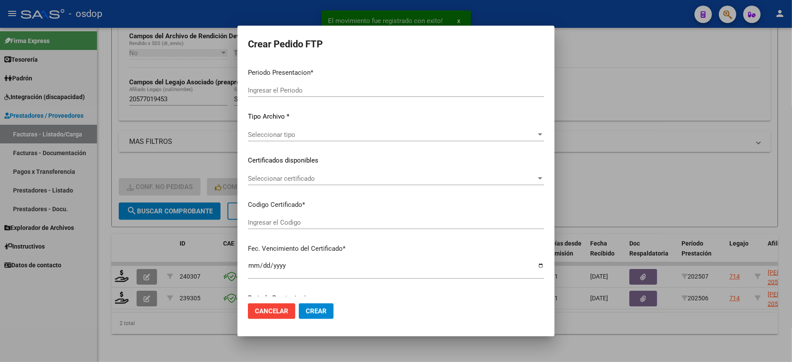
type input "202507"
type input "$ 98.964,88"
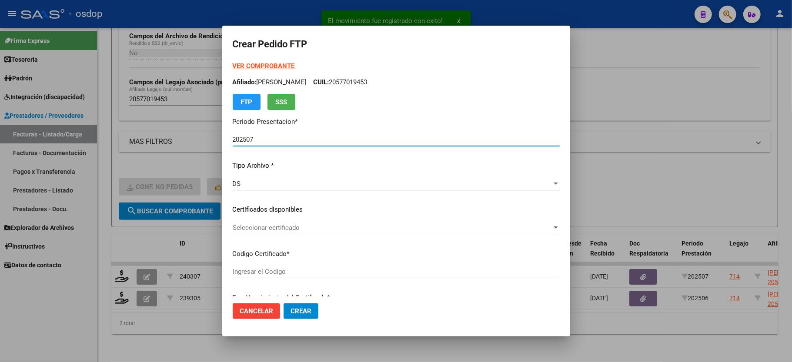
type input "8302811173"
type input "2026-06-30"
click at [266, 231] on span "Seleccionar certificado" at bounding box center [392, 228] width 319 height 8
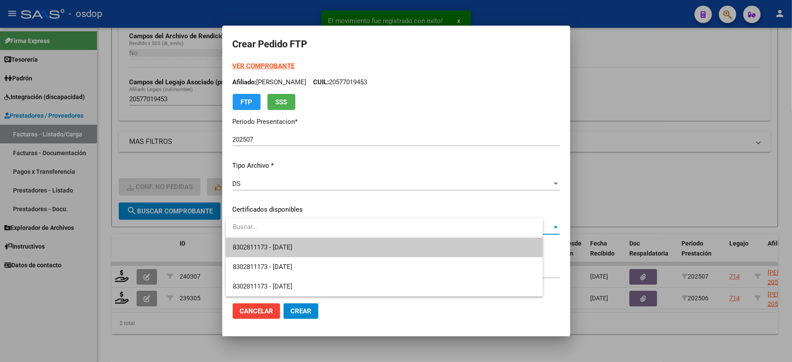
click at [271, 246] on span "8302811173 - 2026-06-30" at bounding box center [263, 247] width 60 height 8
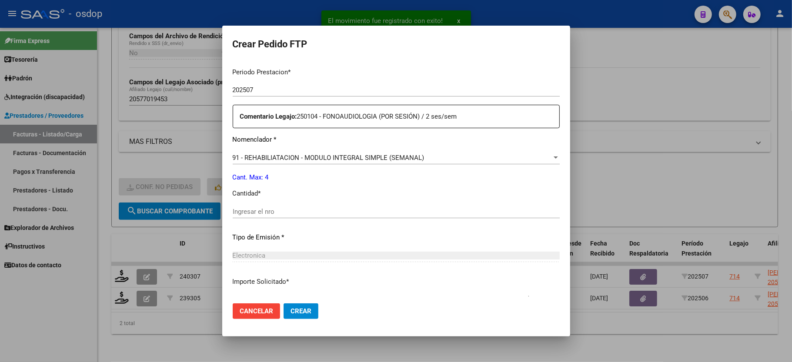
scroll to position [290, 0]
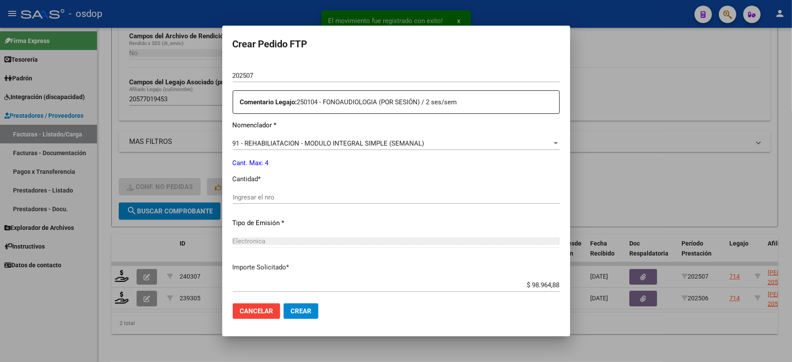
click at [266, 180] on div "Periodo Prestacion * 202507 Ingresar el Periodo Prestacion Comentario Legajo: 2…" at bounding box center [396, 196] width 327 height 298
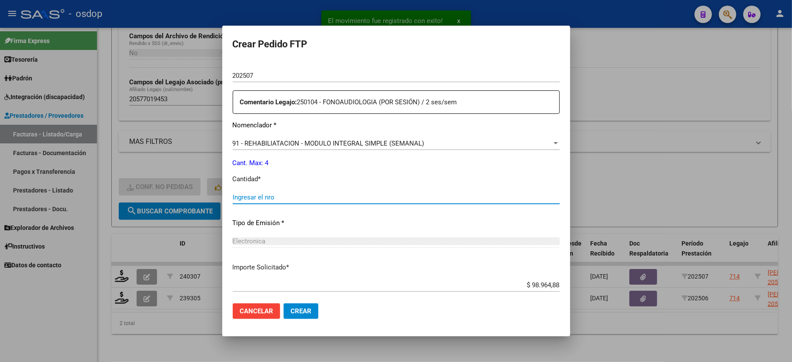
click at [265, 195] on input "Ingresar el nro" at bounding box center [396, 197] width 327 height 8
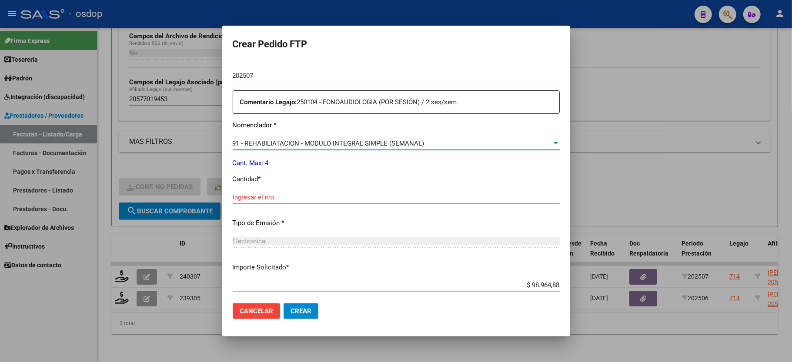
click at [297, 140] on span "91 - REHABILIATACION - MODULO INTEGRAL SIMPLE (SEMANAL)" at bounding box center [329, 144] width 192 height 8
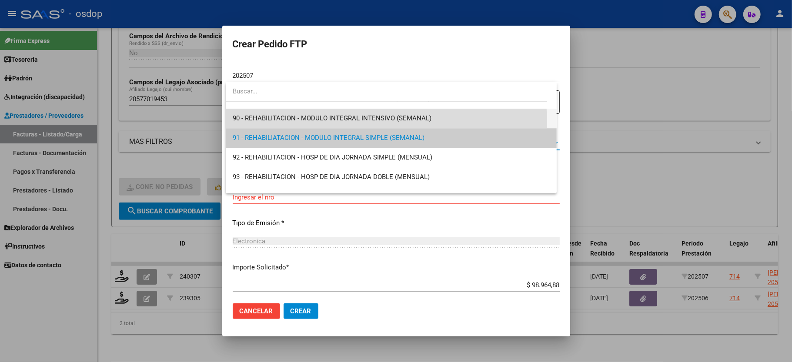
click at [315, 123] on span "90 - REHABILITACION - MODULO INTEGRAL INTENSIVO (SEMANAL)" at bounding box center [391, 119] width 317 height 20
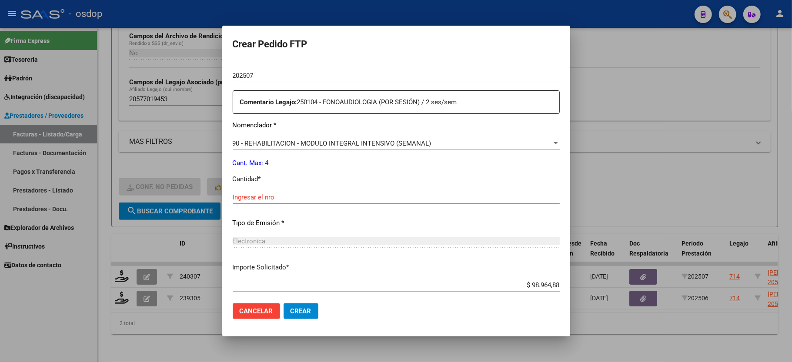
click at [280, 183] on div "Periodo Prestacion * 202507 Ingresar el Periodo Prestacion Comentario Legajo: 2…" at bounding box center [396, 196] width 327 height 298
click at [278, 193] on input "Ingresar el nro" at bounding box center [396, 197] width 327 height 8
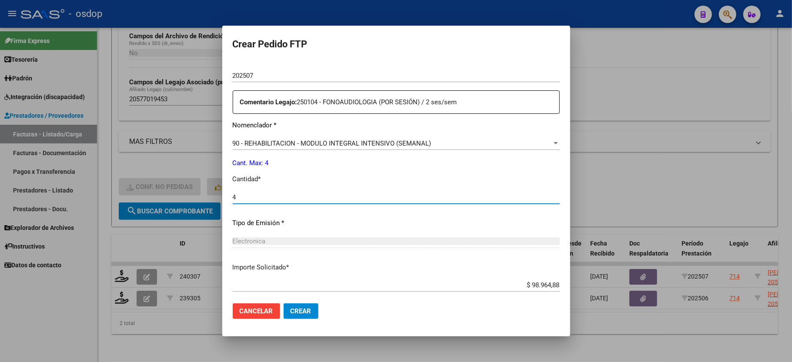
scroll to position [331, 0]
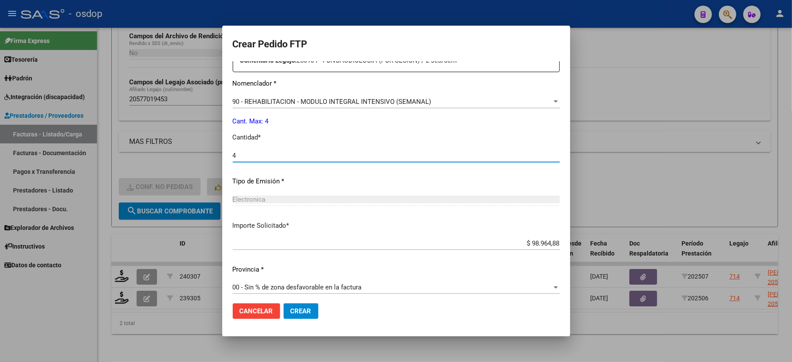
type input "4"
click at [297, 309] on span "Crear" at bounding box center [300, 311] width 21 height 8
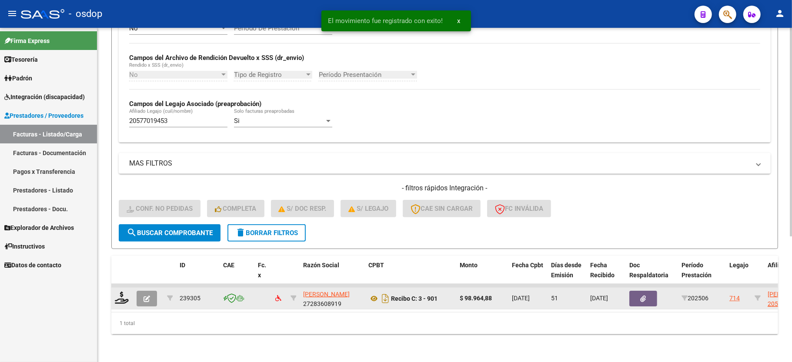
scroll to position [201, 0]
click at [123, 292] on icon at bounding box center [122, 298] width 14 height 12
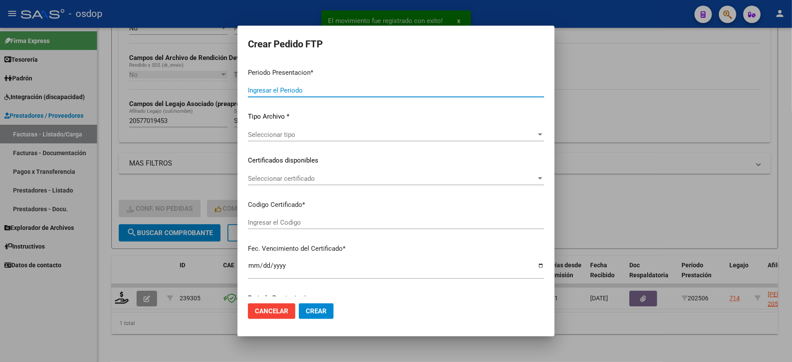
type input "202507"
type input "202506"
type input "$ 98.964,88"
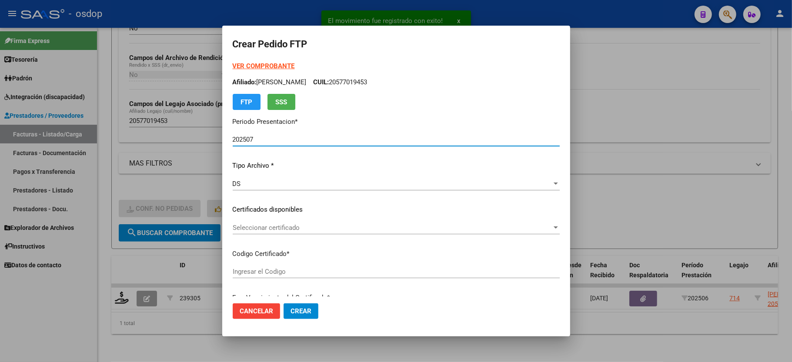
type input "8302811173"
type input "2026-06-30"
click at [270, 231] on span "Seleccionar certificado" at bounding box center [392, 228] width 319 height 8
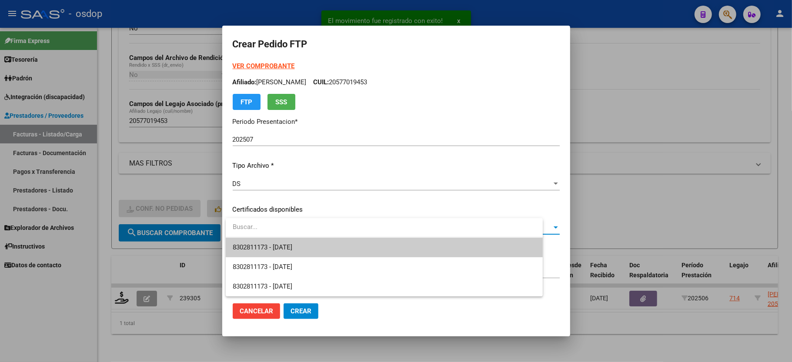
click at [275, 241] on span "8302811173 - 2026-06-30" at bounding box center [384, 248] width 303 height 20
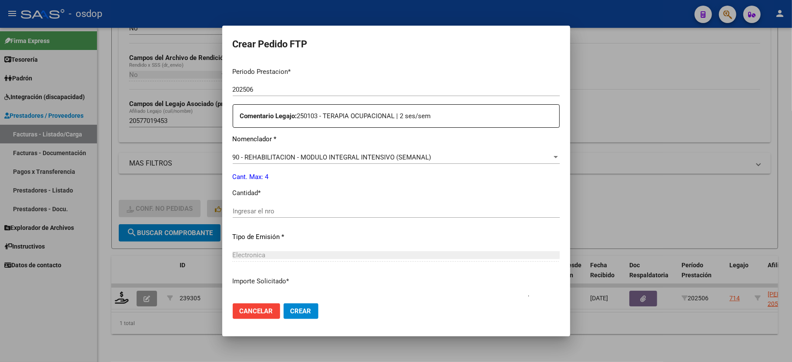
scroll to position [290, 0]
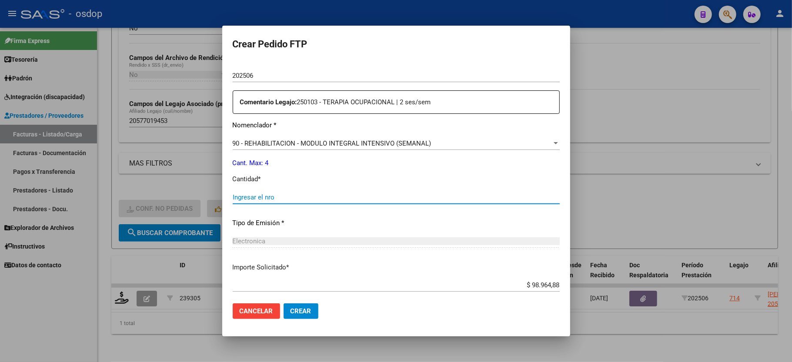
click at [263, 195] on input "Ingresar el nro" at bounding box center [396, 197] width 327 height 8
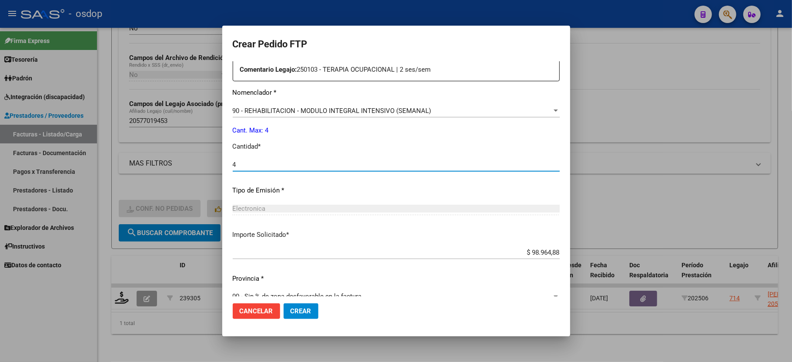
scroll to position [331, 0]
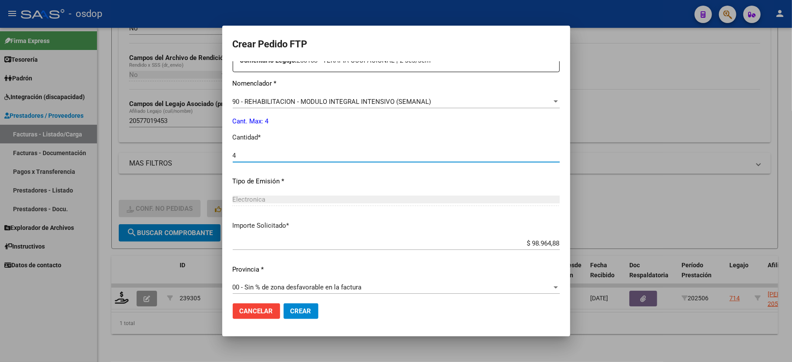
type input "4"
click at [303, 311] on span "Crear" at bounding box center [300, 311] width 21 height 8
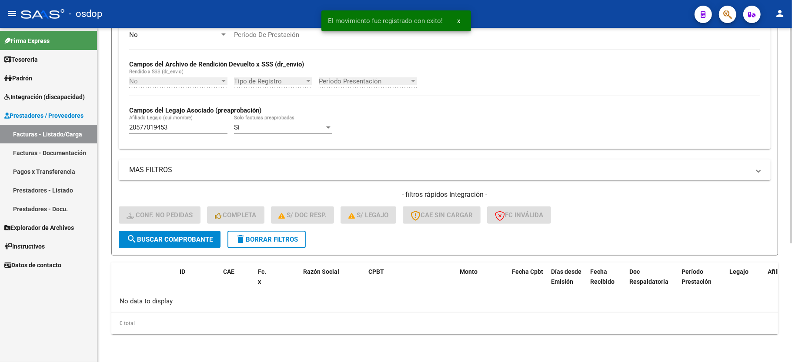
scroll to position [184, 0]
click at [158, 123] on div "20577019453 Afiliado Legajo (cuil/nombre)" at bounding box center [178, 124] width 98 height 19
click at [257, 244] on button "delete Borrar Filtros" at bounding box center [266, 239] width 78 height 17
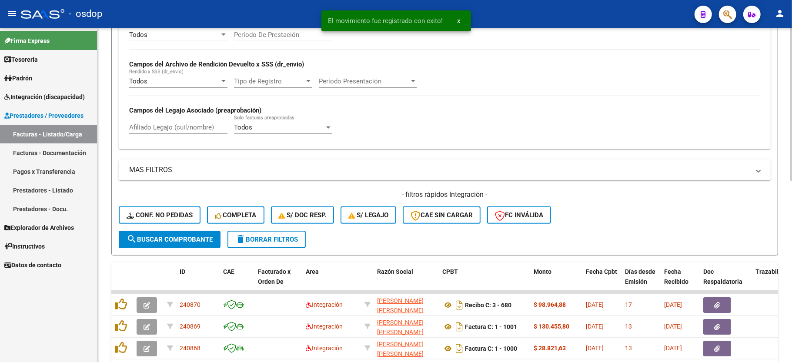
click at [146, 212] on span "Conf. no pedidas" at bounding box center [160, 215] width 66 height 8
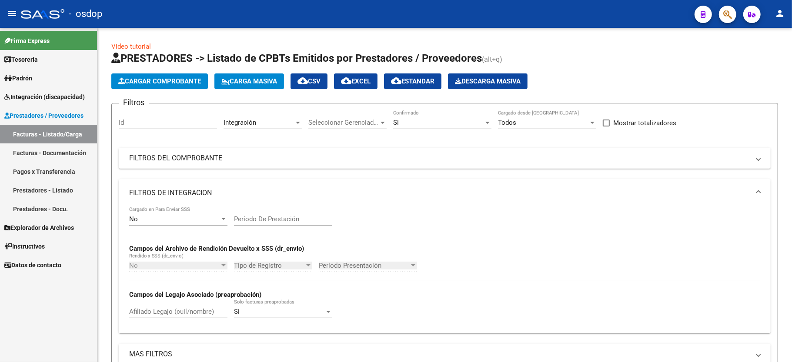
scroll to position [184, 0]
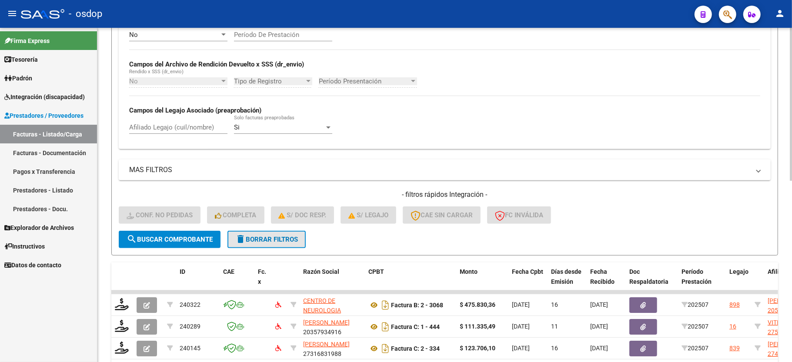
click at [272, 242] on span "delete Borrar Filtros" at bounding box center [266, 240] width 63 height 8
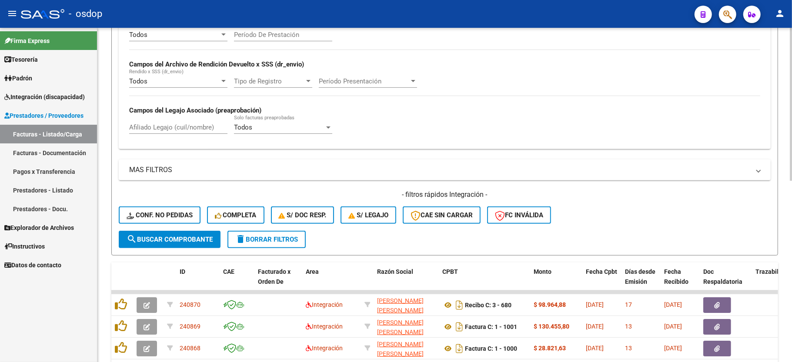
click at [167, 128] on input "Afiliado Legajo (cuil/nombre)" at bounding box center [178, 127] width 98 height 8
paste input "20572916597"
type input "20572916597"
click at [183, 242] on span "search Buscar Comprobante" at bounding box center [170, 240] width 86 height 8
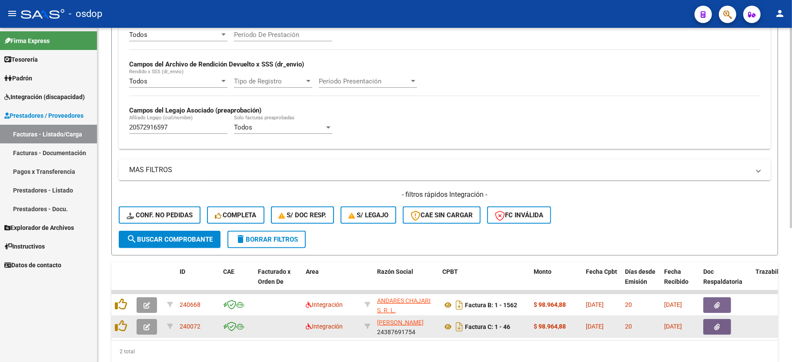
scroll to position [223, 0]
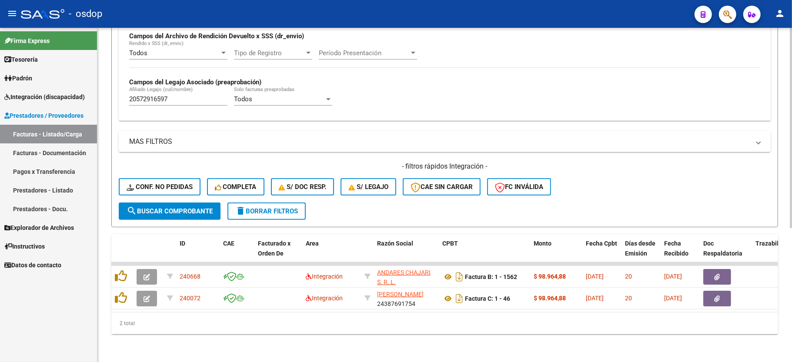
click at [341, 108] on div "Todos Cargado en Para Enviar SSS Período De Prestación Campos del Archivo de Re…" at bounding box center [445, 57] width 652 height 127
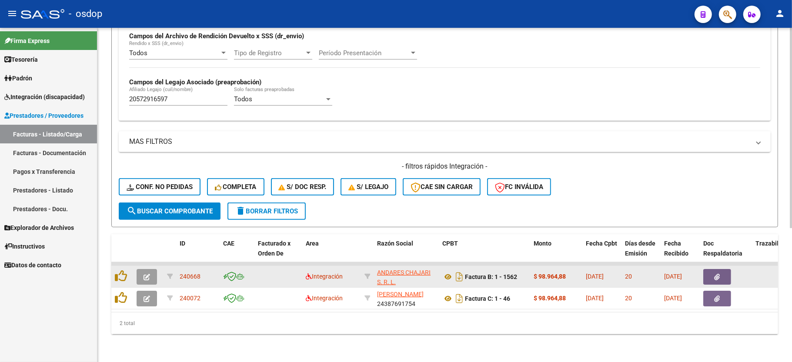
click at [149, 274] on icon "button" at bounding box center [146, 277] width 7 height 7
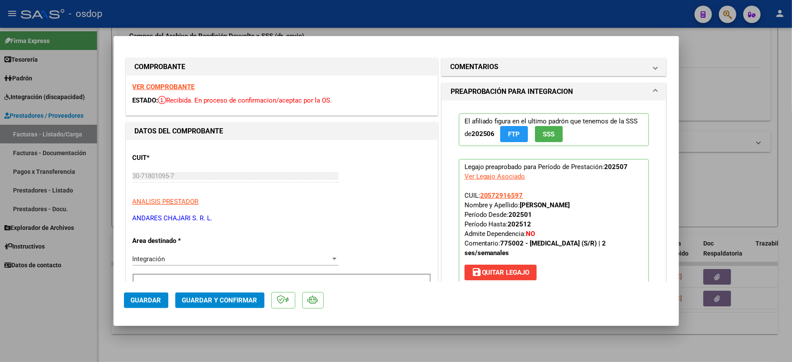
click at [179, 86] on strong "VER COMPROBANTE" at bounding box center [164, 87] width 62 height 8
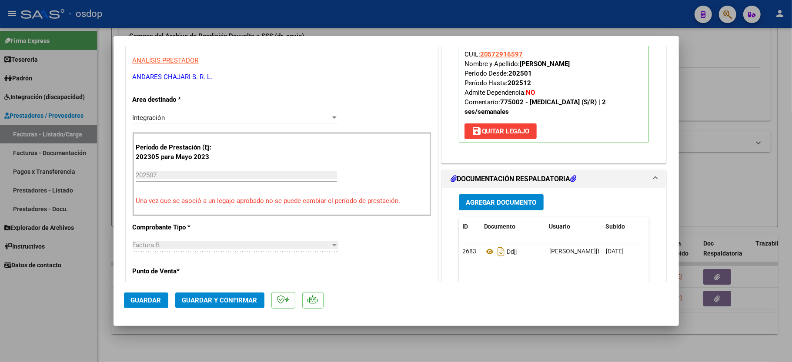
scroll to position [232, 0]
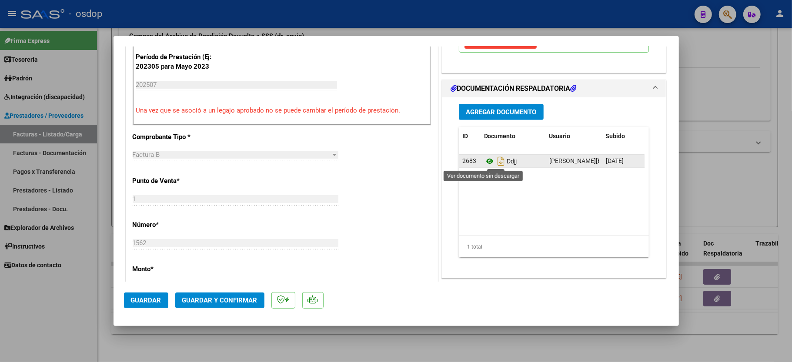
click at [484, 164] on icon at bounding box center [489, 161] width 11 height 10
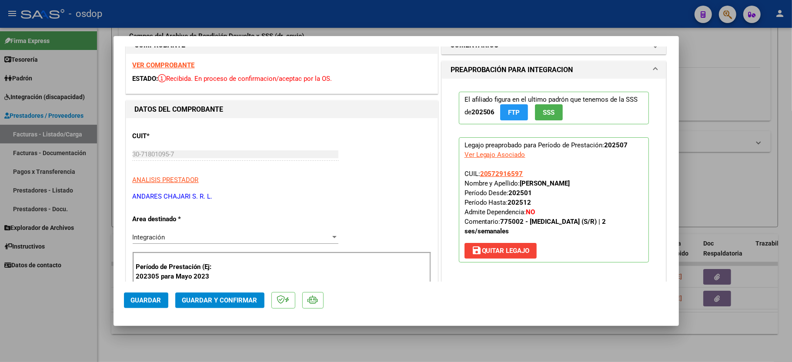
scroll to position [0, 0]
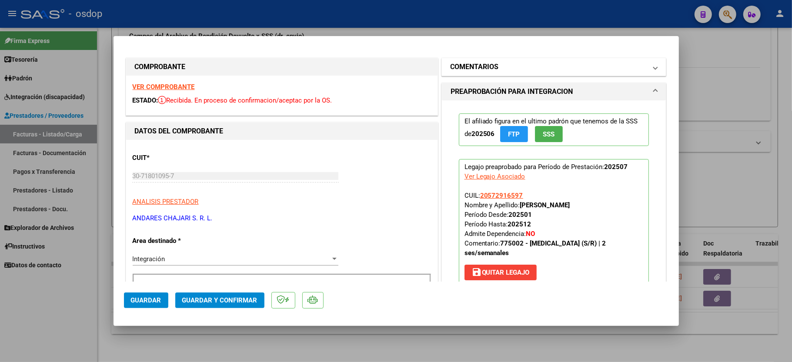
click at [487, 62] on h1 "COMENTARIOS" at bounding box center [474, 67] width 48 height 10
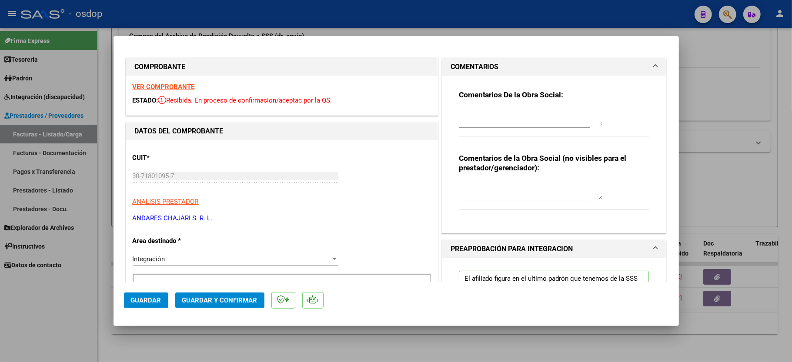
click at [478, 195] on textarea at bounding box center [530, 190] width 143 height 17
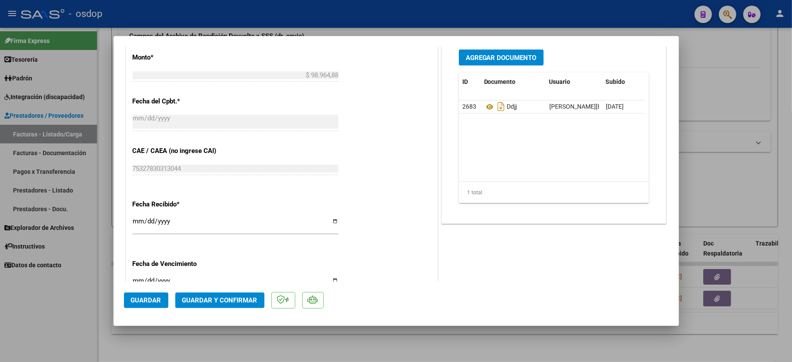
scroll to position [464, 0]
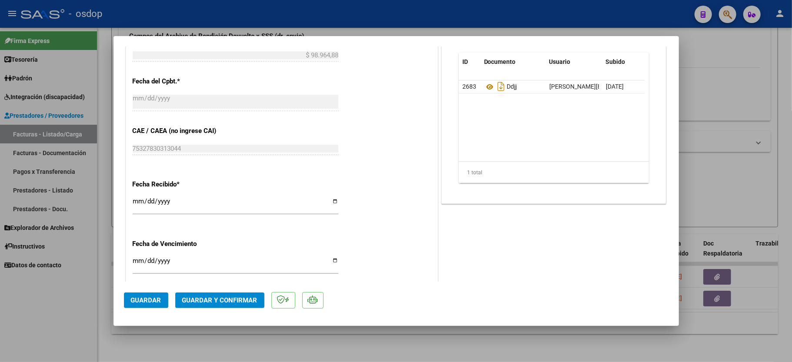
type textarea "ACO"
click at [203, 296] on button "Guardar y Confirmar" at bounding box center [219, 301] width 89 height 16
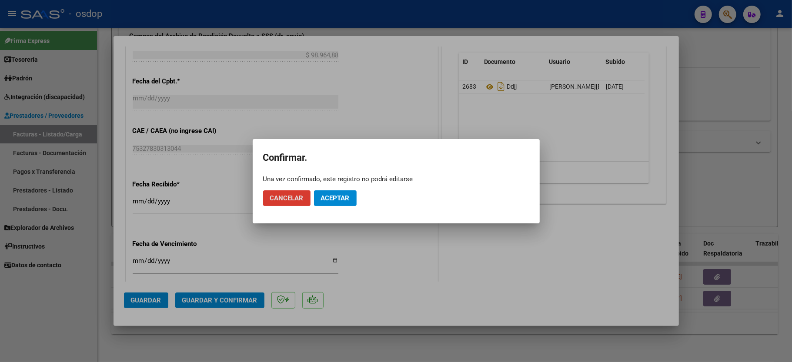
click at [351, 196] on button "Aceptar" at bounding box center [335, 198] width 43 height 16
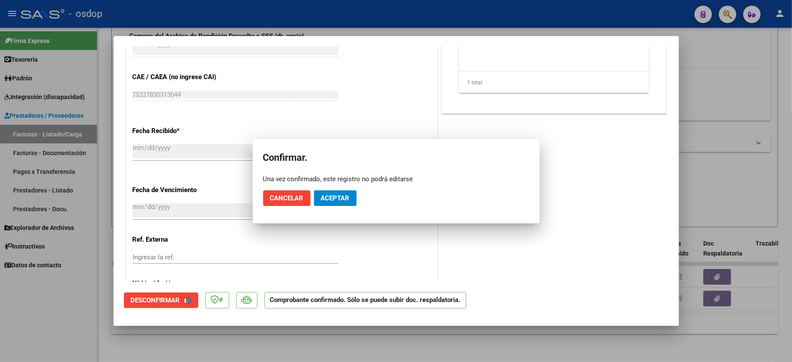
scroll to position [409, 0]
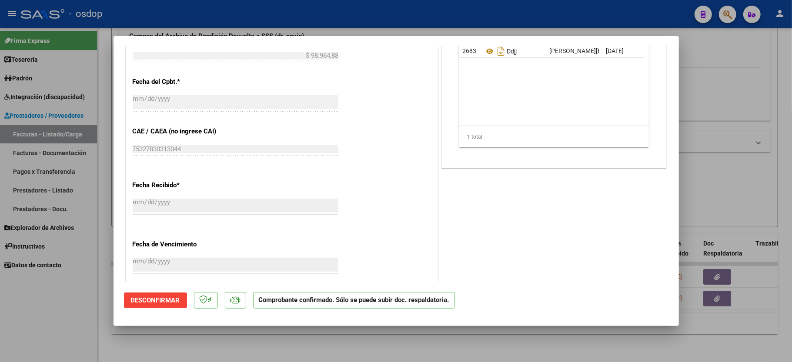
click at [41, 293] on div at bounding box center [396, 181] width 792 height 362
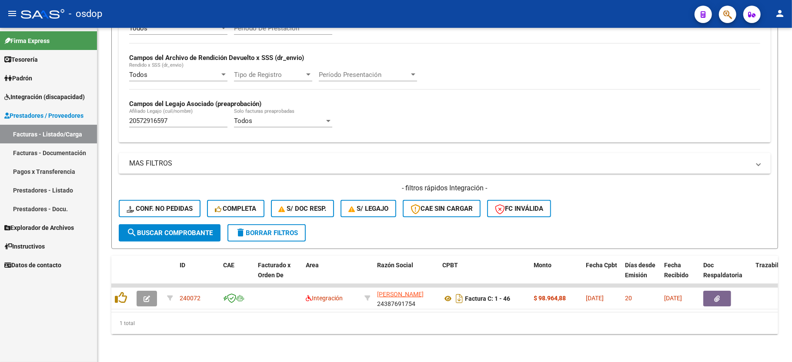
scroll to position [201, 0]
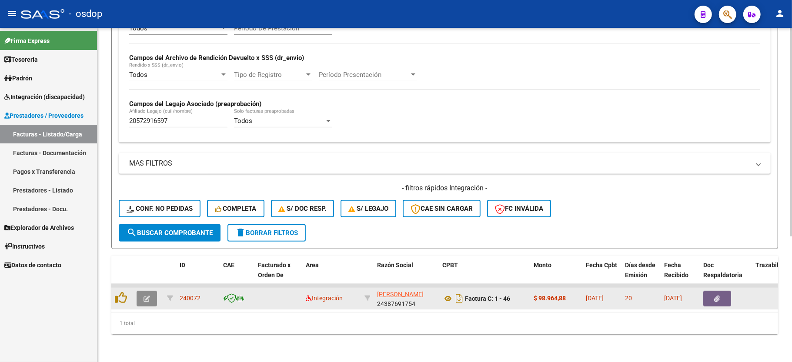
click at [147, 291] on button "button" at bounding box center [147, 299] width 20 height 16
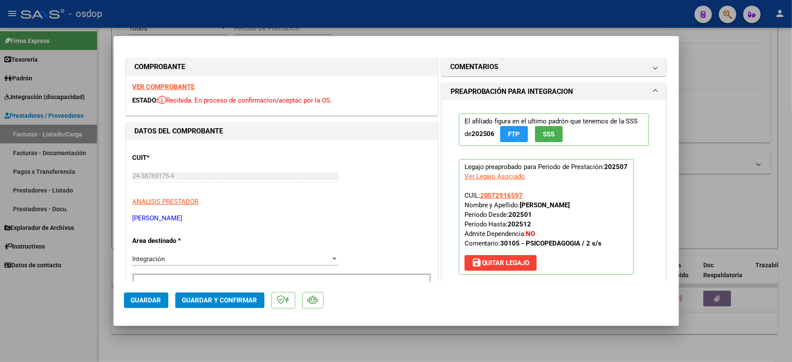
click at [146, 83] on strong "VER COMPROBANTE" at bounding box center [164, 87] width 62 height 8
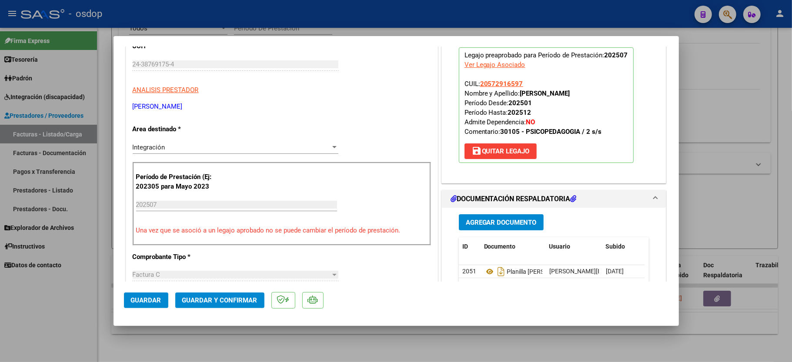
scroll to position [116, 0]
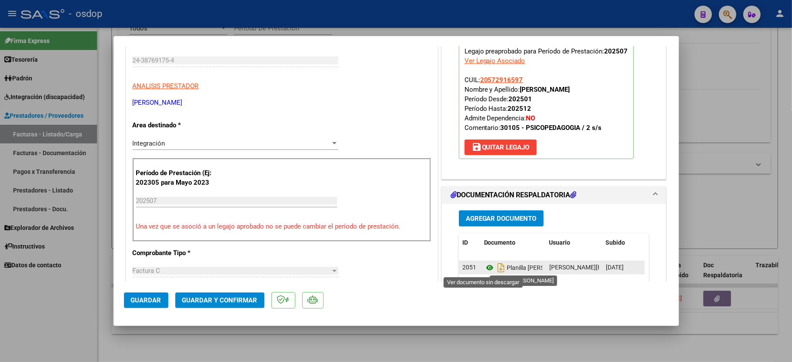
click at [484, 270] on icon at bounding box center [489, 268] width 11 height 10
click at [215, 303] on span "Guardar y Confirmar" at bounding box center [219, 301] width 75 height 8
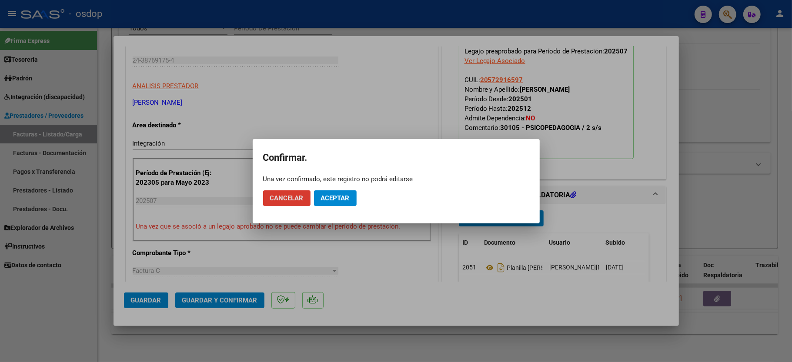
click at [337, 206] on button "Aceptar" at bounding box center [335, 198] width 43 height 16
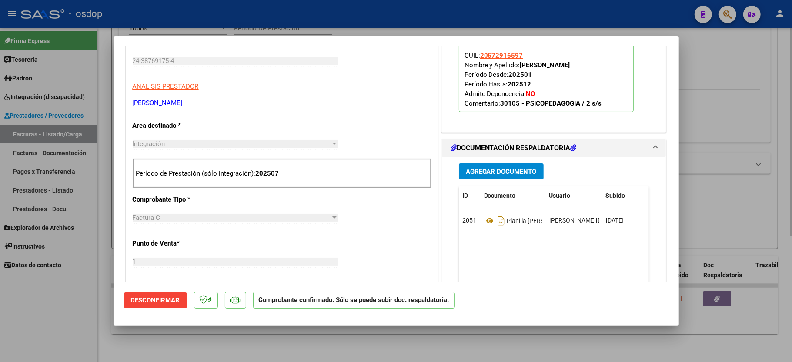
drag, startPoint x: 65, startPoint y: 311, endPoint x: 99, endPoint y: 314, distance: 34.4
click at [65, 312] on div at bounding box center [396, 181] width 792 height 362
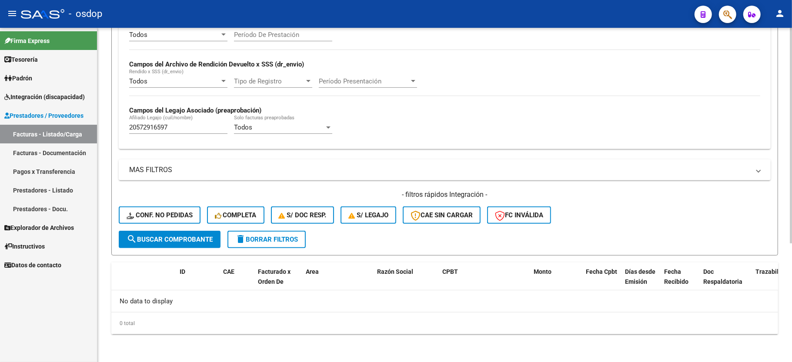
scroll to position [184, 0]
click at [152, 129] on input "20572916597" at bounding box center [178, 127] width 98 height 8
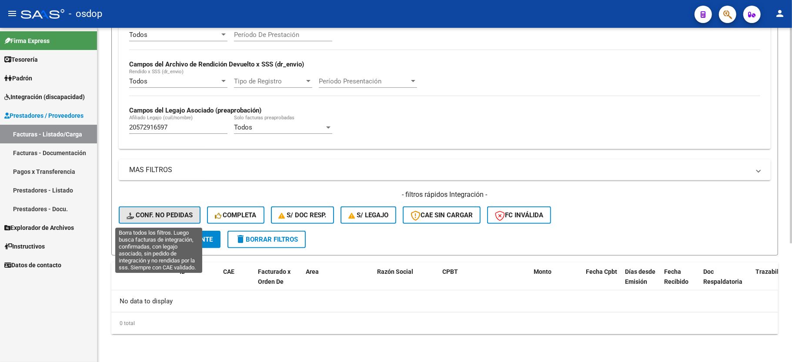
click at [162, 207] on button "Conf. no pedidas" at bounding box center [160, 215] width 82 height 17
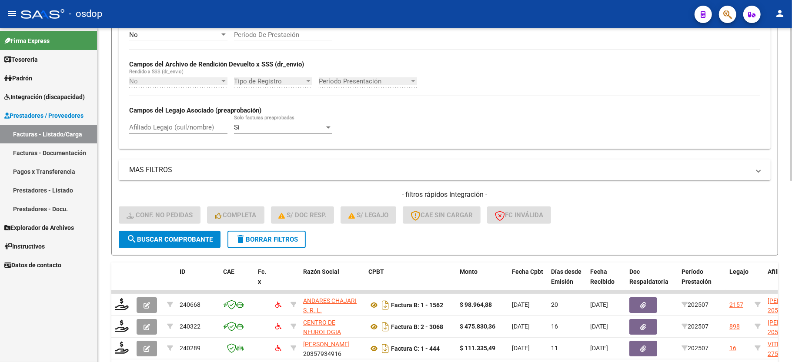
click at [169, 136] on div "Afiliado Legajo (cuil/nombre)" at bounding box center [178, 128] width 98 height 27
click at [177, 131] on input "Afiliado Legajo (cuil/nombre)" at bounding box center [178, 127] width 98 height 8
paste input "20572916597"
type input "20572916597"
click at [180, 251] on form "Filtros Id Integración Area Seleccionar Gerenciador Seleccionar Gerenciador Si …" at bounding box center [444, 87] width 667 height 337
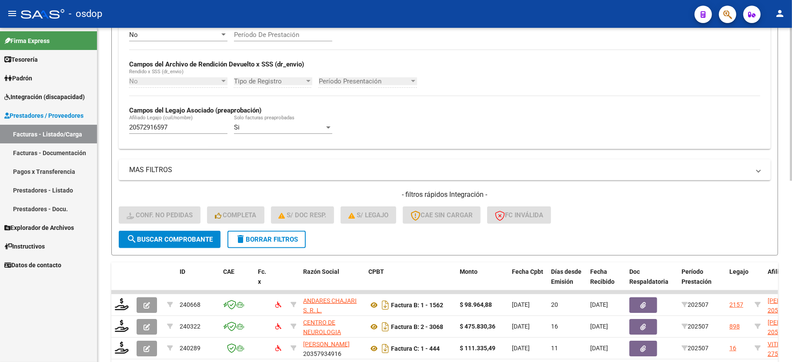
click at [179, 242] on span "search Buscar Comprobante" at bounding box center [170, 240] width 86 height 8
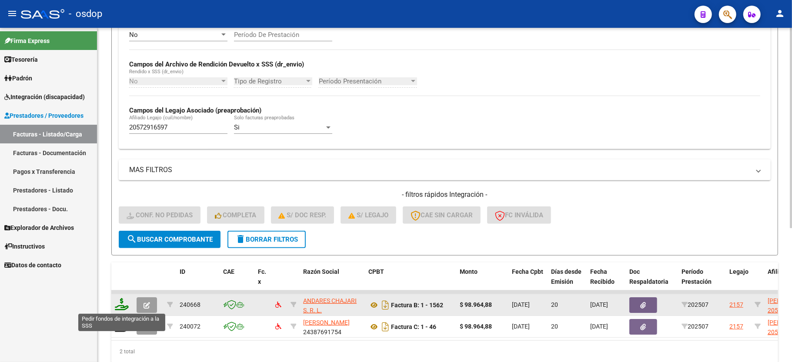
click at [122, 302] on icon at bounding box center [122, 304] width 14 height 12
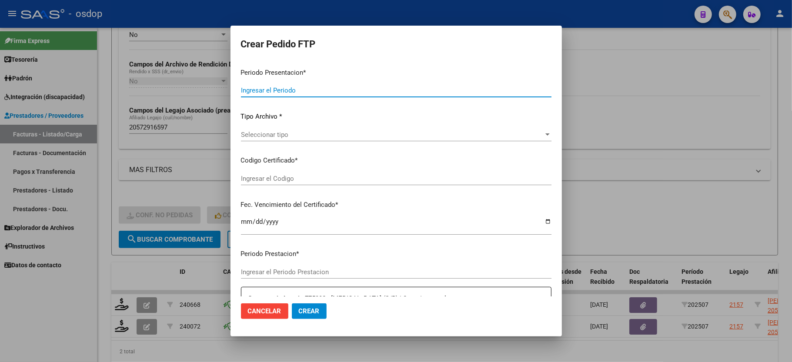
type input "202507"
type input "$ 98.964,88"
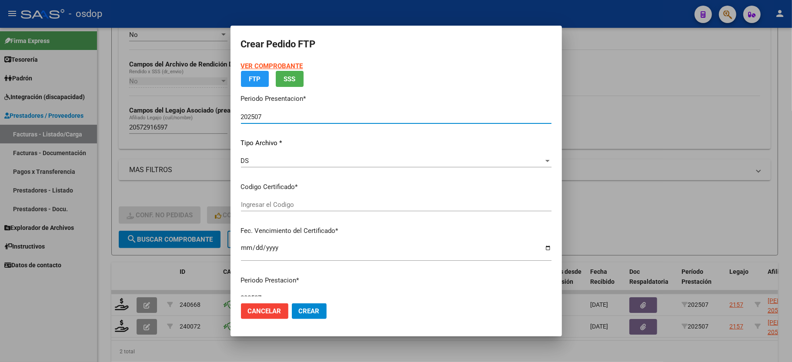
type input "561647526"
type input "[DATE]"
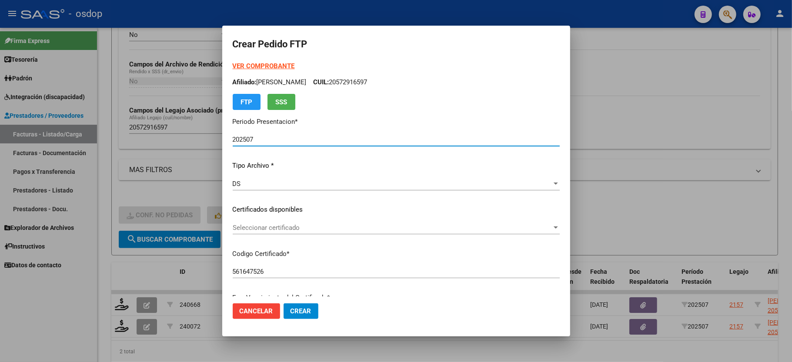
click at [258, 227] on span "Seleccionar certificado" at bounding box center [392, 228] width 319 height 8
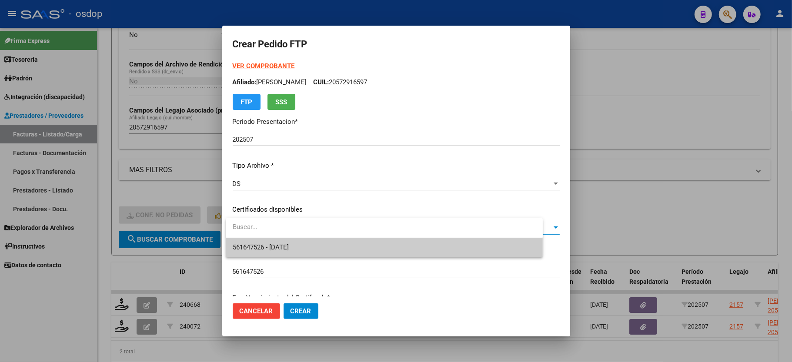
click at [261, 243] on span "561647526 - [DATE]" at bounding box center [261, 247] width 56 height 8
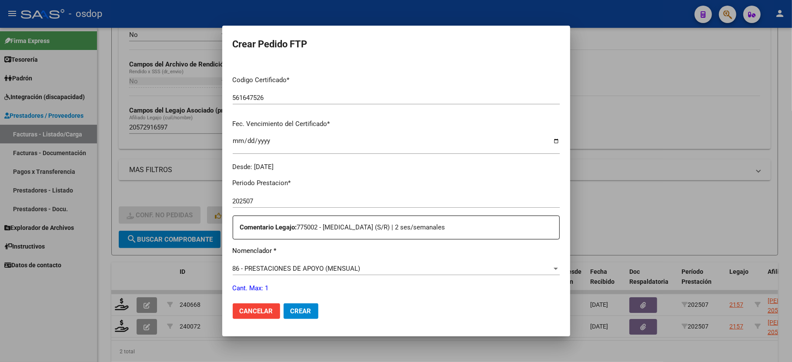
scroll to position [232, 0]
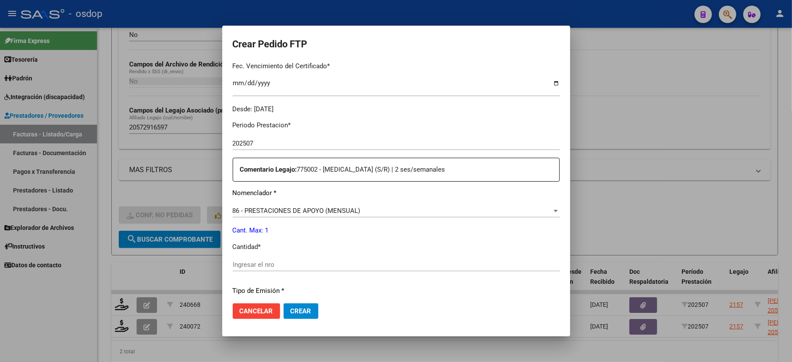
click at [257, 243] on p "Cantidad *" at bounding box center [396, 247] width 327 height 10
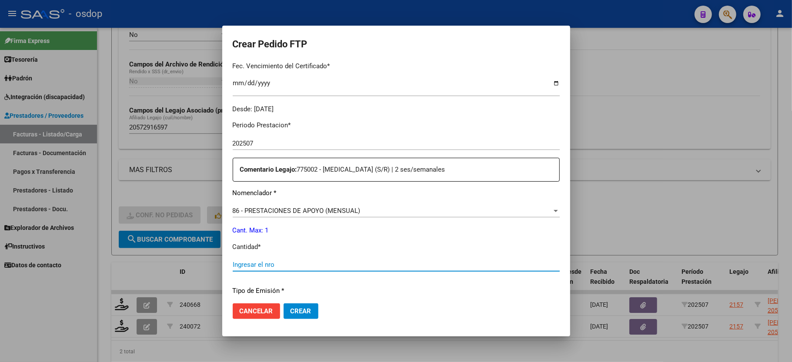
drag, startPoint x: 251, startPoint y: 263, endPoint x: 247, endPoint y: 257, distance: 7.4
click at [250, 263] on input "Ingresar el nro" at bounding box center [396, 265] width 327 height 8
type input "1"
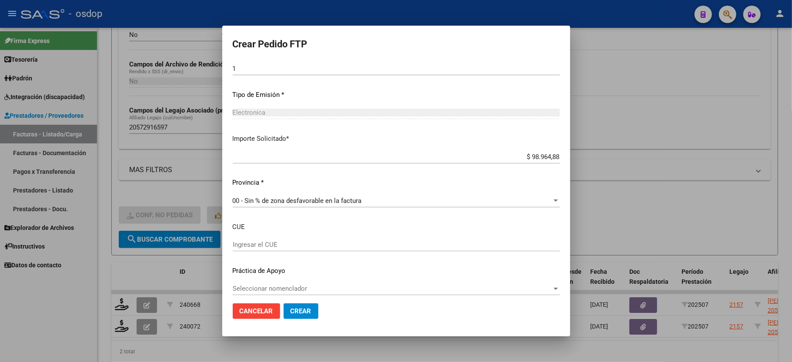
scroll to position [429, 0]
click at [297, 310] on span "Crear" at bounding box center [300, 311] width 21 height 8
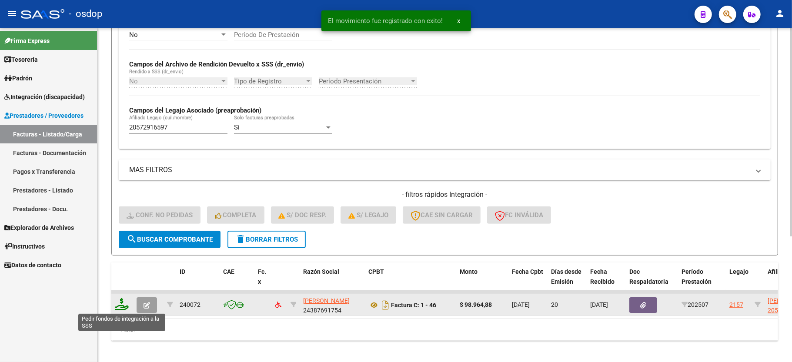
click at [117, 305] on icon at bounding box center [122, 304] width 14 height 12
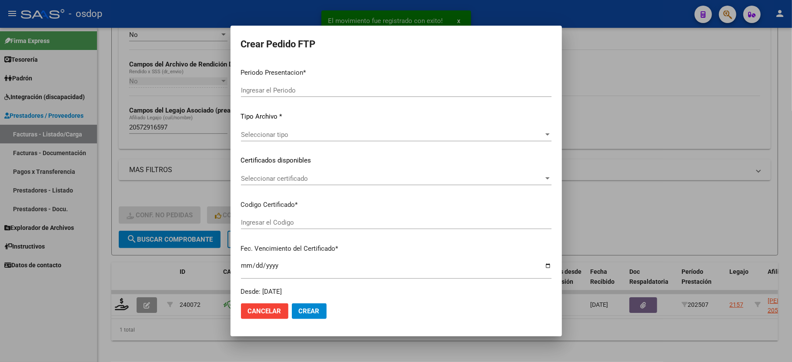
type input "202507"
type input "$ 98.964,88"
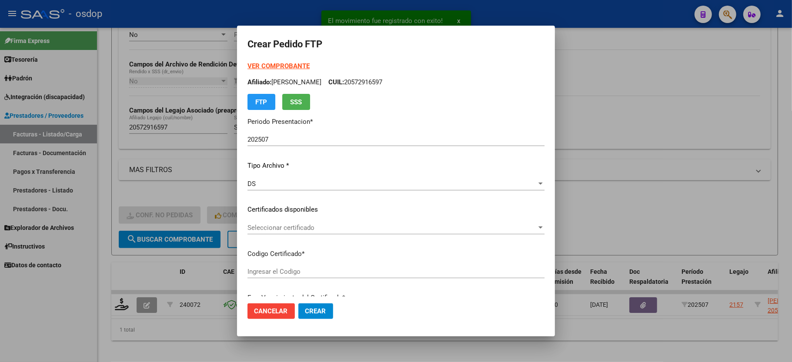
type input "561647526"
type input "[DATE]"
click at [251, 230] on span "Seleccionar certificado" at bounding box center [391, 228] width 289 height 8
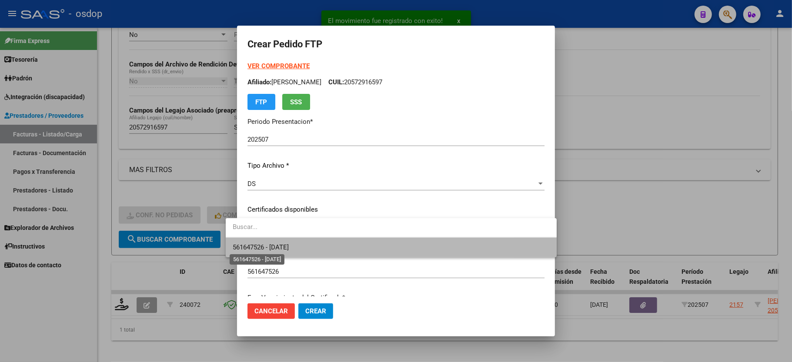
click at [259, 244] on span "561647526 - [DATE]" at bounding box center [261, 247] width 56 height 8
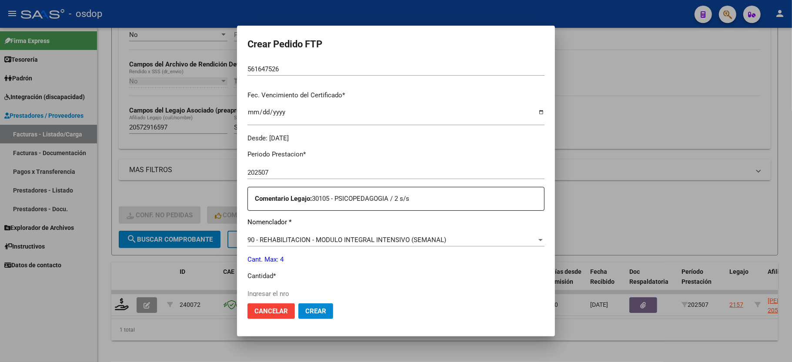
scroll to position [232, 0]
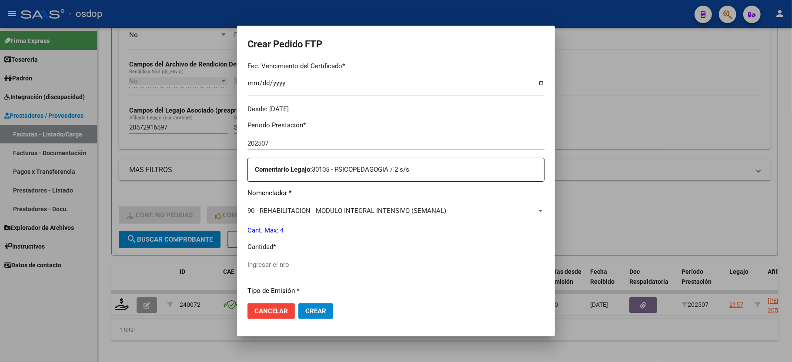
click at [265, 266] on div "Ingresar el nro" at bounding box center [395, 268] width 297 height 21
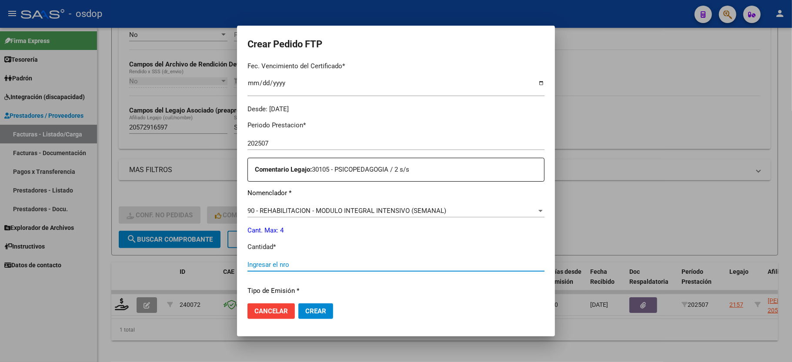
click at [265, 262] on input "Ingresar el nro" at bounding box center [395, 265] width 297 height 8
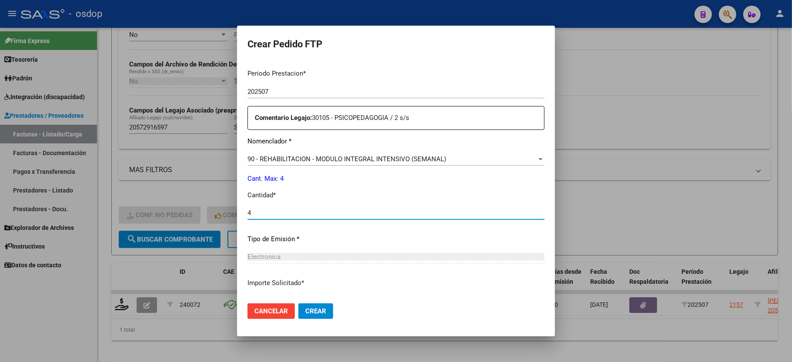
scroll to position [341, 0]
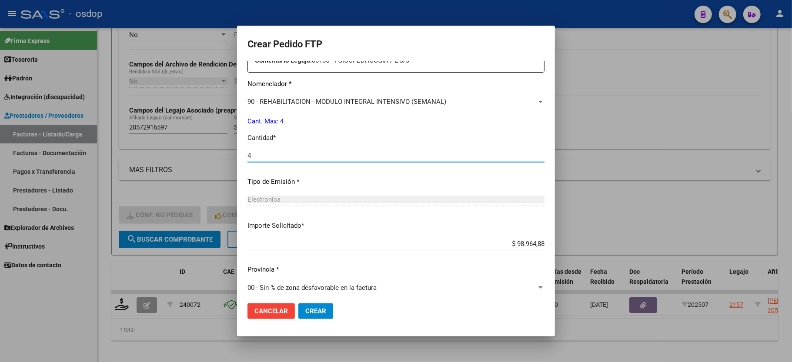
type input "4"
click at [305, 315] on span "Crear" at bounding box center [315, 311] width 21 height 8
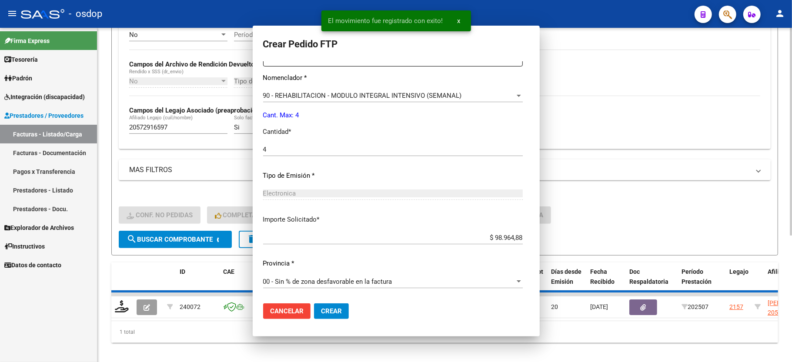
scroll to position [0, 0]
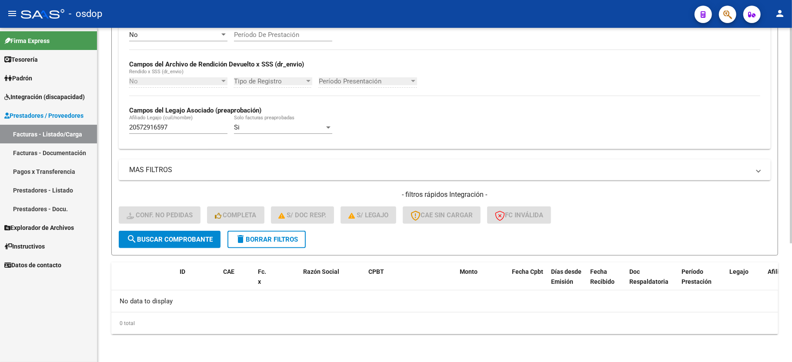
click at [256, 230] on div "- filtros rápidos Integración - Conf. no pedidas Completa S/ Doc Resp. S/ legaj…" at bounding box center [445, 210] width 652 height 41
click at [256, 239] on span "delete Borrar Filtros" at bounding box center [266, 240] width 63 height 8
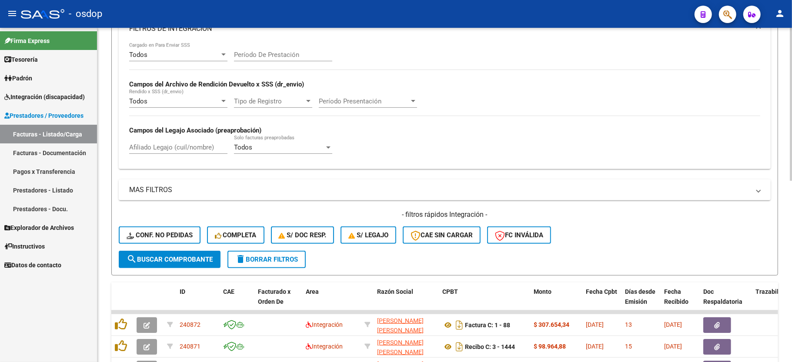
scroll to position [184, 0]
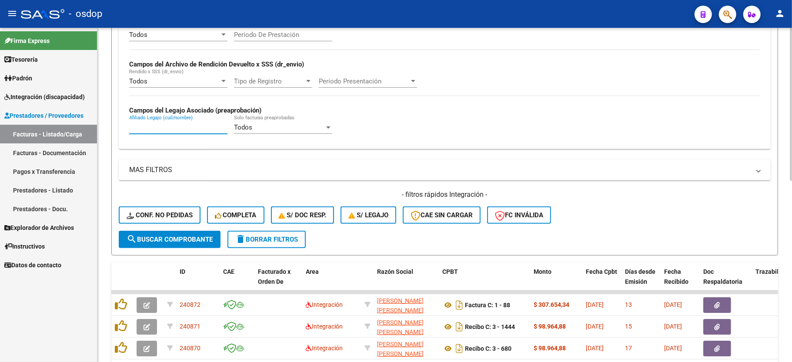
click at [159, 129] on input "Afiliado Legajo (cuil/nombre)" at bounding box center [178, 127] width 98 height 8
paste input "20488230094"
type input "20488230094"
click at [165, 237] on span "search Buscar Comprobante" at bounding box center [170, 240] width 86 height 8
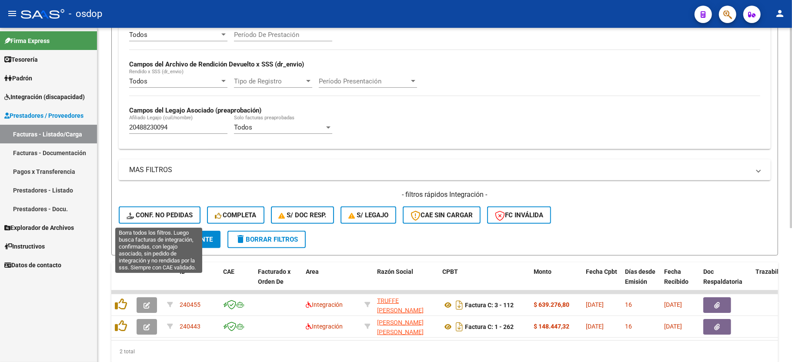
scroll to position [223, 0]
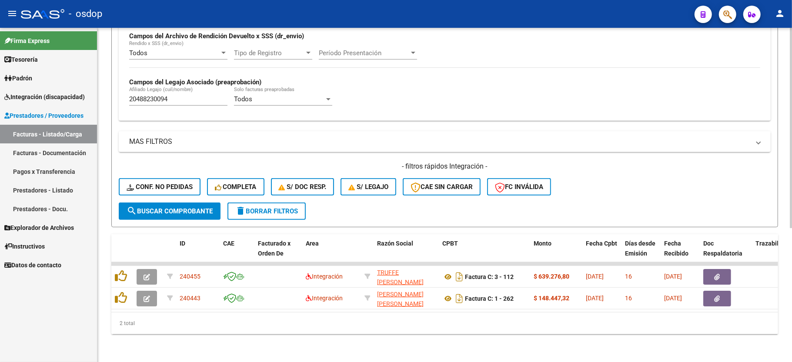
click at [248, 346] on div "Video tutorial PRESTADORES -> Listado de CPBTs Emitidos por Prestadores / Prove…" at bounding box center [444, 88] width 694 height 547
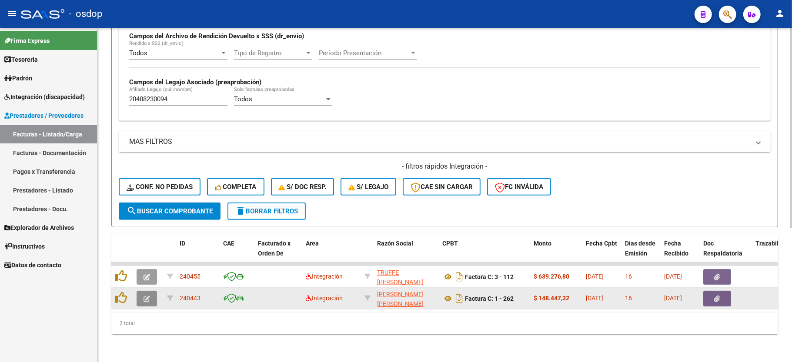
click at [140, 291] on button "button" at bounding box center [147, 299] width 20 height 16
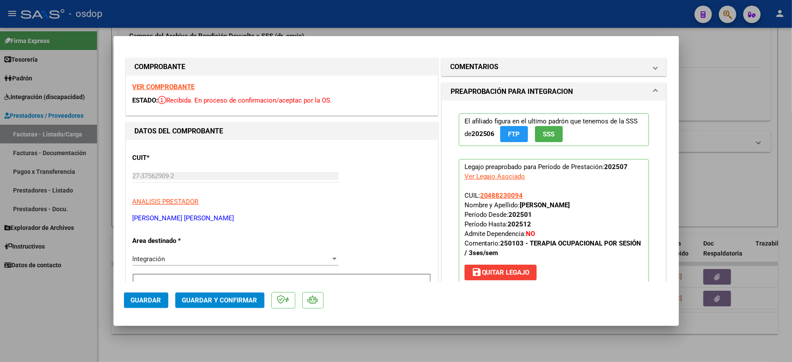
click at [151, 79] on div "VER COMPROBANTE ESTADO: Recibida. En proceso de confirmacion/aceptac por la OS." at bounding box center [281, 96] width 311 height 40
click at [157, 93] on div "VER COMPROBANTE ESTADO: Recibida. En proceso de confirmacion/aceptac por la OS." at bounding box center [281, 96] width 311 height 40
click at [157, 89] on strong "VER COMPROBANTE" at bounding box center [164, 87] width 62 height 8
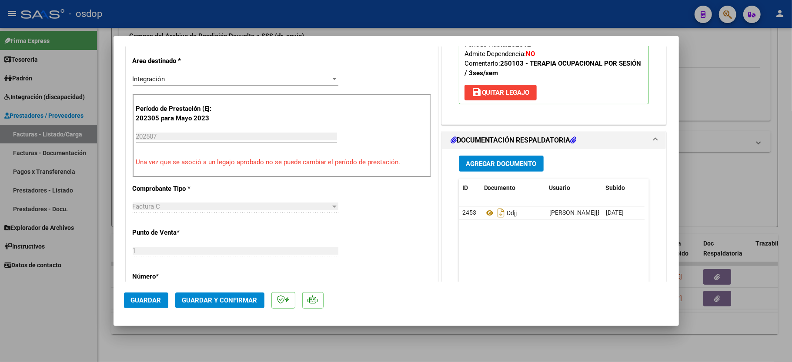
scroll to position [232, 0]
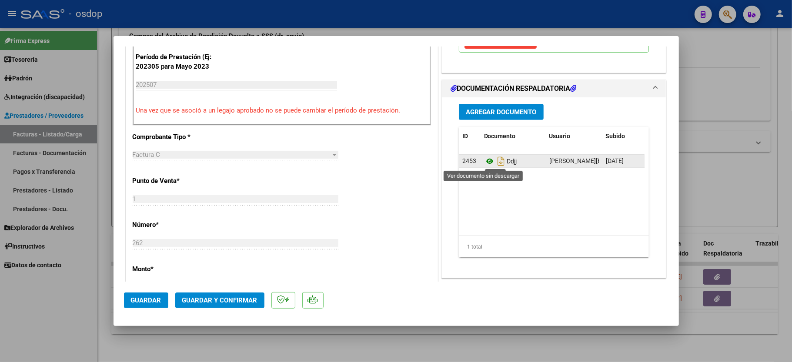
click at [484, 162] on icon at bounding box center [489, 161] width 11 height 10
click at [216, 305] on button "Guardar y Confirmar" at bounding box center [219, 301] width 89 height 16
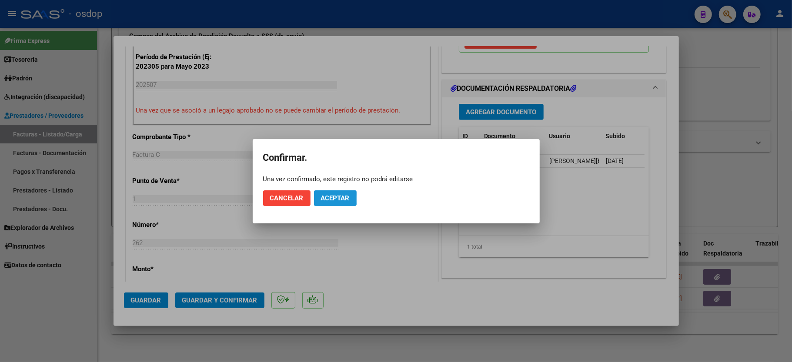
click at [324, 199] on span "Aceptar" at bounding box center [335, 198] width 29 height 8
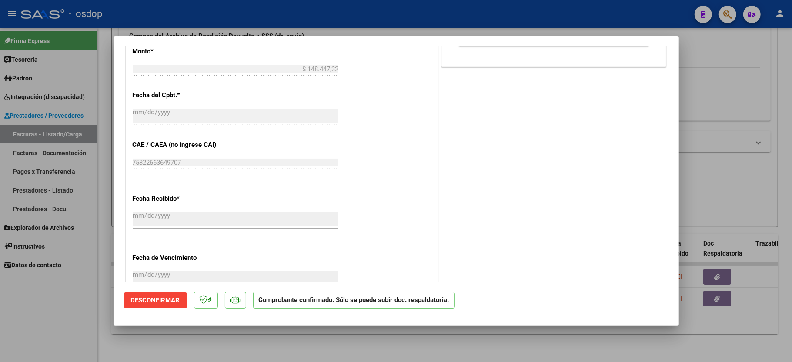
click at [42, 336] on div at bounding box center [396, 181] width 792 height 362
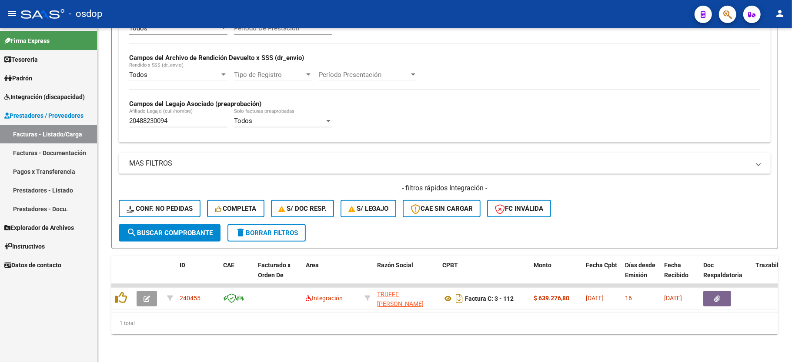
scroll to position [201, 0]
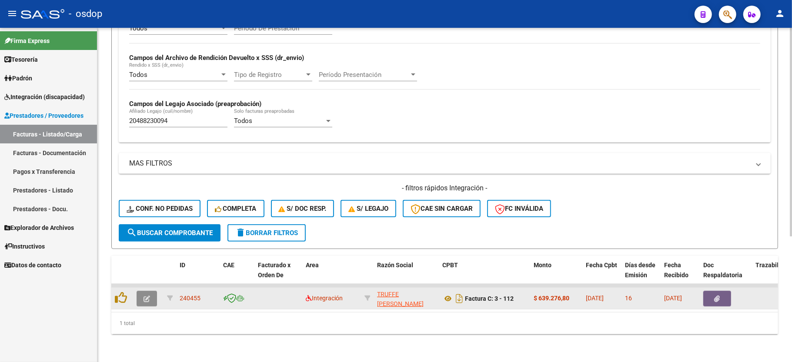
click at [150, 292] on button "button" at bounding box center [147, 299] width 20 height 16
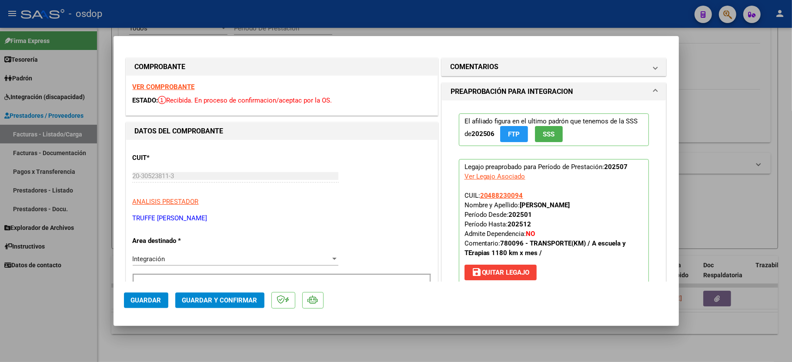
click at [166, 83] on strong "VER COMPROBANTE" at bounding box center [164, 87] width 62 height 8
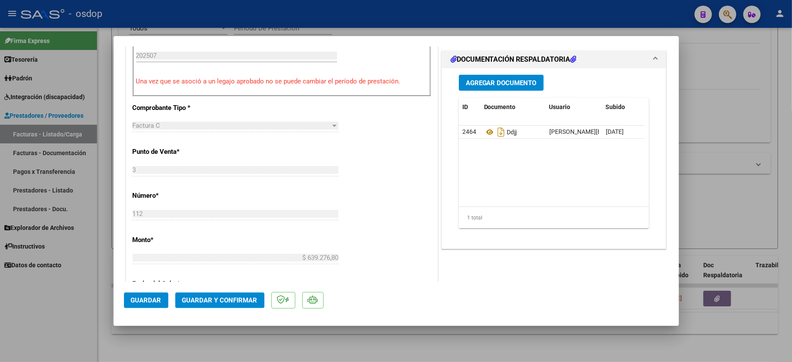
scroll to position [290, 0]
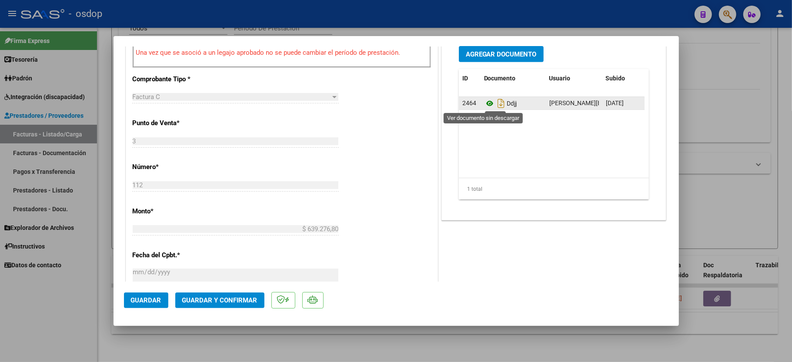
click at [484, 103] on icon at bounding box center [489, 103] width 11 height 10
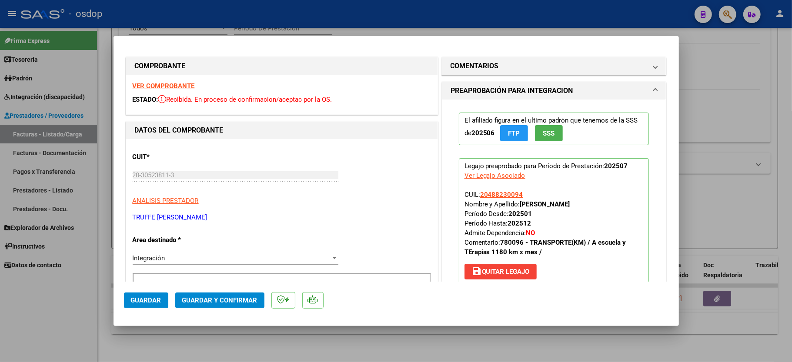
scroll to position [0, 0]
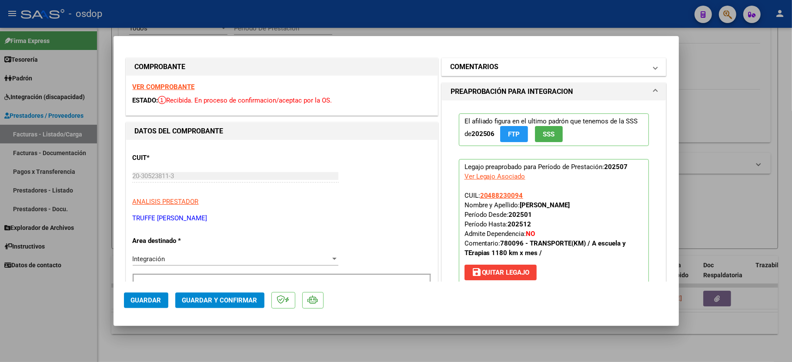
click at [496, 70] on mat-panel-title "COMENTARIOS" at bounding box center [548, 67] width 197 height 10
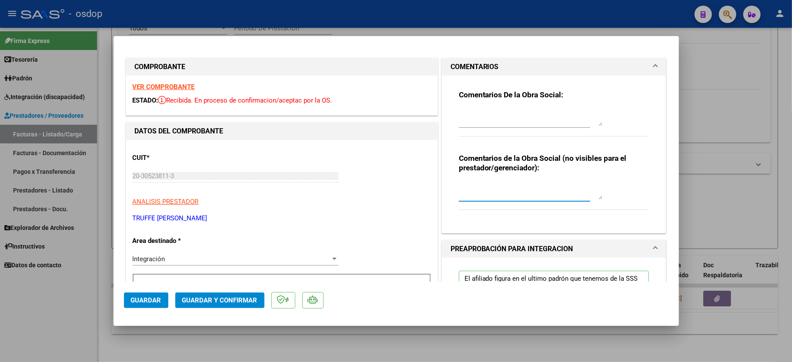
click at [500, 198] on textarea at bounding box center [530, 190] width 143 height 17
click at [472, 204] on div "Traslados a terapias y escuela, 1077.3 km mensuales," at bounding box center [524, 194] width 131 height 29
click at [508, 197] on textarea "Traslados a terapias y escuela, 1077.3 km mensuales," at bounding box center [530, 190] width 143 height 17
click at [574, 194] on textarea "Traslados a terapias y escuela, 1077.3 km mensuales, $541.76 sin dep// solicitar" at bounding box center [530, 190] width 143 height 17
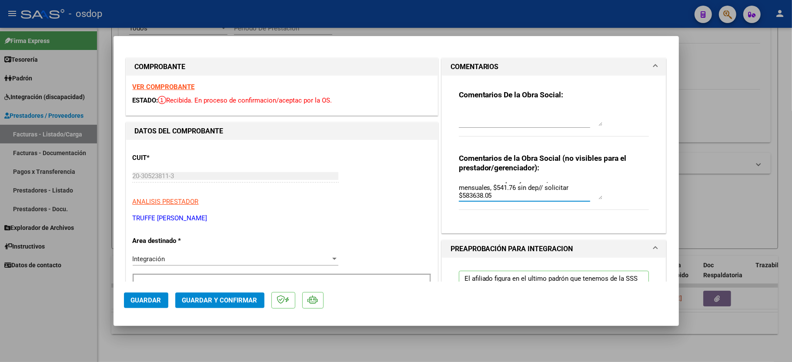
type textarea "Traslados a terapias y escuela, 1077.3 km mensuales, $541.76 sin dep// solicita…"
click at [486, 120] on textarea at bounding box center [530, 117] width 143 height 17
click at [505, 119] on textarea "Según f5 autorizado corresponde facturar máximo 51," at bounding box center [530, 117] width 143 height 17
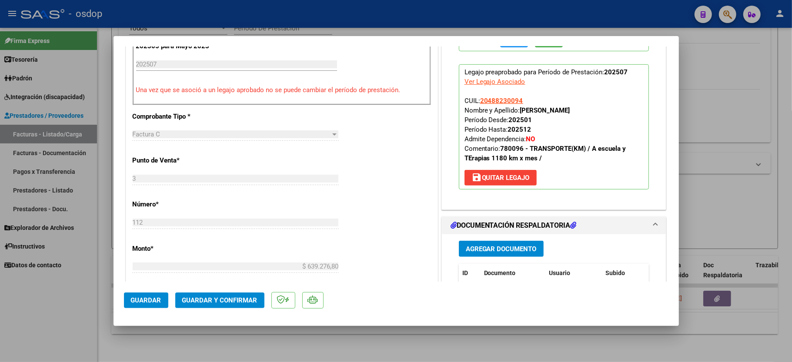
scroll to position [232, 0]
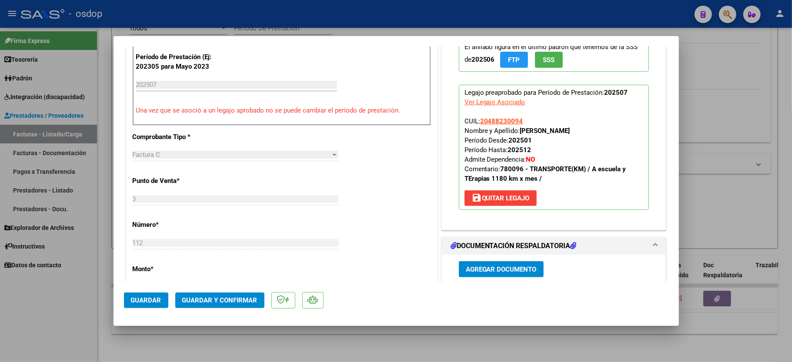
type textarea "Según f5 autorizado corresponde facturar máximo 51,3 km diarios"
click at [206, 295] on button "Guardar y Confirmar" at bounding box center [219, 301] width 89 height 16
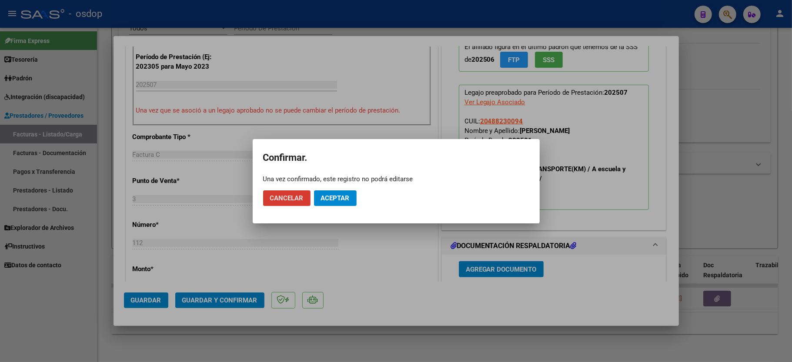
click at [350, 197] on button "Aceptar" at bounding box center [335, 198] width 43 height 16
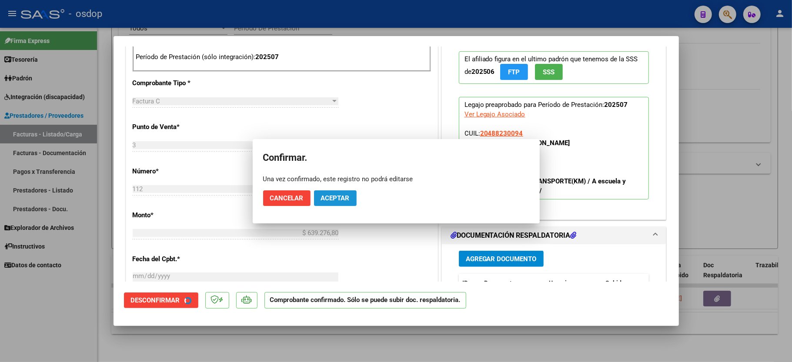
scroll to position [396, 0]
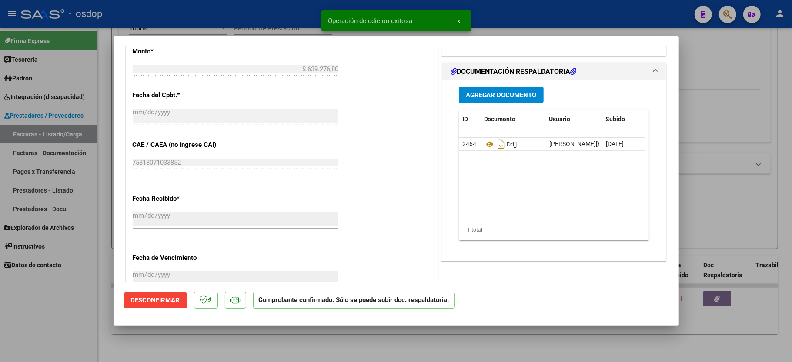
click at [120, 310] on mat-dialog-container "COMPROBANTE VER COMPROBANTE ESTADO: El comprobante fue aceptado por la obra soc…" at bounding box center [395, 181] width 565 height 290
click at [36, 301] on div at bounding box center [396, 181] width 792 height 362
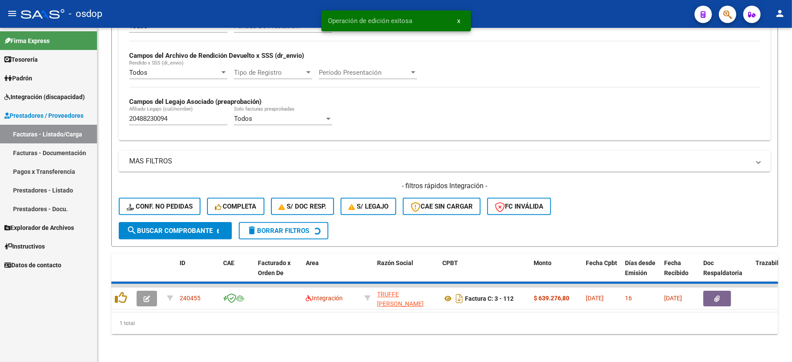
scroll to position [184, 0]
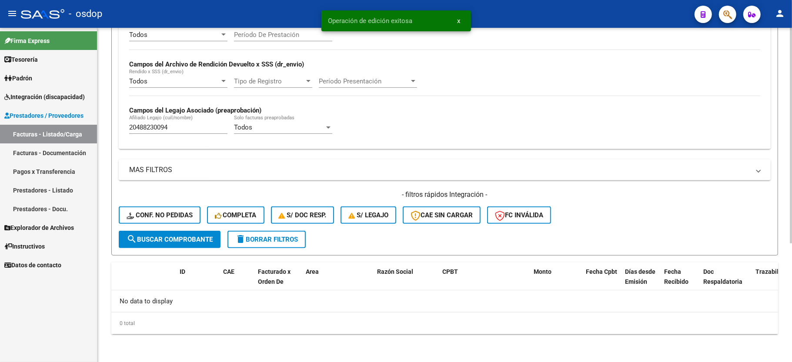
click at [158, 127] on input "20488230094" at bounding box center [178, 127] width 98 height 8
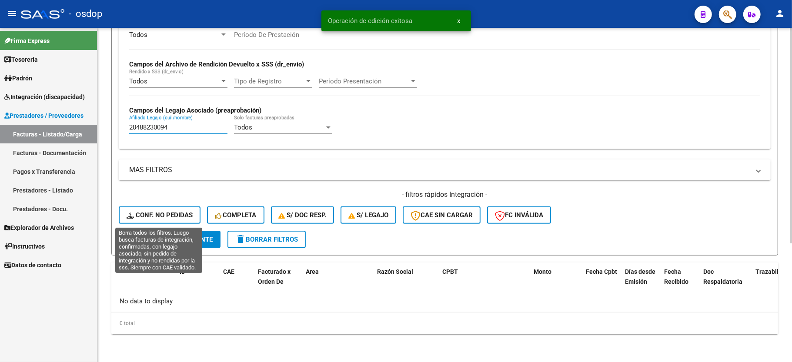
click at [158, 213] on span "Conf. no pedidas" at bounding box center [160, 215] width 66 height 8
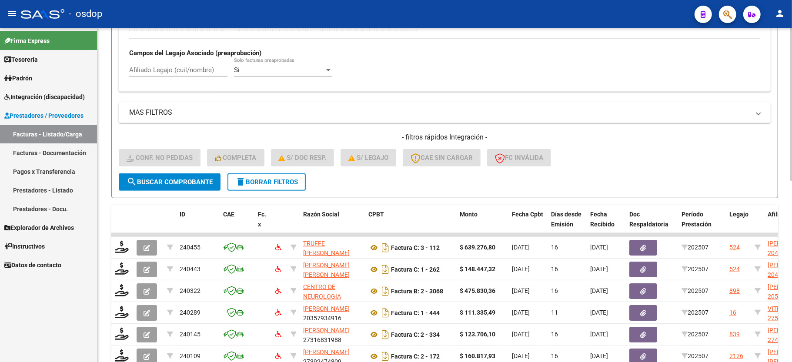
scroll to position [242, 0]
click at [156, 70] on input "Afiliado Legajo (cuil/nombre)" at bounding box center [178, 70] width 98 height 8
paste input "20488230094"
type input "20488230094"
click at [178, 180] on span "search Buscar Comprobante" at bounding box center [170, 182] width 86 height 8
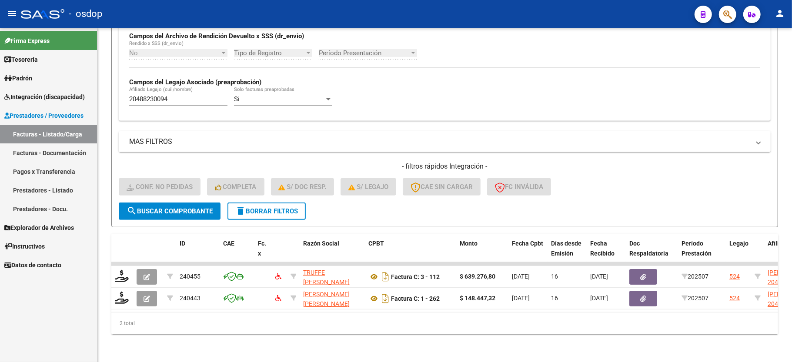
scroll to position [223, 0]
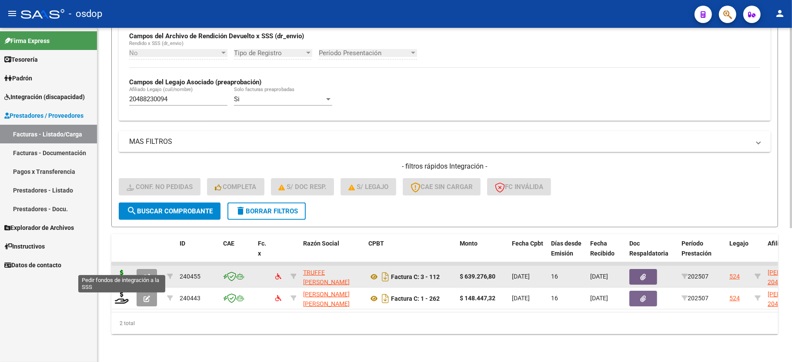
click at [126, 270] on icon at bounding box center [122, 276] width 14 height 12
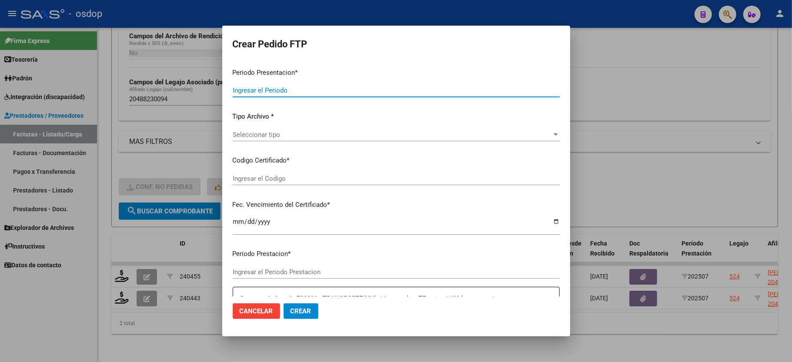
type input "202507"
type input "$ 639.276,80"
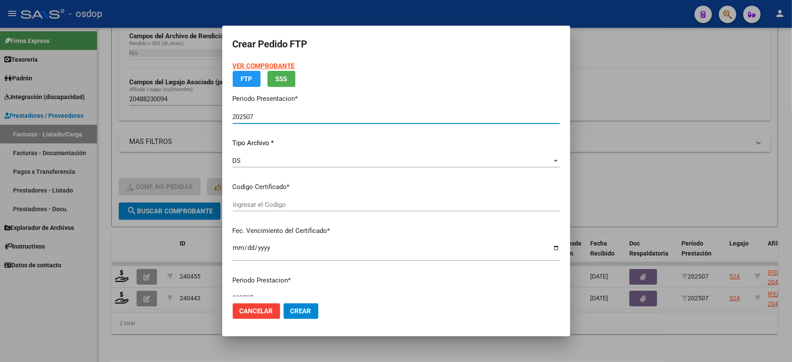
type input "5476753400"
type input "[DATE]"
click at [242, 204] on span "Seleccionar certificado" at bounding box center [392, 205] width 319 height 8
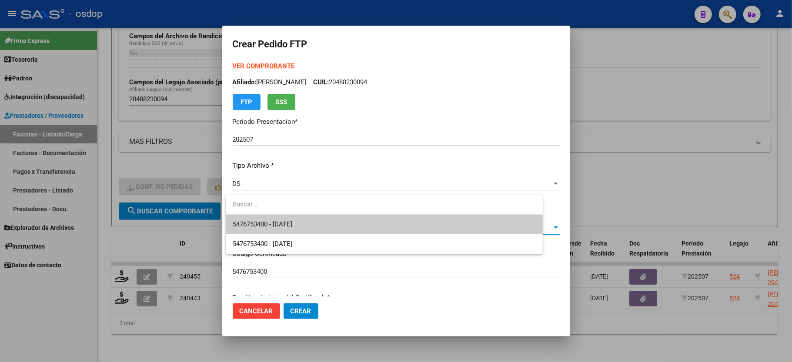
click at [246, 214] on input "dropdown search" at bounding box center [384, 205] width 317 height 20
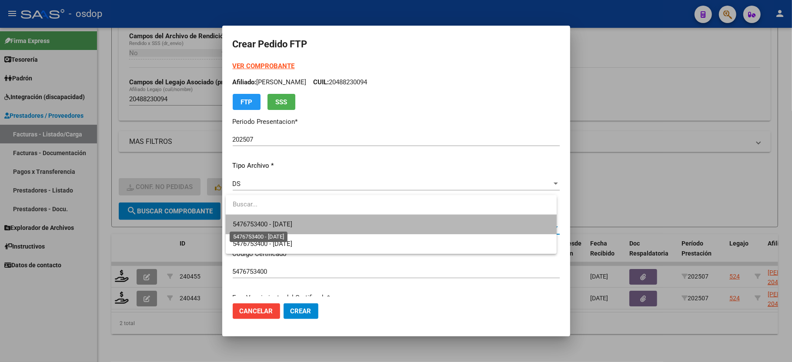
click at [250, 221] on span "5476753400 - [DATE]" at bounding box center [263, 224] width 60 height 8
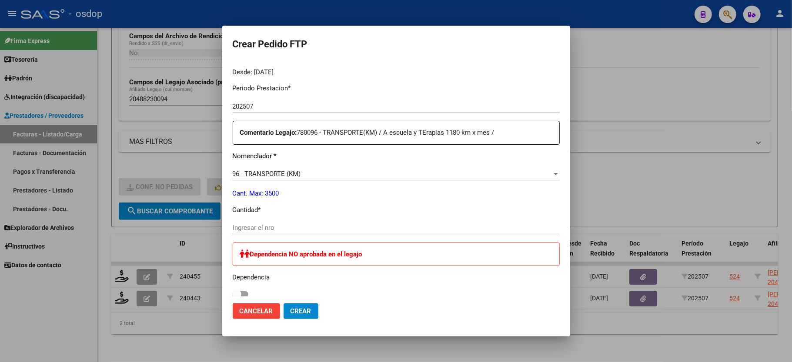
scroll to position [290, 0]
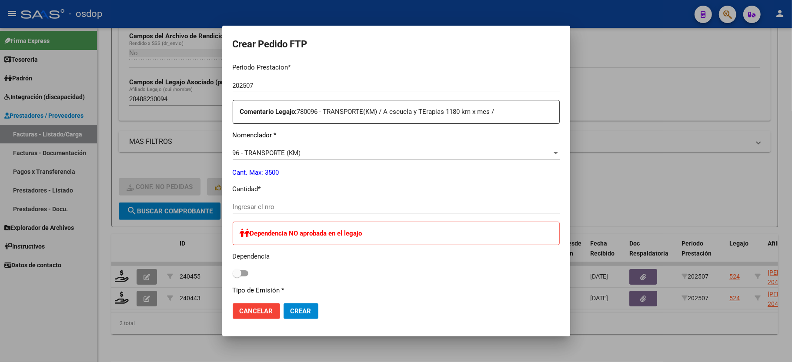
click at [254, 200] on div "Ingresar el nro" at bounding box center [396, 206] width 327 height 13
click at [274, 203] on input "Ingresar el nro" at bounding box center [396, 207] width 327 height 8
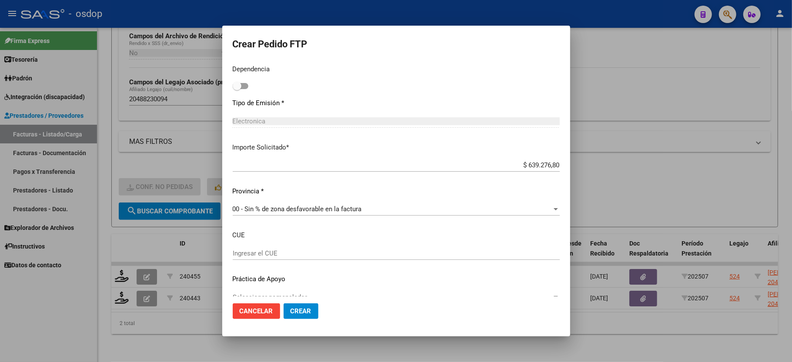
scroll to position [488, 0]
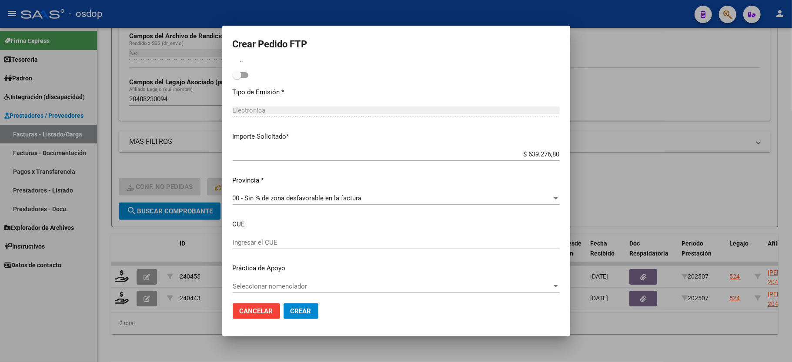
type input "1078"
drag, startPoint x: 517, startPoint y: 151, endPoint x: 590, endPoint y: 155, distance: 74.0
click at [590, 155] on div "Crear Pedido FTP VER COMPROBANTE ARCA Padrón Afiliado: [PERSON_NAME]: 204882300…" at bounding box center [396, 181] width 792 height 362
click at [533, 151] on input "$ 639.276,80" at bounding box center [396, 154] width 327 height 8
drag, startPoint x: 520, startPoint y: 147, endPoint x: 577, endPoint y: 152, distance: 56.8
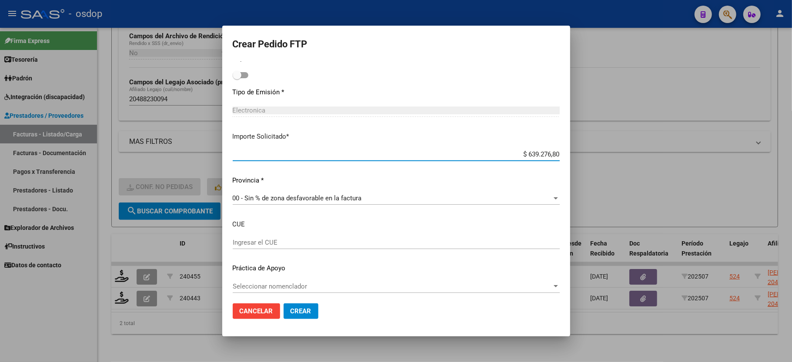
click at [577, 152] on div "Crear Pedido FTP VER COMPROBANTE ARCA Padrón Afiliado: [PERSON_NAME]: 204882300…" at bounding box center [396, 181] width 792 height 362
type input "$ 583.638,05"
click at [297, 310] on span "Crear" at bounding box center [300, 311] width 21 height 8
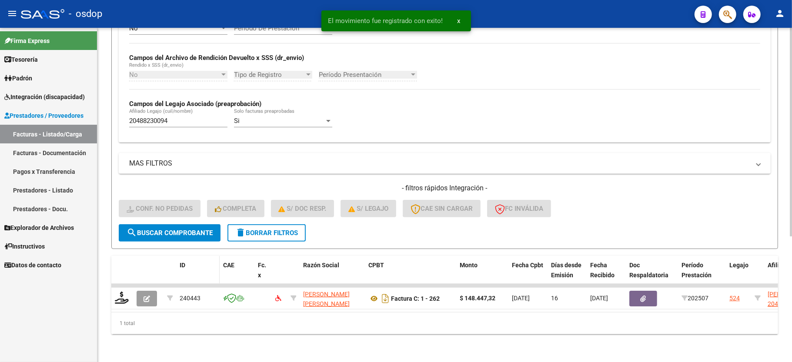
scroll to position [201, 0]
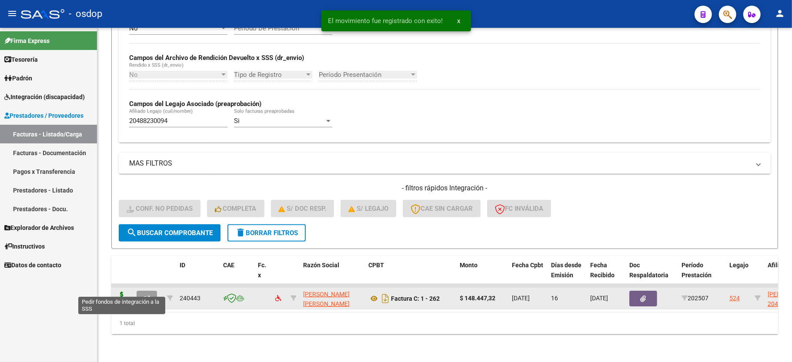
click at [126, 292] on icon at bounding box center [122, 298] width 14 height 12
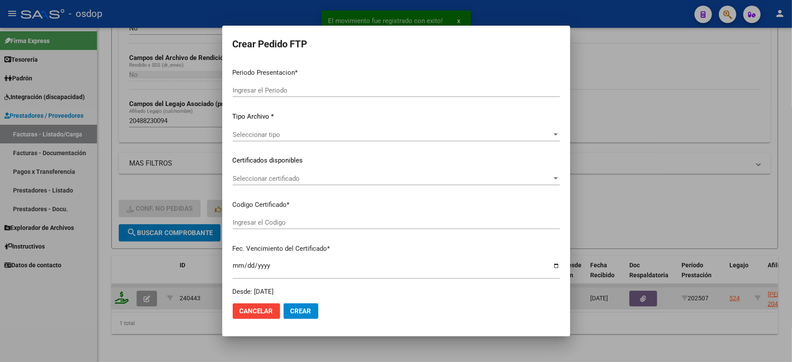
type input "202507"
type input "$ 148.447,32"
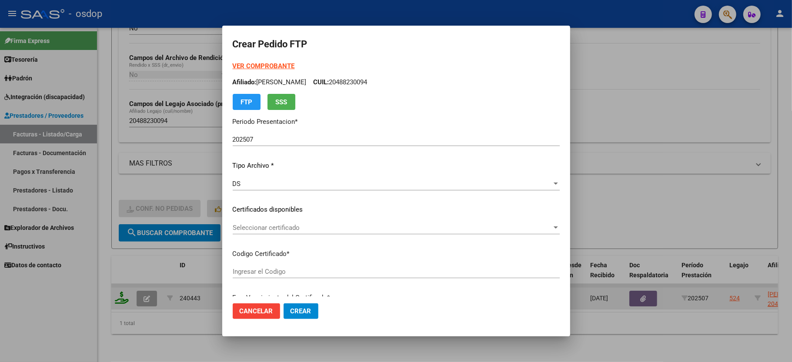
type input "5476753400"
type input "[DATE]"
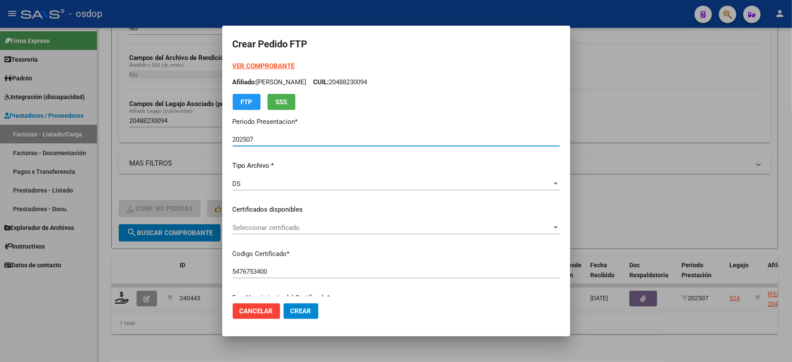
click at [276, 225] on span "Seleccionar certificado" at bounding box center [392, 228] width 319 height 8
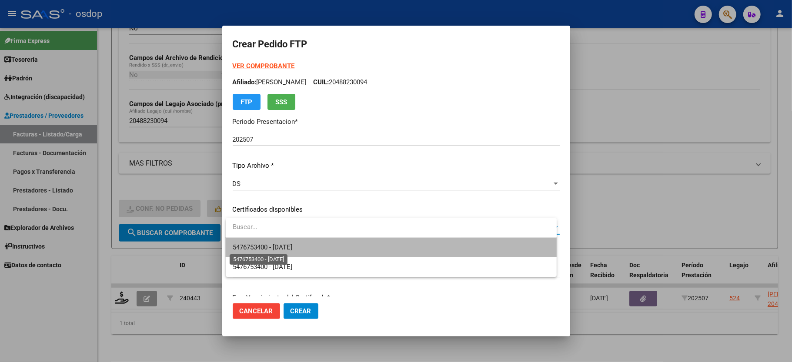
click at [288, 250] on span "5476753400 - [DATE]" at bounding box center [263, 247] width 60 height 8
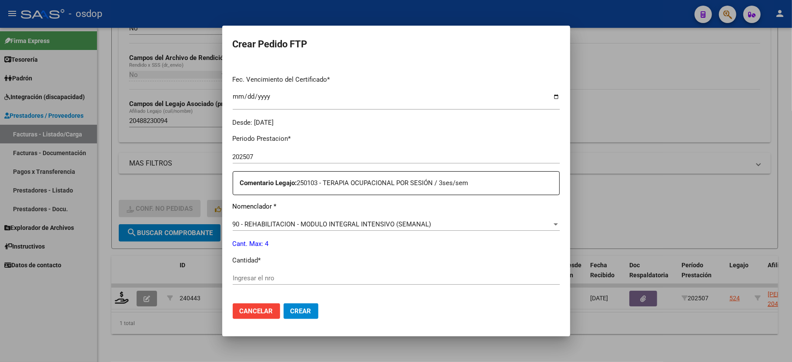
scroll to position [232, 0]
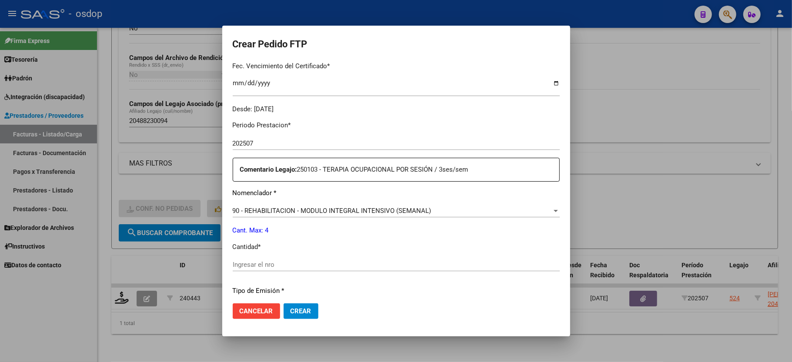
click at [251, 261] on input "Ingresar el nro" at bounding box center [396, 265] width 327 height 8
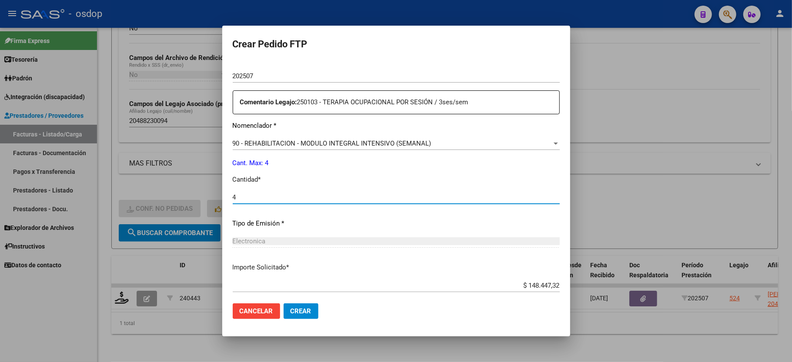
scroll to position [341, 0]
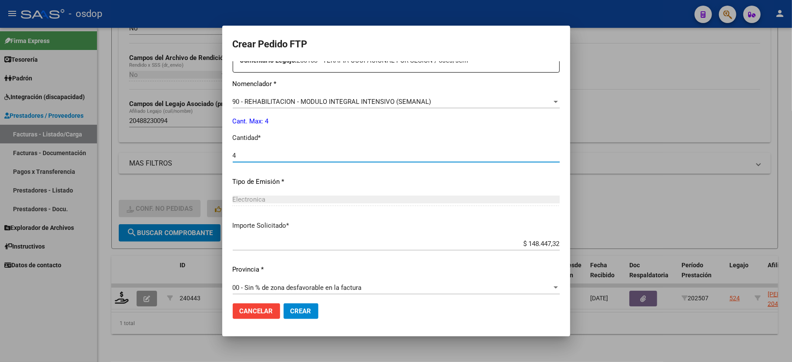
type input "4"
click at [302, 310] on span "Crear" at bounding box center [300, 311] width 21 height 8
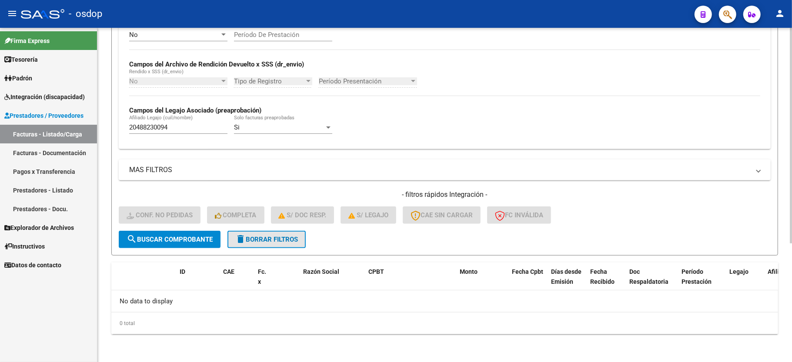
click at [257, 247] on button "delete Borrar Filtros" at bounding box center [266, 239] width 78 height 17
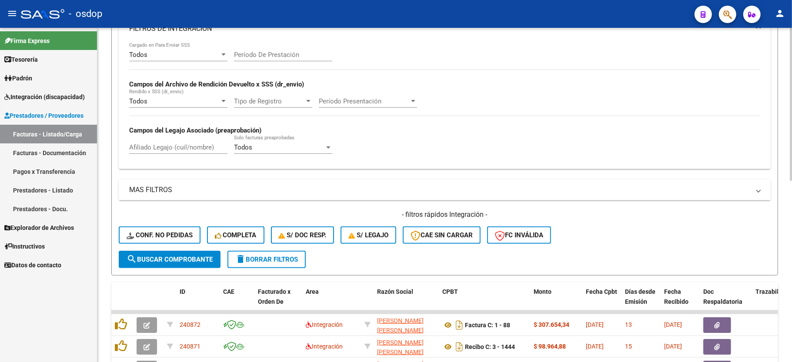
scroll to position [184, 0]
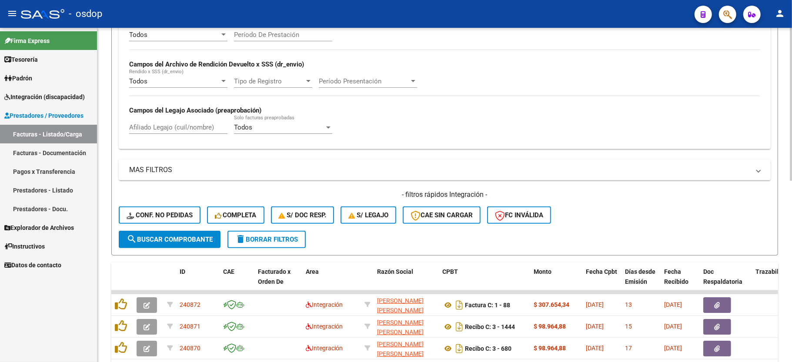
drag, startPoint x: 160, startPoint y: 118, endPoint x: 164, endPoint y: 130, distance: 11.8
click at [160, 119] on div "Afiliado Legajo (cuil/nombre)" at bounding box center [178, 124] width 98 height 19
click at [167, 133] on div "Afiliado Legajo (cuil/nombre)" at bounding box center [178, 124] width 98 height 19
paste input "20580781331"
type input "20580781331"
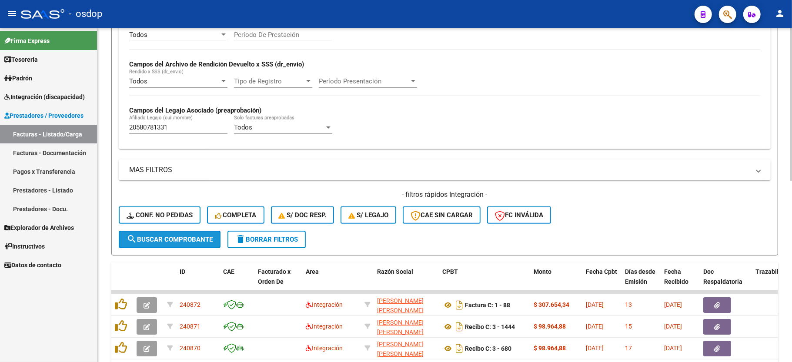
click at [176, 240] on span "search Buscar Comprobante" at bounding box center [170, 240] width 86 height 8
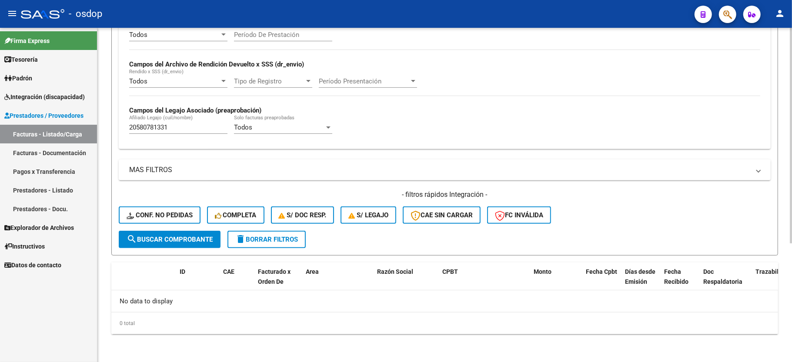
click at [281, 241] on span "delete Borrar Filtros" at bounding box center [266, 240] width 63 height 8
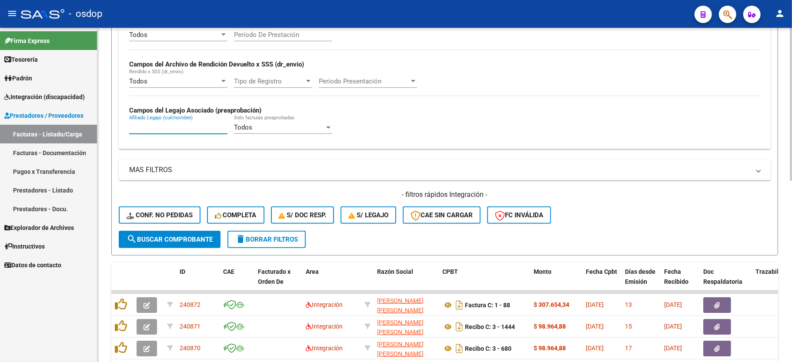
click at [159, 131] on input "Afiliado Legajo (cuil/nombre)" at bounding box center [178, 127] width 98 height 8
paste input "20580781331"
type input "20580781331"
click at [193, 243] on span "search Buscar Comprobante" at bounding box center [170, 240] width 86 height 8
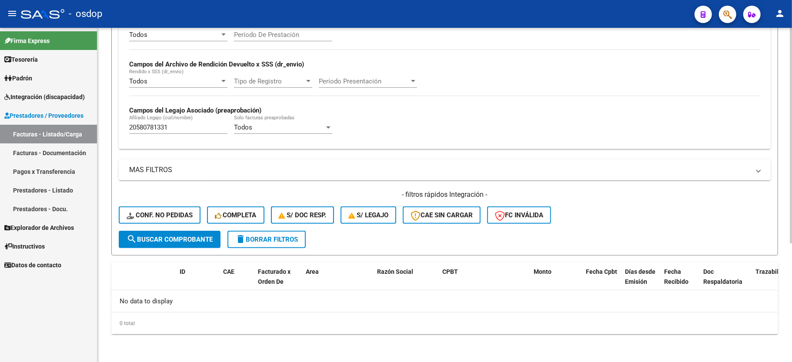
drag, startPoint x: 286, startPoint y: 246, endPoint x: 200, endPoint y: 345, distance: 131.3
click at [285, 246] on button "delete Borrar Filtros" at bounding box center [266, 239] width 78 height 17
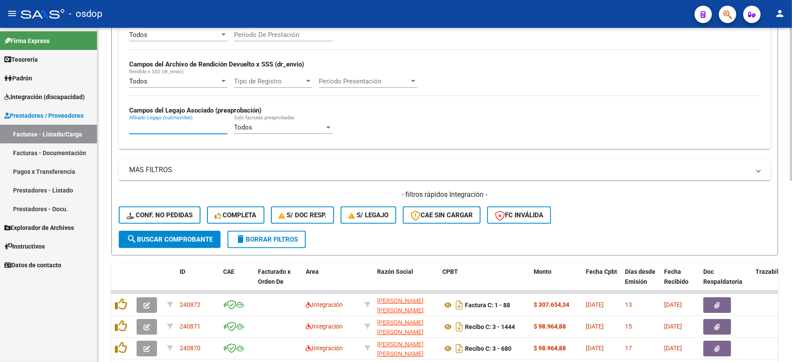
click at [192, 131] on input "Afiliado Legajo (cuil/nombre)" at bounding box center [178, 127] width 98 height 8
paste input "20561564427"
type input "20561564427"
click at [181, 243] on button "search Buscar Comprobante" at bounding box center [170, 239] width 102 height 17
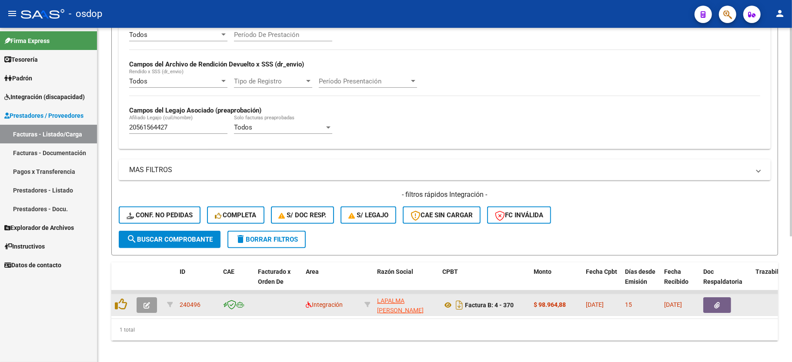
click at [149, 304] on icon "button" at bounding box center [146, 305] width 7 height 7
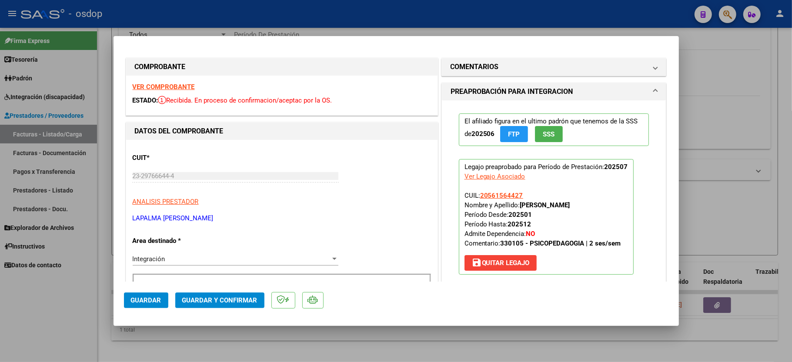
click at [193, 83] on strong "VER COMPROBANTE" at bounding box center [164, 87] width 62 height 8
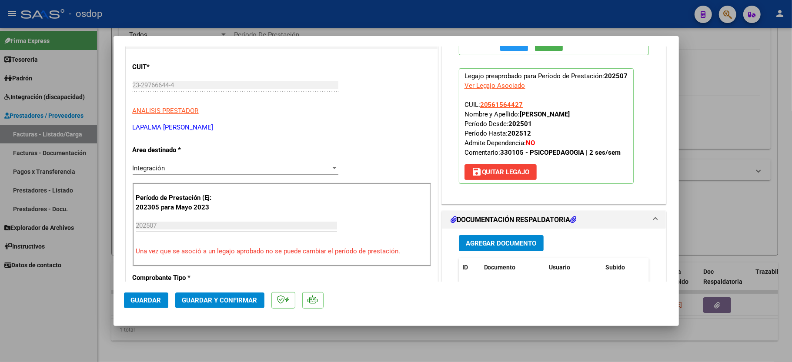
scroll to position [174, 0]
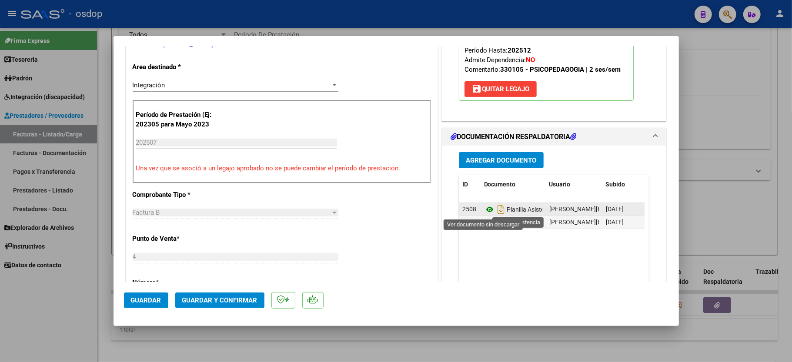
click at [484, 209] on icon at bounding box center [489, 209] width 11 height 10
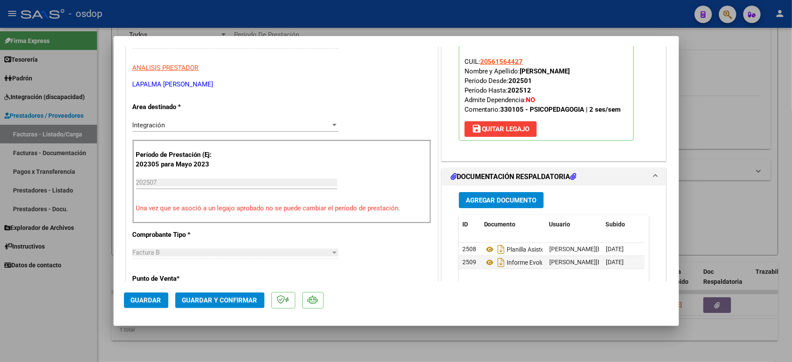
scroll to position [232, 0]
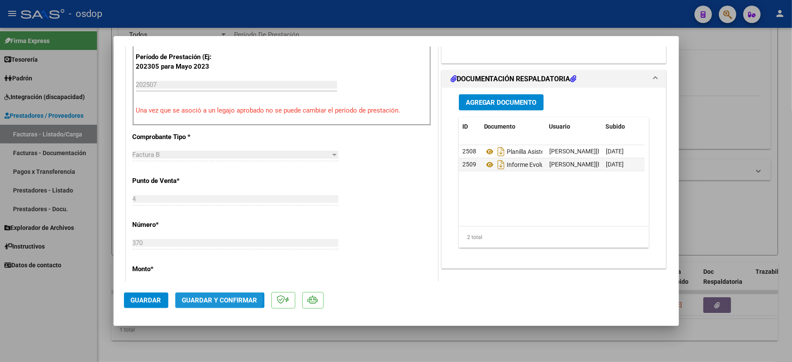
click at [215, 300] on span "Guardar y Confirmar" at bounding box center [219, 301] width 75 height 8
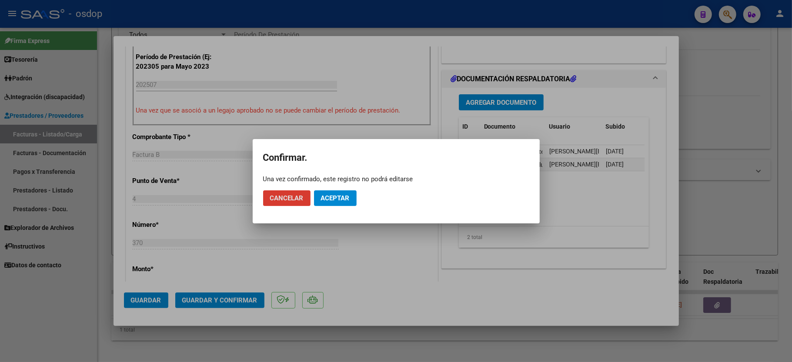
drag, startPoint x: 319, startPoint y: 185, endPoint x: 326, endPoint y: 203, distance: 18.9
click at [318, 186] on mat-dialog-actions "Cancelar Aceptar" at bounding box center [396, 198] width 266 height 30
drag, startPoint x: 326, startPoint y: 203, endPoint x: 297, endPoint y: 244, distance: 50.3
click at [327, 203] on button "Aceptar" at bounding box center [335, 198] width 43 height 16
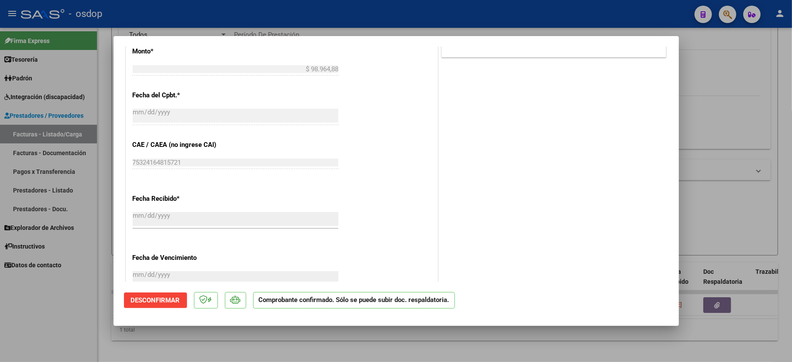
click at [70, 331] on div at bounding box center [396, 181] width 792 height 362
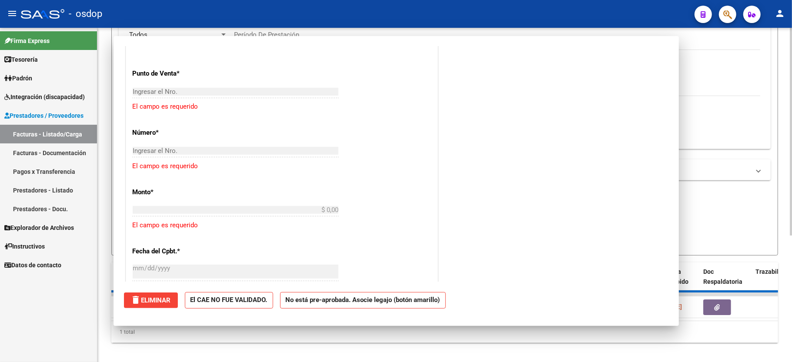
scroll to position [0, 0]
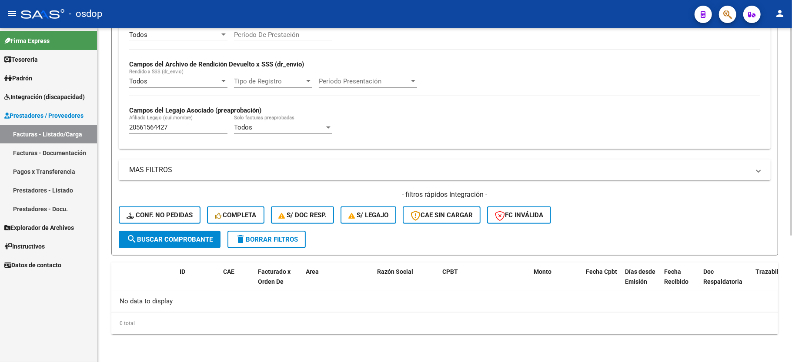
click at [157, 130] on input "20561564427" at bounding box center [178, 127] width 98 height 8
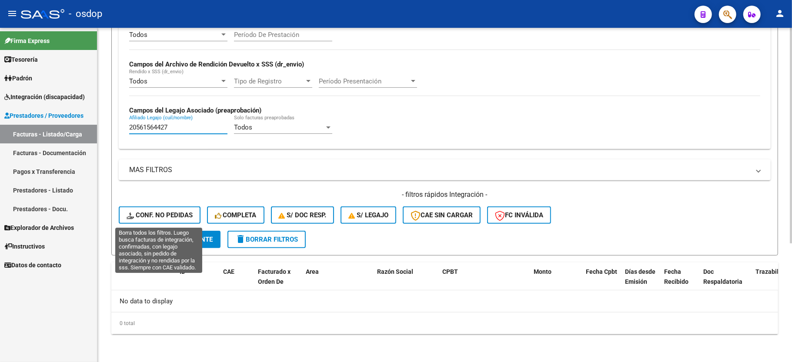
click at [177, 220] on button "Conf. no pedidas" at bounding box center [160, 215] width 82 height 17
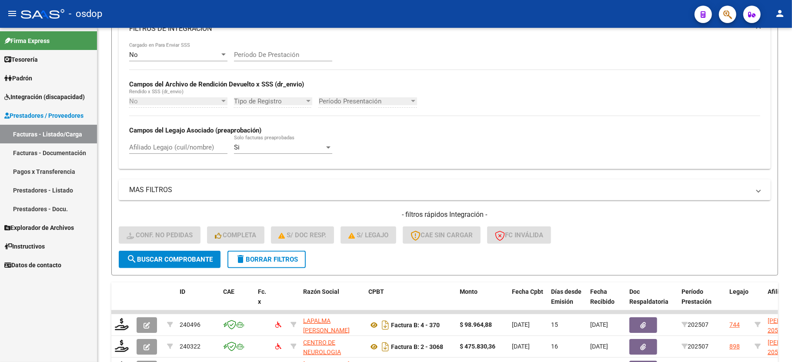
scroll to position [184, 0]
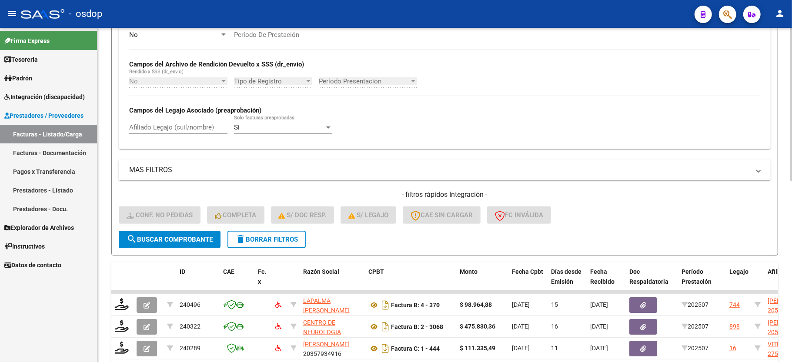
click at [165, 126] on input "Afiliado Legajo (cuil/nombre)" at bounding box center [178, 127] width 98 height 8
paste input "20561564427"
type input "20561564427"
click at [183, 248] on form "Filtros Id Integración Area Seleccionar Gerenciador Seleccionar Gerenciador Si …" at bounding box center [444, 87] width 667 height 337
click at [183, 243] on span "search Buscar Comprobante" at bounding box center [170, 240] width 86 height 8
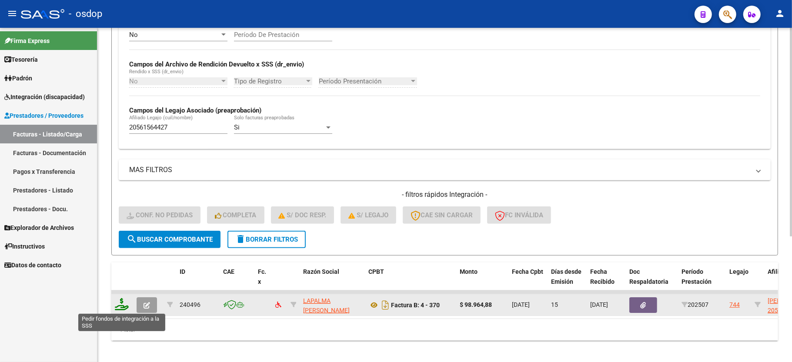
click at [120, 307] on icon at bounding box center [122, 304] width 14 height 12
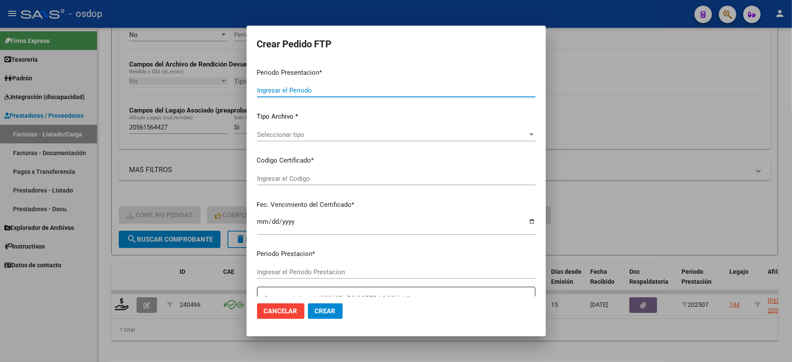
type input "202507"
type input "$ 98.964,88"
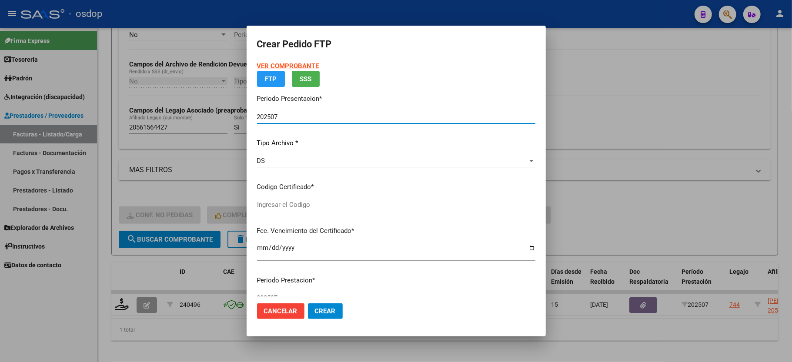
type input "6128153366"
type input "[DATE]"
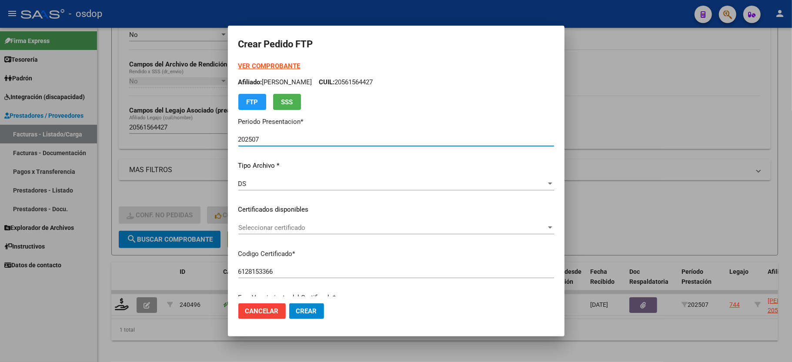
click at [275, 230] on span "Seleccionar certificado" at bounding box center [392, 228] width 308 height 8
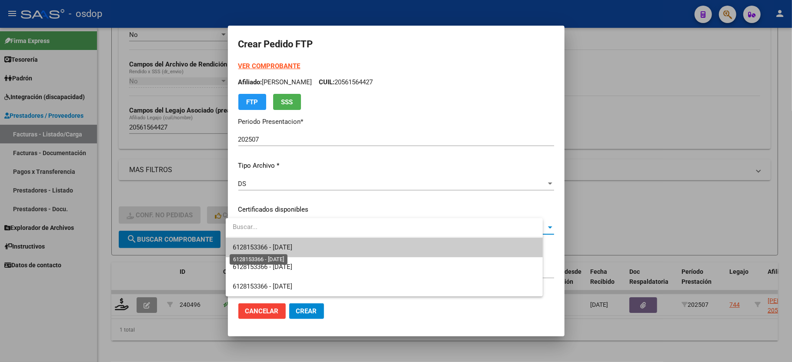
click at [286, 249] on span "6128153366 - [DATE]" at bounding box center [263, 247] width 60 height 8
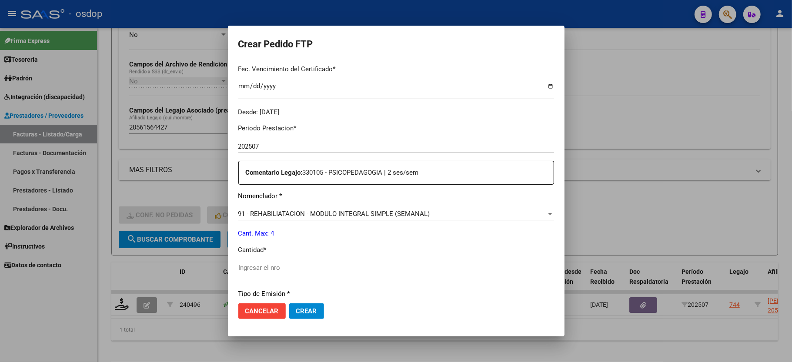
scroll to position [232, 0]
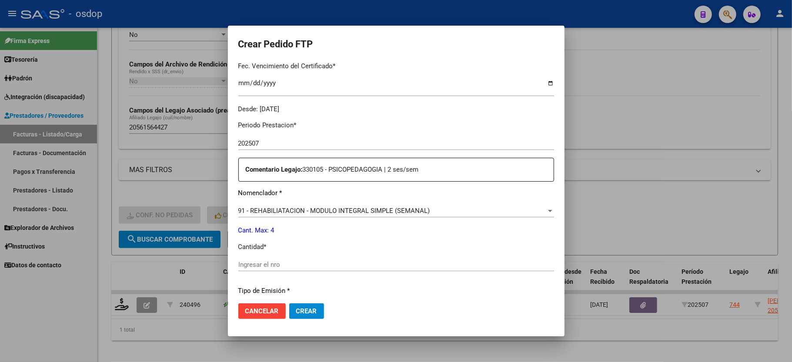
click at [305, 261] on input "Ingresar el nro" at bounding box center [396, 265] width 316 height 8
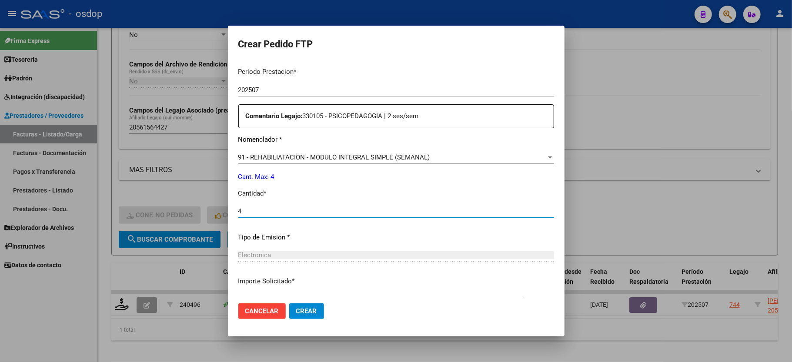
scroll to position [341, 0]
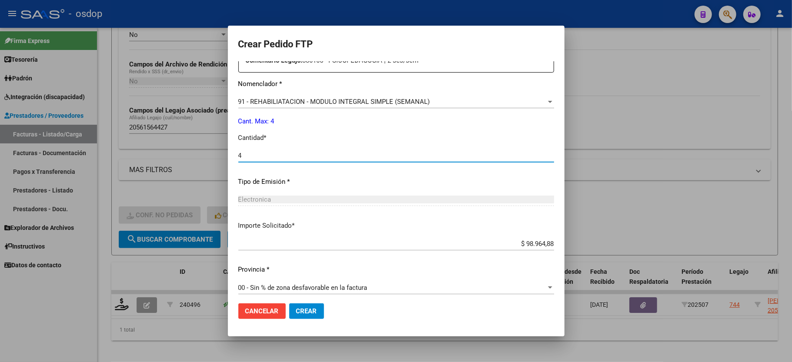
type input "4"
click at [294, 306] on button "Crear" at bounding box center [306, 311] width 35 height 16
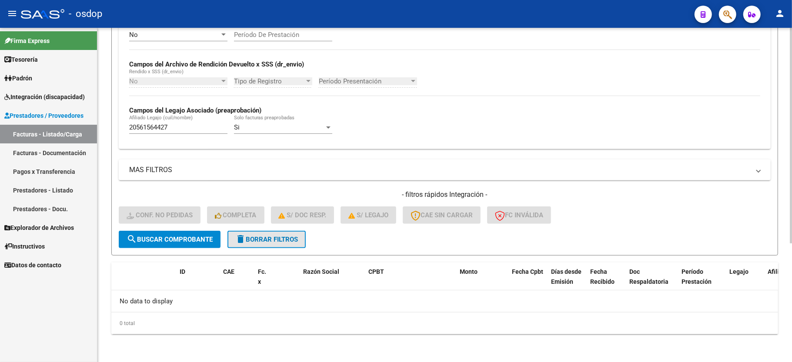
click at [293, 233] on button "delete Borrar Filtros" at bounding box center [266, 239] width 78 height 17
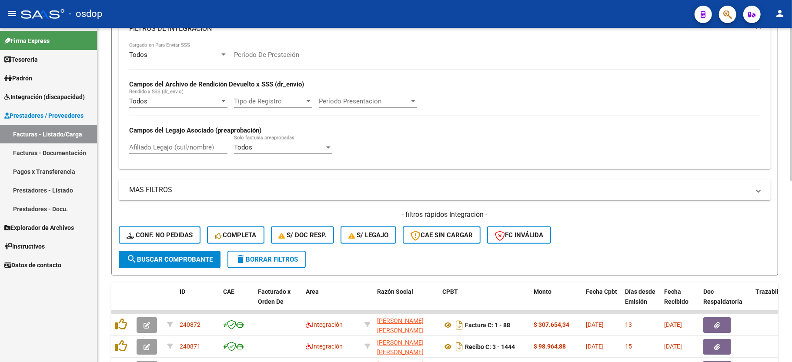
scroll to position [184, 0]
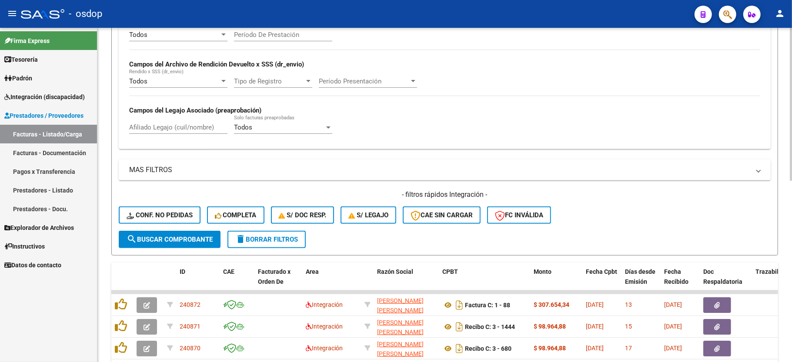
click at [169, 126] on input "Afiliado Legajo (cuil/nombre)" at bounding box center [178, 127] width 98 height 8
paste input "20160513730"
type input "20160513730"
click at [184, 237] on span "search Buscar Comprobante" at bounding box center [170, 240] width 86 height 8
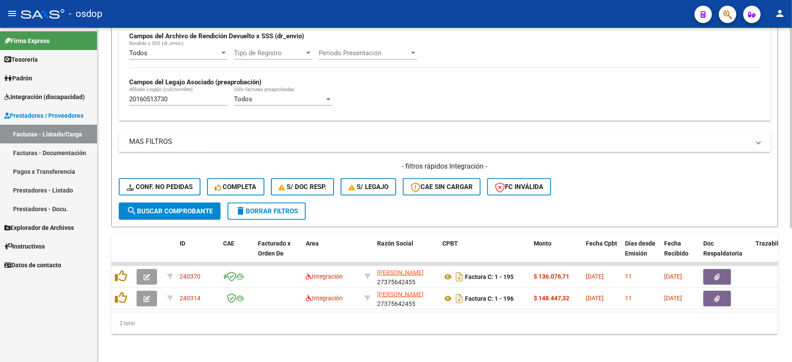
scroll to position [223, 0]
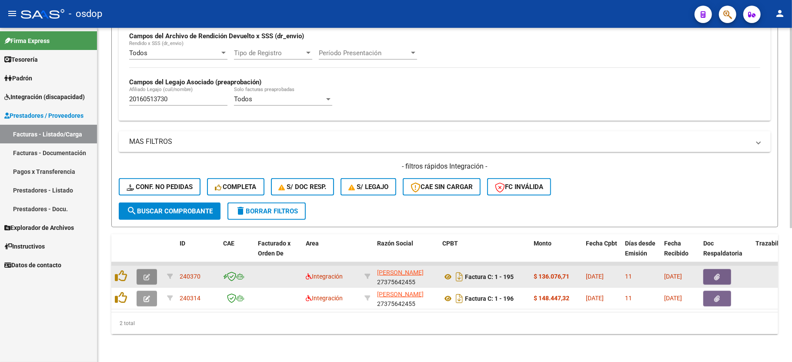
click at [141, 269] on button "button" at bounding box center [147, 277] width 20 height 16
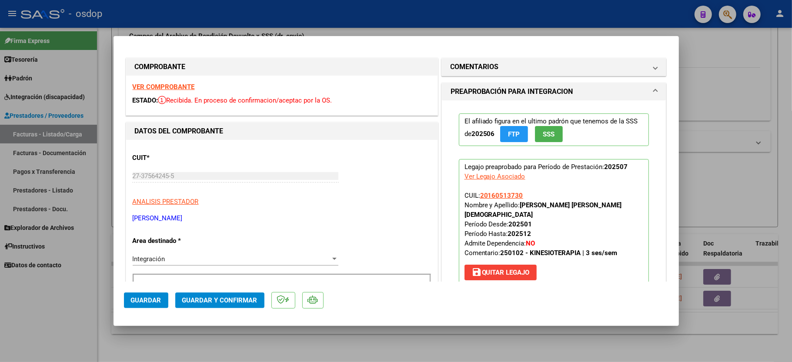
click at [188, 90] on div "VER COMPROBANTE ESTADO: Recibida. En proceso de confirmacion/aceptac por la OS." at bounding box center [281, 96] width 311 height 40
click at [187, 86] on strong "VER COMPROBANTE" at bounding box center [164, 87] width 62 height 8
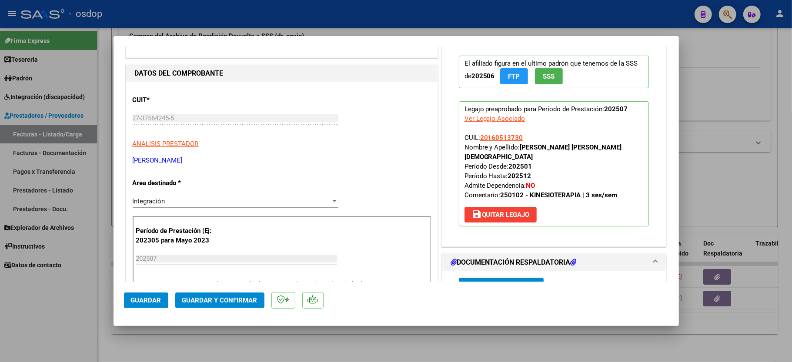
scroll to position [116, 0]
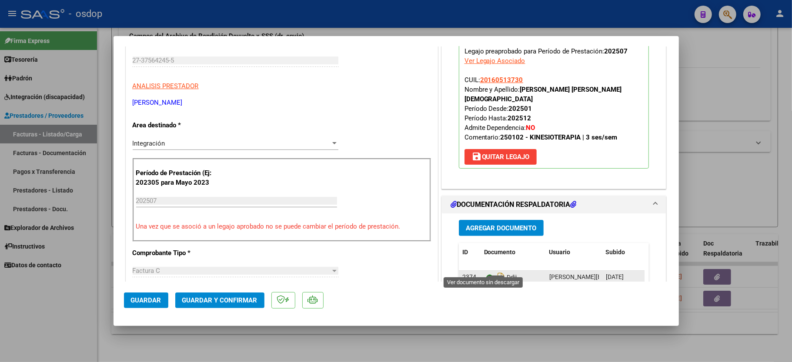
click at [485, 272] on icon at bounding box center [489, 277] width 11 height 10
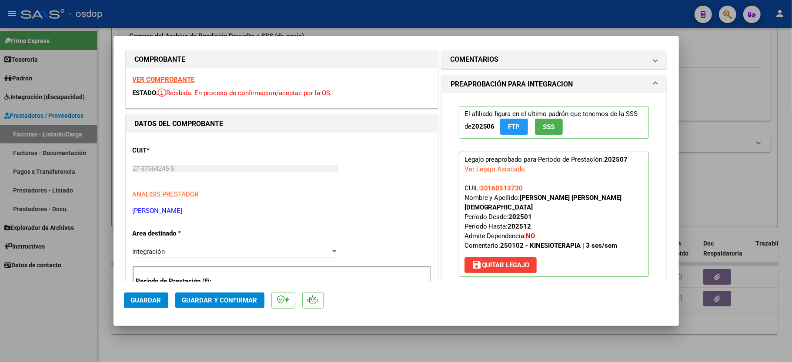
scroll to position [0, 0]
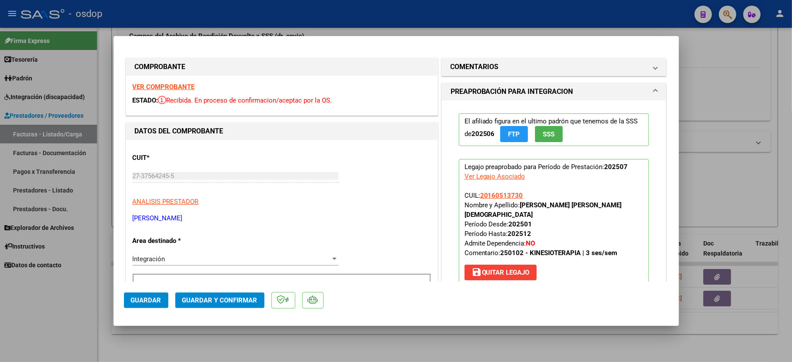
click at [154, 84] on strong "VER COMPROBANTE" at bounding box center [164, 87] width 62 height 8
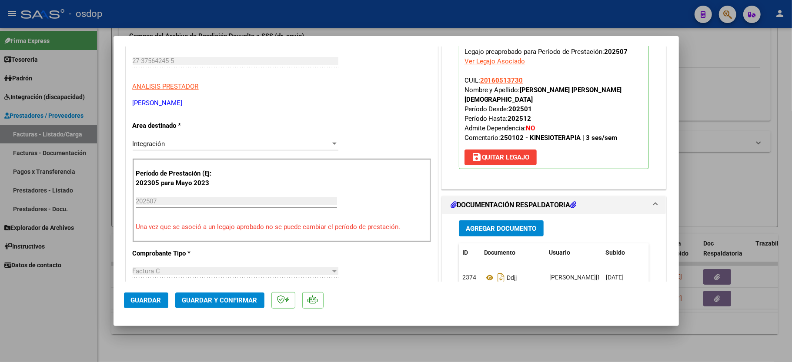
scroll to position [116, 0]
click at [75, 319] on div at bounding box center [396, 181] width 792 height 362
type input "$ 0,00"
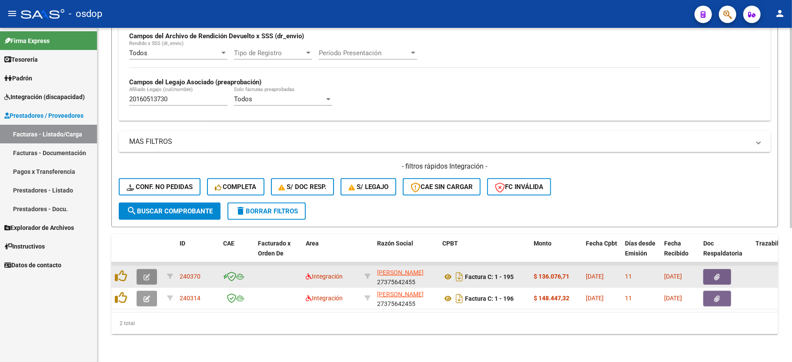
click at [143, 274] on icon "button" at bounding box center [146, 277] width 7 height 7
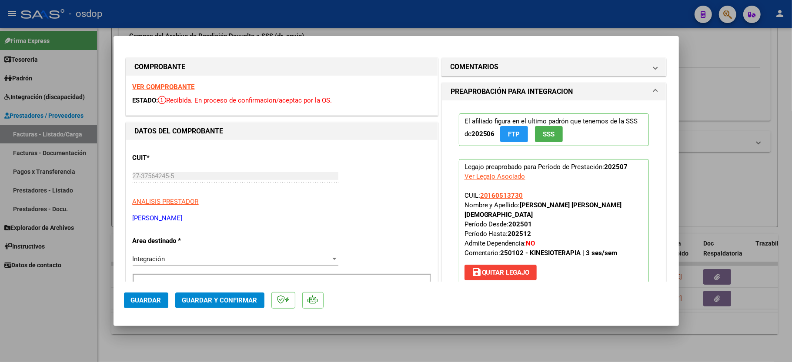
click at [151, 88] on strong "VER COMPROBANTE" at bounding box center [164, 87] width 62 height 8
click at [75, 331] on div at bounding box center [396, 181] width 792 height 362
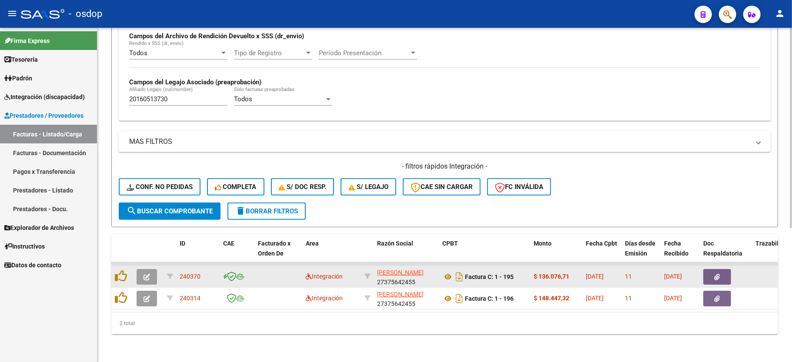
click at [141, 269] on button "button" at bounding box center [147, 277] width 20 height 16
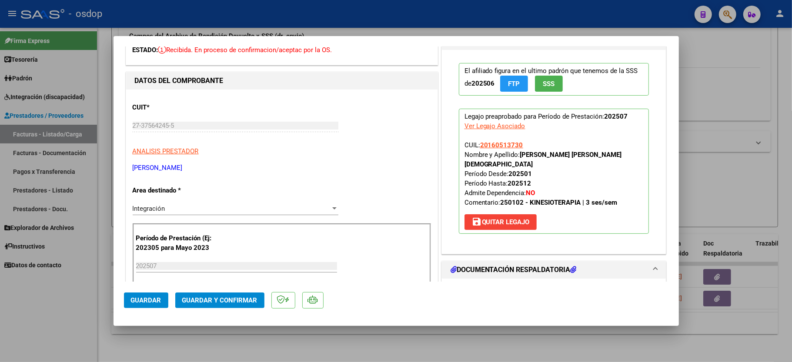
scroll to position [58, 0]
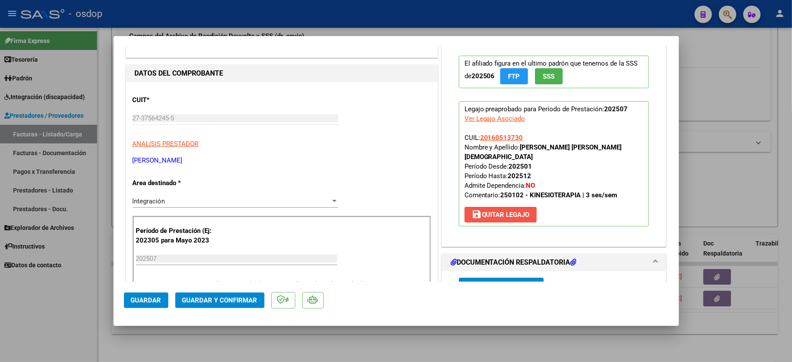
click at [493, 207] on button "save [PERSON_NAME]" at bounding box center [500, 215] width 72 height 16
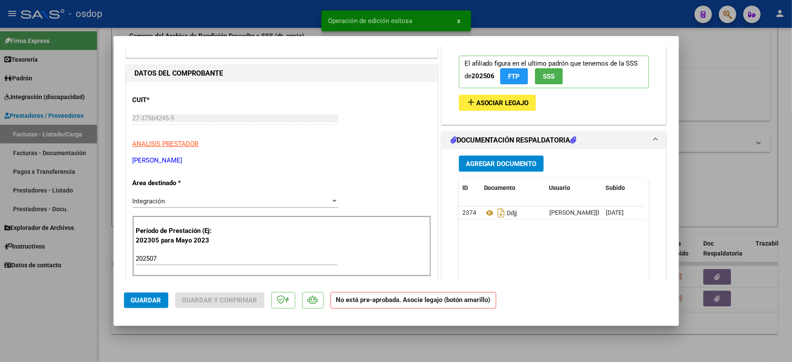
scroll to position [116, 0]
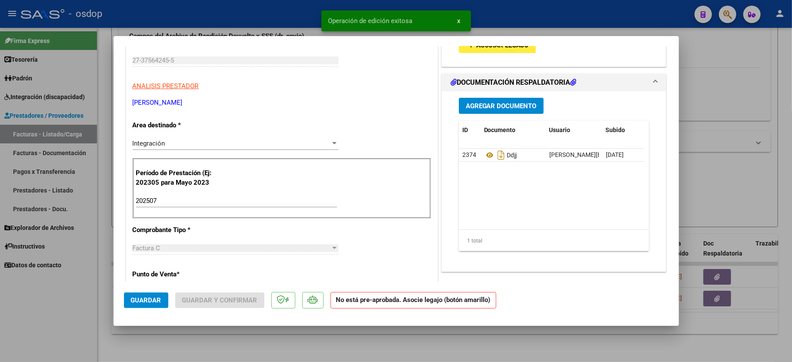
click at [170, 197] on div "202507 Ingrese el Período de Prestación como indica el ejemplo" at bounding box center [236, 200] width 201 height 13
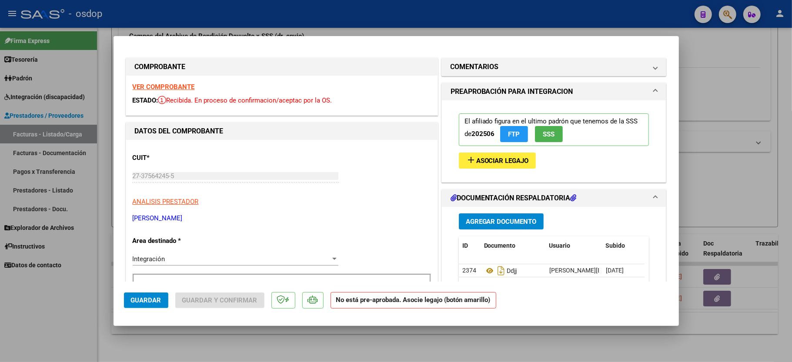
scroll to position [58, 0]
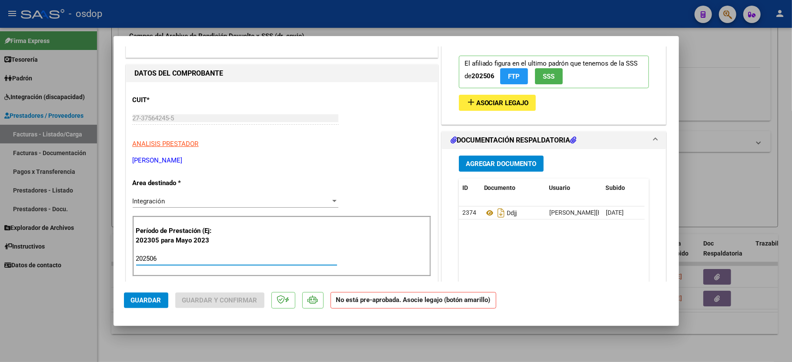
type input "202506"
click at [588, 110] on div "El afiliado figura en el ultimo padrón que tenemos de la SSS de 202506 FTP SSS …" at bounding box center [553, 80] width 203 height 75
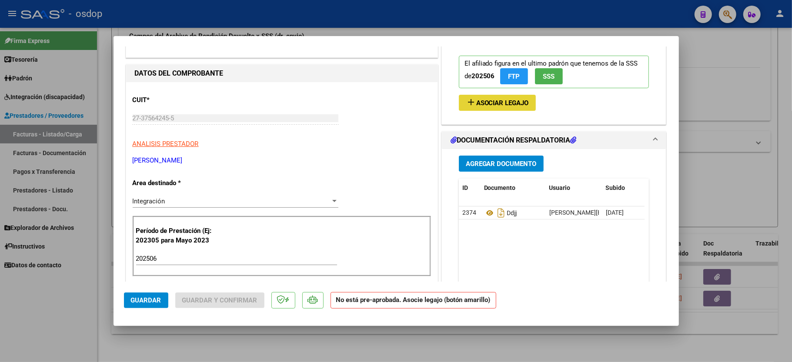
click at [497, 110] on button "add Asociar Legajo" at bounding box center [497, 103] width 77 height 16
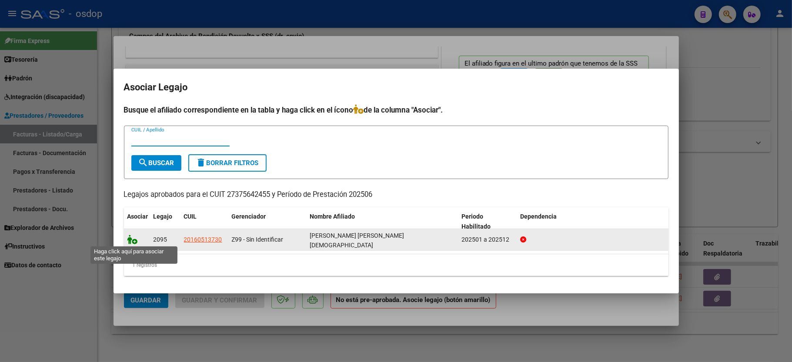
click at [130, 239] on icon at bounding box center [132, 240] width 10 height 10
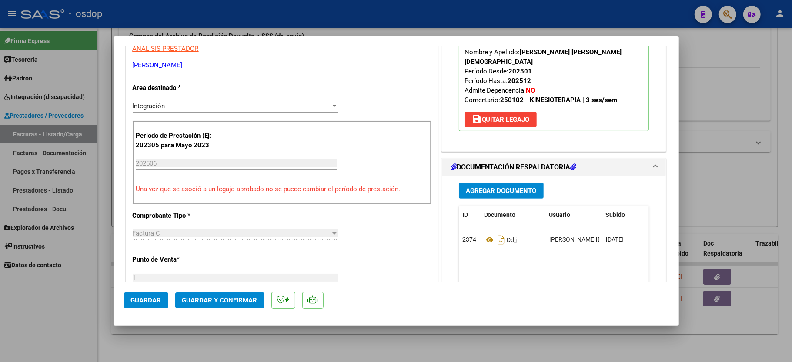
scroll to position [174, 0]
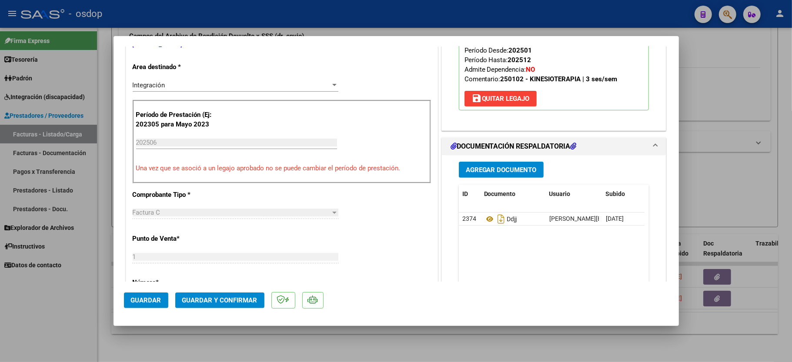
click at [207, 301] on span "Guardar y Confirmar" at bounding box center [219, 301] width 75 height 8
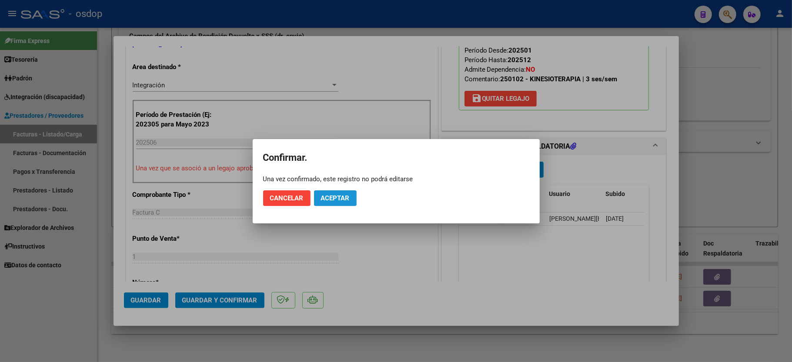
click at [340, 205] on button "Aceptar" at bounding box center [335, 198] width 43 height 16
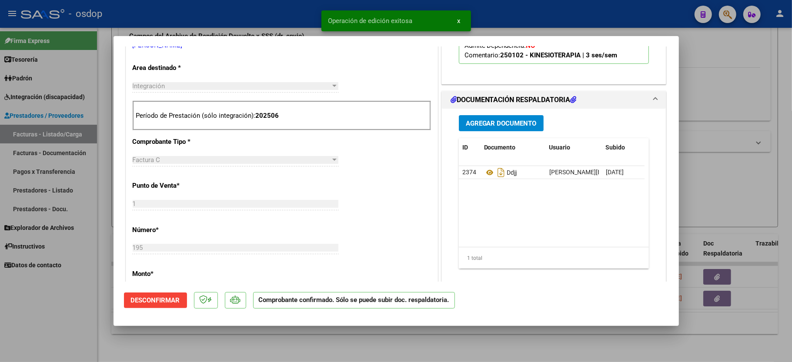
click at [53, 326] on div at bounding box center [396, 181] width 792 height 362
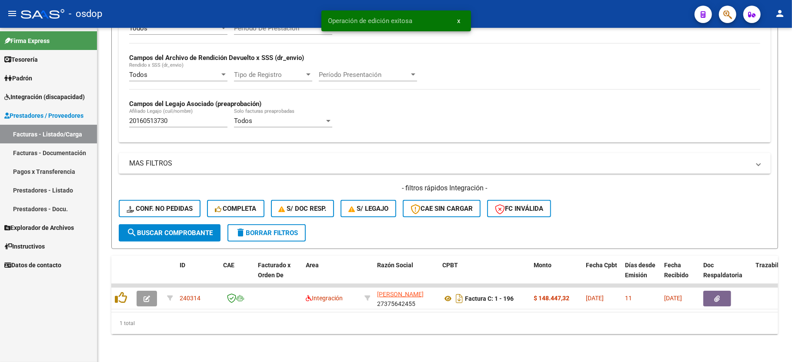
scroll to position [201, 0]
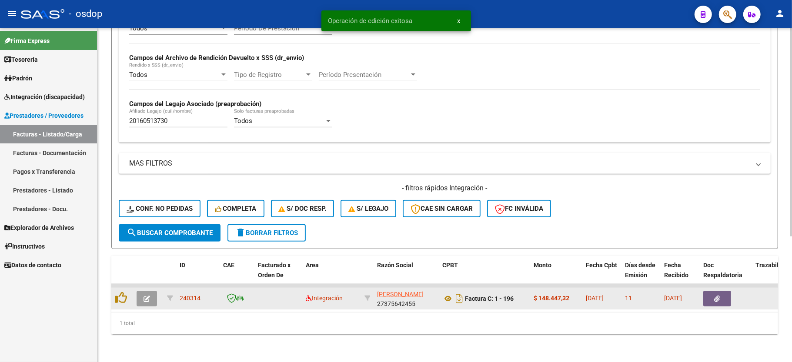
click at [147, 296] on icon "button" at bounding box center [146, 299] width 7 height 7
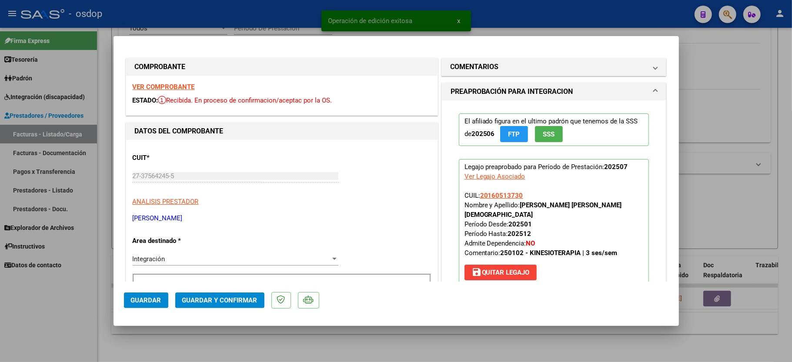
click at [157, 86] on strong "VER COMPROBANTE" at bounding box center [164, 87] width 62 height 8
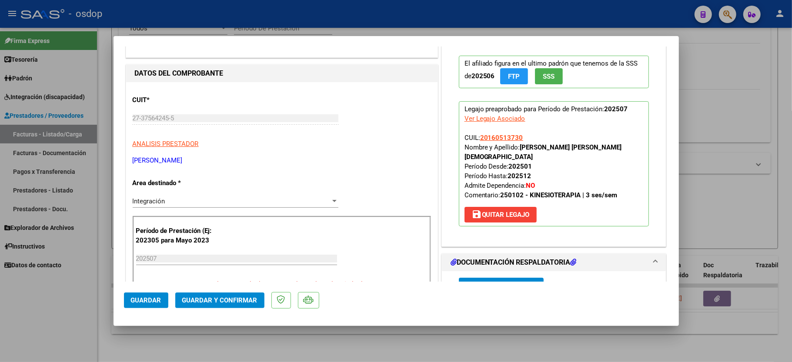
scroll to position [116, 0]
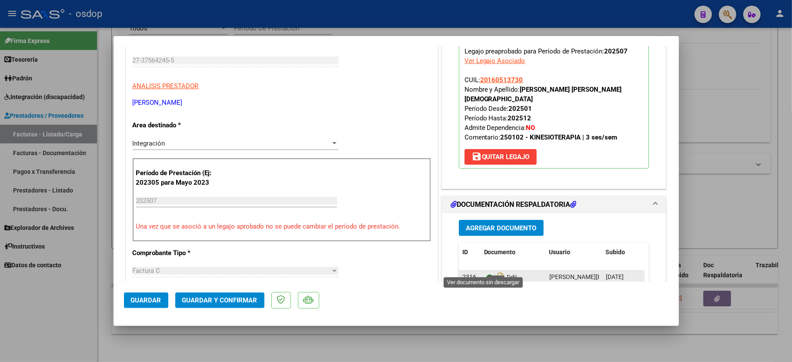
click at [484, 272] on icon at bounding box center [489, 277] width 11 height 10
click at [213, 298] on span "Guardar y Confirmar" at bounding box center [219, 301] width 75 height 8
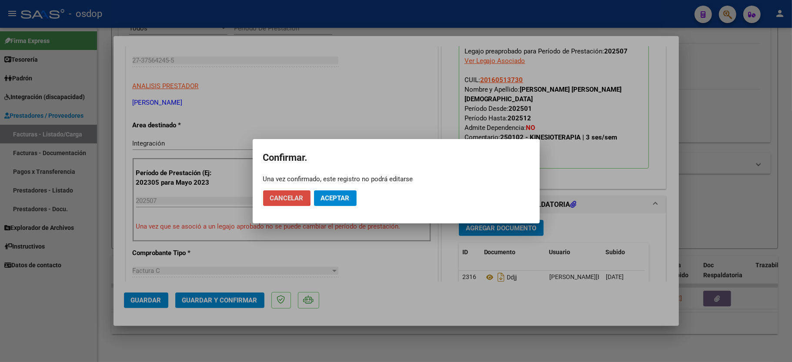
click at [281, 193] on button "Cancelar" at bounding box center [286, 198] width 47 height 16
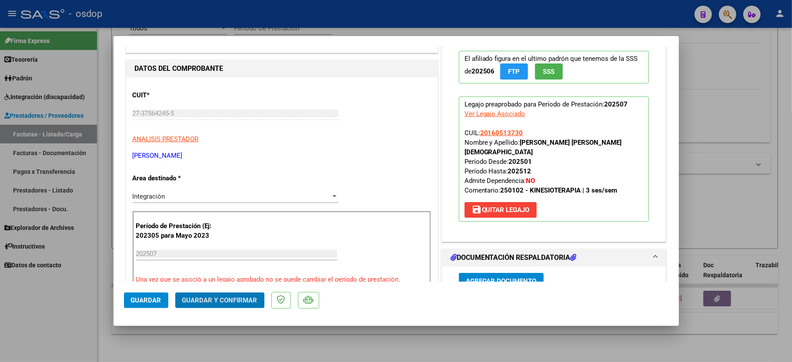
scroll to position [0, 0]
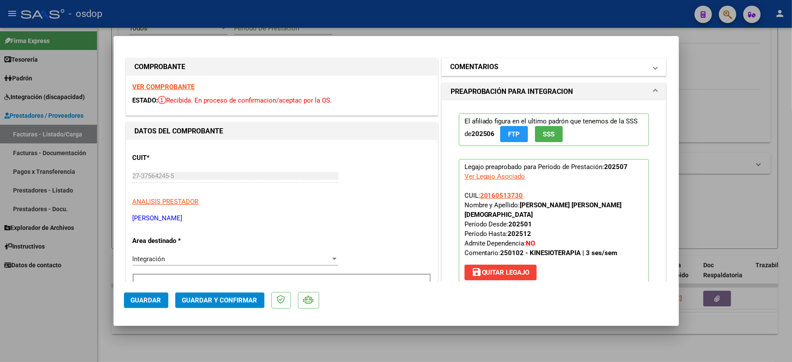
click at [507, 65] on mat-panel-title "COMENTARIOS" at bounding box center [548, 67] width 197 height 10
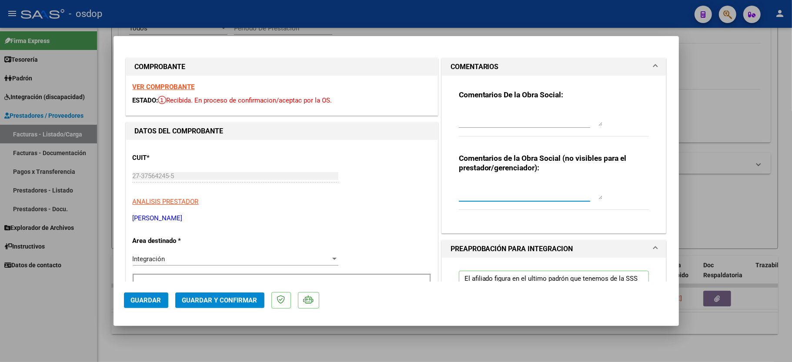
click at [494, 190] on textarea at bounding box center [530, 190] width 143 height 17
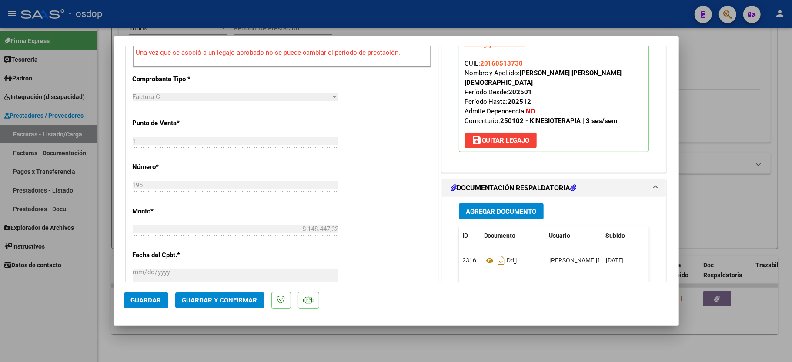
scroll to position [546, 0]
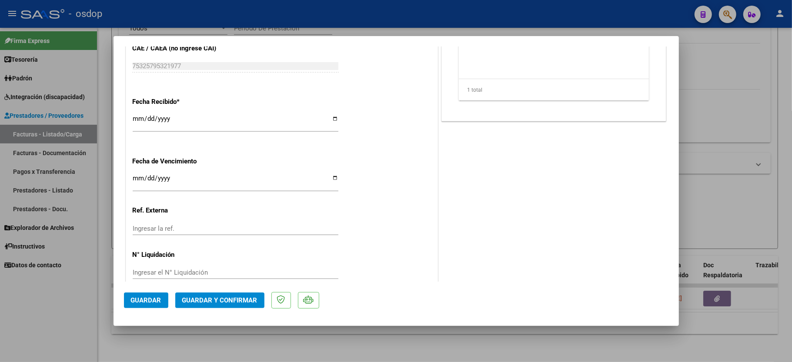
type textarea "ACO"
click at [223, 296] on button "Guardar y Confirmar" at bounding box center [219, 301] width 89 height 16
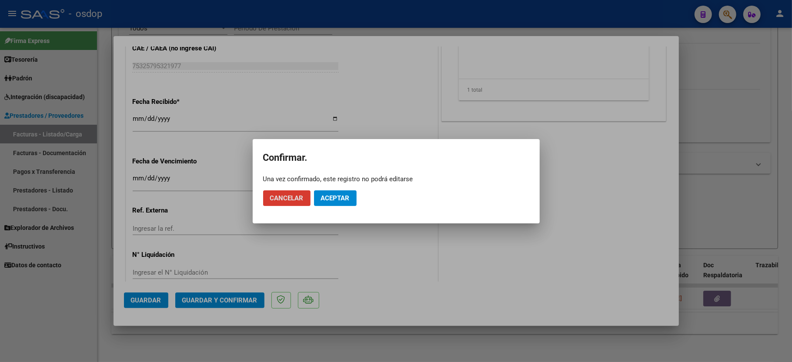
click at [331, 193] on button "Aceptar" at bounding box center [335, 198] width 43 height 16
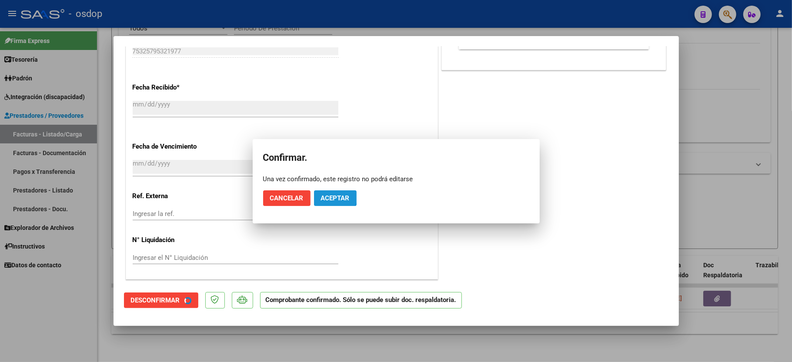
scroll to position [491, 0]
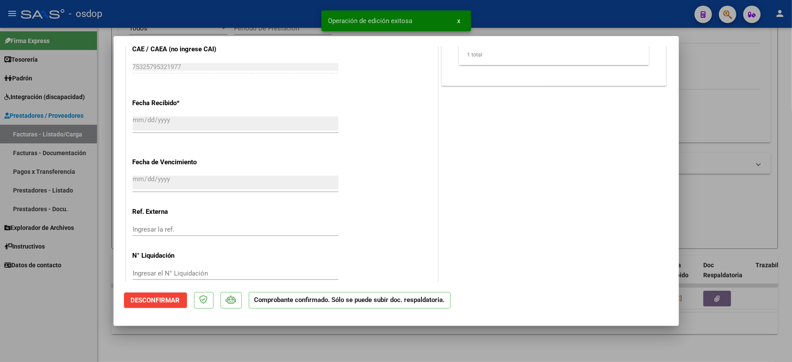
click at [52, 303] on div at bounding box center [396, 181] width 792 height 362
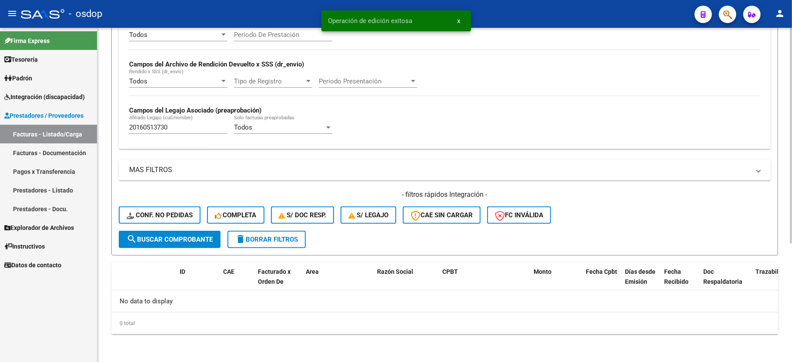
scroll to position [184, 0]
click at [148, 135] on div "20160513730 [PERSON_NAME] (cuil/nombre)" at bounding box center [178, 128] width 98 height 27
click at [150, 133] on div "20160513730 [PERSON_NAME] (cuil/nombre)" at bounding box center [178, 124] width 98 height 19
click at [150, 127] on input "20160513730" at bounding box center [178, 127] width 98 height 8
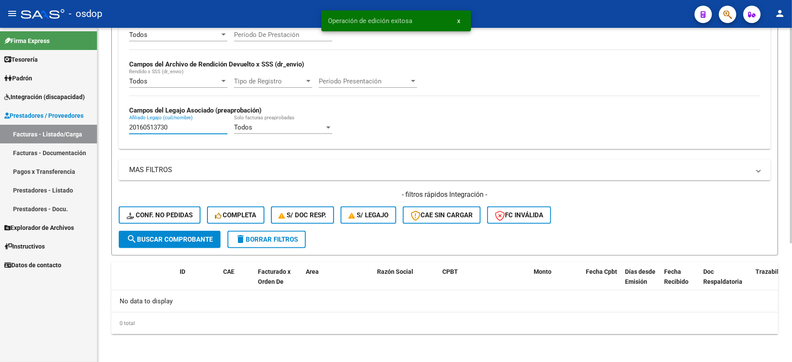
click at [157, 213] on span "Conf. no pedidas" at bounding box center [160, 215] width 66 height 8
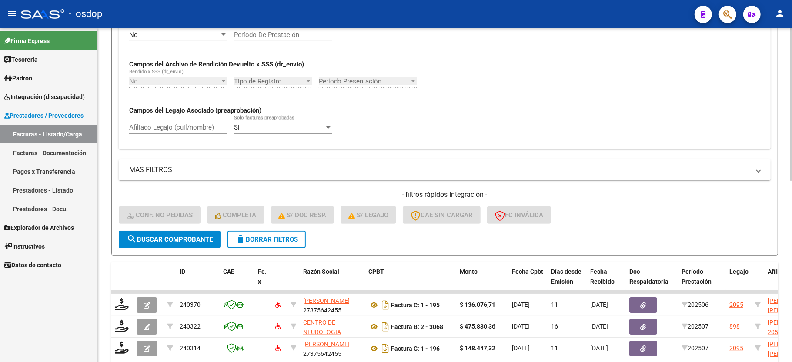
click at [178, 126] on input "Afiliado Legajo (cuil/nombre)" at bounding box center [178, 127] width 98 height 8
paste input "20160513730"
type input "20160513730"
click at [190, 229] on div "- filtros rápidos Integración - Conf. no pedidas Completa S/ Doc Resp. S/ legaj…" at bounding box center [445, 210] width 652 height 41
click at [188, 237] on span "search Buscar Comprobante" at bounding box center [170, 240] width 86 height 8
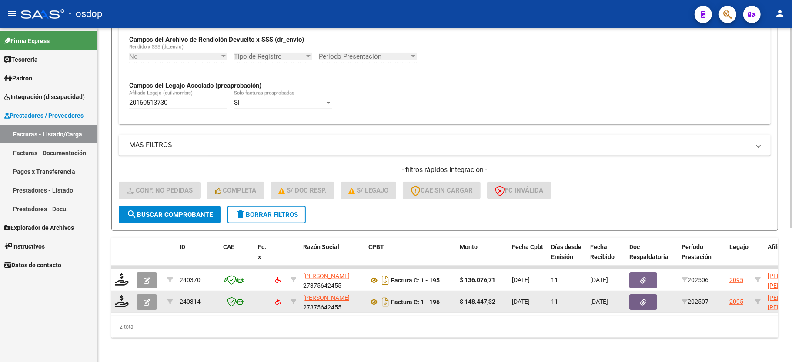
scroll to position [223, 0]
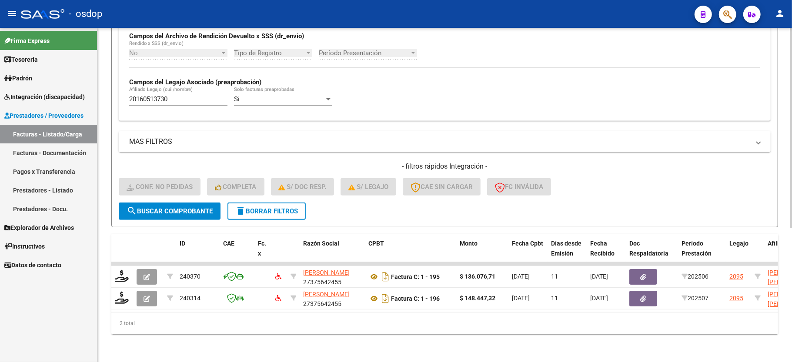
click at [342, 328] on div "2 total" at bounding box center [444, 324] width 667 height 22
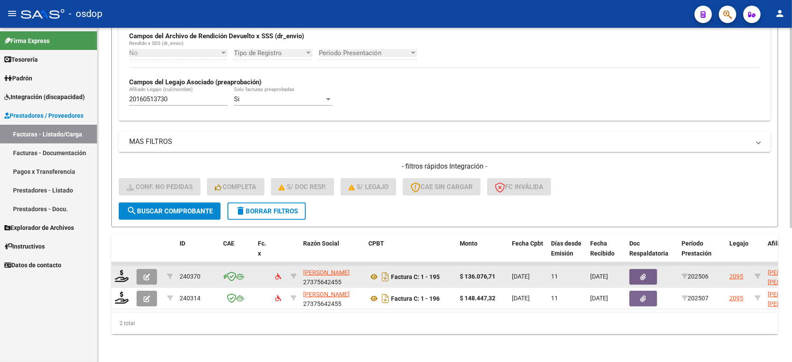
click at [147, 274] on icon "button" at bounding box center [146, 277] width 7 height 7
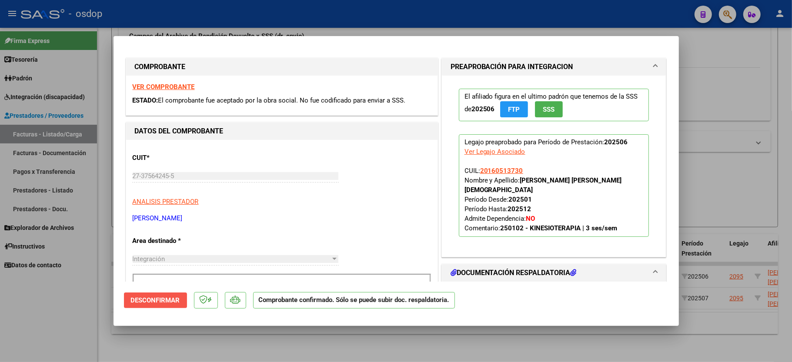
click at [157, 300] on span "Desconfirmar" at bounding box center [155, 301] width 49 height 8
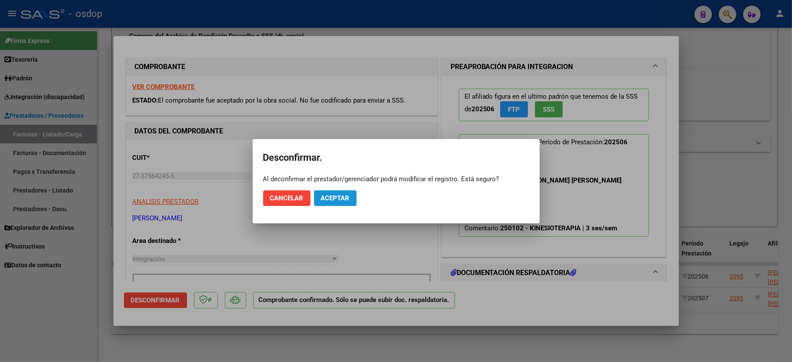
click at [334, 199] on span "Aceptar" at bounding box center [335, 198] width 29 height 8
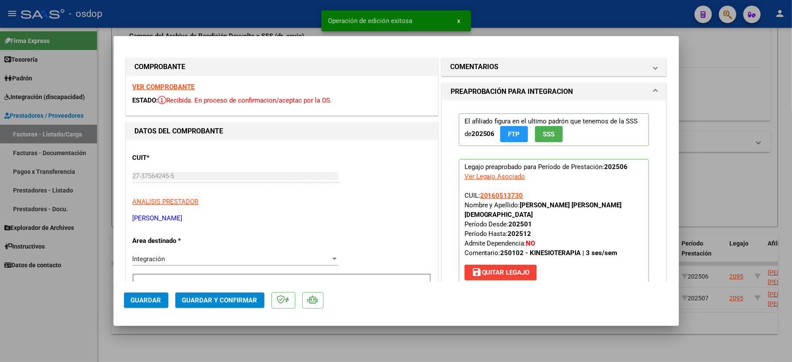
click at [501, 74] on mat-expansion-panel-header "COMENTARIOS" at bounding box center [554, 66] width 224 height 17
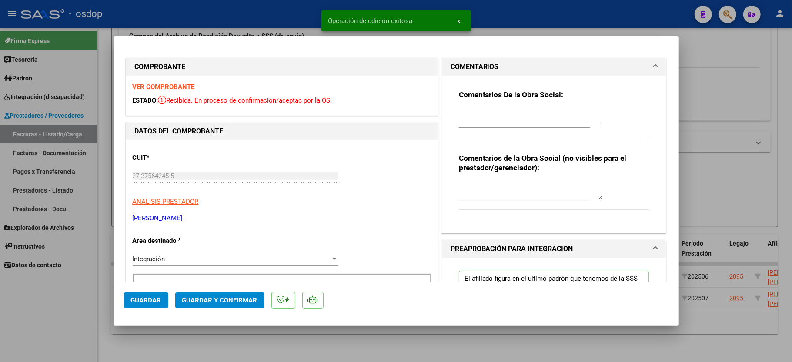
click at [486, 195] on textarea at bounding box center [530, 190] width 143 height 17
type textarea "ACO"
click at [209, 306] on button "Guardar y Confirmar" at bounding box center [219, 301] width 89 height 16
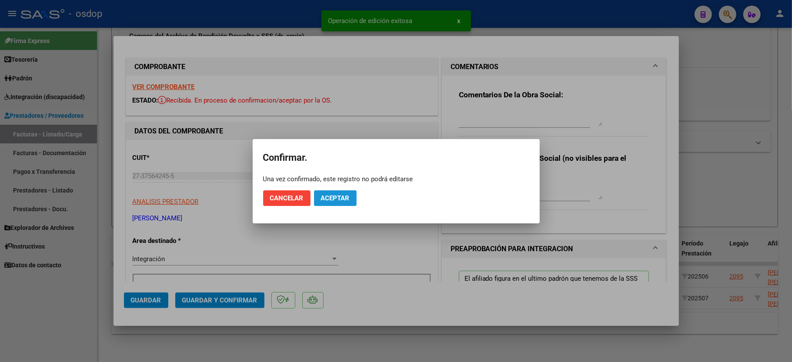
drag, startPoint x: 331, startPoint y: 206, endPoint x: 331, endPoint y: 200, distance: 5.2
click at [331, 204] on button "Aceptar" at bounding box center [335, 198] width 43 height 16
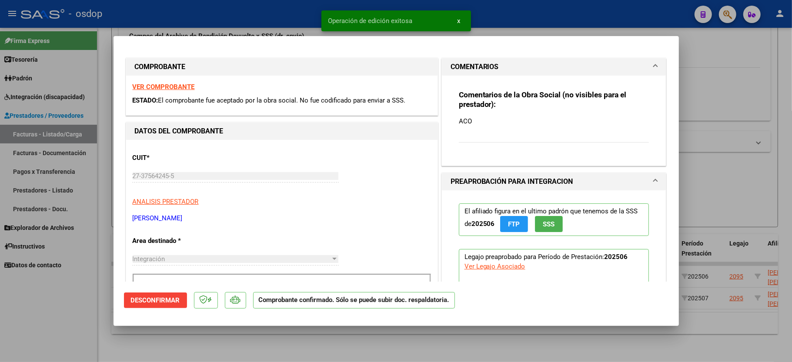
click at [43, 318] on div at bounding box center [396, 181] width 792 height 362
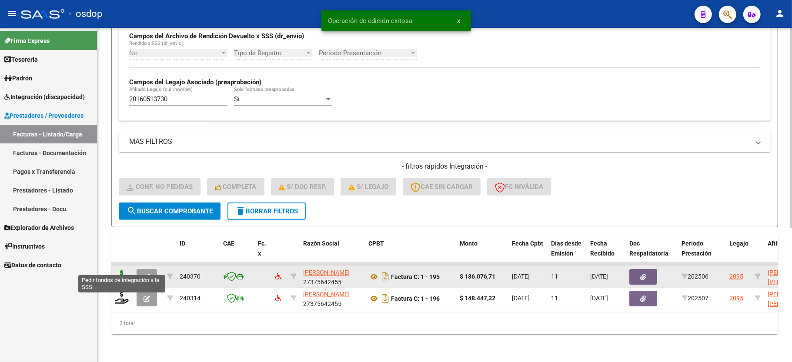
click at [119, 270] on icon at bounding box center [122, 276] width 14 height 12
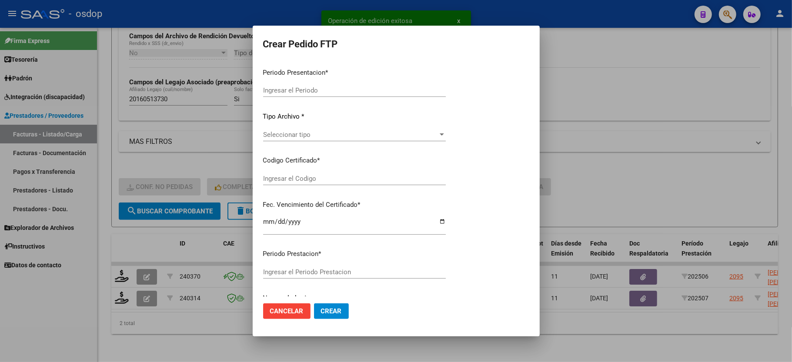
type input "202507"
type input "202506"
type input "$ 136.076,71"
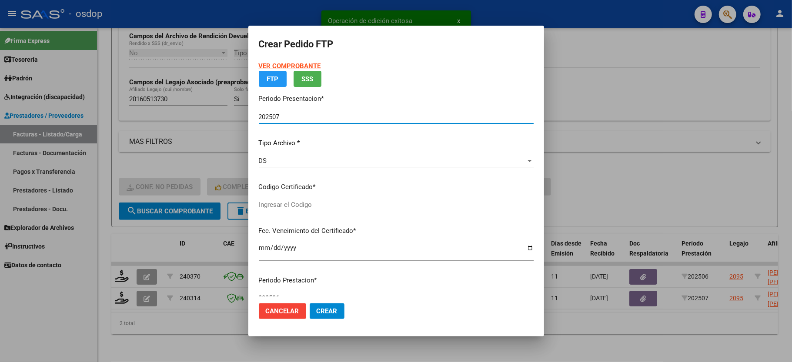
type input "5232082604"
type input "[DATE]"
click at [275, 192] on p "Certificados disponibles" at bounding box center [396, 187] width 275 height 10
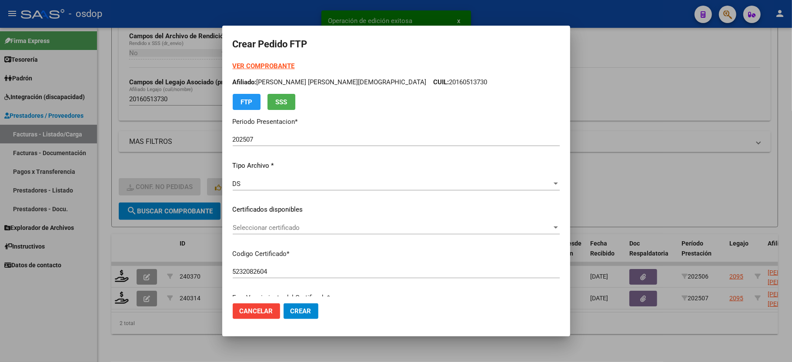
click at [270, 225] on span "Seleccionar certificado" at bounding box center [392, 228] width 319 height 8
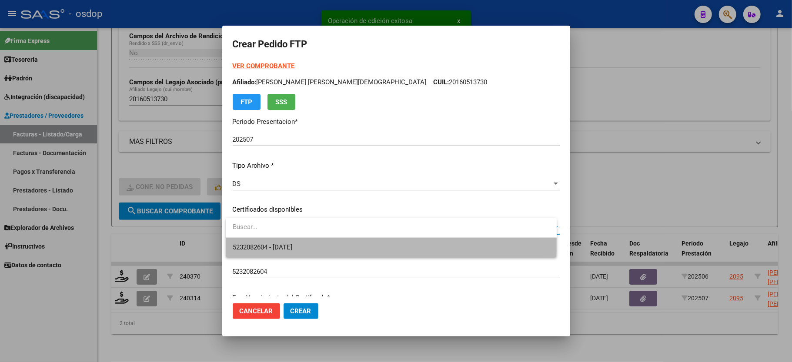
click at [273, 238] on span "5232082604 - [DATE]" at bounding box center [391, 248] width 317 height 20
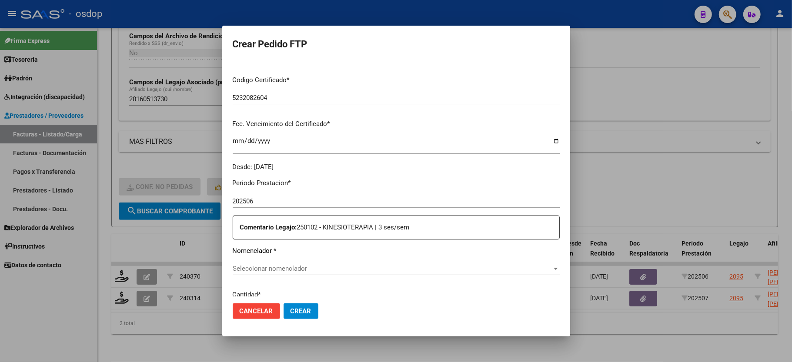
scroll to position [232, 0]
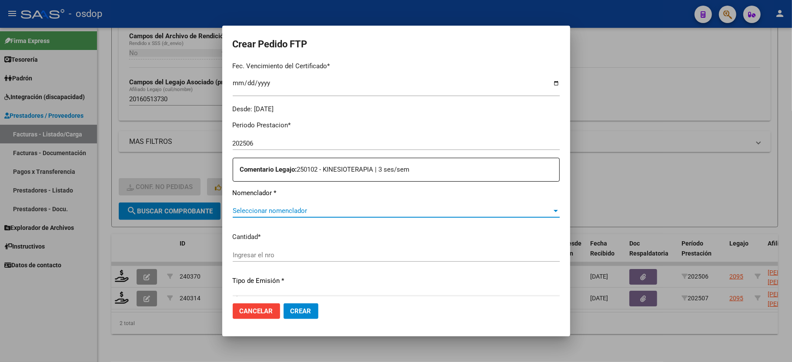
click at [285, 207] on span "Seleccionar nomenclador" at bounding box center [392, 211] width 319 height 8
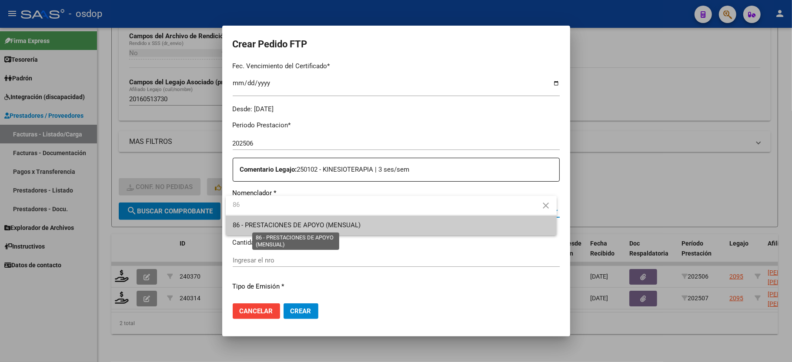
type input "86"
click at [290, 227] on span "86 - PRESTACIONES DE APOYO (MENSUAL)" at bounding box center [297, 225] width 128 height 8
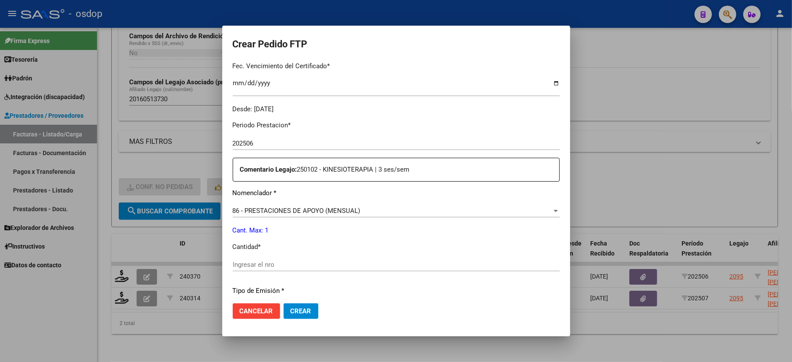
click at [270, 252] on div "Periodo Prestacion * 202506 Ingresar el Periodo Prestacion Comentario Legajo: 2…" at bounding box center [396, 307] width 327 height 386
click at [233, 258] on div "Ingresar el nro" at bounding box center [396, 264] width 327 height 13
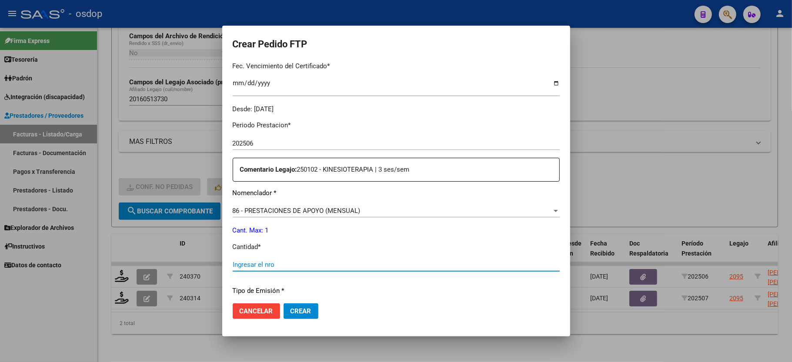
click at [238, 261] on input "Ingresar el nro" at bounding box center [396, 265] width 327 height 8
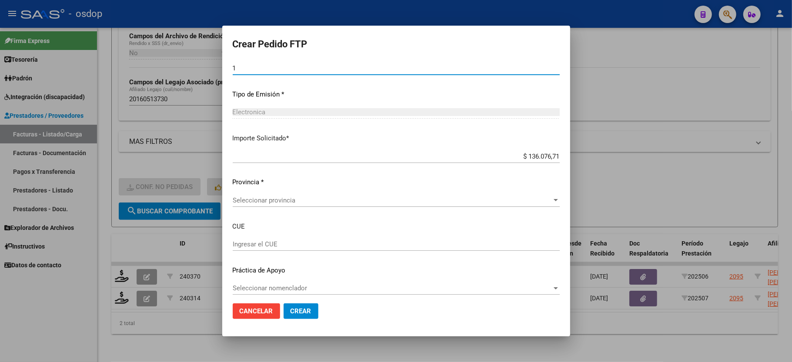
scroll to position [429, 0]
type input "1"
click at [252, 196] on span "Seleccionar provincia" at bounding box center [392, 200] width 319 height 8
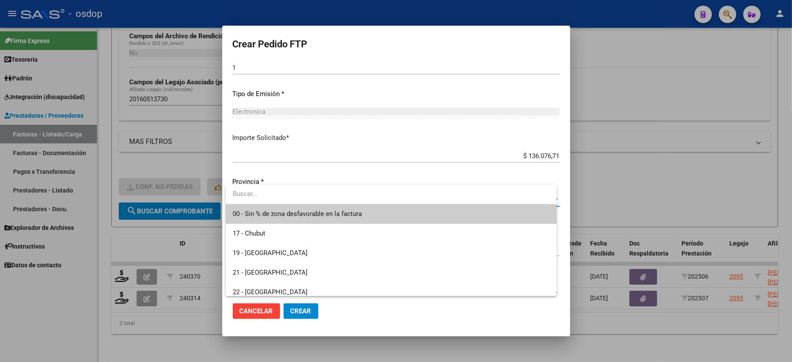
click at [271, 213] on span "00 - Sin % de zona desfavorable en la factura" at bounding box center [297, 214] width 129 height 8
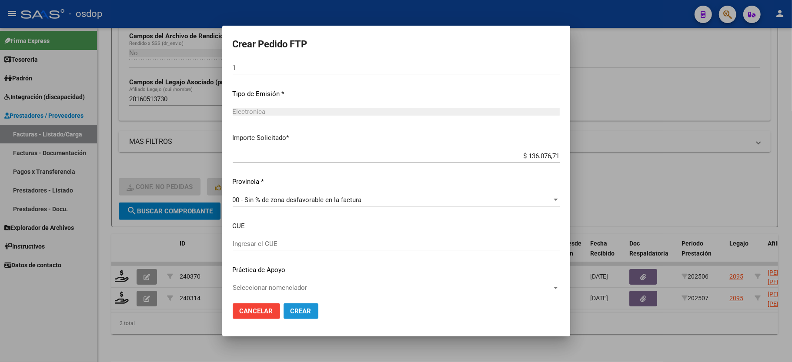
click at [300, 314] on span "Crear" at bounding box center [300, 311] width 21 height 8
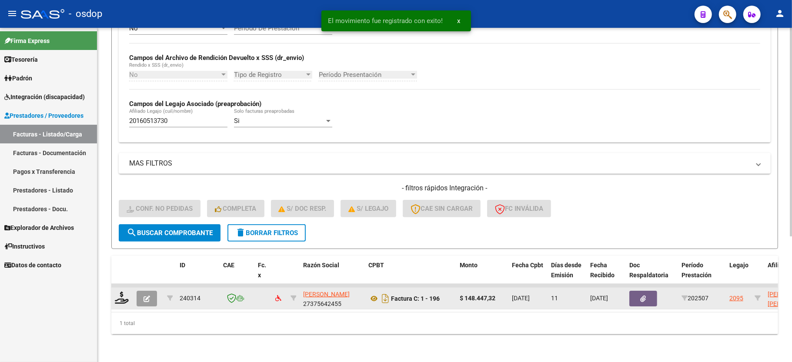
scroll to position [201, 0]
click at [123, 292] on icon at bounding box center [122, 298] width 14 height 12
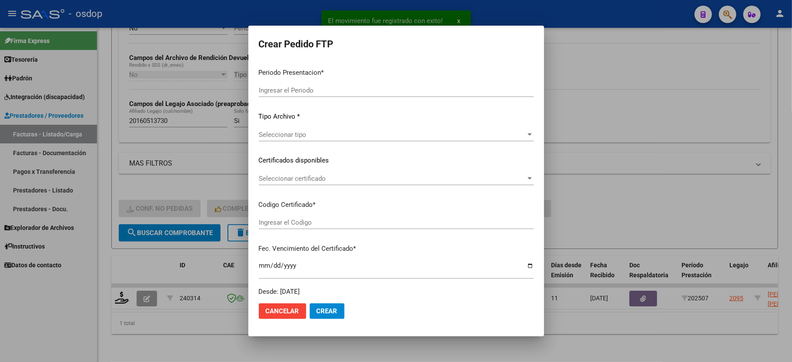
type input "202507"
type input "$ 148.447,32"
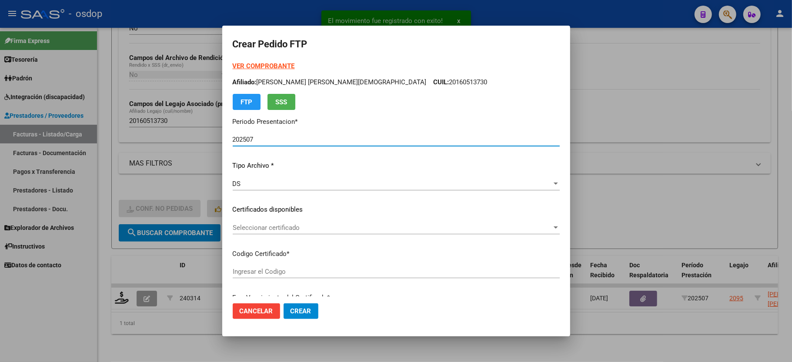
type input "5232082604"
type input "[DATE]"
click at [251, 228] on span "Seleccionar certificado" at bounding box center [392, 228] width 319 height 8
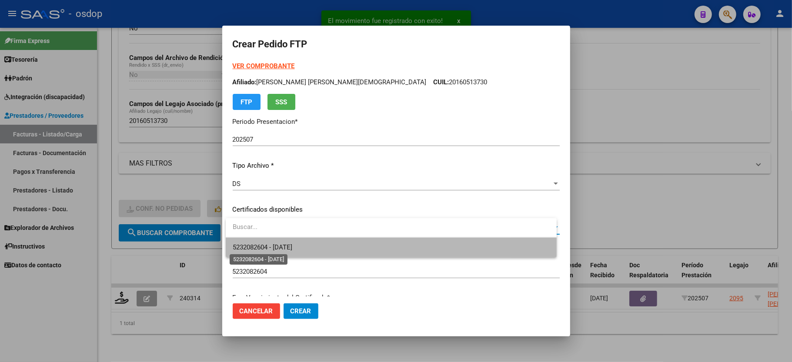
click at [258, 243] on span "5232082604 - [DATE]" at bounding box center [263, 247] width 60 height 8
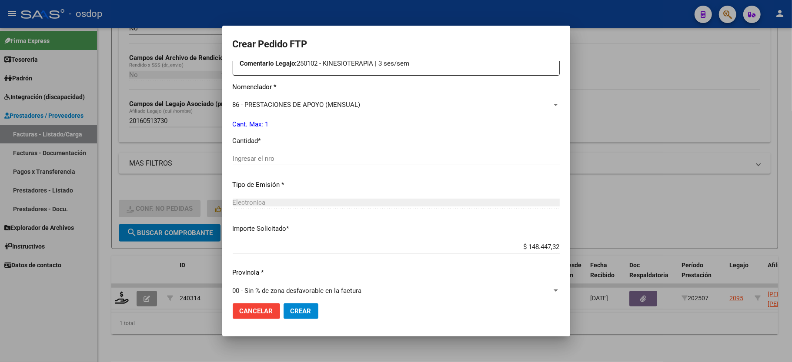
scroll to position [348, 0]
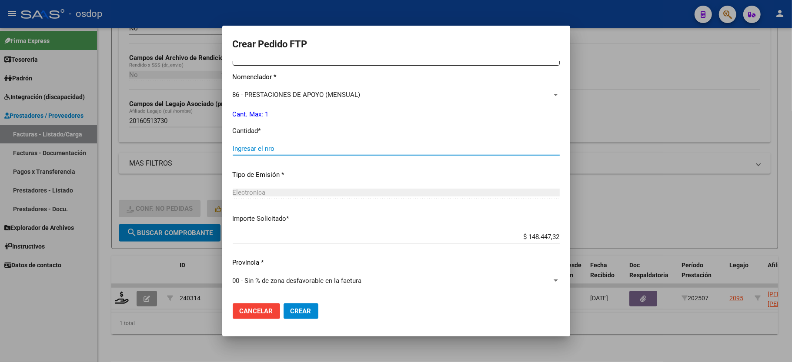
click at [262, 145] on input "Ingresar el nro" at bounding box center [396, 149] width 327 height 8
type input "1"
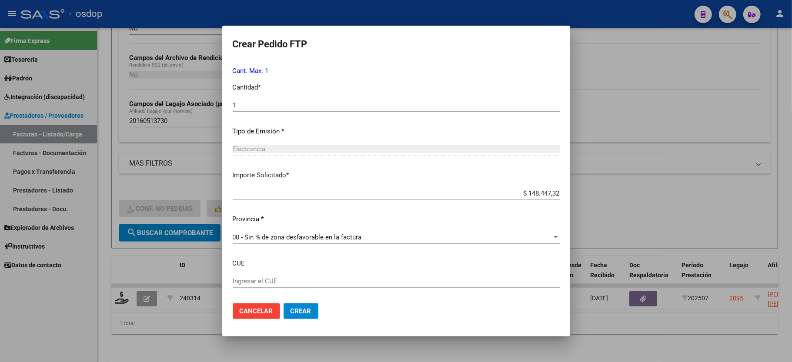
scroll to position [429, 0]
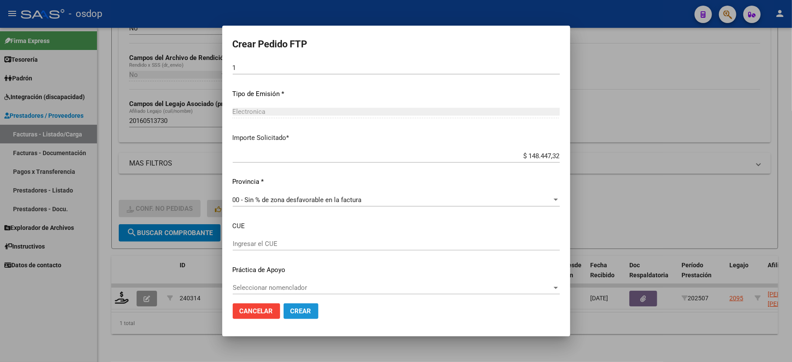
click at [309, 309] on button "Crear" at bounding box center [300, 311] width 35 height 16
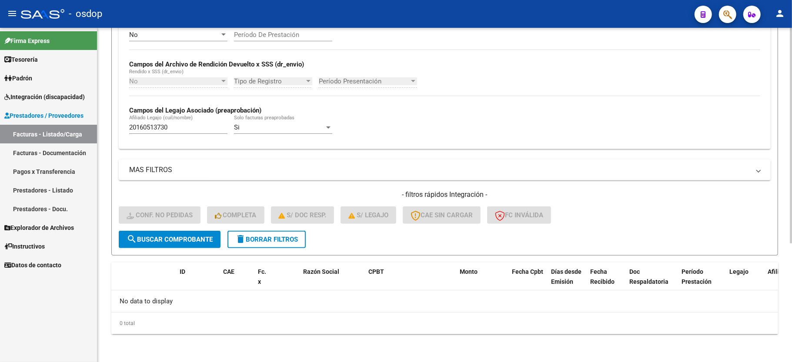
scroll to position [184, 0]
click at [251, 235] on button "delete Borrar Filtros" at bounding box center [266, 239] width 78 height 17
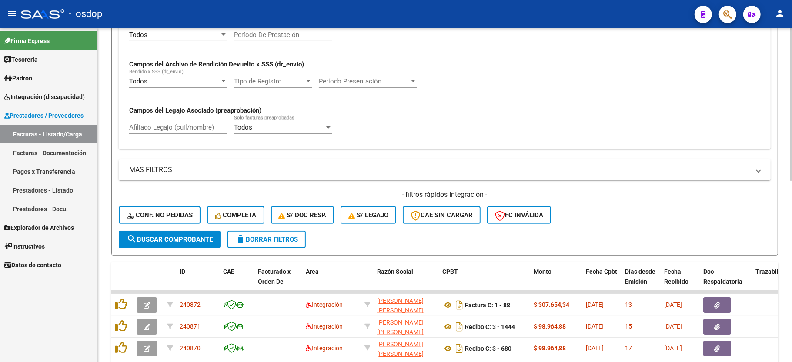
click at [159, 124] on input "Afiliado Legajo (cuil/nombre)" at bounding box center [178, 127] width 98 height 8
paste input "20559816656"
type input "20559816656"
click at [177, 242] on span "search Buscar Comprobante" at bounding box center [170, 240] width 86 height 8
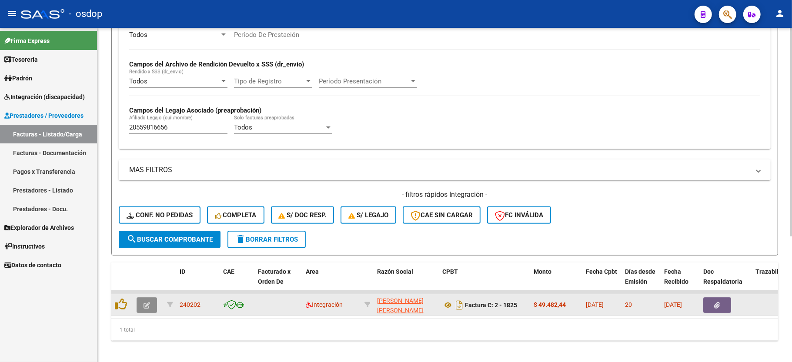
click at [148, 304] on icon "button" at bounding box center [146, 305] width 7 height 7
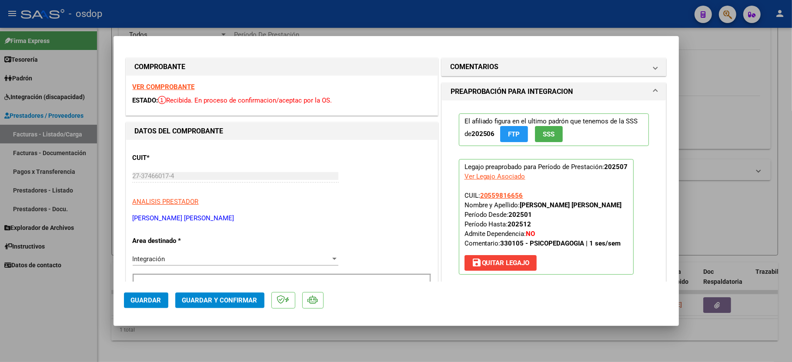
click at [148, 84] on strong "VER COMPROBANTE" at bounding box center [164, 87] width 62 height 8
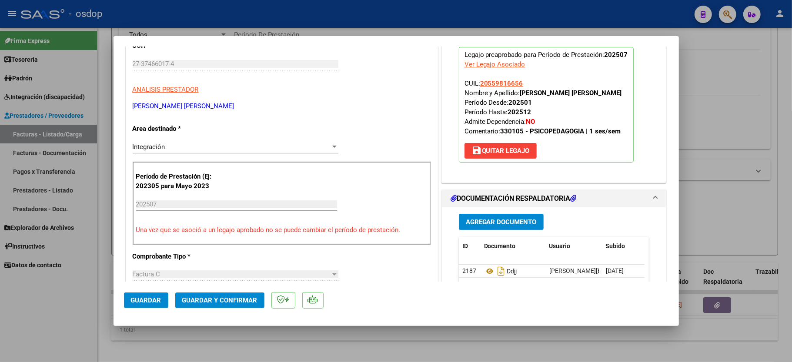
scroll to position [116, 0]
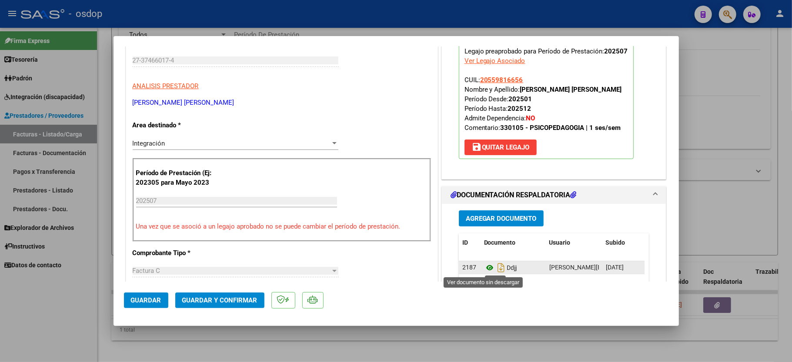
click at [484, 265] on icon at bounding box center [489, 268] width 11 height 10
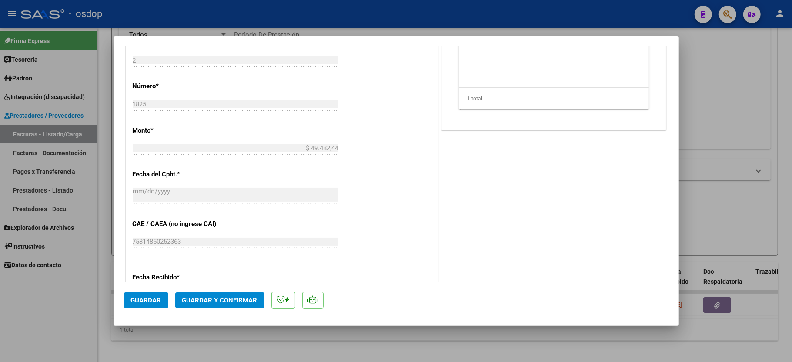
scroll to position [406, 0]
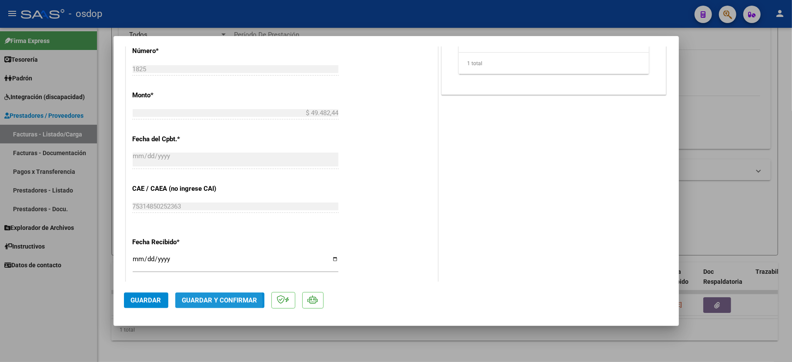
click at [197, 303] on span "Guardar y Confirmar" at bounding box center [219, 301] width 75 height 8
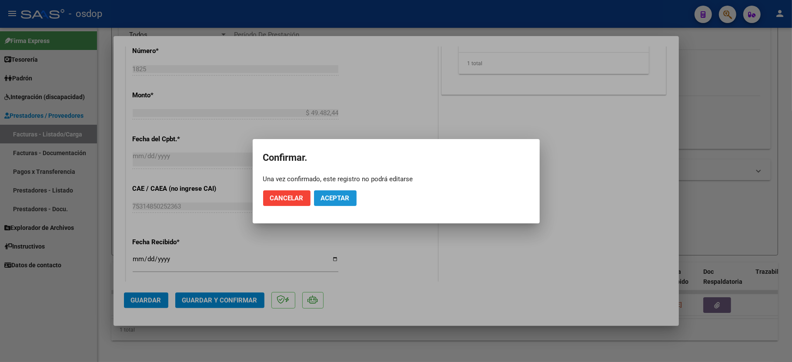
click at [341, 194] on span "Aceptar" at bounding box center [335, 198] width 29 height 8
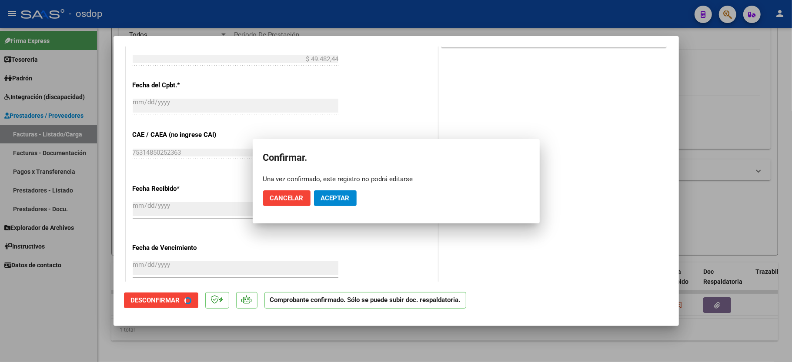
scroll to position [351, 0]
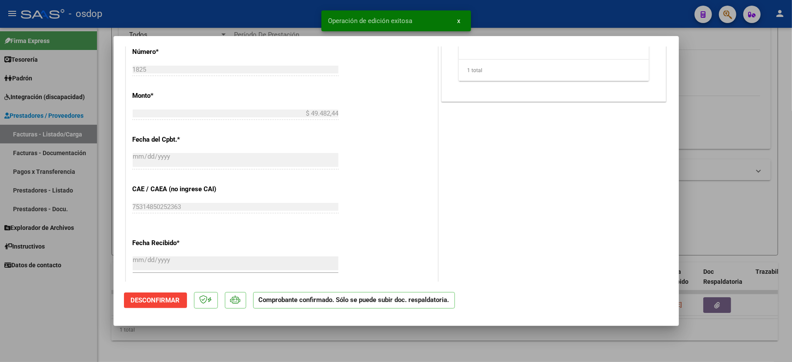
click at [57, 275] on div at bounding box center [396, 181] width 792 height 362
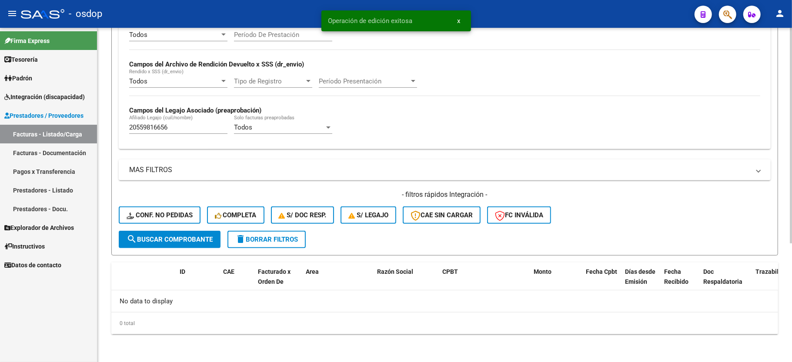
click at [144, 131] on input "20559816656" at bounding box center [178, 127] width 98 height 8
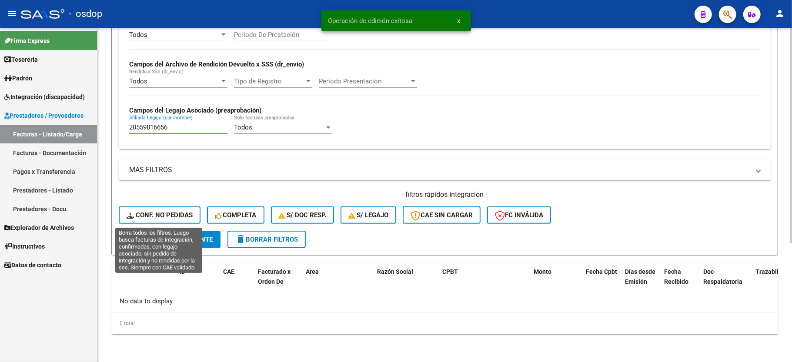
click at [145, 220] on button "Conf. no pedidas" at bounding box center [160, 215] width 82 height 17
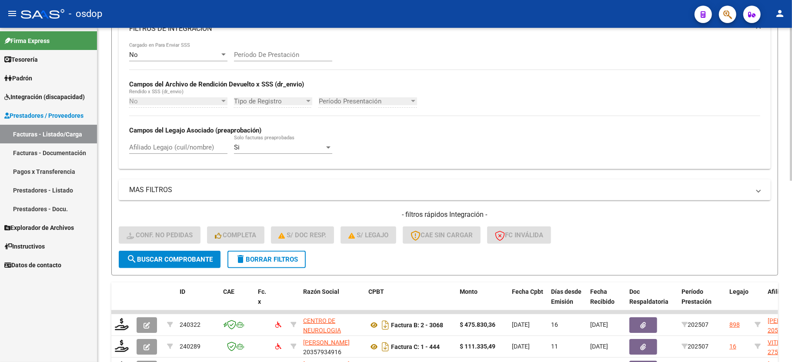
scroll to position [184, 0]
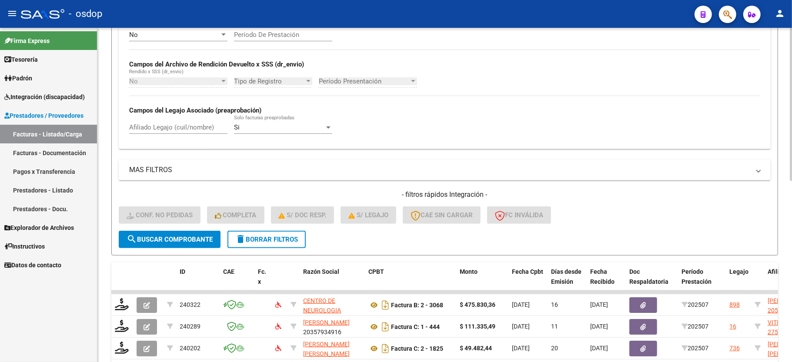
click at [153, 131] on input "Afiliado Legajo (cuil/nombre)" at bounding box center [178, 127] width 98 height 8
paste input "20559816656"
type input "20559816656"
click at [148, 236] on span "search Buscar Comprobante" at bounding box center [170, 240] width 86 height 8
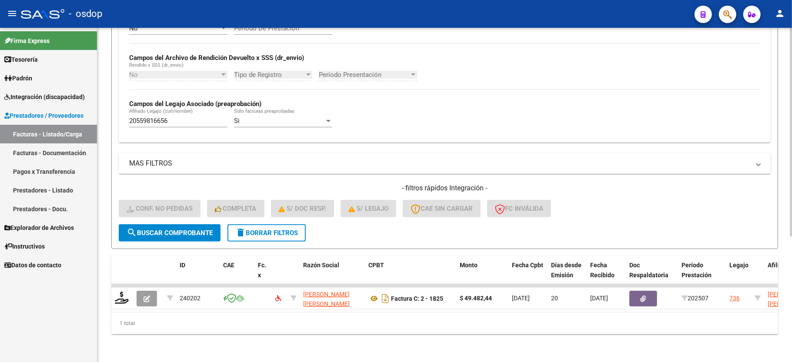
scroll to position [201, 0]
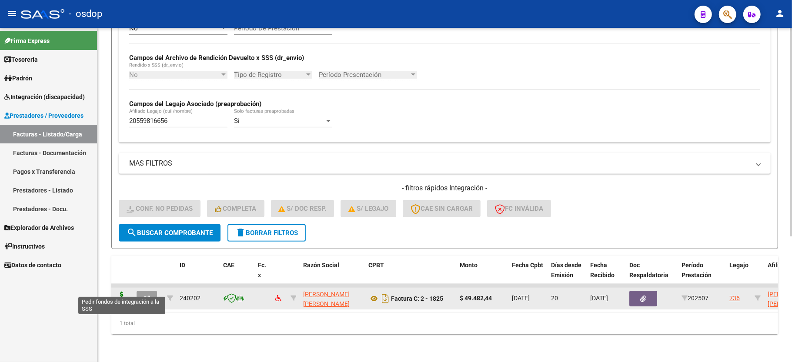
click at [126, 292] on icon at bounding box center [122, 298] width 14 height 12
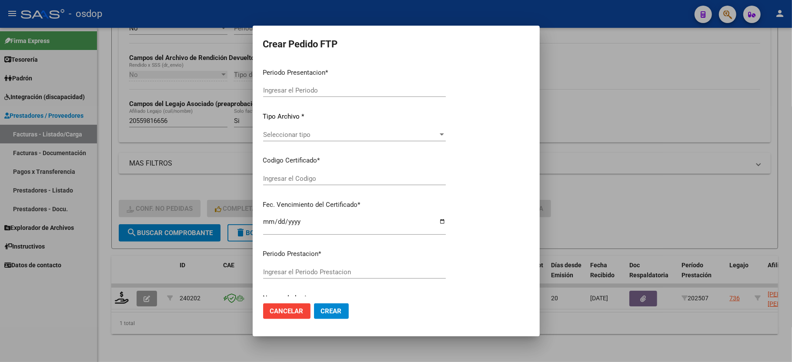
type input "202507"
type input "$ 49.482,44"
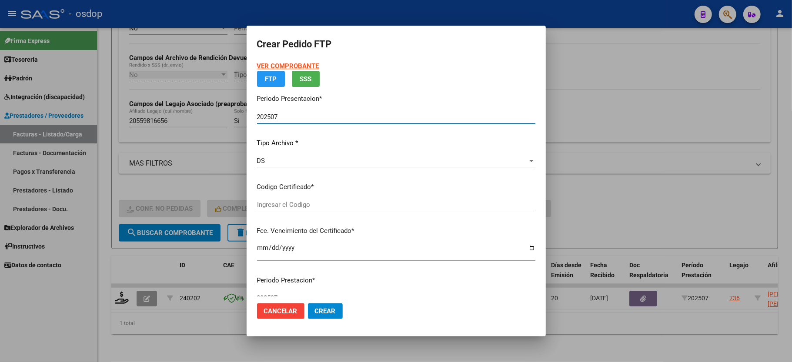
type input "2526045186"
type input "[DATE]"
click at [284, 204] on div "VER COMPROBANTE ARCA Padrón FTP SSS Periodo Presentacion * 202507 Ingresar el P…" at bounding box center [396, 192] width 278 height 262
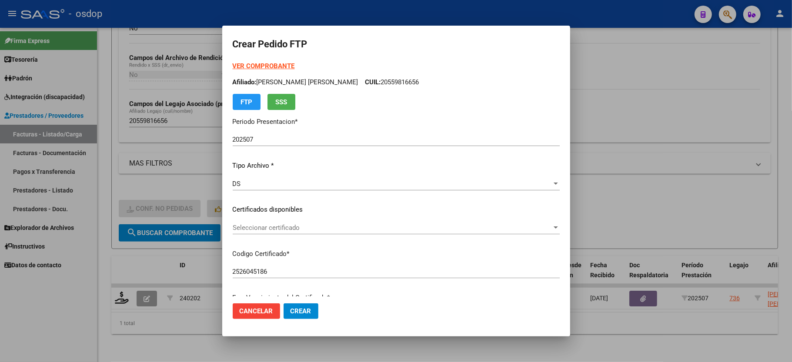
click at [284, 209] on p "Certificados disponibles" at bounding box center [396, 210] width 327 height 10
click at [281, 224] on span "Seleccionar certificado" at bounding box center [392, 228] width 319 height 8
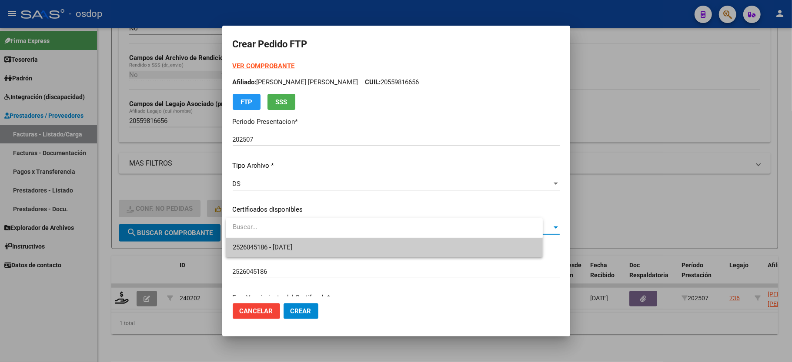
click at [280, 237] on div at bounding box center [384, 228] width 317 height 20
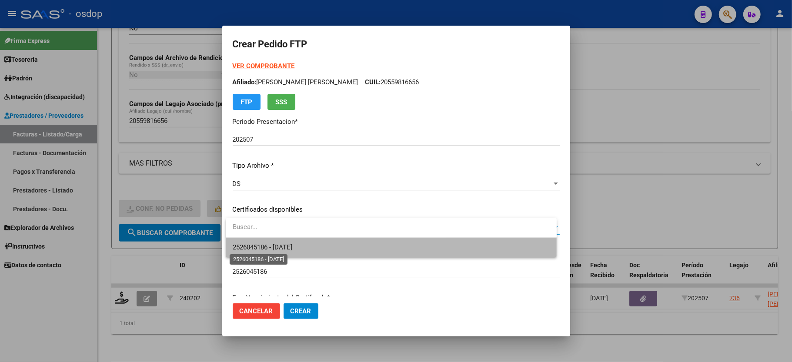
click at [280, 244] on span "2526045186 - [DATE]" at bounding box center [263, 247] width 60 height 8
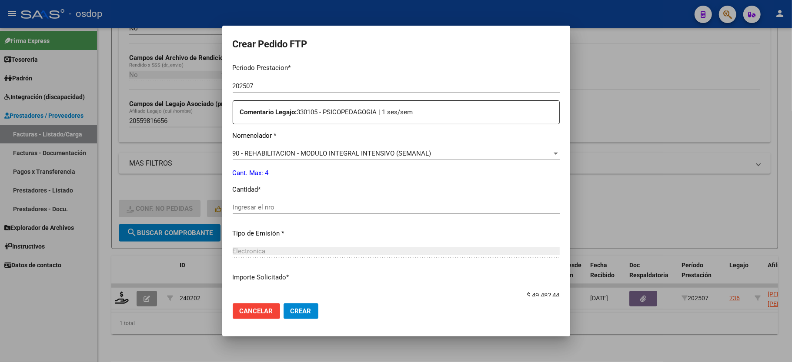
scroll to position [290, 0]
click at [291, 210] on div "Ingresar el nro" at bounding box center [396, 210] width 327 height 21
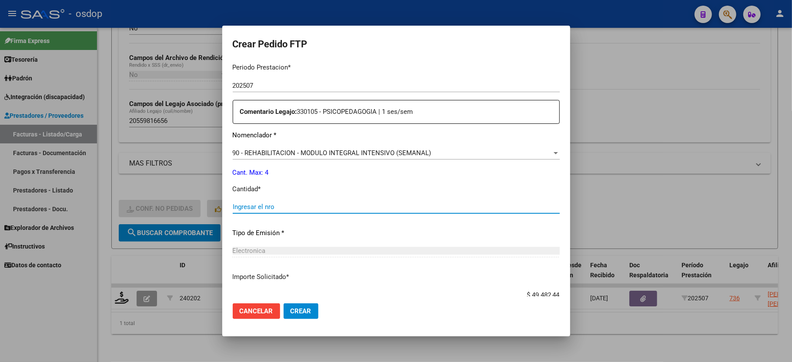
click at [291, 203] on input "Ingresar el nro" at bounding box center [396, 207] width 327 height 8
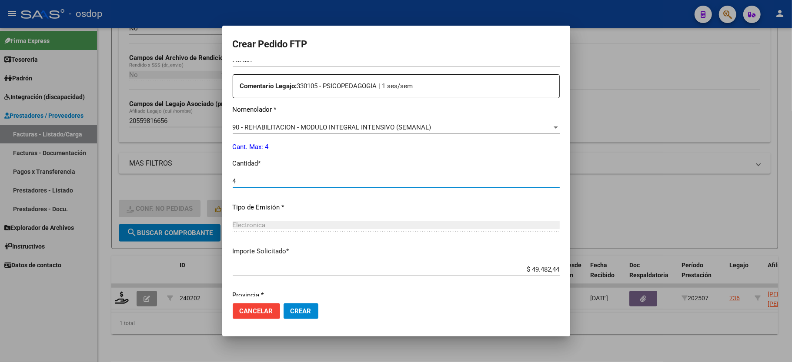
scroll to position [341, 0]
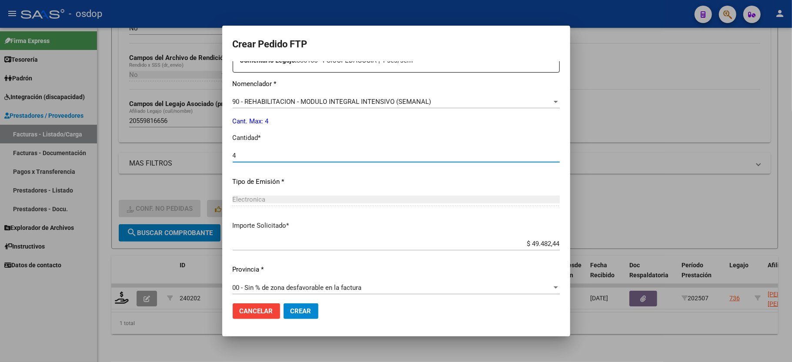
type input "4"
click at [296, 316] on button "Crear" at bounding box center [300, 311] width 35 height 16
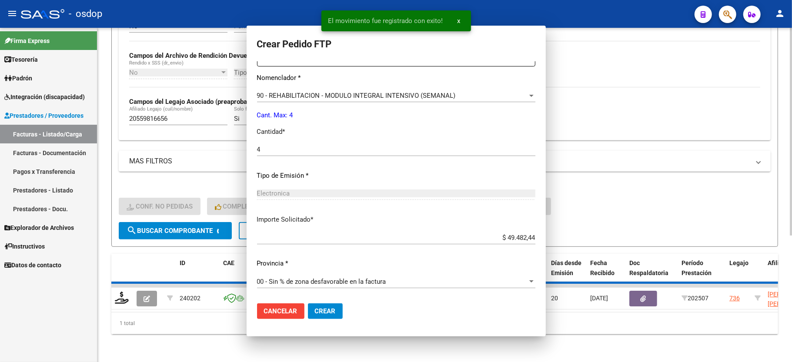
scroll to position [0, 0]
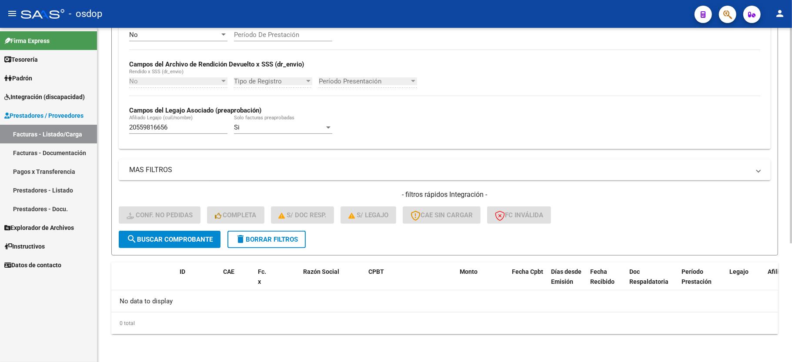
click at [290, 237] on span "delete Borrar Filtros" at bounding box center [266, 240] width 63 height 8
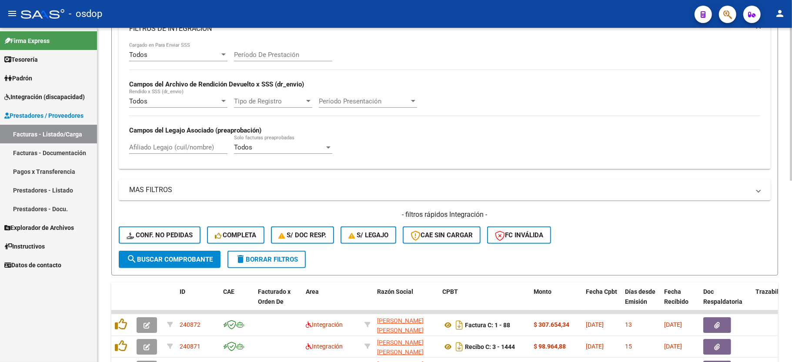
scroll to position [184, 0]
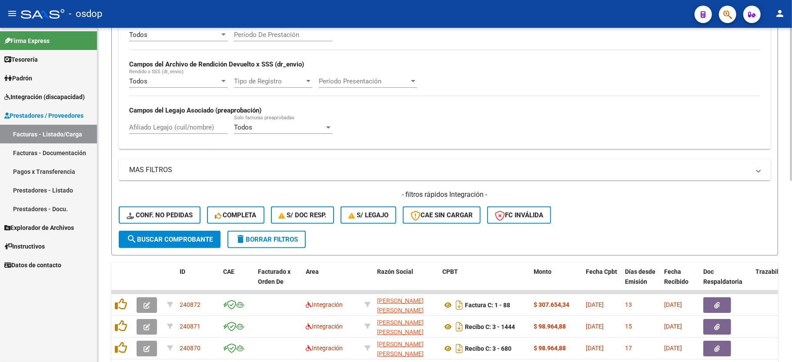
click at [161, 130] on input "Afiliado Legajo (cuil/nombre)" at bounding box center [178, 127] width 98 height 8
paste input "27701934917"
type input "27701934917"
click at [187, 250] on form "Filtros Id Area Area Seleccionar Gerenciador Seleccionar Gerenciador No Confirm…" at bounding box center [444, 87] width 667 height 337
click at [187, 243] on button "search Buscar Comprobante" at bounding box center [170, 239] width 102 height 17
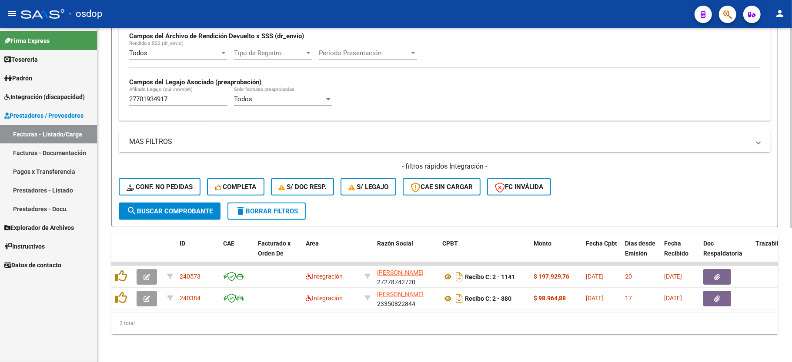
scroll to position [223, 0]
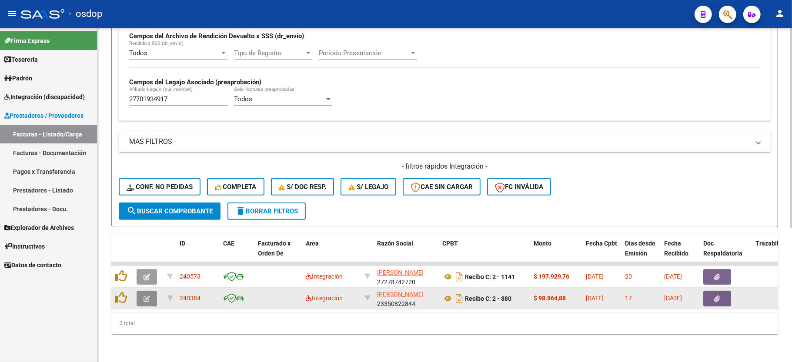
click at [150, 291] on button "button" at bounding box center [147, 299] width 20 height 16
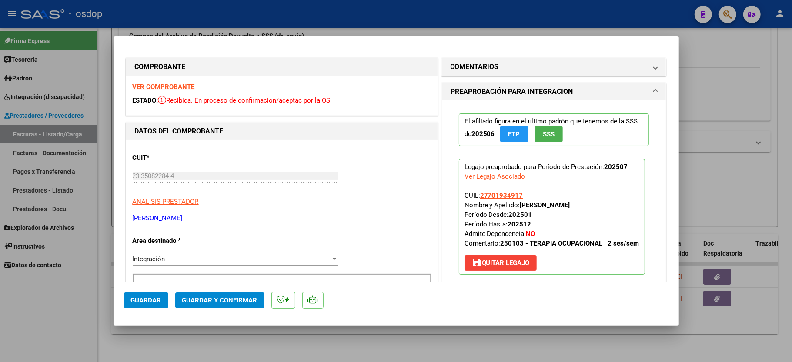
click at [176, 88] on strong "VER COMPROBANTE" at bounding box center [164, 87] width 62 height 8
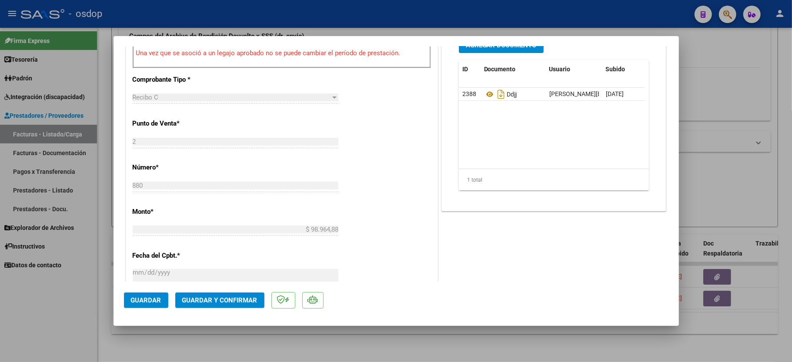
scroll to position [290, 0]
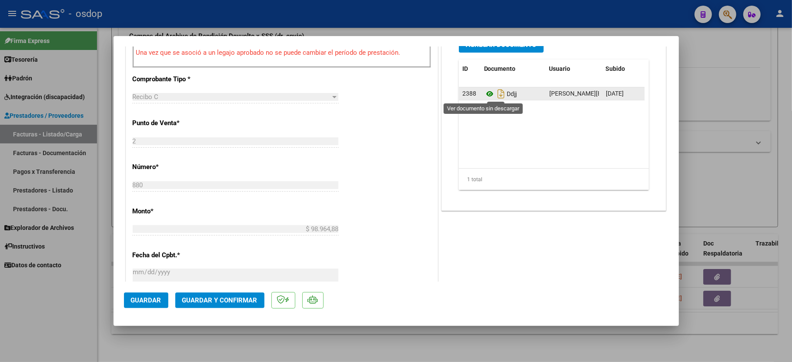
click at [484, 94] on icon at bounding box center [489, 94] width 11 height 10
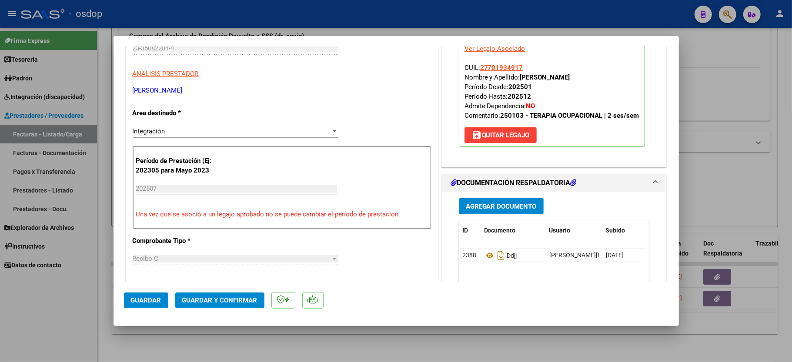
scroll to position [116, 0]
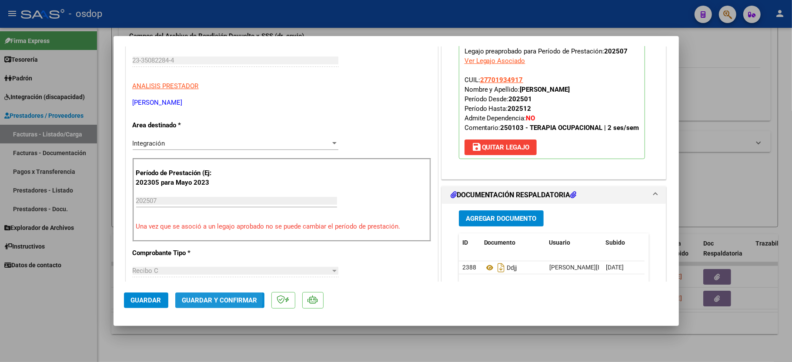
click at [207, 299] on span "Guardar y Confirmar" at bounding box center [219, 301] width 75 height 8
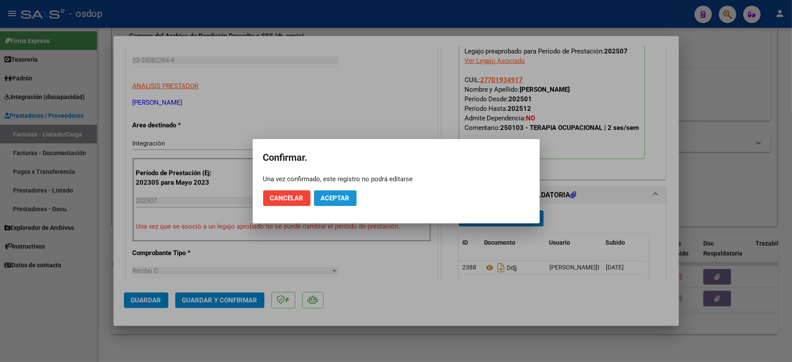
click at [333, 200] on span "Aceptar" at bounding box center [335, 198] width 29 height 8
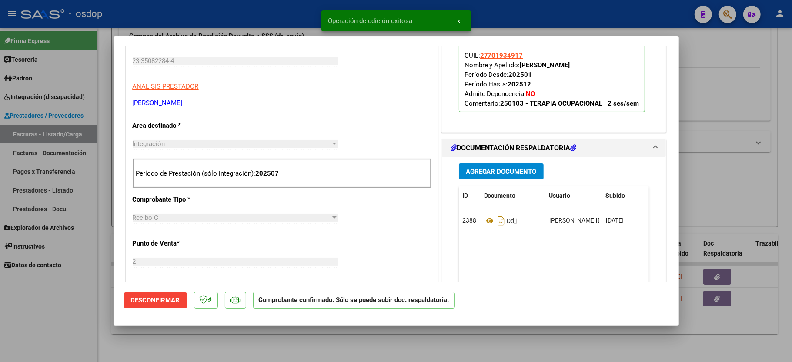
click at [77, 317] on div at bounding box center [396, 181] width 792 height 362
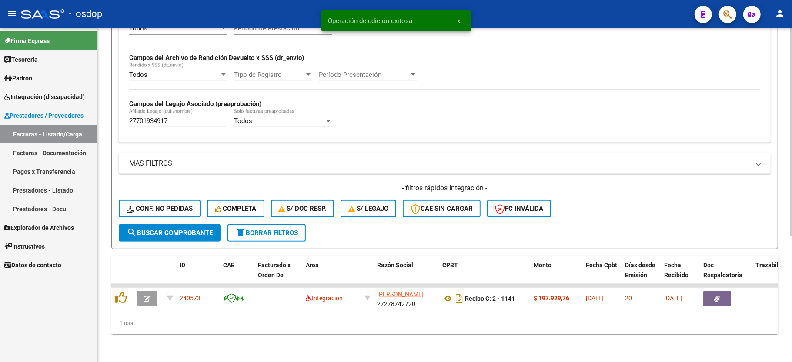
scroll to position [201, 0]
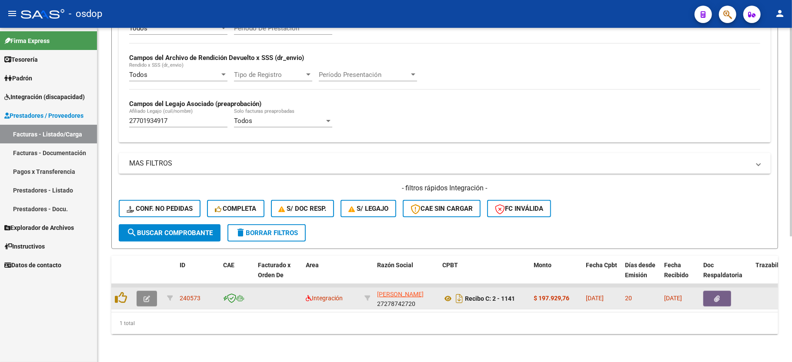
click at [147, 291] on button "button" at bounding box center [147, 299] width 20 height 16
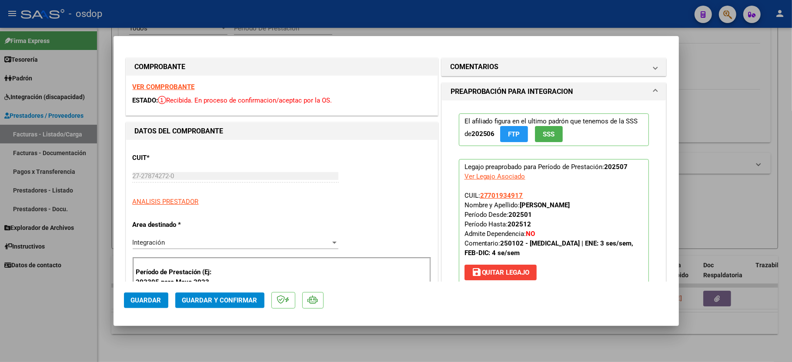
drag, startPoint x: 171, startPoint y: 80, endPoint x: 160, endPoint y: 91, distance: 15.7
click at [170, 82] on div "VER COMPROBANTE ESTADO: Recibida. En proceso de confirmacion/aceptac por la OS." at bounding box center [281, 96] width 311 height 40
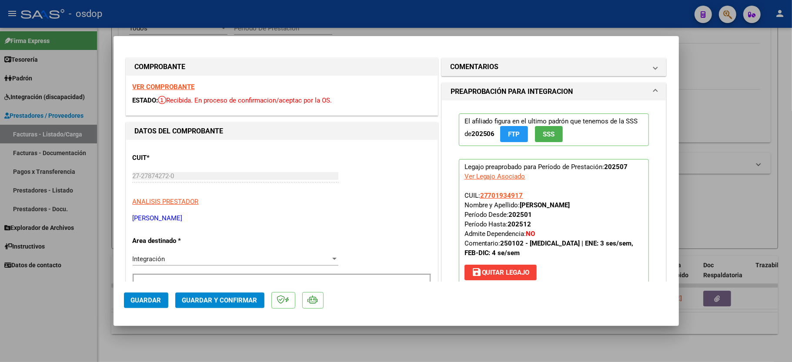
click at [158, 86] on strong "VER COMPROBANTE" at bounding box center [164, 87] width 62 height 8
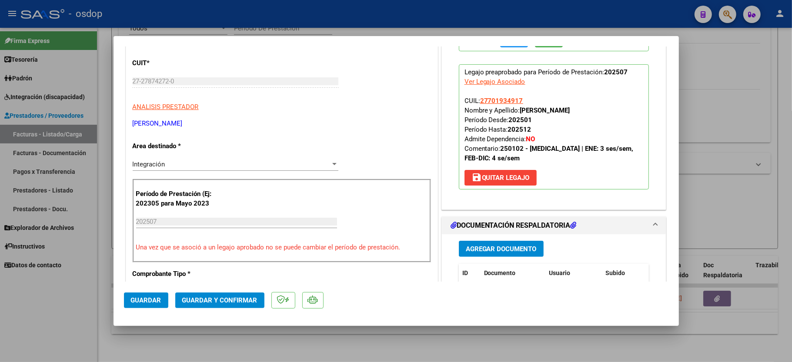
scroll to position [232, 0]
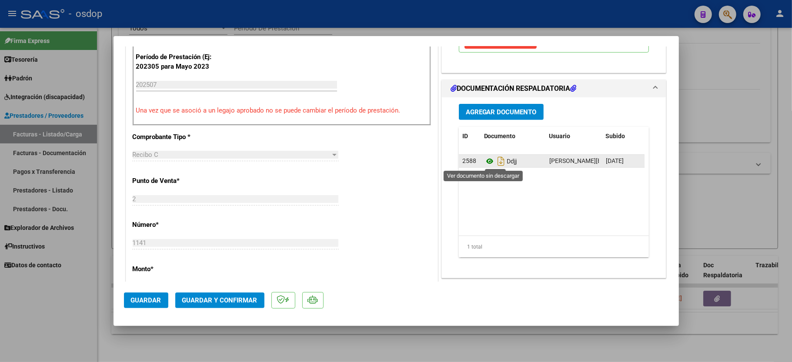
click at [484, 161] on icon at bounding box center [489, 161] width 11 height 10
click at [214, 303] on span "Guardar y Confirmar" at bounding box center [219, 301] width 75 height 8
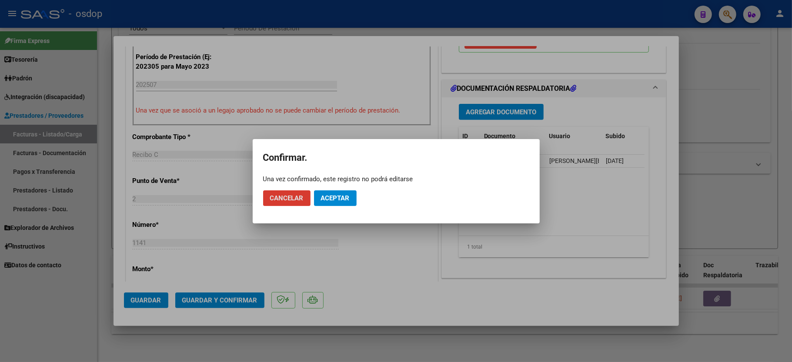
click at [346, 200] on span "Aceptar" at bounding box center [335, 198] width 29 height 8
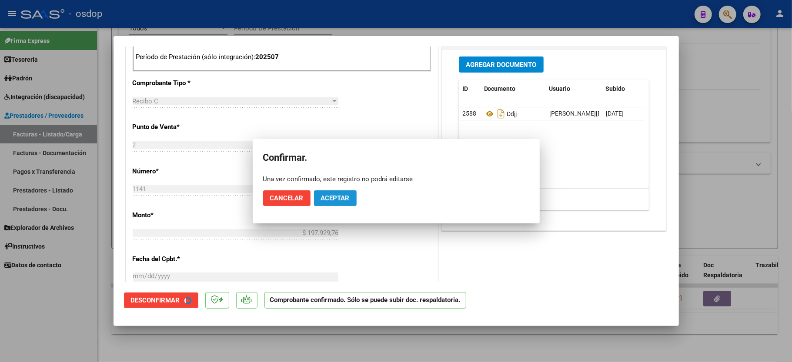
scroll to position [396, 0]
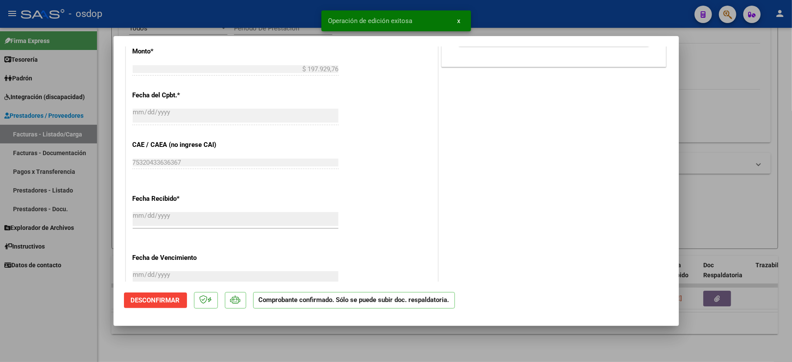
drag, startPoint x: 62, startPoint y: 322, endPoint x: 127, endPoint y: 327, distance: 65.9
click at [62, 323] on div at bounding box center [396, 181] width 792 height 362
type input "$ 0,00"
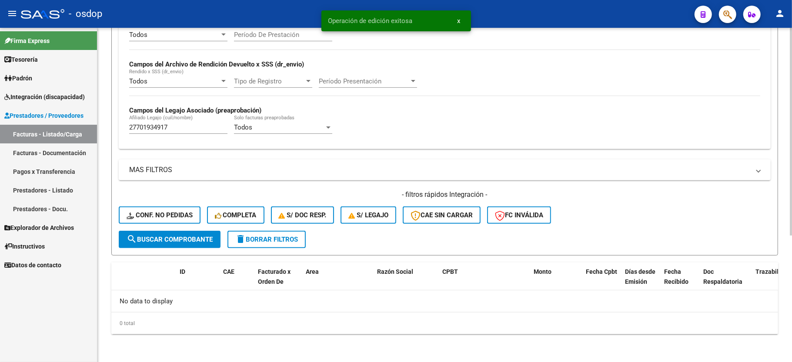
scroll to position [184, 0]
click at [162, 130] on input "27701934917" at bounding box center [178, 127] width 98 height 8
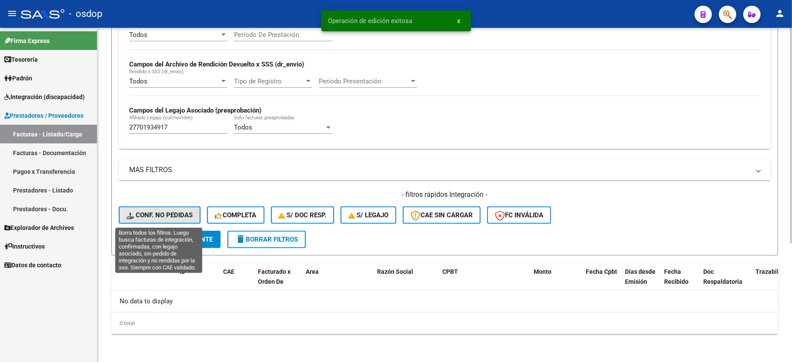
click at [169, 223] on button "Conf. no pedidas" at bounding box center [160, 215] width 82 height 17
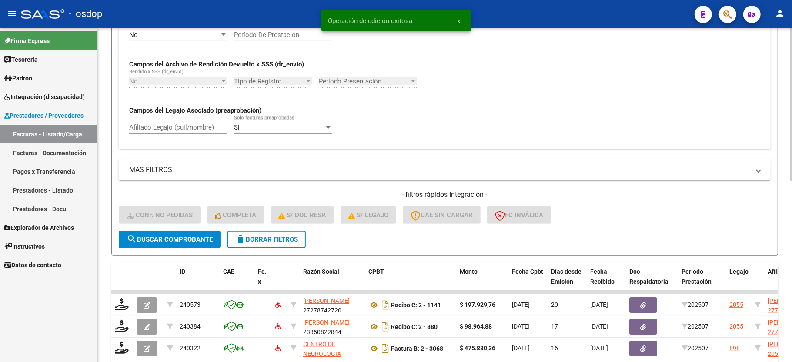
click at [150, 130] on input "Afiliado Legajo (cuil/nombre)" at bounding box center [178, 127] width 98 height 8
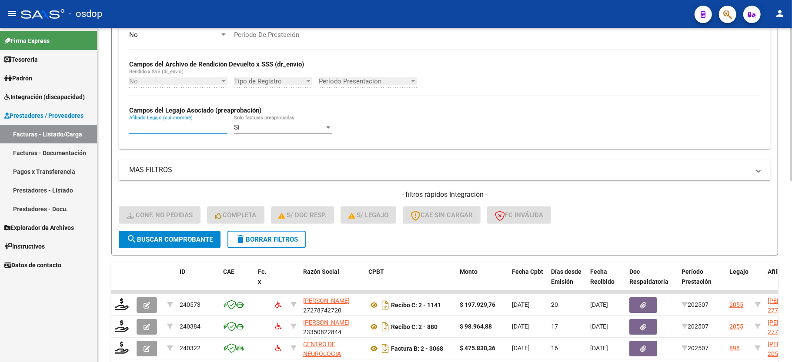
paste input "27701934917"
type input "27701934917"
click at [167, 244] on button "search Buscar Comprobante" at bounding box center [170, 239] width 102 height 17
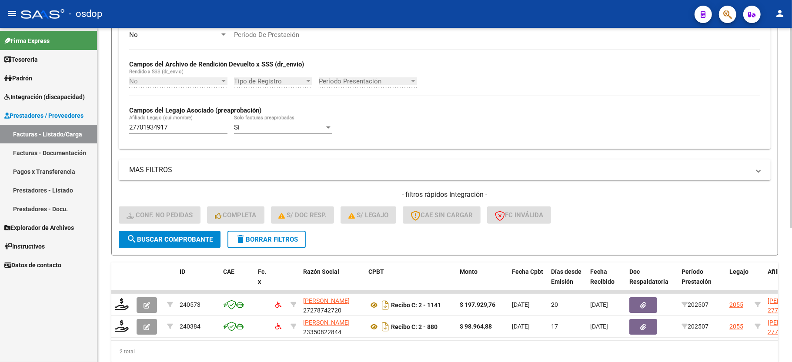
scroll to position [223, 0]
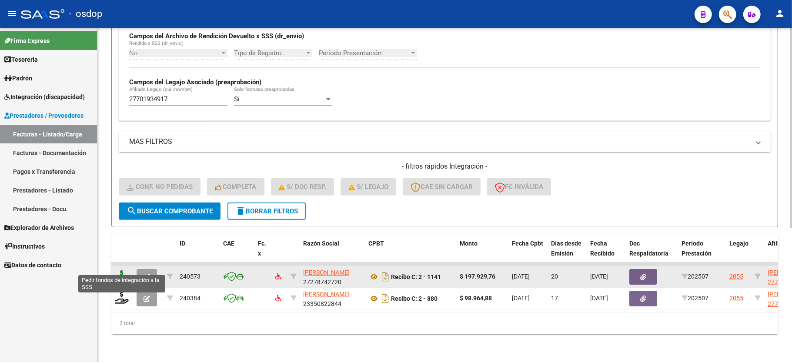
click at [121, 270] on icon at bounding box center [122, 276] width 14 height 12
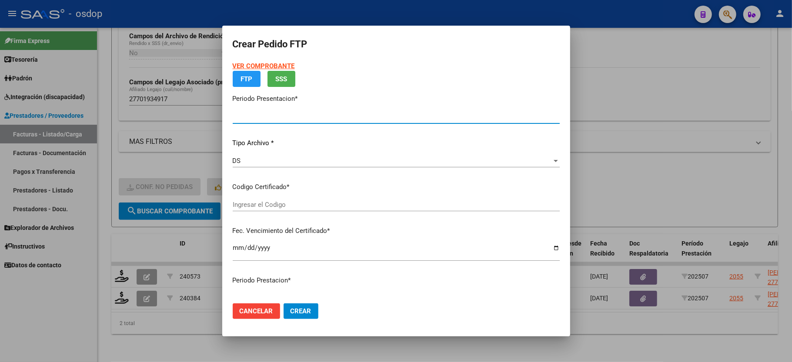
type input "202507"
type input "$ 197.929,76"
type input "4249244245"
type input "[DATE]"
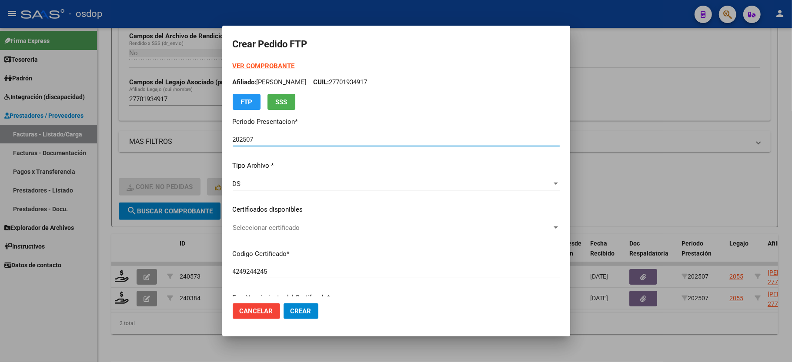
click at [269, 230] on span "Seleccionar certificado" at bounding box center [392, 228] width 319 height 8
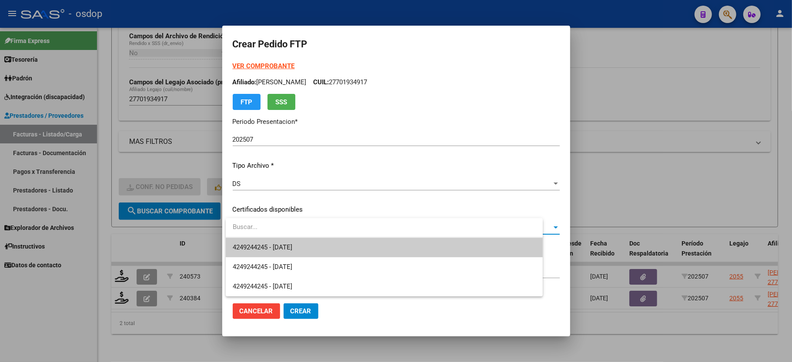
click at [273, 246] on span "4249244245 - [DATE]" at bounding box center [263, 247] width 60 height 8
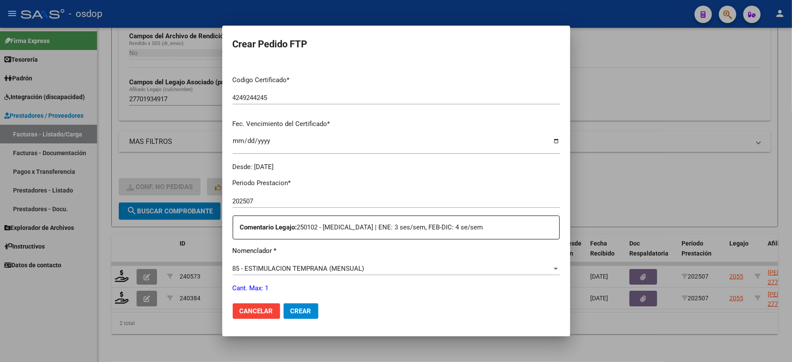
scroll to position [232, 0]
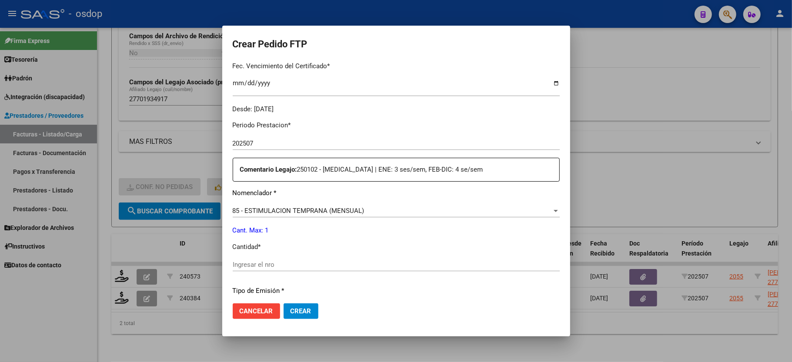
click at [270, 258] on div "Ingresar el nro" at bounding box center [396, 264] width 327 height 13
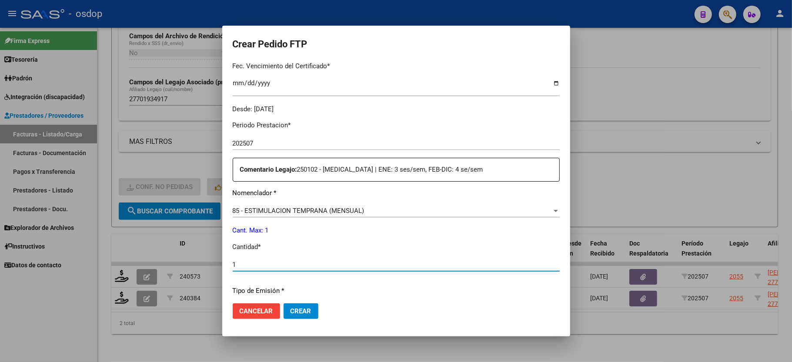
scroll to position [341, 0]
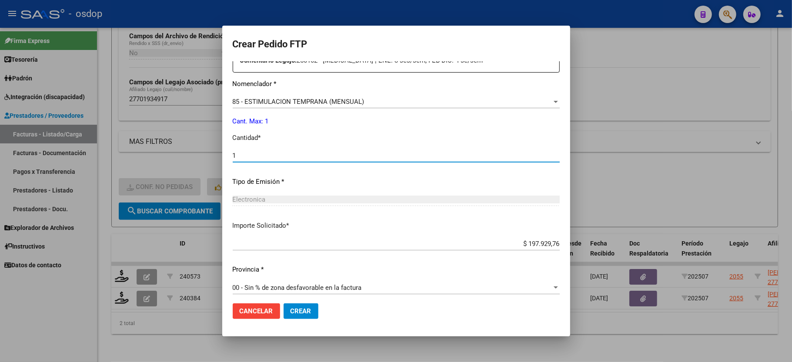
type input "1"
click at [303, 313] on span "Crear" at bounding box center [300, 311] width 21 height 8
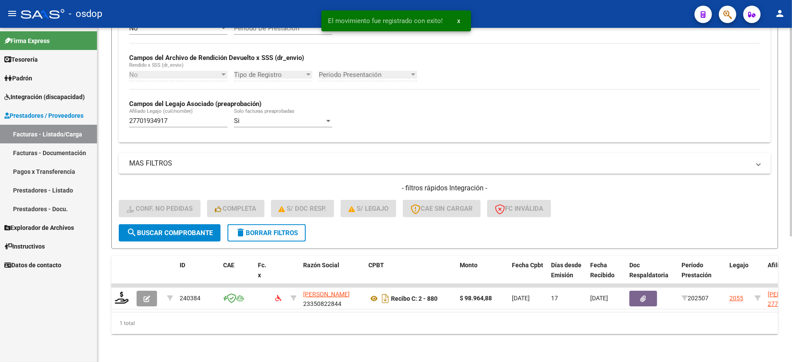
scroll to position [201, 0]
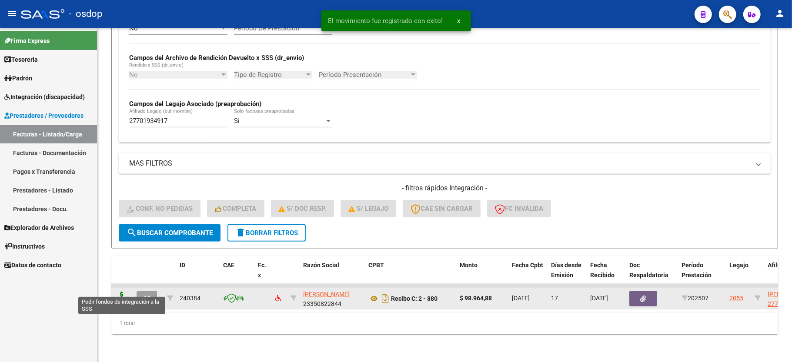
click at [117, 292] on icon at bounding box center [122, 298] width 14 height 12
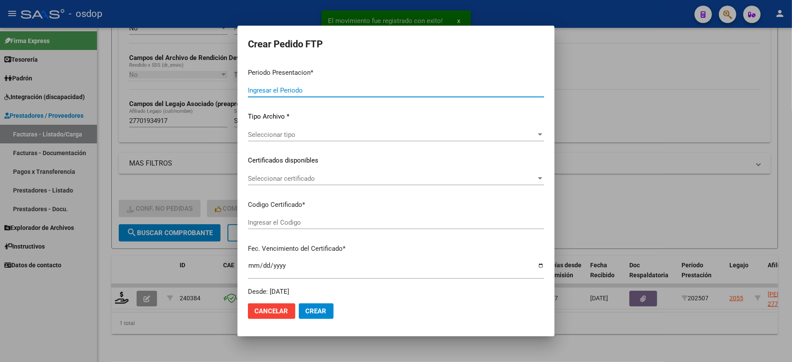
type input "202507"
type input "$ 98.964,88"
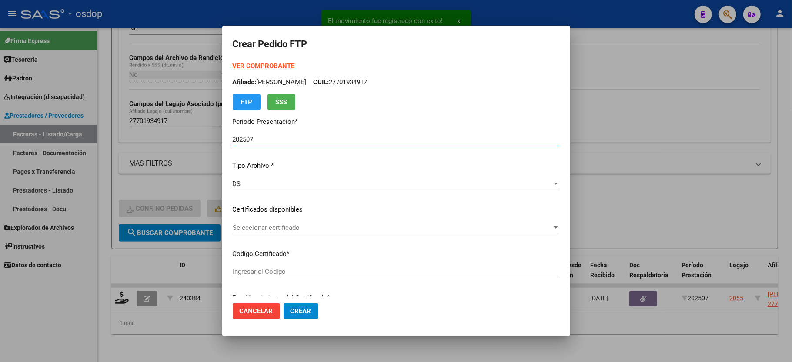
type input "4249244245"
type input "[DATE]"
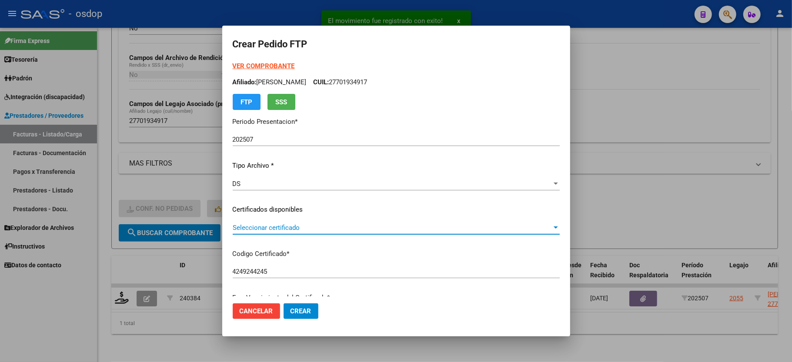
click at [249, 224] on span "Seleccionar certificado" at bounding box center [392, 228] width 319 height 8
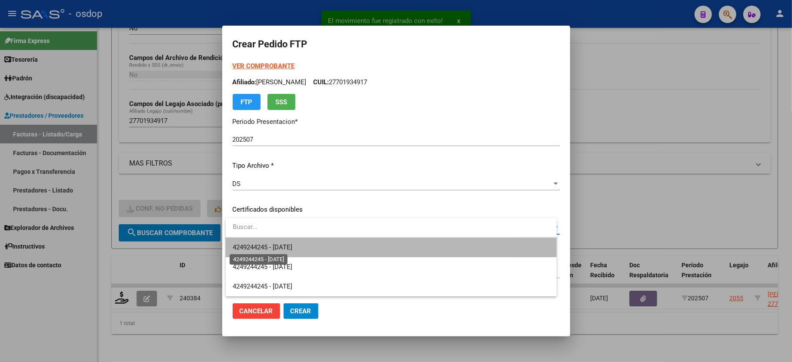
click at [258, 246] on span "4249244245 - [DATE]" at bounding box center [263, 247] width 60 height 8
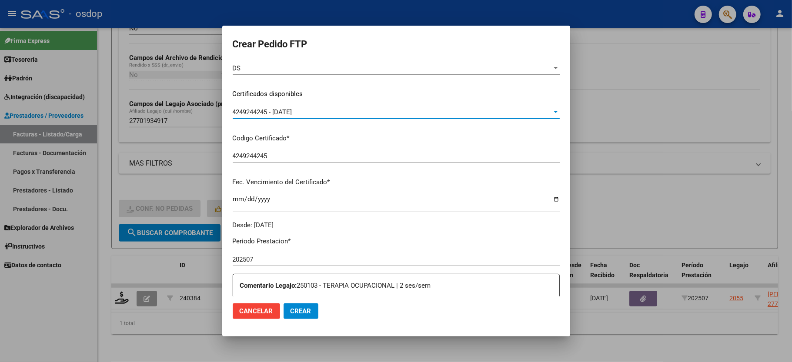
scroll to position [290, 0]
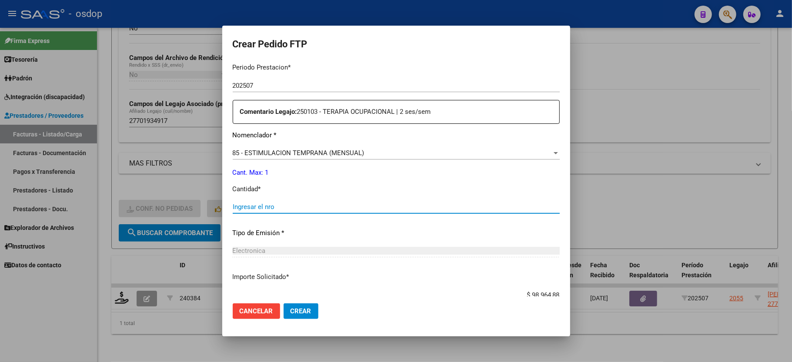
click at [267, 205] on input "Ingresar el nro" at bounding box center [396, 207] width 327 height 8
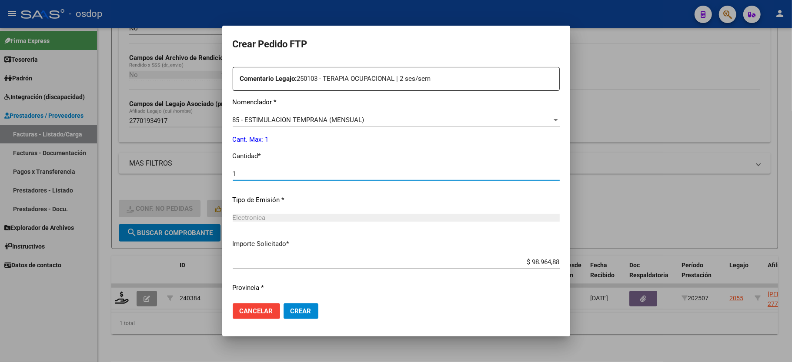
scroll to position [341, 0]
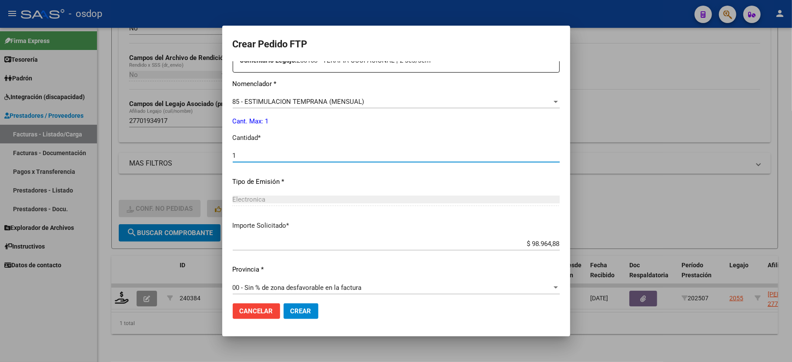
type input "1"
click at [300, 322] on mat-dialog-actions "Cancelar Crear" at bounding box center [396, 312] width 327 height 30
click at [296, 311] on span "Crear" at bounding box center [300, 311] width 21 height 8
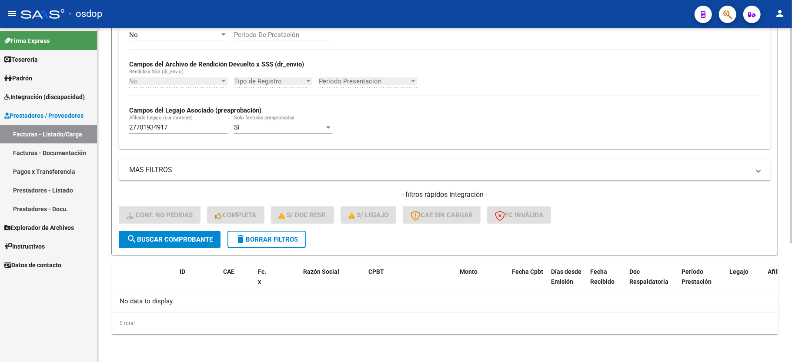
scroll to position [184, 0]
click at [285, 232] on button "delete Borrar Filtros" at bounding box center [266, 239] width 78 height 17
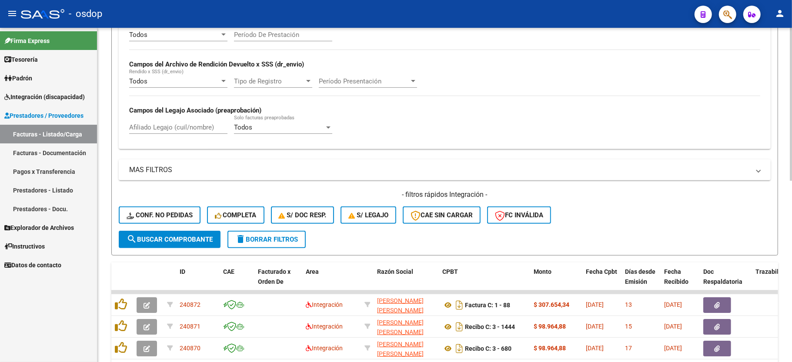
click at [161, 122] on div "Afiliado Legajo (cuil/nombre)" at bounding box center [178, 124] width 98 height 19
paste input "20581450843"
type input "20581450843"
click at [176, 241] on span "search Buscar Comprobante" at bounding box center [170, 240] width 86 height 8
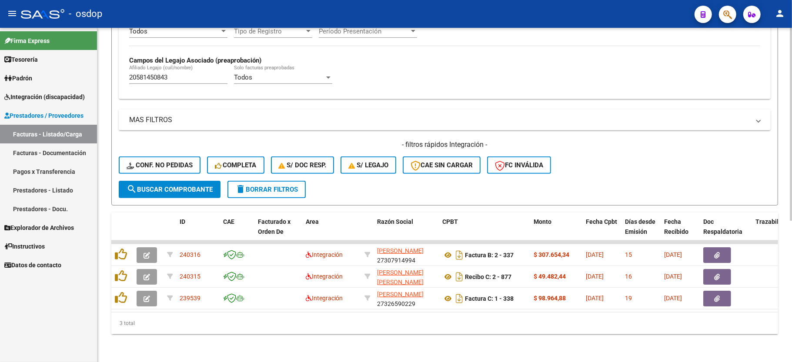
scroll to position [244, 0]
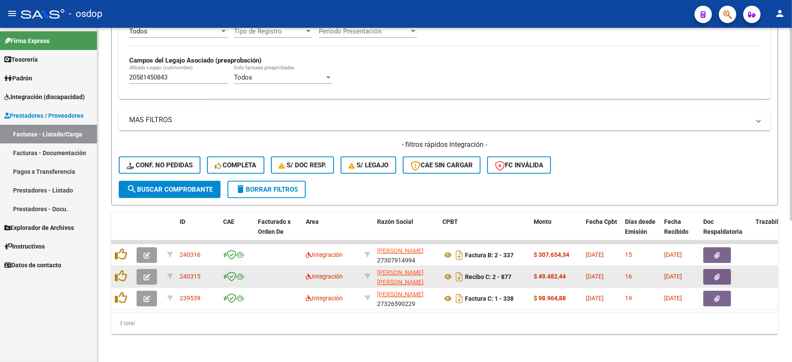
click at [154, 269] on button "button" at bounding box center [147, 277] width 20 height 16
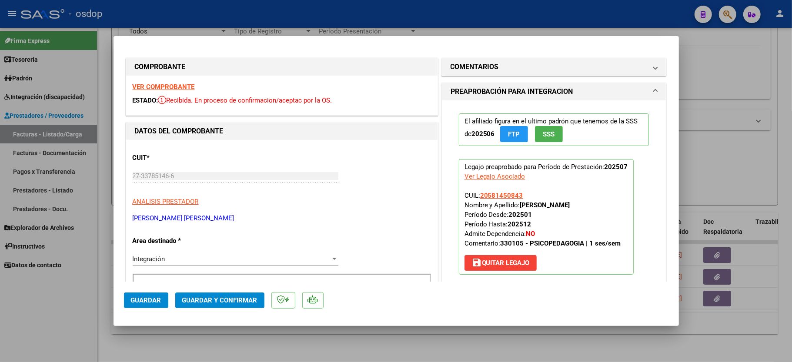
click at [179, 87] on strong "VER COMPROBANTE" at bounding box center [164, 87] width 62 height 8
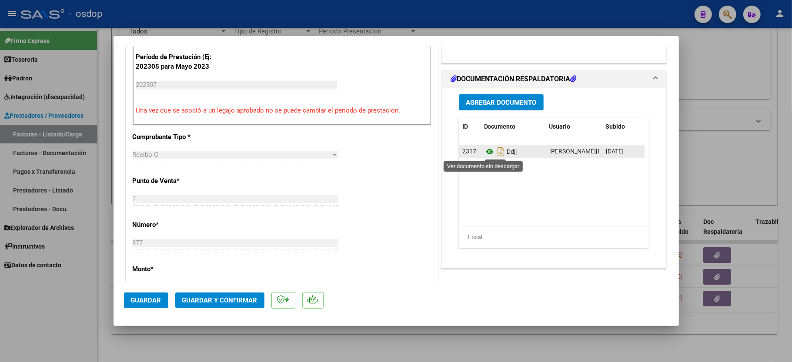
click at [484, 150] on icon at bounding box center [489, 152] width 11 height 10
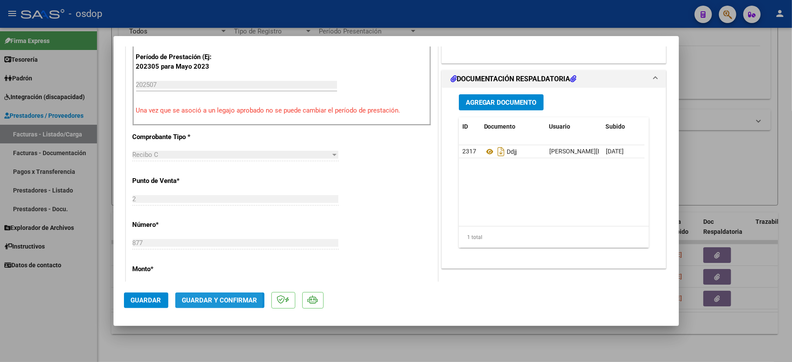
click at [195, 301] on span "Guardar y Confirmar" at bounding box center [219, 301] width 75 height 8
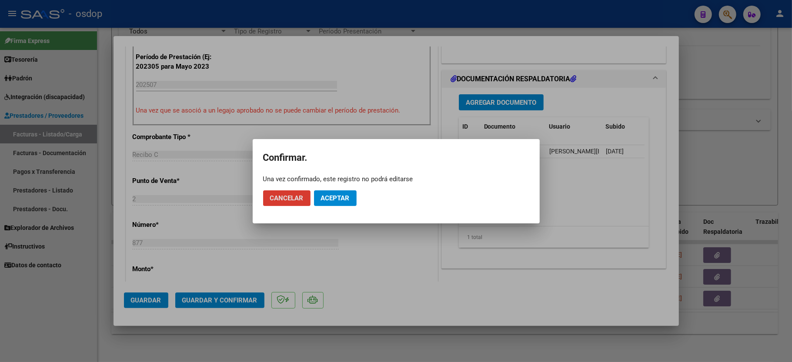
click at [317, 200] on button "Aceptar" at bounding box center [335, 198] width 43 height 16
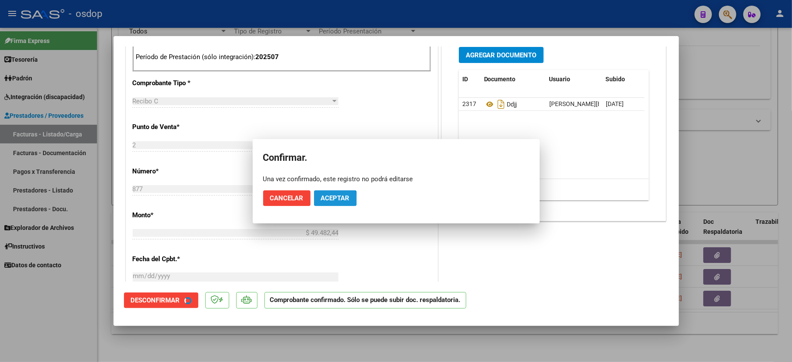
scroll to position [396, 0]
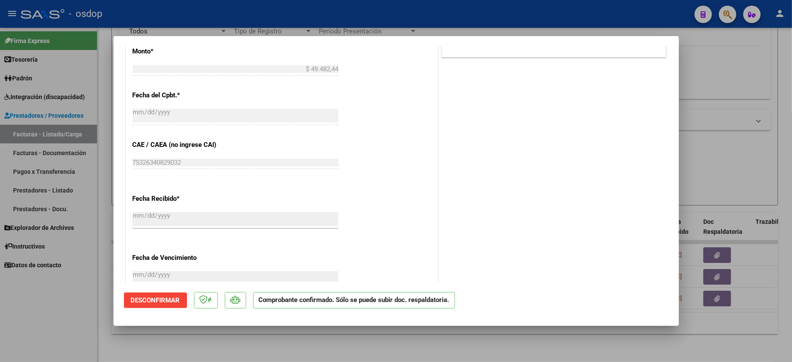
click at [67, 320] on div at bounding box center [396, 181] width 792 height 362
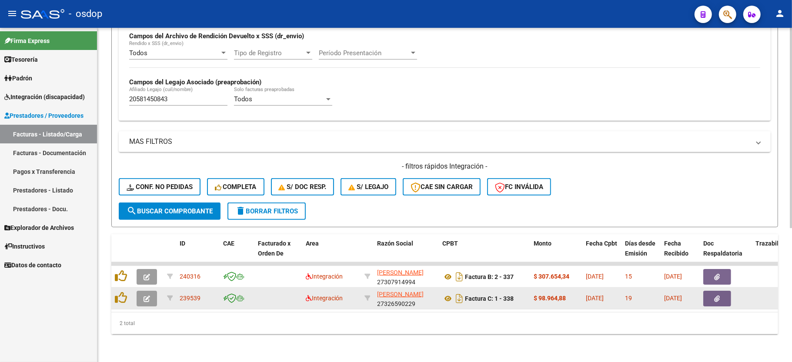
scroll to position [223, 0]
click at [139, 291] on button "button" at bounding box center [147, 299] width 20 height 16
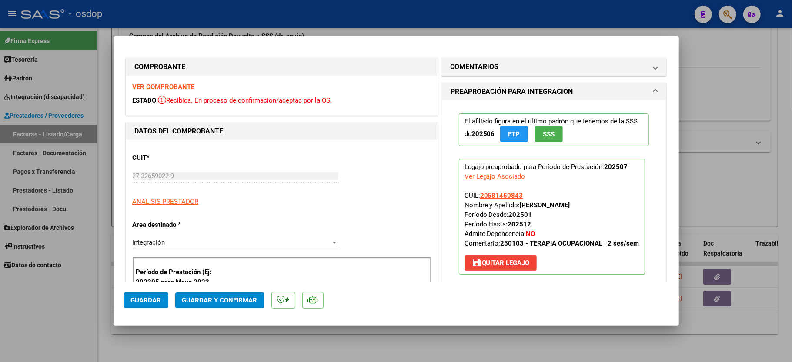
click at [173, 89] on strong "VER COMPROBANTE" at bounding box center [164, 87] width 62 height 8
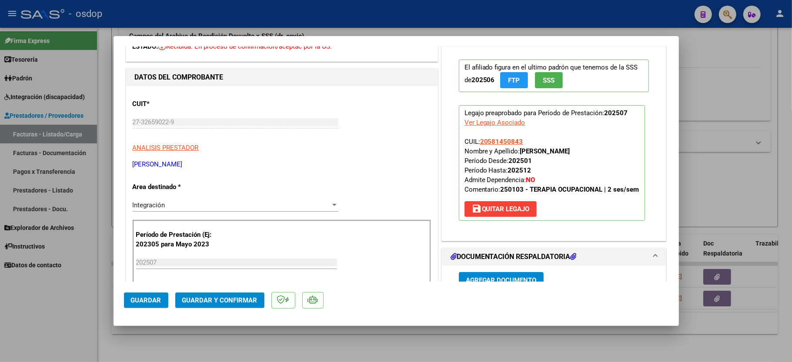
scroll to position [232, 0]
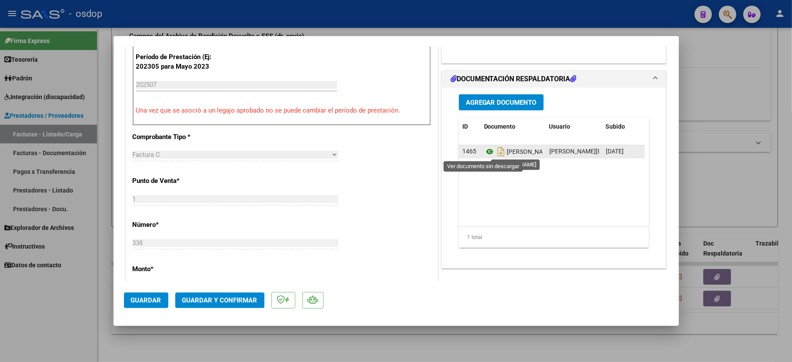
click at [484, 152] on icon at bounding box center [489, 152] width 11 height 10
click at [203, 302] on span "Guardar y Confirmar" at bounding box center [219, 301] width 75 height 8
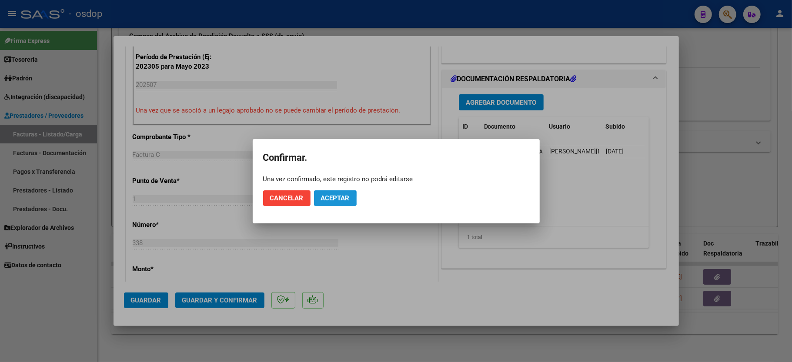
click at [326, 200] on span "Aceptar" at bounding box center [335, 198] width 29 height 8
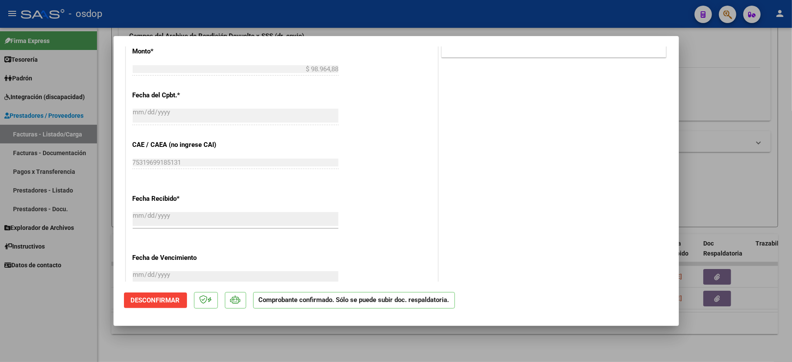
click at [58, 338] on div at bounding box center [396, 181] width 792 height 362
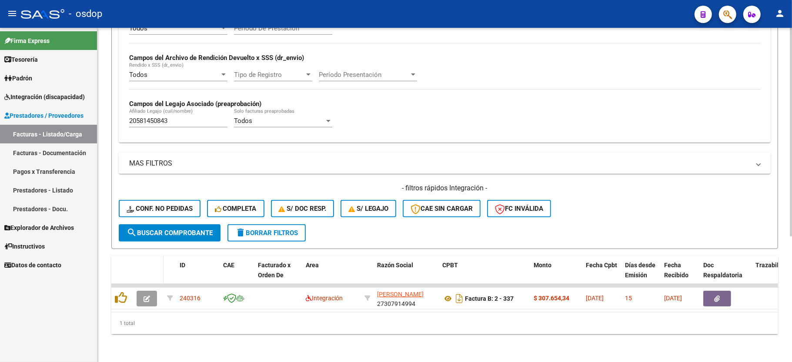
scroll to position [201, 0]
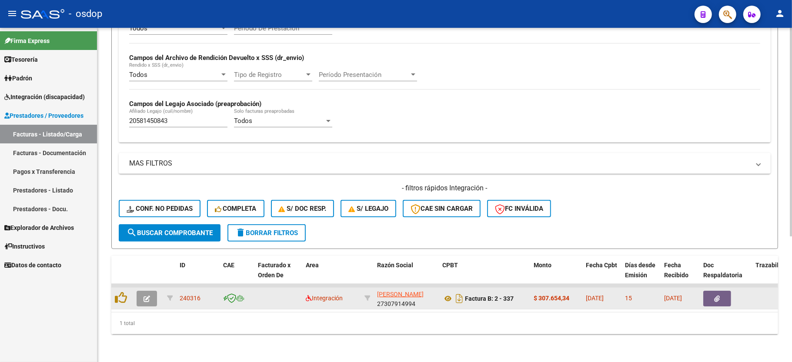
click at [150, 291] on button "button" at bounding box center [147, 299] width 20 height 16
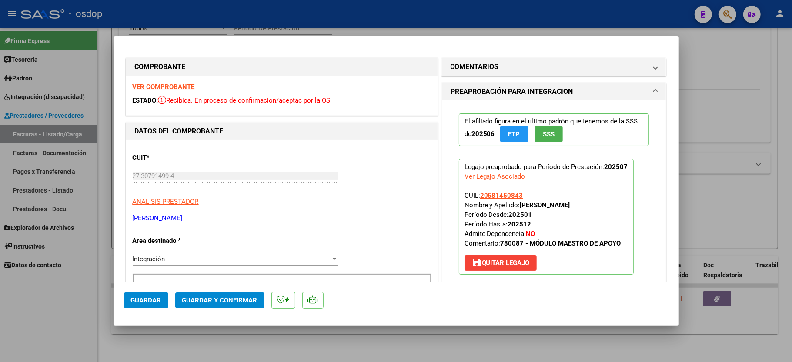
click at [157, 86] on strong "VER COMPROBANTE" at bounding box center [164, 87] width 62 height 8
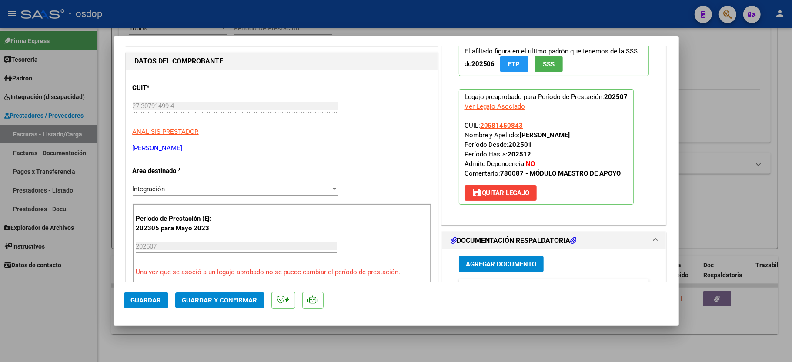
scroll to position [116, 0]
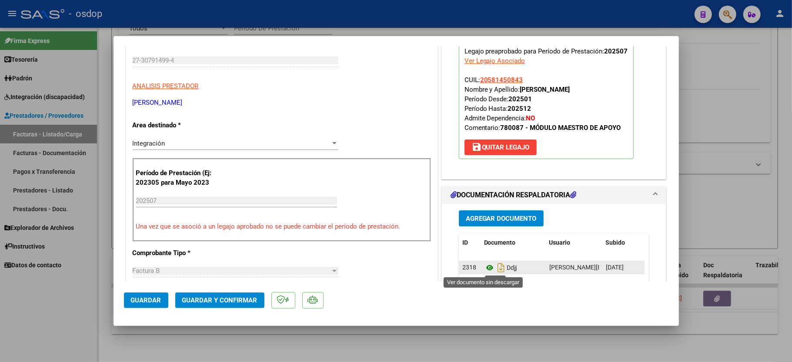
click at [484, 270] on icon at bounding box center [489, 268] width 11 height 10
click at [44, 325] on div at bounding box center [396, 181] width 792 height 362
type input "$ 0,00"
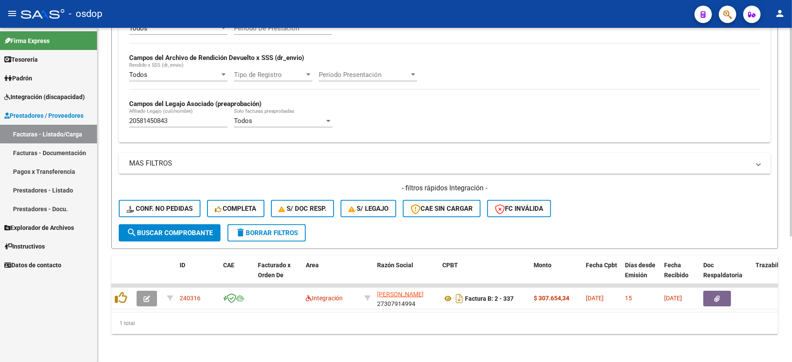
click at [148, 117] on input "20581450843" at bounding box center [178, 121] width 98 height 8
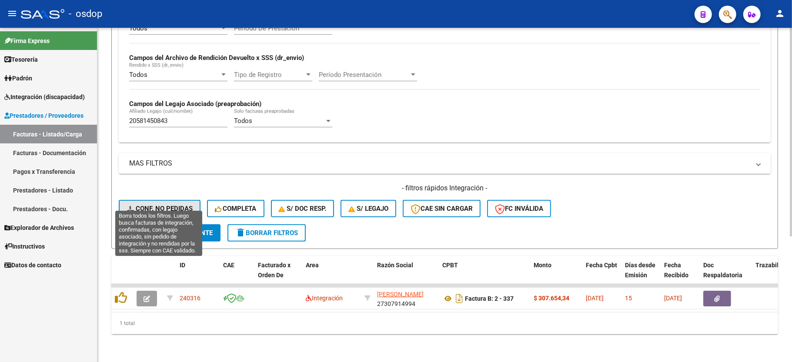
click at [183, 205] on span "Conf. no pedidas" at bounding box center [160, 209] width 66 height 8
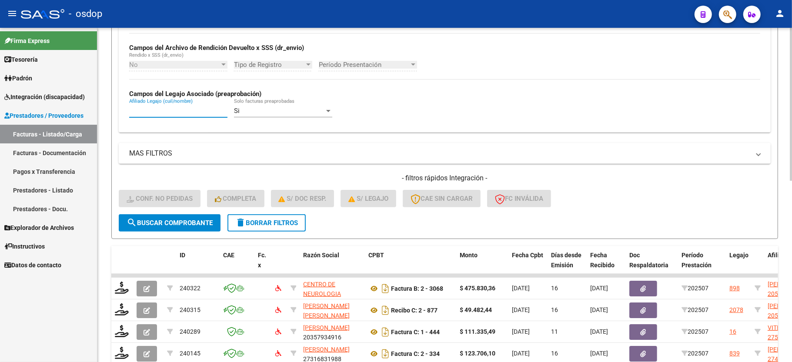
click at [147, 108] on input "Afiliado Legajo (cuil/nombre)" at bounding box center [178, 111] width 98 height 8
paste input "20581450843"
type input "20581450843"
click at [193, 226] on span "search Buscar Comprobante" at bounding box center [170, 223] width 86 height 8
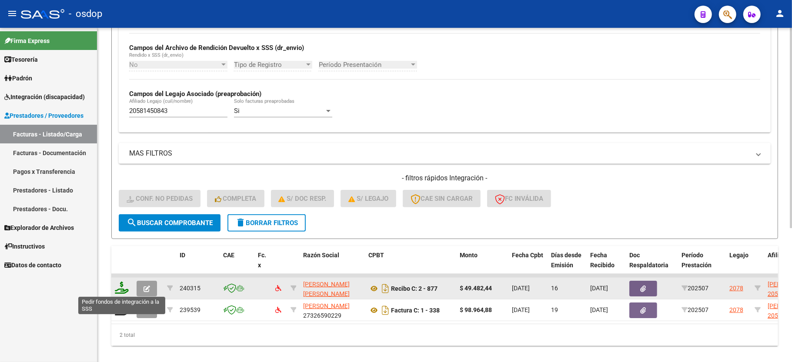
click at [127, 287] on icon at bounding box center [122, 288] width 14 height 12
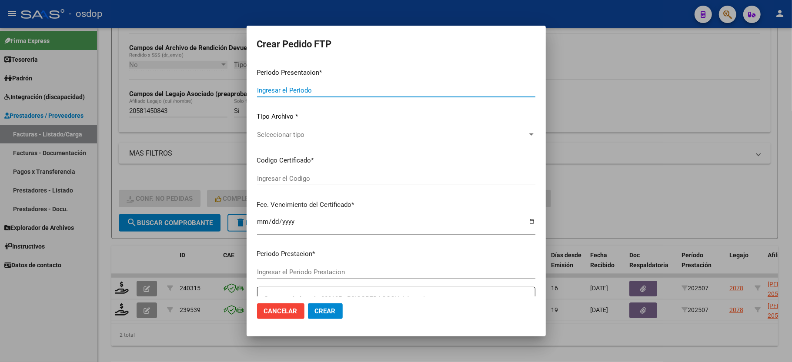
type input "202507"
type input "$ 49.482,44"
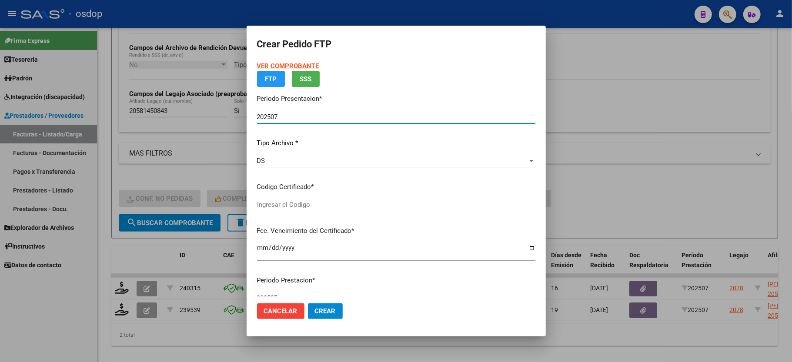
type input "320539526"
type input "[DATE]"
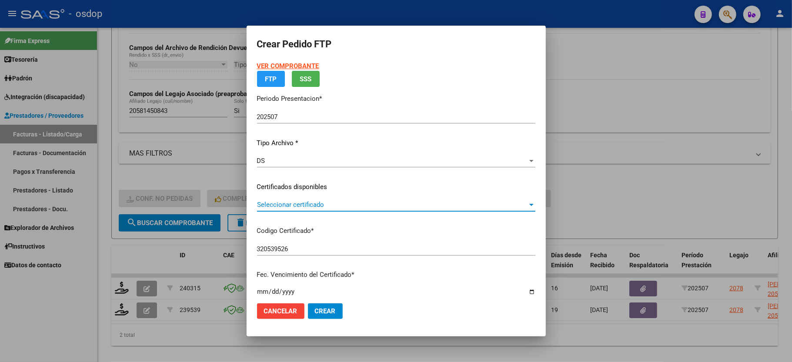
click at [292, 204] on span "Seleccionar certificado" at bounding box center [392, 205] width 270 height 8
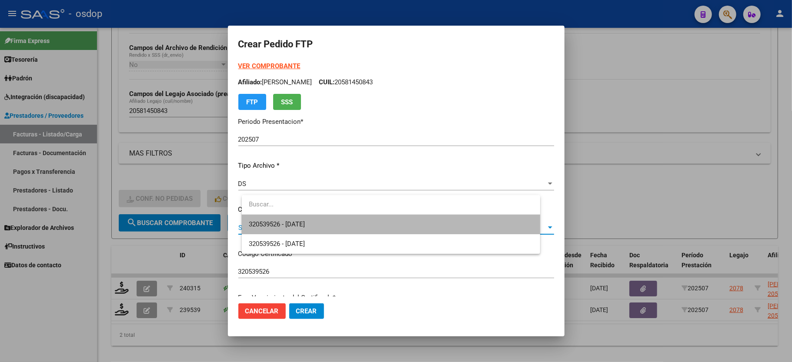
click at [294, 220] on span "320539526 - [DATE]" at bounding box center [391, 225] width 284 height 20
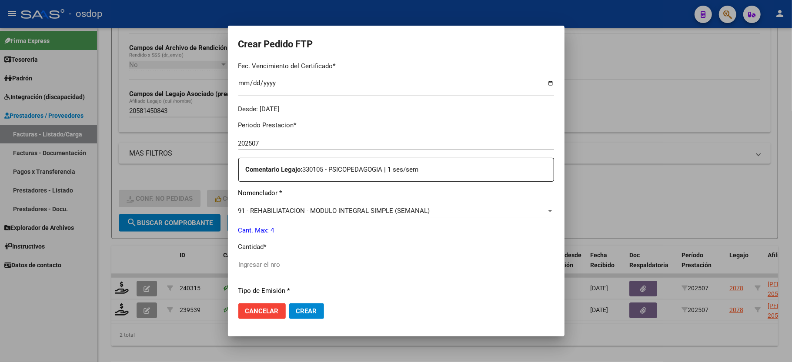
scroll to position [290, 0]
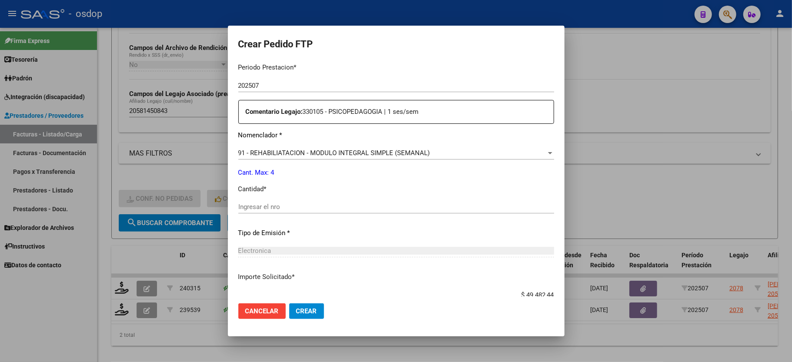
click at [264, 208] on div "Ingresar el nro" at bounding box center [396, 210] width 316 height 21
click at [263, 204] on input "Ingresar el nro" at bounding box center [396, 207] width 316 height 8
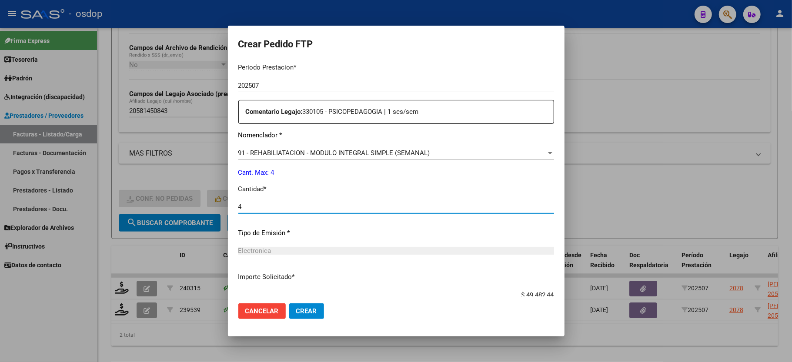
scroll to position [341, 0]
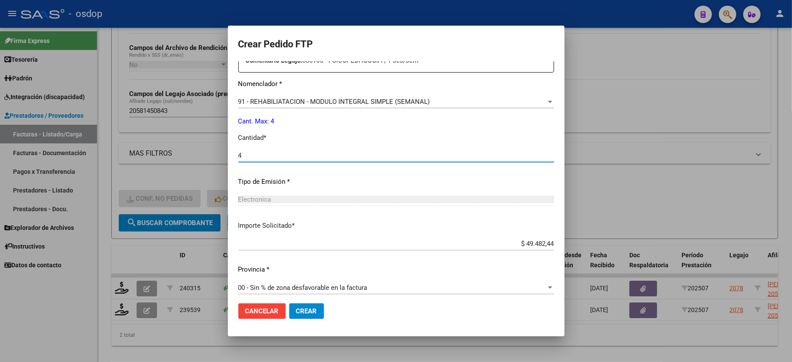
type input "4"
click at [289, 310] on button "Crear" at bounding box center [306, 311] width 35 height 16
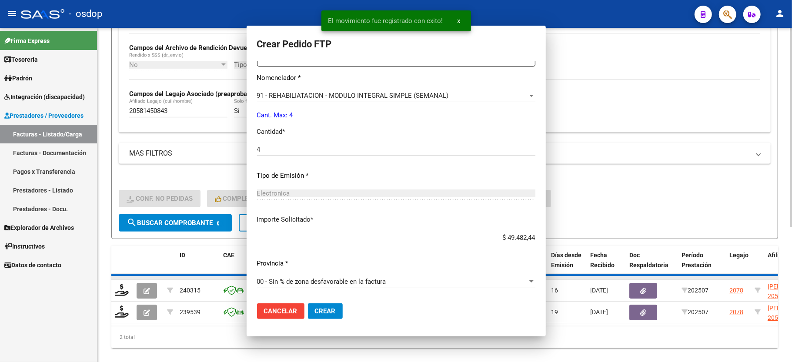
scroll to position [0, 0]
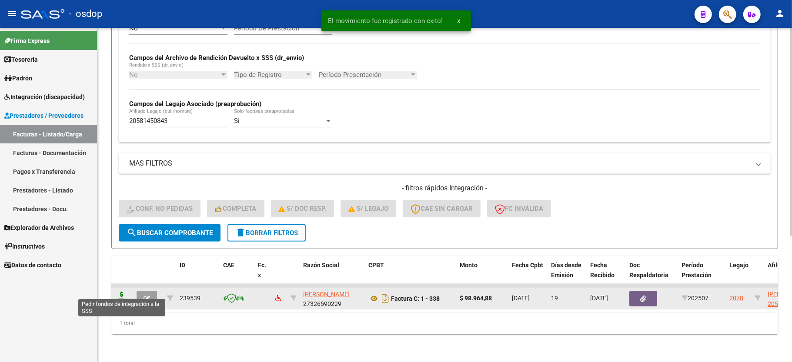
click at [116, 292] on icon at bounding box center [122, 298] width 14 height 12
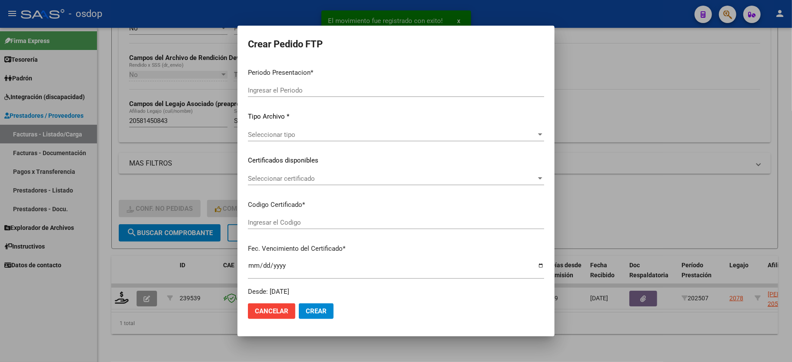
type input "202507"
type input "$ 98.964,88"
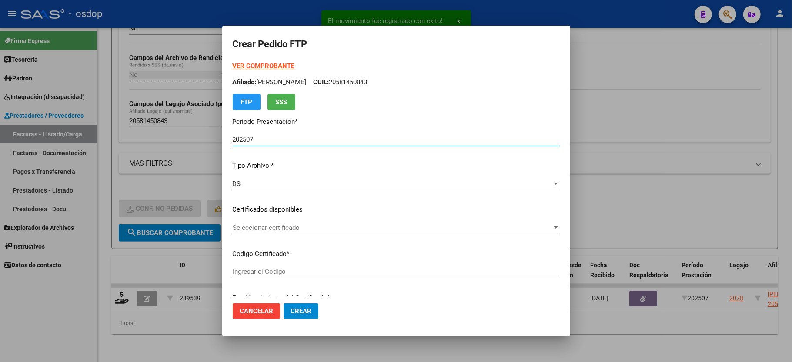
type input "320539526"
type input "[DATE]"
click at [258, 225] on span "Seleccionar certificado" at bounding box center [392, 228] width 319 height 8
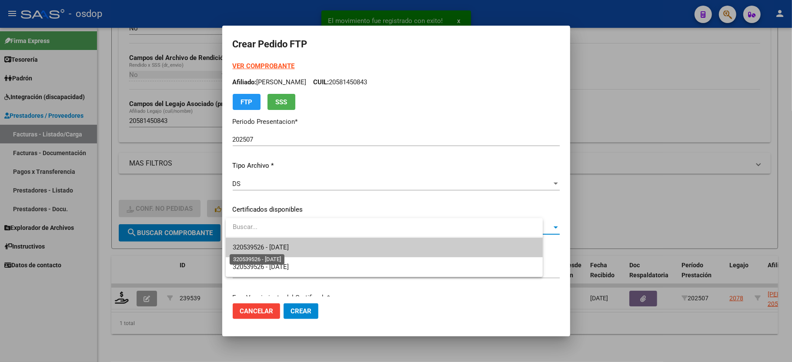
click at [268, 247] on span "320539526 - [DATE]" at bounding box center [261, 247] width 56 height 8
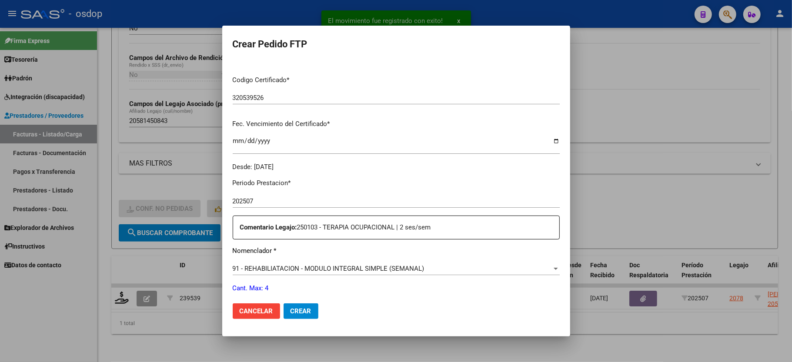
scroll to position [232, 0]
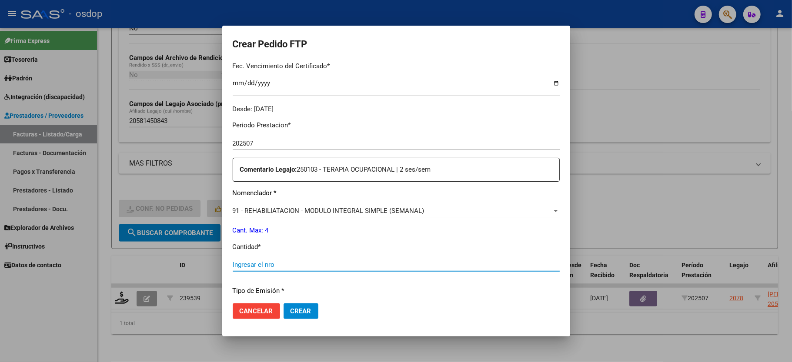
click at [270, 261] on input "Ingresar el nro" at bounding box center [396, 265] width 327 height 8
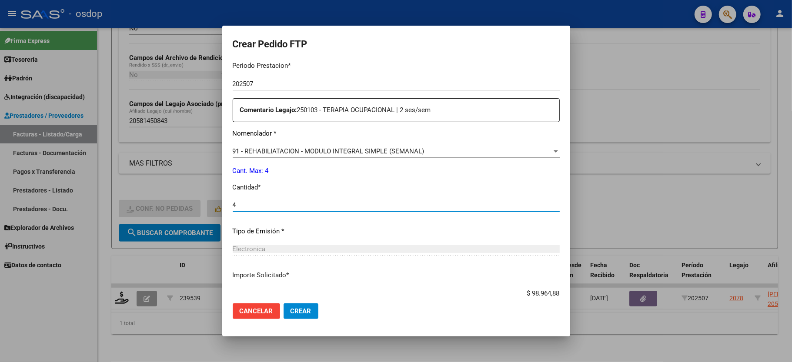
scroll to position [341, 0]
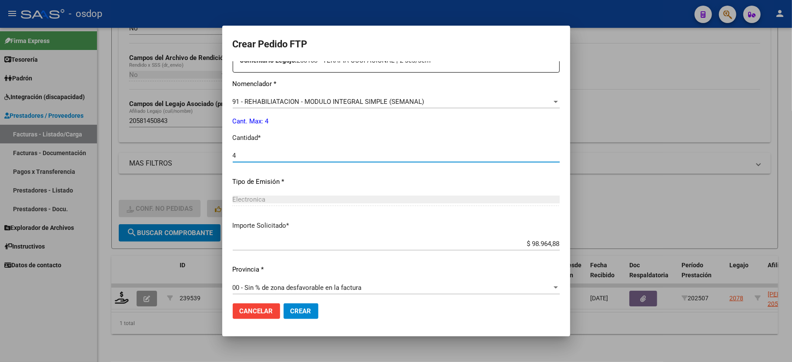
type input "4"
click at [304, 315] on span "Crear" at bounding box center [300, 311] width 21 height 8
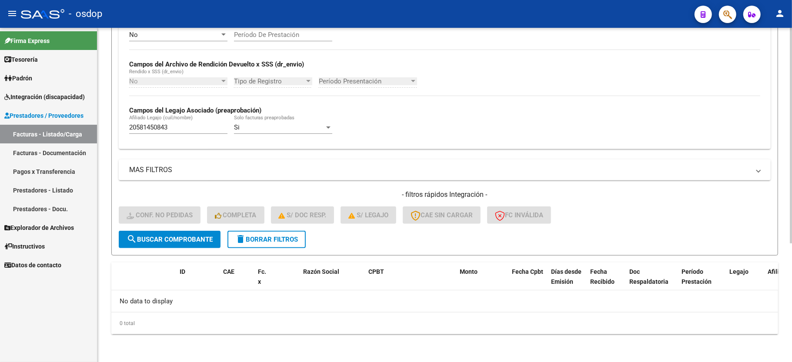
click at [275, 232] on button "delete Borrar Filtros" at bounding box center [266, 239] width 78 height 17
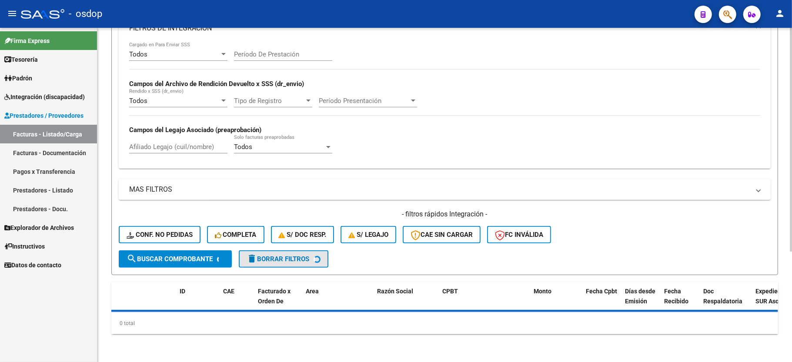
scroll to position [164, 0]
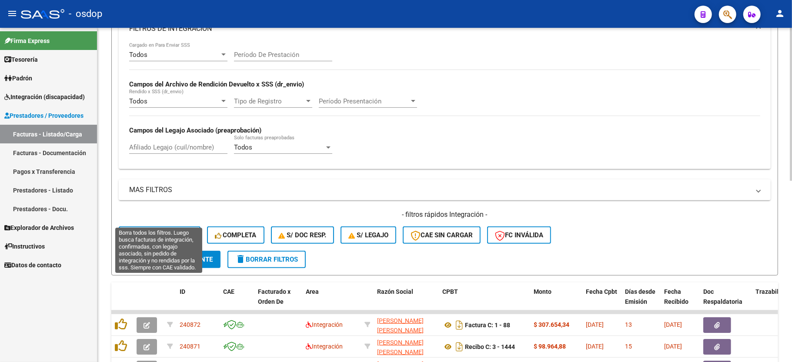
click at [145, 227] on button "Conf. no pedidas" at bounding box center [160, 235] width 82 height 17
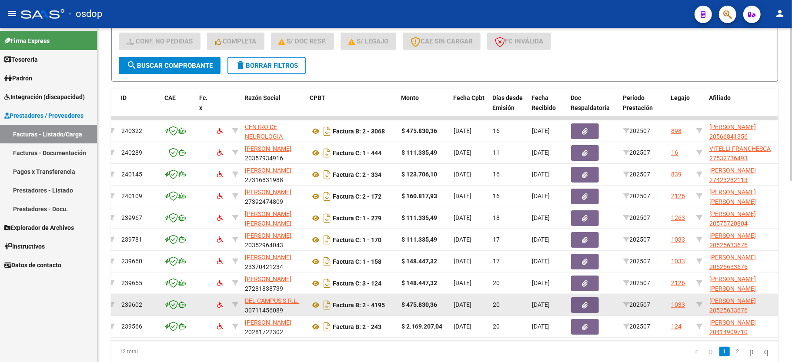
scroll to position [0, 0]
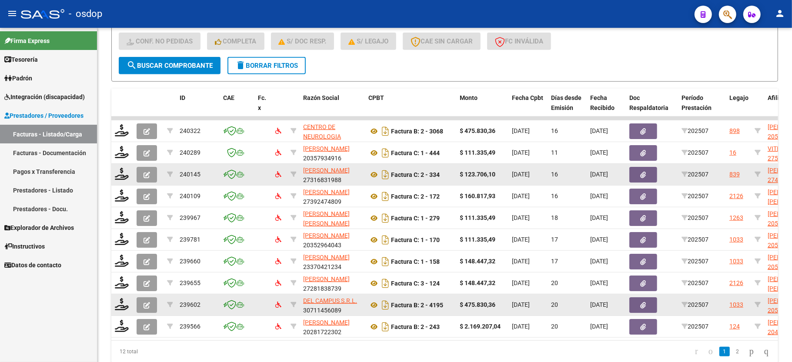
click at [145, 178] on icon "button" at bounding box center [146, 175] width 7 height 7
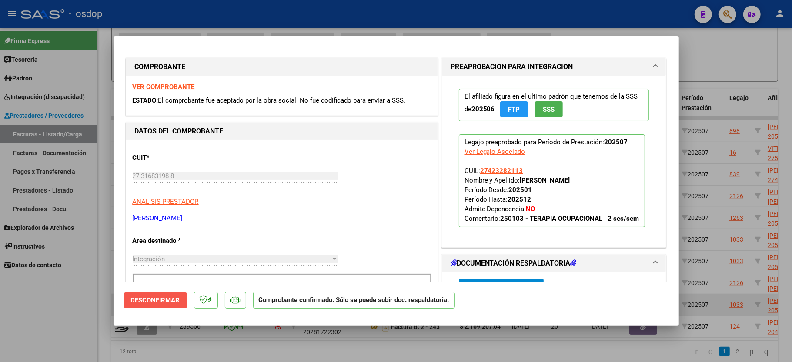
click at [159, 299] on span "Desconfirmar" at bounding box center [155, 301] width 49 height 8
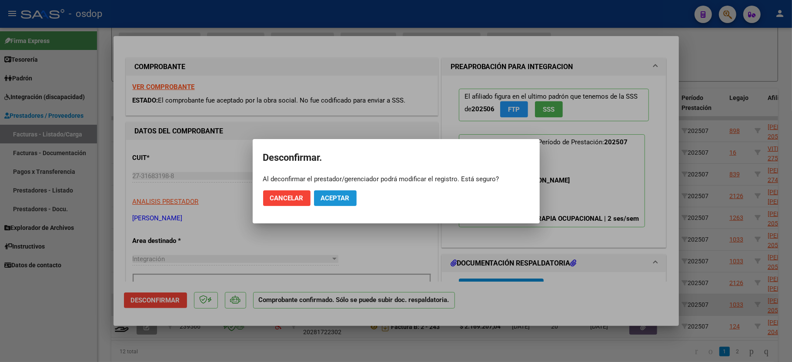
click at [343, 200] on span "Aceptar" at bounding box center [335, 198] width 29 height 8
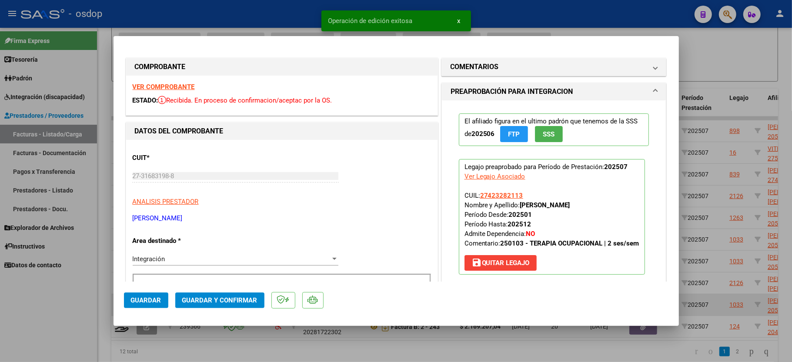
click at [1, 329] on div at bounding box center [396, 181] width 792 height 362
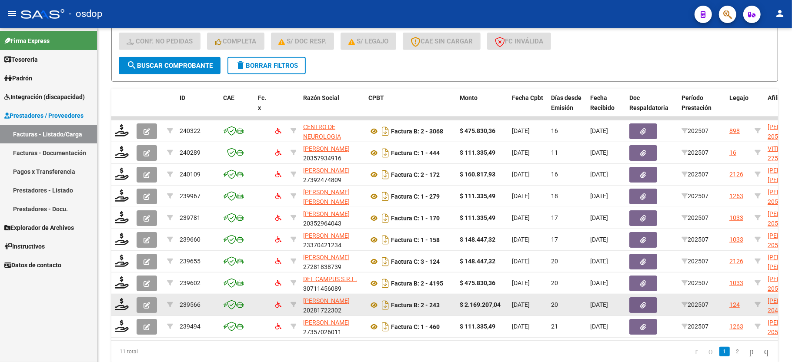
click at [145, 307] on icon "button" at bounding box center [146, 305] width 7 height 7
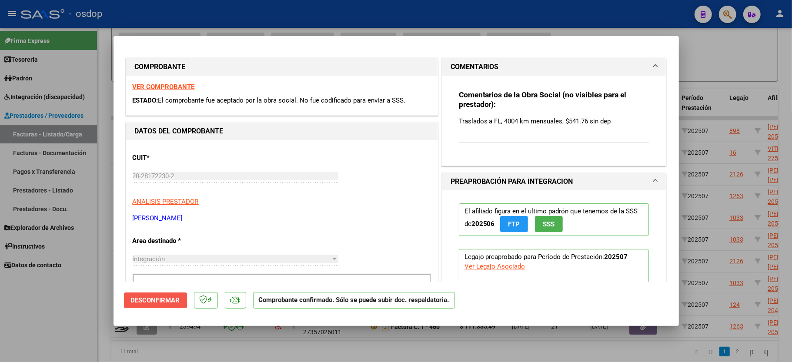
click at [143, 298] on span "Desconfirmar" at bounding box center [155, 301] width 49 height 8
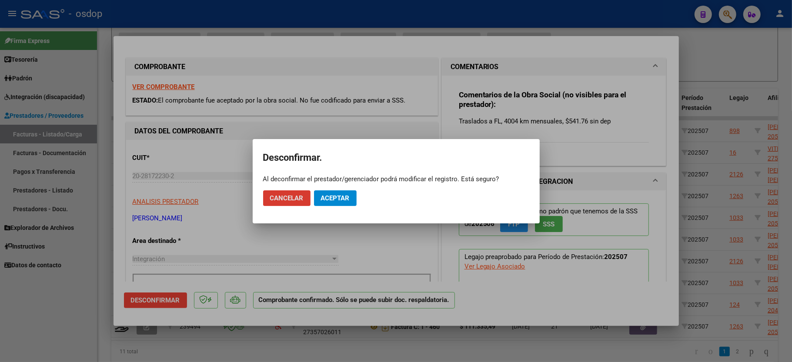
click at [330, 199] on span "Aceptar" at bounding box center [335, 198] width 29 height 8
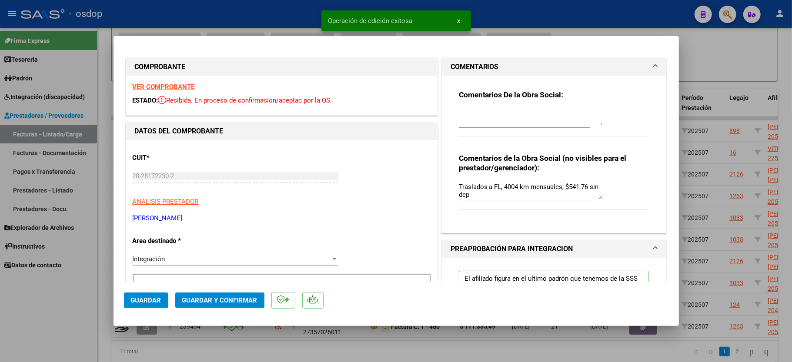
click at [65, 298] on div at bounding box center [396, 181] width 792 height 362
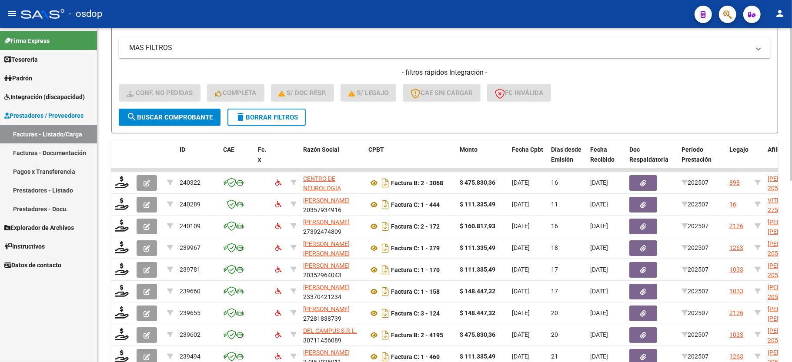
scroll to position [165, 0]
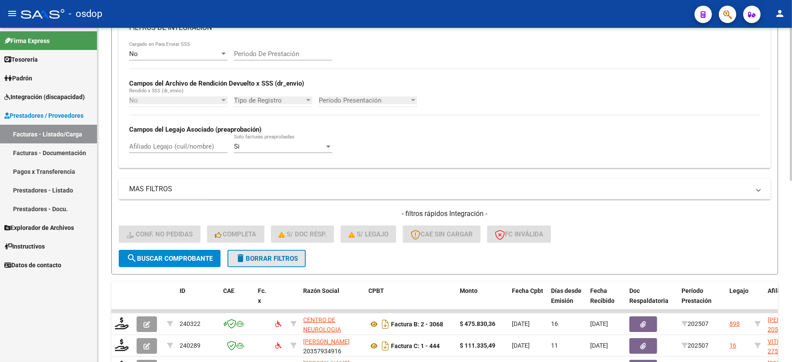
click at [255, 253] on button "delete Borrar Filtros" at bounding box center [266, 258] width 78 height 17
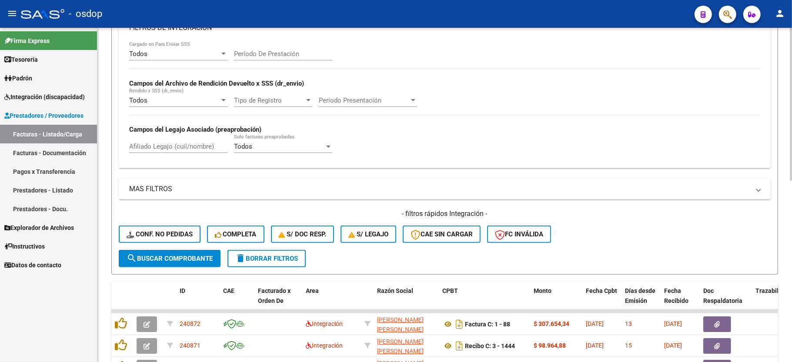
click at [155, 142] on div "Afiliado Legajo (cuil/nombre)" at bounding box center [178, 143] width 98 height 19
paste input "20500407205"
type input "20500407205"
click at [168, 261] on span "search Buscar Comprobante" at bounding box center [170, 259] width 86 height 8
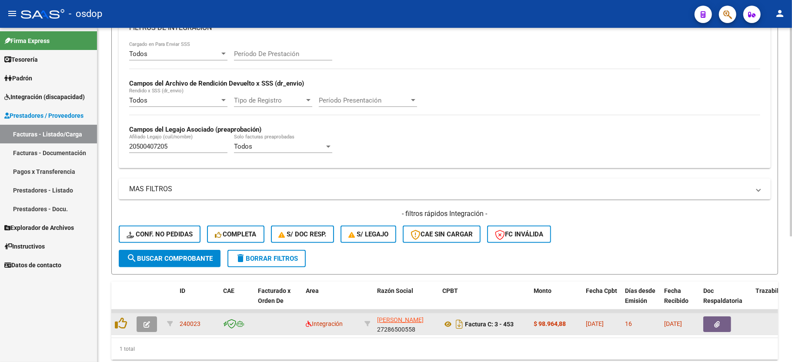
click at [153, 325] on button "button" at bounding box center [147, 325] width 20 height 16
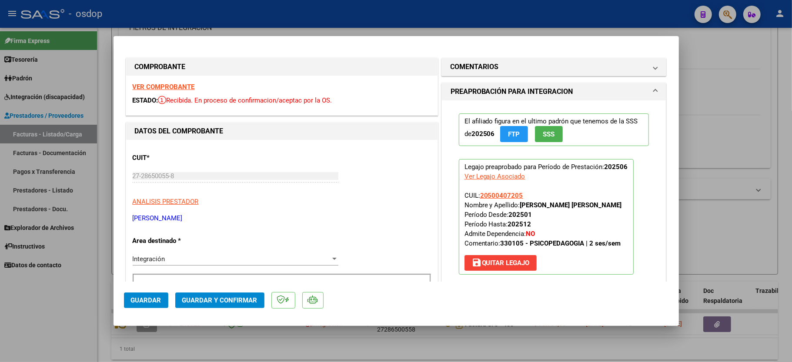
click at [139, 83] on strong "VER COMPROBANTE" at bounding box center [164, 87] width 62 height 8
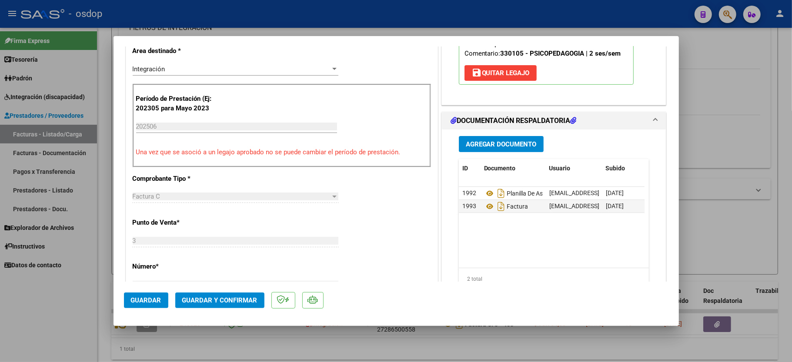
scroll to position [232, 0]
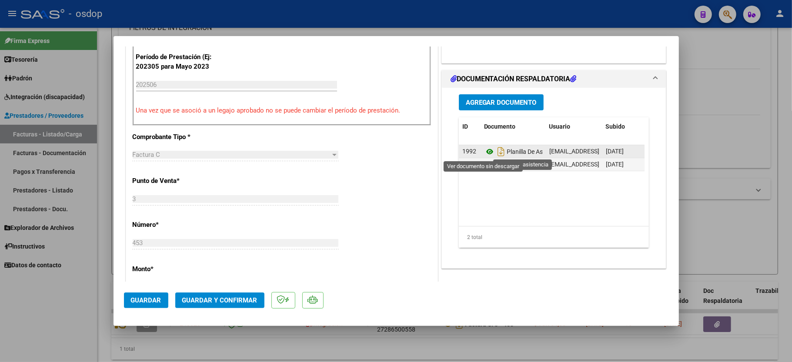
click at [486, 150] on icon at bounding box center [489, 152] width 11 height 10
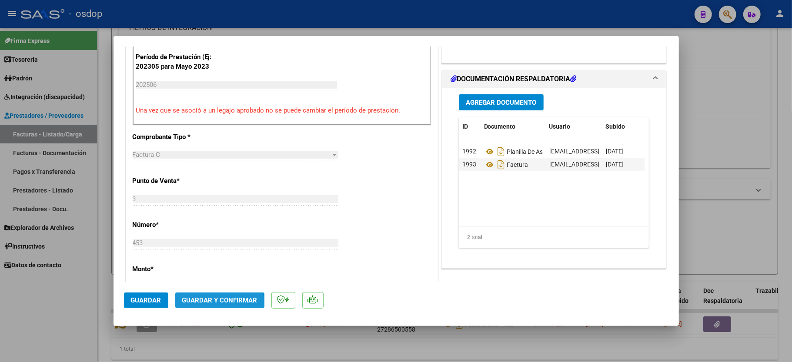
click at [217, 303] on span "Guardar y Confirmar" at bounding box center [219, 301] width 75 height 8
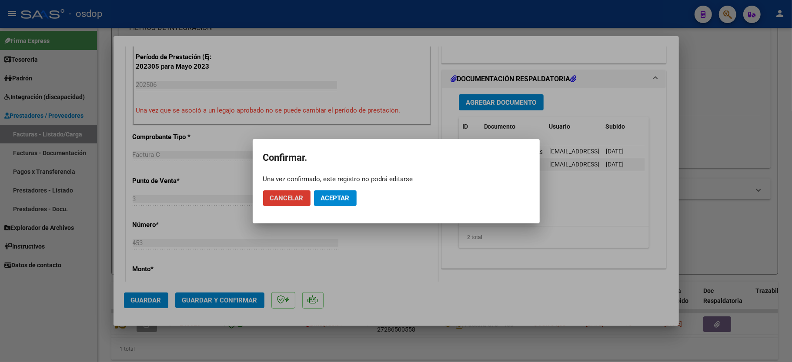
click at [331, 200] on span "Aceptar" at bounding box center [335, 198] width 29 height 8
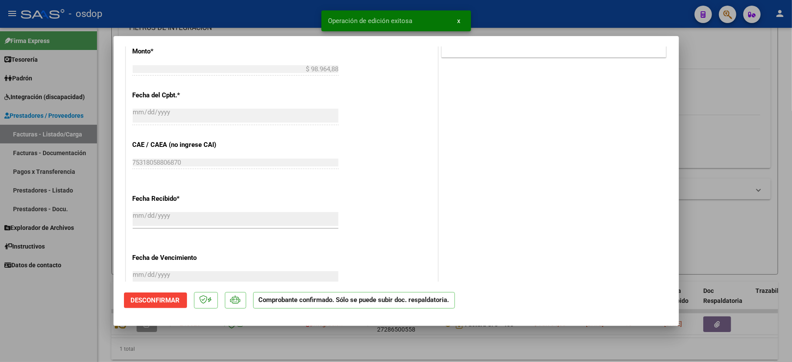
drag, startPoint x: 37, startPoint y: 341, endPoint x: 50, endPoint y: 334, distance: 15.6
click at [37, 340] on div at bounding box center [396, 181] width 792 height 362
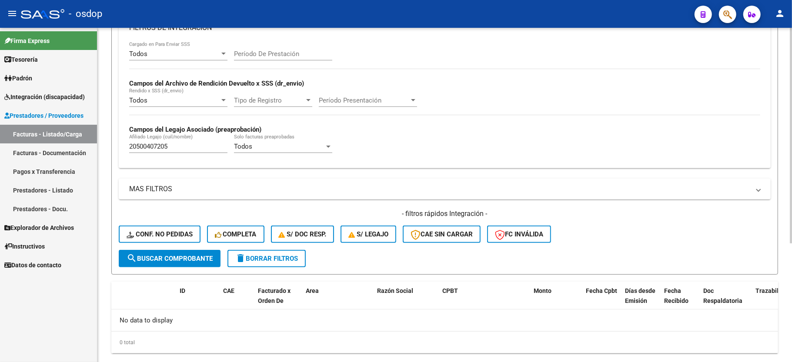
click at [275, 259] on span "delete Borrar Filtros" at bounding box center [266, 259] width 63 height 8
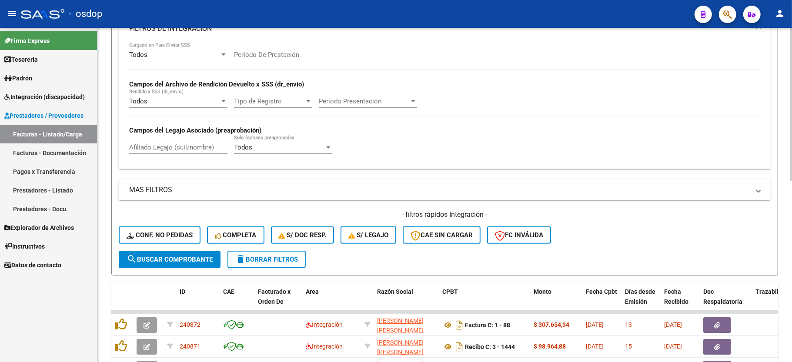
scroll to position [165, 0]
click at [140, 150] on input "Afiliado Legajo (cuil/nombre)" at bounding box center [178, 147] width 98 height 8
paste input "20572927637"
type input "20572927637"
click at [183, 268] on form "Filtros Id Area Area Seleccionar Gerenciador Seleccionar Gerenciador No Confirm…" at bounding box center [444, 106] width 667 height 337
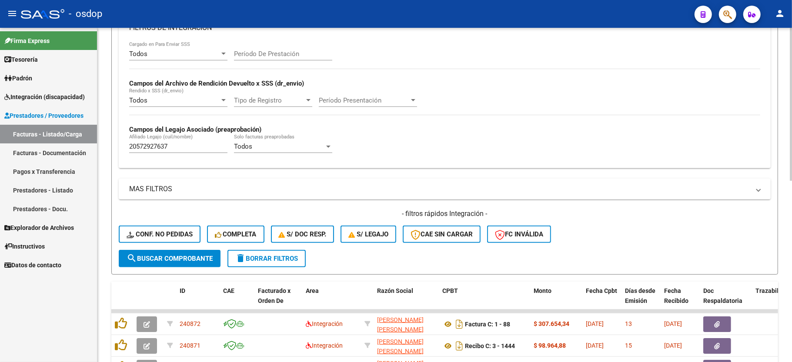
click at [182, 262] on span "search Buscar Comprobante" at bounding box center [170, 259] width 86 height 8
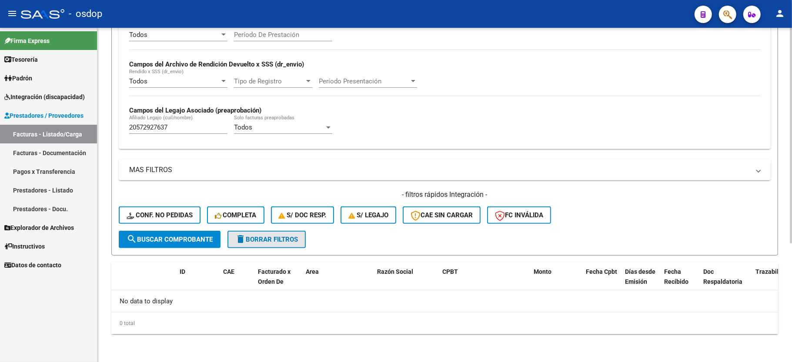
click at [263, 239] on span "delete Borrar Filtros" at bounding box center [266, 240] width 63 height 8
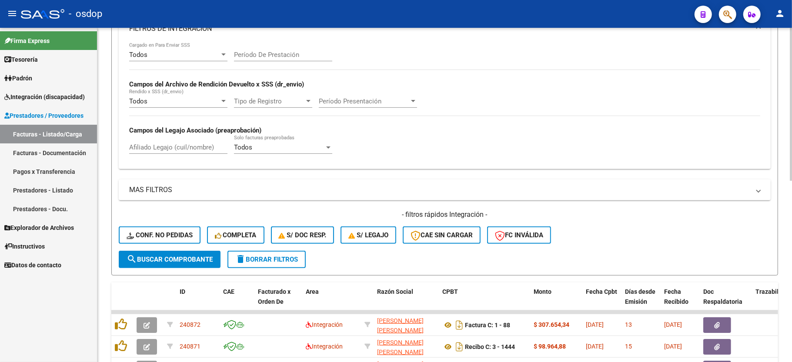
scroll to position [184, 0]
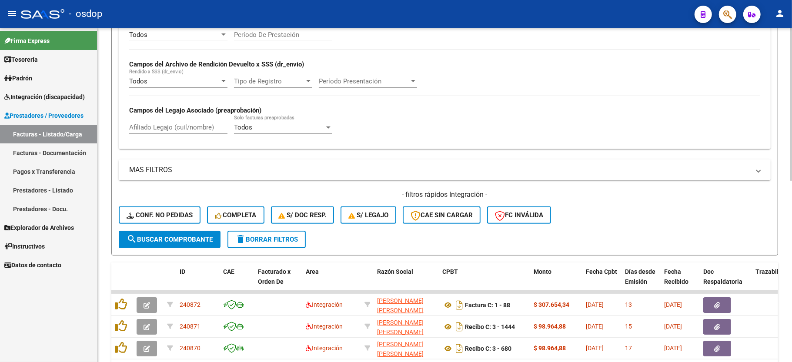
click at [199, 133] on div "Afiliado Legajo (cuil/nombre)" at bounding box center [178, 124] width 98 height 19
paste input "20571301998"
type input "20571301998"
click at [173, 246] on button "search Buscar Comprobante" at bounding box center [170, 239] width 102 height 17
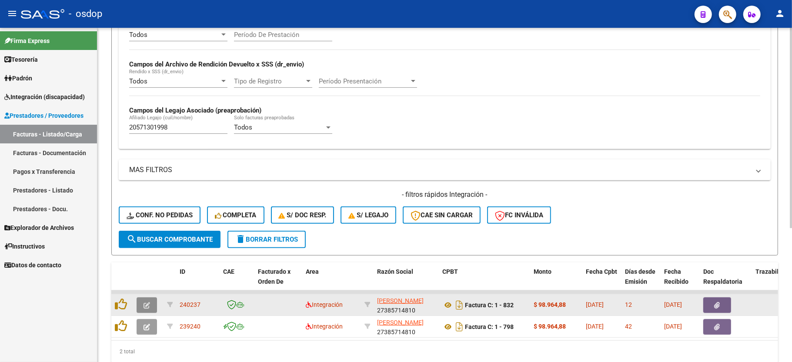
click at [143, 309] on button "button" at bounding box center [147, 305] width 20 height 16
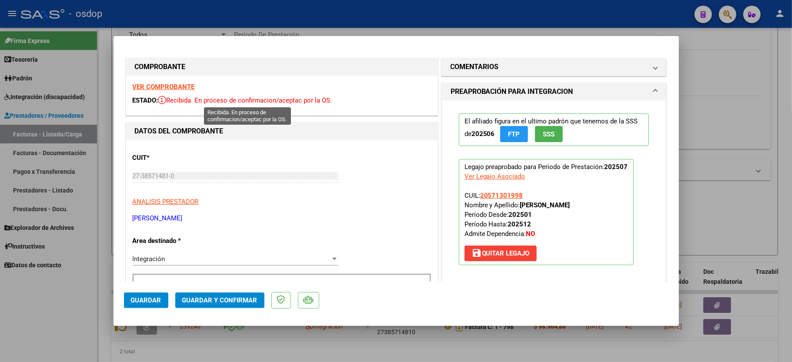
click at [163, 87] on strong "VER COMPROBANTE" at bounding box center [164, 87] width 62 height 8
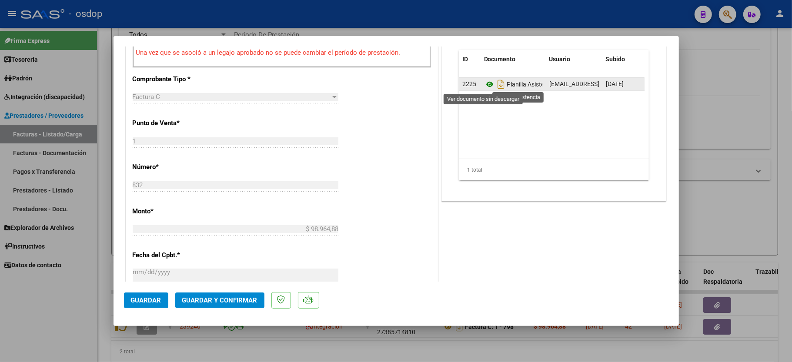
click at [484, 84] on icon at bounding box center [489, 84] width 11 height 10
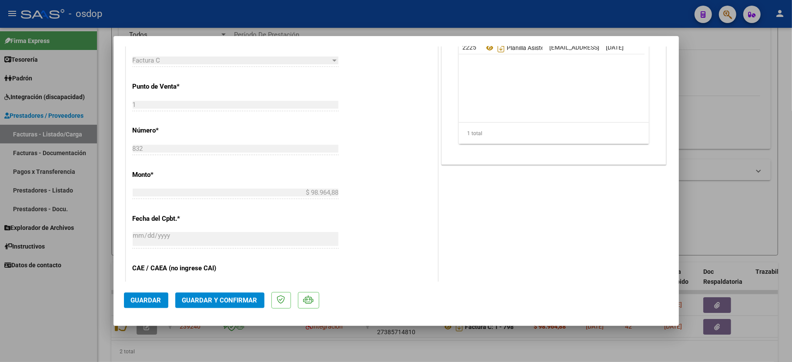
scroll to position [348, 0]
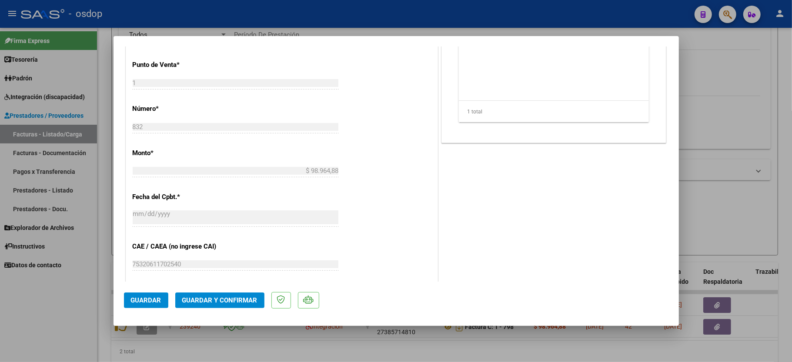
drag, startPoint x: 206, startPoint y: 284, endPoint x: 202, endPoint y: 303, distance: 19.2
click at [205, 290] on mat-dialog-actions "Guardar Guardar y Confirmar" at bounding box center [396, 299] width 544 height 34
click at [202, 303] on span "Guardar y Confirmar" at bounding box center [219, 301] width 75 height 8
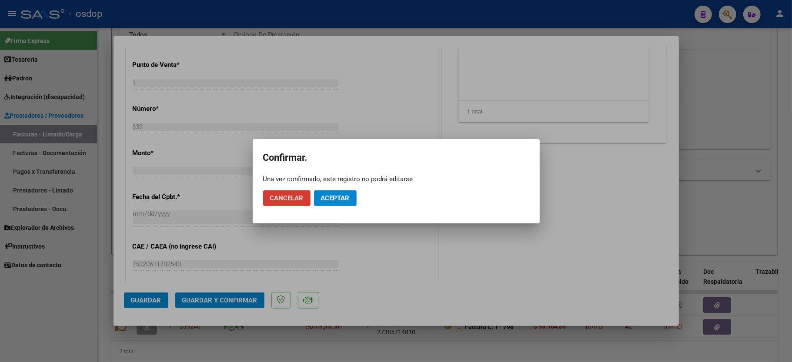
click at [347, 195] on button "Aceptar" at bounding box center [335, 198] width 43 height 16
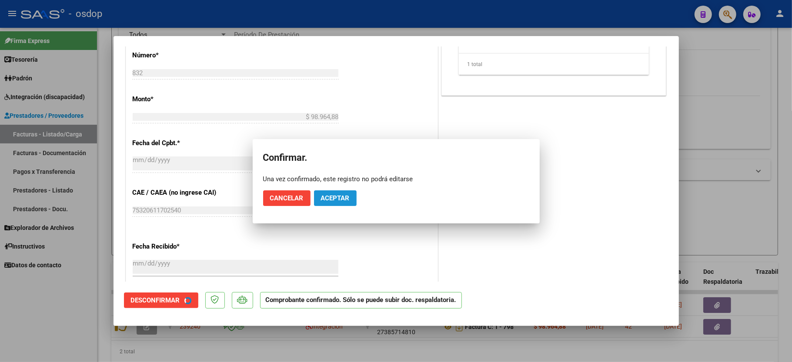
scroll to position [491, 0]
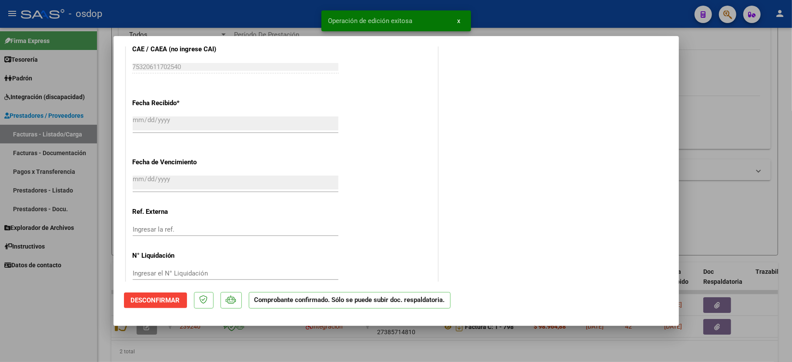
click at [89, 317] on div at bounding box center [396, 181] width 792 height 362
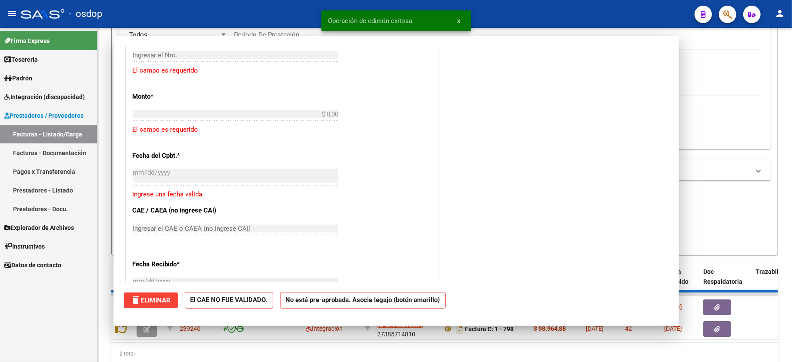
scroll to position [0, 0]
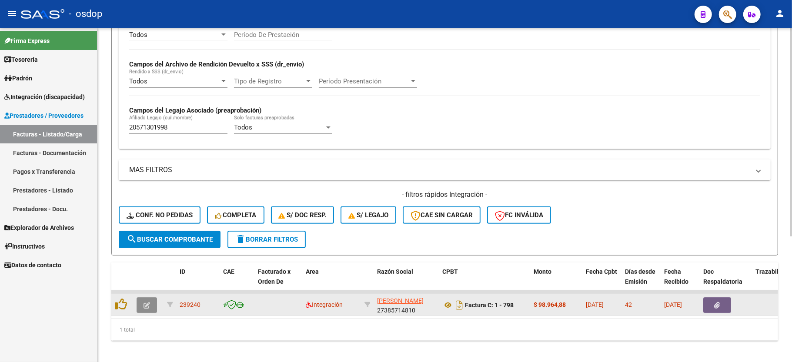
click at [153, 312] on button "button" at bounding box center [147, 305] width 20 height 16
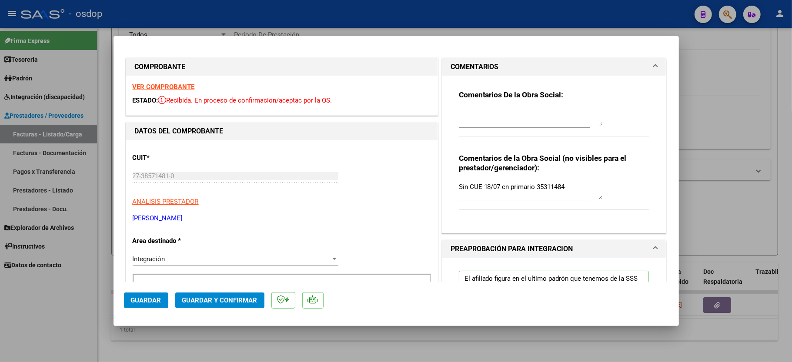
click at [171, 89] on strong "VER COMPROBANTE" at bounding box center [164, 87] width 62 height 8
click at [33, 310] on div at bounding box center [396, 181] width 792 height 362
type input "$ 0,00"
click at [33, 310] on div "Firma Express Tesorería Extractos Procesados (csv) Extractos Originales (pdf) P…" at bounding box center [48, 195] width 97 height 334
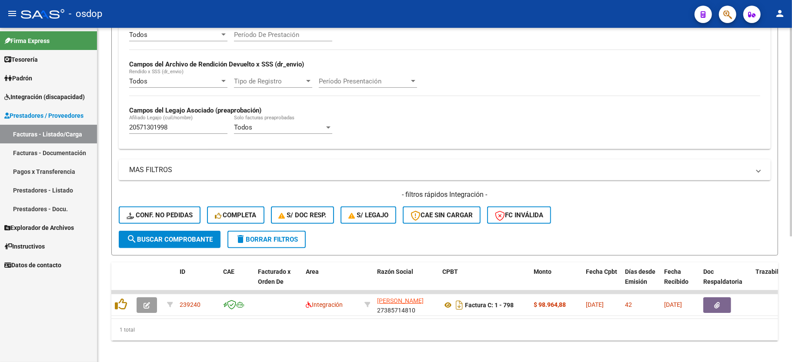
click at [123, 198] on h4 "- filtros rápidos Integración -" at bounding box center [445, 195] width 652 height 10
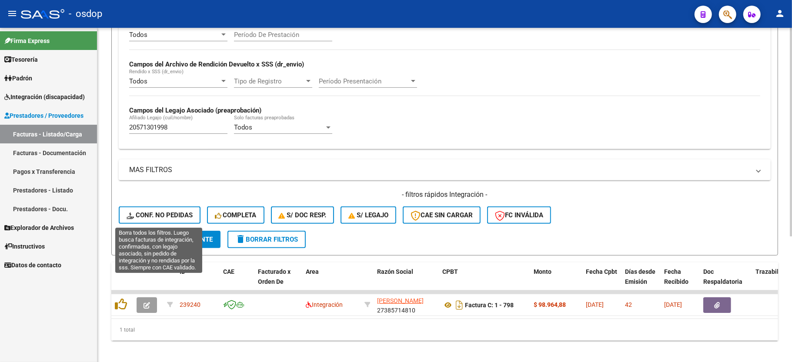
click at [137, 209] on button "Conf. no pedidas" at bounding box center [160, 215] width 82 height 17
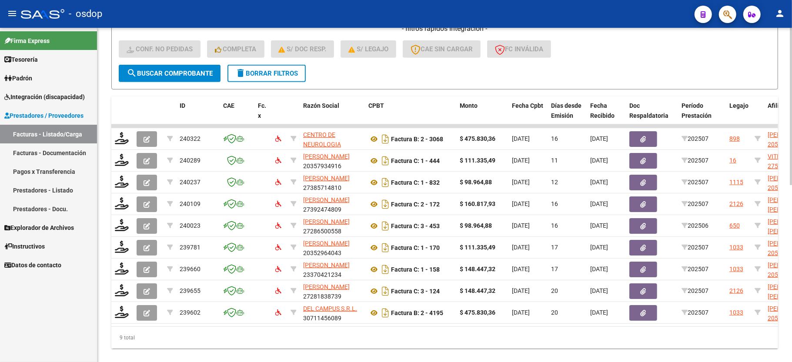
scroll to position [375, 0]
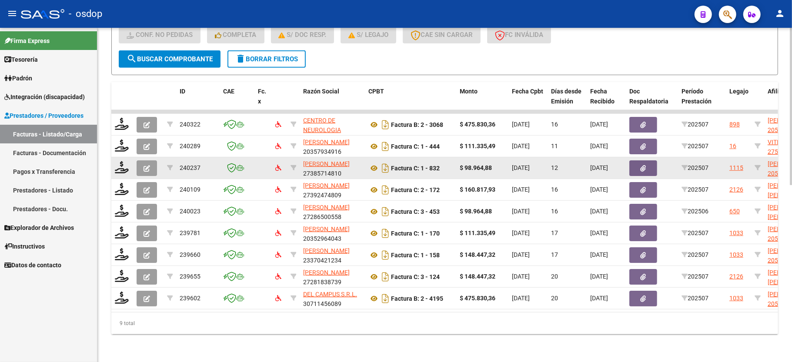
click at [143, 165] on icon "button" at bounding box center [146, 168] width 7 height 7
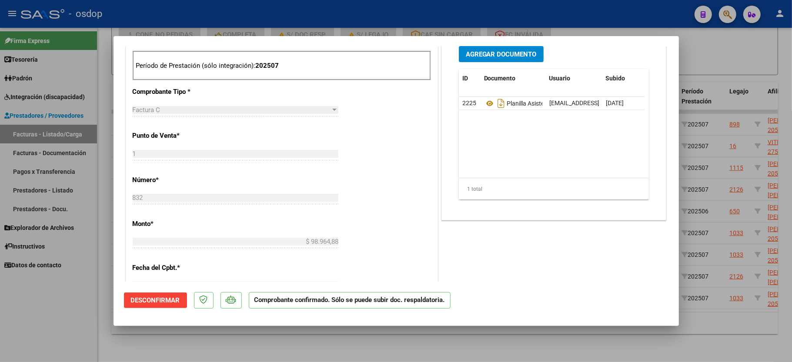
scroll to position [232, 0]
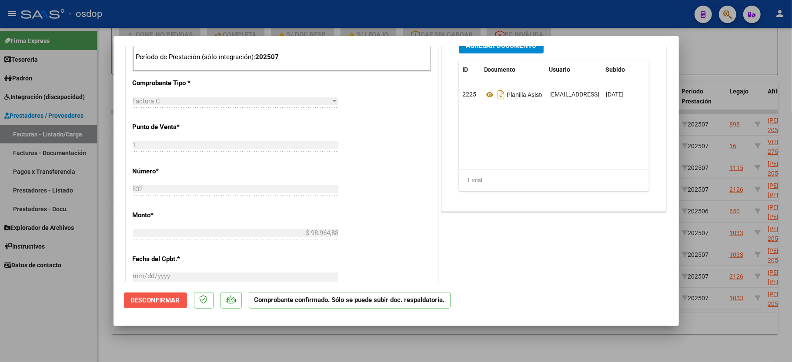
click at [157, 306] on button "Desconfirmar" at bounding box center [155, 301] width 63 height 16
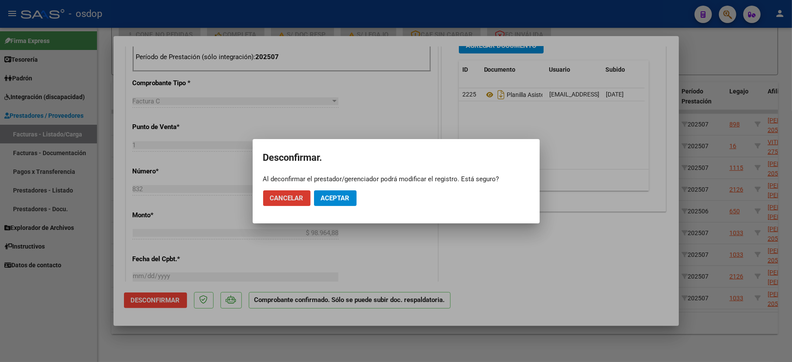
click at [343, 201] on span "Aceptar" at bounding box center [335, 198] width 29 height 8
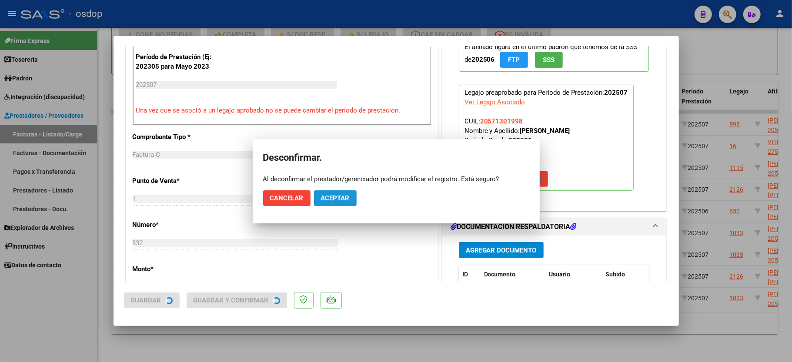
scroll to position [451, 0]
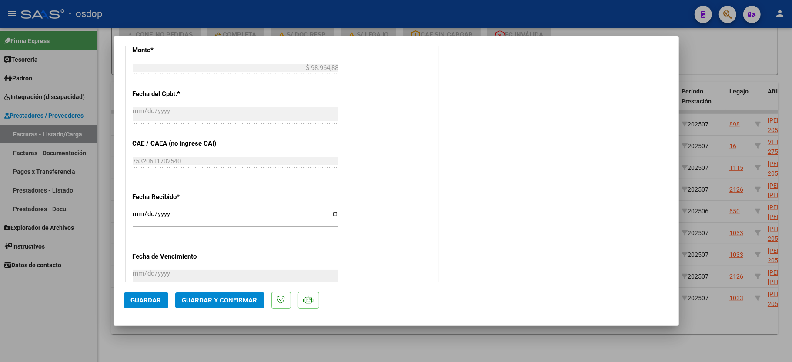
click at [87, 319] on div at bounding box center [396, 181] width 792 height 362
type input "$ 0,00"
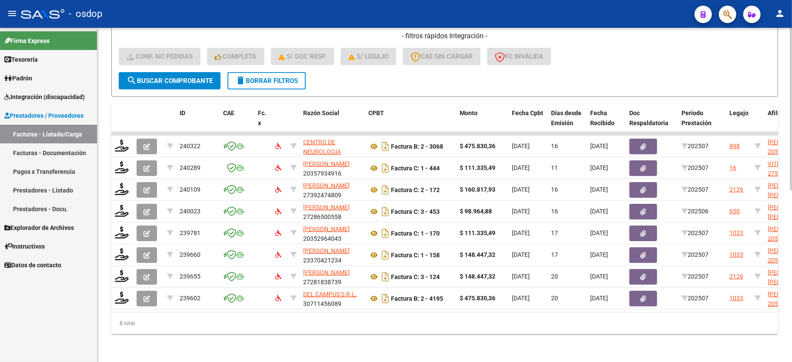
click at [292, 77] on button "delete Borrar Filtros" at bounding box center [266, 80] width 78 height 17
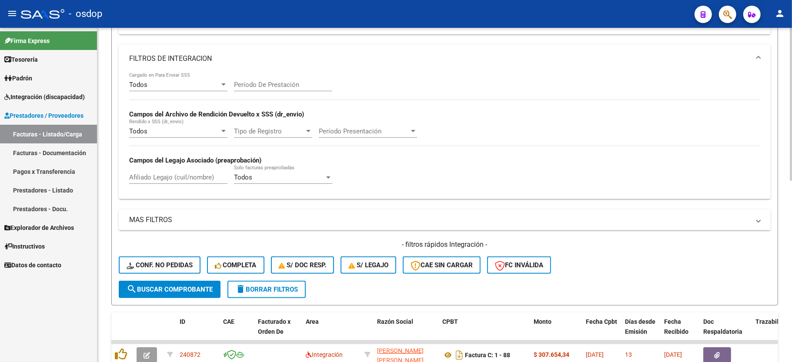
scroll to position [107, 0]
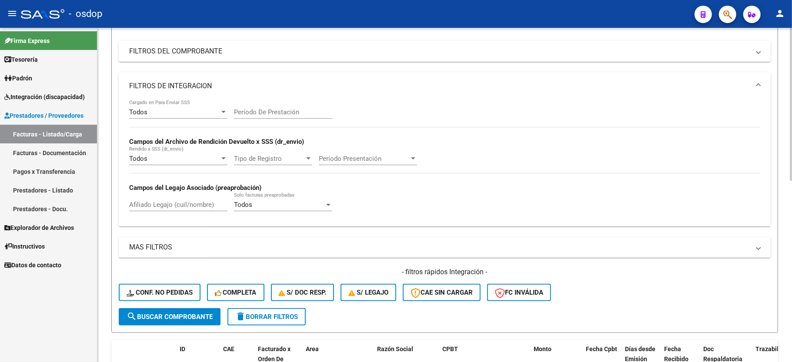
click at [170, 200] on div "Afiliado Legajo (cuil/nombre)" at bounding box center [178, 202] width 98 height 19
paste input "20468848172"
type input "20468848172"
click at [170, 315] on span "search Buscar Comprobante" at bounding box center [170, 317] width 86 height 8
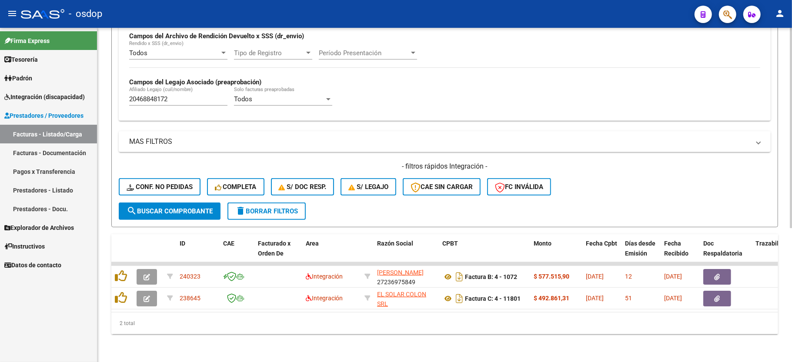
scroll to position [223, 0]
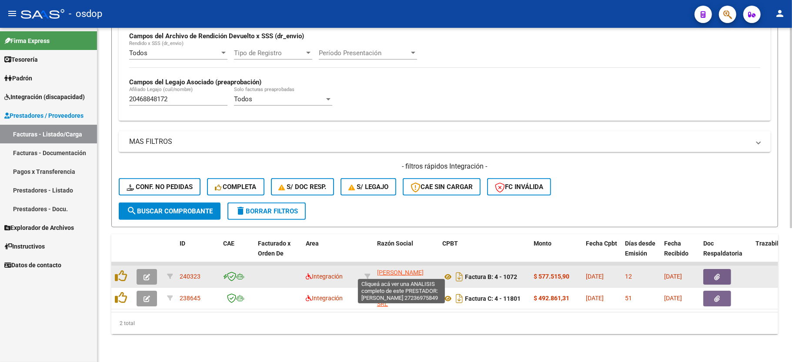
click at [387, 269] on span "[PERSON_NAME]" at bounding box center [400, 272] width 47 height 7
type textarea "27236975849"
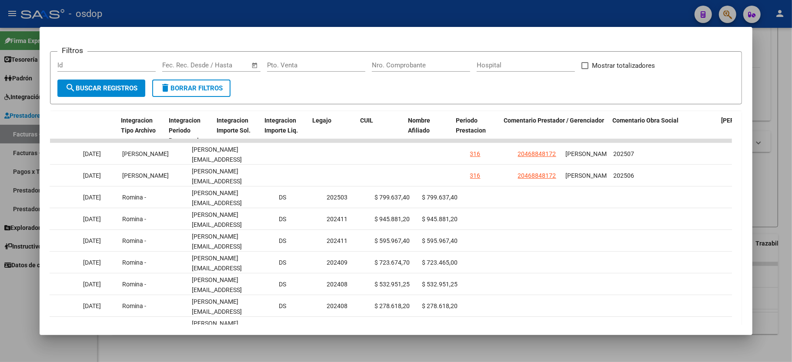
scroll to position [0, 1197]
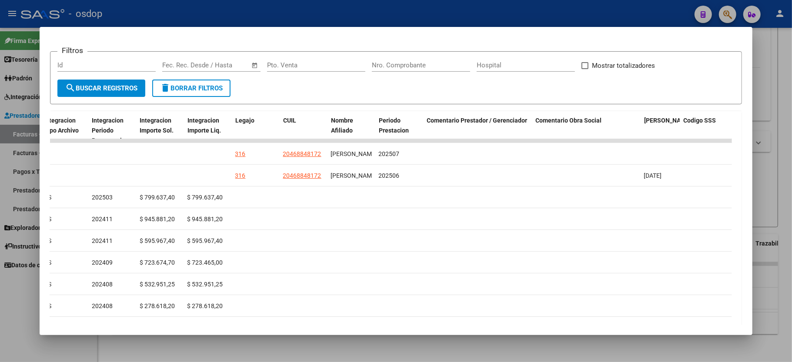
drag, startPoint x: 468, startPoint y: 174, endPoint x: 760, endPoint y: 184, distance: 291.9
click at [760, 184] on div "Análisis Prestador - CUIT: 27236975849 cloud_download Exportar CSV ABM ARCA Imp…" at bounding box center [396, 181] width 792 height 362
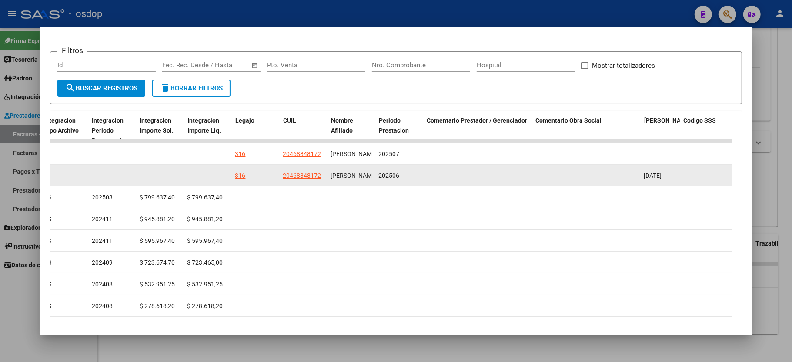
click at [667, 180] on datatable-body-cell "[DATE]" at bounding box center [659, 175] width 39 height 21
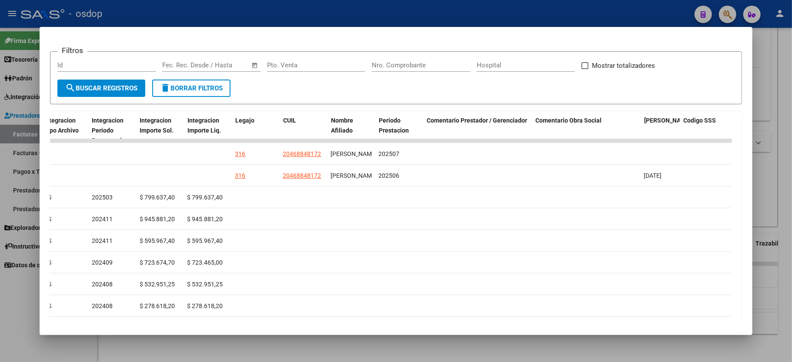
drag, startPoint x: 652, startPoint y: 175, endPoint x: 771, endPoint y: 178, distance: 119.2
click at [771, 178] on div "Análisis Prestador - CUIT: 27236975849 cloud_download Exportar CSV ABM ARCA Imp…" at bounding box center [396, 181] width 792 height 362
click at [363, 358] on div at bounding box center [396, 181] width 792 height 362
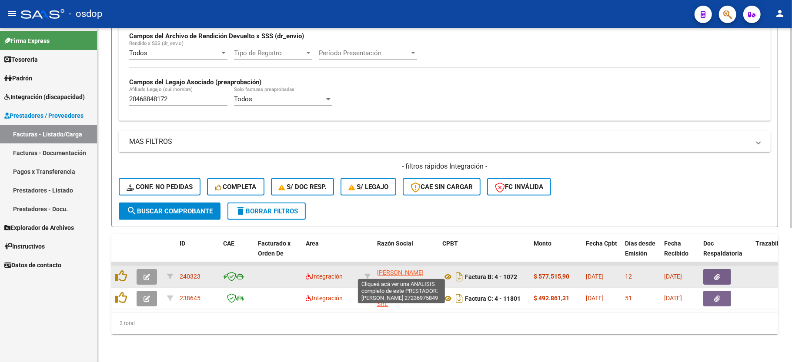
click at [388, 269] on span "[PERSON_NAME]" at bounding box center [400, 272] width 47 height 7
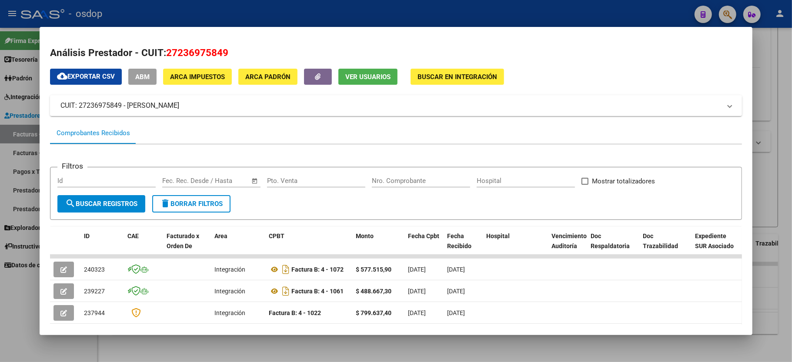
scroll to position [58, 0]
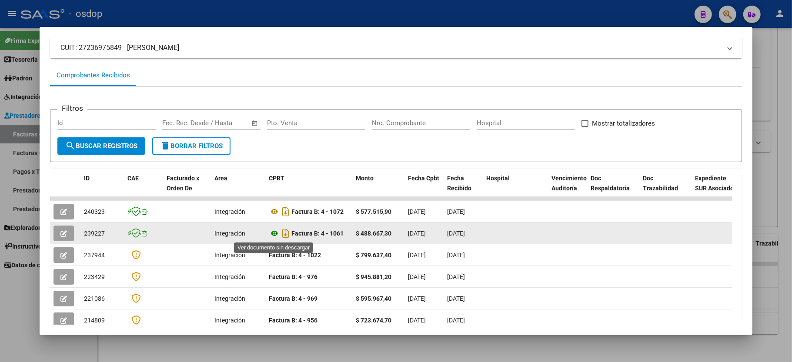
click at [273, 233] on icon at bounding box center [274, 233] width 11 height 10
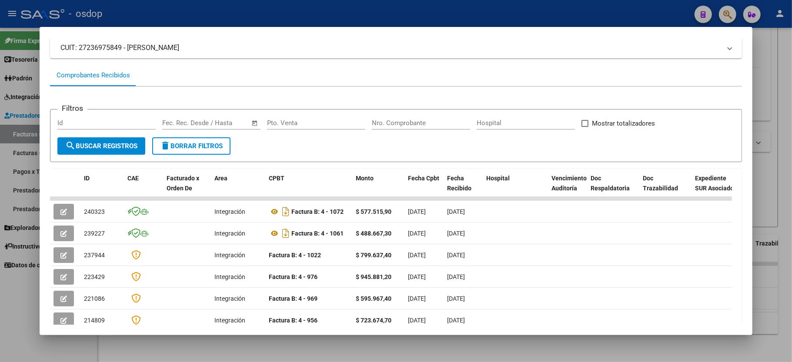
click at [15, 317] on div at bounding box center [396, 181] width 792 height 362
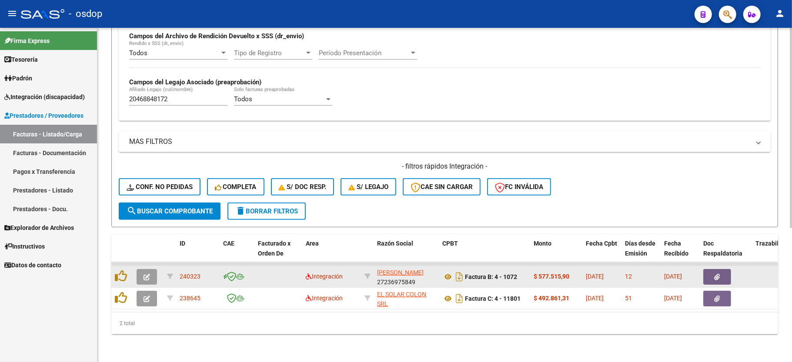
click at [146, 274] on icon "button" at bounding box center [146, 277] width 7 height 7
